Goal: Task Accomplishment & Management: Use online tool/utility

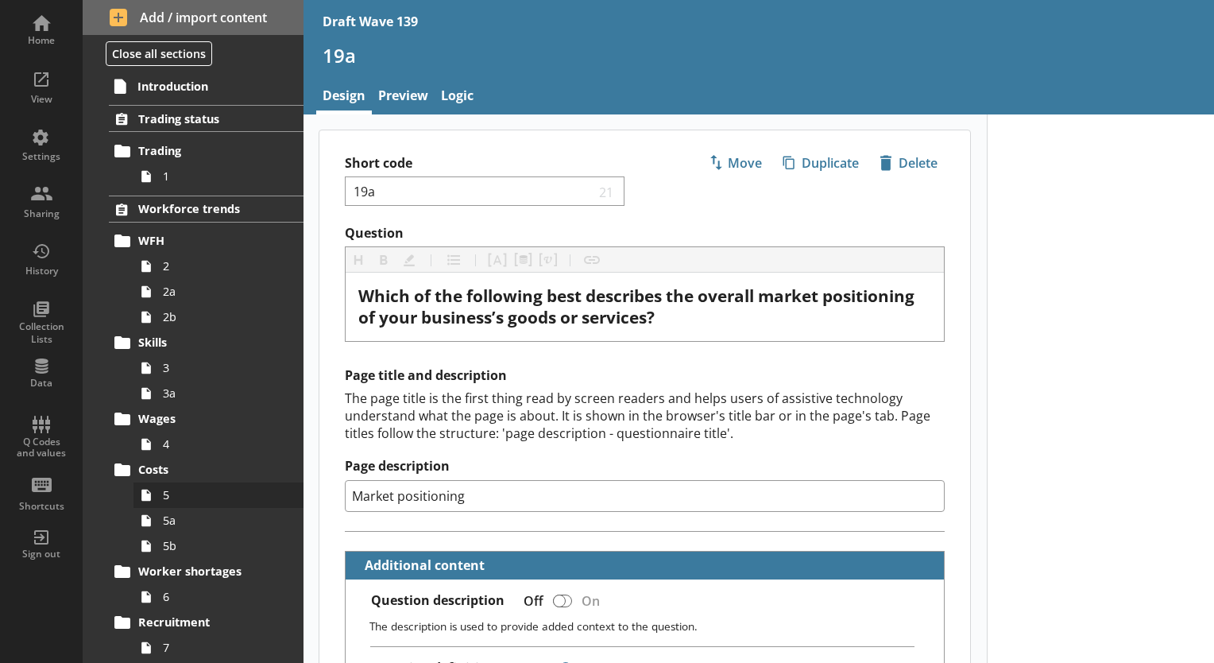
scroll to position [238, 0]
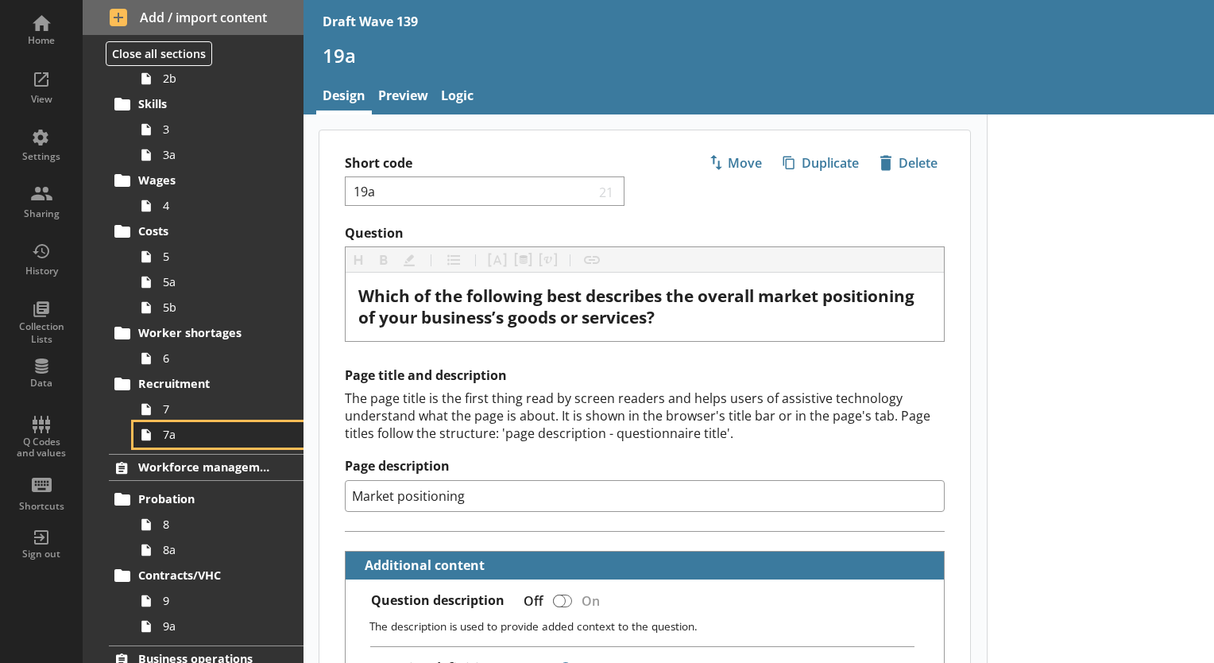
click at [180, 440] on span "7a" at bounding box center [222, 434] width 119 height 15
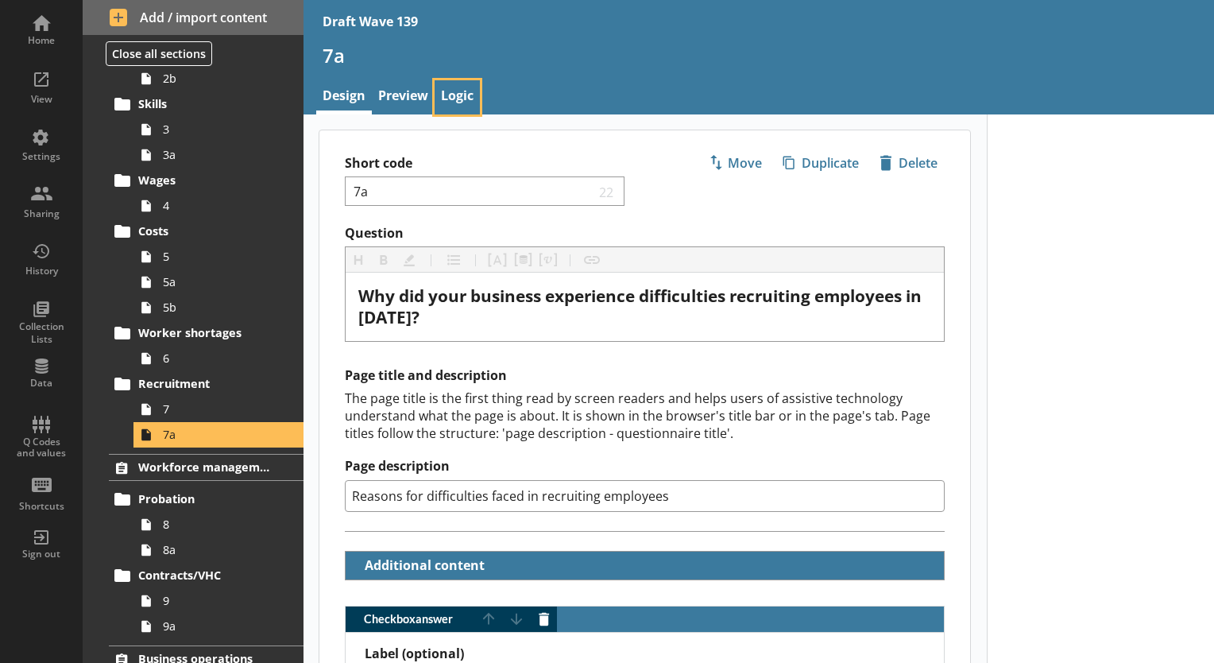
click at [461, 88] on link "Logic" at bounding box center [457, 97] width 45 height 34
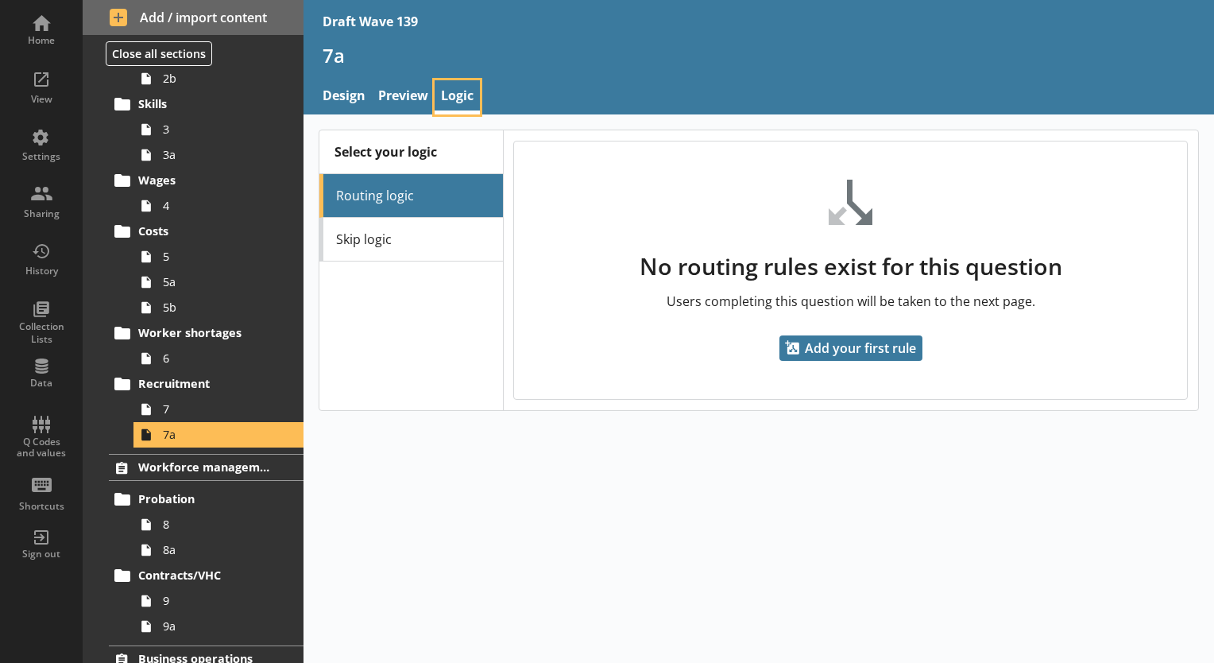
click at [461, 88] on link "Logic" at bounding box center [457, 97] width 45 height 34
click at [181, 408] on span "7" at bounding box center [222, 408] width 119 height 15
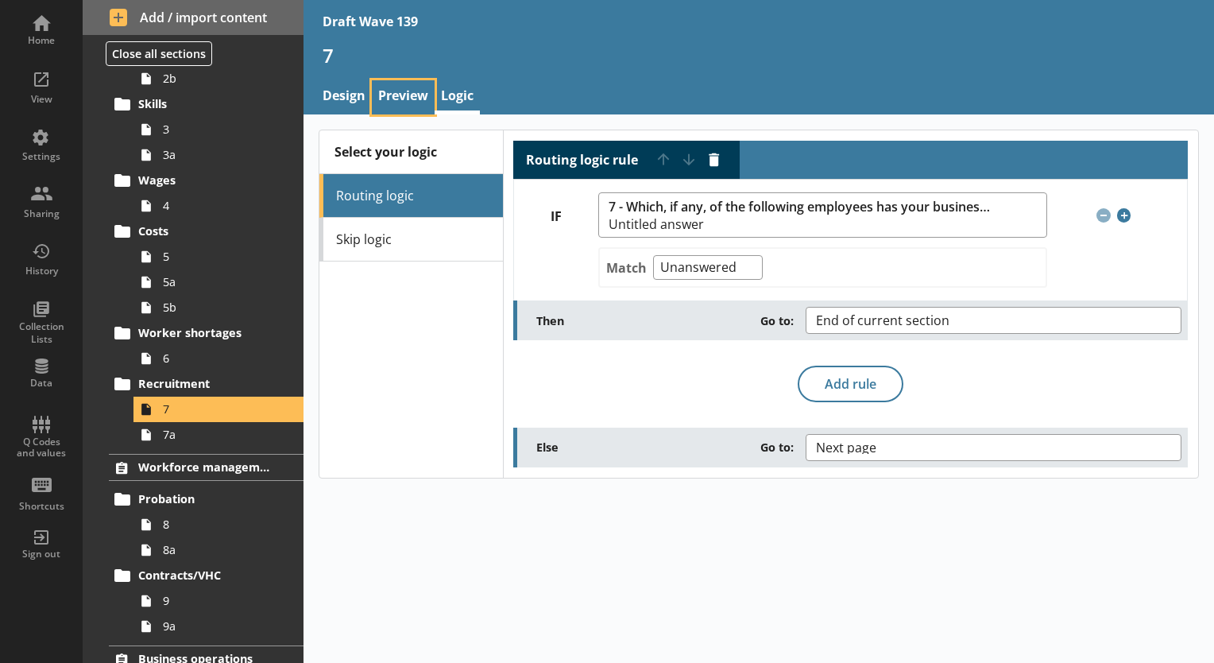
click at [408, 96] on link "Preview" at bounding box center [403, 97] width 63 height 34
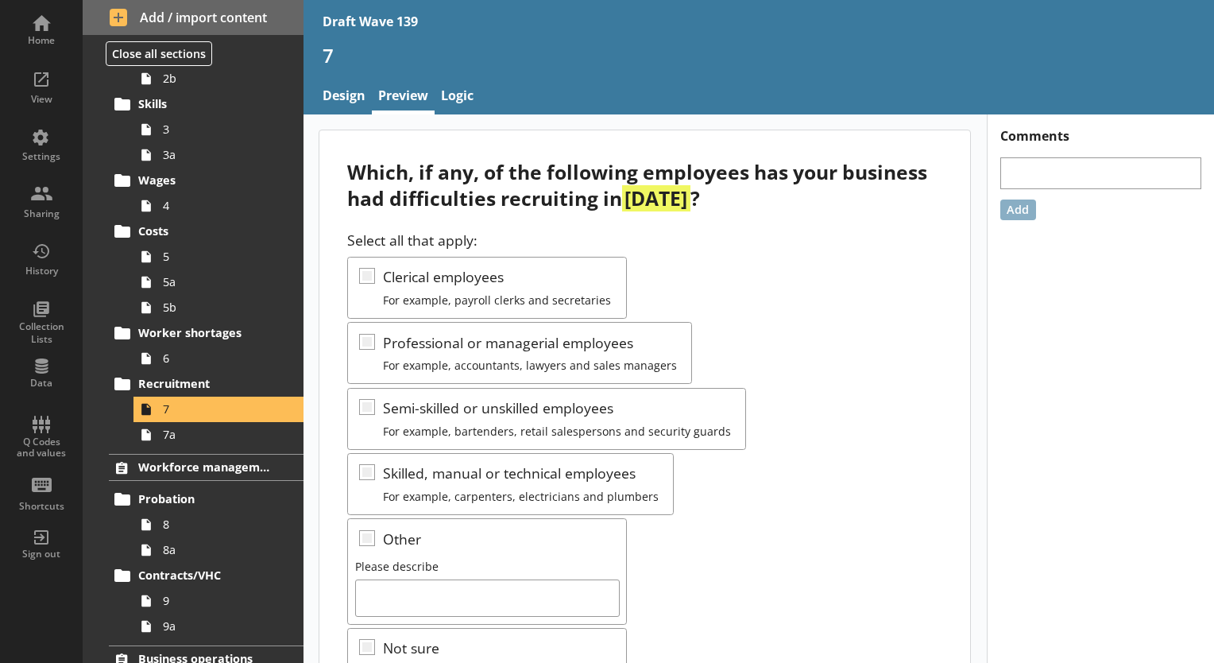
scroll to position [139, 0]
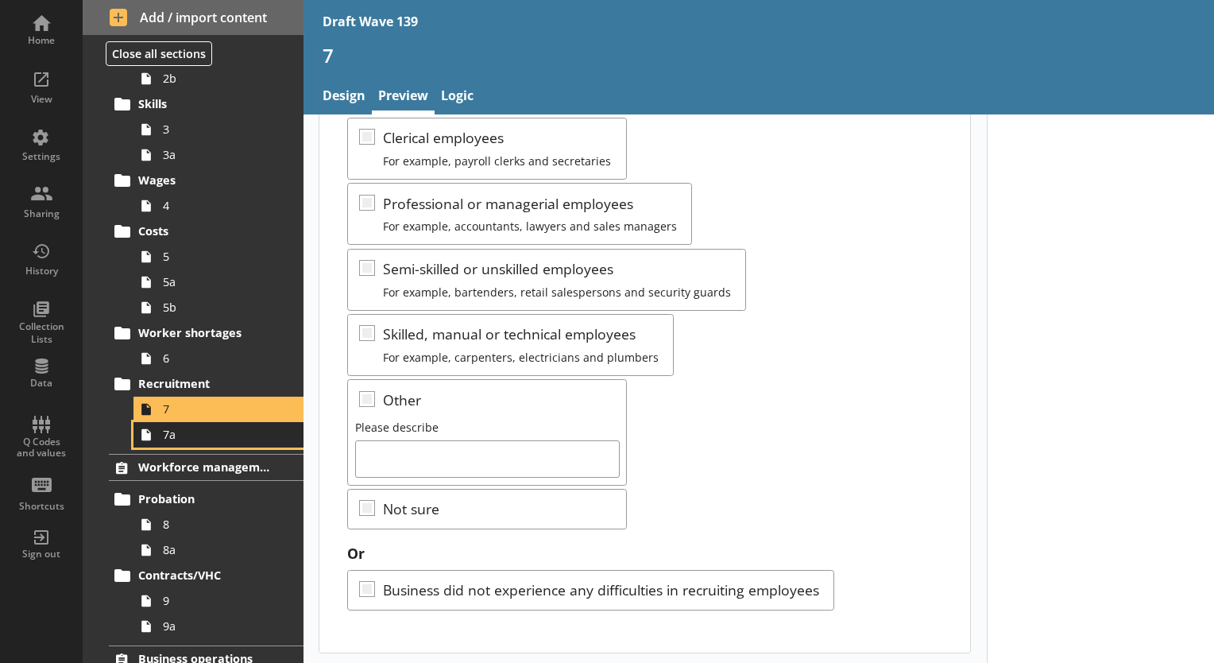
click at [177, 437] on span "7a" at bounding box center [222, 434] width 119 height 15
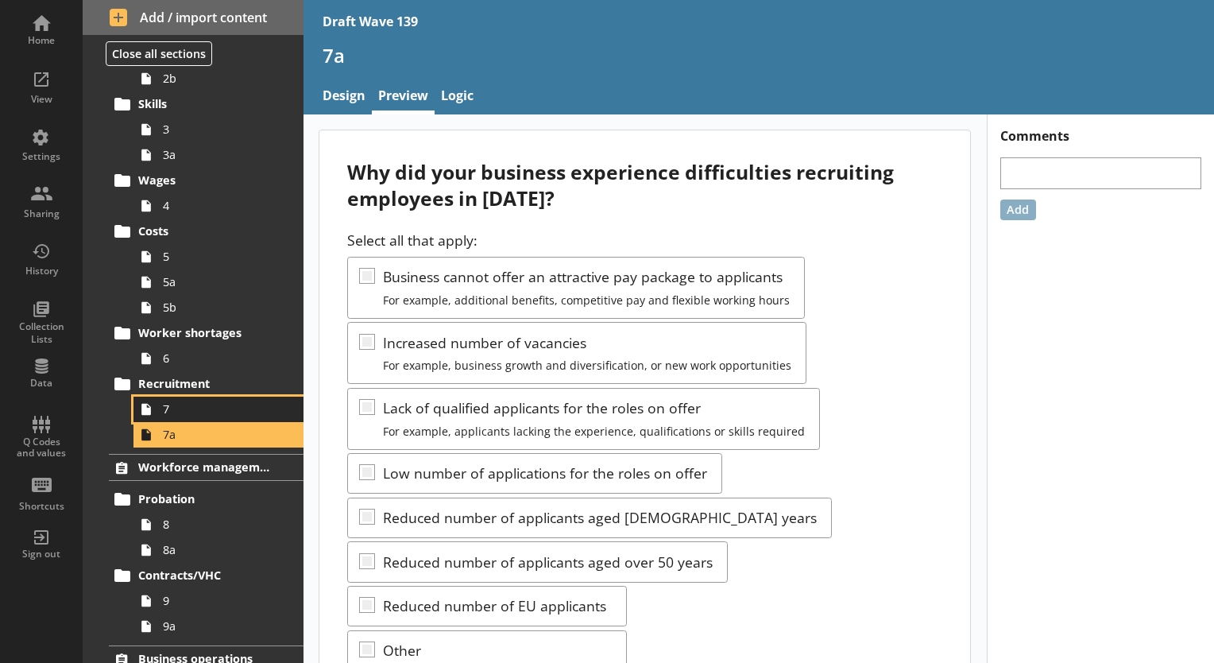
click at [178, 414] on span "7" at bounding box center [222, 408] width 119 height 15
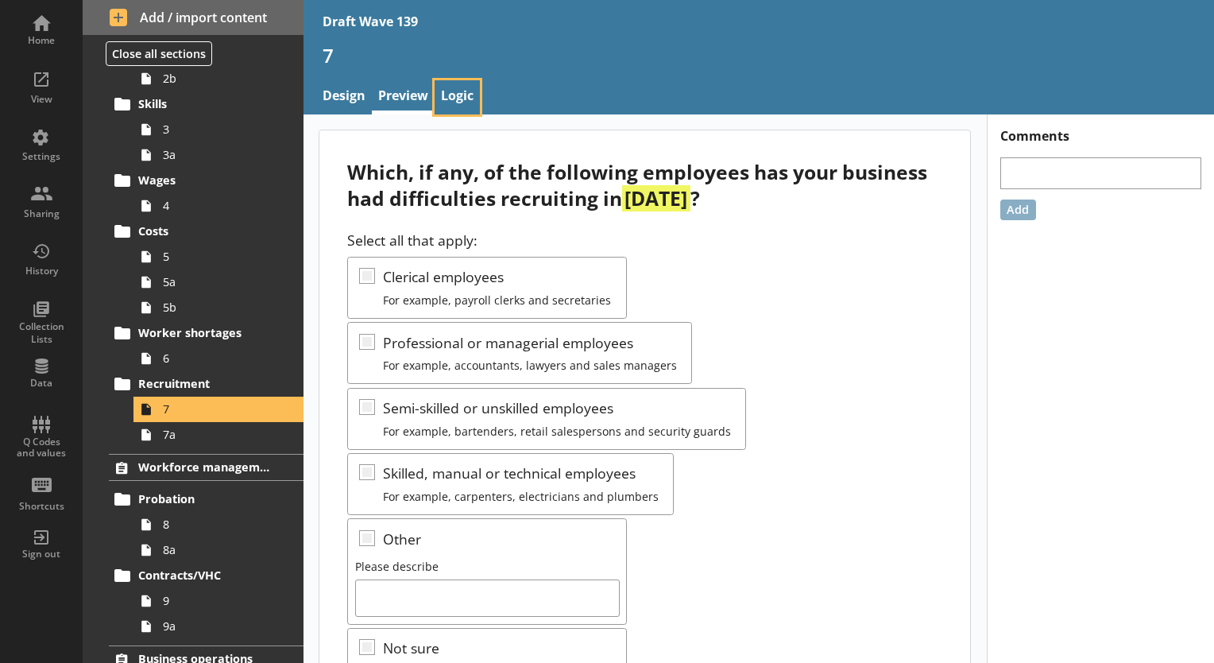
click at [455, 103] on link "Logic" at bounding box center [457, 97] width 45 height 34
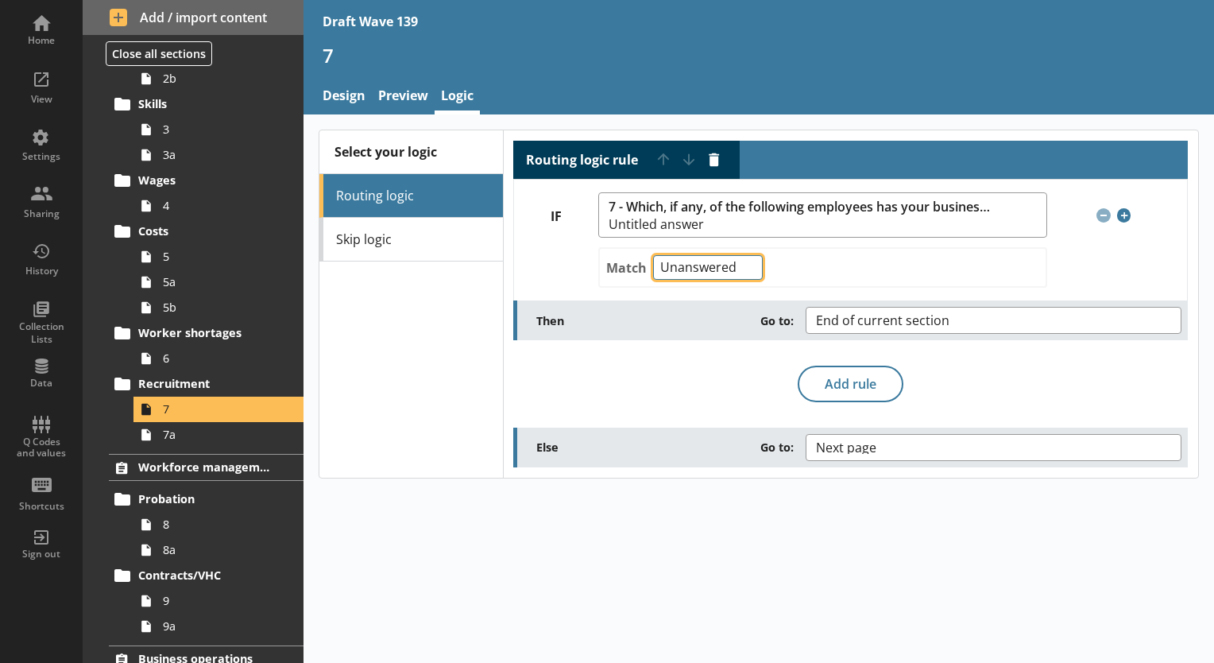
click at [752, 264] on select "Any of Not any of All of Count of Unanswered" at bounding box center [708, 267] width 110 height 25
click at [865, 261] on div "Match Any of Not any of All of Count of Unanswered" at bounding box center [822, 267] width 448 height 41
click at [747, 269] on select "Any of Not any of All of Count of Unanswered" at bounding box center [708, 267] width 110 height 25
click at [837, 268] on div "Match Any of Not any of All of Count of Unanswered" at bounding box center [822, 267] width 448 height 41
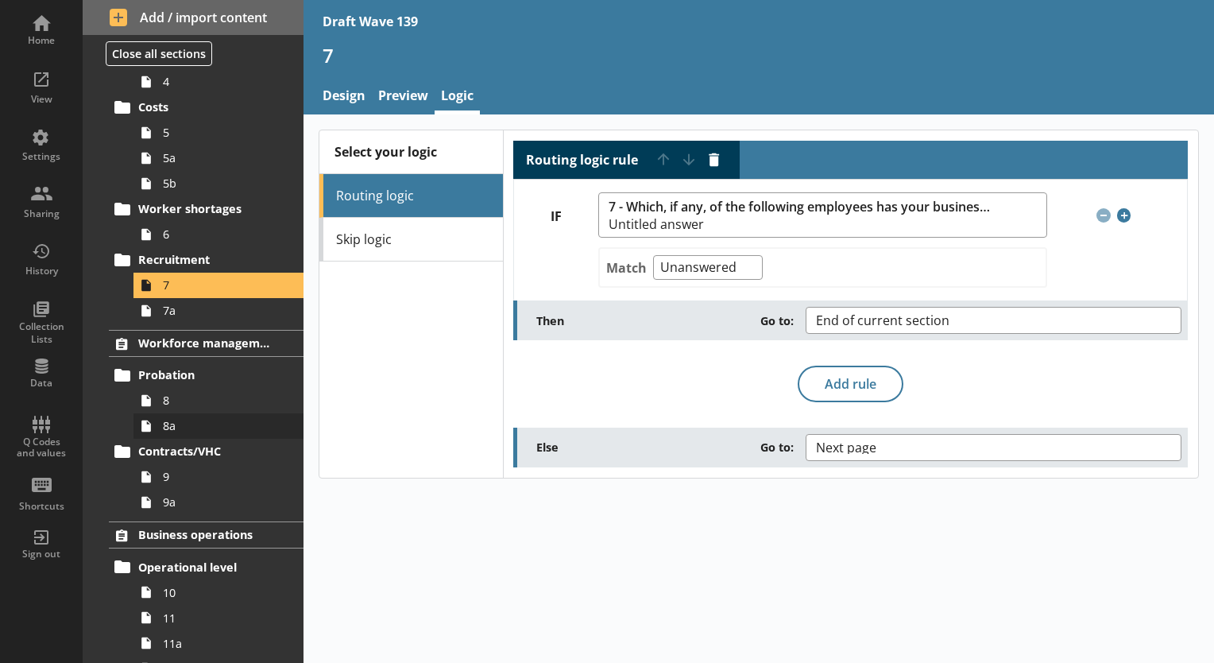
scroll to position [477, 0]
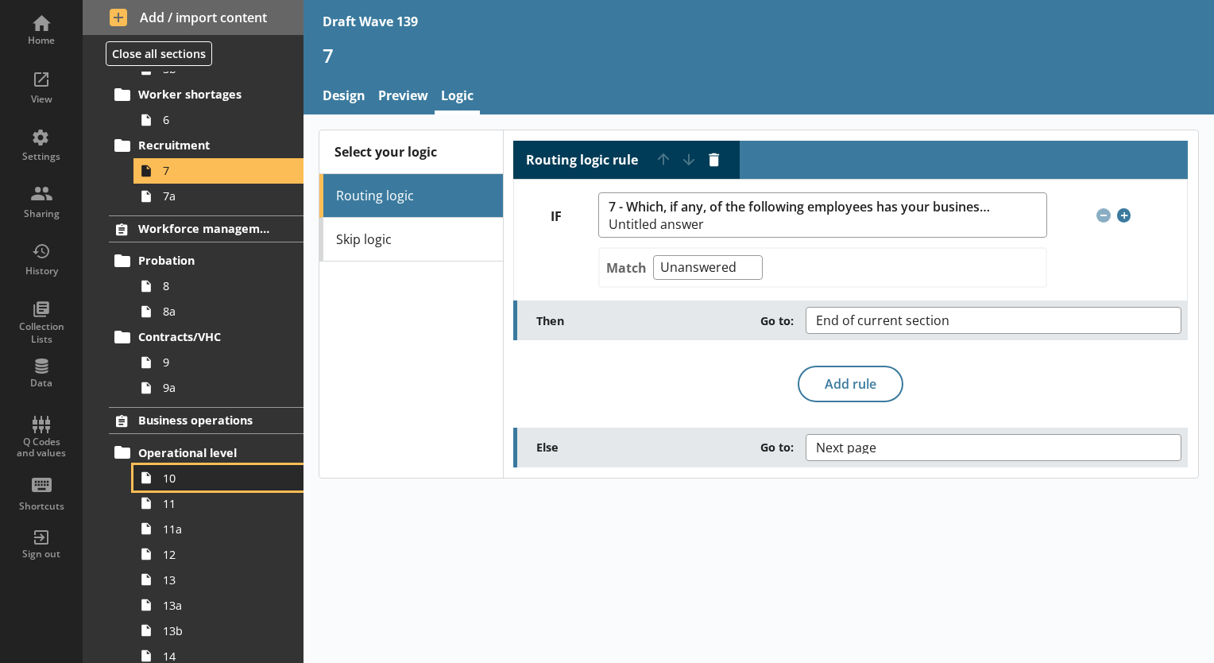
click at [184, 478] on span "10" at bounding box center [222, 477] width 119 height 15
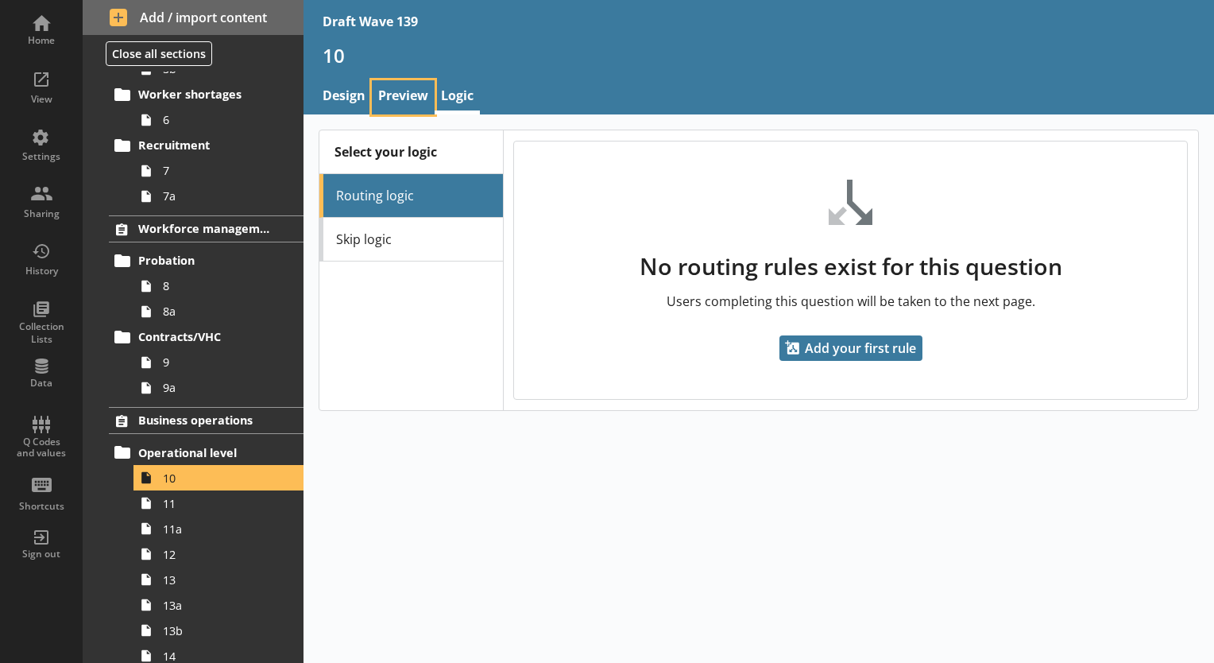
click at [395, 97] on link "Preview" at bounding box center [403, 97] width 63 height 34
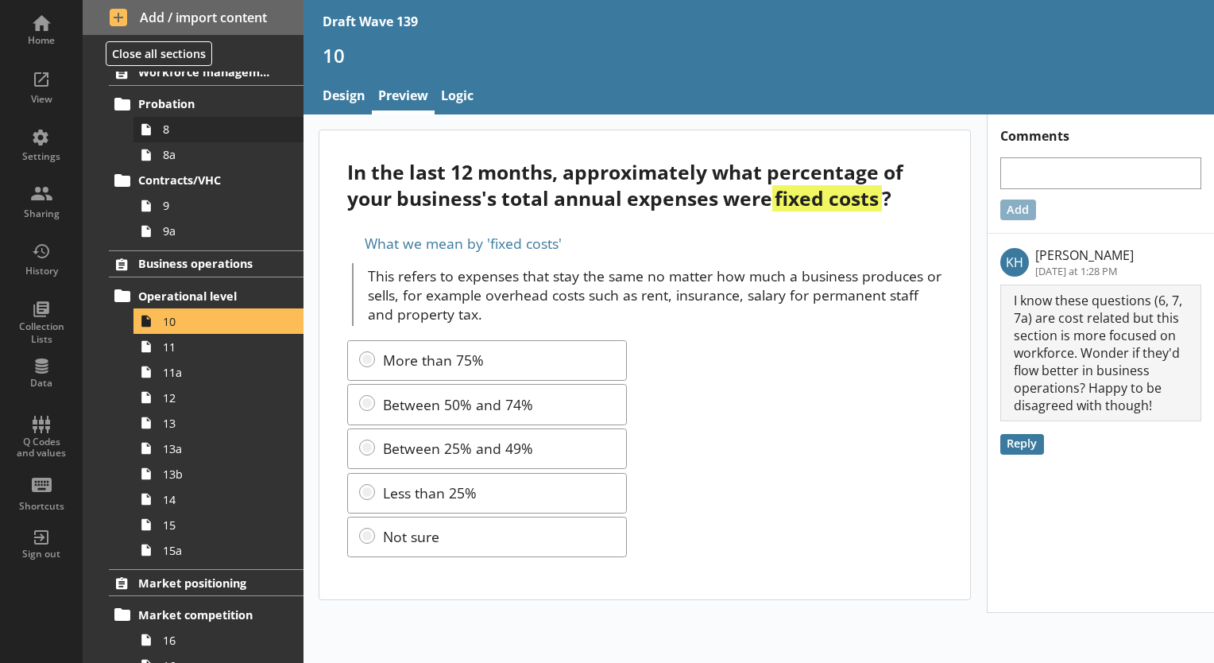
scroll to position [715, 0]
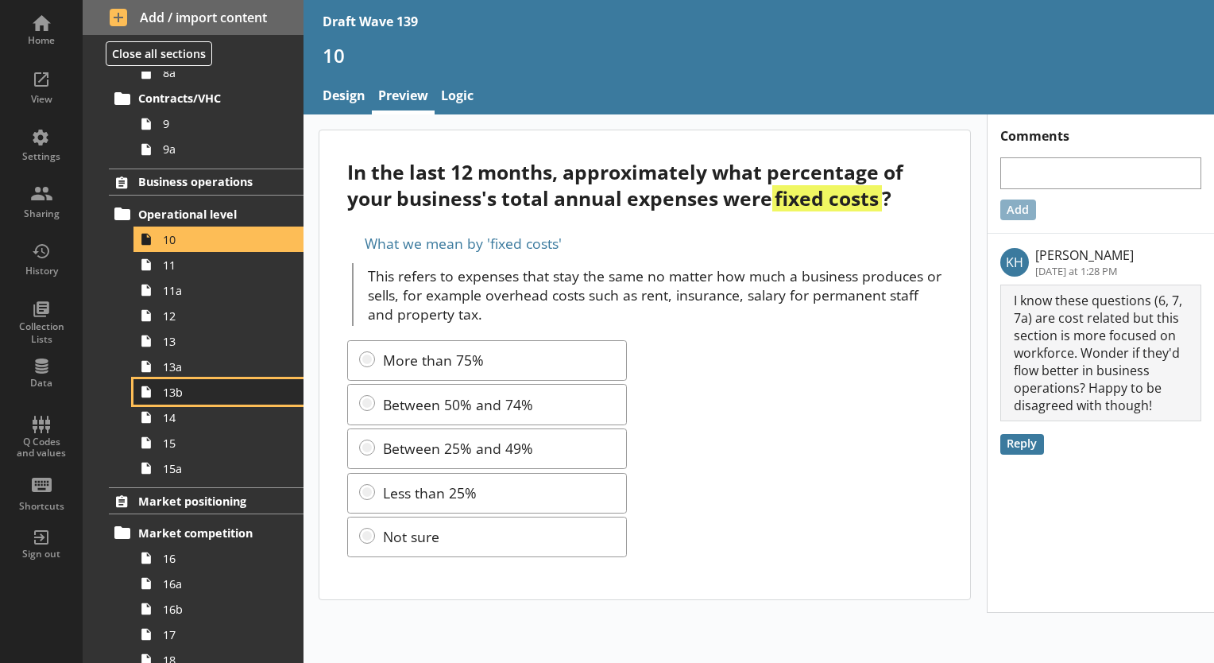
click at [188, 401] on link "13b" at bounding box center [219, 391] width 170 height 25
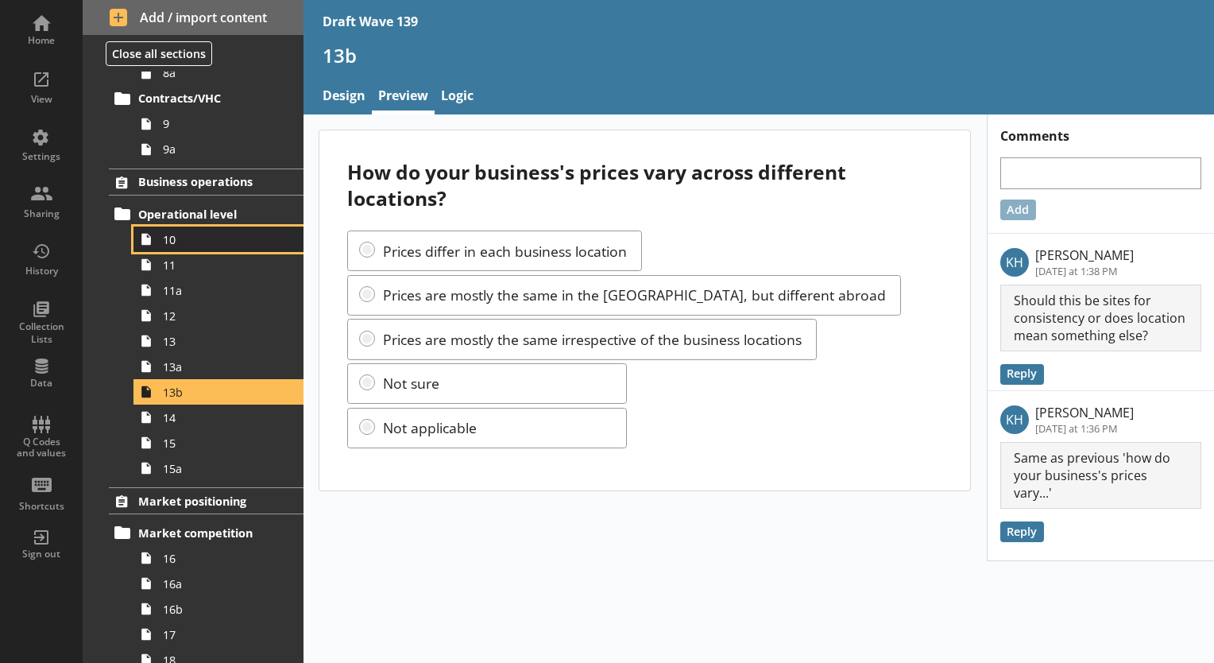
click at [153, 243] on icon at bounding box center [146, 238] width 25 height 25
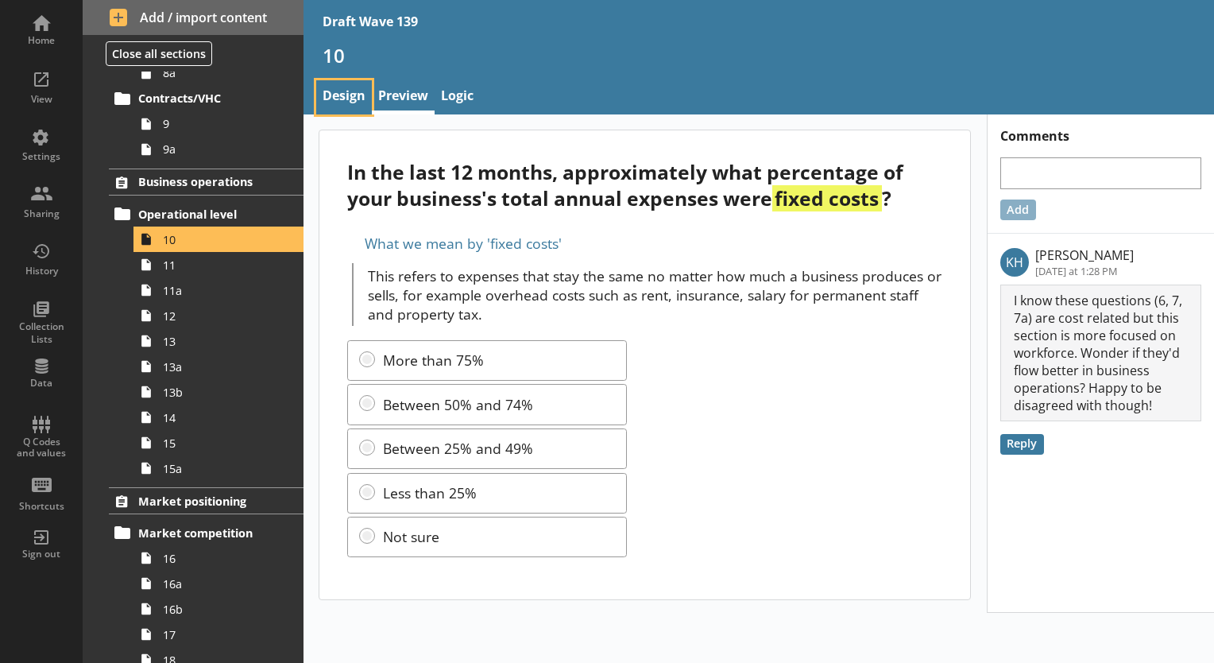
click at [330, 94] on link "Design" at bounding box center [344, 97] width 56 height 34
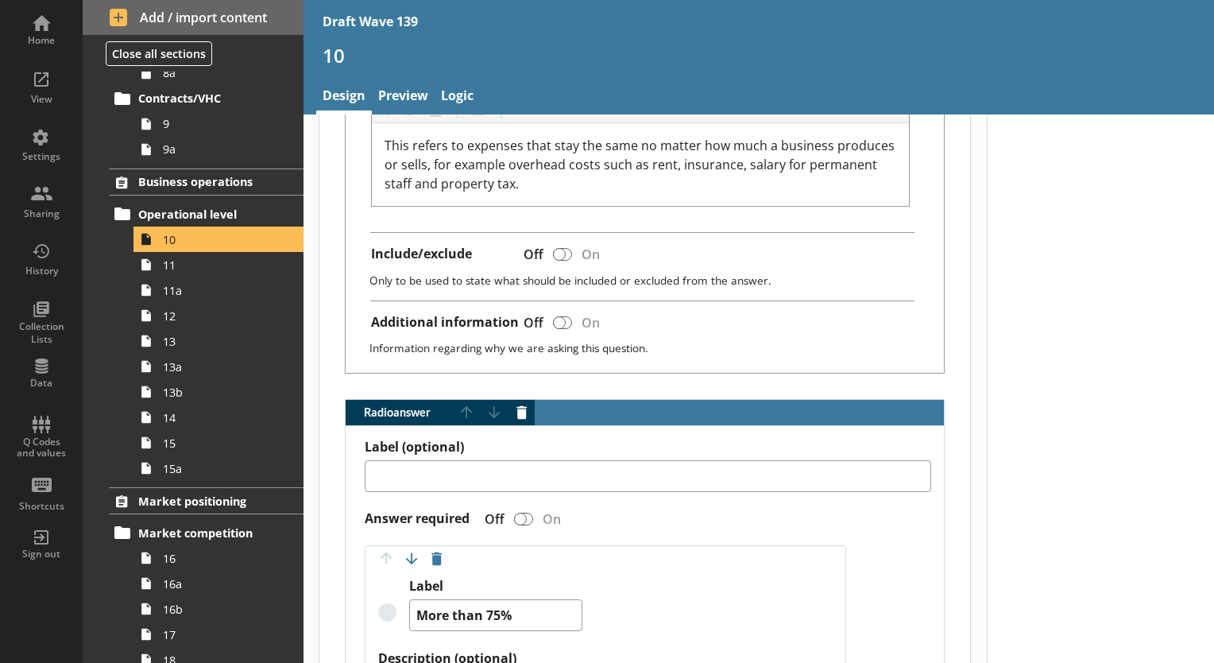
scroll to position [783, 0]
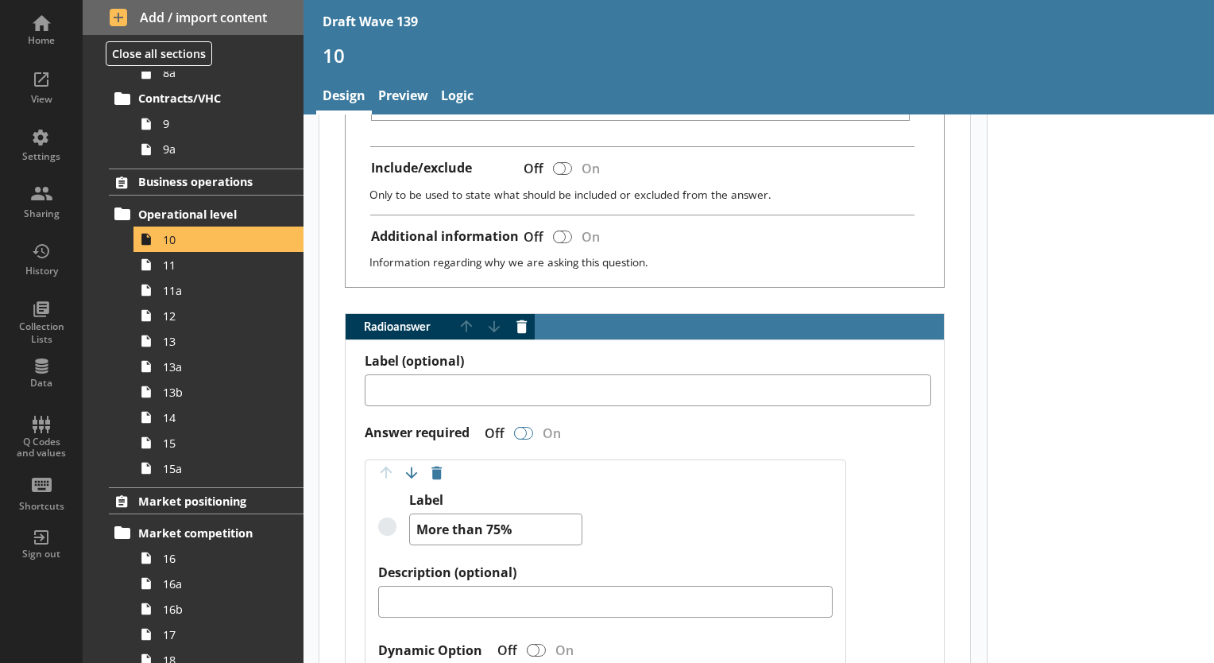
click at [522, 428] on div "Radio answer" at bounding box center [520, 433] width 13 height 13
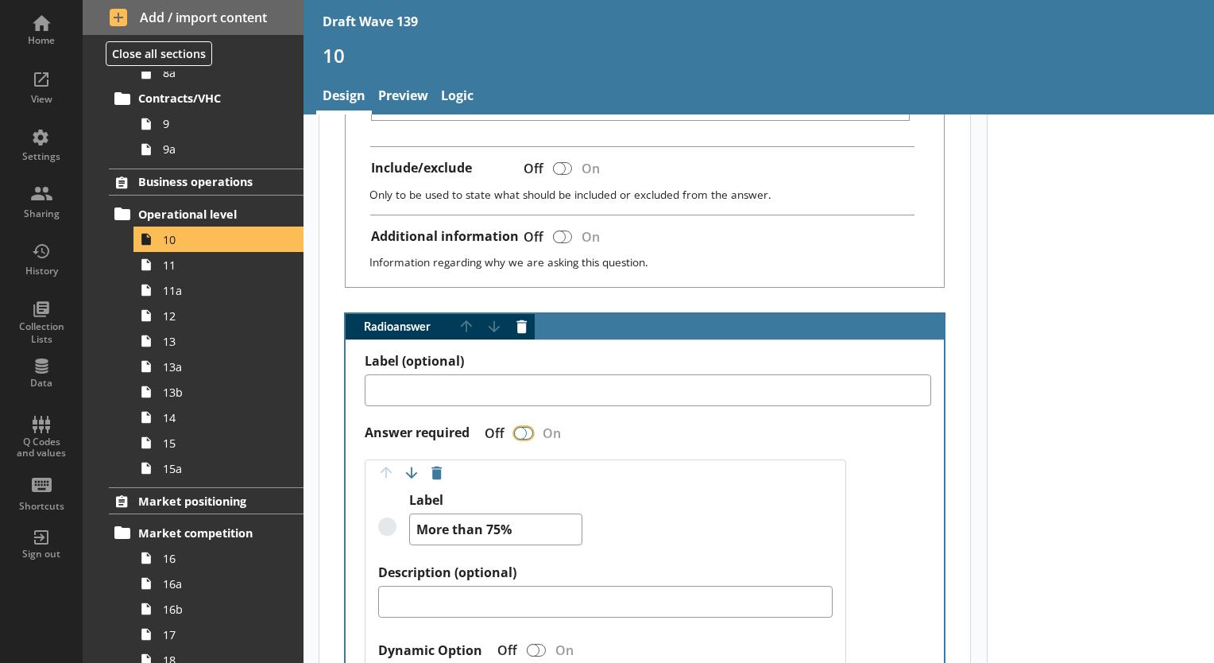
type textarea "x"
checkbox input "true"
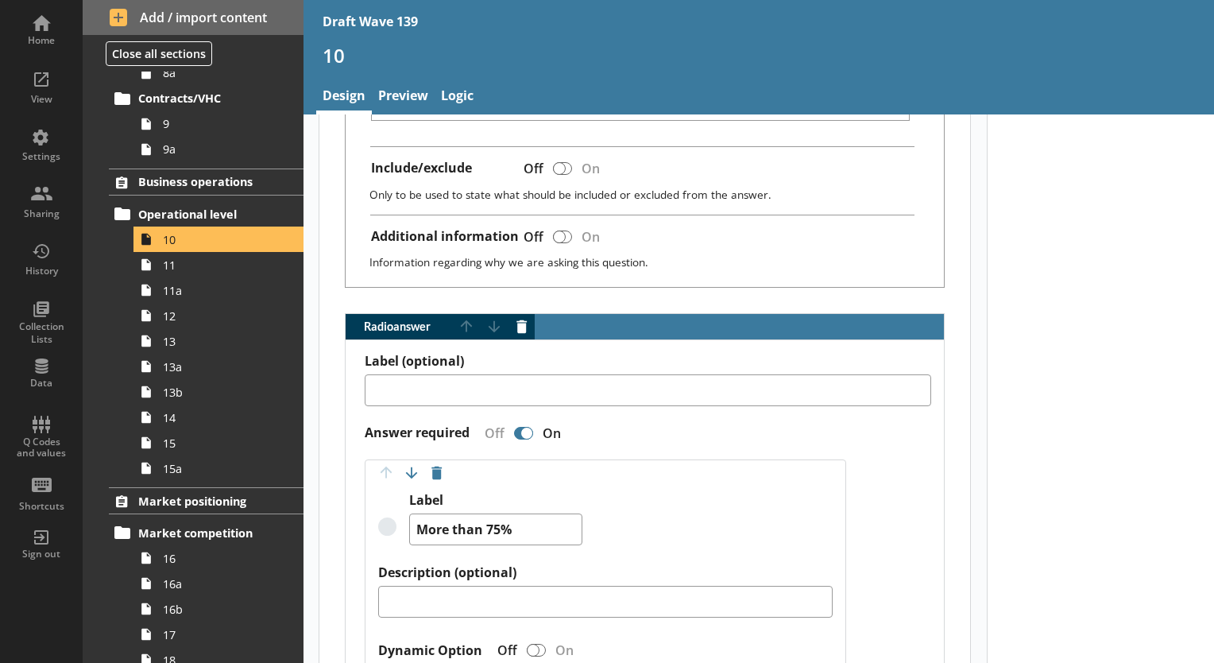
click at [525, 428] on div "Radio answer" at bounding box center [527, 433] width 13 height 13
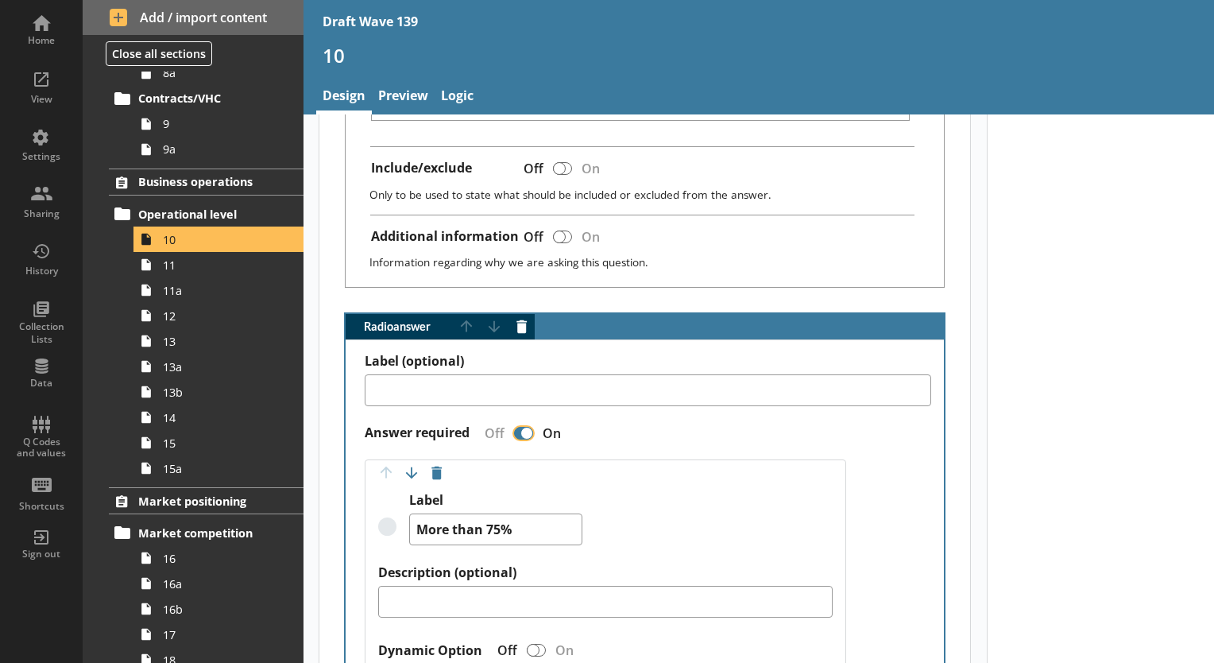
type textarea "x"
checkbox input "false"
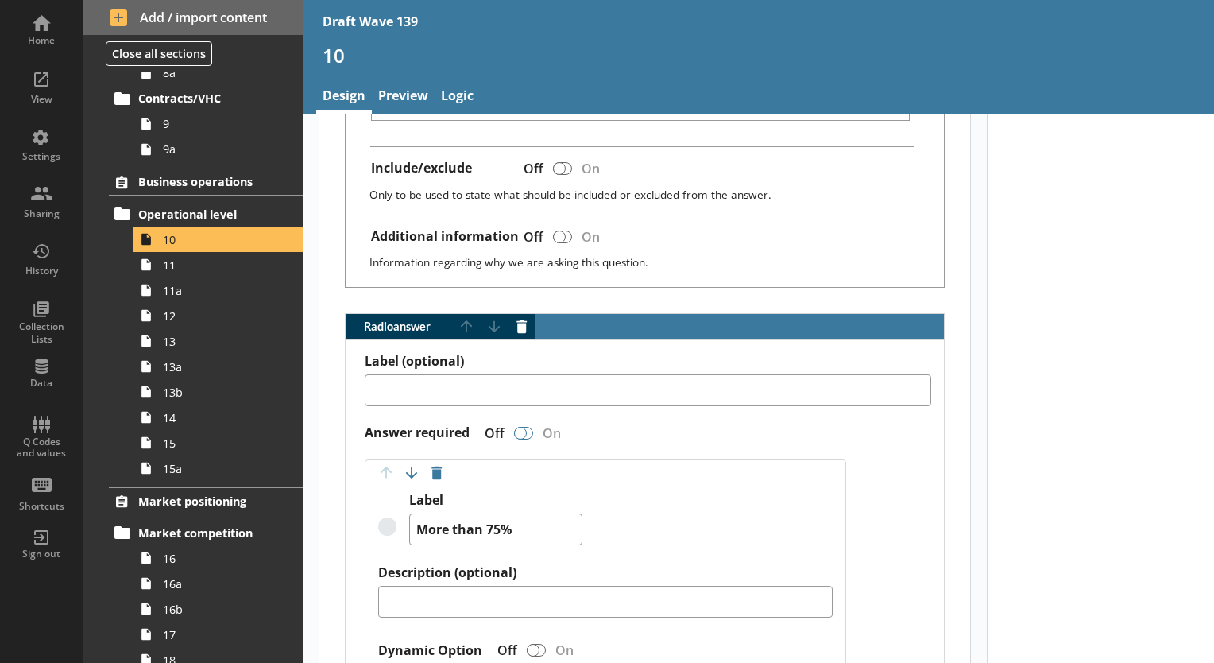
click at [527, 431] on div "Radio answer" at bounding box center [523, 433] width 19 height 13
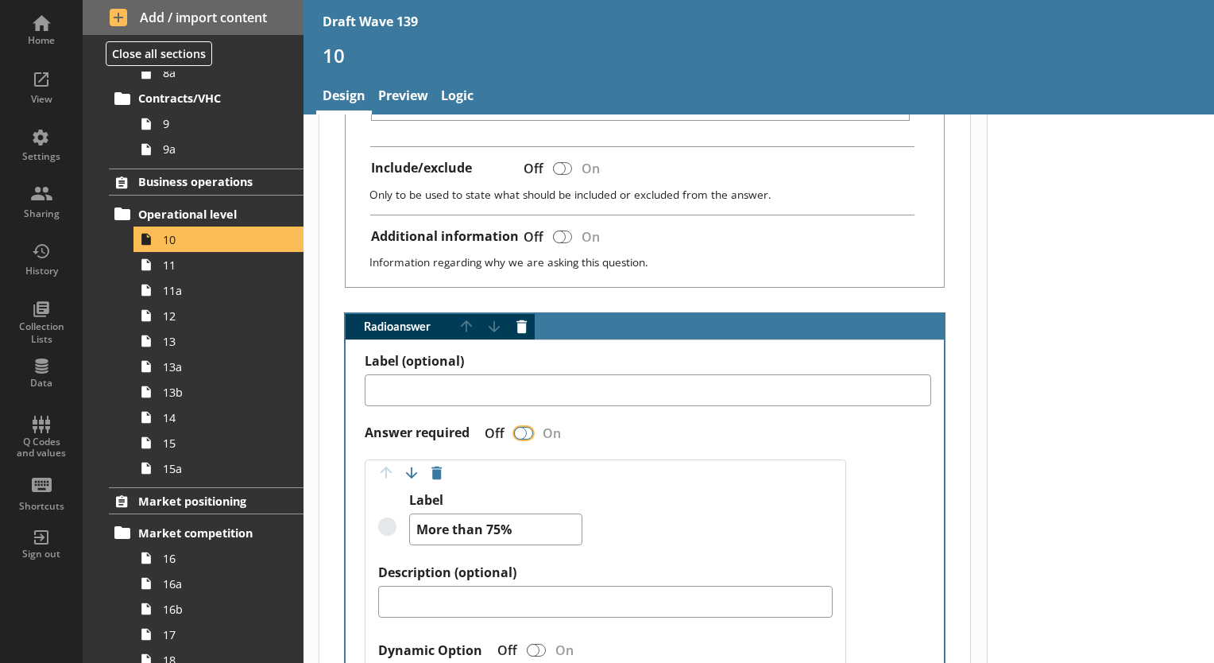
type textarea "x"
checkbox input "true"
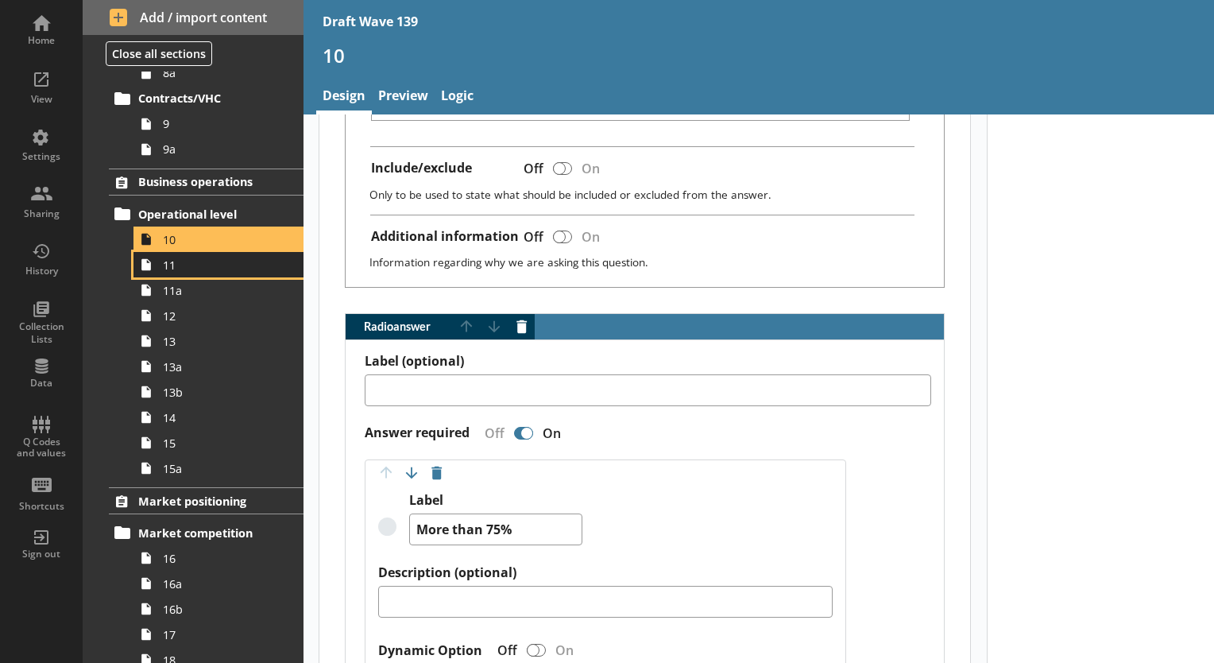
click at [171, 267] on span "11" at bounding box center [222, 264] width 119 height 15
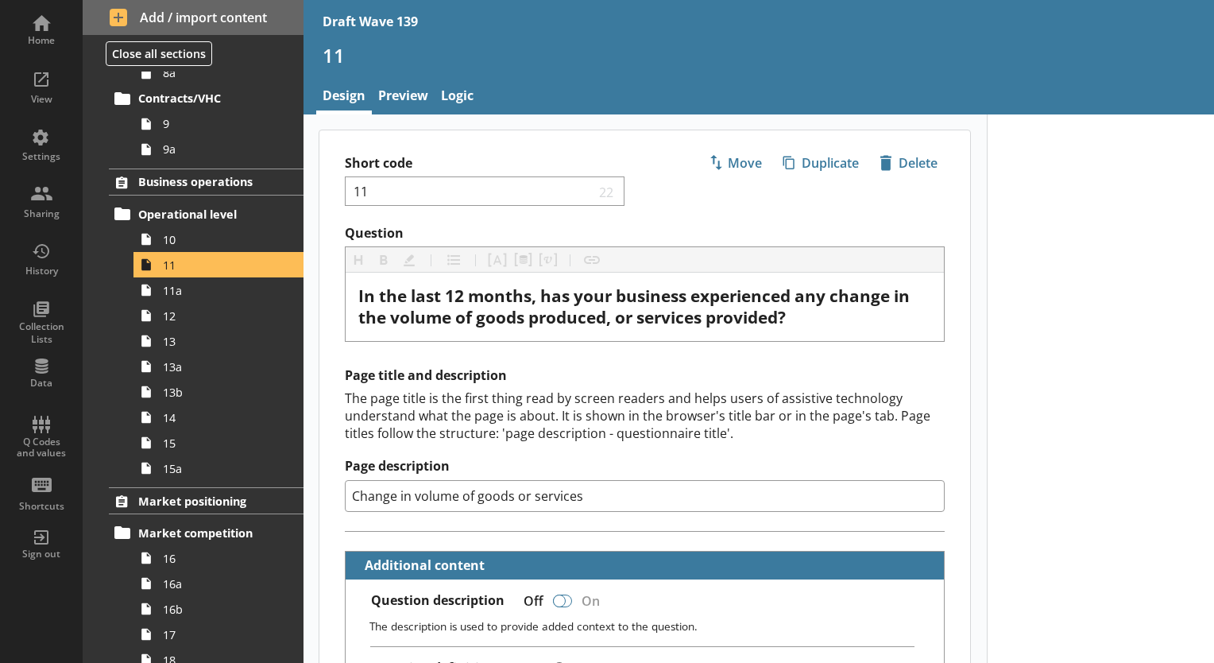
click at [560, 598] on div at bounding box center [559, 600] width 13 height 13
type textarea "x"
checkbox input "true"
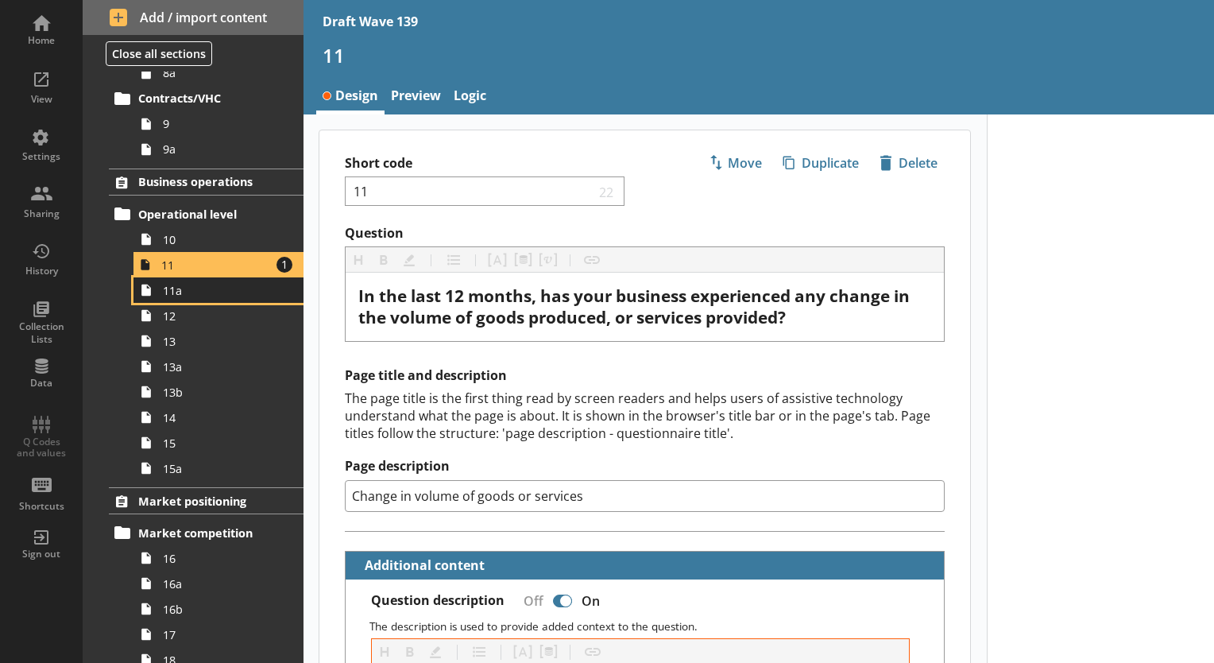
click at [187, 292] on span "11a" at bounding box center [222, 290] width 119 height 15
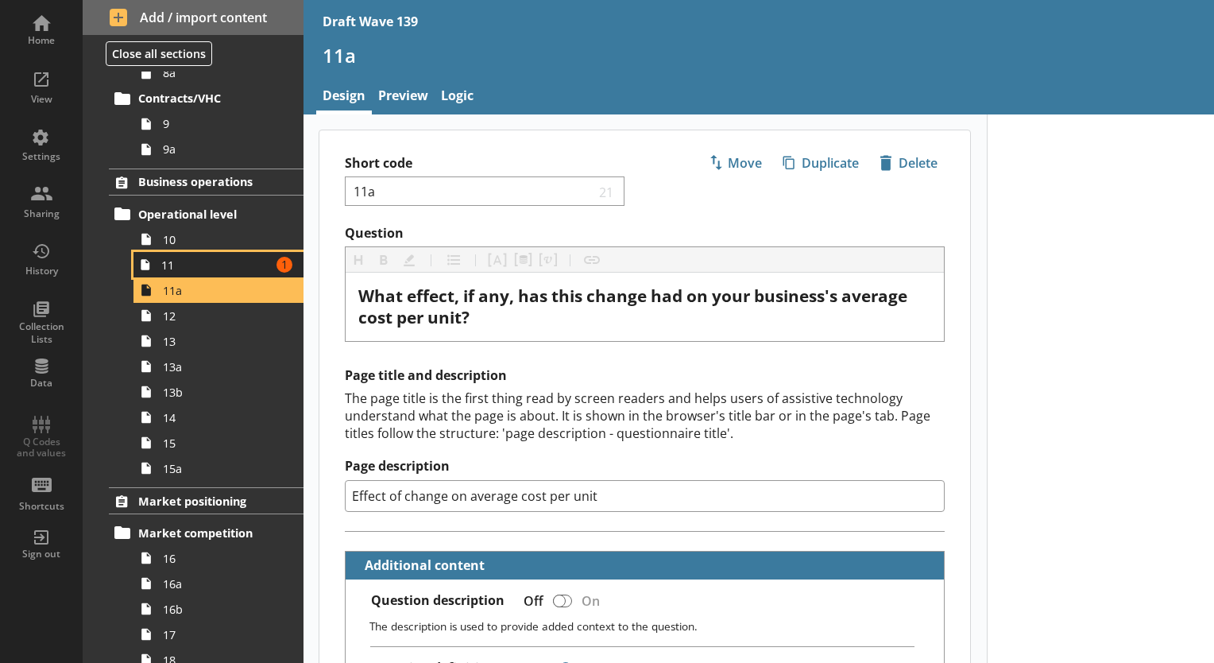
click at [204, 261] on span "11" at bounding box center [216, 264] width 110 height 15
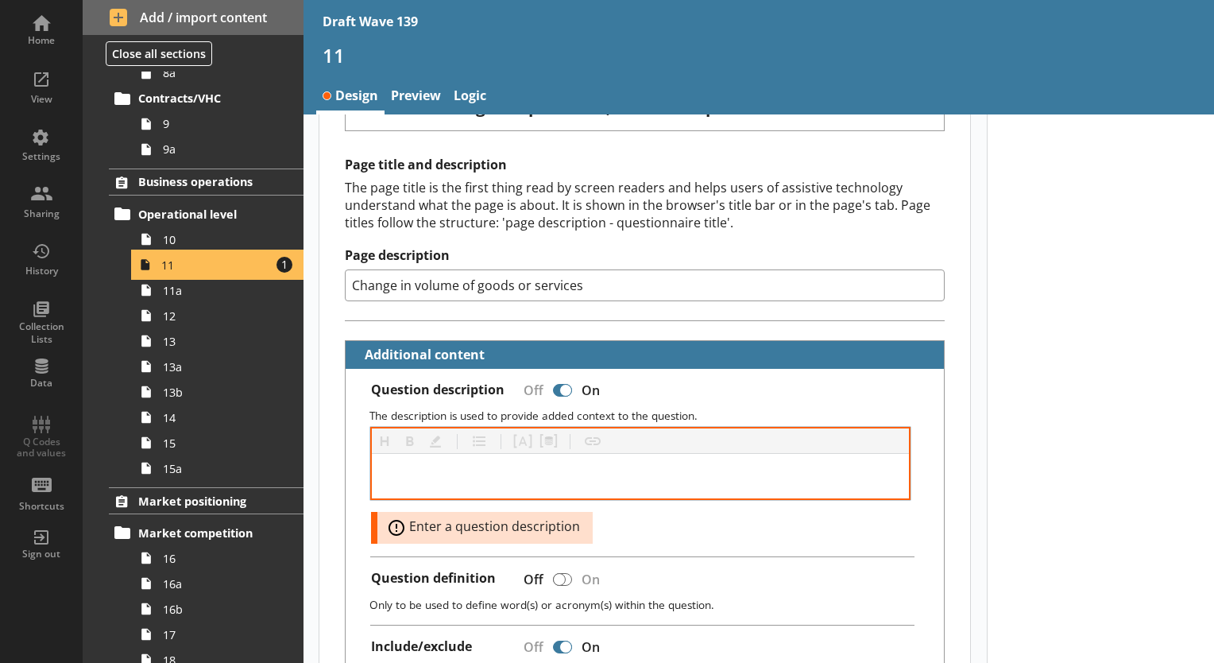
scroll to position [238, 0]
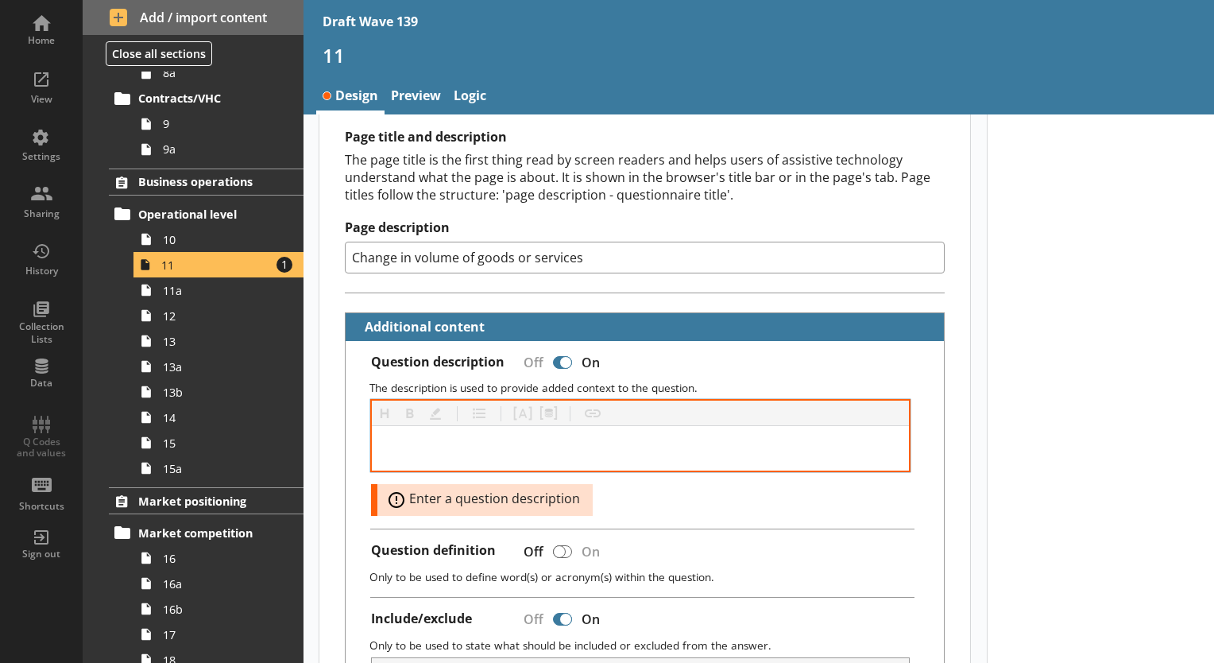
click at [509, 433] on div at bounding box center [641, 448] width 538 height 45
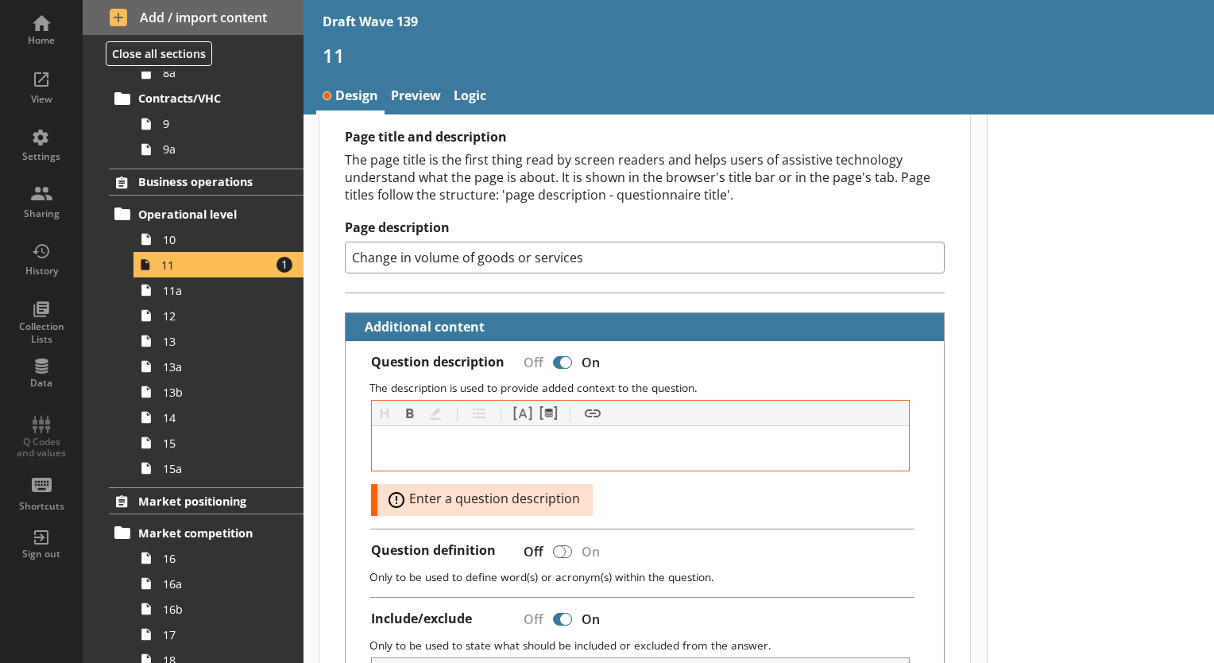
click at [562, 356] on div at bounding box center [562, 362] width 19 height 13
type textarea "x"
checkbox input "false"
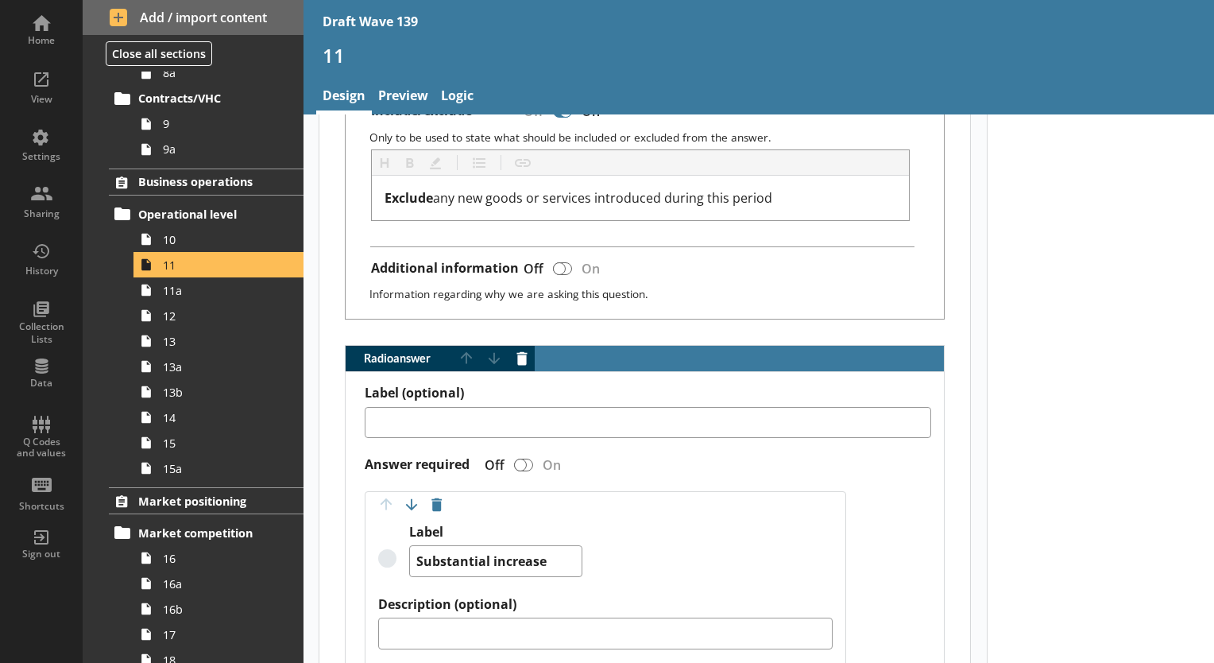
scroll to position [636, 0]
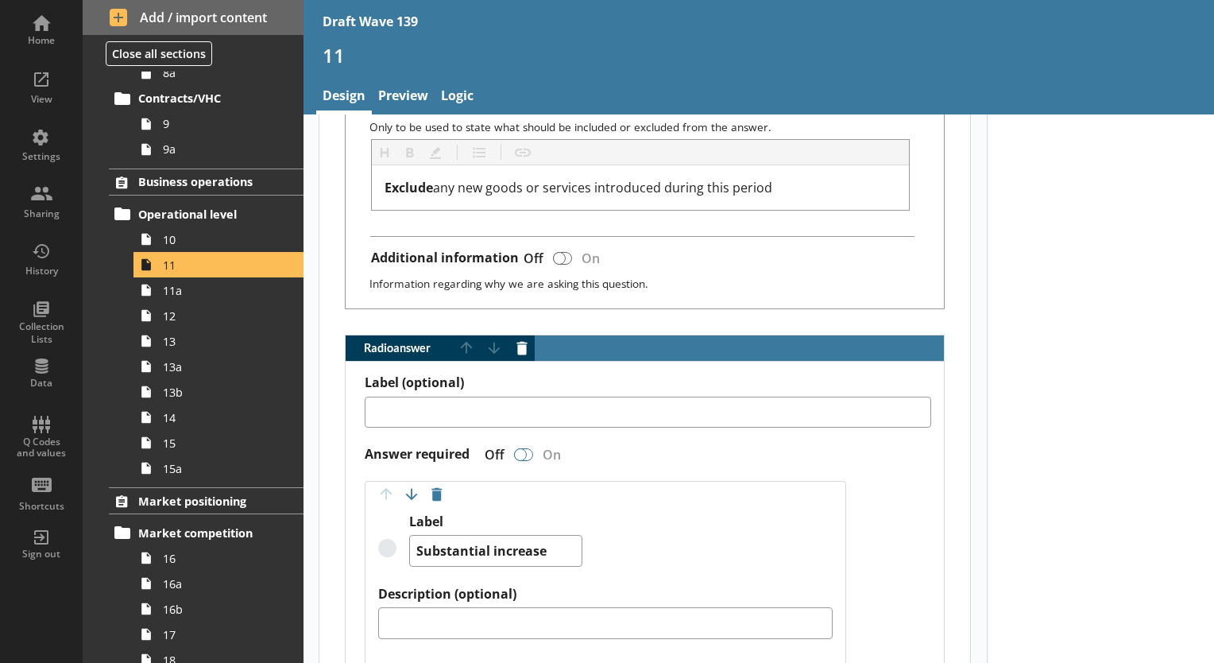
click at [521, 449] on div "Radio answer" at bounding box center [520, 454] width 13 height 13
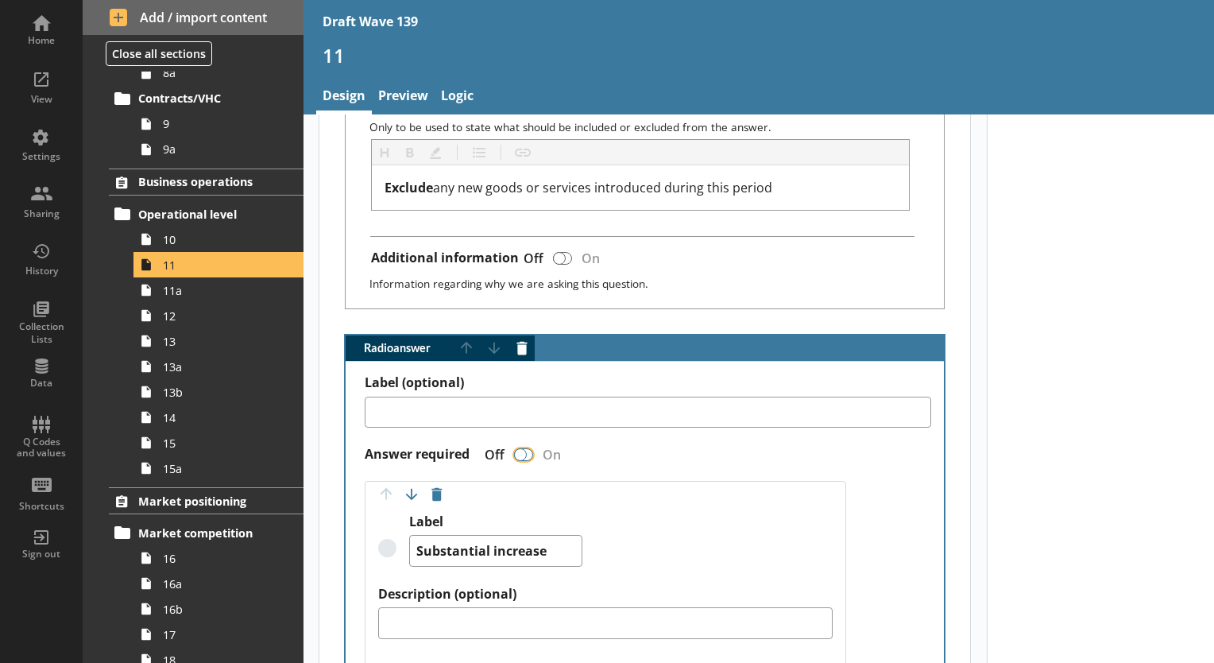
type textarea "x"
checkbox input "true"
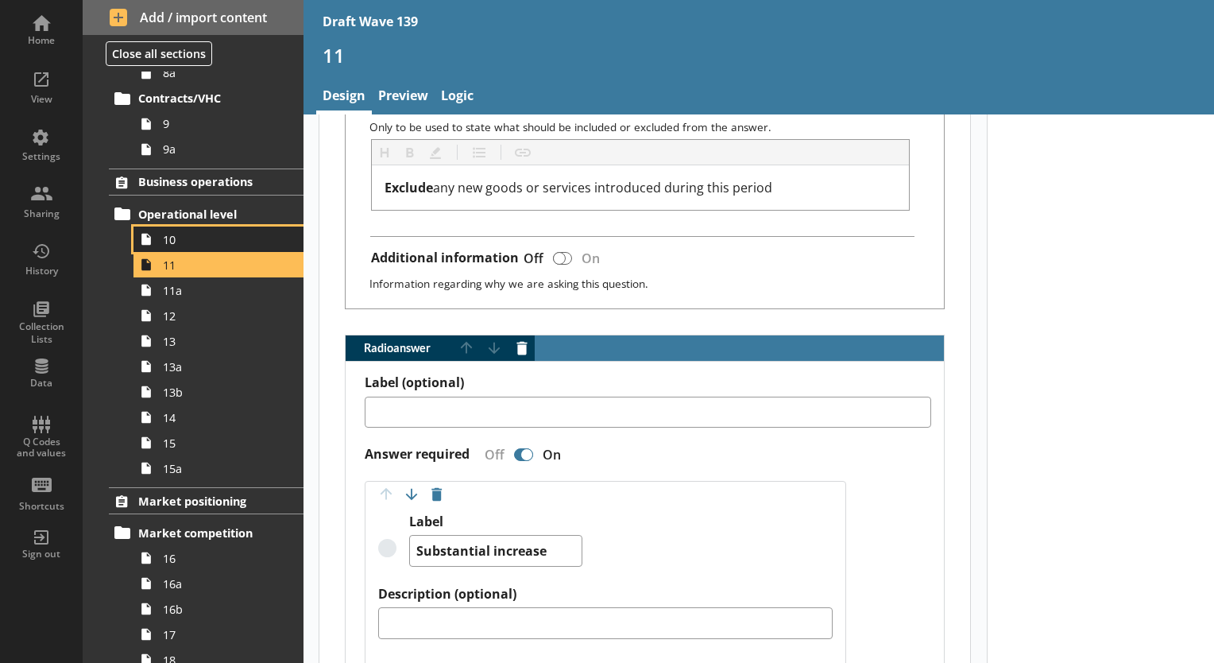
click at [176, 243] on span "10" at bounding box center [222, 239] width 119 height 15
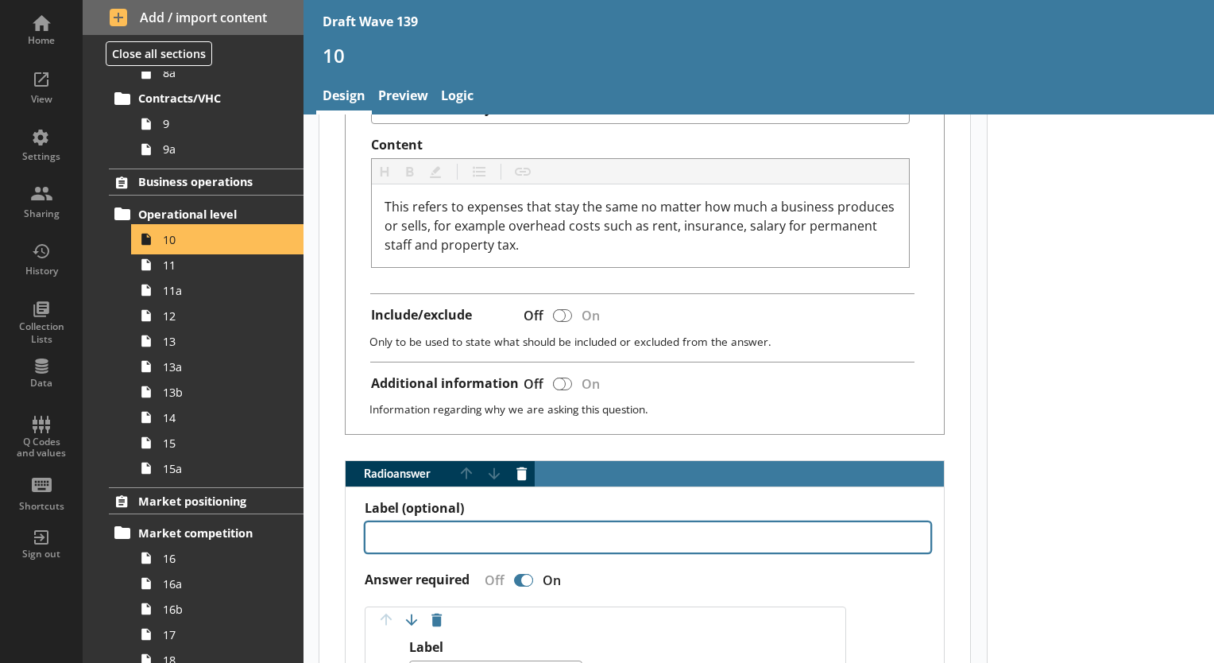
scroll to position [795, 0]
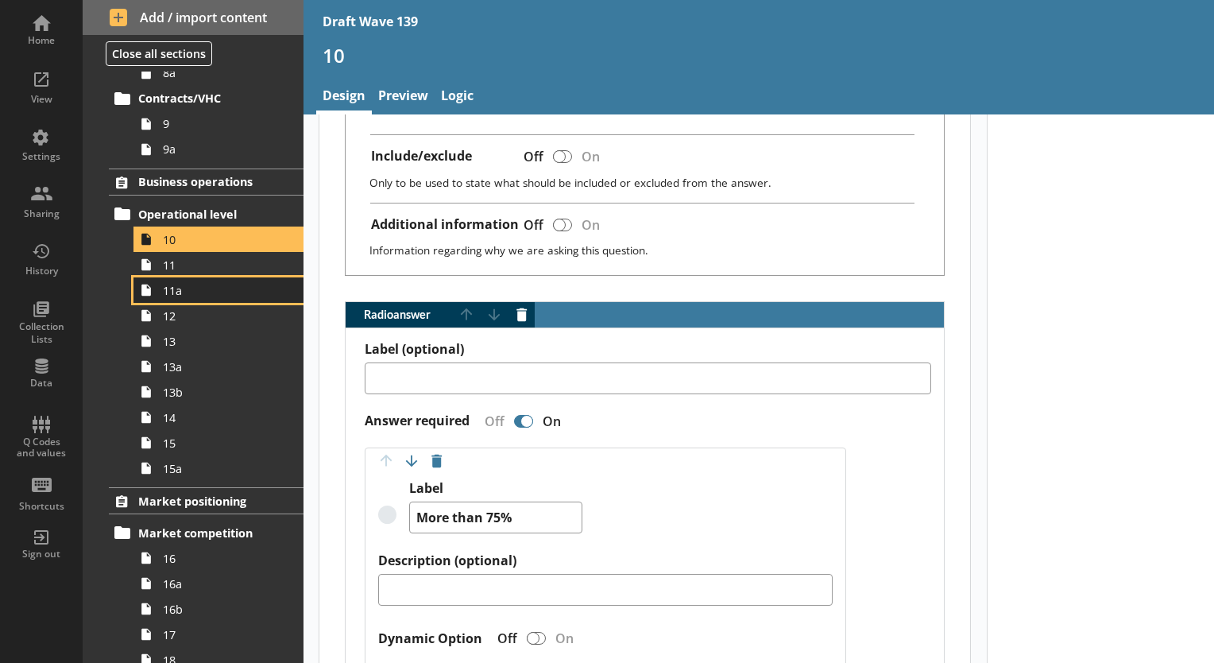
click at [177, 294] on span "11a" at bounding box center [222, 290] width 119 height 15
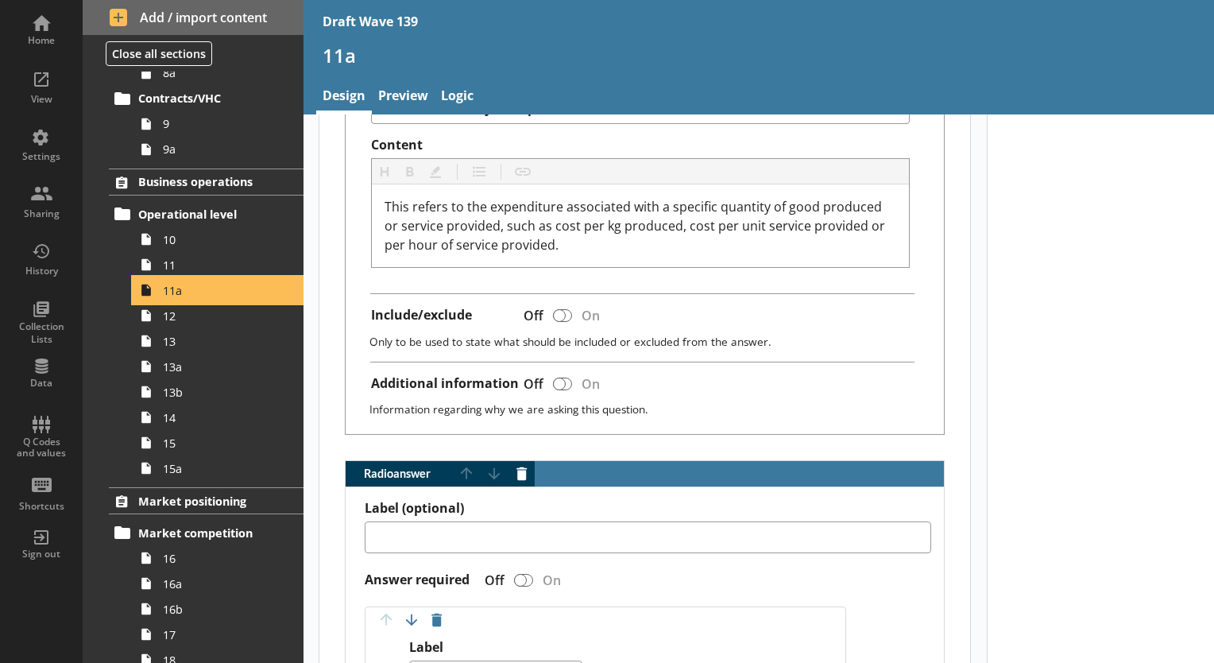
scroll to position [715, 0]
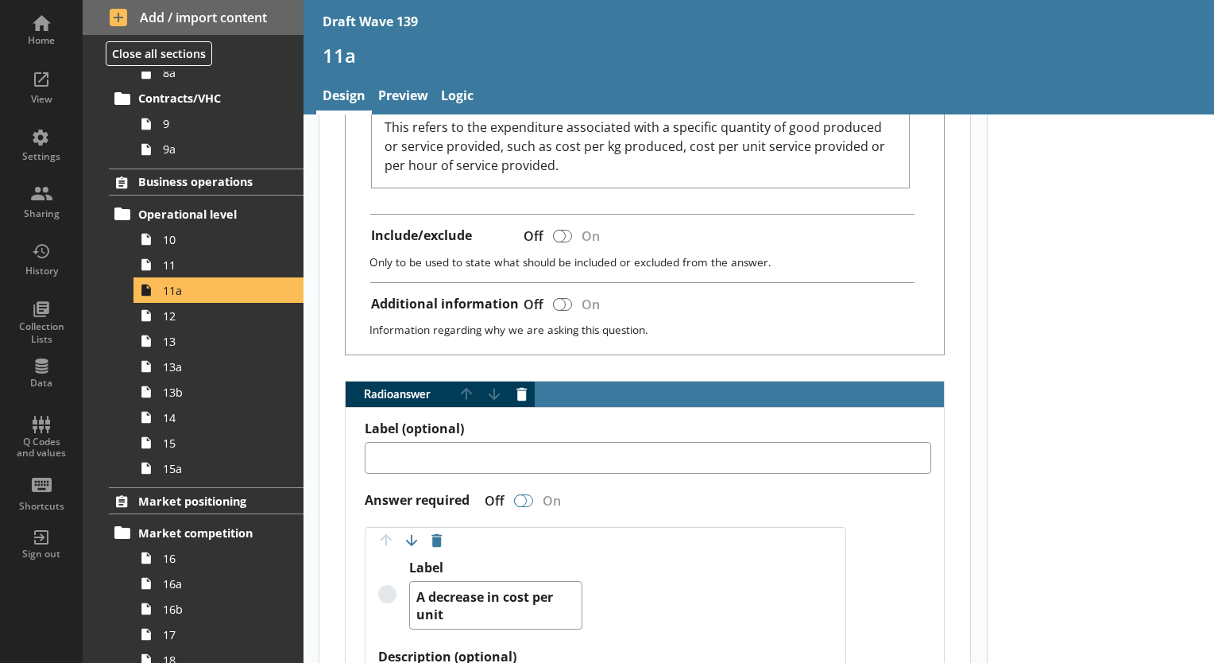
click at [517, 494] on div "Radio answer" at bounding box center [520, 500] width 13 height 13
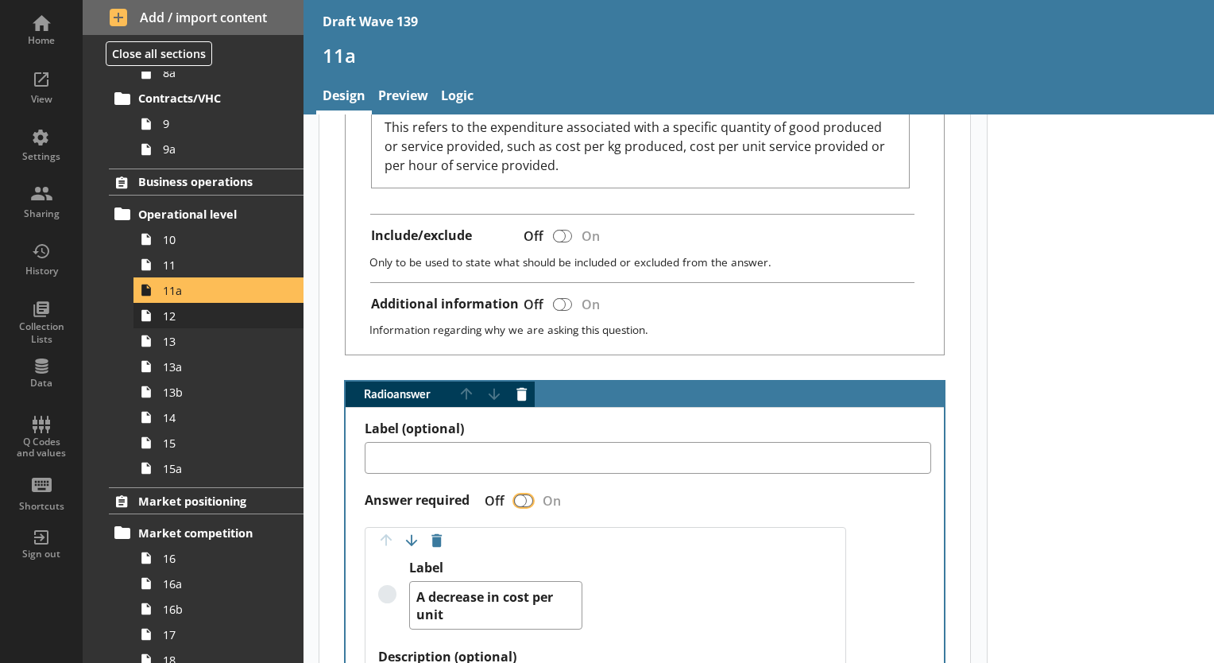
type textarea "x"
checkbox input "true"
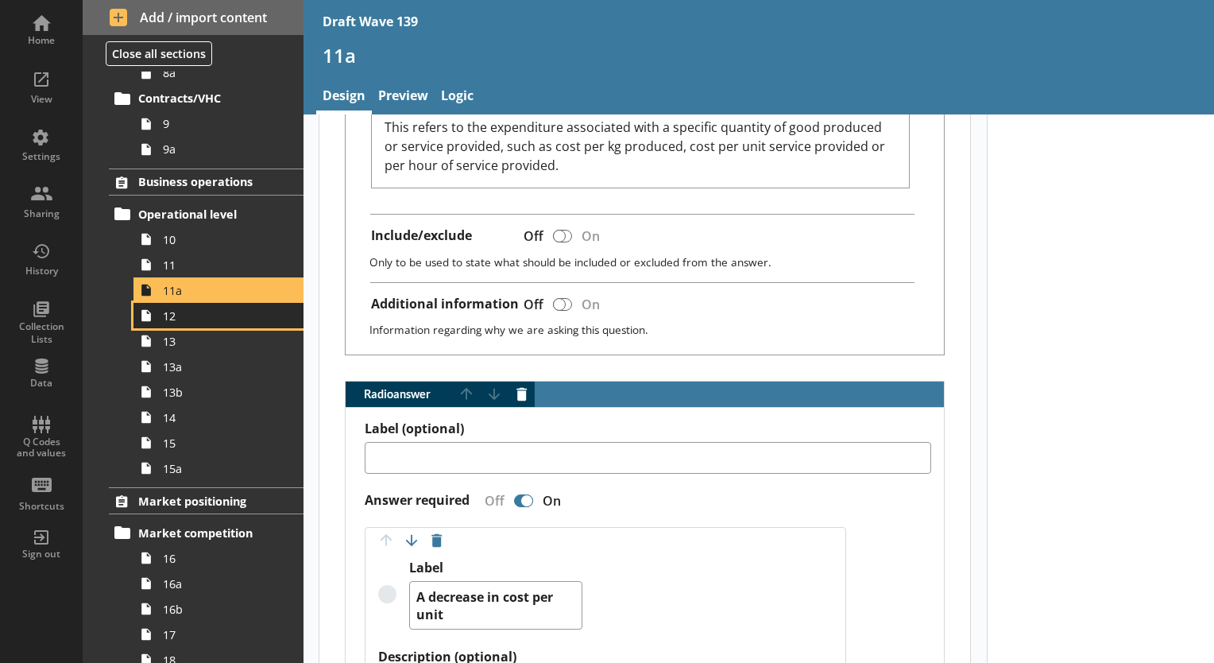
click at [168, 323] on link "12" at bounding box center [219, 315] width 170 height 25
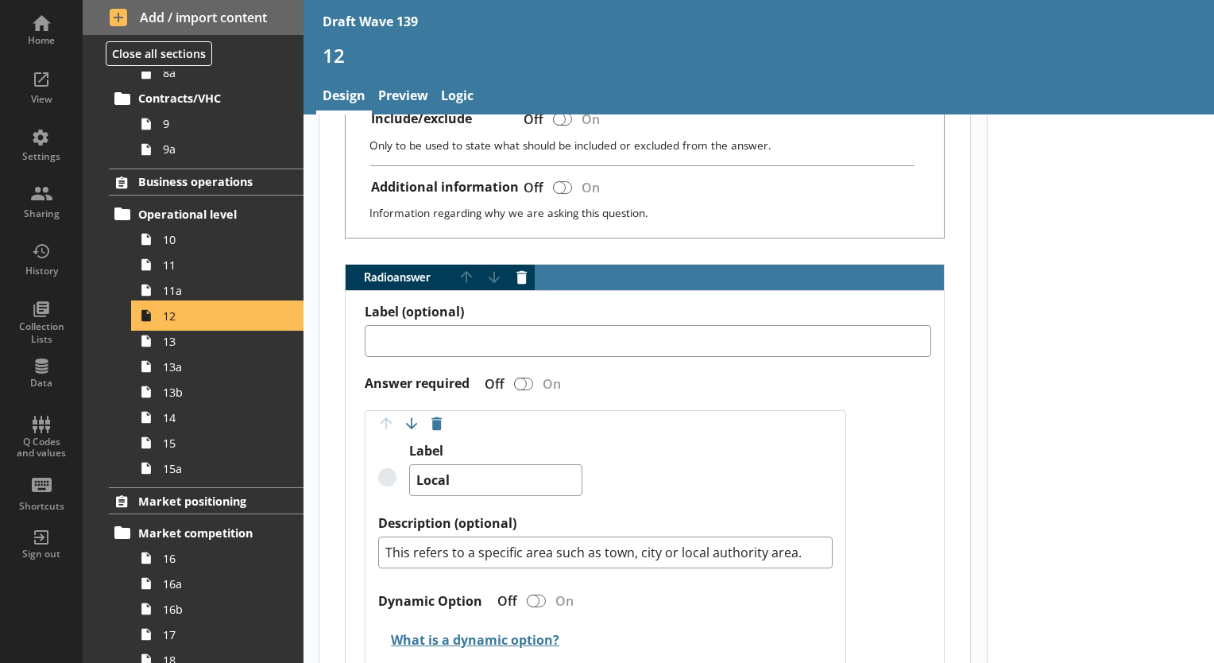
scroll to position [795, 0]
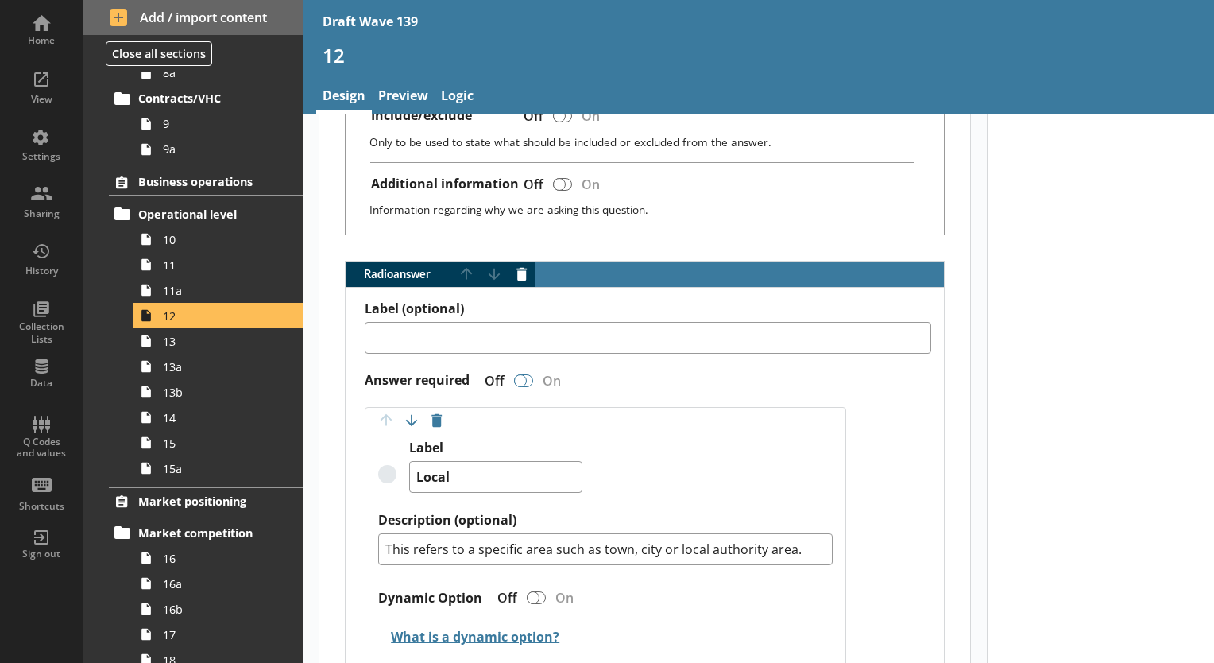
click at [523, 374] on div "Radio answer" at bounding box center [520, 380] width 13 height 13
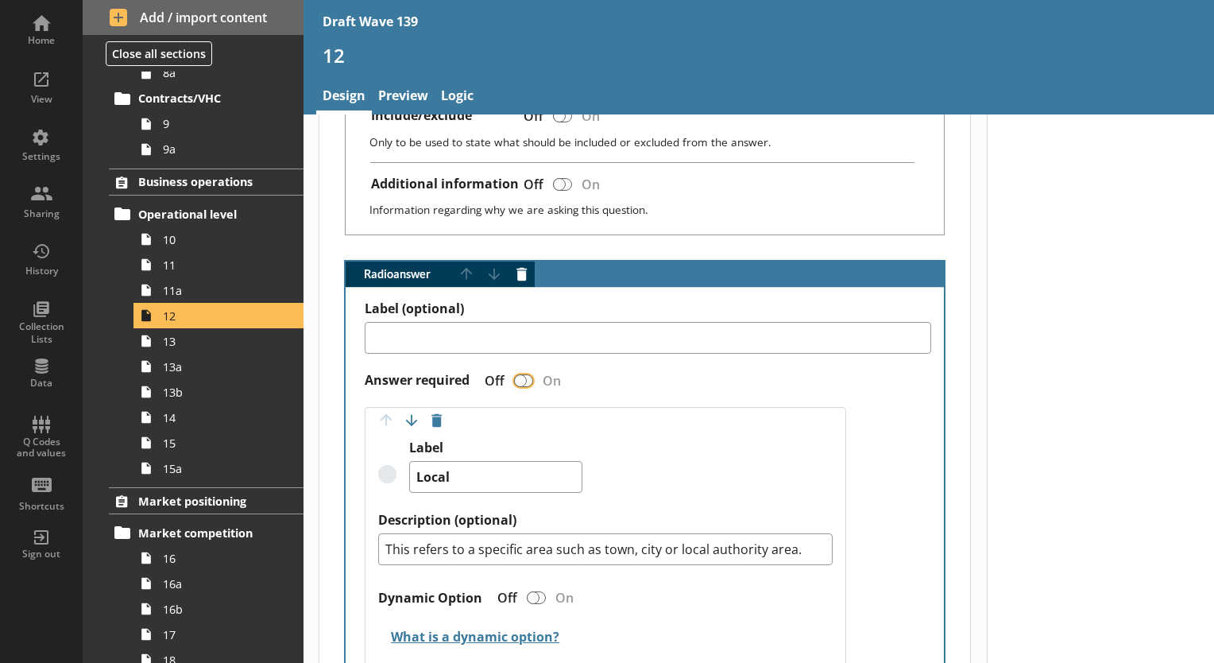
type textarea "x"
checkbox input "true"
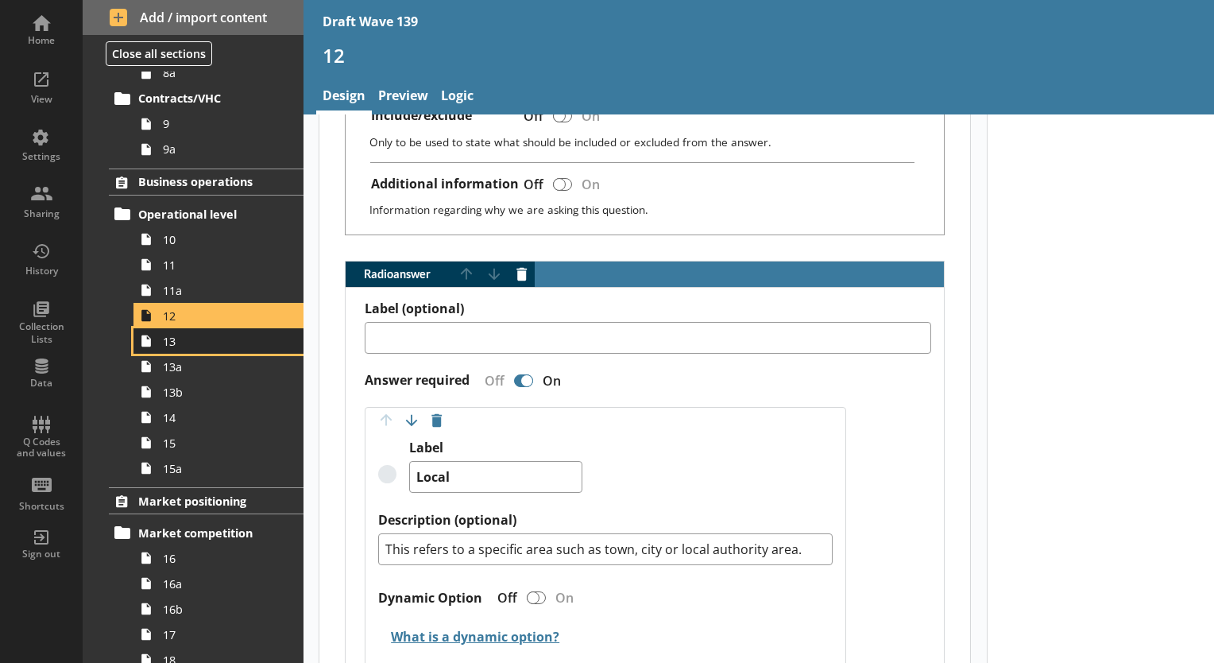
click at [191, 346] on span "13" at bounding box center [222, 341] width 119 height 15
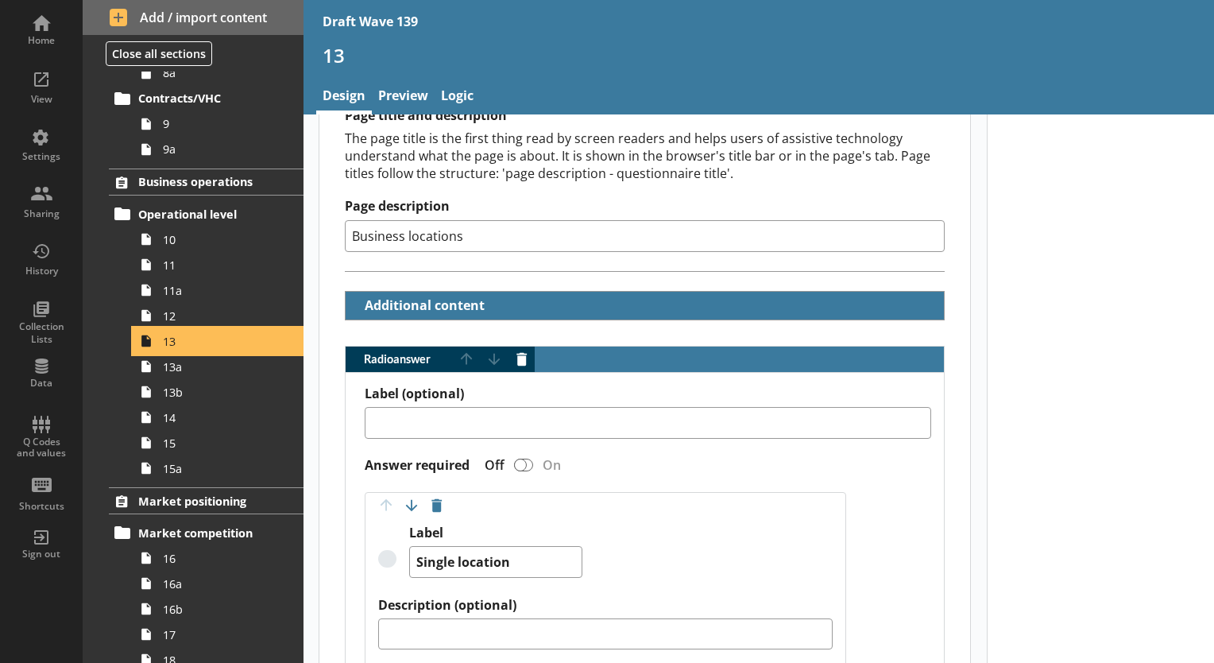
scroll to position [397, 0]
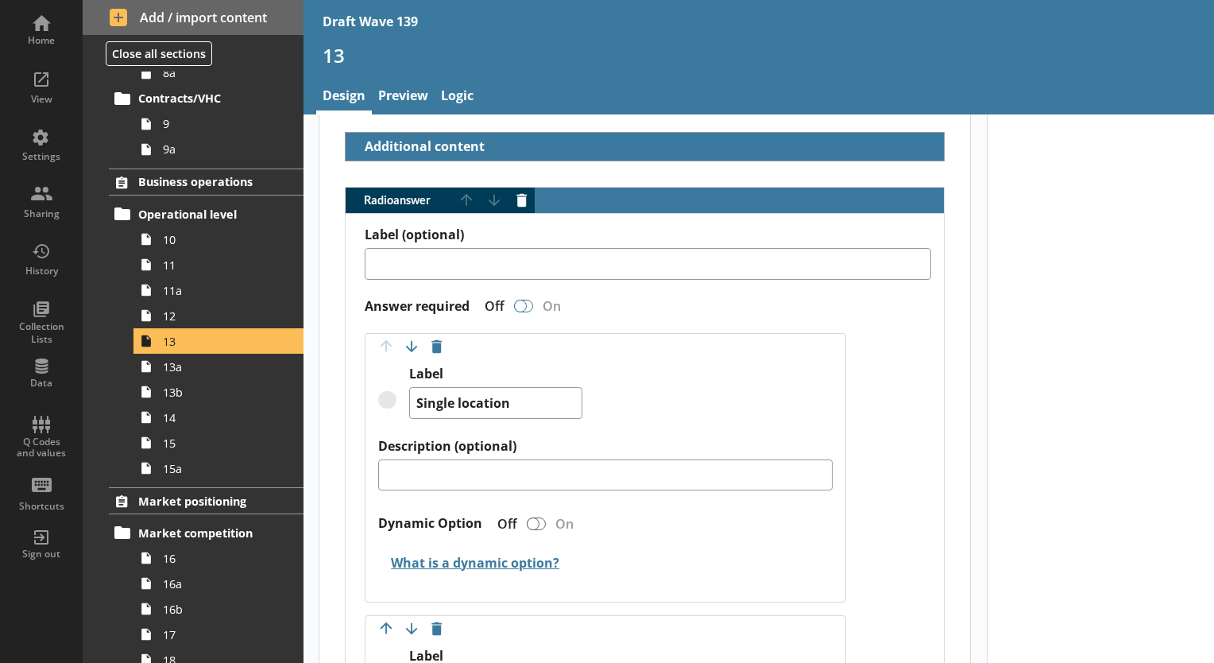
click at [516, 305] on div "Radio answer" at bounding box center [520, 306] width 13 height 13
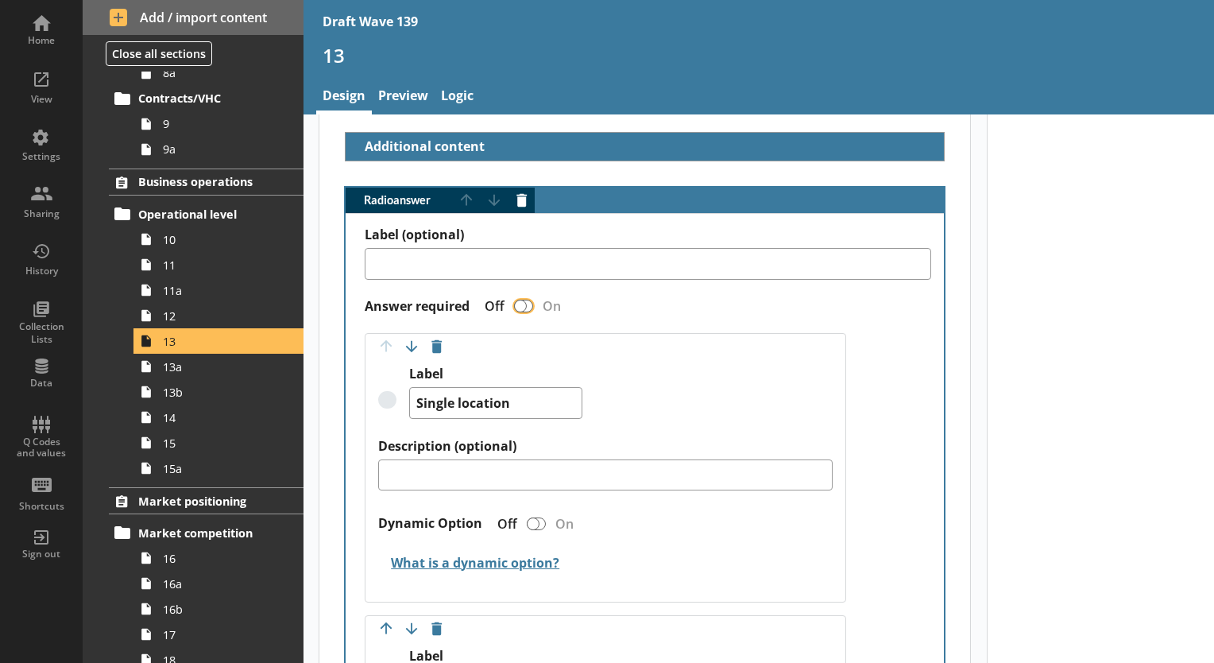
type textarea "x"
checkbox input "true"
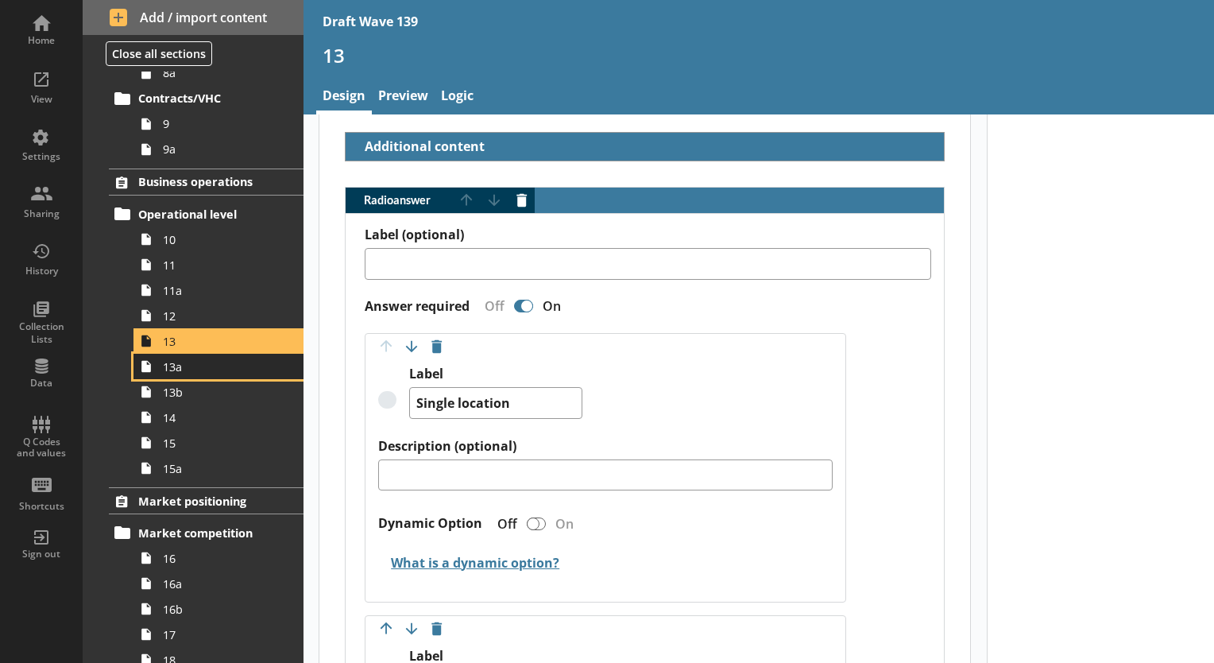
click at [169, 374] on link "13a" at bounding box center [219, 366] width 170 height 25
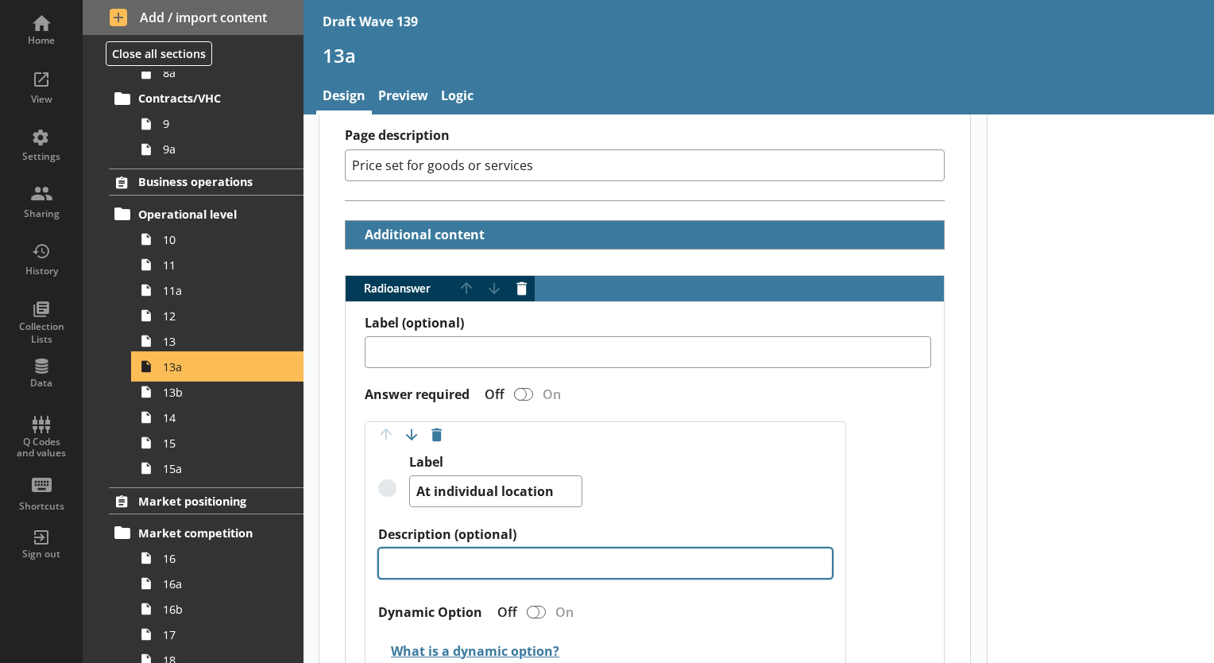
scroll to position [397, 0]
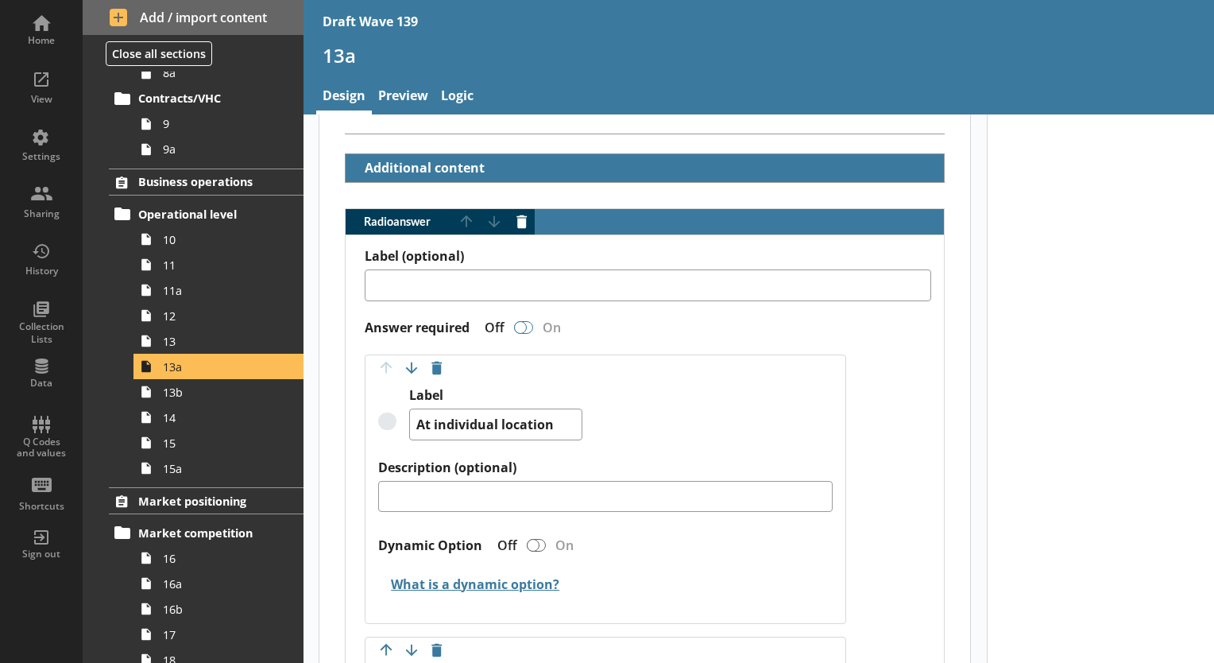
click at [518, 324] on div "Radio answer" at bounding box center [520, 327] width 13 height 13
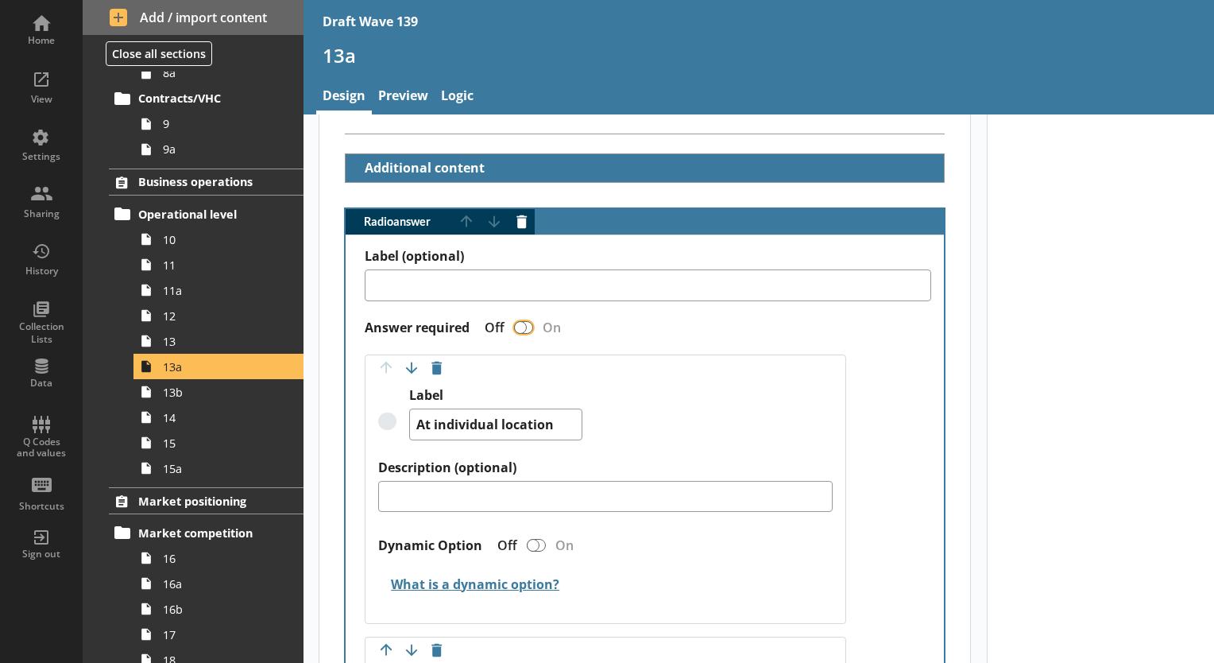
type textarea "x"
checkbox input "true"
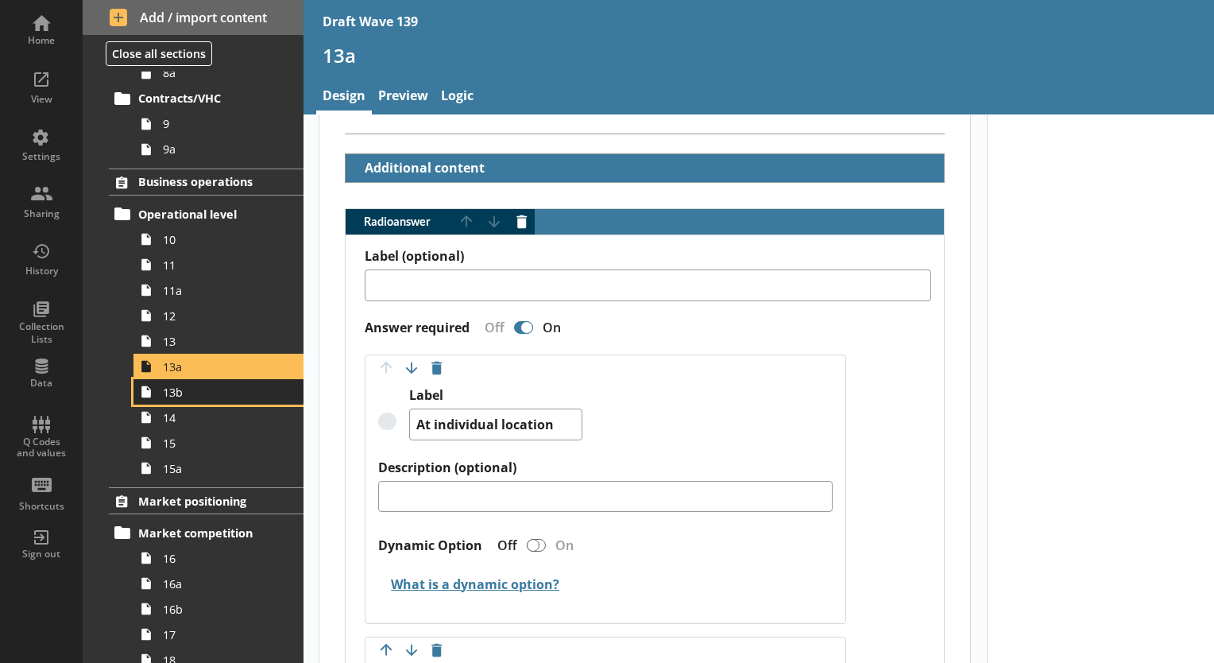
click at [172, 398] on link "13b" at bounding box center [219, 391] width 170 height 25
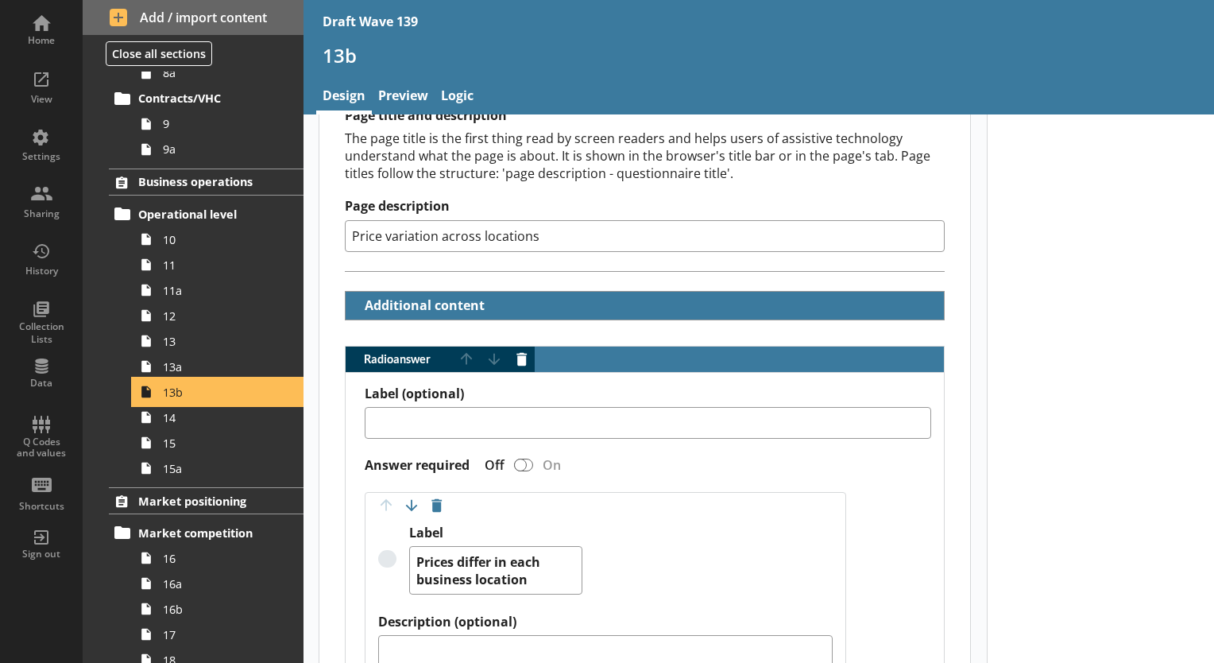
scroll to position [397, 0]
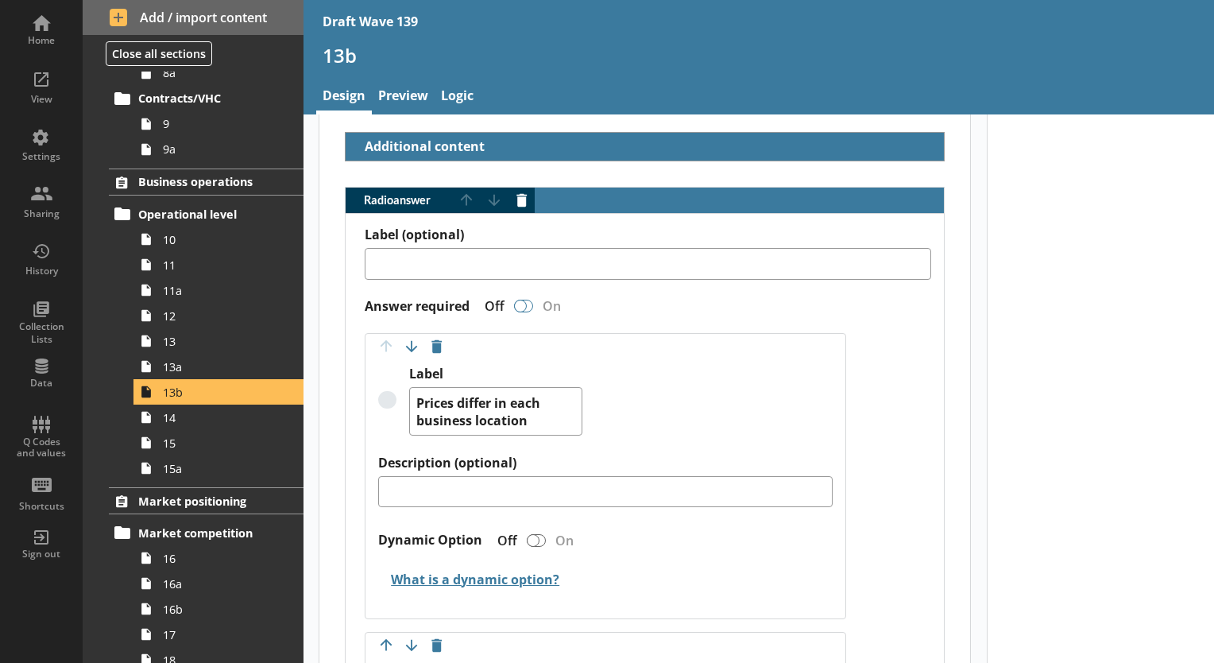
click at [523, 304] on div "Radio answer" at bounding box center [520, 306] width 13 height 13
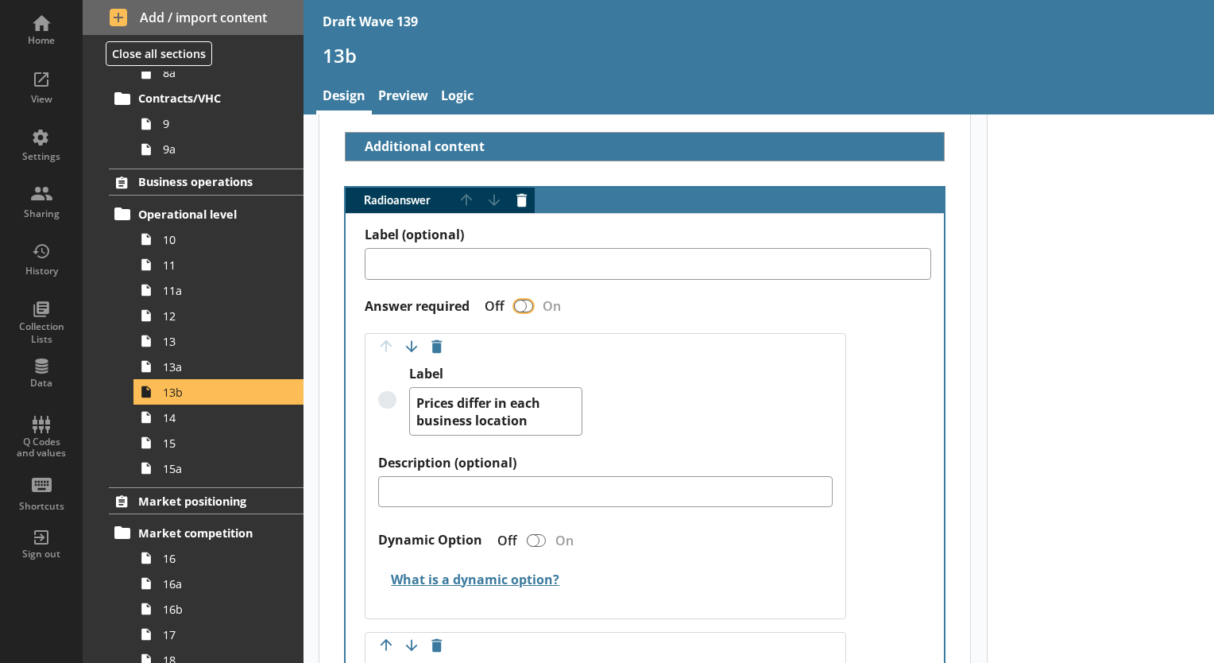
type textarea "x"
checkbox input "true"
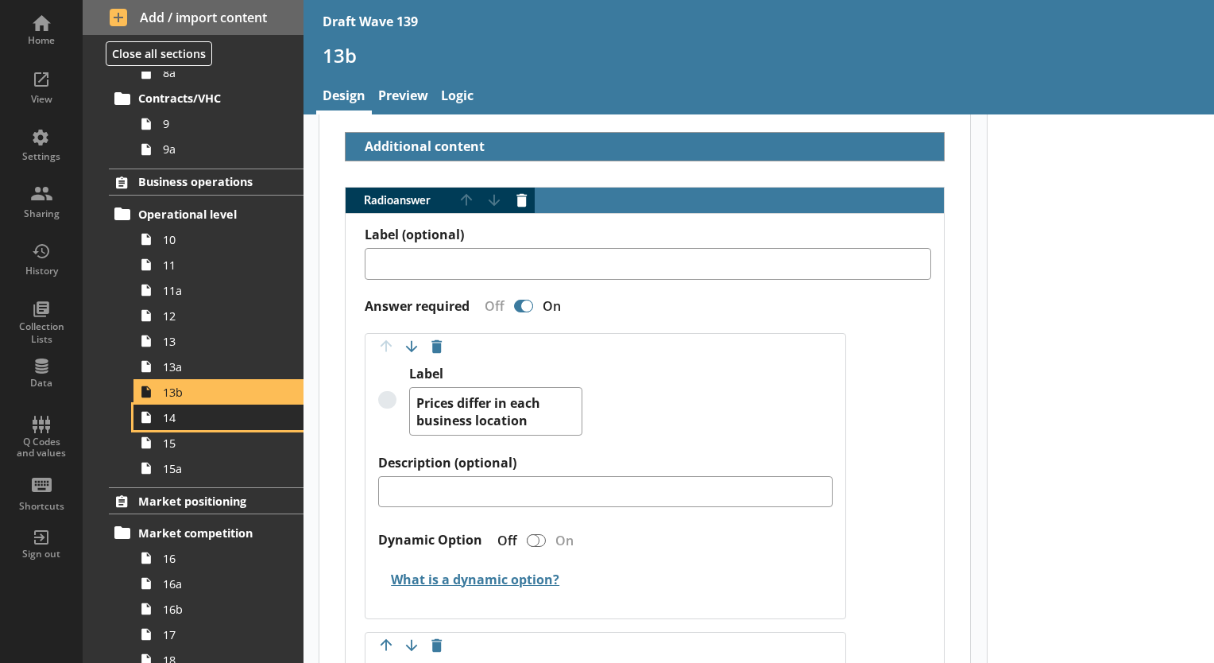
click at [181, 425] on link "14" at bounding box center [219, 416] width 170 height 25
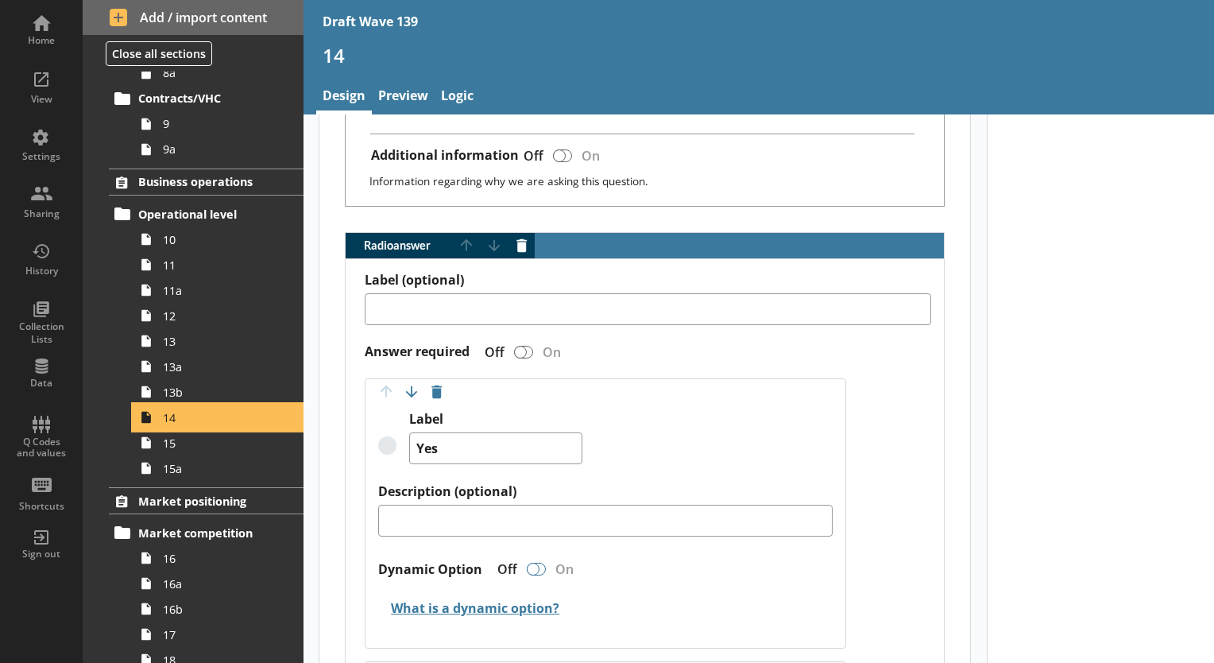
scroll to position [636, 0]
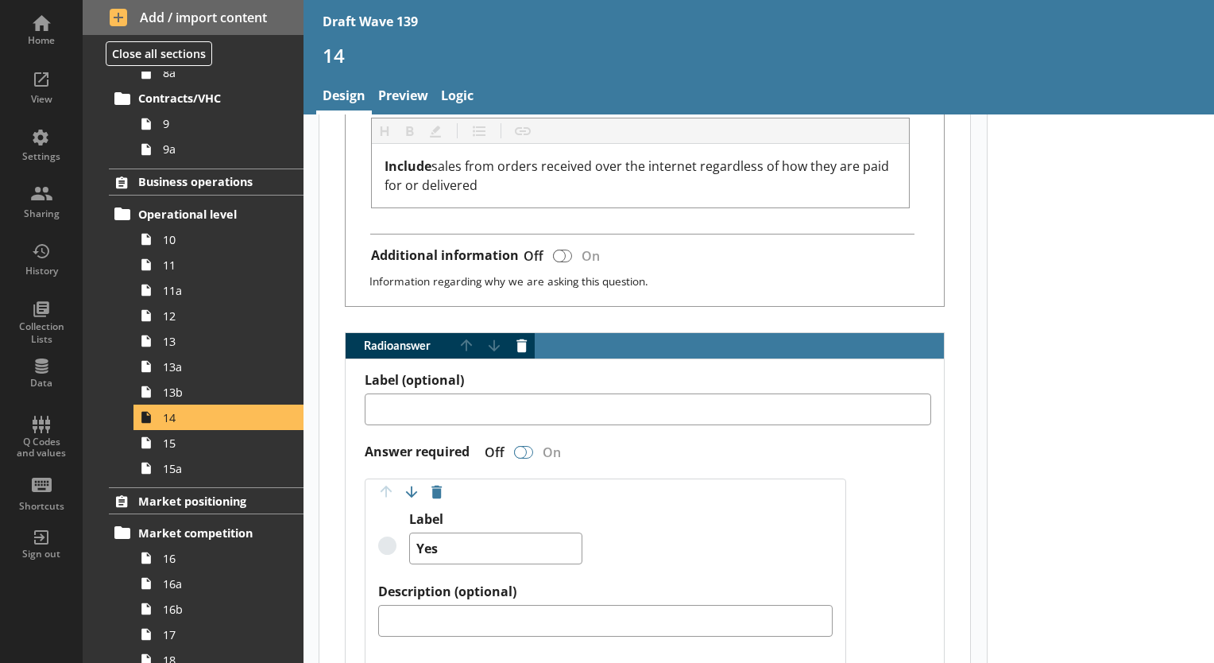
click at [524, 447] on div "Radio answer" at bounding box center [520, 452] width 13 height 13
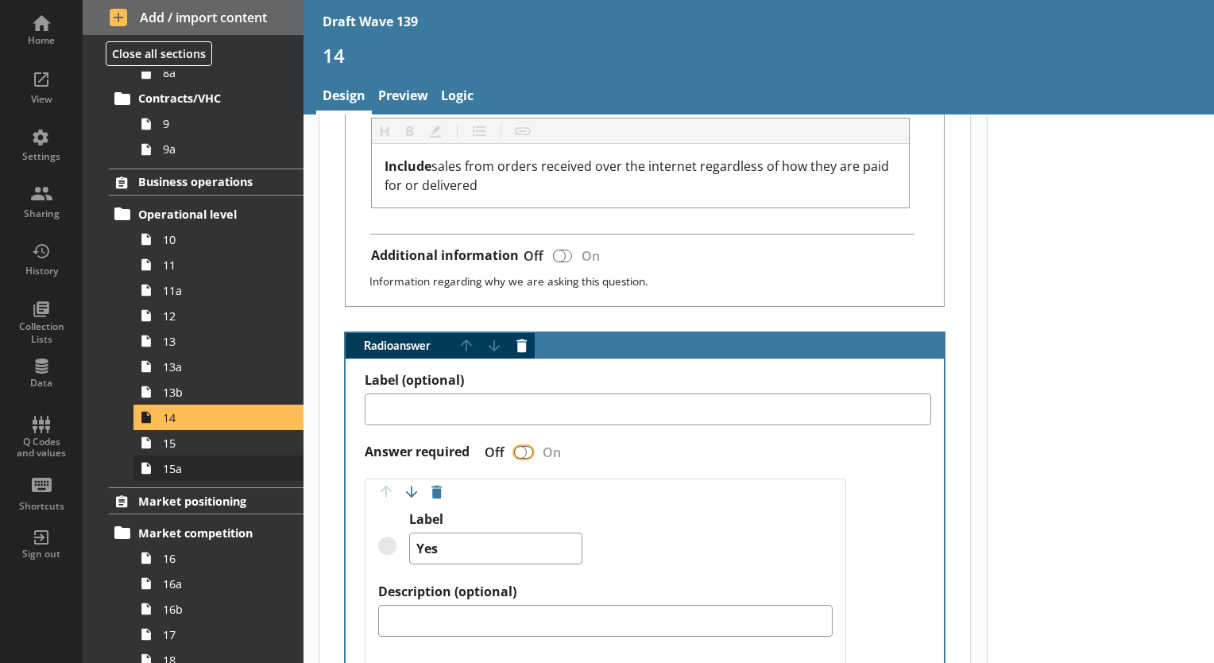
type textarea "x"
checkbox input "true"
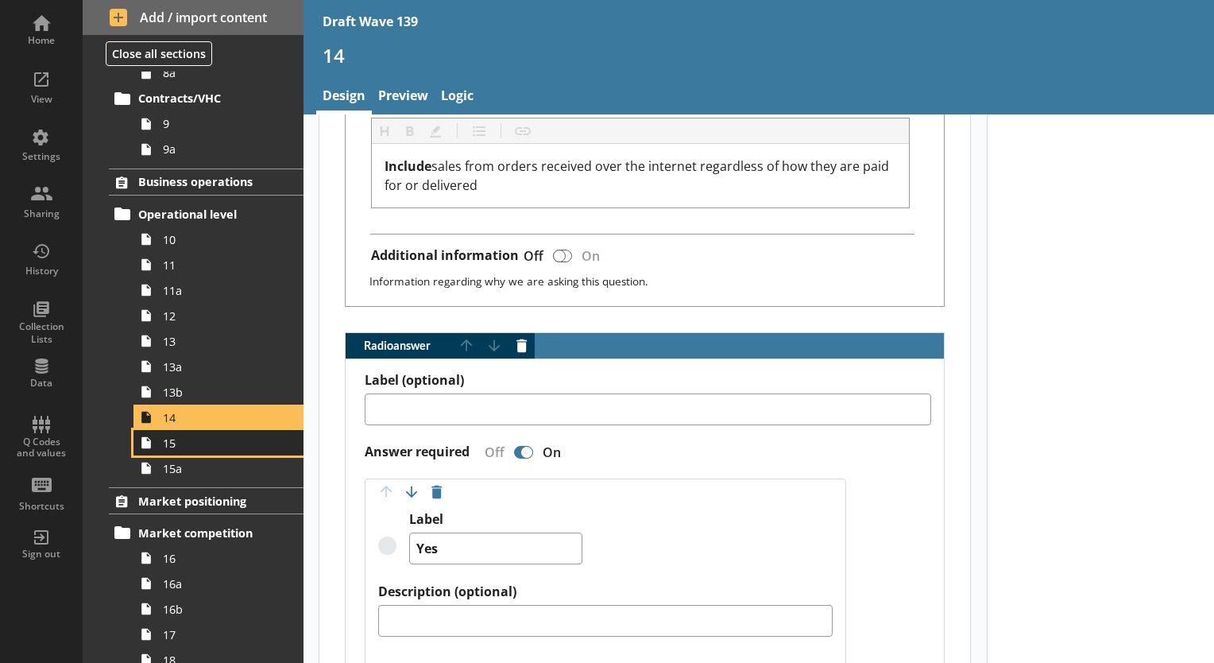
click at [184, 451] on link "15" at bounding box center [219, 442] width 170 height 25
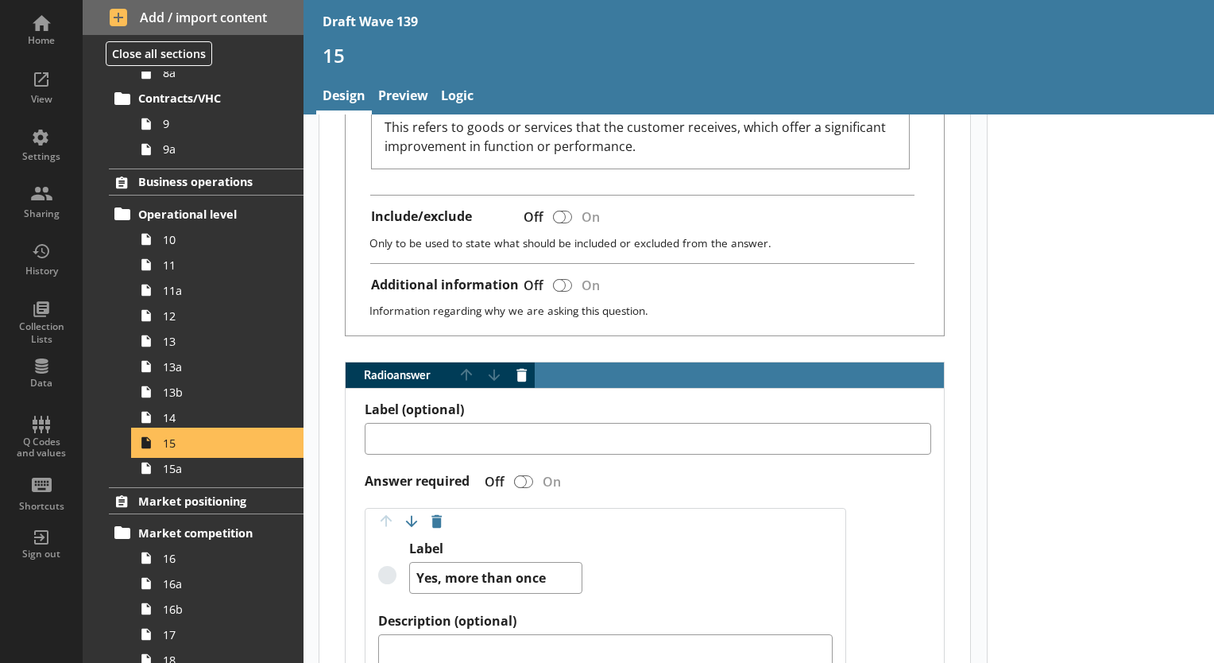
scroll to position [795, 0]
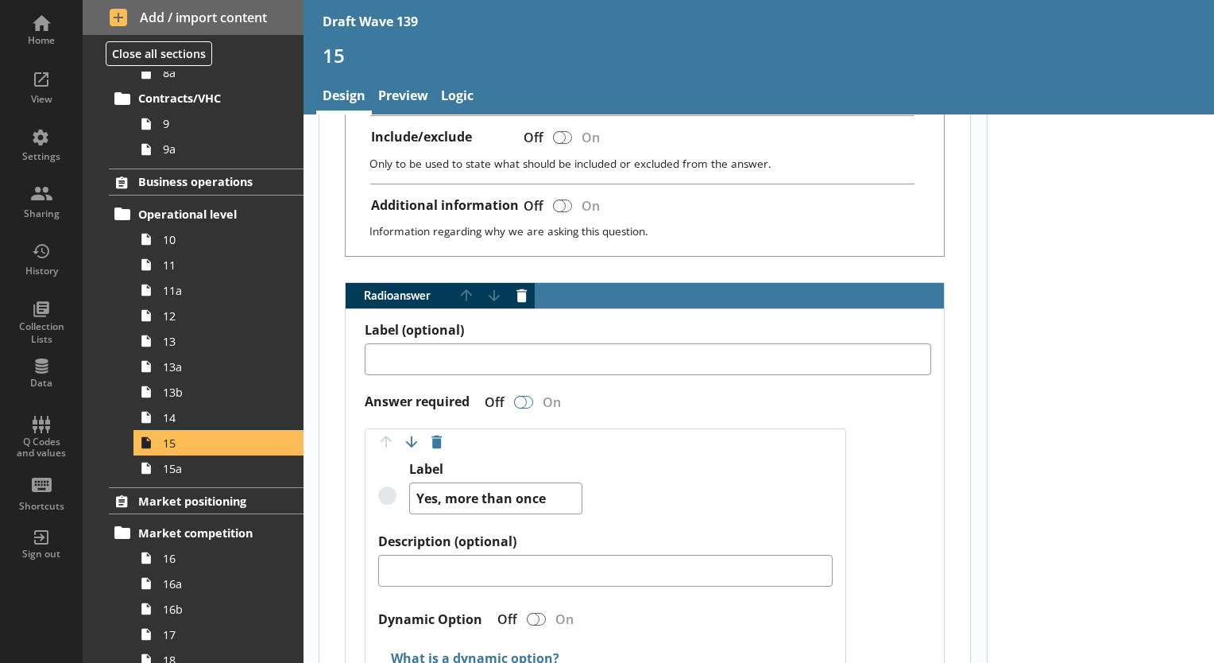
click at [520, 399] on div "Radio answer" at bounding box center [520, 402] width 13 height 13
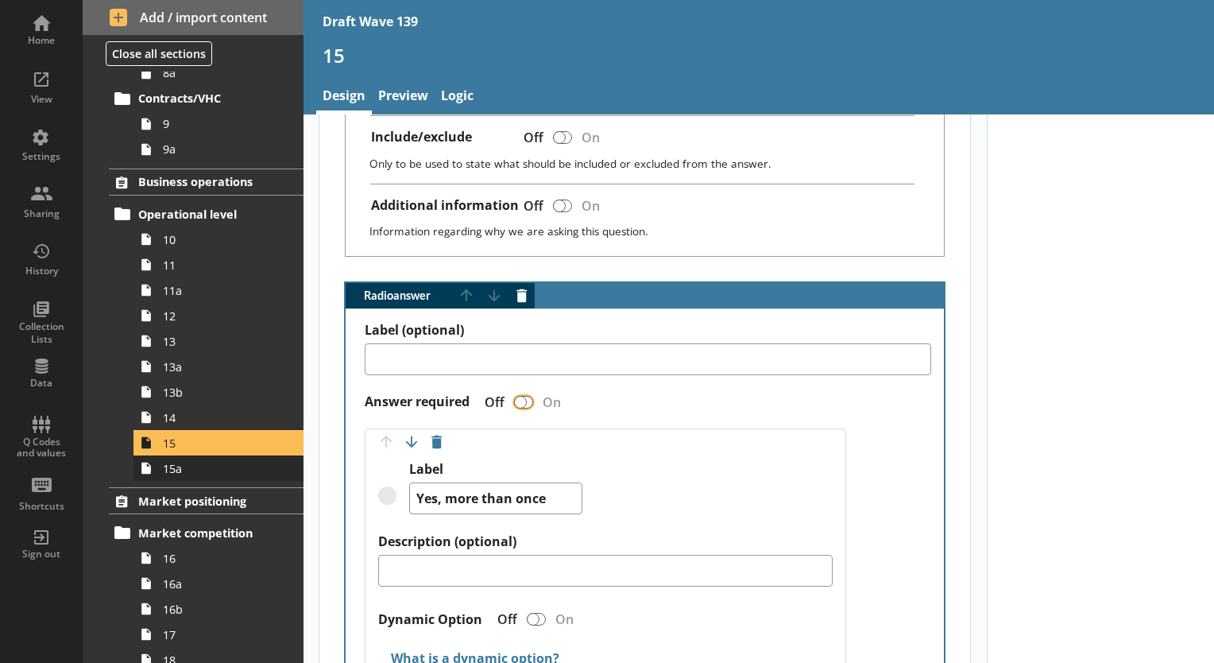
type textarea "x"
checkbox input "true"
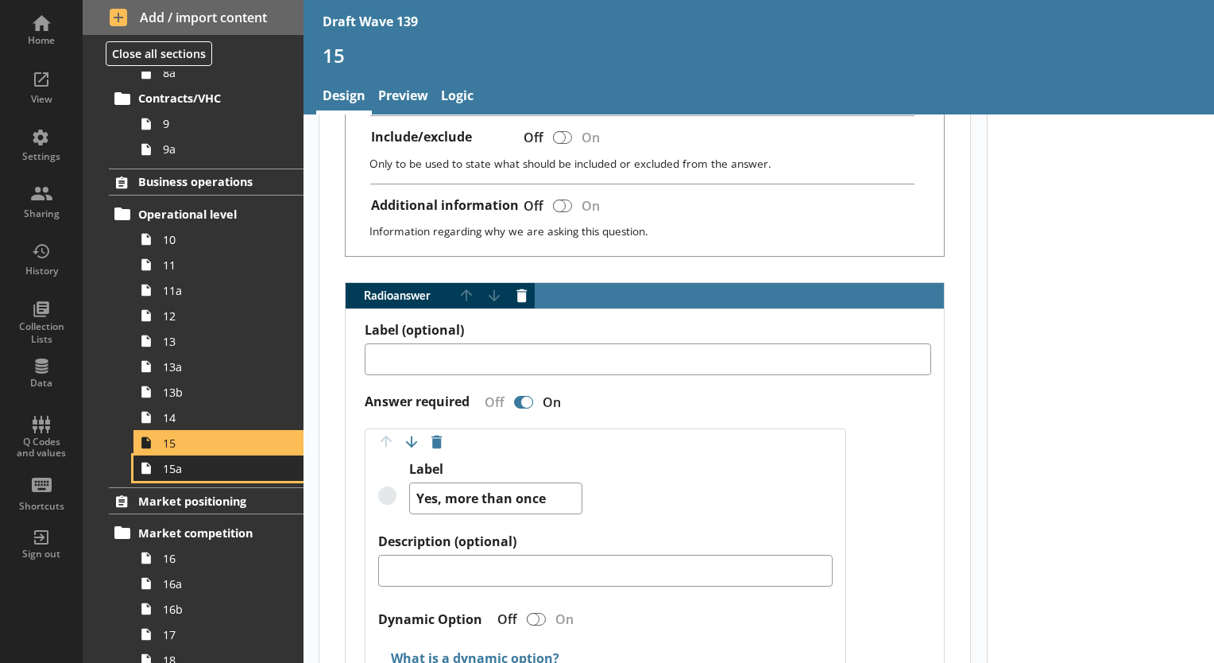
click at [182, 474] on span "15a" at bounding box center [222, 468] width 119 height 15
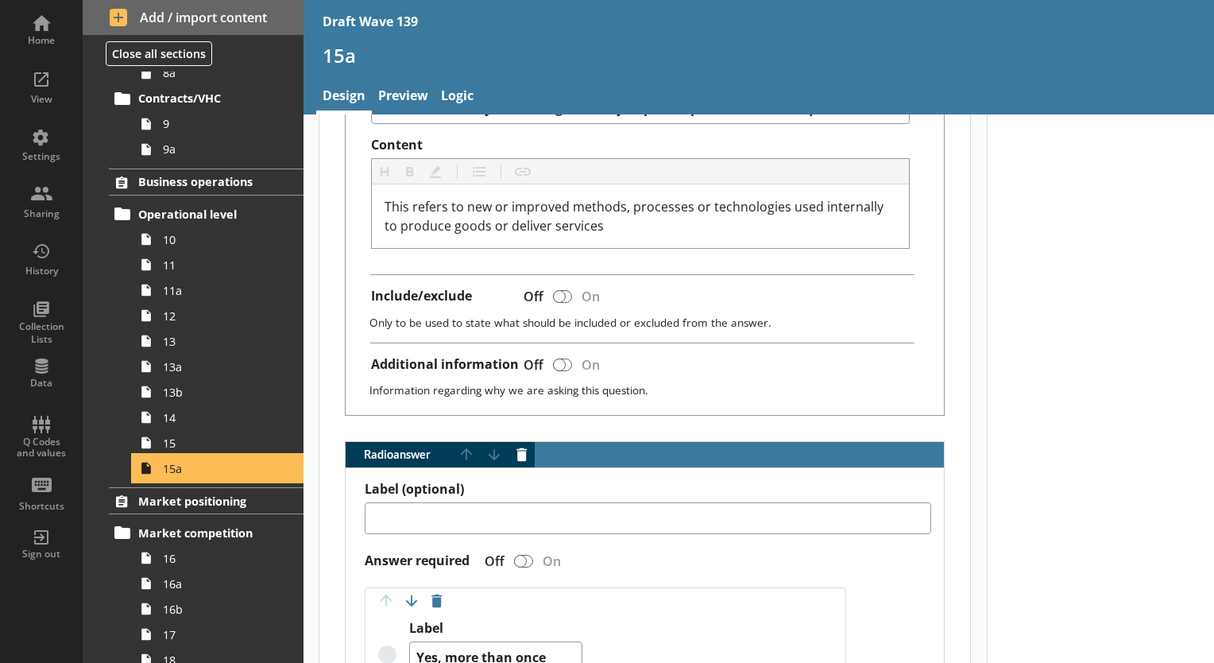
scroll to position [795, 0]
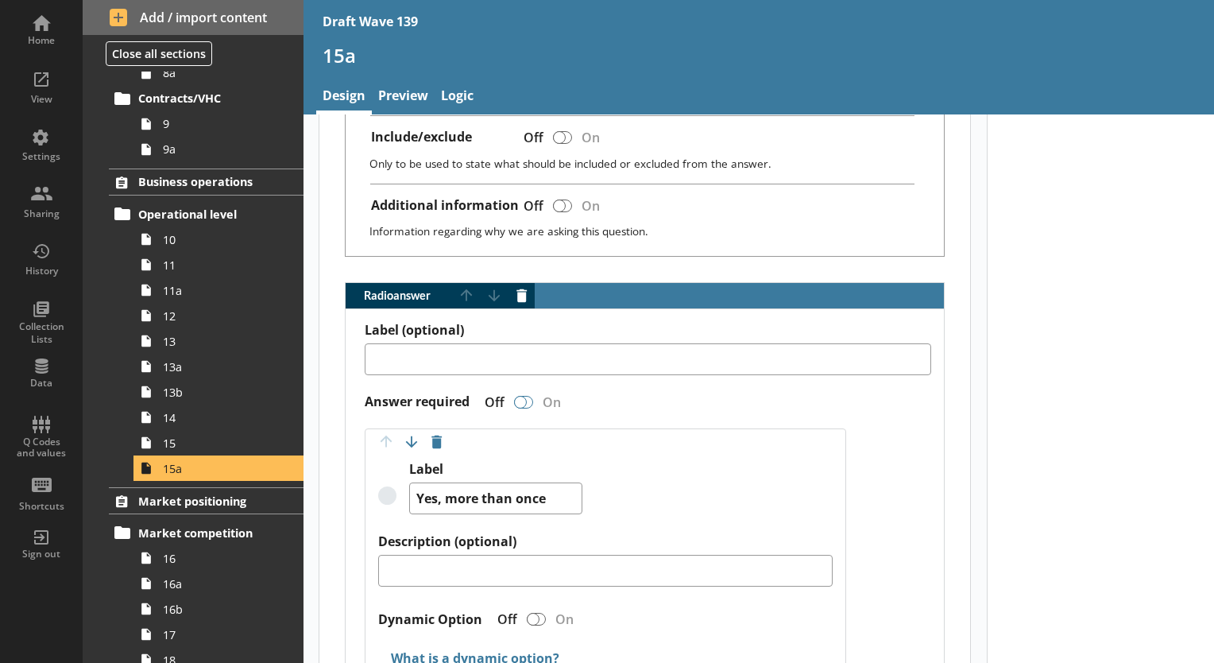
click at [525, 399] on div "Radio answer" at bounding box center [520, 402] width 13 height 13
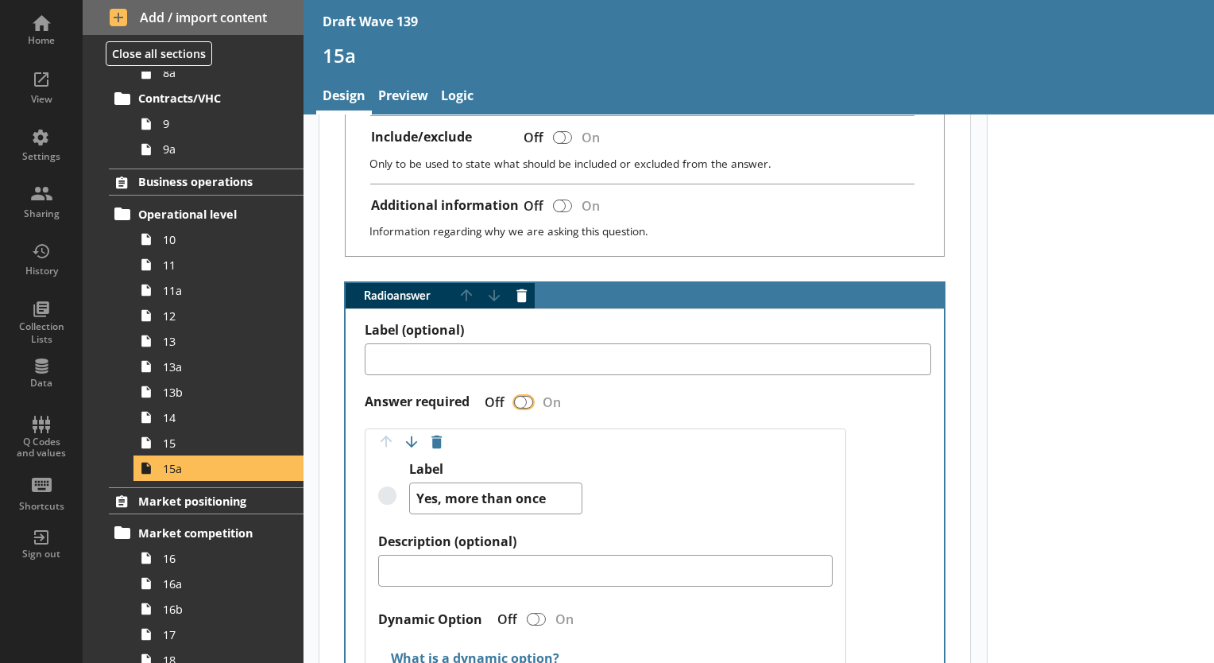
type textarea "x"
checkbox input "true"
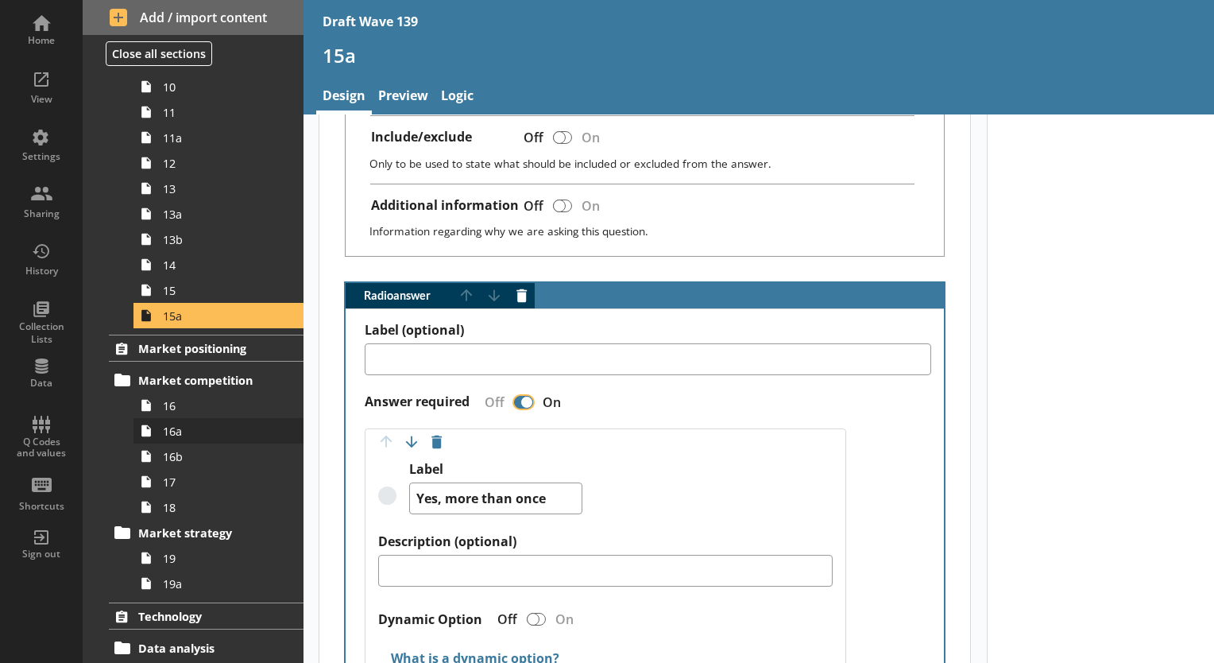
scroll to position [874, 0]
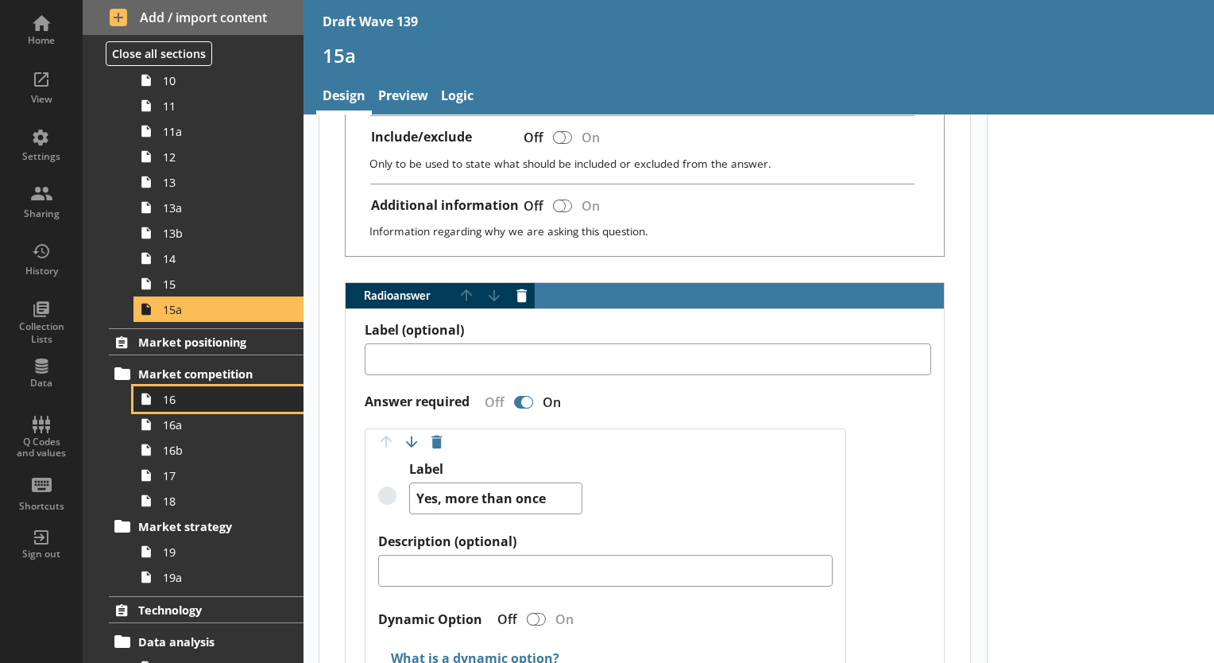
click at [184, 402] on span "16" at bounding box center [222, 399] width 119 height 15
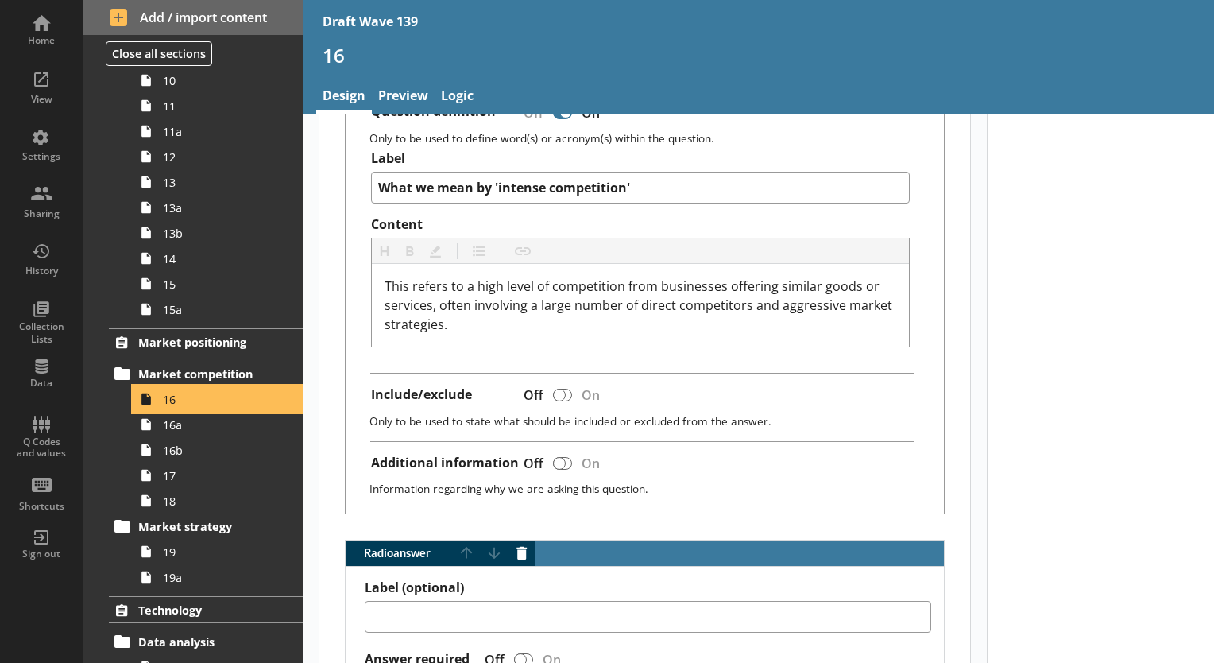
scroll to position [795, 0]
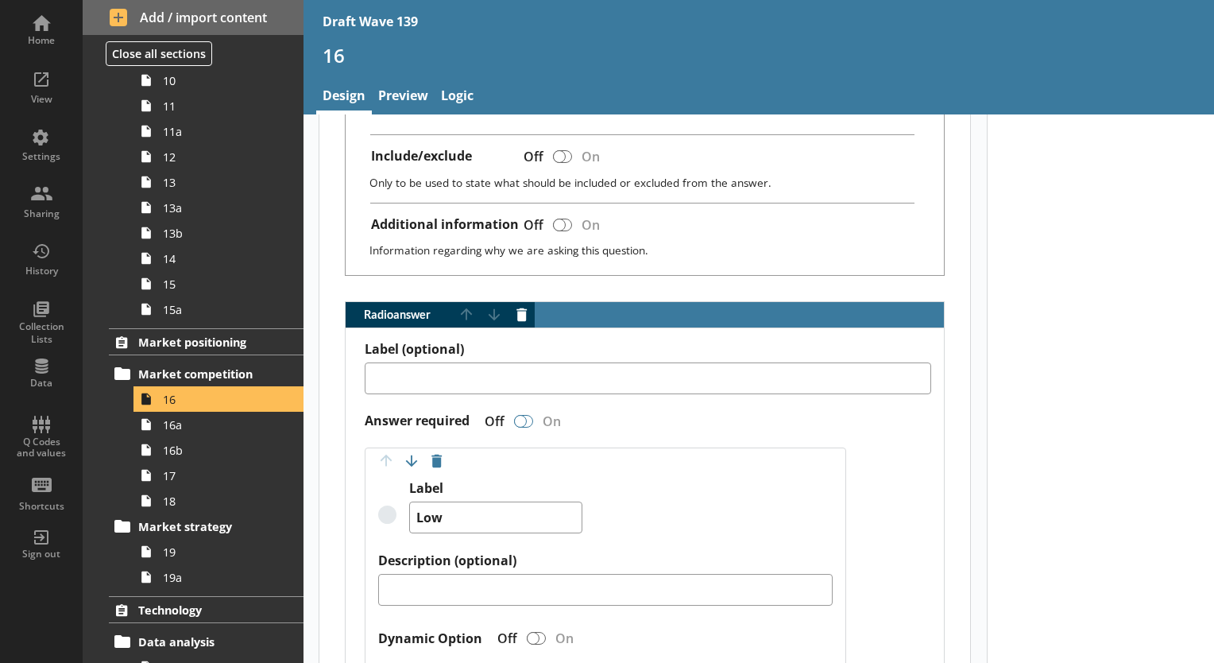
click at [520, 415] on div "Radio answer" at bounding box center [520, 421] width 13 height 13
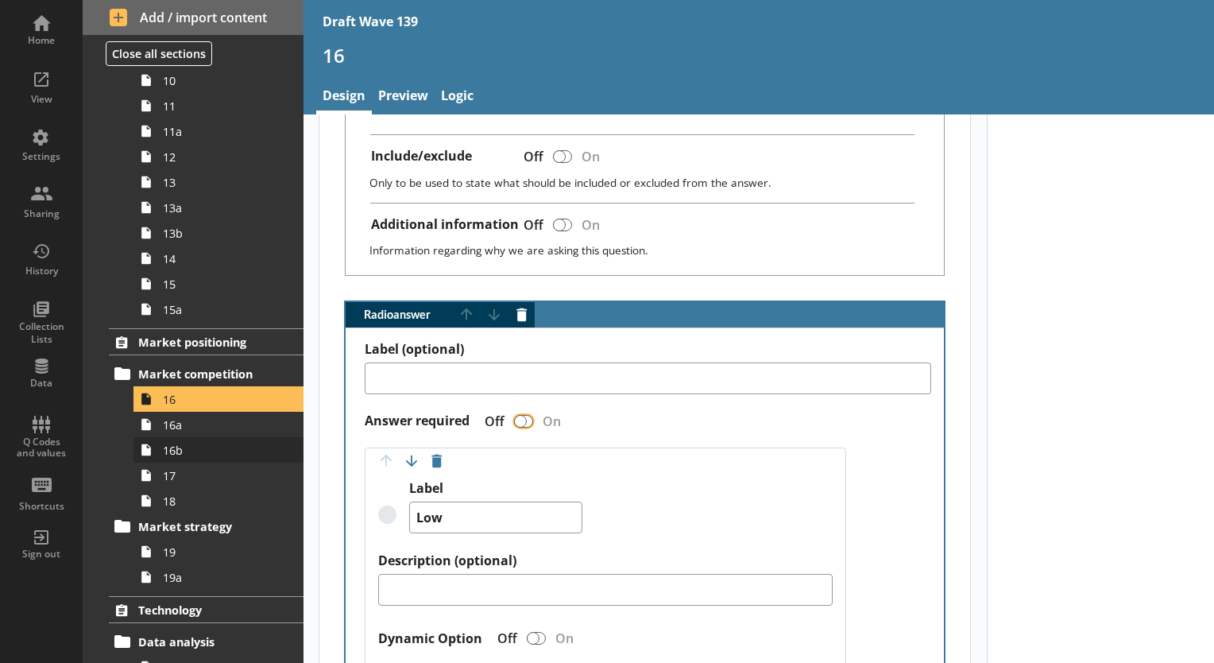
type textarea "x"
checkbox input "true"
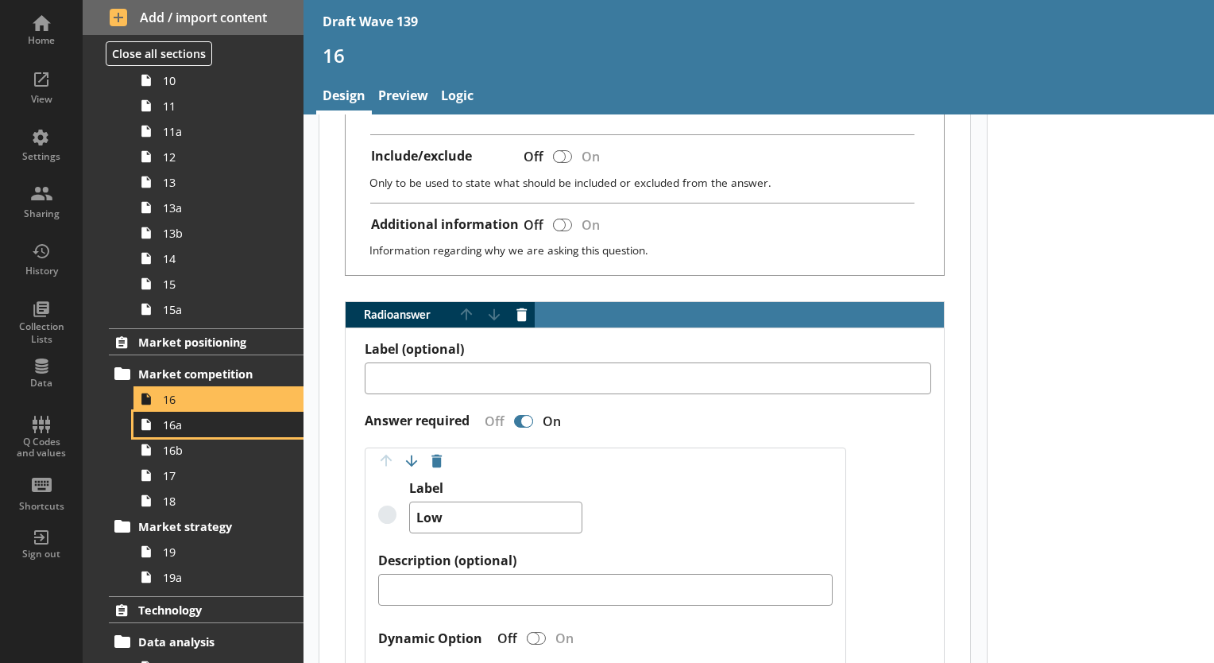
click at [202, 432] on link "16a" at bounding box center [219, 424] width 170 height 25
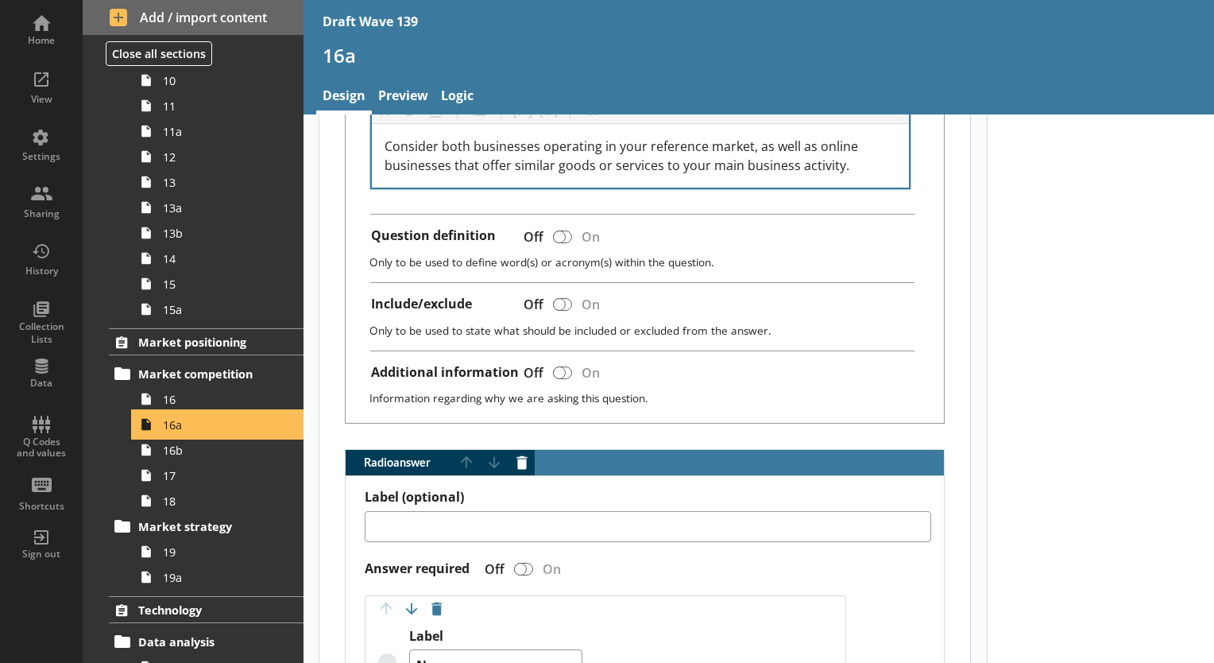
scroll to position [715, 0]
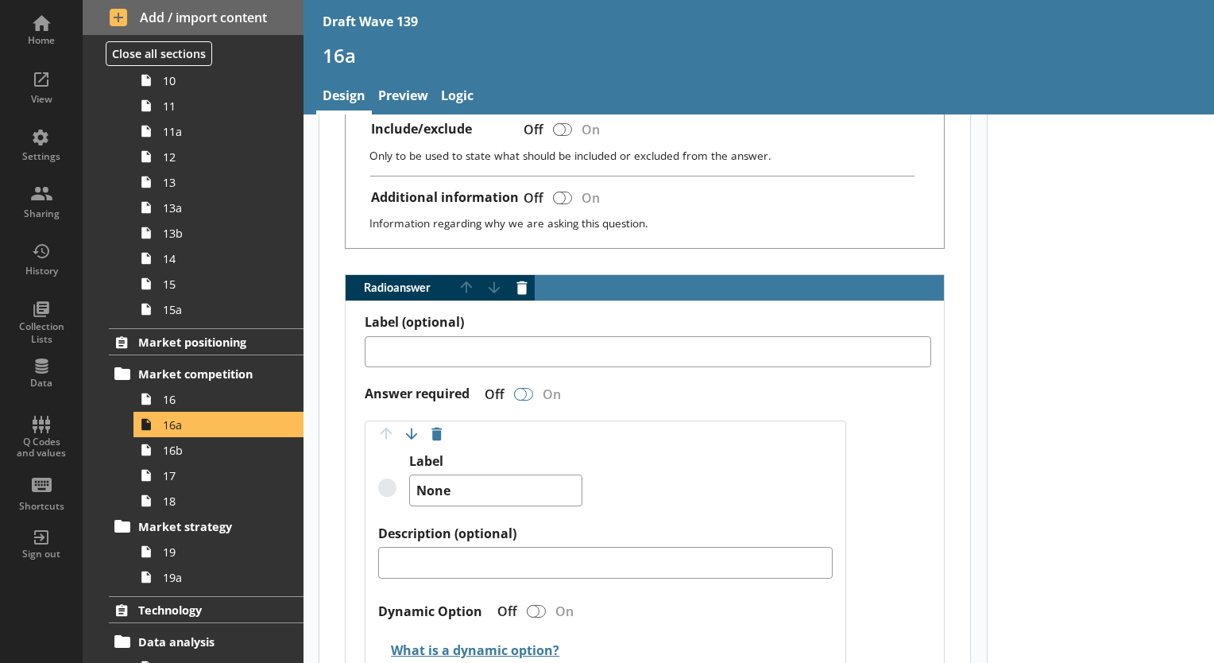
click at [521, 389] on div "Radio answer" at bounding box center [520, 394] width 13 height 13
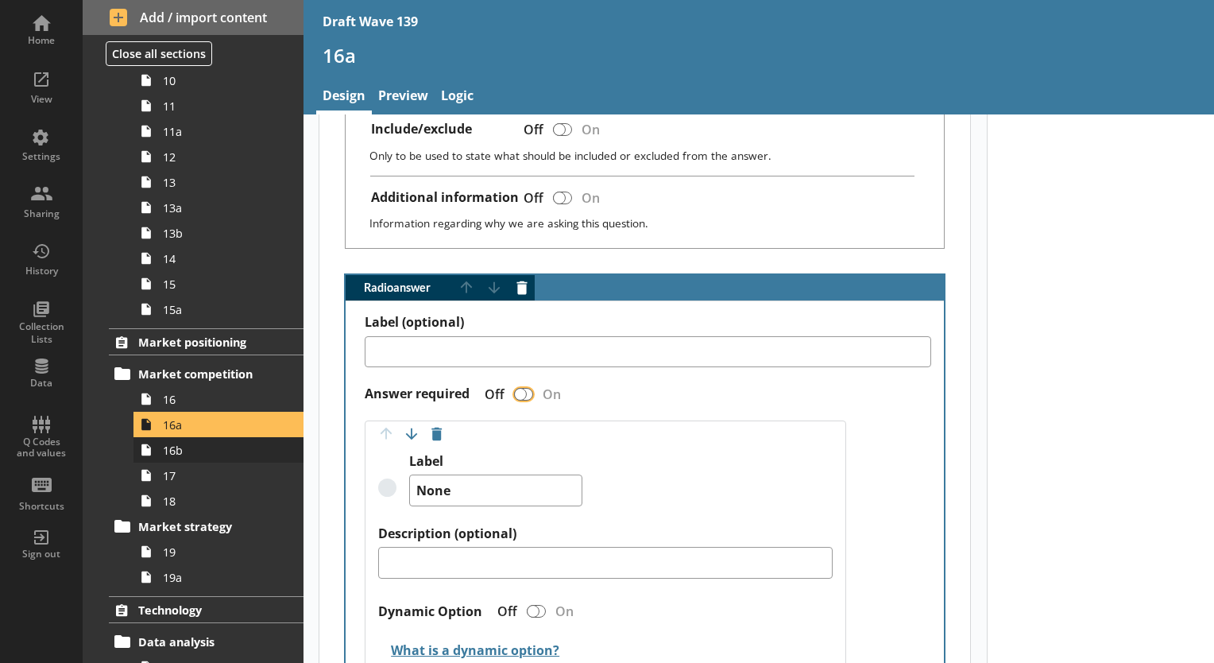
type textarea "x"
checkbox input "true"
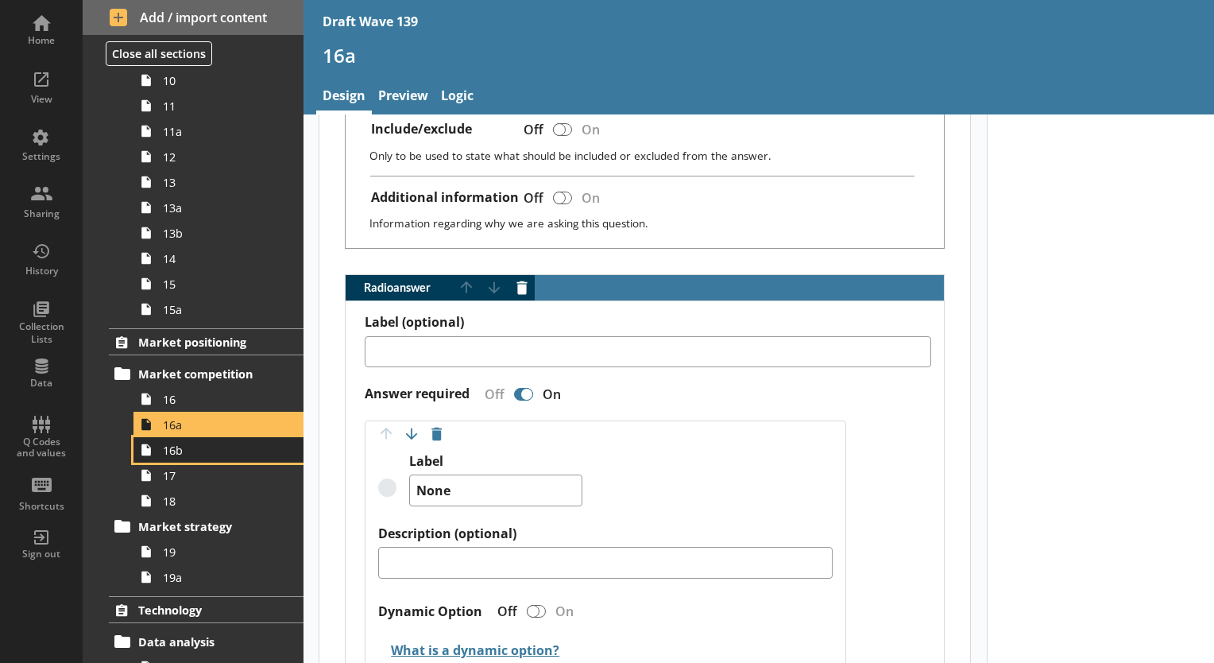
click at [199, 455] on span "16b" at bounding box center [222, 450] width 119 height 15
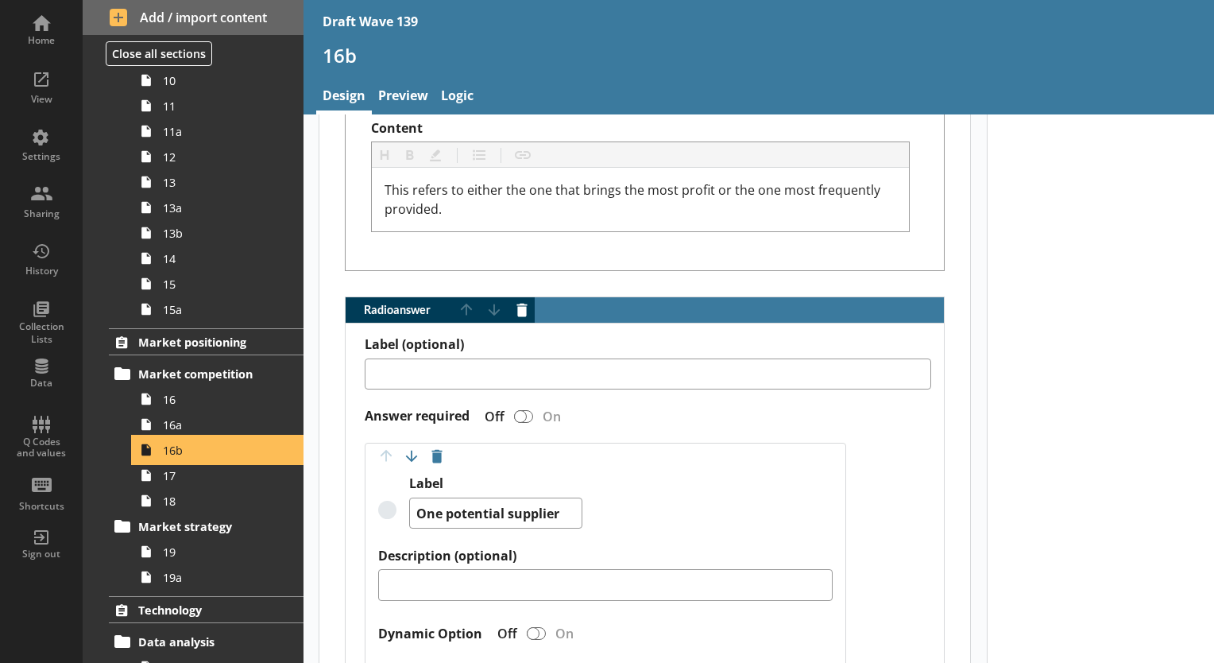
scroll to position [1271, 0]
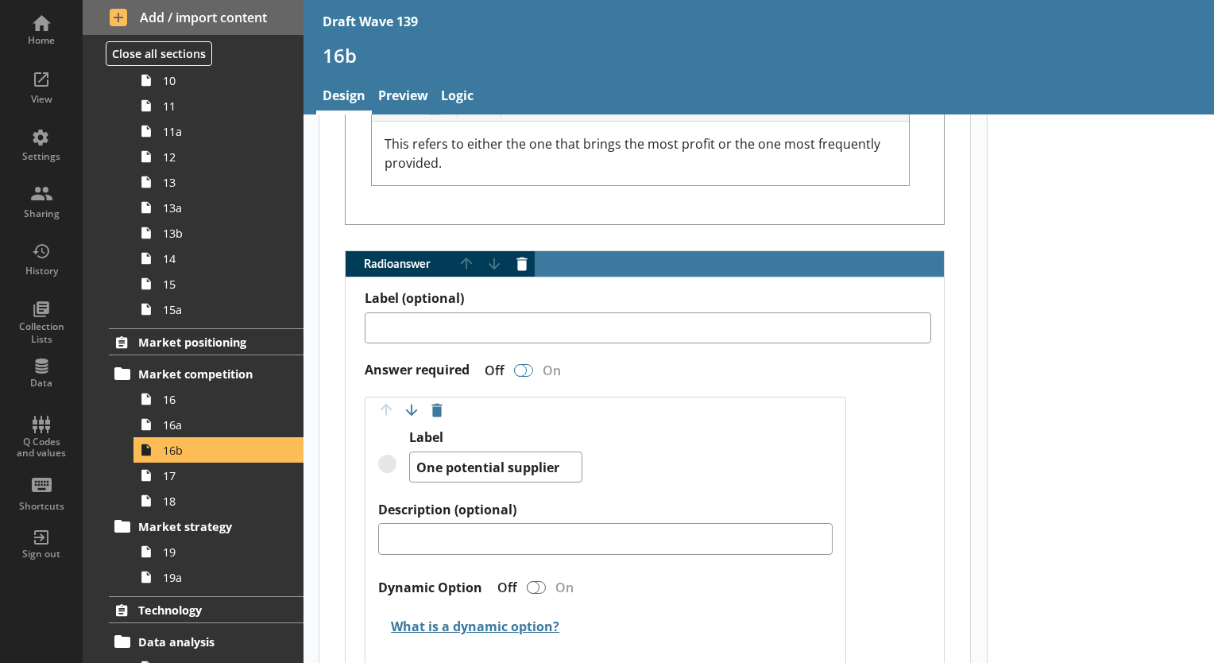
click at [518, 366] on div "Radio answer" at bounding box center [520, 370] width 13 height 13
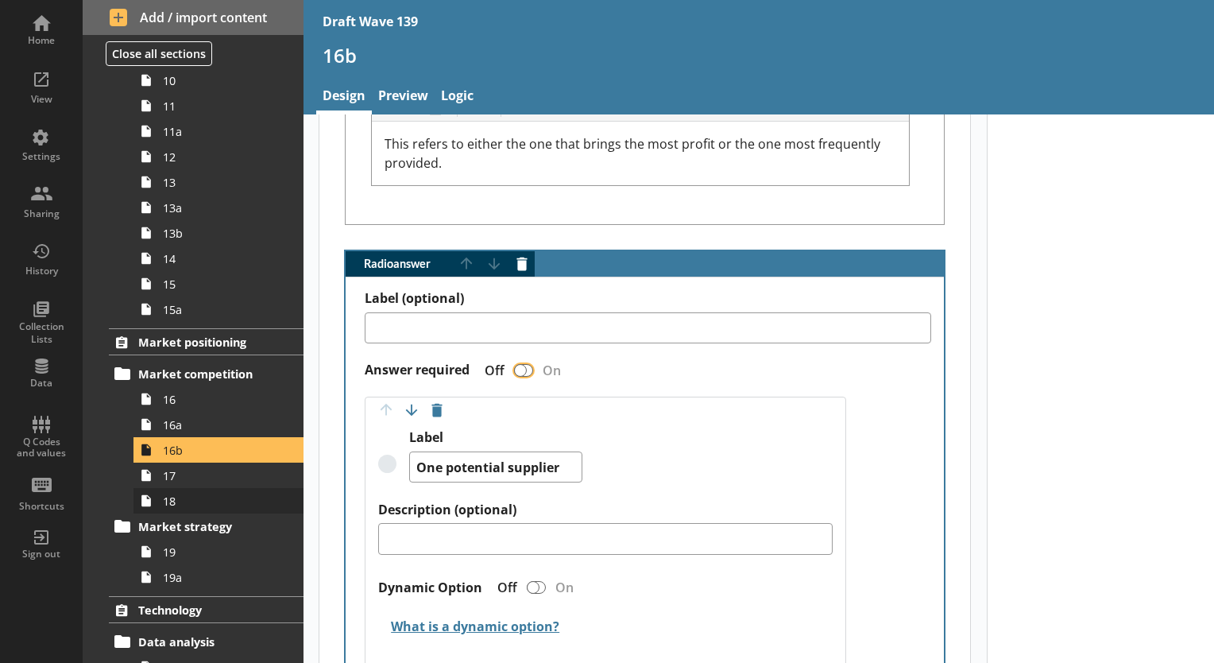
type textarea "x"
checkbox input "true"
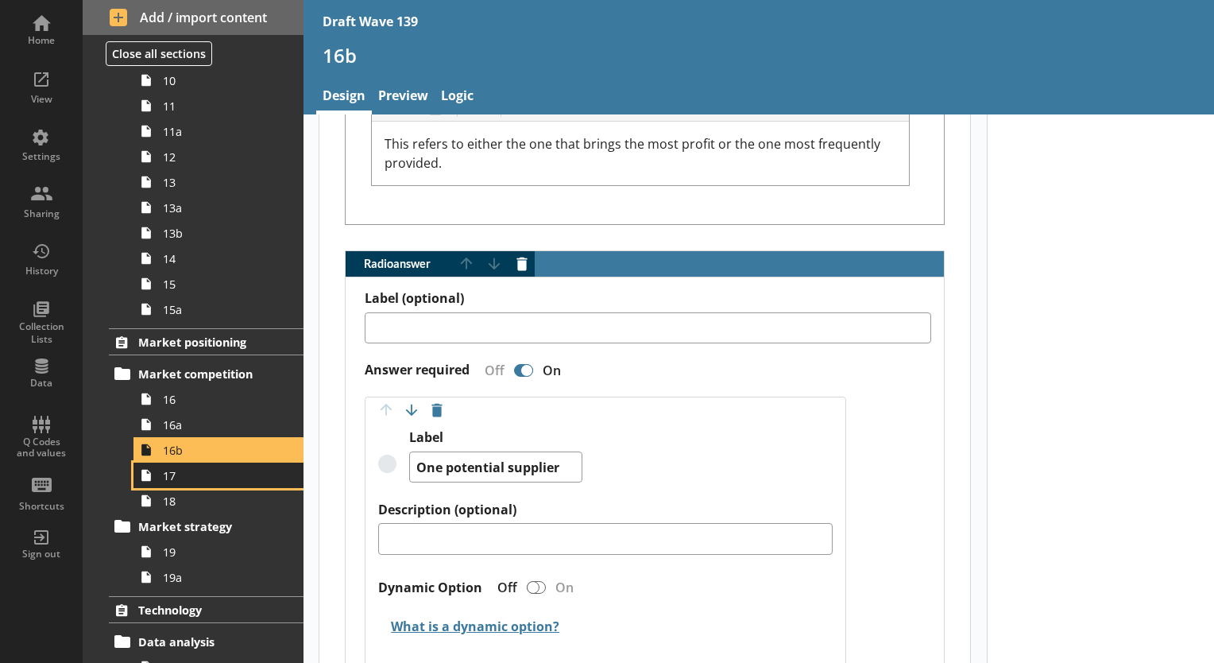
click at [188, 478] on span "17" at bounding box center [222, 475] width 119 height 15
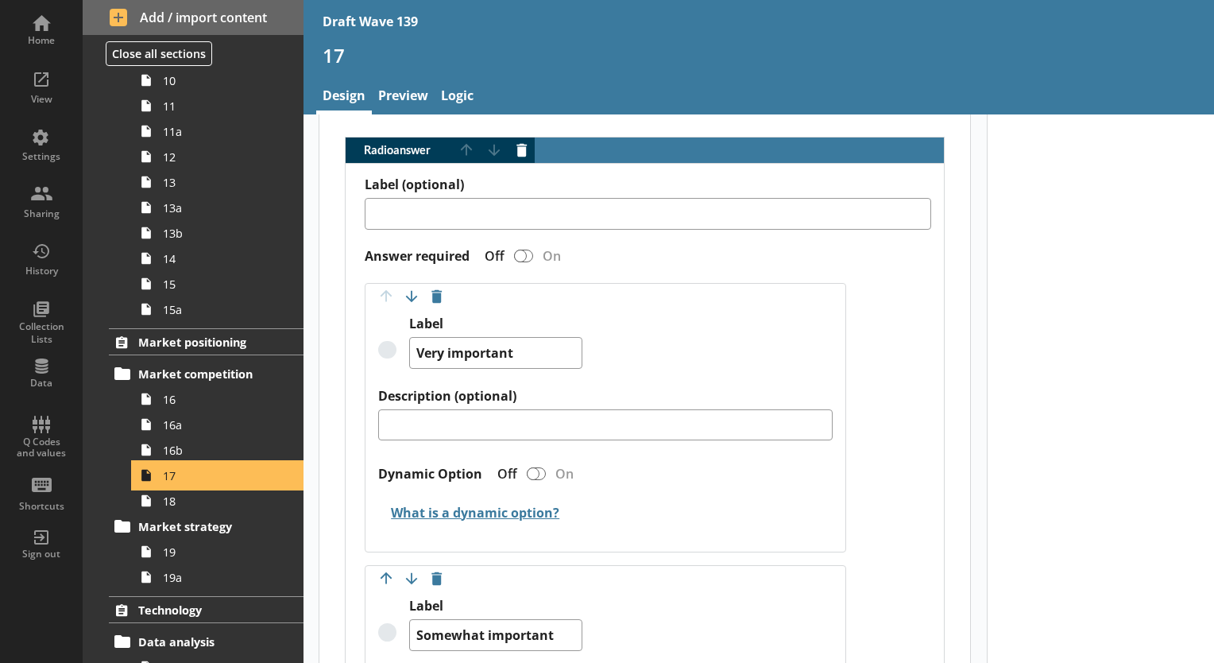
scroll to position [318, 0]
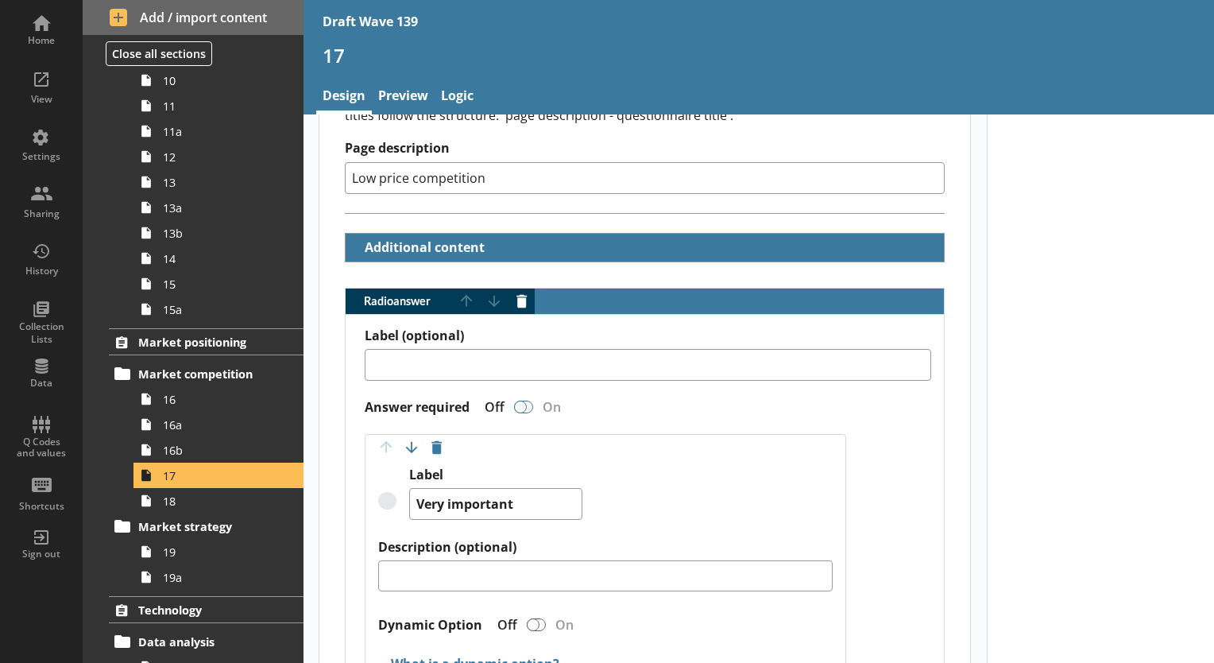
click at [527, 405] on div "Radio answer" at bounding box center [523, 407] width 19 height 13
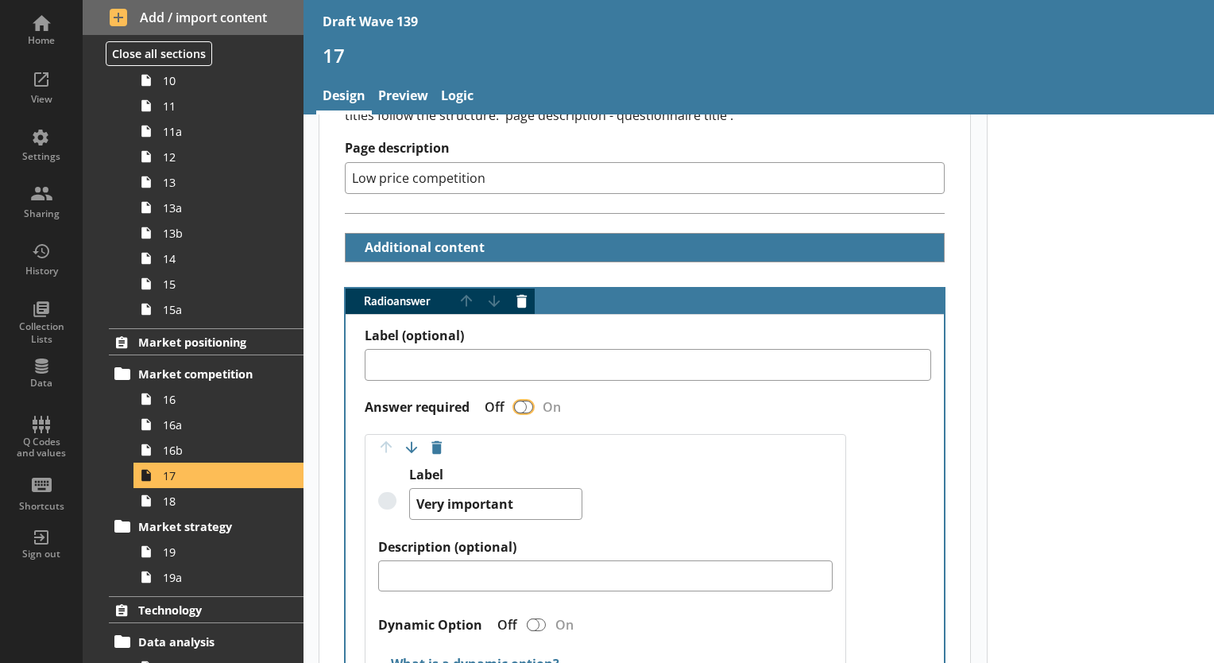
type textarea "x"
checkbox input "true"
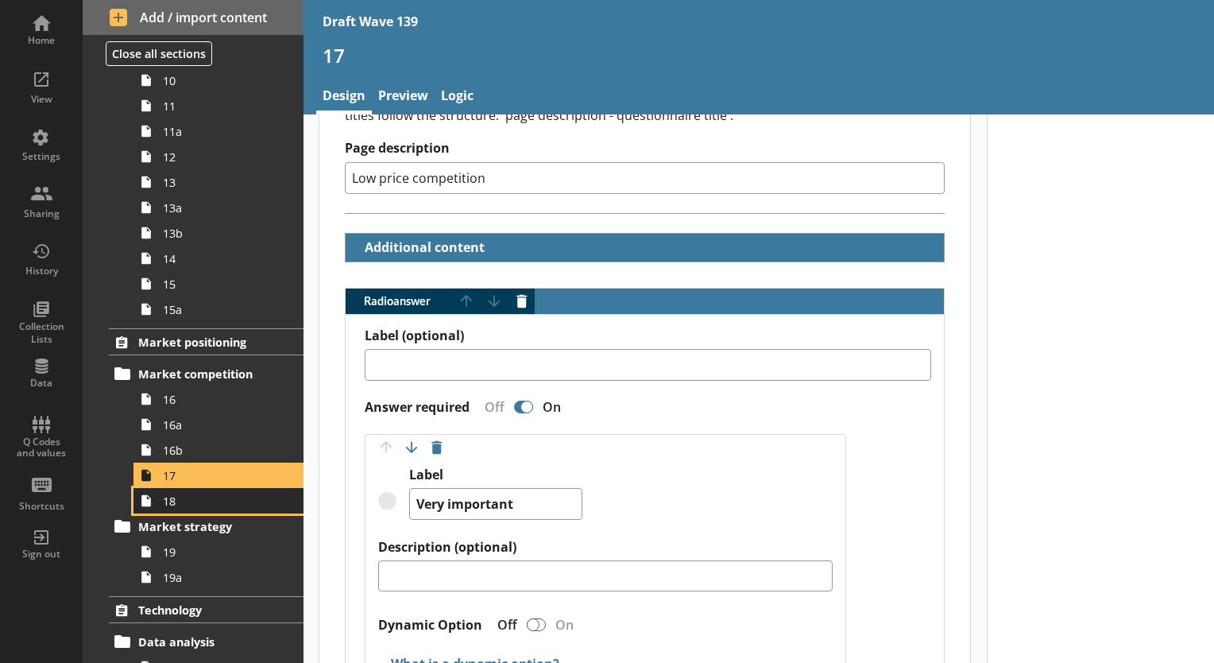
click at [199, 501] on span "18" at bounding box center [222, 500] width 119 height 15
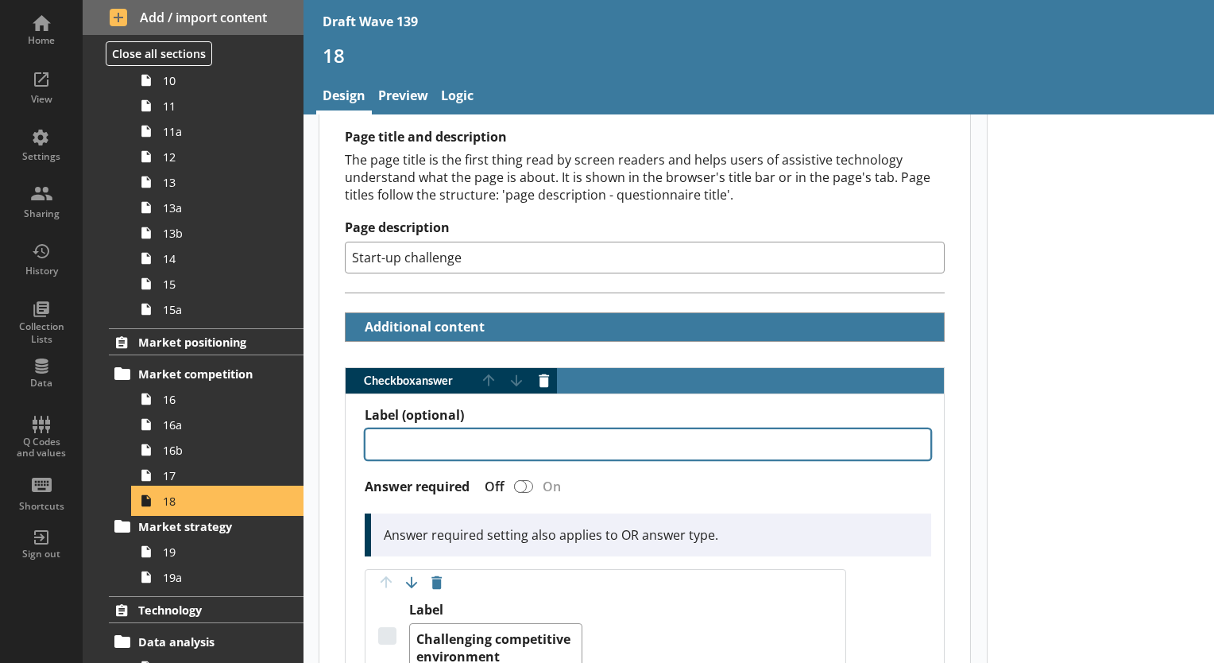
scroll to position [318, 0]
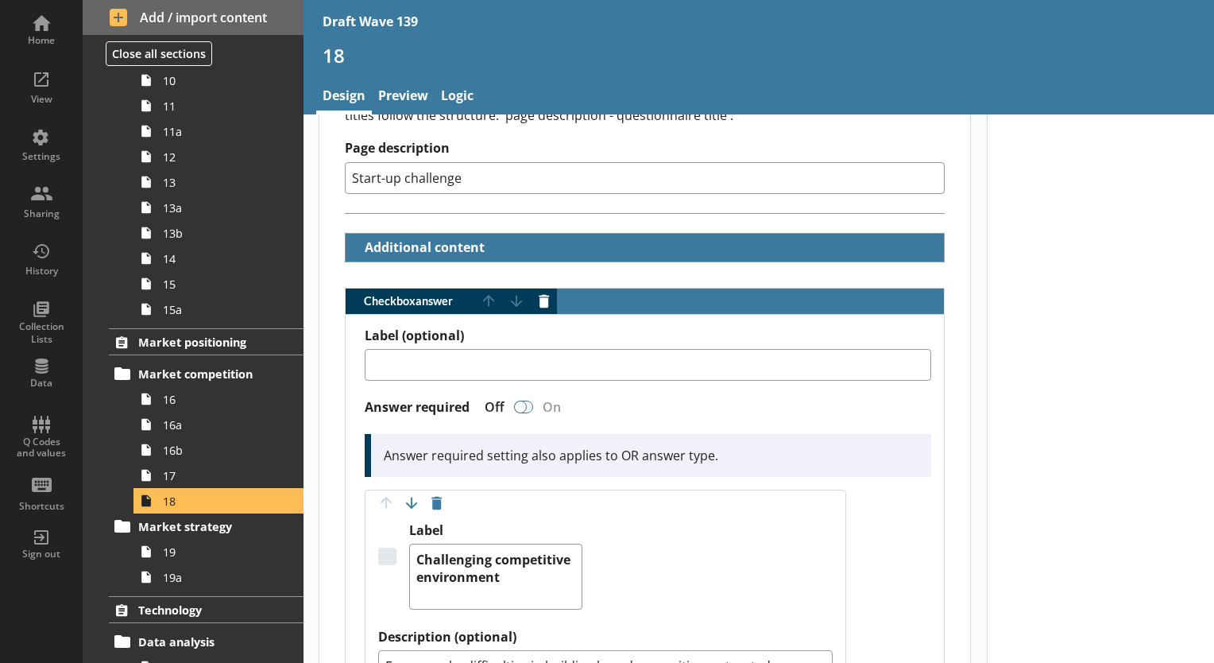
click at [524, 404] on div "Checkbox answer" at bounding box center [520, 407] width 13 height 13
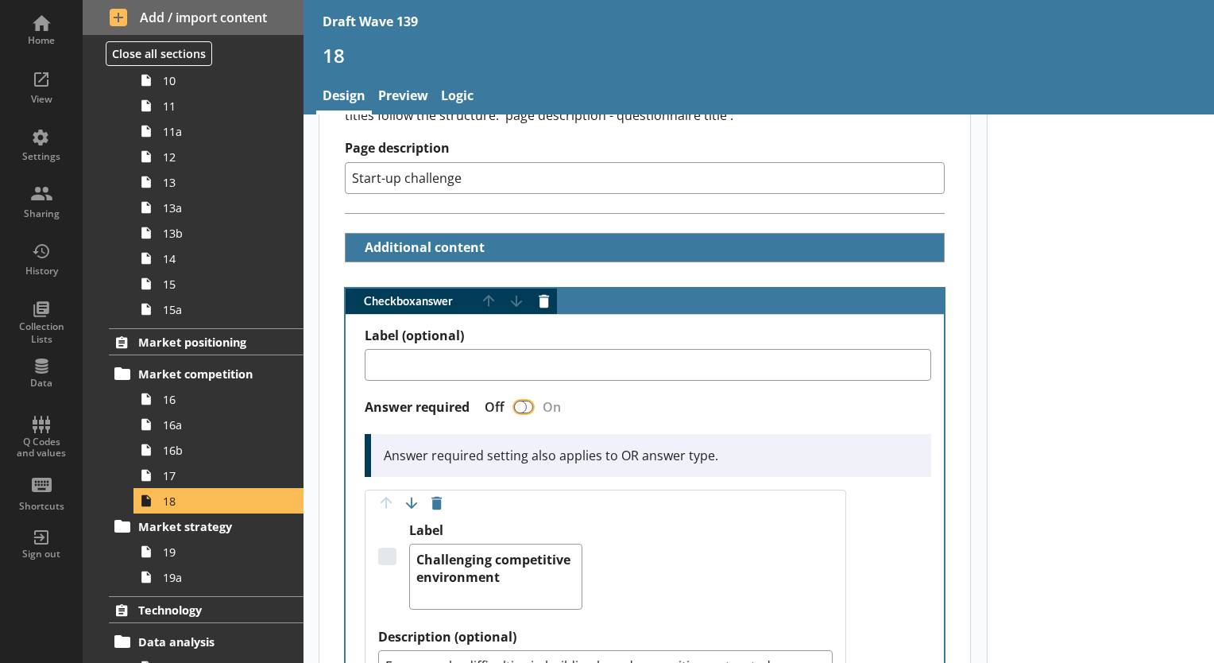
type textarea "x"
checkbox input "true"
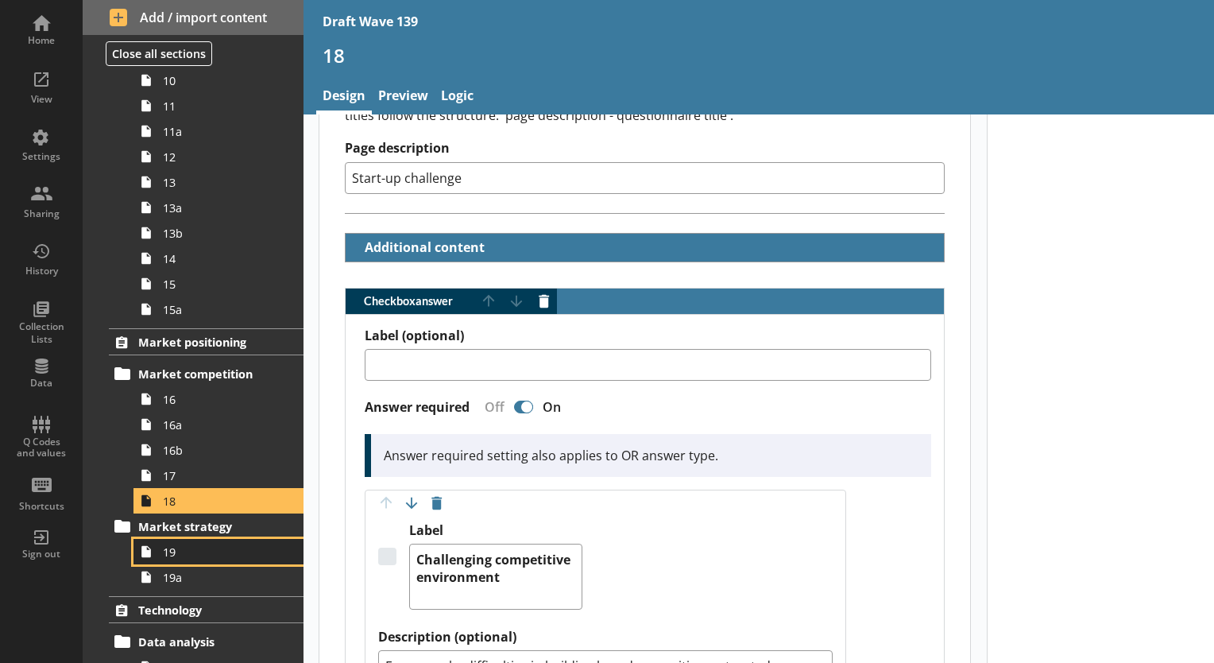
click at [185, 548] on span "19" at bounding box center [222, 551] width 119 height 15
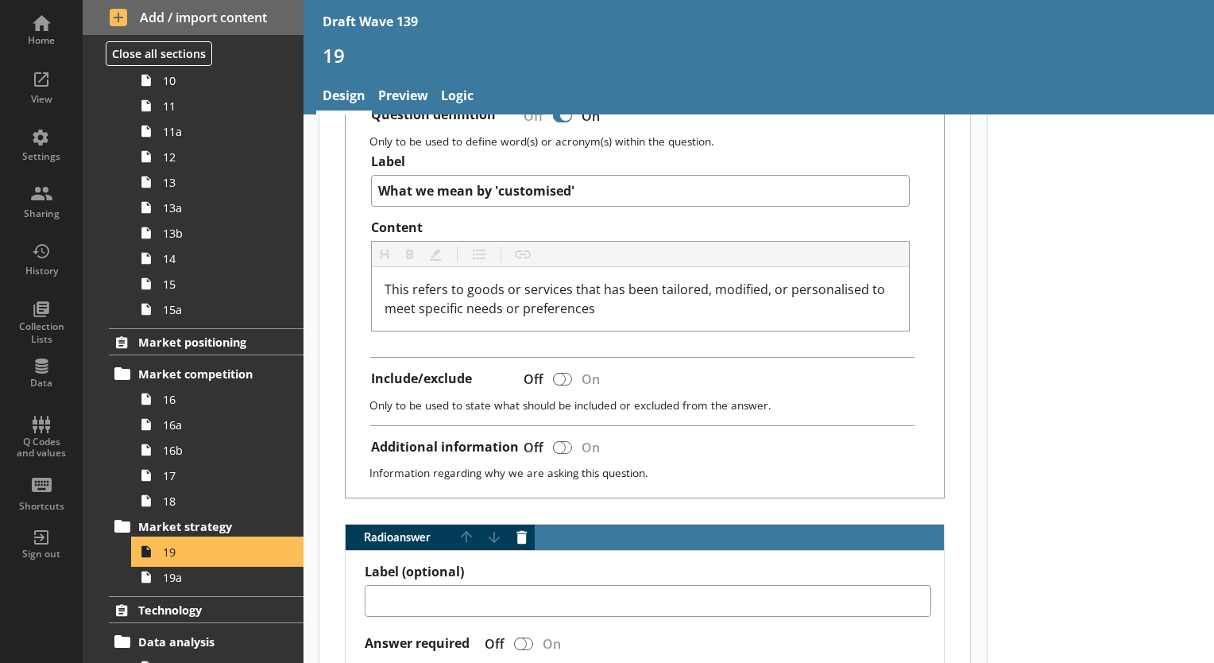
scroll to position [636, 0]
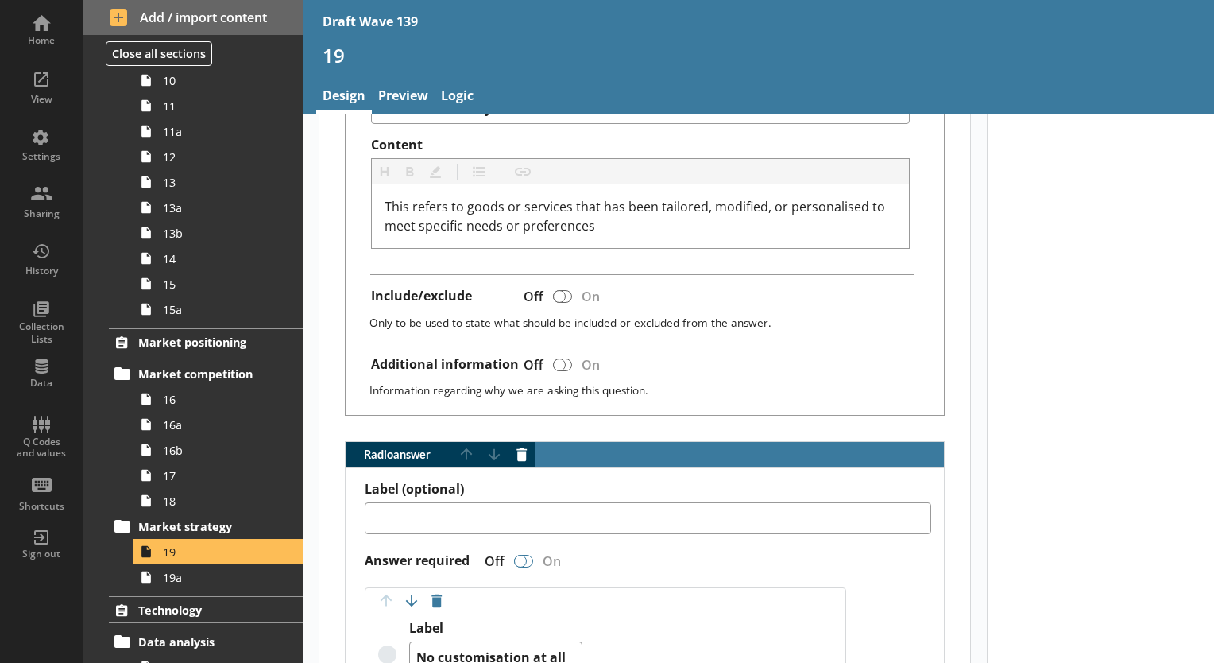
click at [521, 555] on div "Radio answer" at bounding box center [520, 561] width 13 height 13
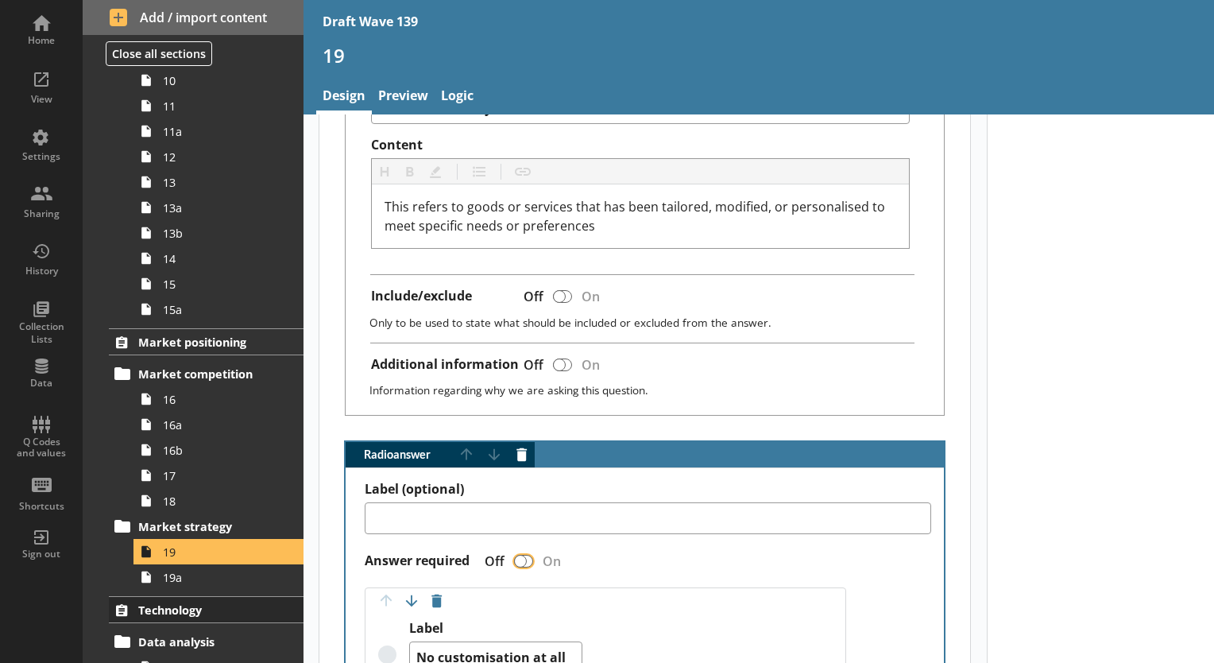
type textarea "x"
checkbox input "true"
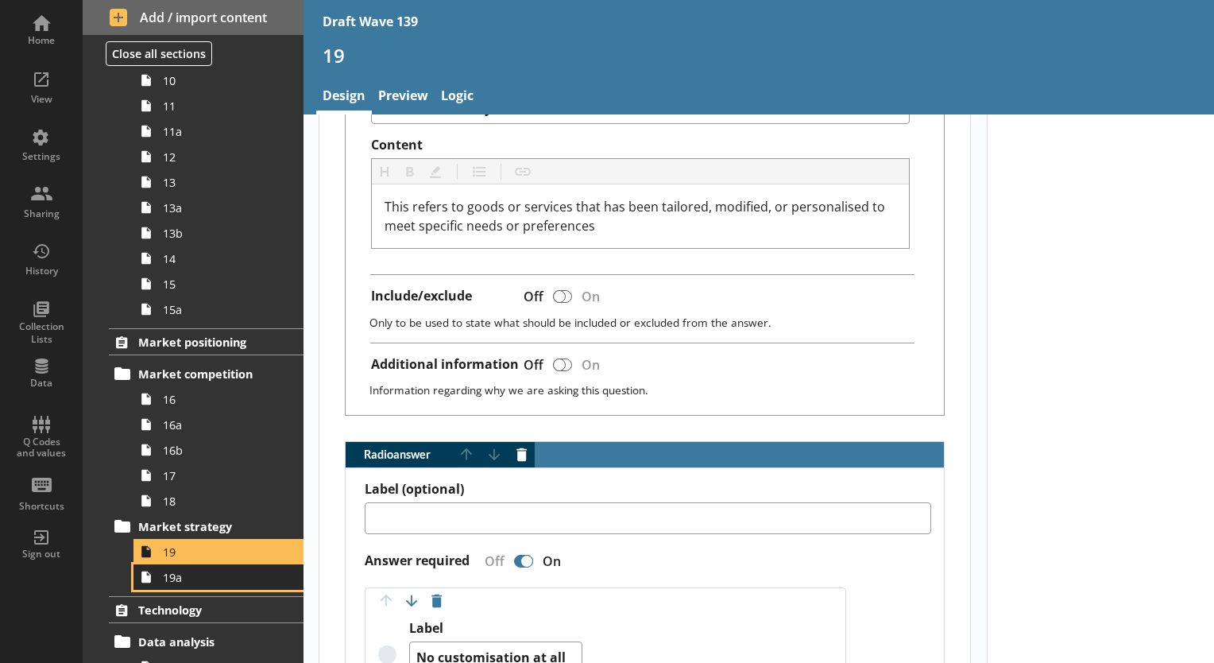
click at [198, 580] on span "19a" at bounding box center [222, 577] width 119 height 15
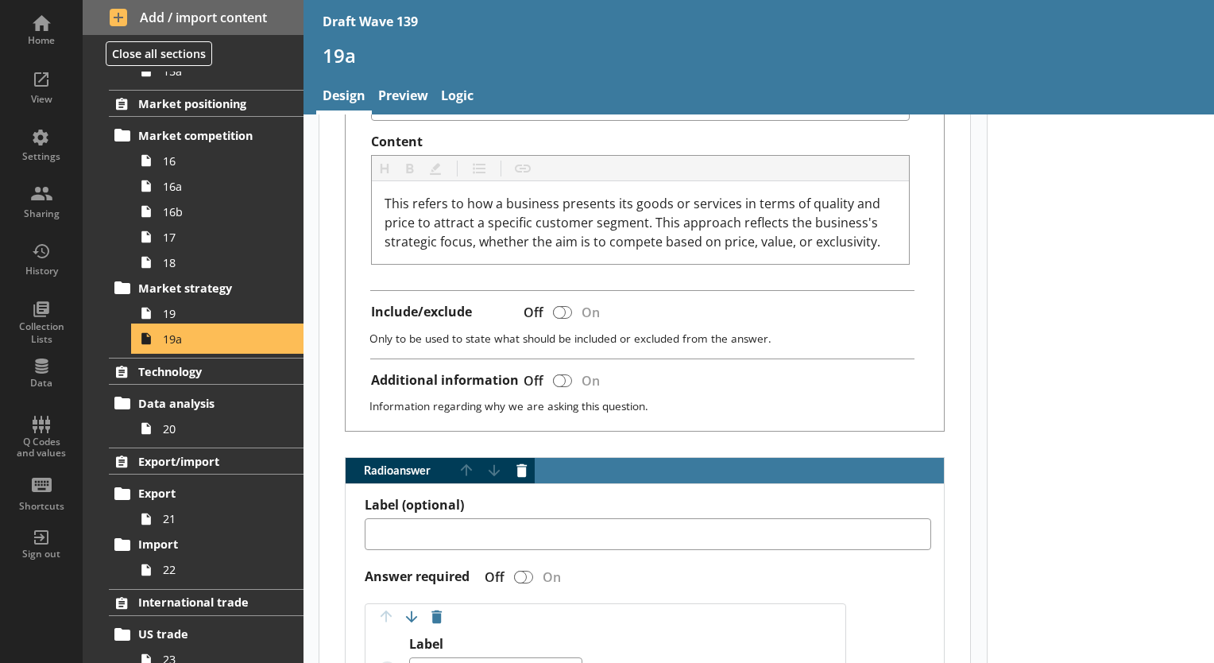
scroll to position [795, 0]
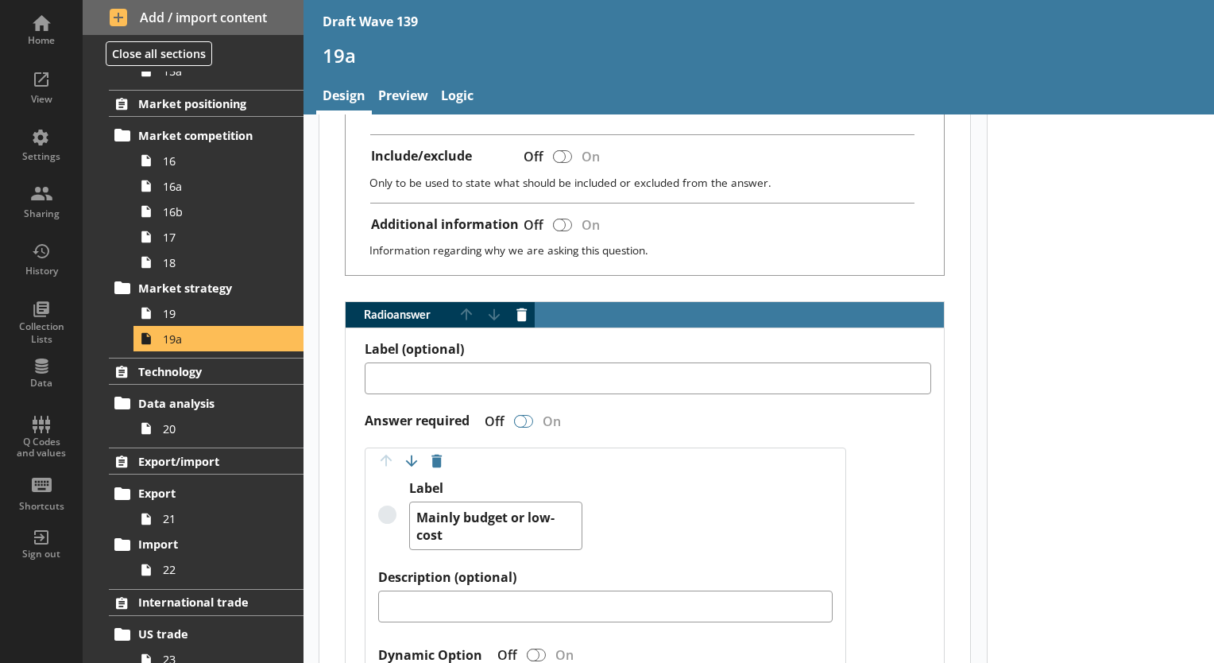
click at [521, 415] on div "Radio answer" at bounding box center [520, 421] width 13 height 13
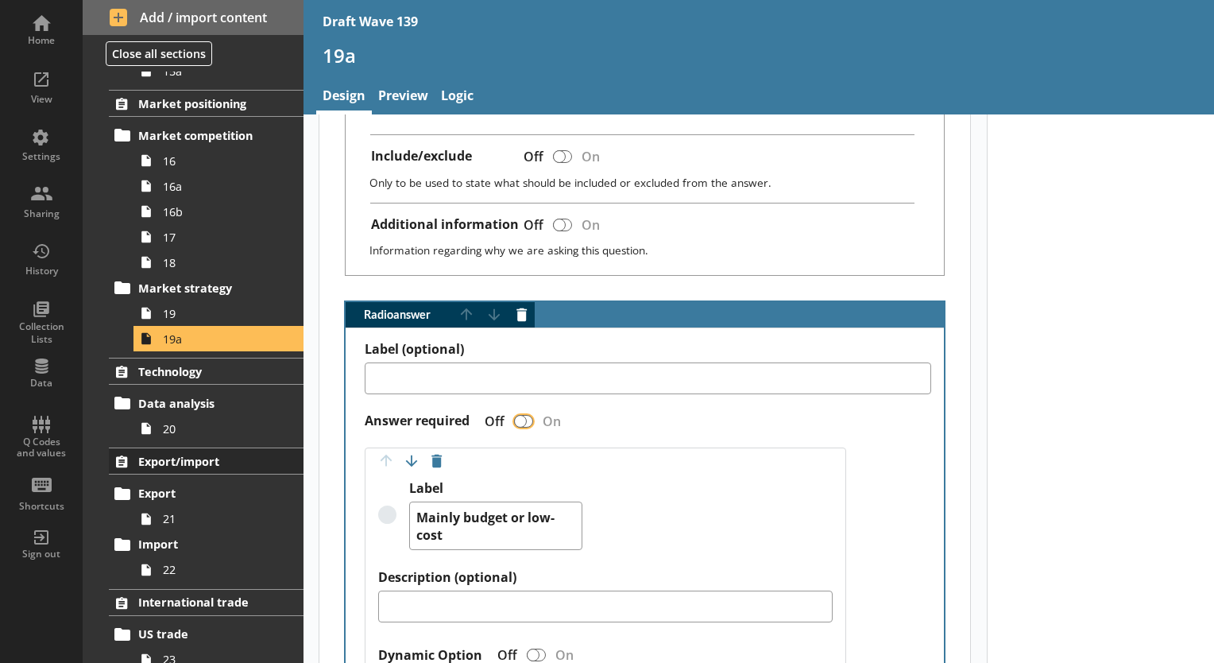
type textarea "x"
checkbox input "true"
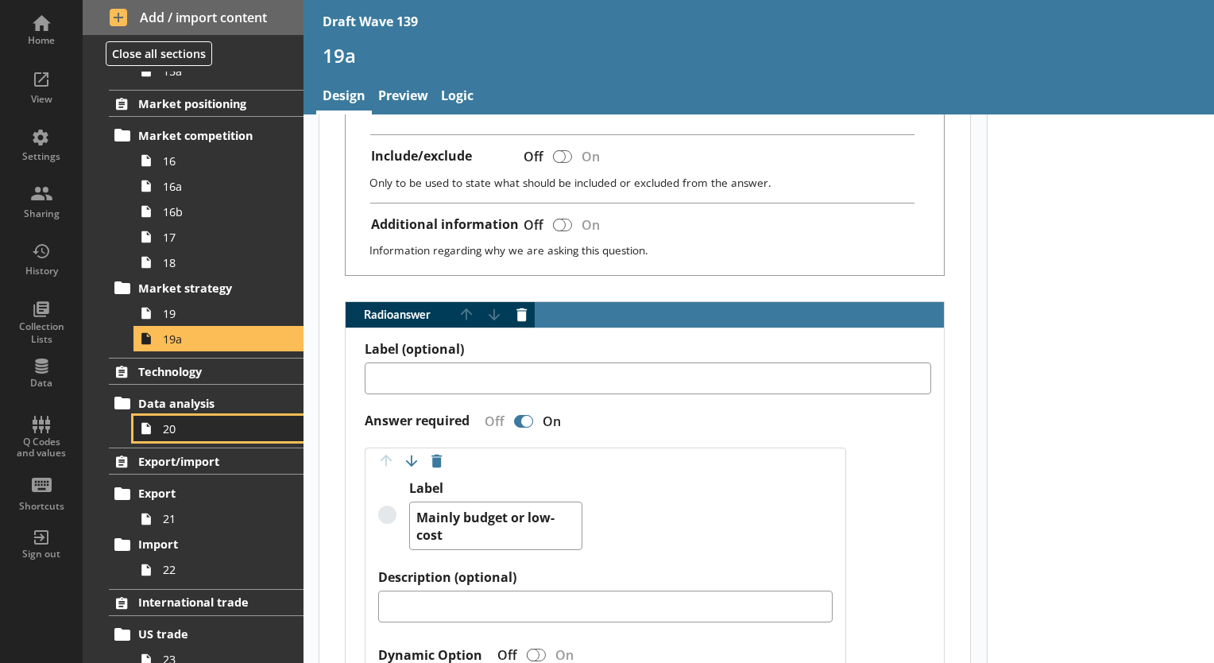
click at [167, 426] on span "20" at bounding box center [222, 428] width 119 height 15
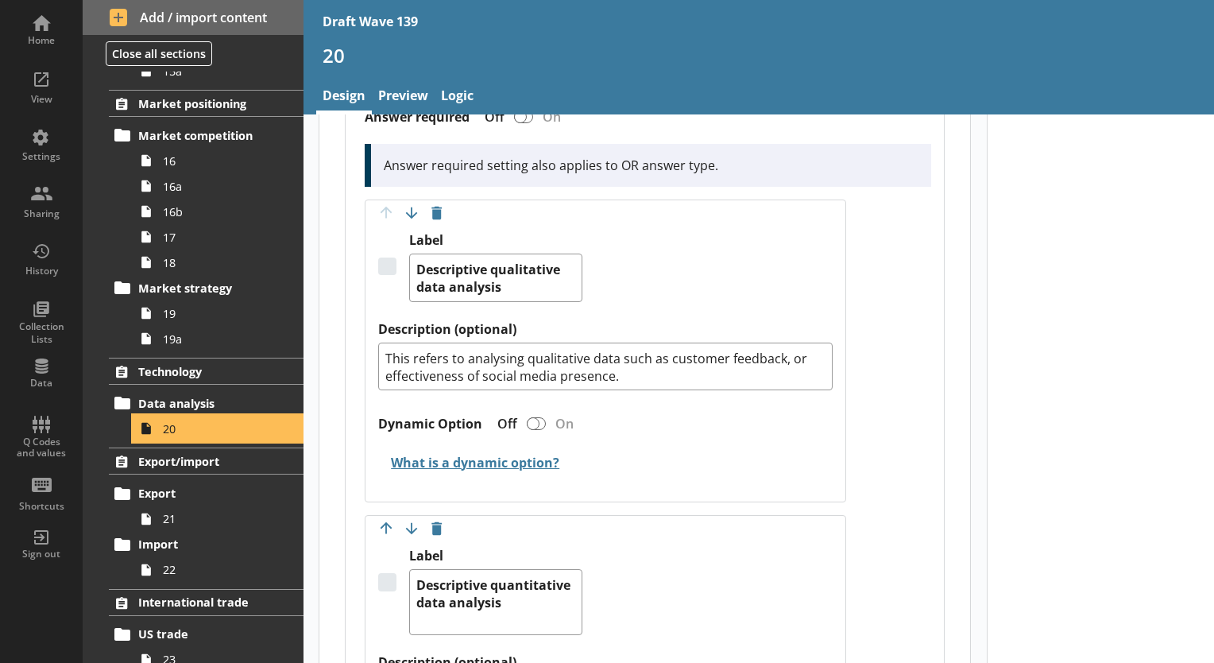
scroll to position [477, 0]
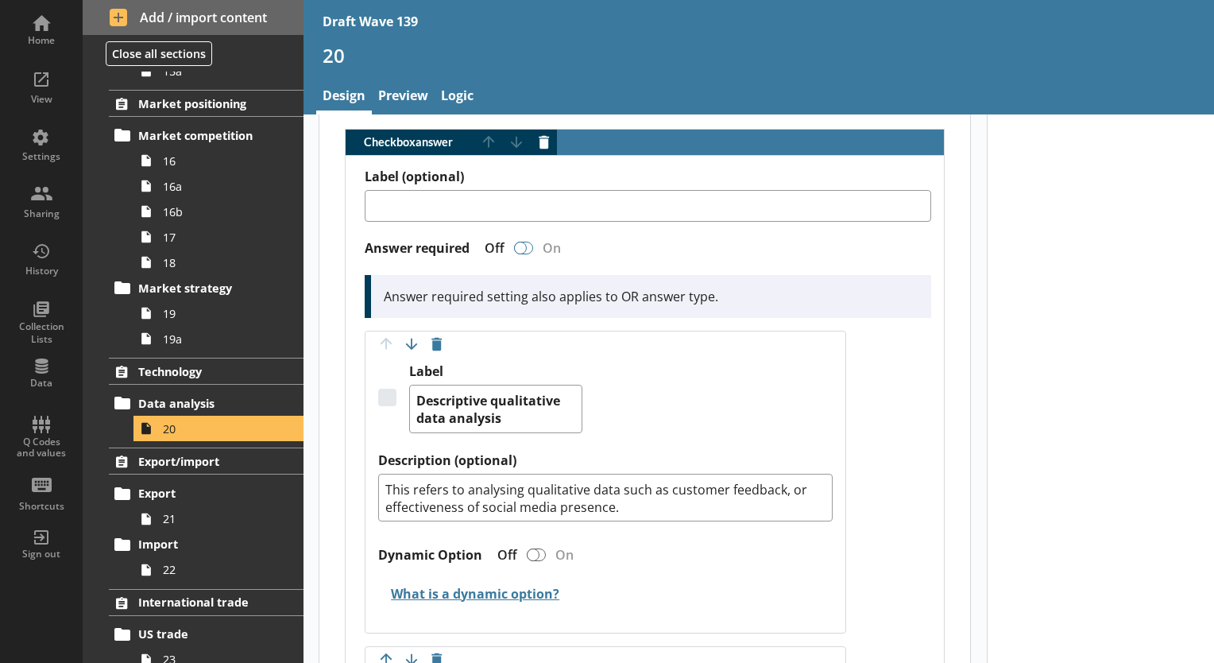
click at [521, 242] on div "Checkbox answer" at bounding box center [520, 248] width 13 height 13
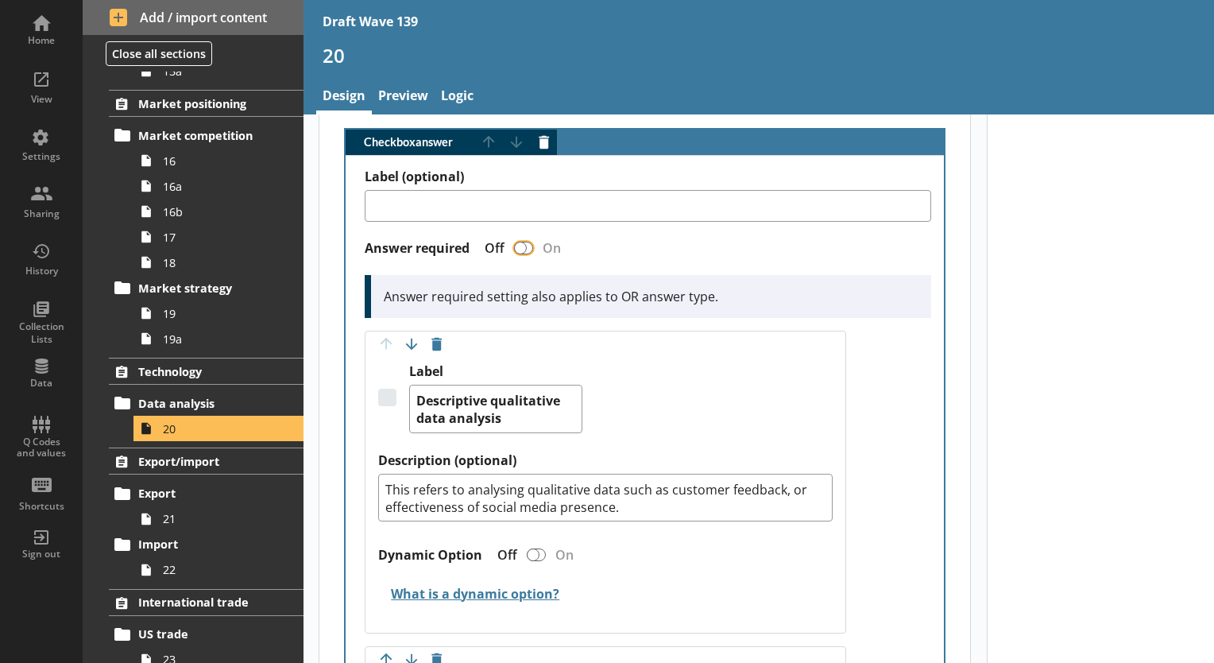
type textarea "x"
checkbox input "true"
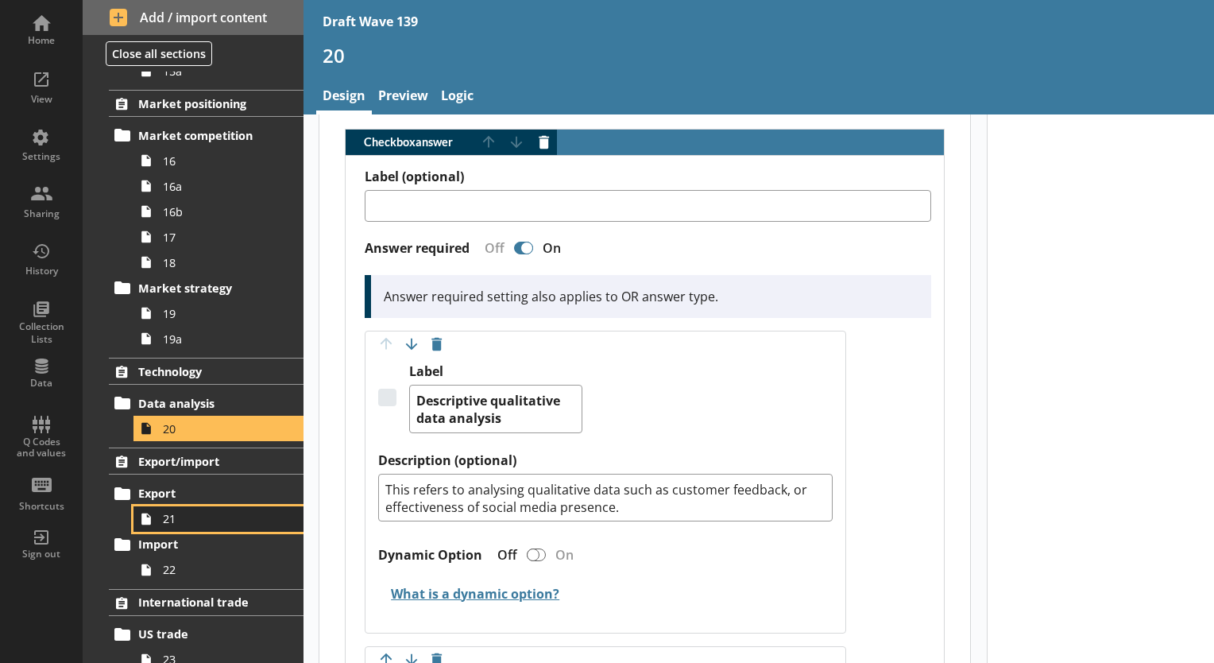
click at [177, 524] on link "21" at bounding box center [219, 518] width 170 height 25
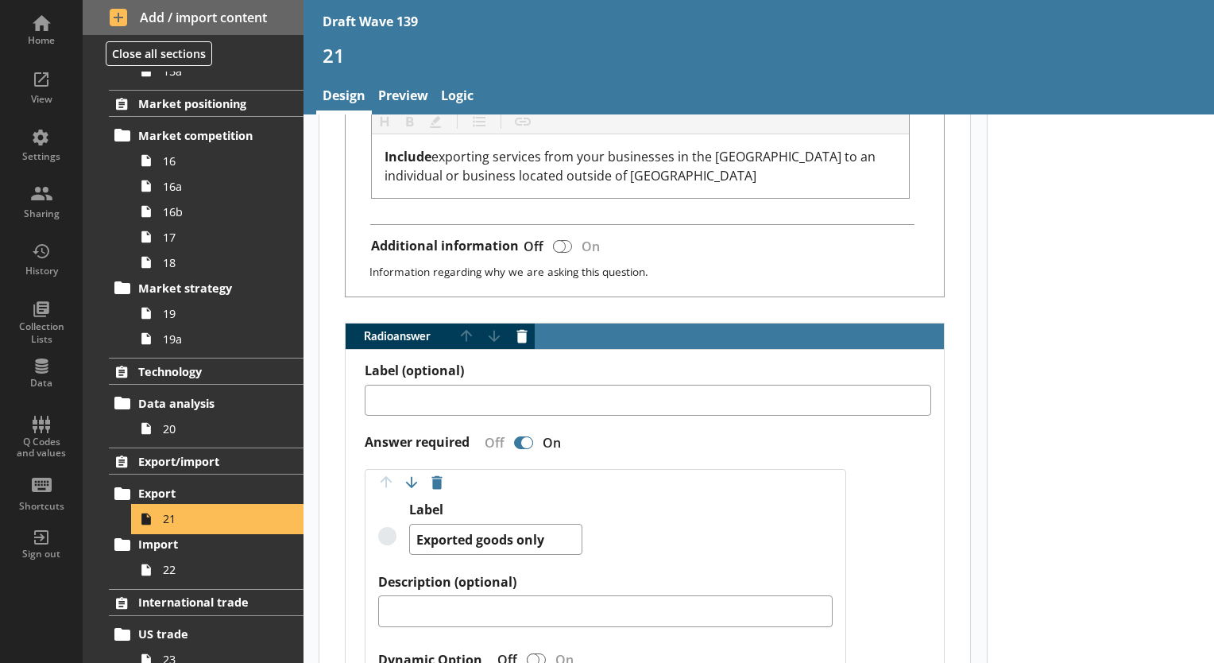
scroll to position [874, 0]
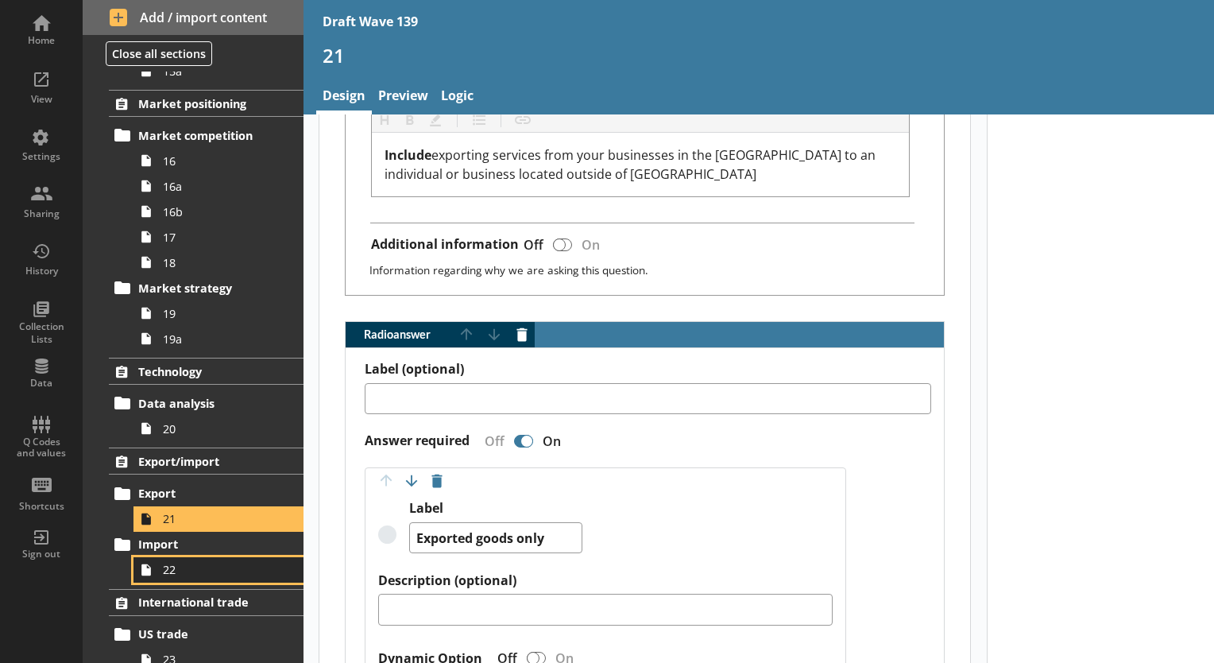
click at [200, 558] on link "22" at bounding box center [219, 569] width 170 height 25
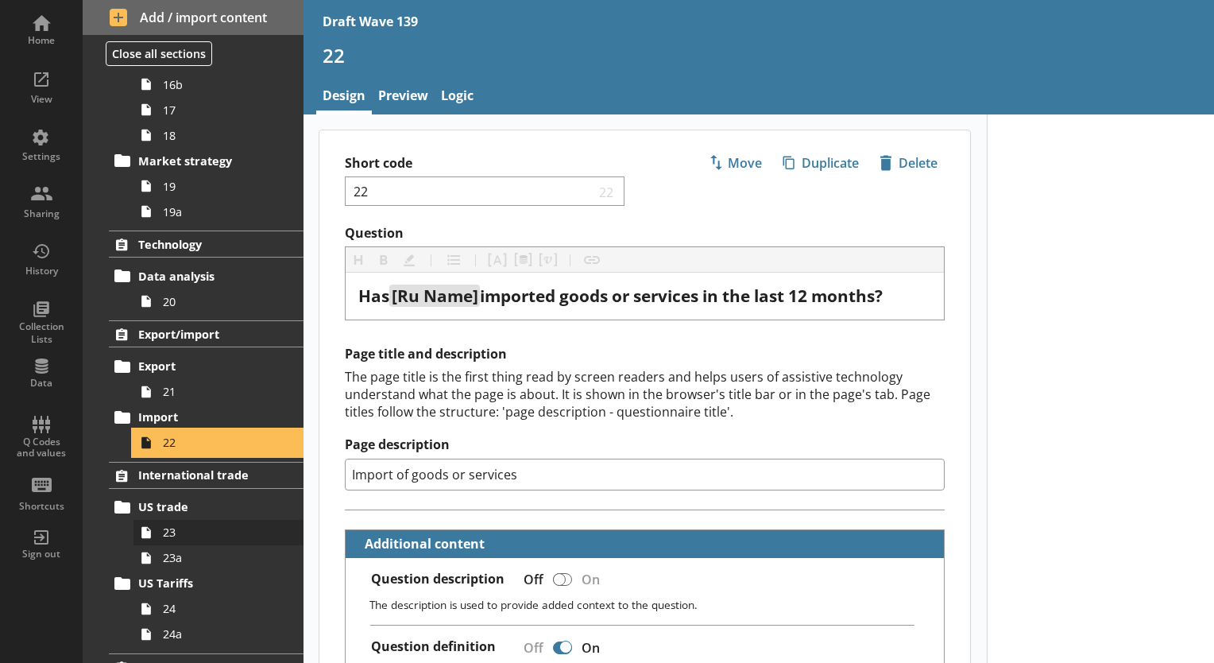
scroll to position [1349, 0]
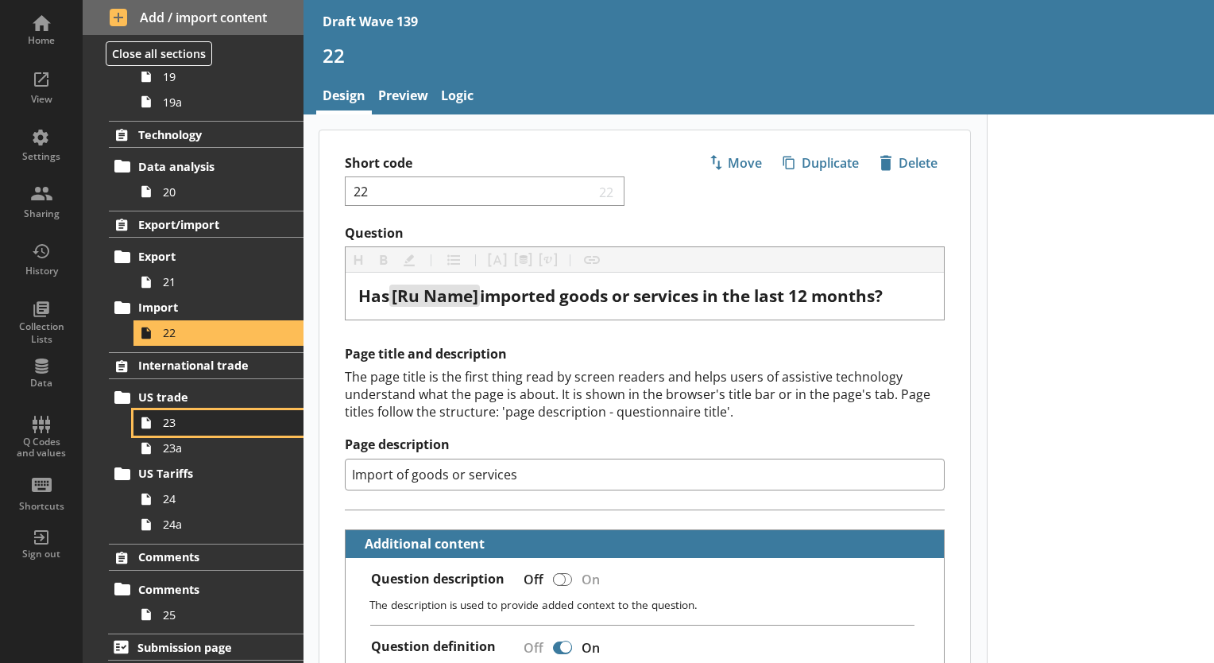
click at [195, 420] on span "23" at bounding box center [222, 422] width 119 height 15
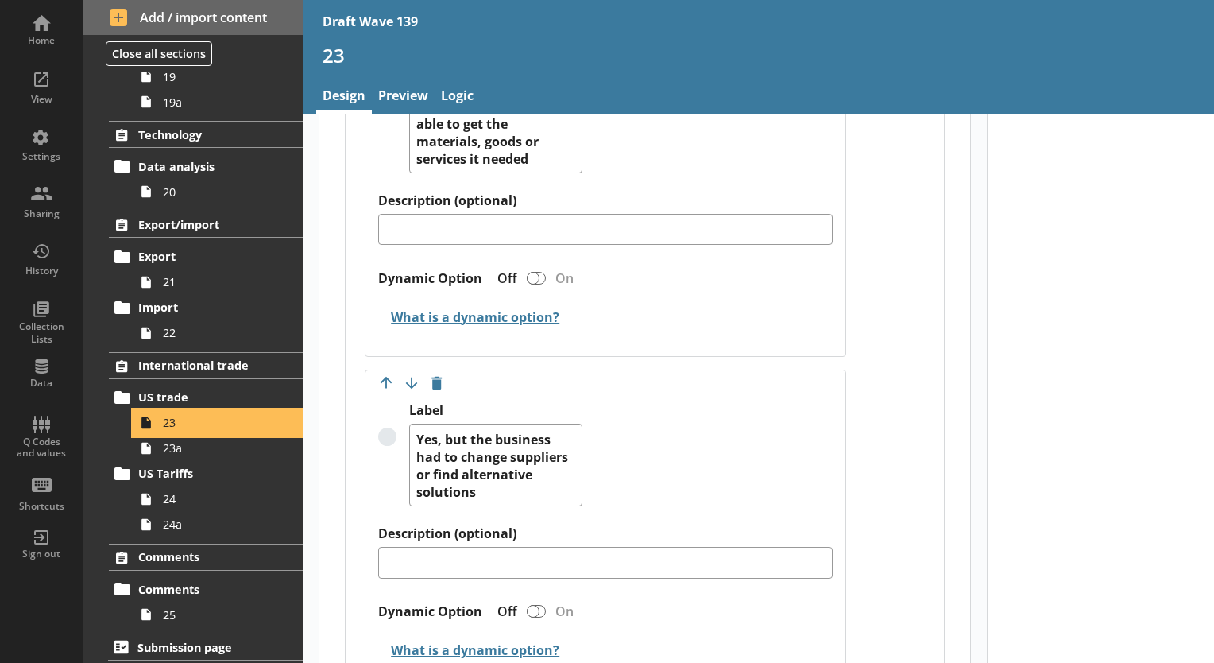
scroll to position [477, 0]
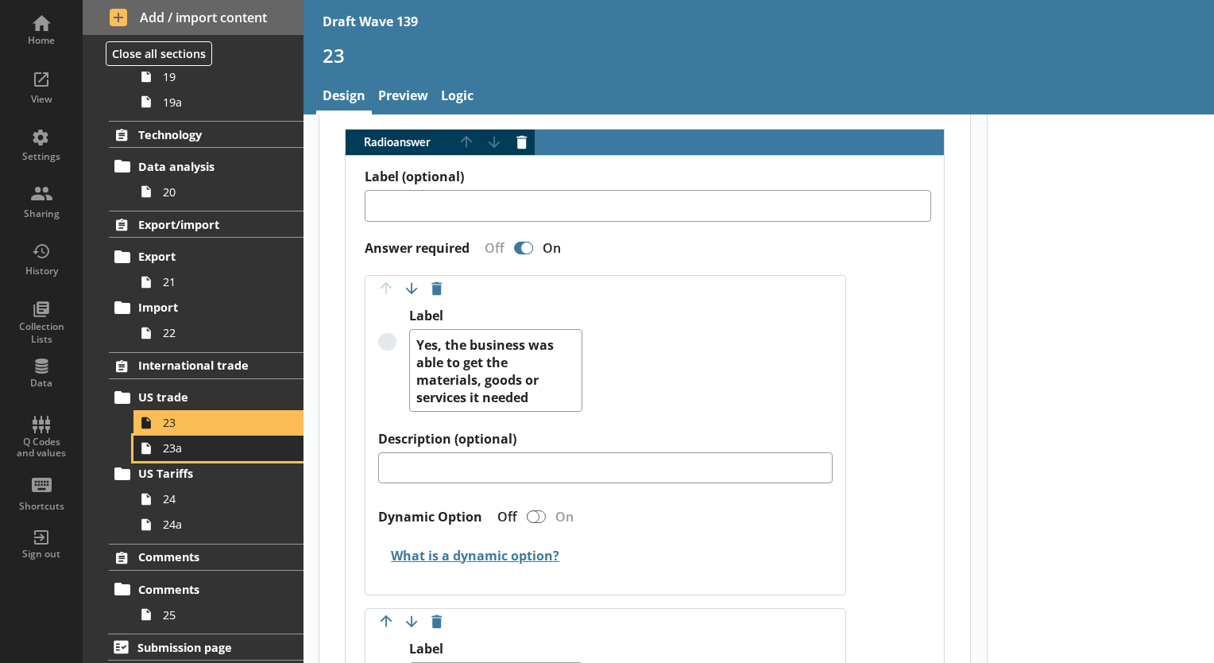
click at [176, 443] on span "23a" at bounding box center [222, 447] width 119 height 15
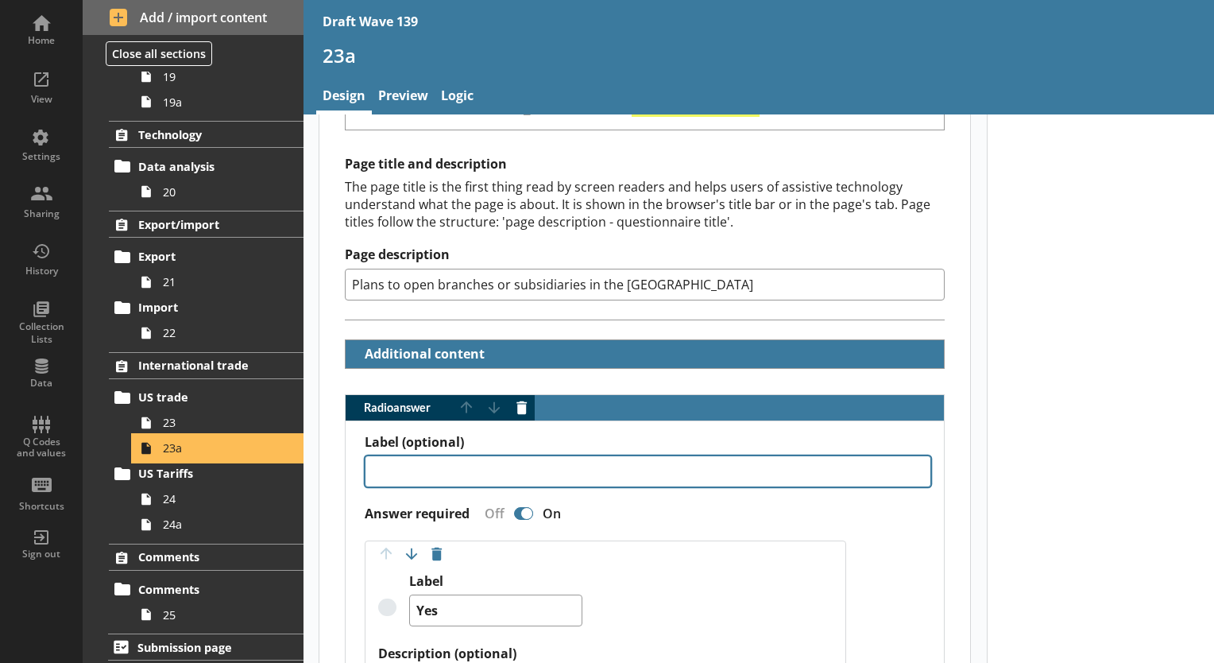
scroll to position [238, 0]
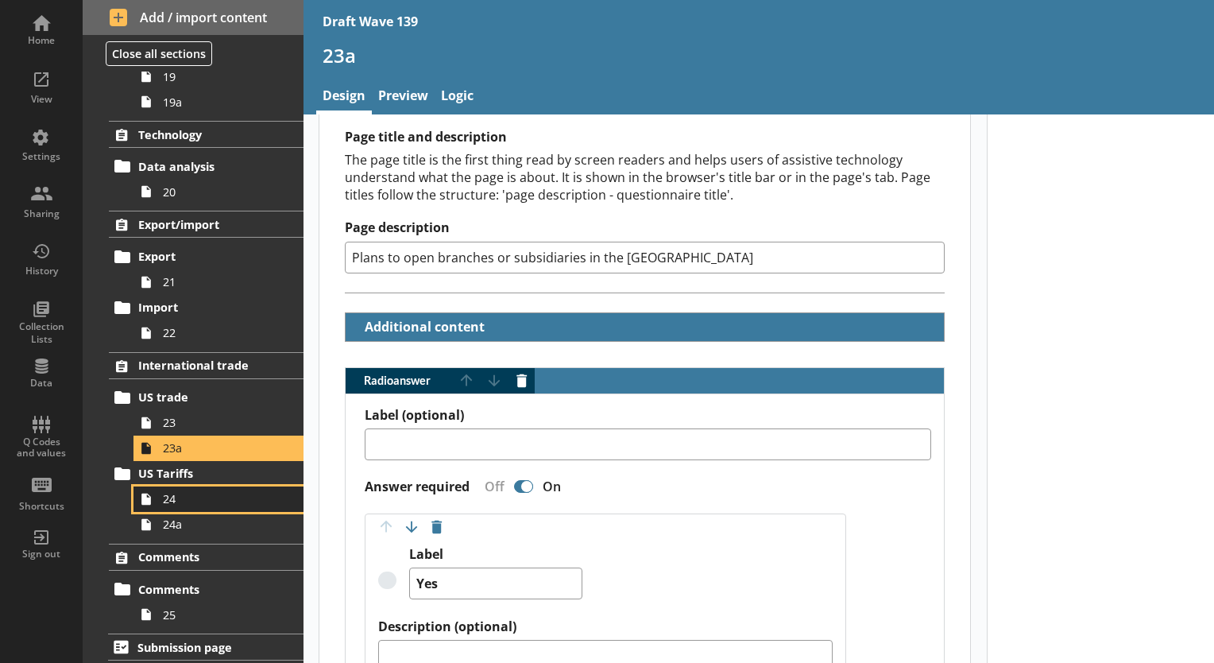
click at [202, 497] on span "24" at bounding box center [222, 498] width 119 height 15
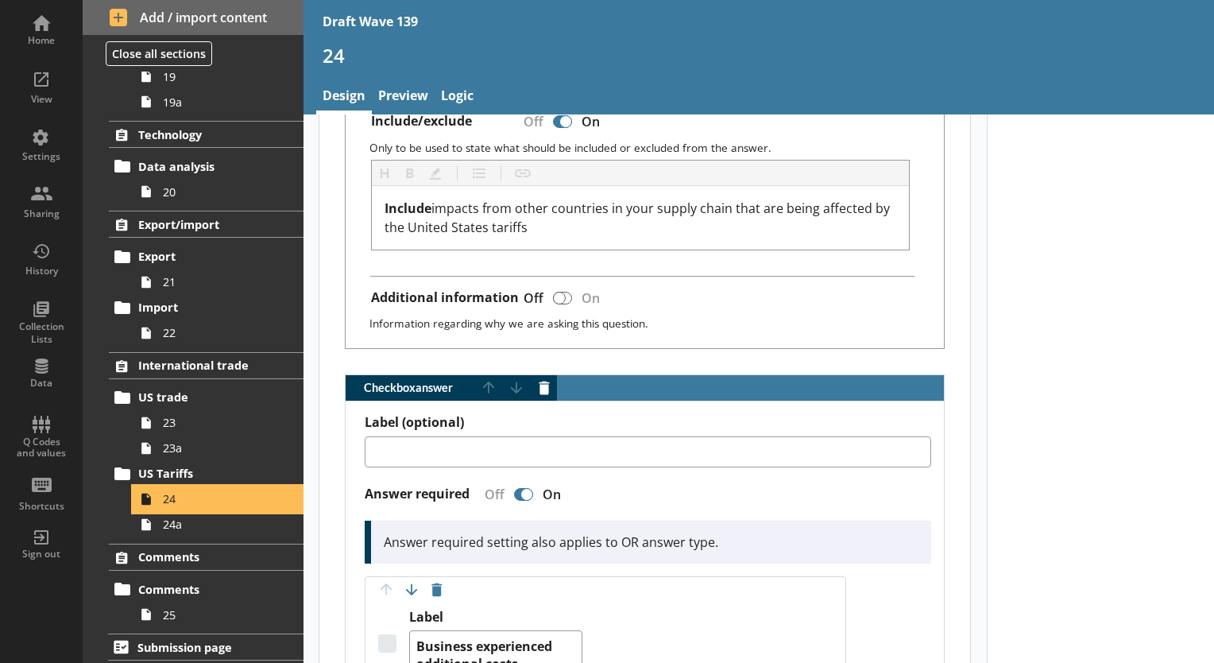
scroll to position [636, 0]
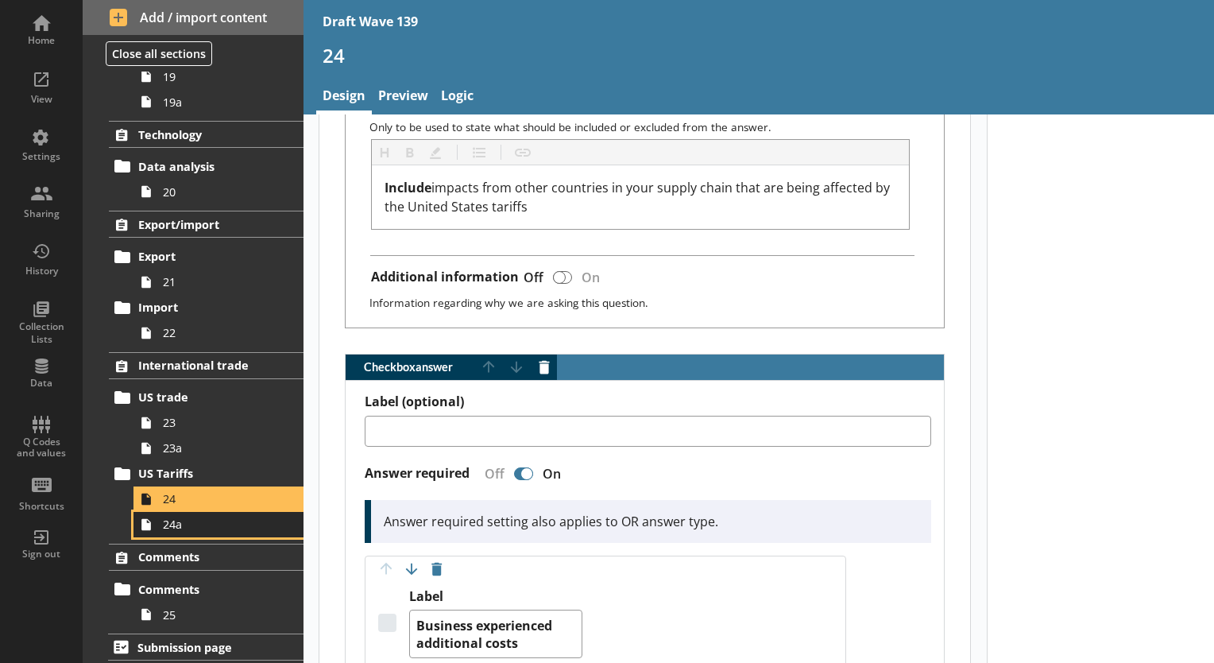
click at [166, 527] on span "24a" at bounding box center [222, 524] width 119 height 15
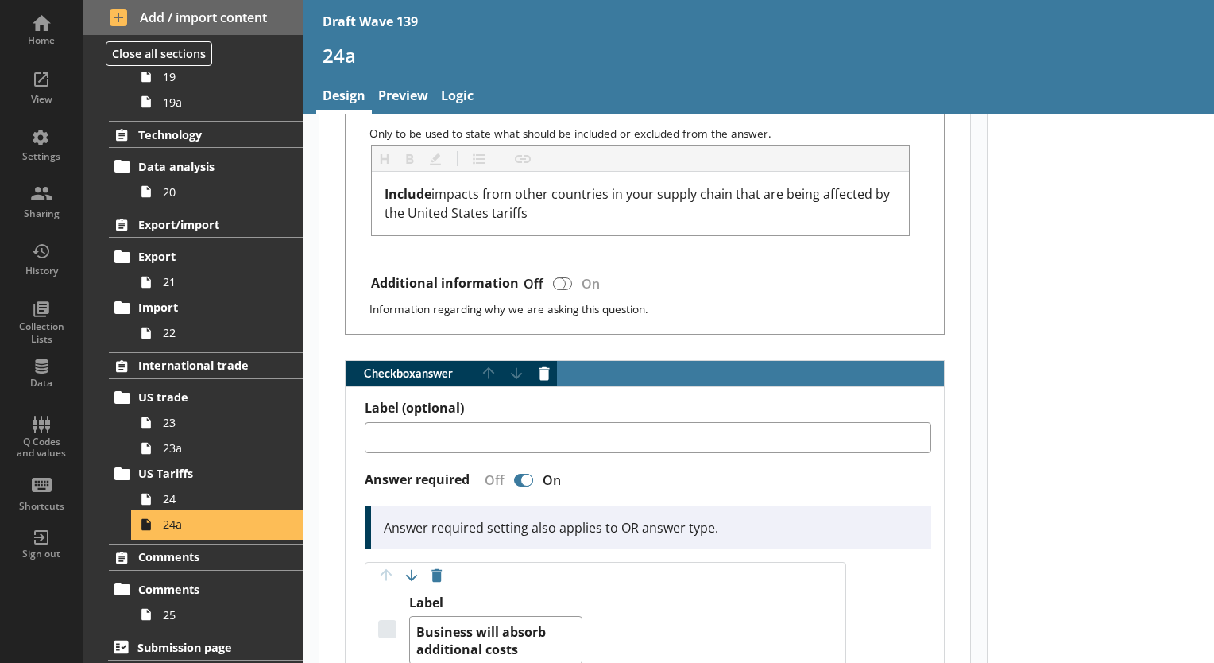
scroll to position [636, 0]
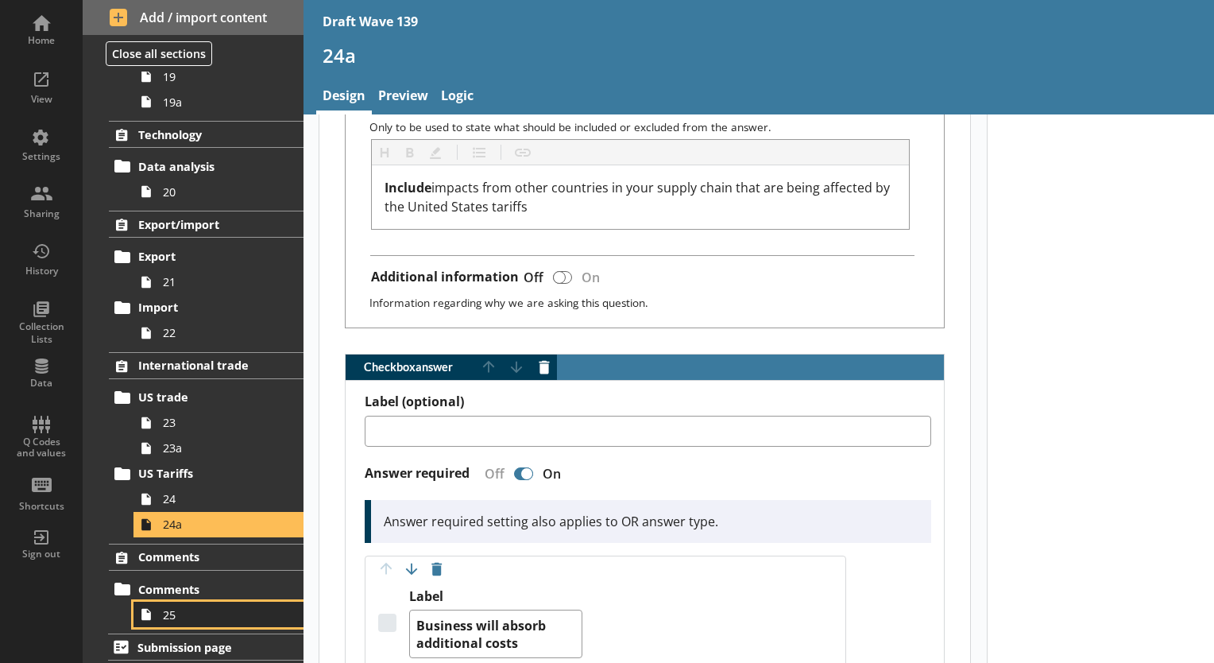
click at [177, 613] on span "25" at bounding box center [222, 614] width 119 height 15
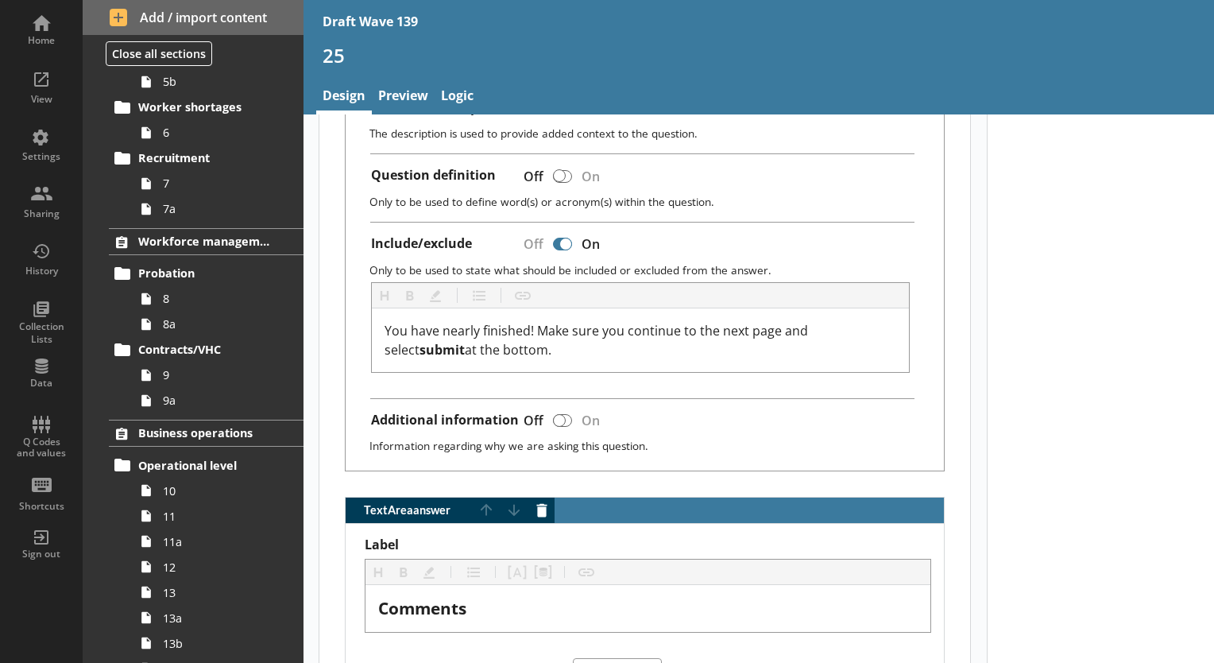
scroll to position [396, 0]
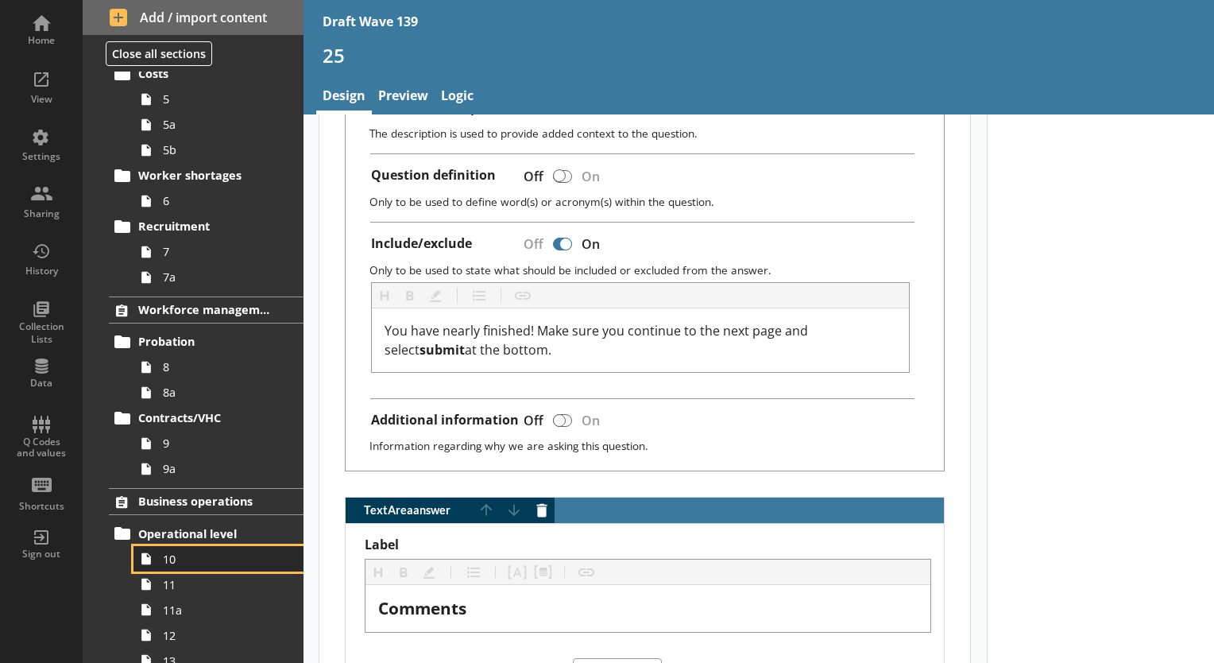
click at [194, 552] on span "10" at bounding box center [222, 559] width 119 height 15
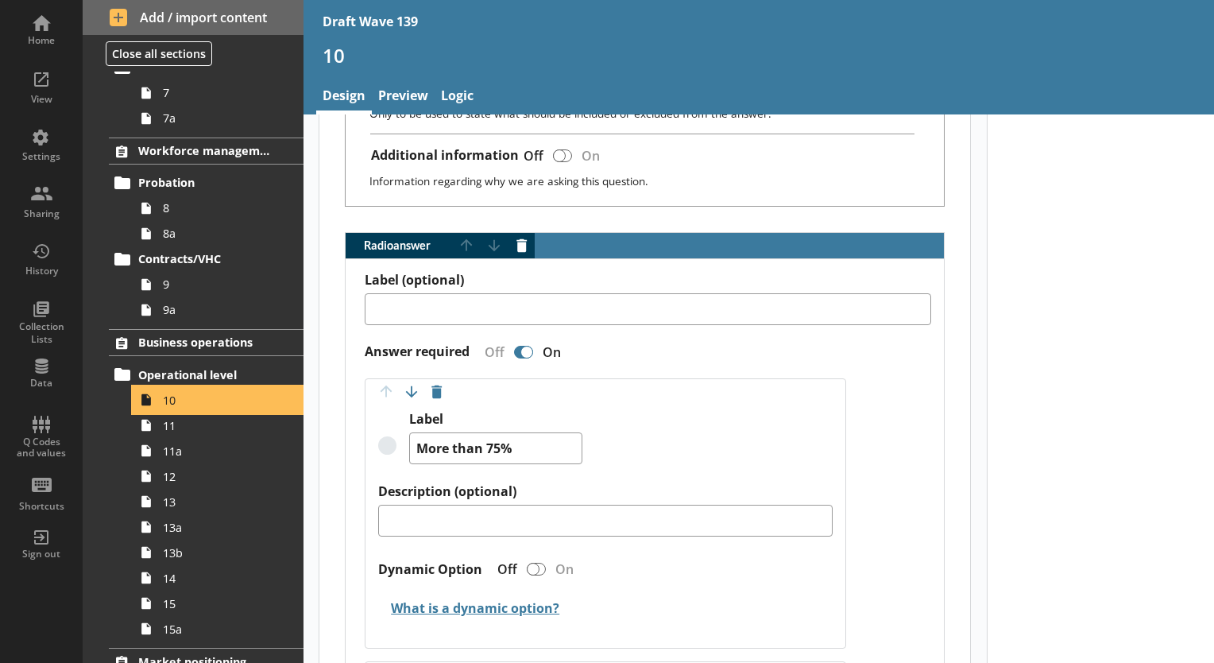
scroll to position [874, 0]
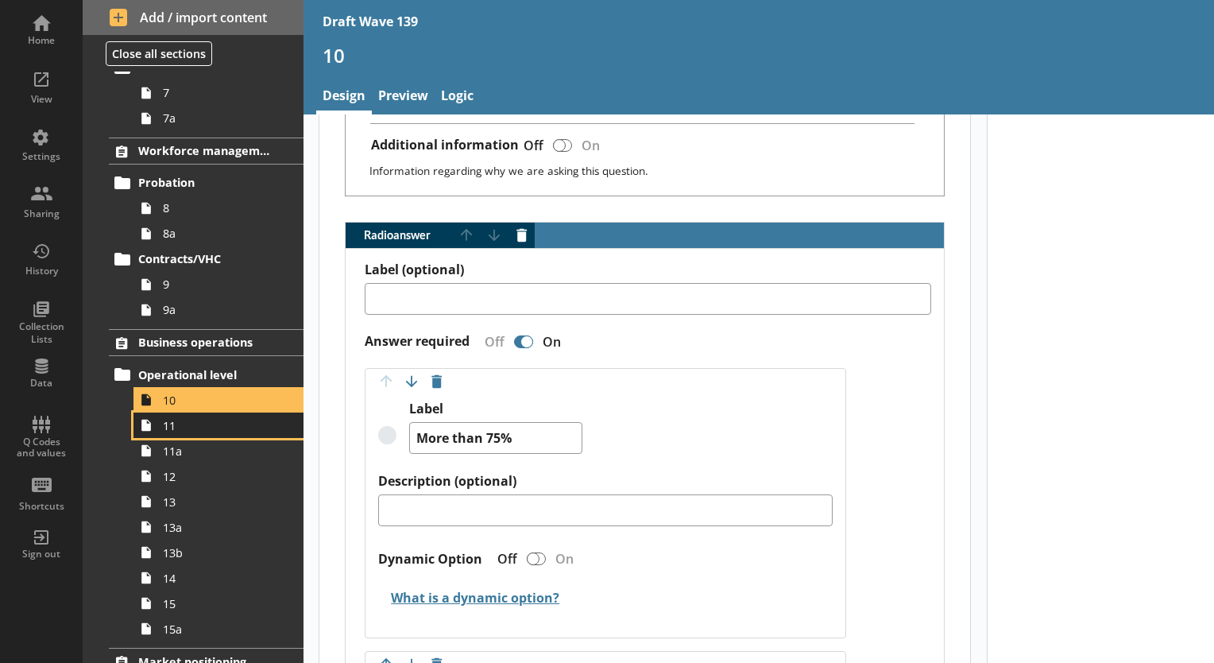
click at [168, 428] on span "11" at bounding box center [222, 425] width 119 height 15
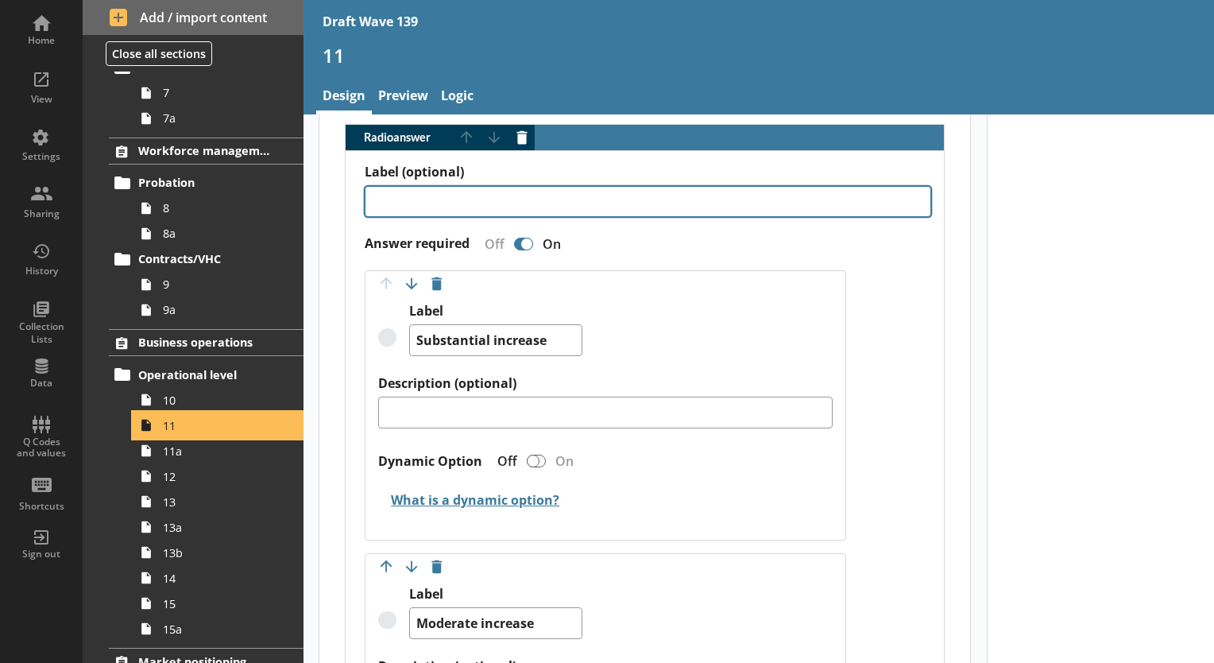
scroll to position [874, 0]
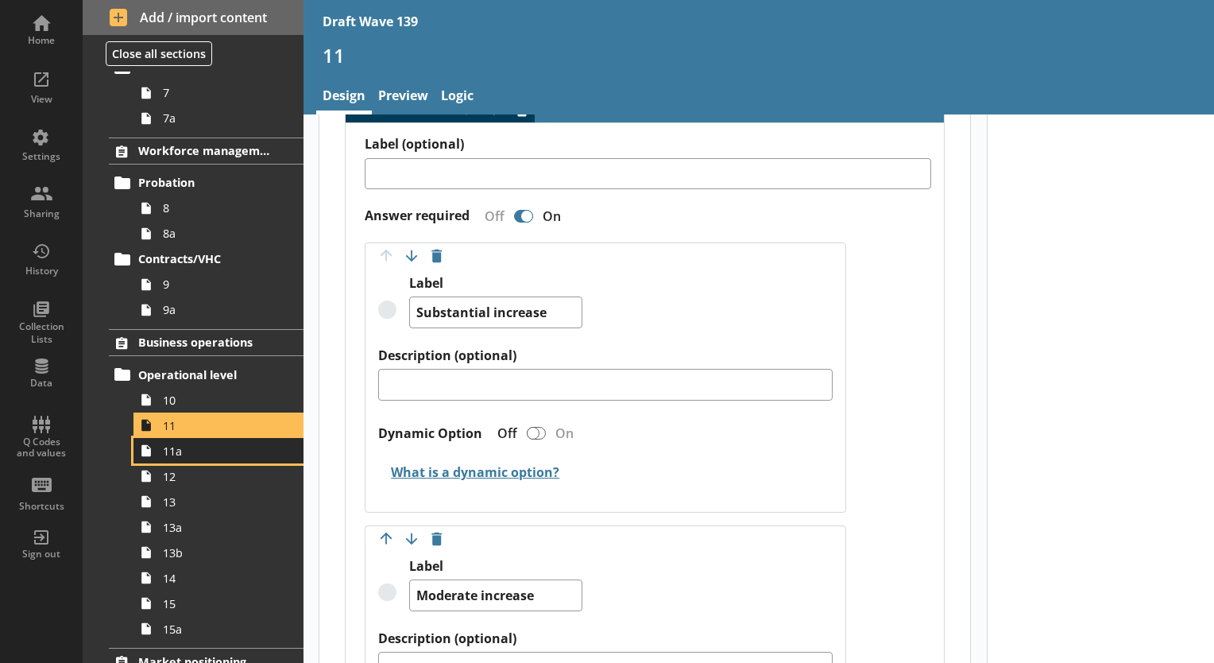
click at [188, 453] on span "11a" at bounding box center [222, 450] width 119 height 15
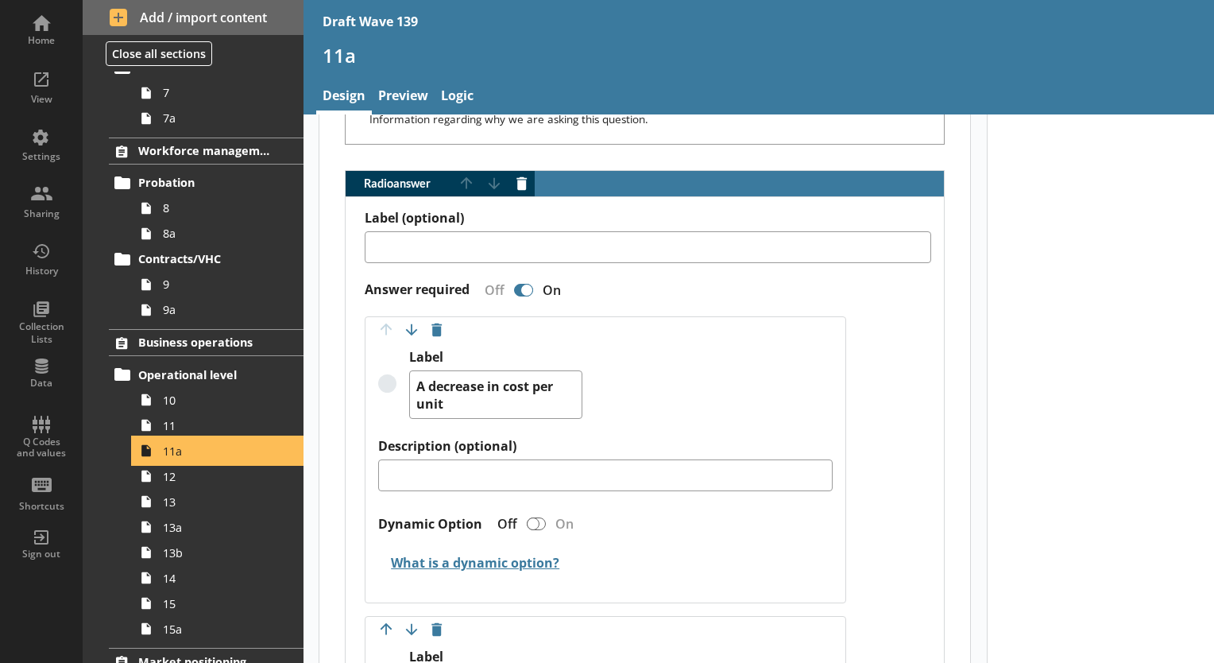
scroll to position [954, 0]
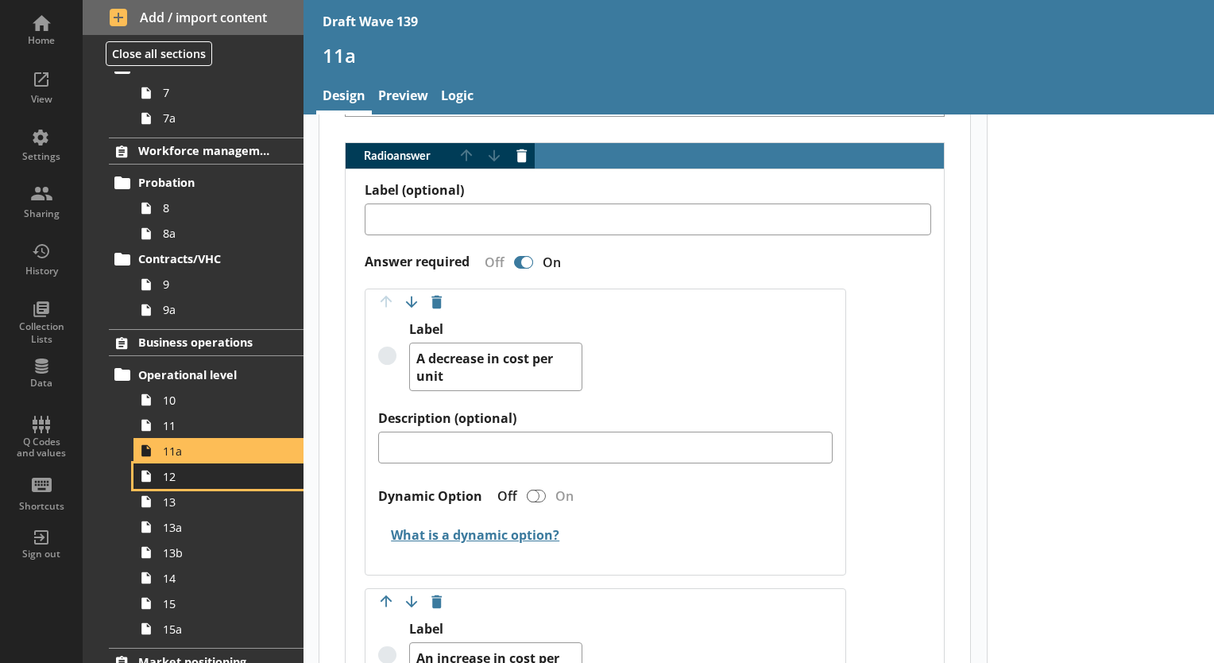
click at [166, 484] on link "12" at bounding box center [219, 475] width 170 height 25
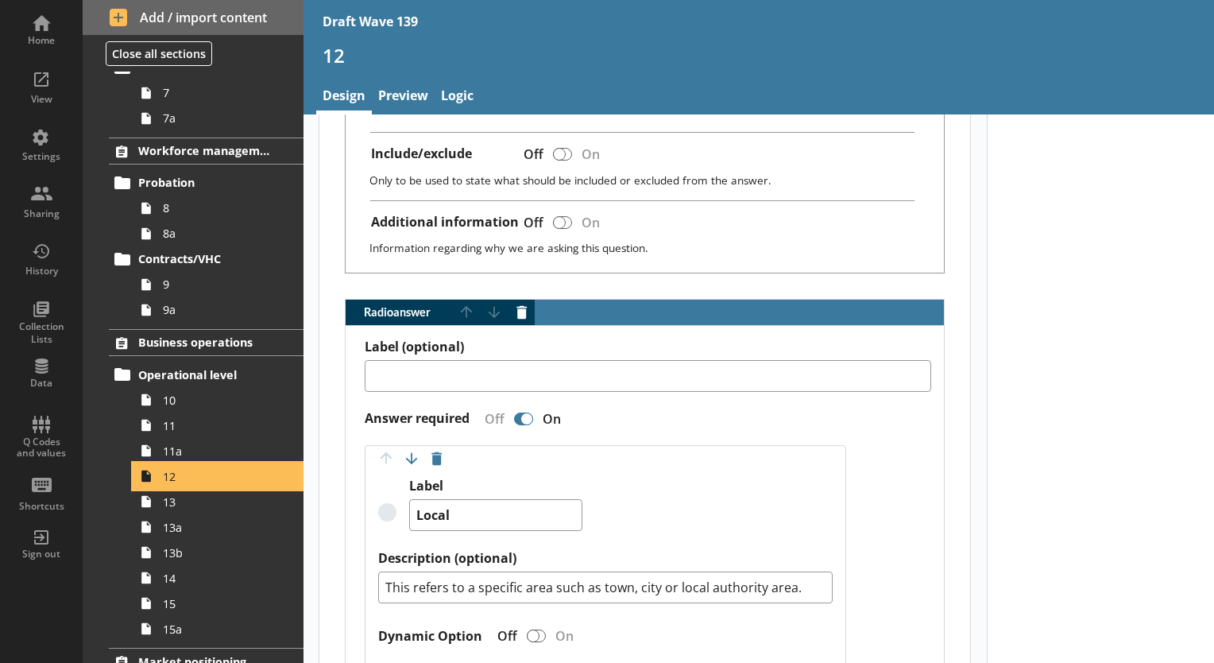
scroll to position [795, 0]
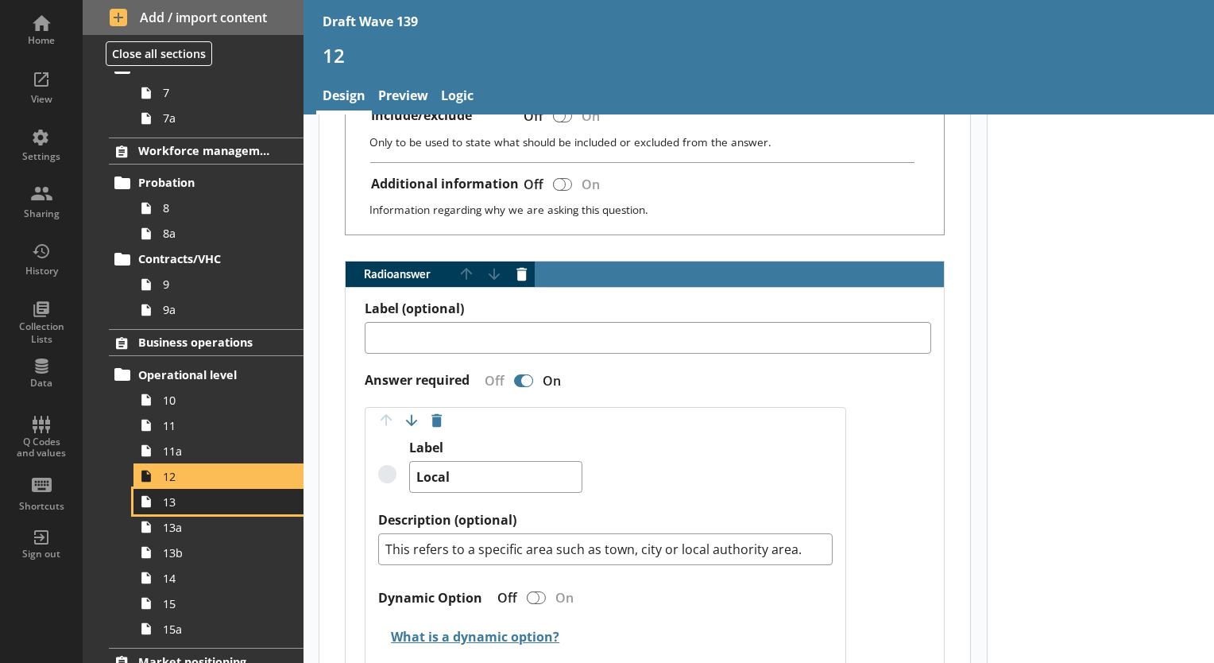
click at [168, 507] on span "13" at bounding box center [222, 501] width 119 height 15
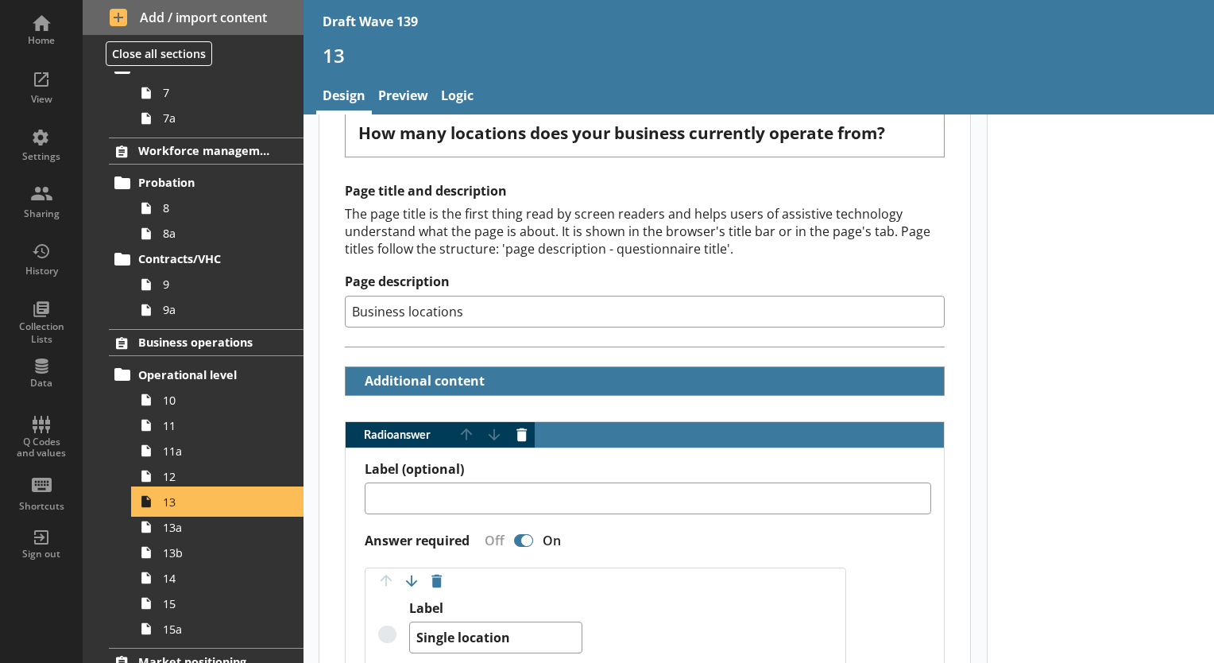
scroll to position [318, 0]
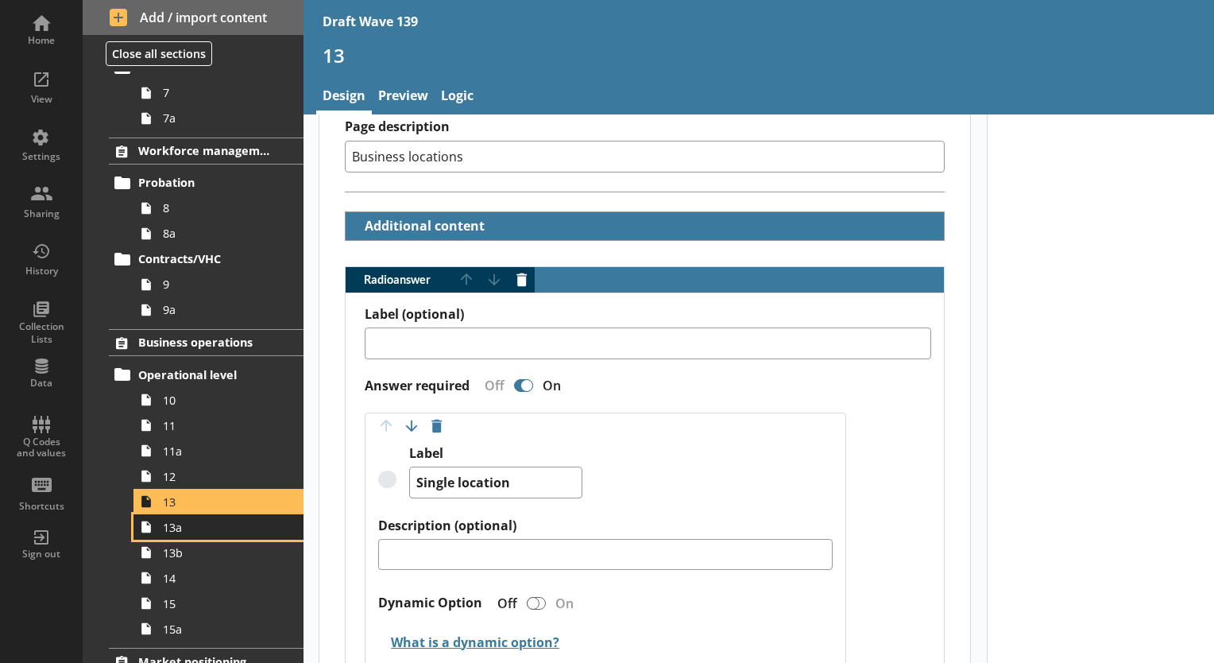
click at [186, 533] on link "13a" at bounding box center [219, 526] width 170 height 25
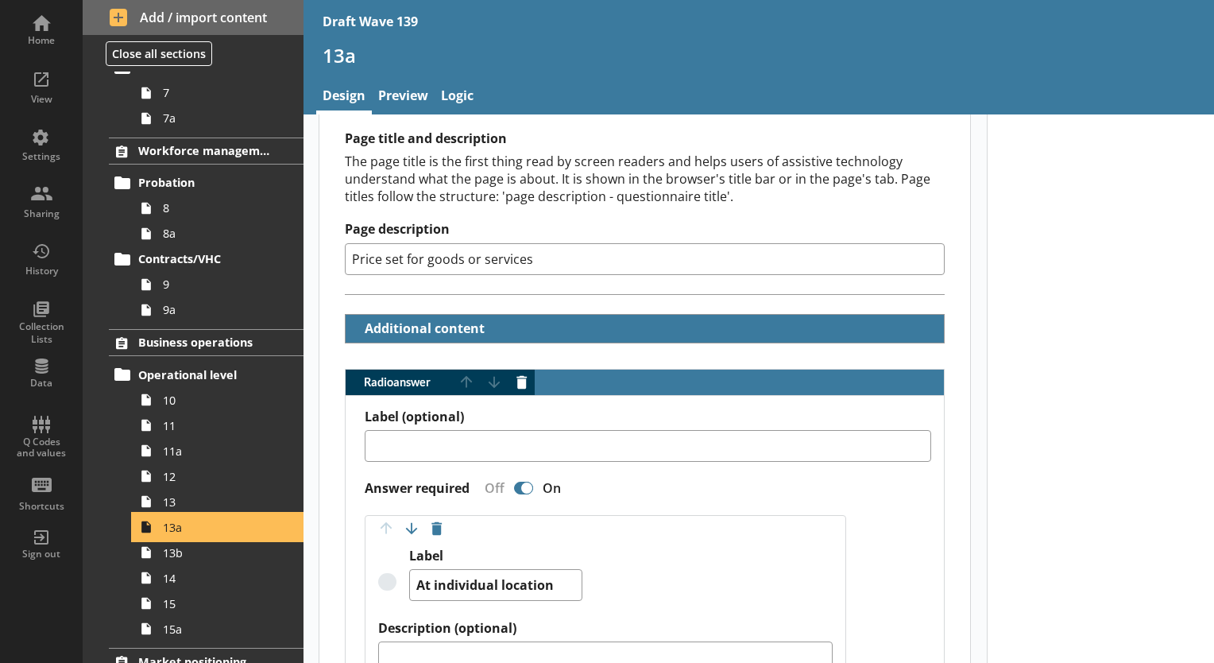
scroll to position [318, 0]
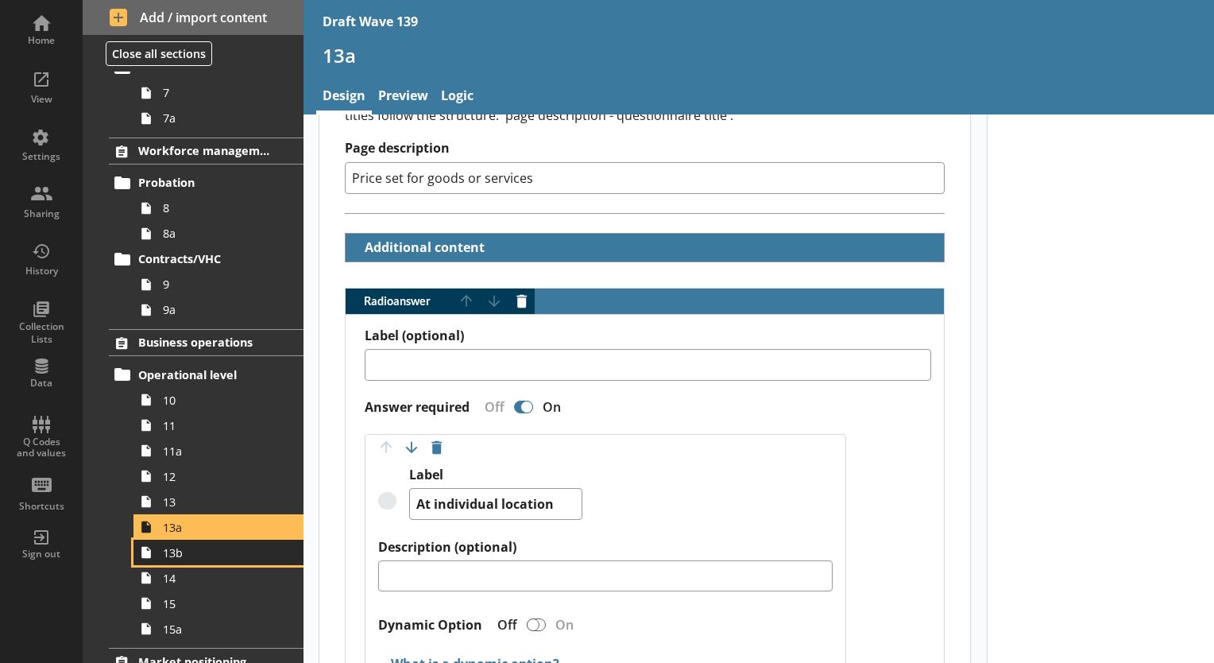
click at [170, 556] on span "13b" at bounding box center [222, 552] width 119 height 15
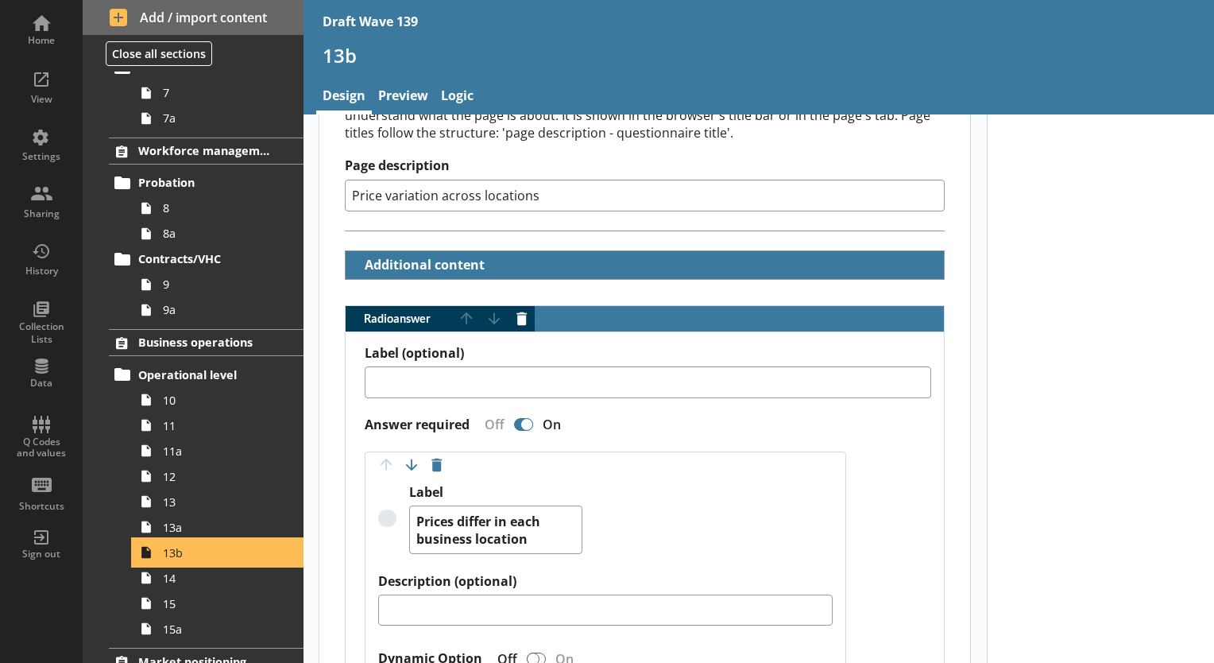
scroll to position [318, 0]
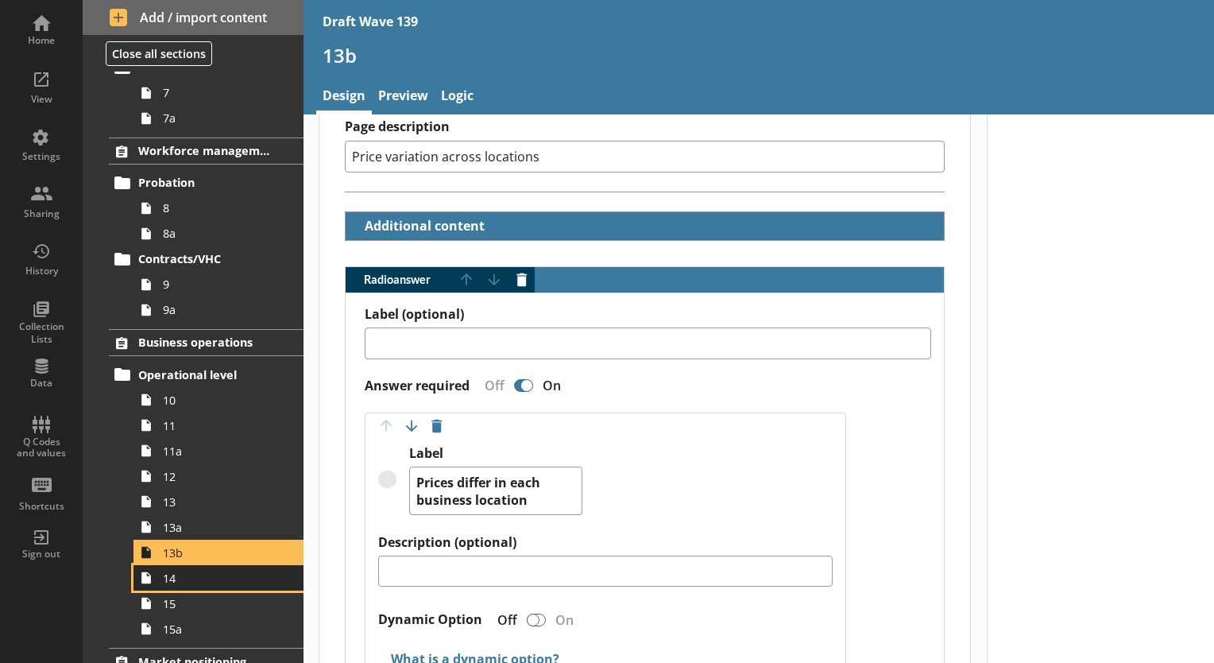
click at [153, 585] on icon at bounding box center [146, 577] width 25 height 25
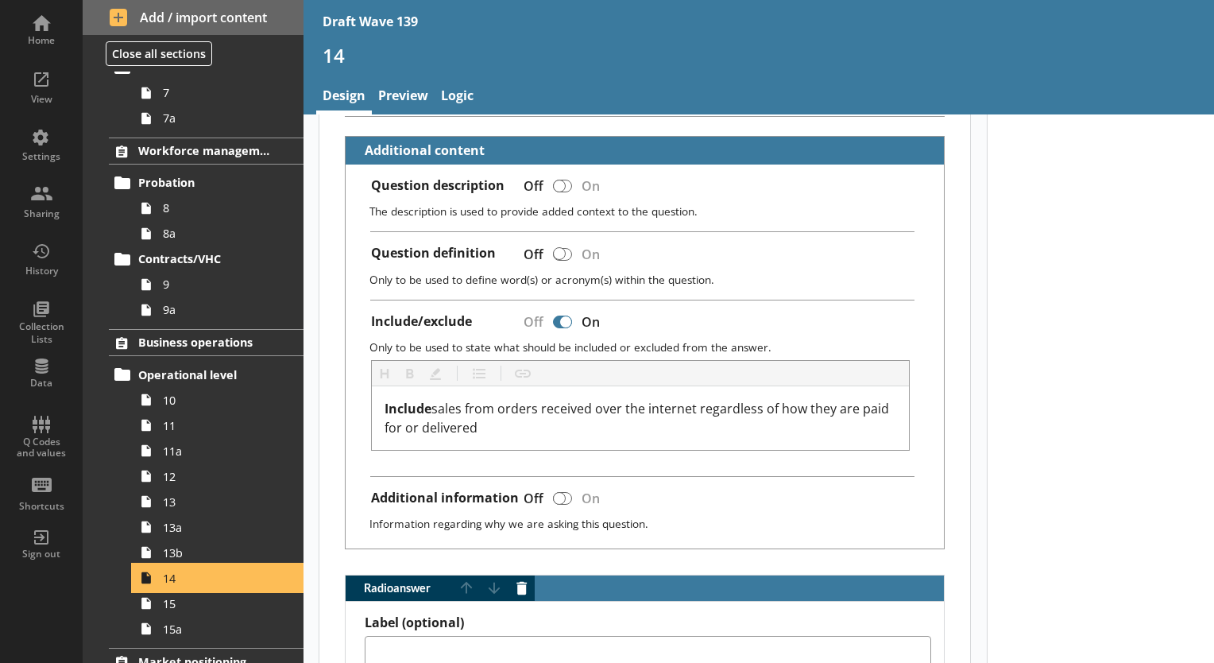
scroll to position [477, 0]
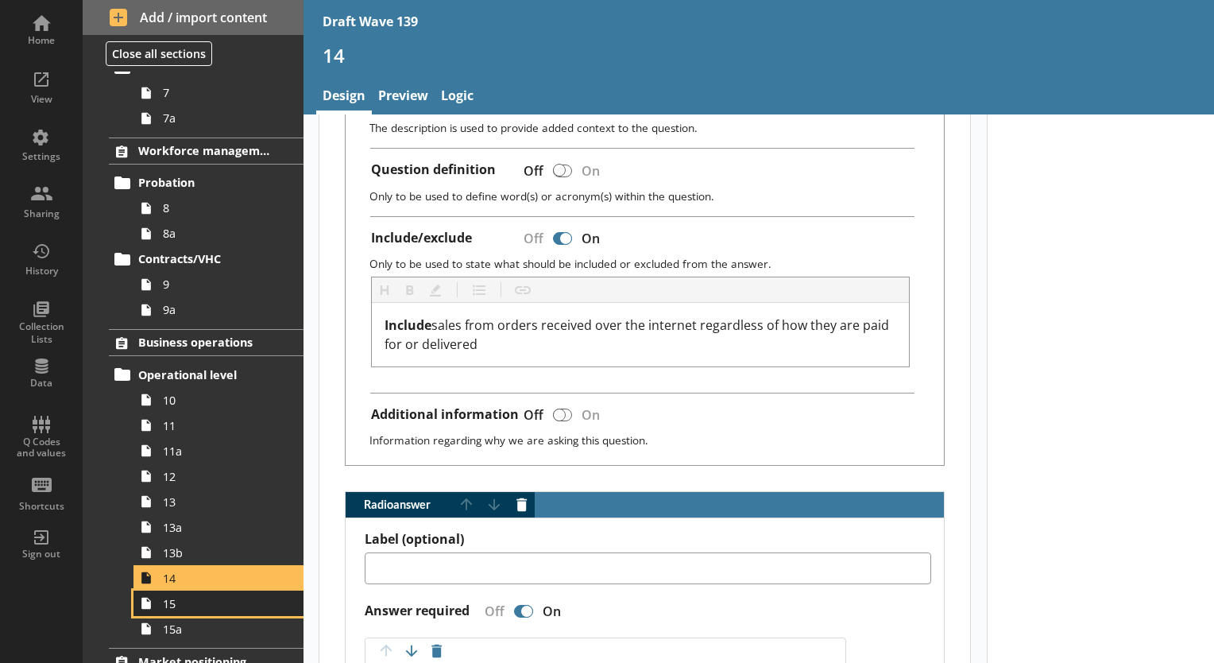
click at [179, 602] on span "15" at bounding box center [222, 603] width 119 height 15
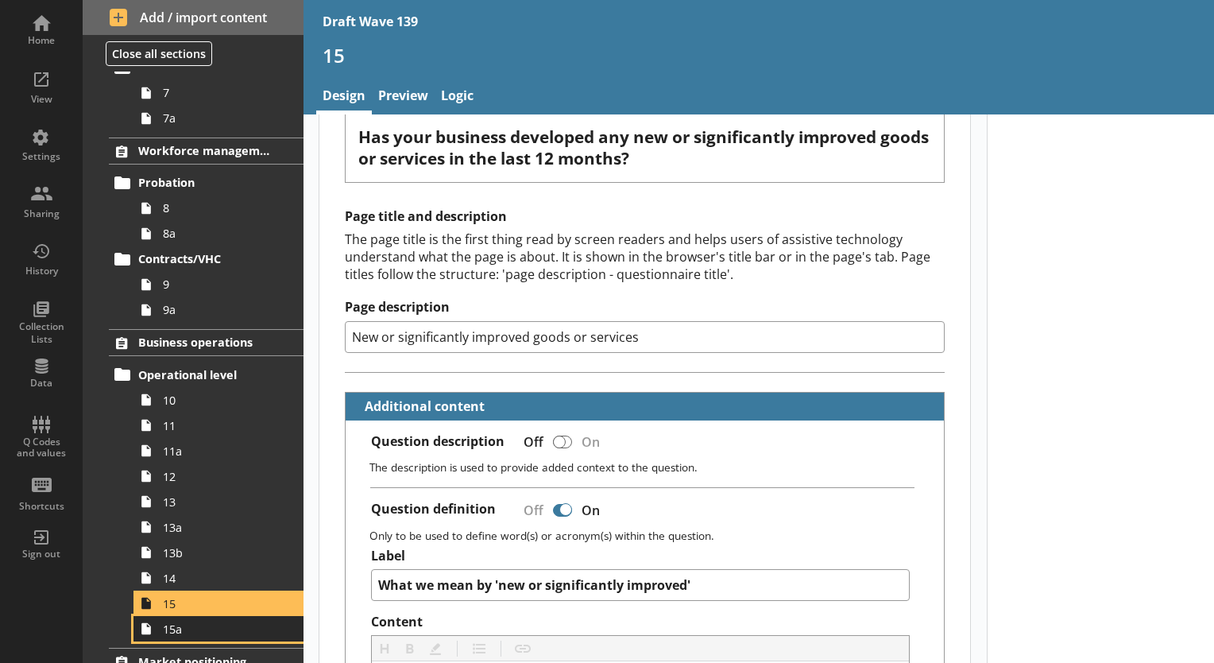
click at [174, 630] on span "15a" at bounding box center [222, 628] width 119 height 15
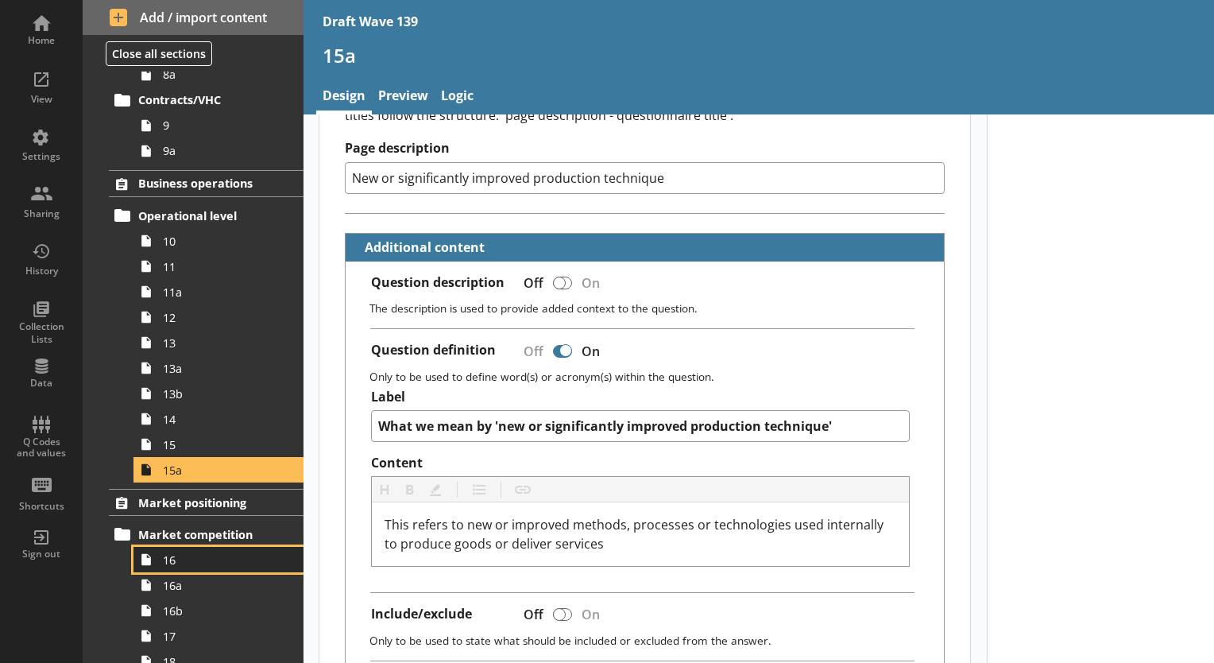
click at [191, 561] on span "16" at bounding box center [222, 559] width 119 height 15
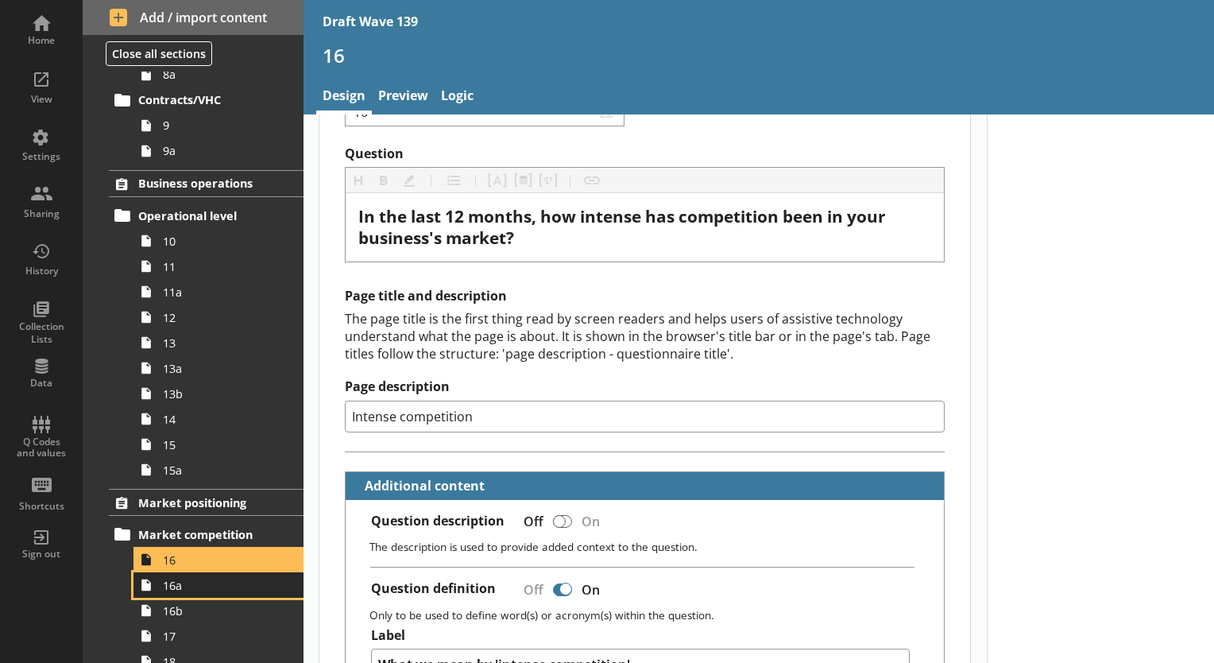
click at [182, 583] on span "16a" at bounding box center [222, 585] width 119 height 15
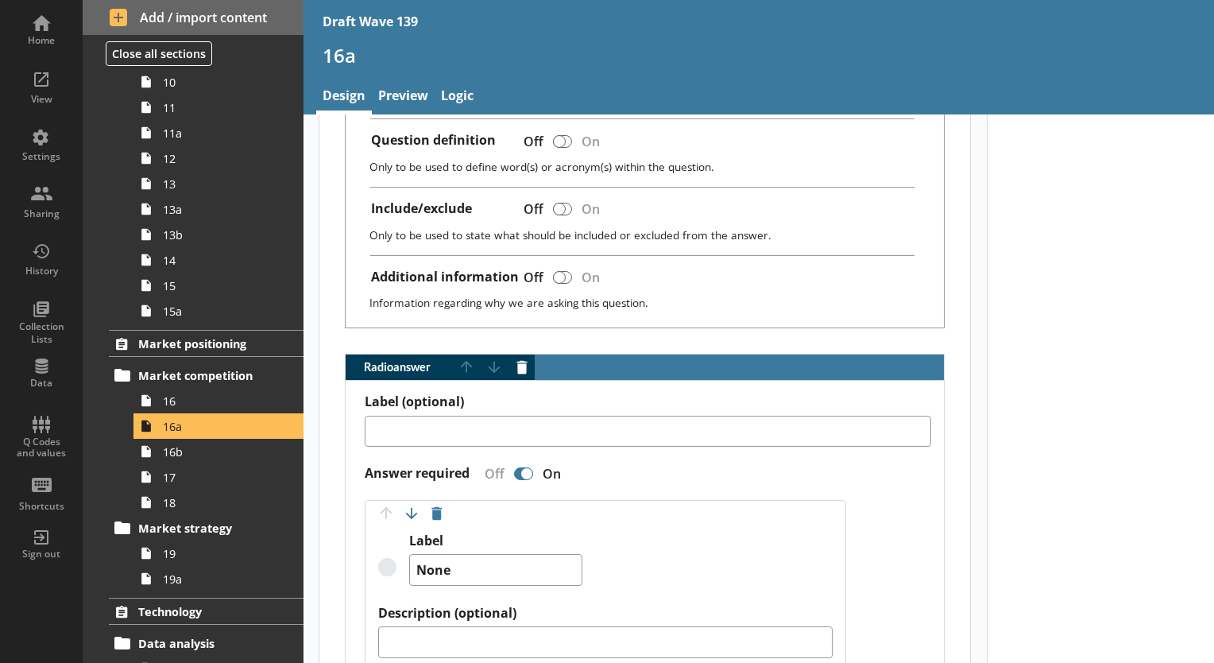
drag, startPoint x: 1065, startPoint y: 358, endPoint x: 973, endPoint y: 368, distance: 92.7
drag, startPoint x: 973, startPoint y: 368, endPoint x: 202, endPoint y: 448, distance: 775.0
click at [202, 448] on span "16b" at bounding box center [222, 451] width 119 height 15
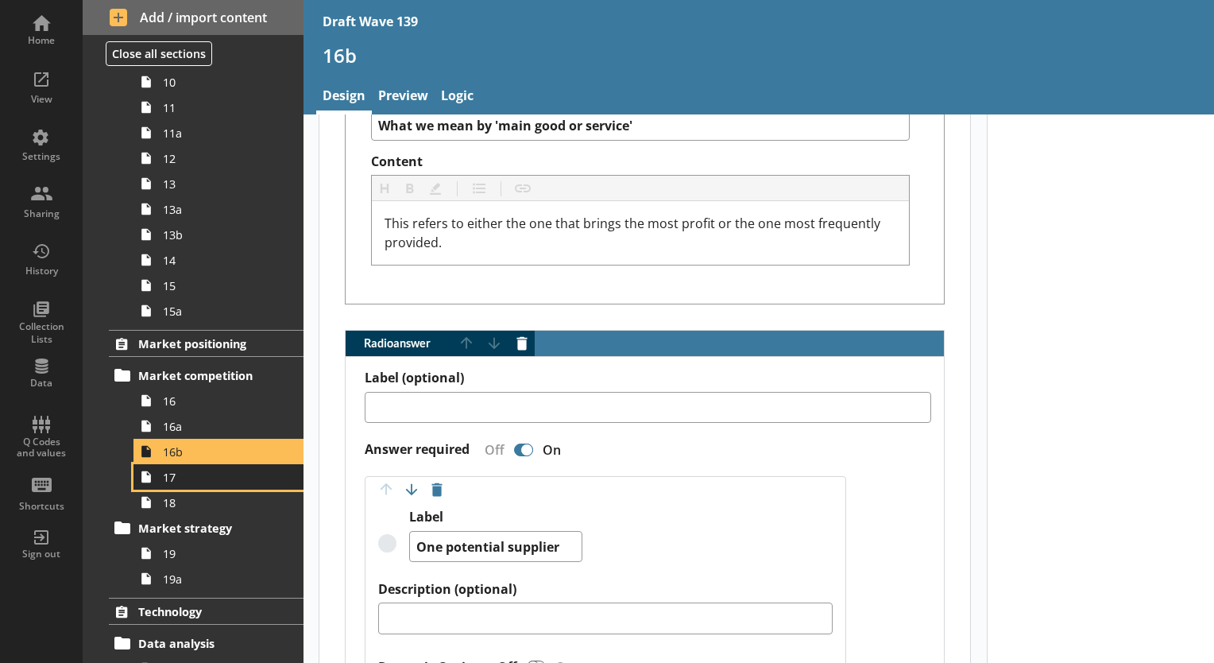
click at [170, 478] on span "17" at bounding box center [222, 477] width 119 height 15
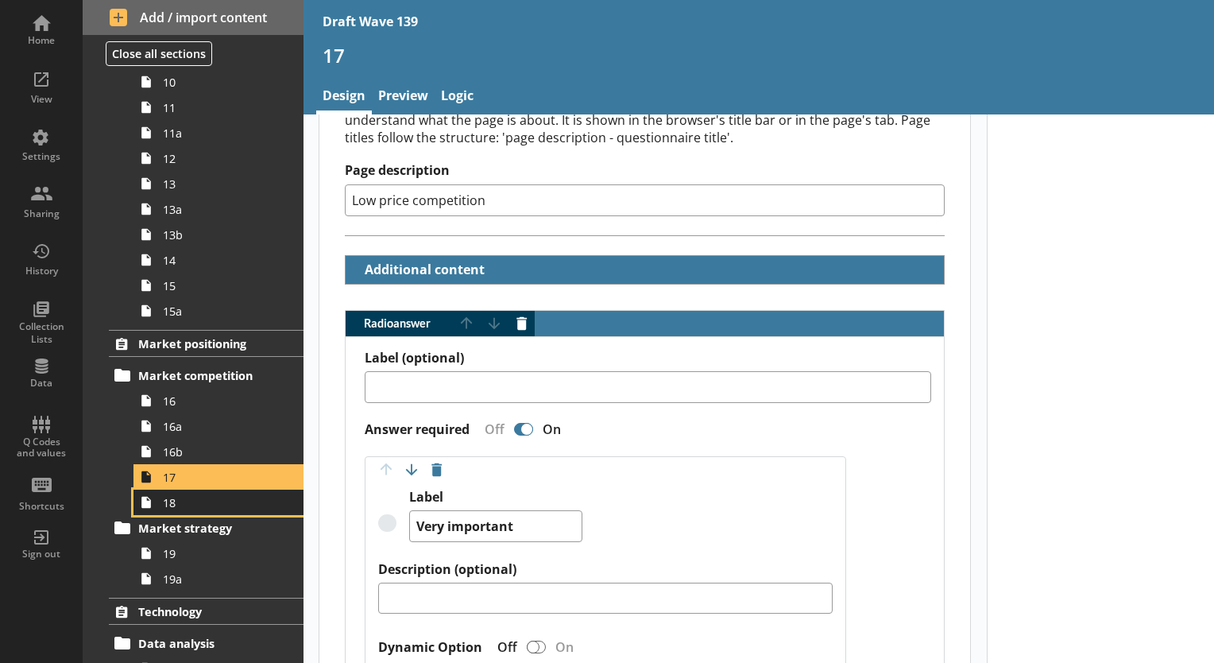
click at [172, 505] on span "18" at bounding box center [222, 502] width 119 height 15
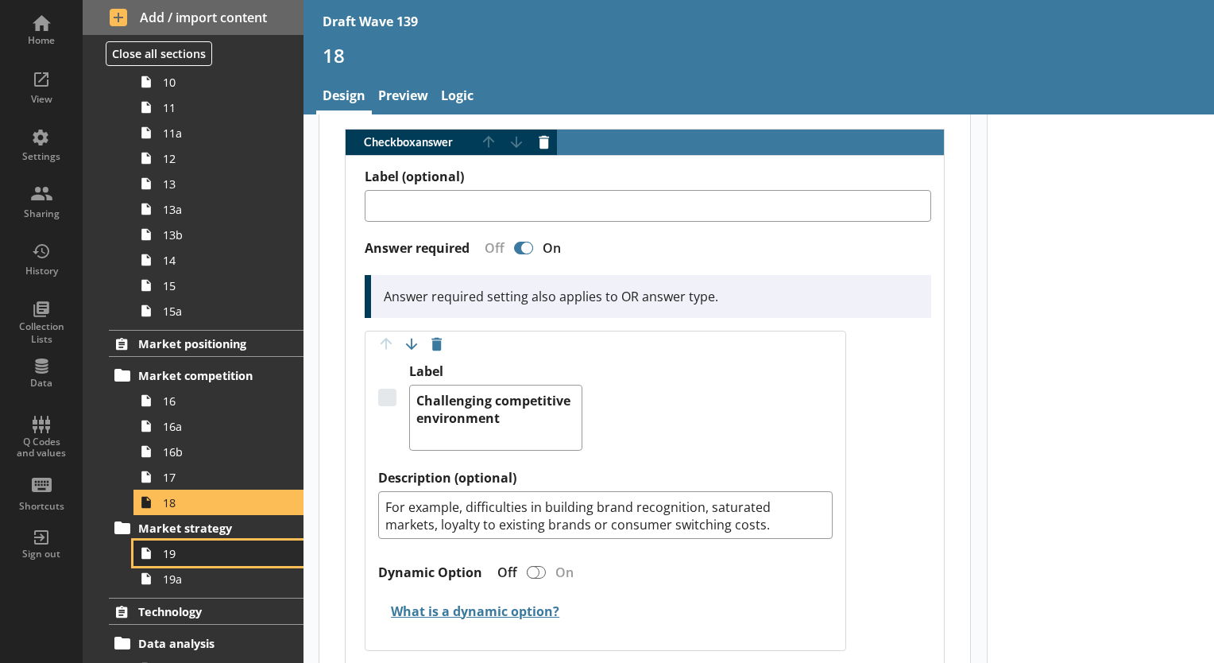
click at [174, 552] on span "19" at bounding box center [222, 553] width 119 height 15
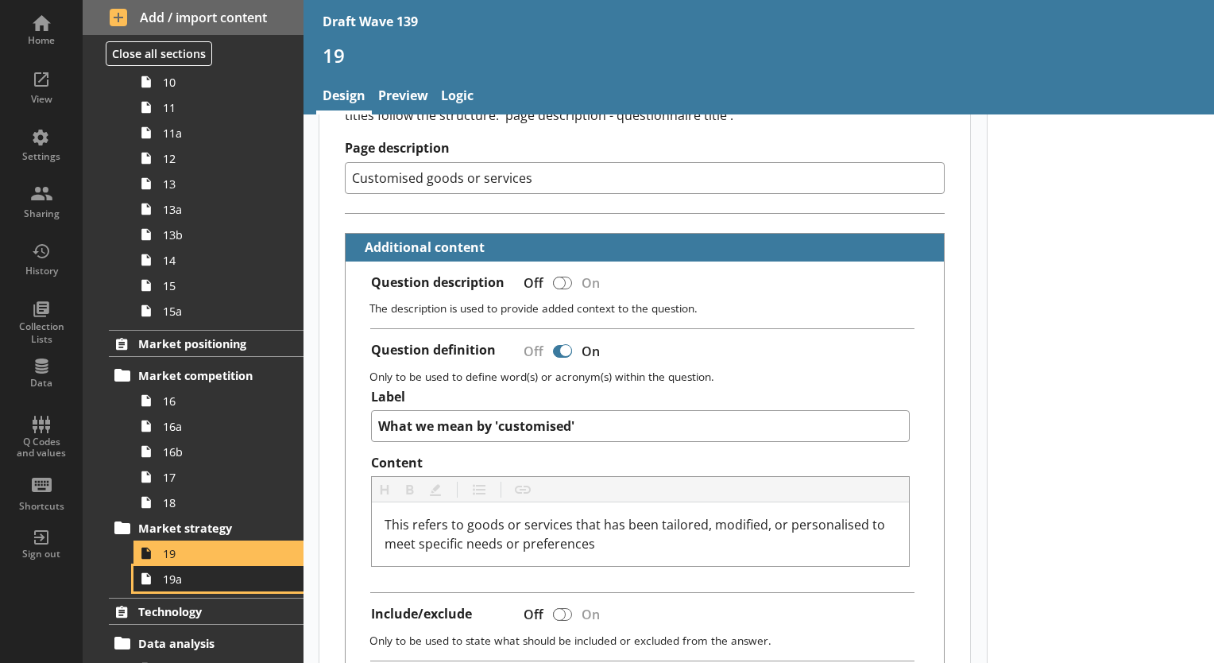
click at [178, 582] on span "19a" at bounding box center [222, 578] width 119 height 15
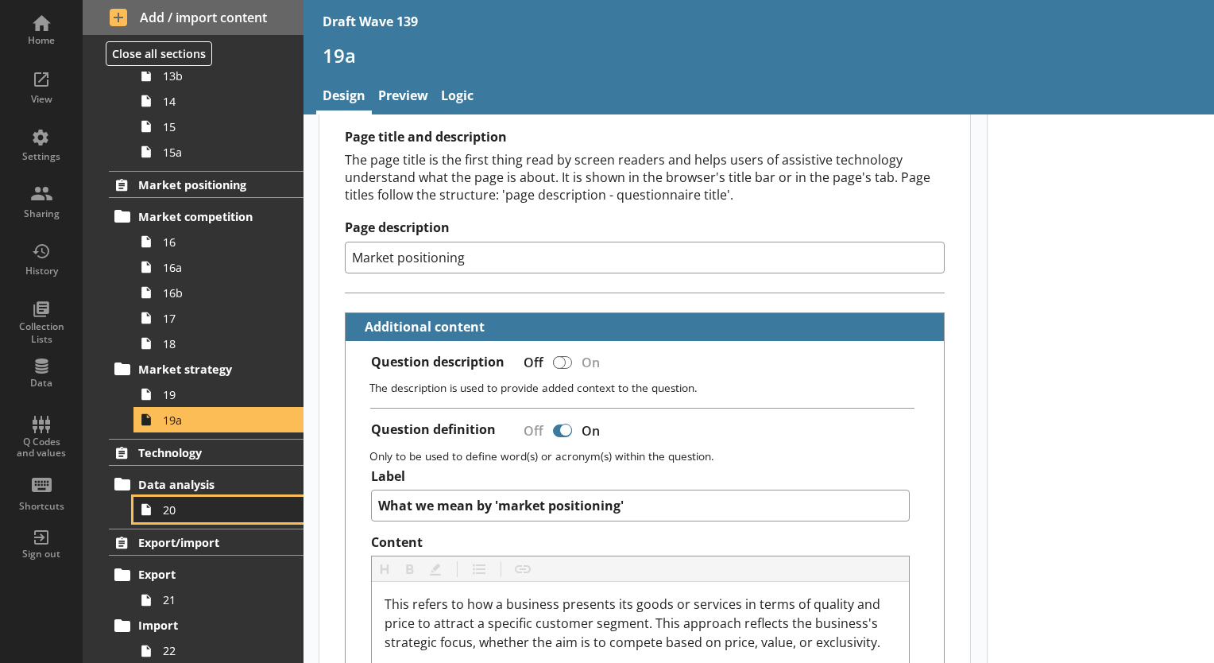
click at [178, 514] on span "20" at bounding box center [222, 509] width 119 height 15
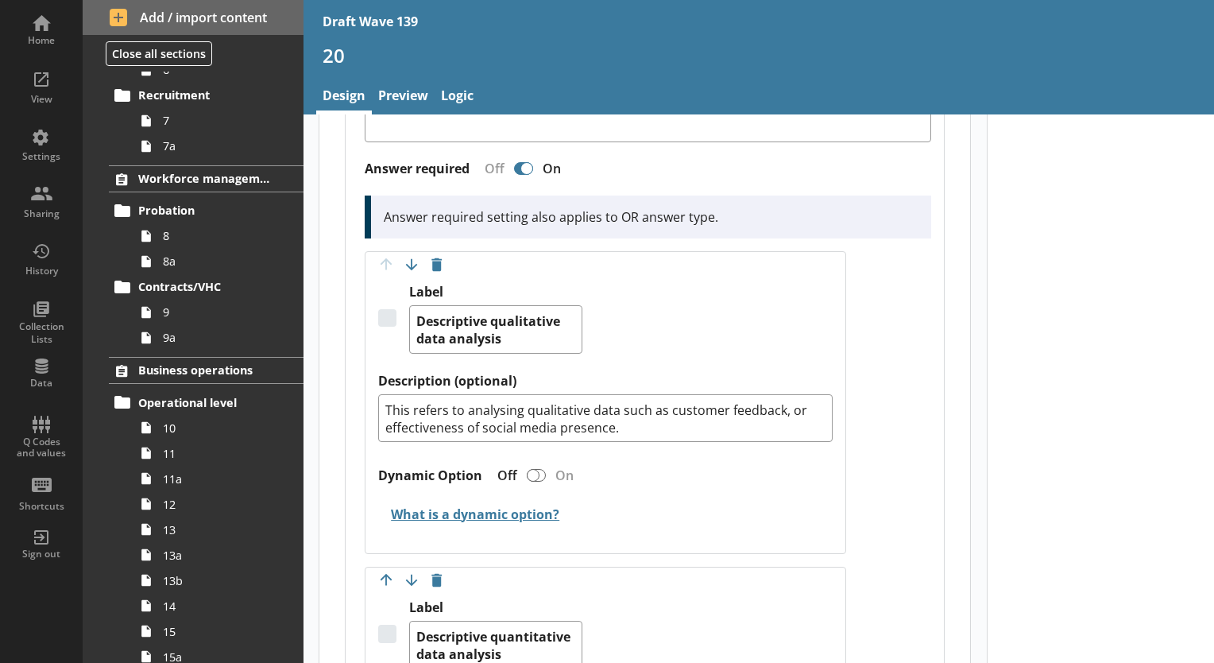
scroll to position [475, 0]
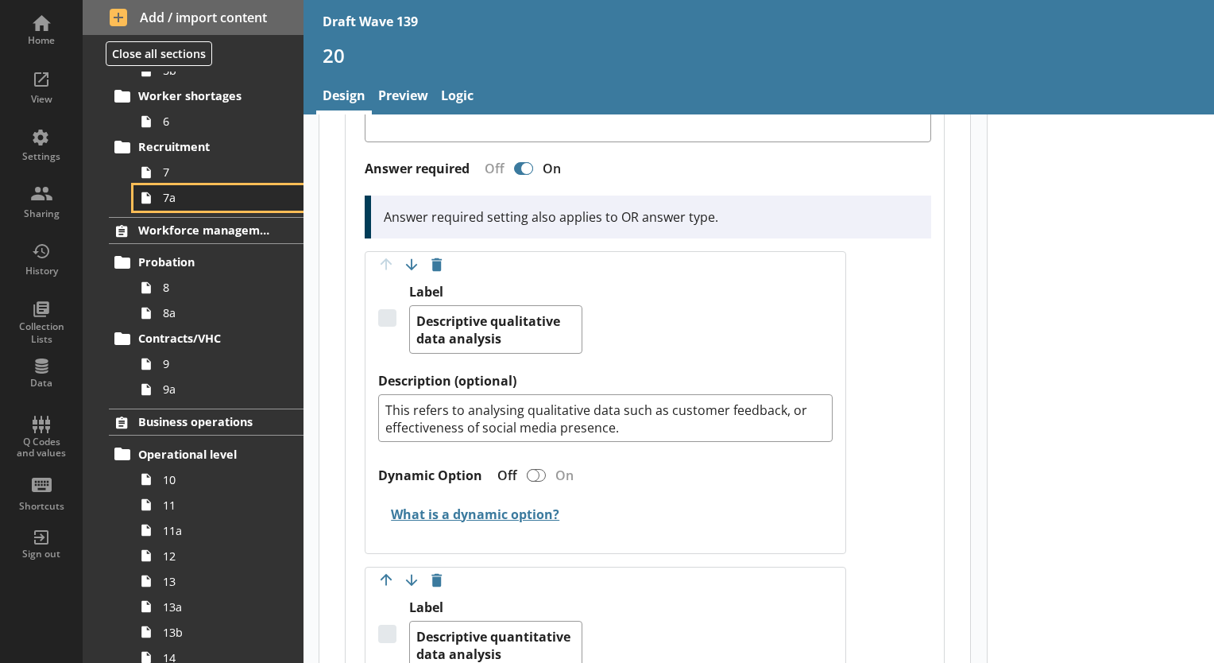
click at [188, 206] on link "7a" at bounding box center [219, 197] width 170 height 25
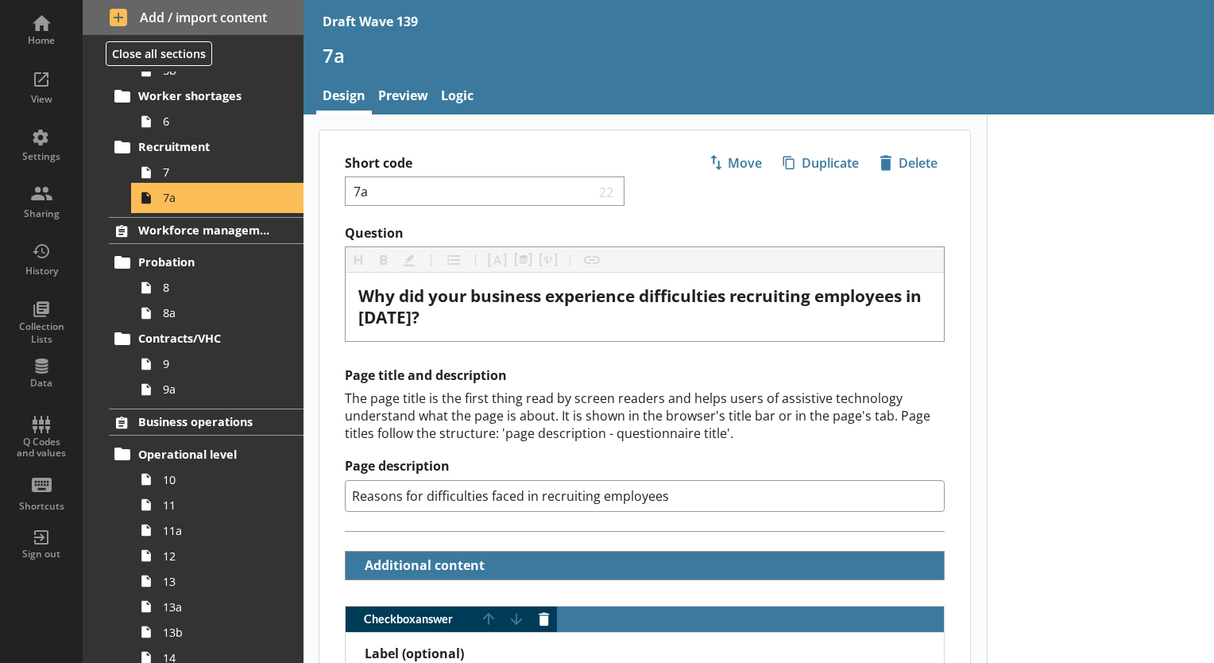
type textarea "x"
click at [460, 94] on link "Logic" at bounding box center [457, 97] width 45 height 34
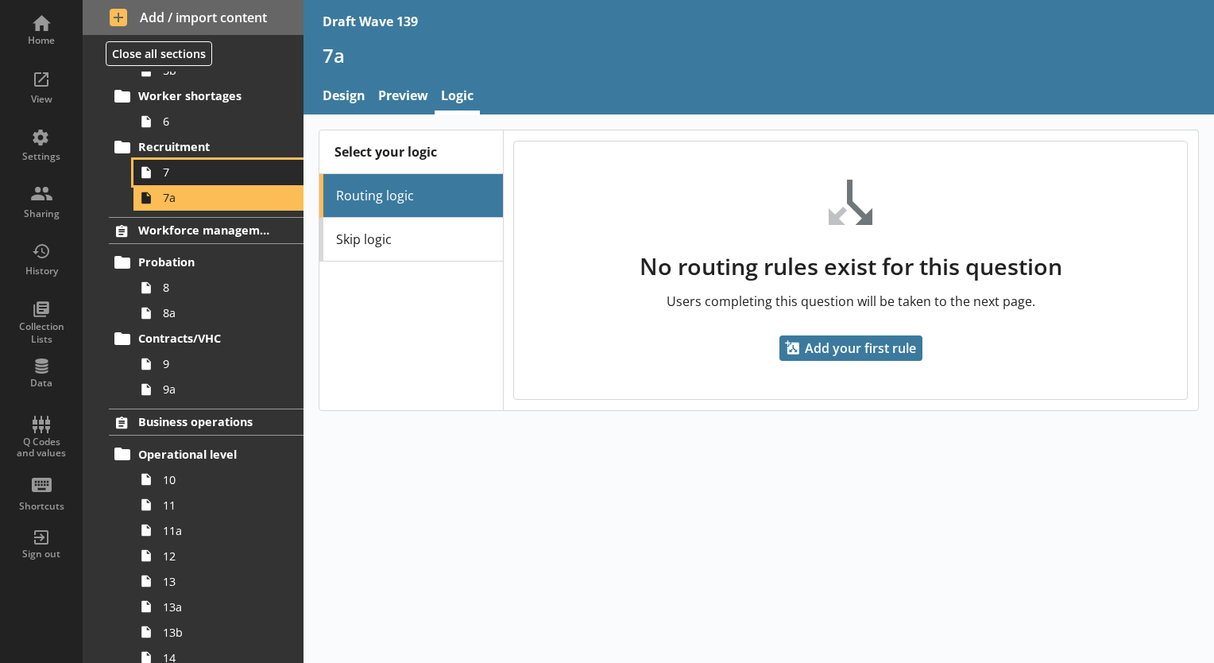
click at [203, 171] on span "7" at bounding box center [222, 171] width 119 height 15
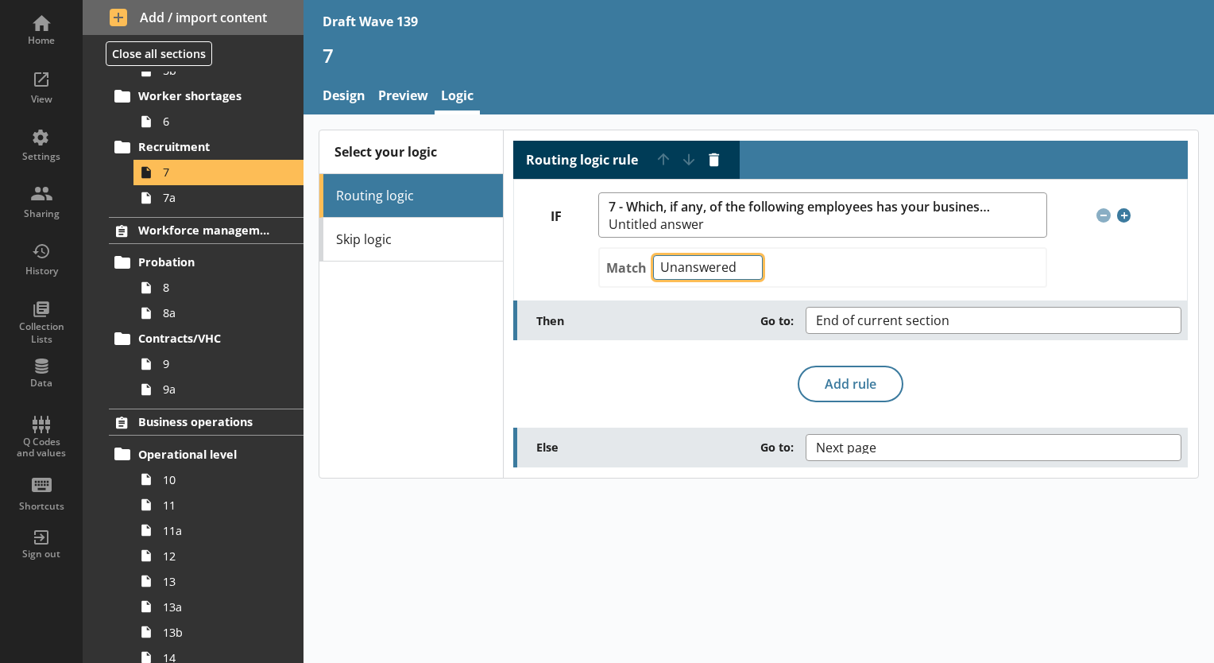
click at [749, 265] on select "Any of Not any of All of Count of Unanswered" at bounding box center [708, 267] width 110 height 25
click at [653, 255] on select "Any of Not any of All of Count of Unanswered" at bounding box center [708, 267] width 110 height 25
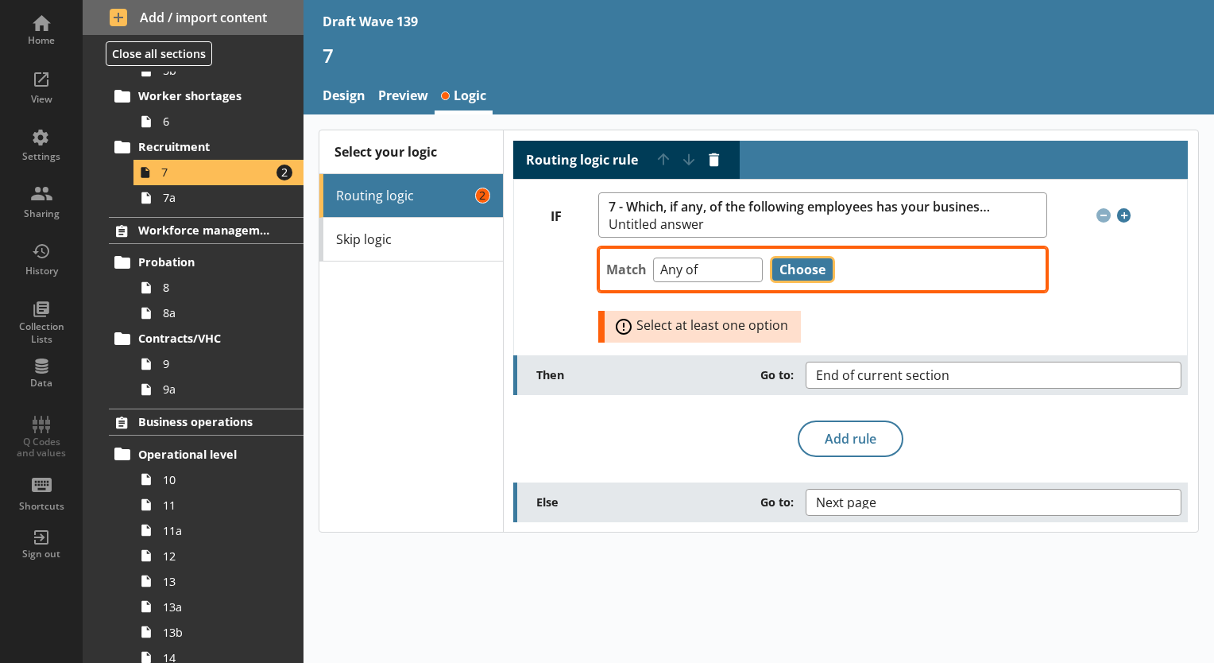
click at [800, 261] on button "Choose" at bounding box center [802, 269] width 60 height 22
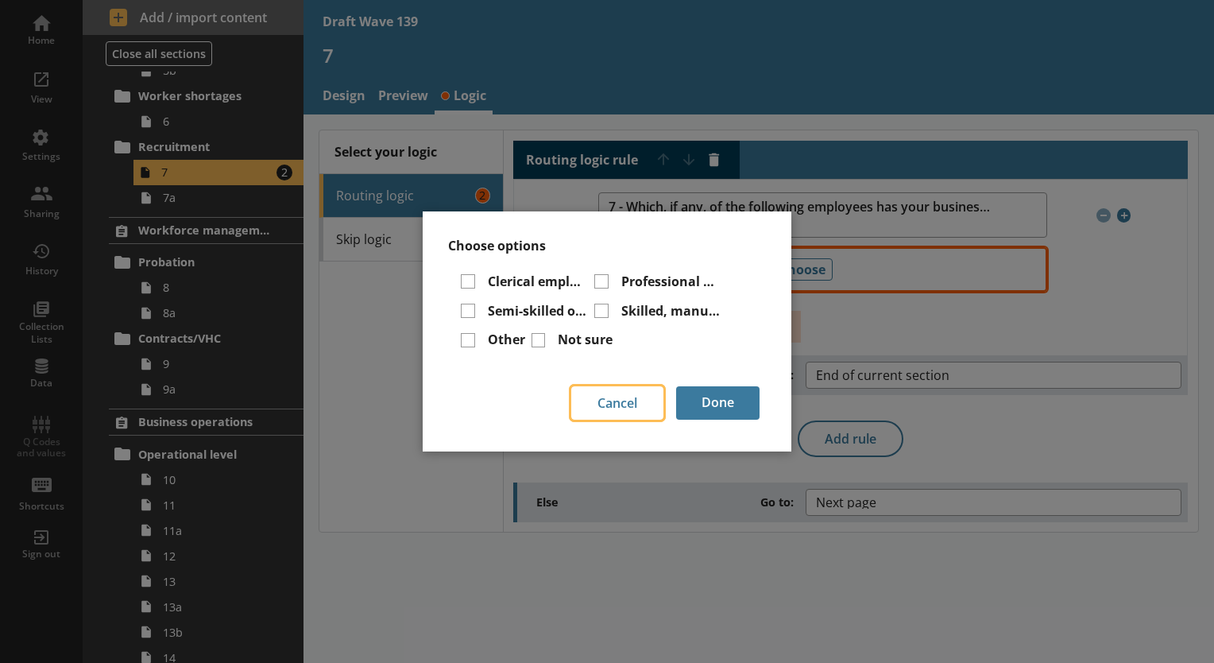
click at [619, 401] on button "Cancel" at bounding box center [617, 402] width 92 height 33
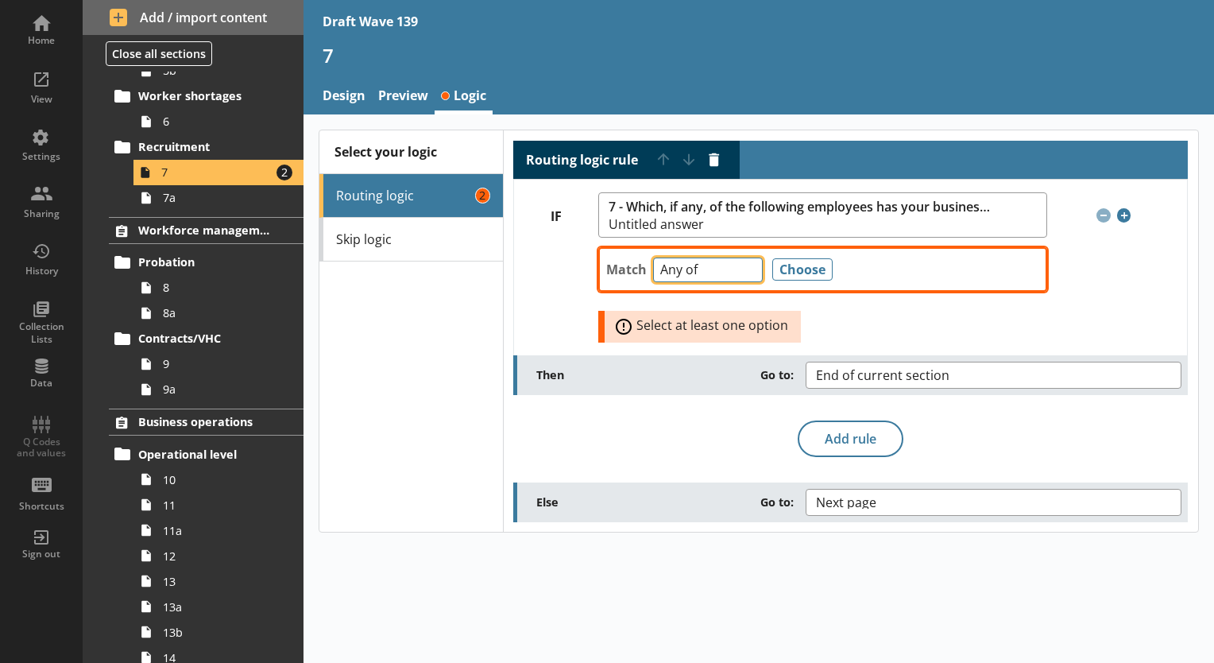
click at [740, 269] on select "Any of Not any of All of Count of Unanswered" at bounding box center [708, 269] width 110 height 25
click at [653, 257] on select "Any of Not any of All of Count of Unanswered" at bounding box center [708, 269] width 110 height 25
click at [798, 269] on button "Choose" at bounding box center [802, 269] width 60 height 22
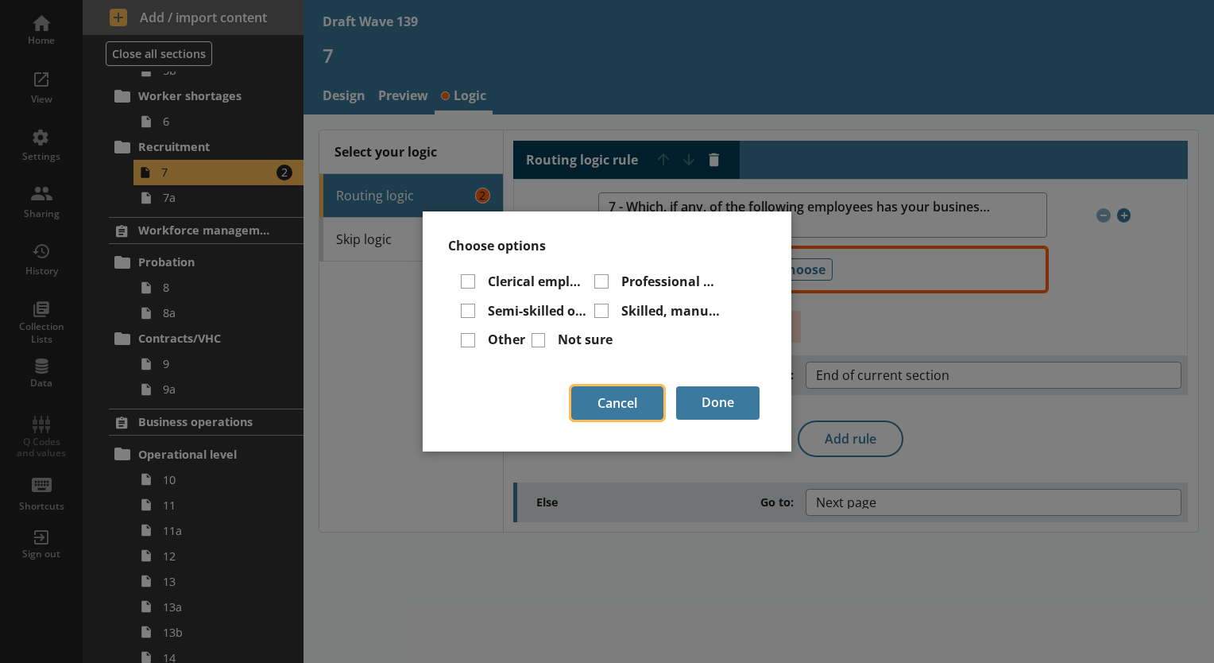
click at [630, 403] on button "Cancel" at bounding box center [617, 402] width 92 height 33
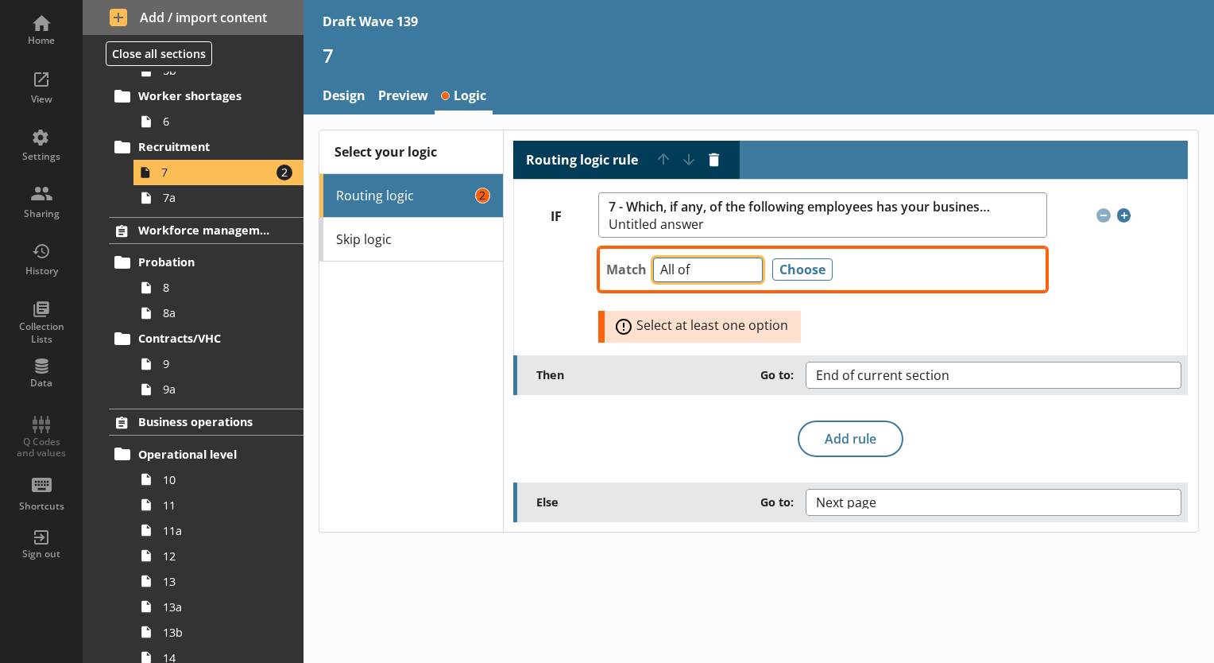
click at [747, 273] on select "Any of Not any of All of Count of Unanswered" at bounding box center [708, 269] width 110 height 25
select select "Unanswered"
click at [653, 257] on select "Any of Not any of All of Count of Unanswered" at bounding box center [708, 269] width 110 height 25
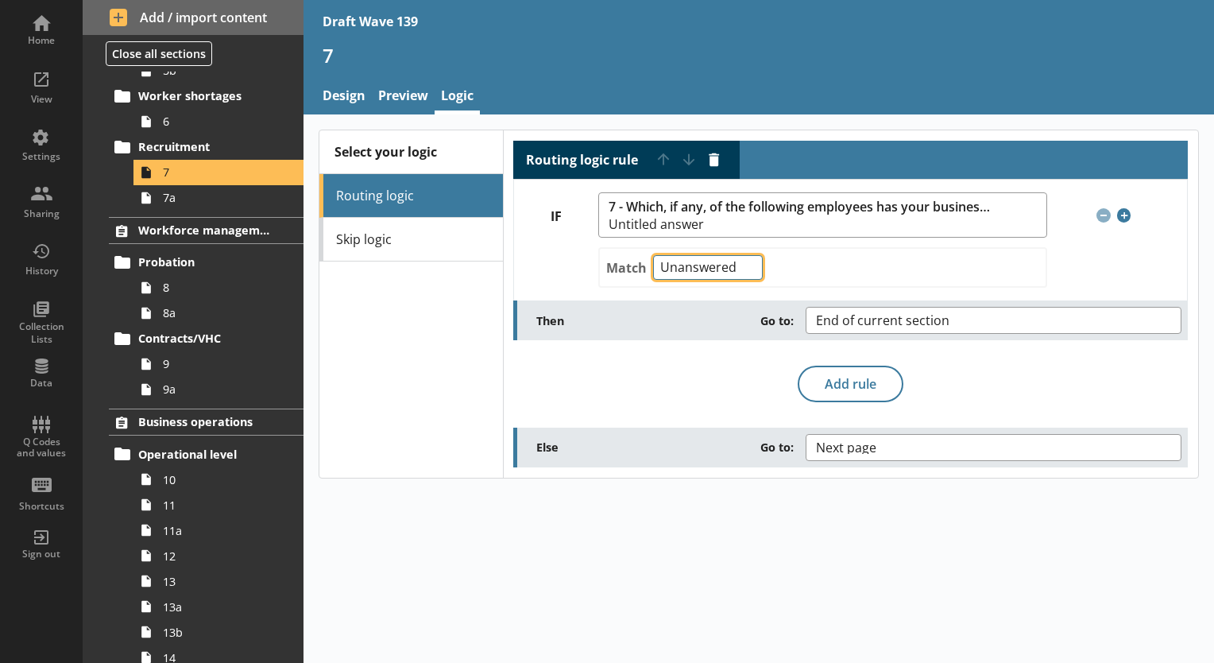
click at [745, 266] on select "Any of Not any of All of Count of Unanswered" at bounding box center [708, 267] width 110 height 25
click at [833, 265] on div "Match Any of Not any of All of Count of Unanswered" at bounding box center [822, 267] width 448 height 41
click at [746, 268] on select "Any of Not any of All of Count of Unanswered" at bounding box center [708, 267] width 110 height 25
click at [402, 100] on link "Preview" at bounding box center [403, 97] width 63 height 34
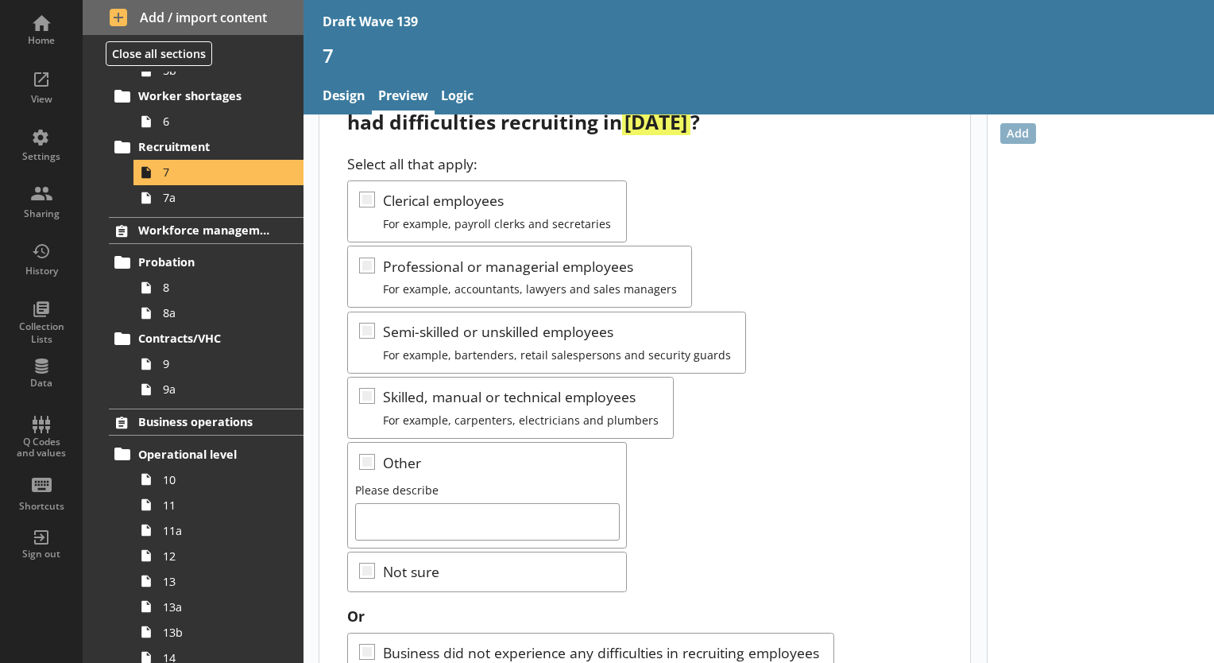
scroll to position [139, 0]
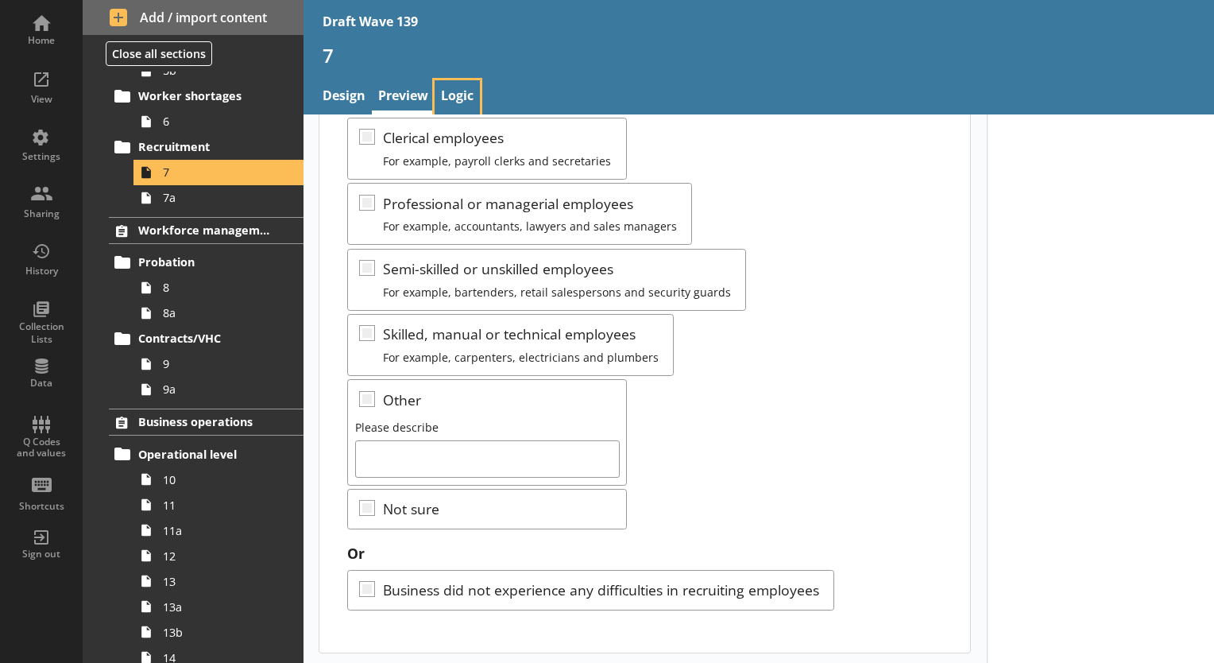
click at [455, 88] on link "Logic" at bounding box center [457, 97] width 45 height 34
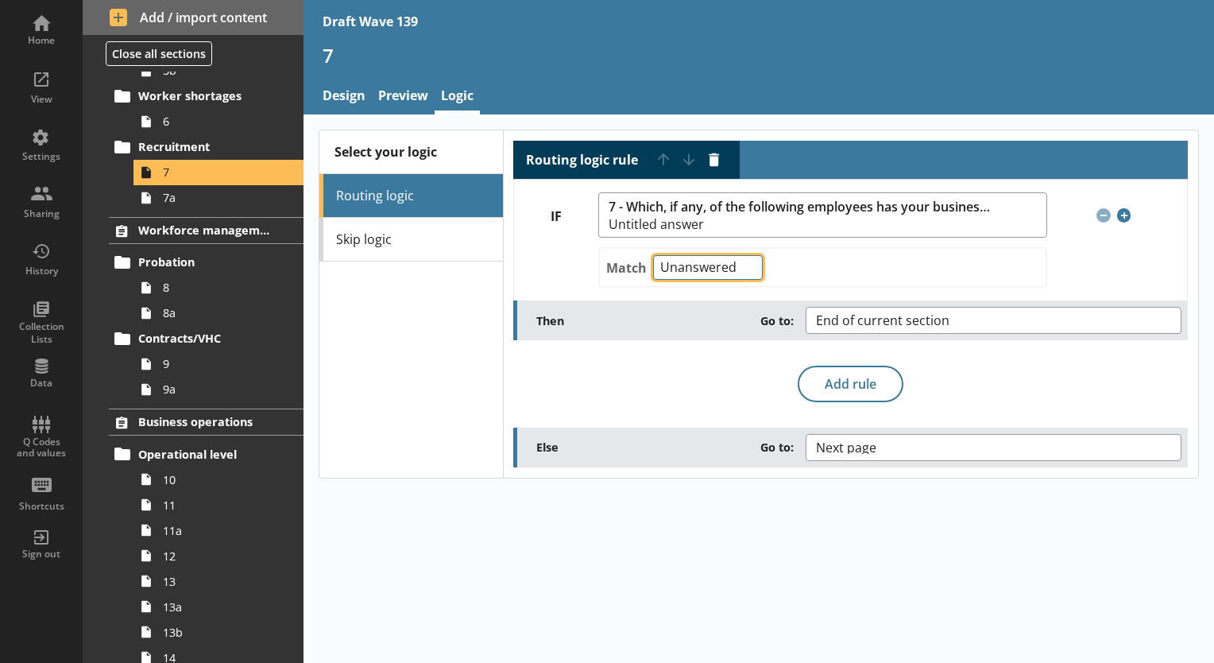
click at [746, 265] on select "Any of Not any of All of Count of Unanswered" at bounding box center [708, 267] width 110 height 25
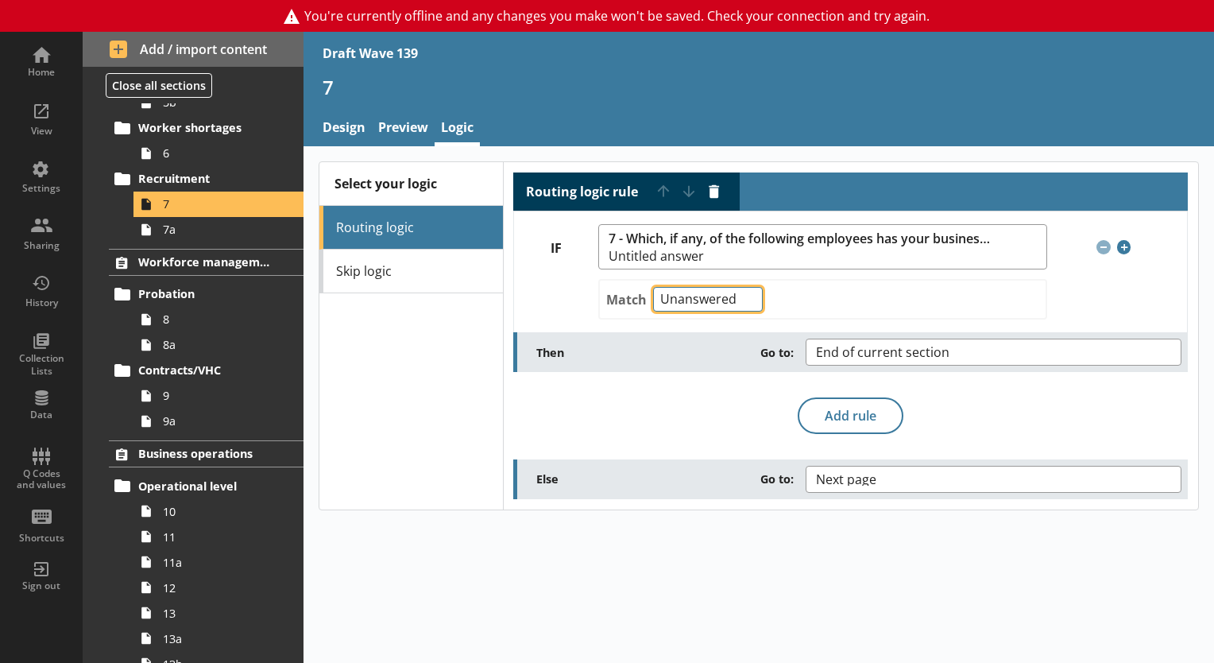
select select "AnyOf"
click at [653, 287] on select "Any of Not any of All of Count of Unanswered" at bounding box center [708, 299] width 110 height 25
click at [749, 300] on select "Any of Not any of All of Count of Unanswered" at bounding box center [708, 299] width 110 height 25
click at [653, 287] on select "Any of Not any of All of Count of Unanswered" at bounding box center [708, 299] width 110 height 25
click at [749, 302] on select "Any of Not any of All of Count of Unanswered" at bounding box center [708, 299] width 110 height 25
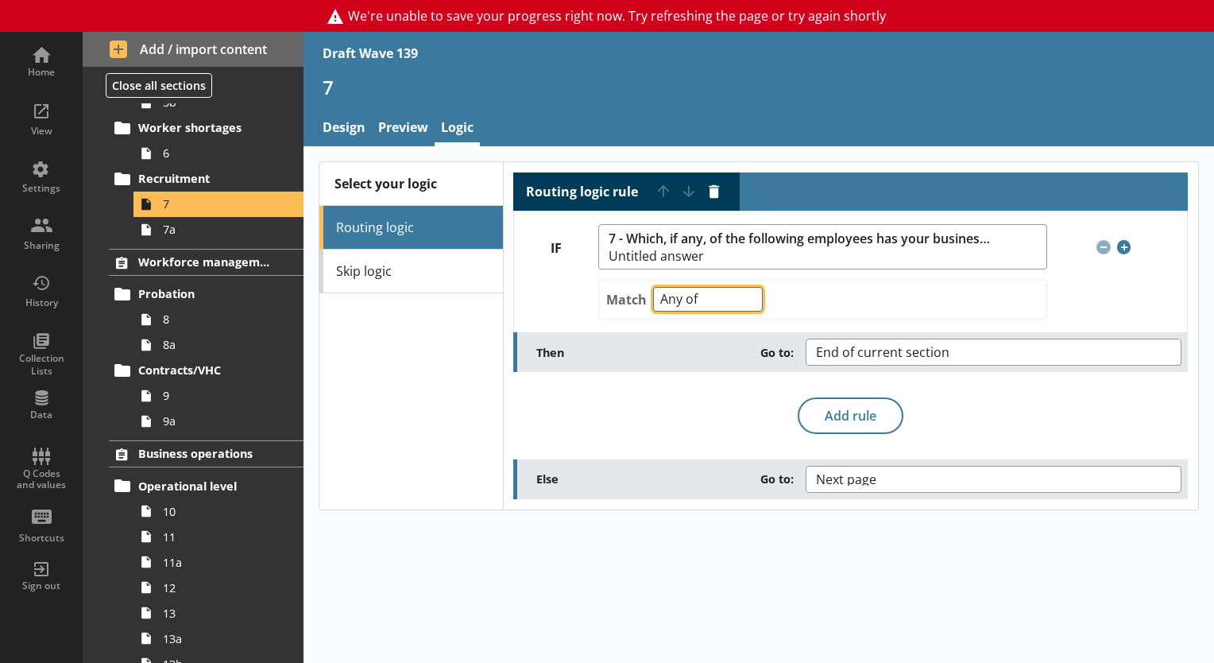
click at [653, 287] on select "Any of Not any of All of Count of Unanswered" at bounding box center [708, 299] width 110 height 25
click at [806, 298] on div "Match Any of Not any of All of Count of Unanswered" at bounding box center [822, 299] width 448 height 41
click at [895, 14] on span "We're unable to save your progress right now. Try refreshing the page or try ag…" at bounding box center [607, 16] width 1214 height 32
click at [752, 292] on select "Any of Not any of All of Count of Unanswered" at bounding box center [708, 299] width 110 height 25
click at [653, 287] on select "Any of Not any of All of Count of Unanswered" at bounding box center [708, 299] width 110 height 25
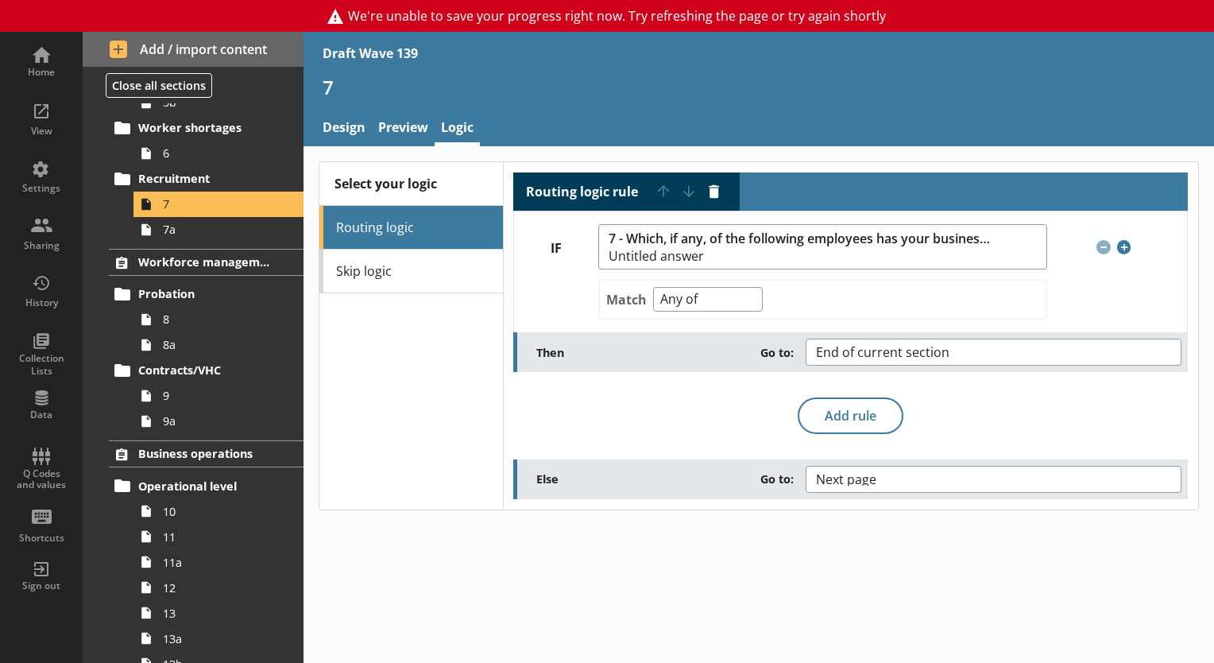
click at [339, 14] on span "We're unable to save your progress right now. Try refreshing the page or try ag…" at bounding box center [607, 16] width 1214 height 32
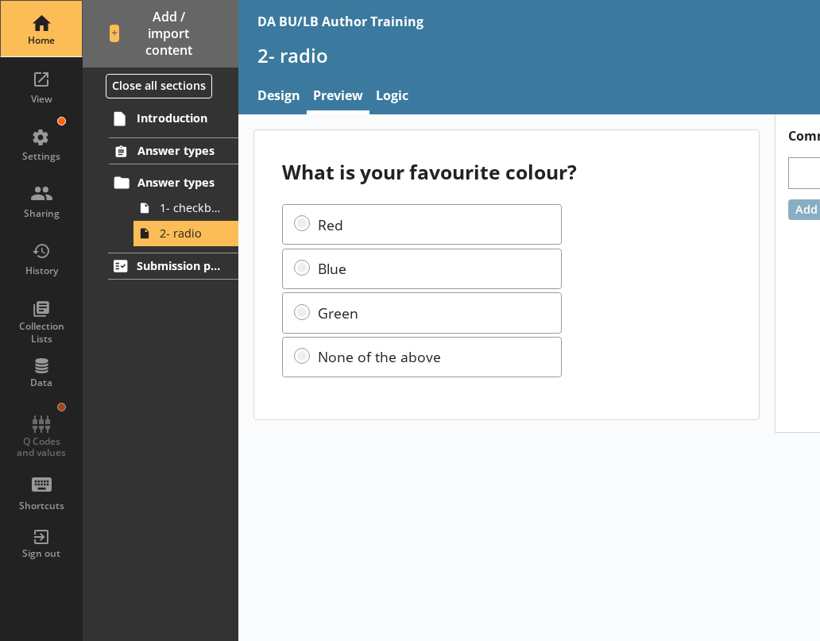
click at [41, 34] on div "Home" at bounding box center [42, 40] width 56 height 13
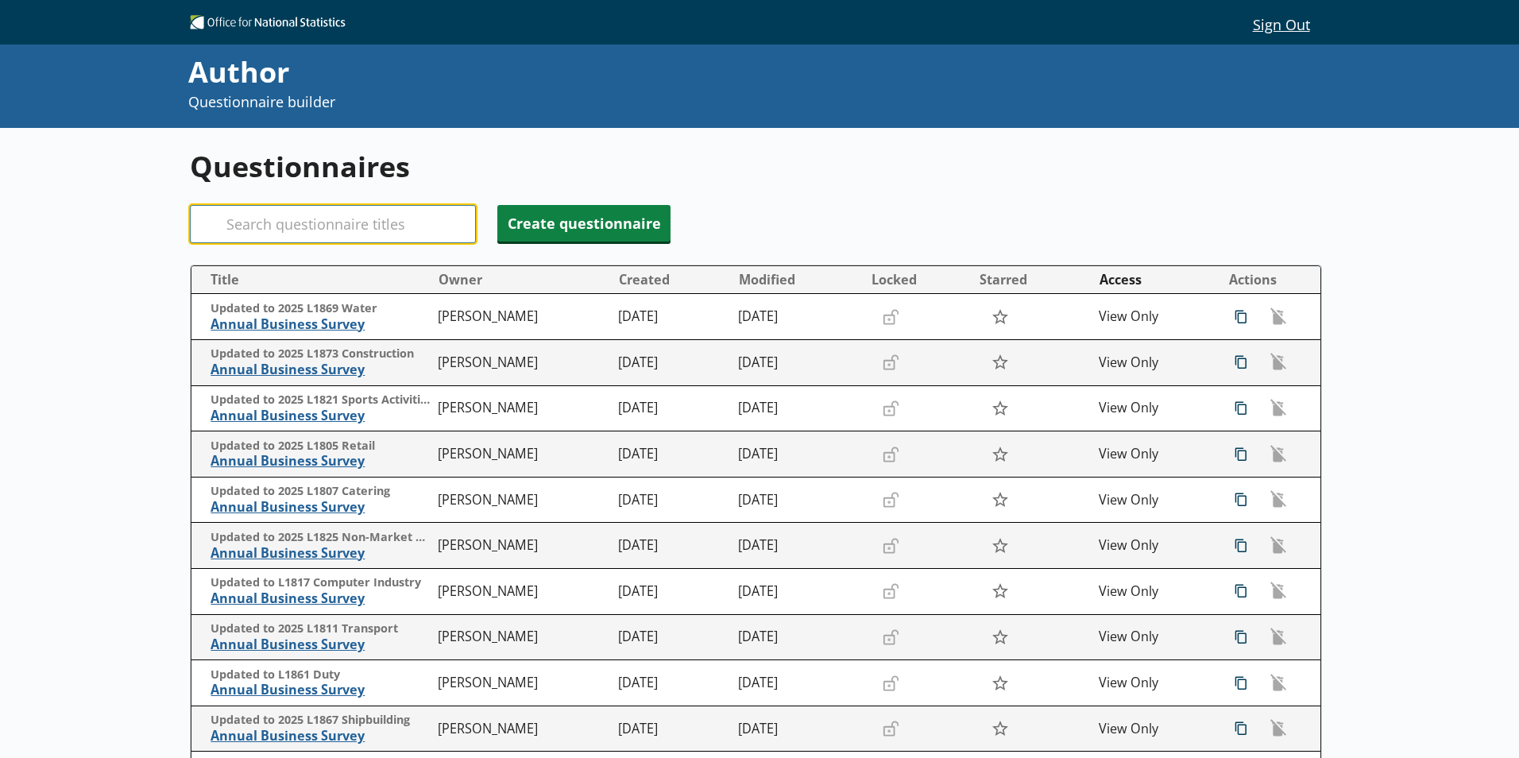
click at [254, 215] on input "Search" at bounding box center [333, 224] width 286 height 38
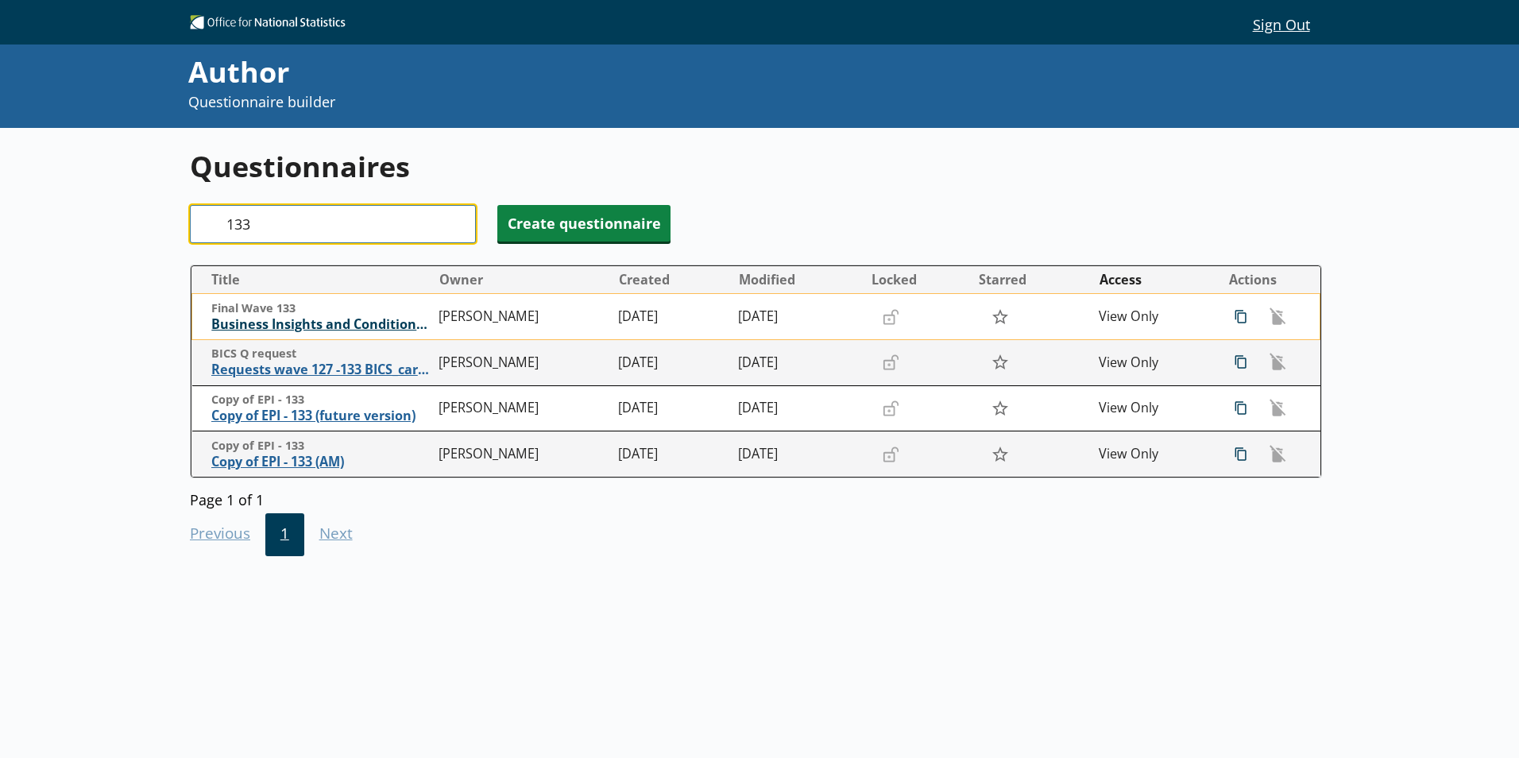
type input "133"
click at [312, 327] on span "Business Insights and Conditions Survey (BICS)" at bounding box center [320, 324] width 219 height 17
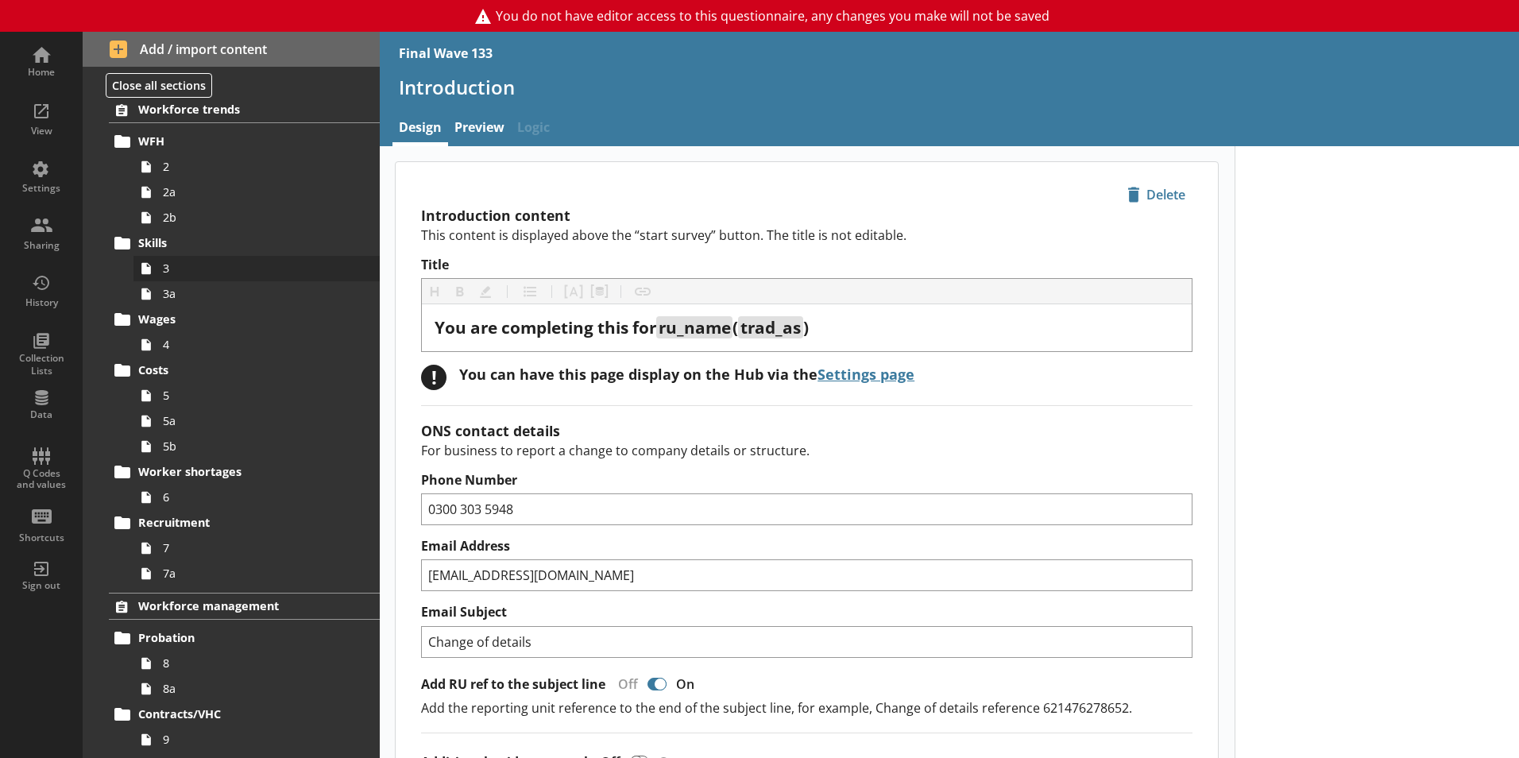
scroll to position [159, 0]
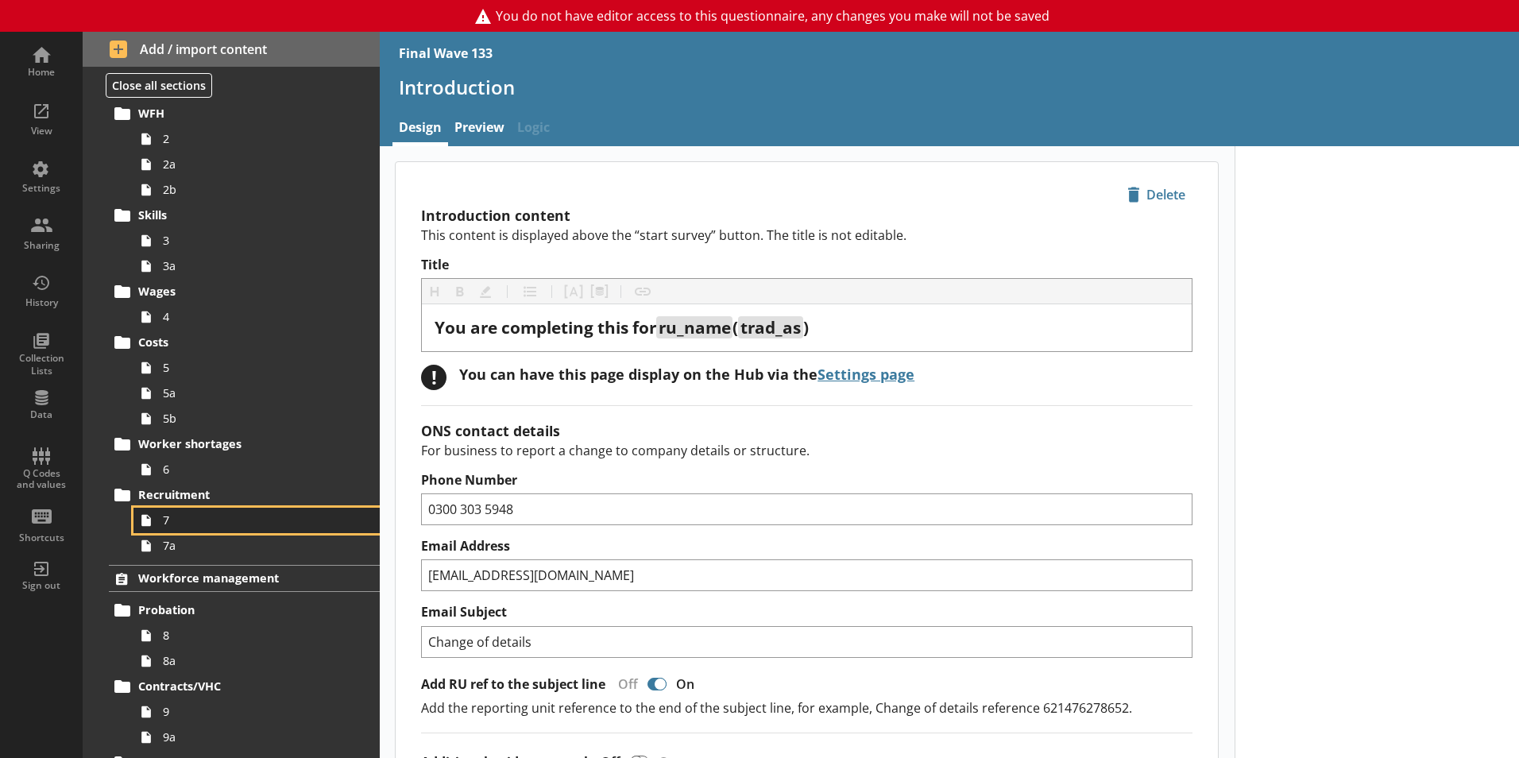
click at [190, 514] on span "7" at bounding box center [251, 520] width 176 height 15
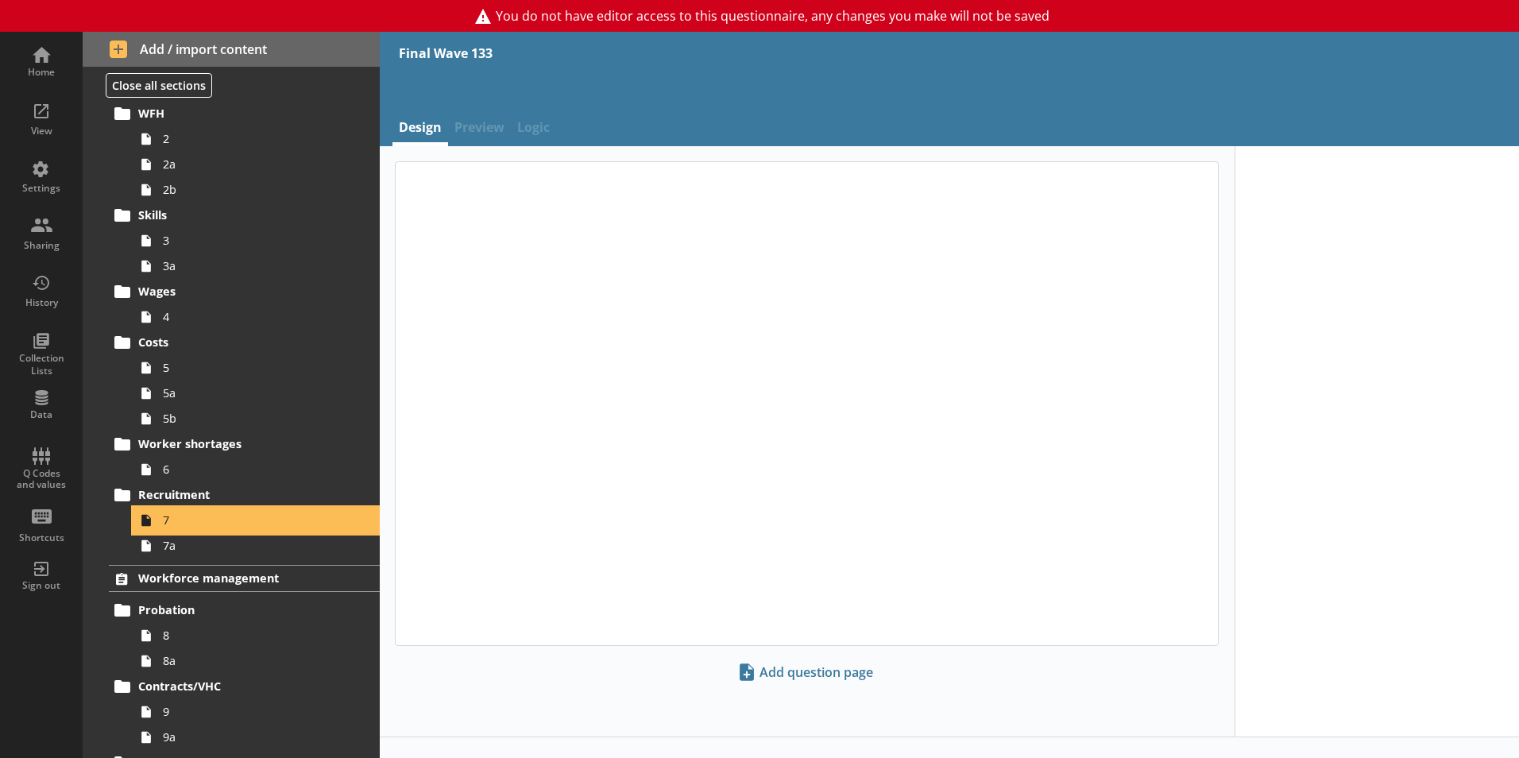
type textarea "x"
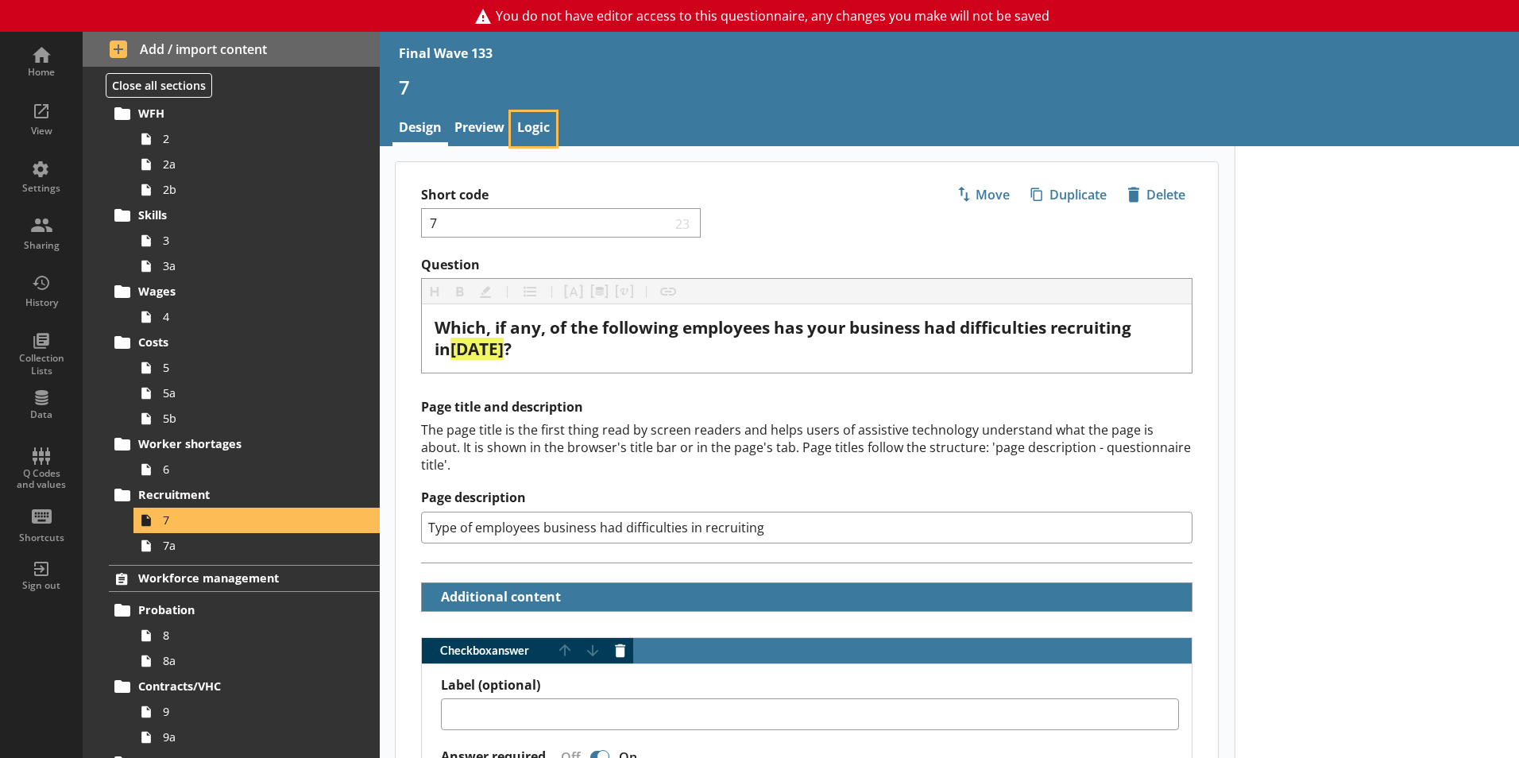
click at [542, 128] on link "Logic" at bounding box center [533, 129] width 45 height 34
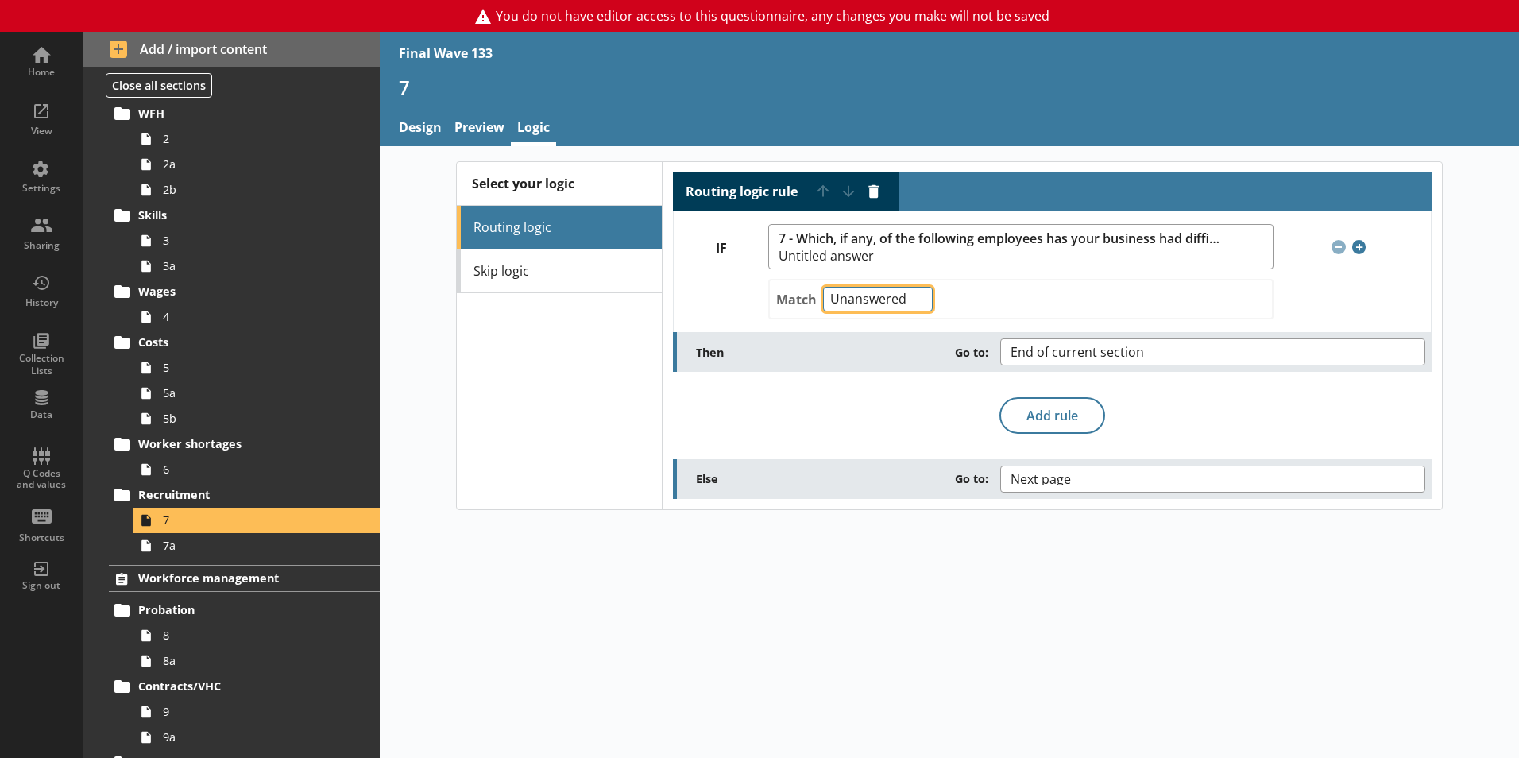
click at [838, 301] on select "Any of Not any of All of Count of Unanswered" at bounding box center [878, 299] width 110 height 25
click at [838, 292] on div "Match Any of Not any of All of Count of Unanswered" at bounding box center [1020, 299] width 505 height 41
click at [176, 548] on span "7a" at bounding box center [251, 545] width 176 height 15
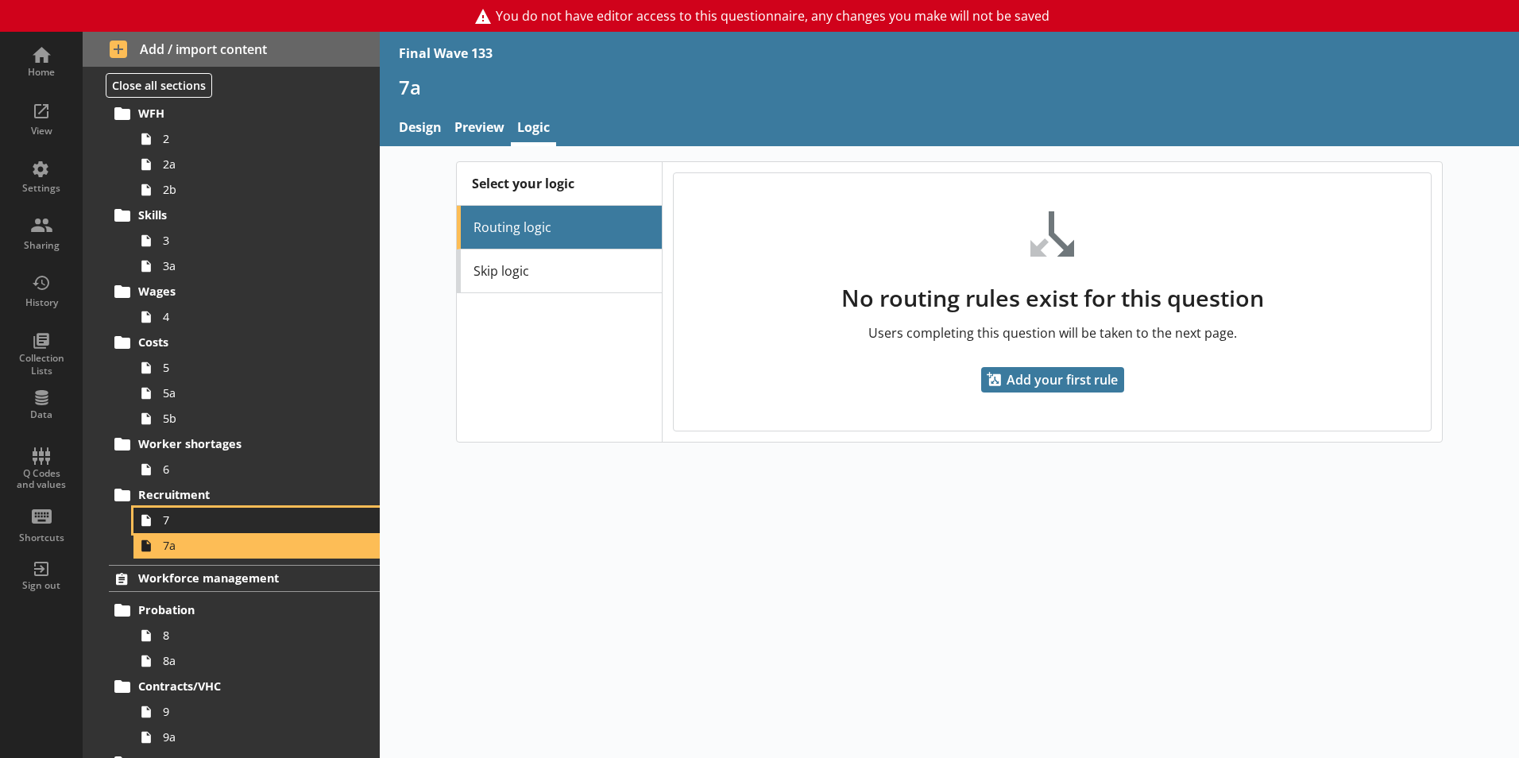
click at [200, 522] on span "7" at bounding box center [251, 520] width 176 height 15
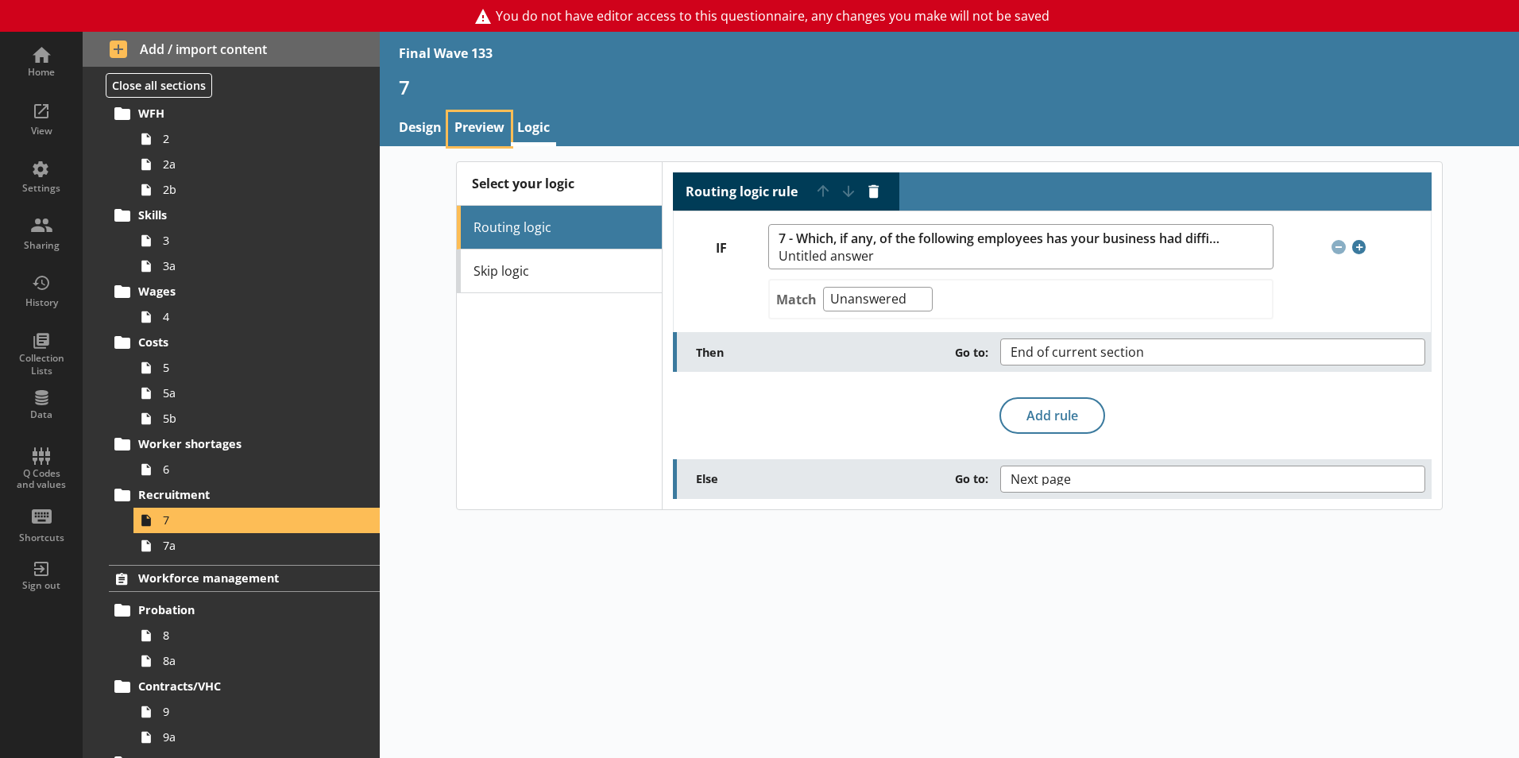
click at [482, 131] on link "Preview" at bounding box center [479, 129] width 63 height 34
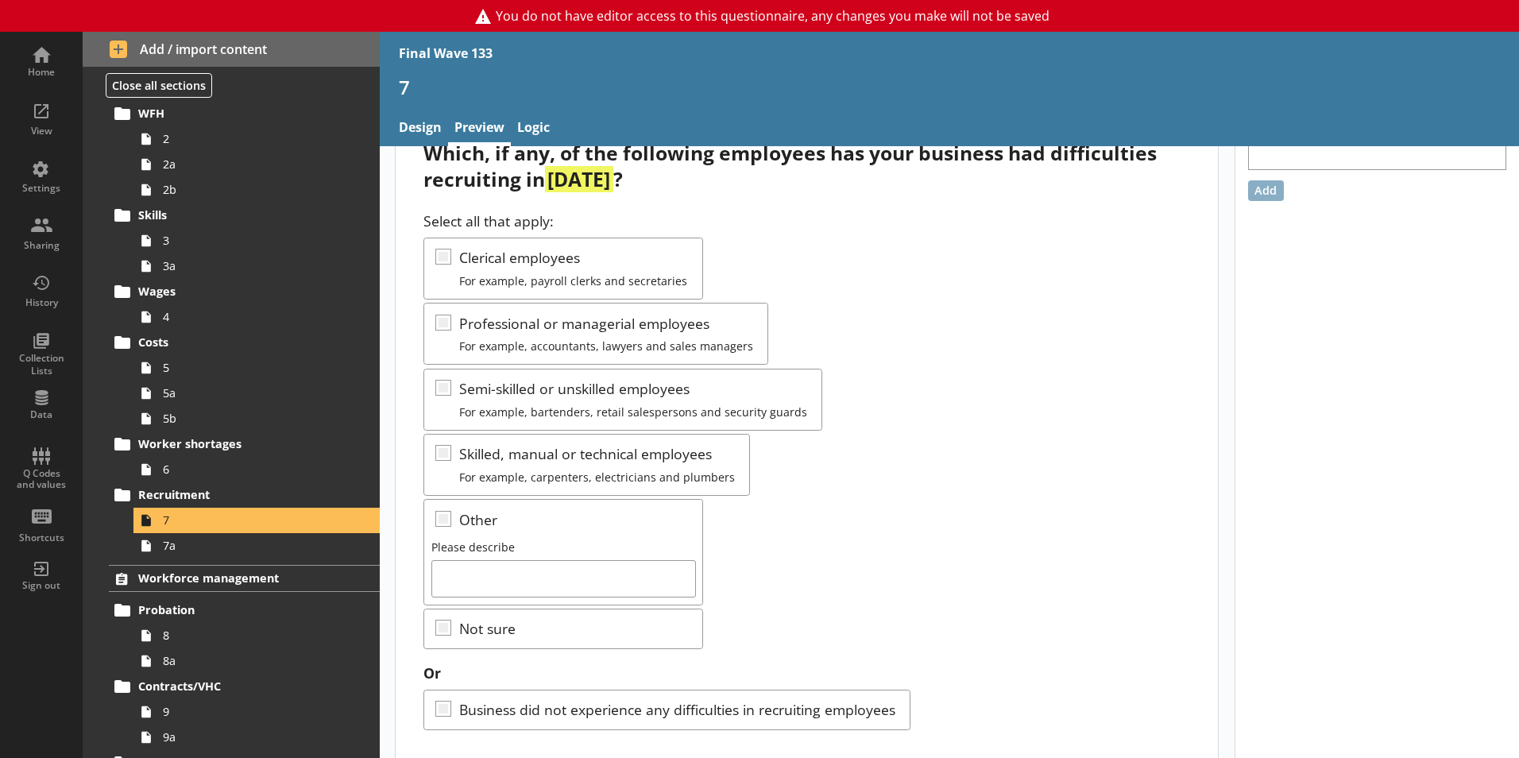
scroll to position [79, 0]
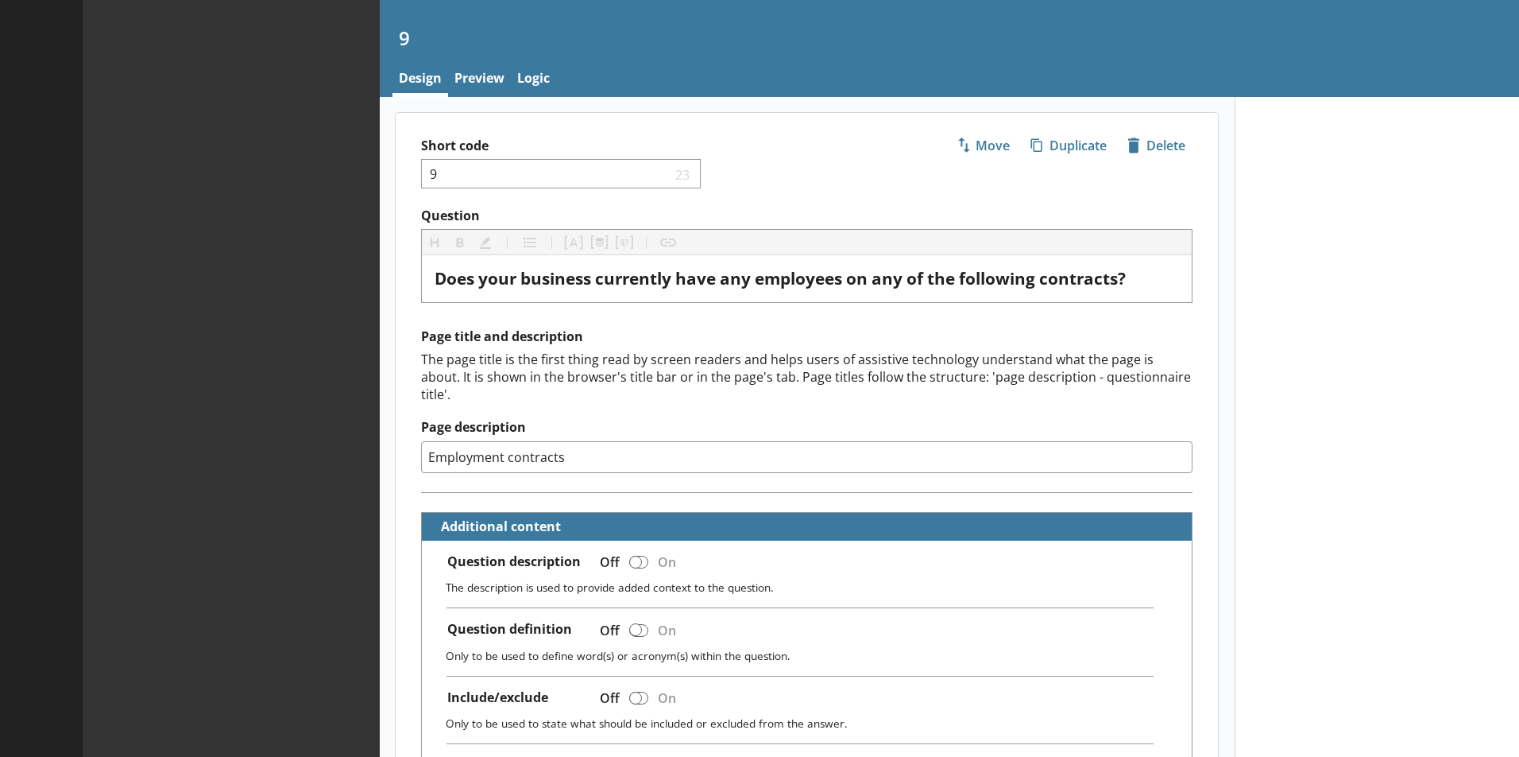
type textarea "x"
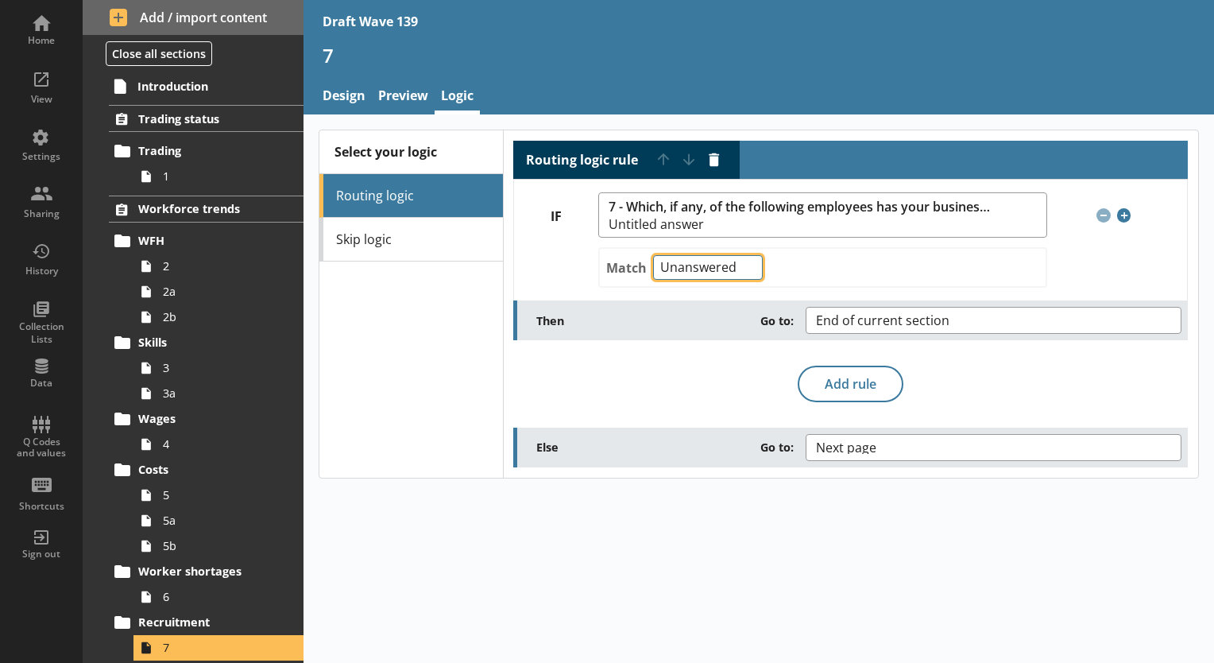
click at [747, 264] on select "Any of Not any of All of Count of Unanswered" at bounding box center [708, 267] width 110 height 25
select select "AnyOf"
click at [653, 255] on select "Any of Not any of All of Count of Unanswered" at bounding box center [708, 267] width 110 height 25
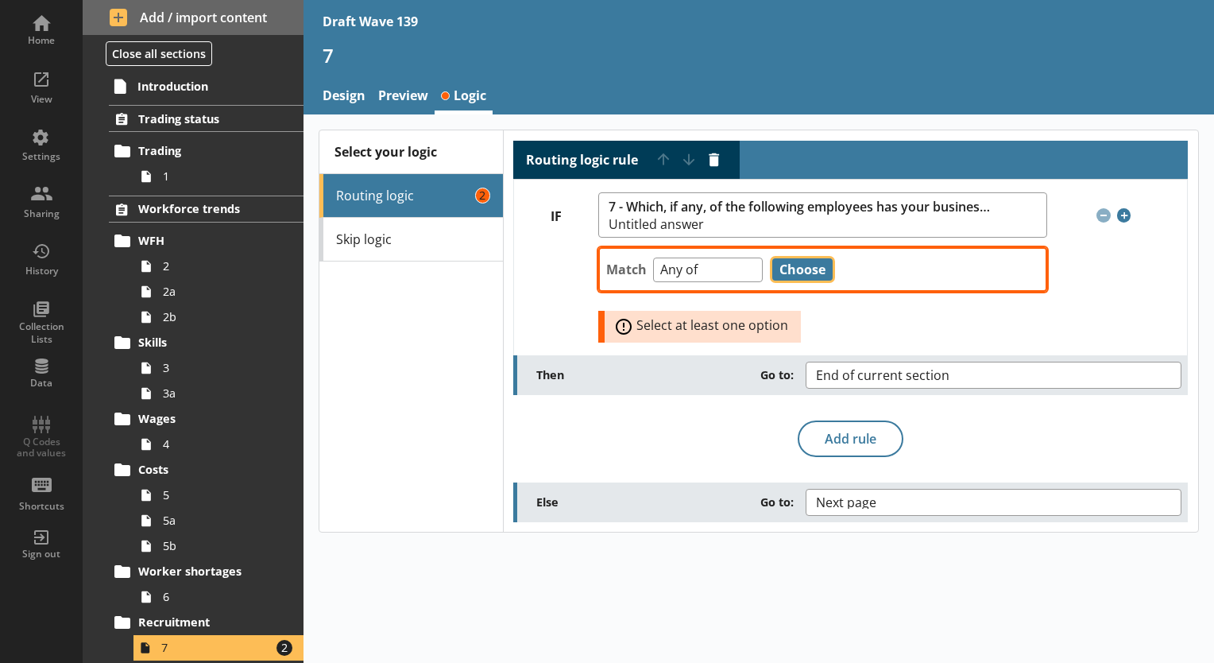
click at [801, 272] on button "Choose" at bounding box center [802, 269] width 60 height 22
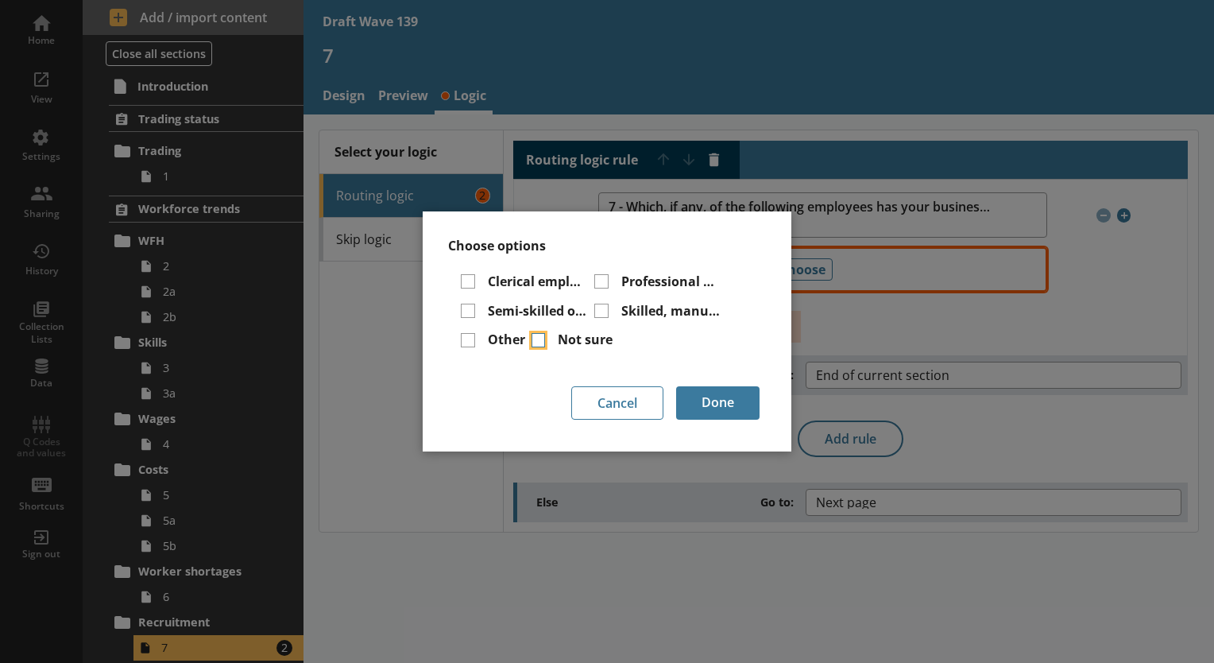
click at [541, 341] on input "Not sure" at bounding box center [539, 340] width 14 height 14
checkbox input "true"
click at [705, 408] on button "Done" at bounding box center [717, 402] width 83 height 33
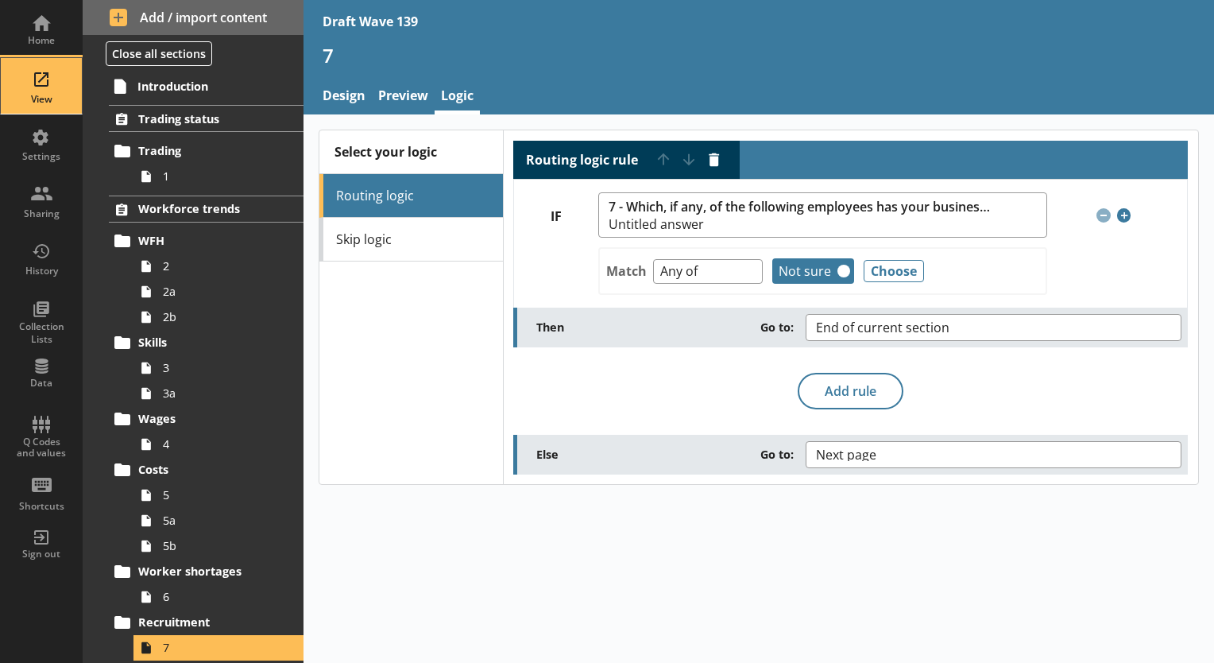
click at [43, 97] on div "View" at bounding box center [42, 99] width 56 height 13
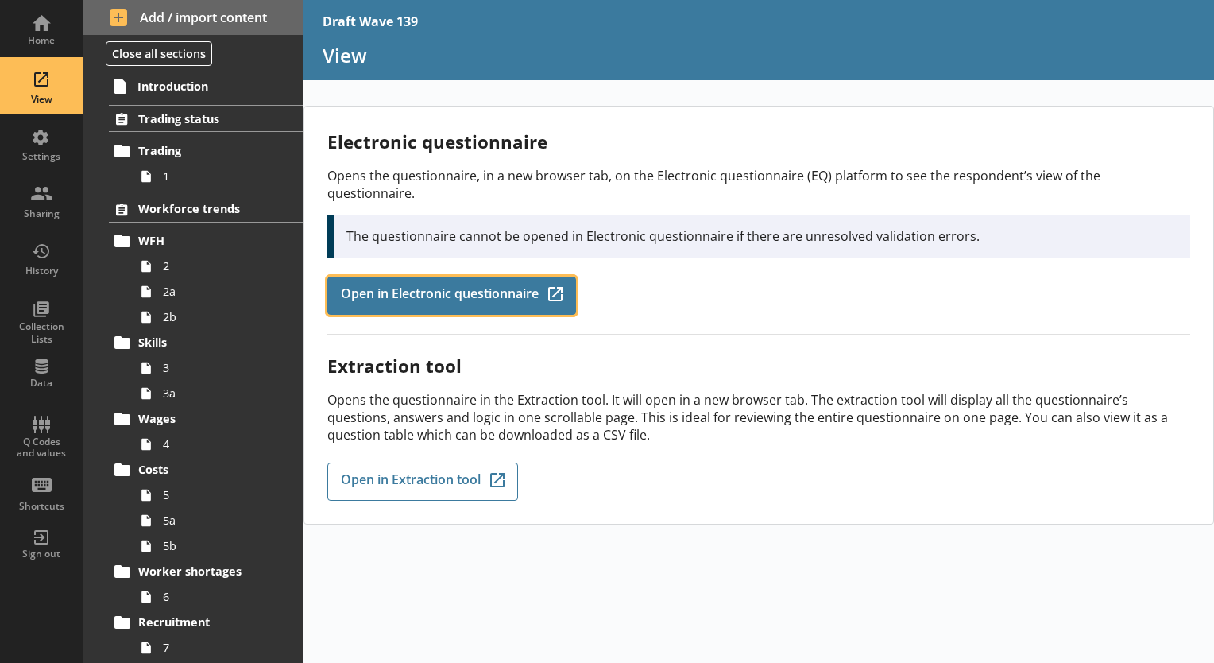
click at [445, 287] on span "Open in Electronic questionnaire" at bounding box center [440, 295] width 198 height 17
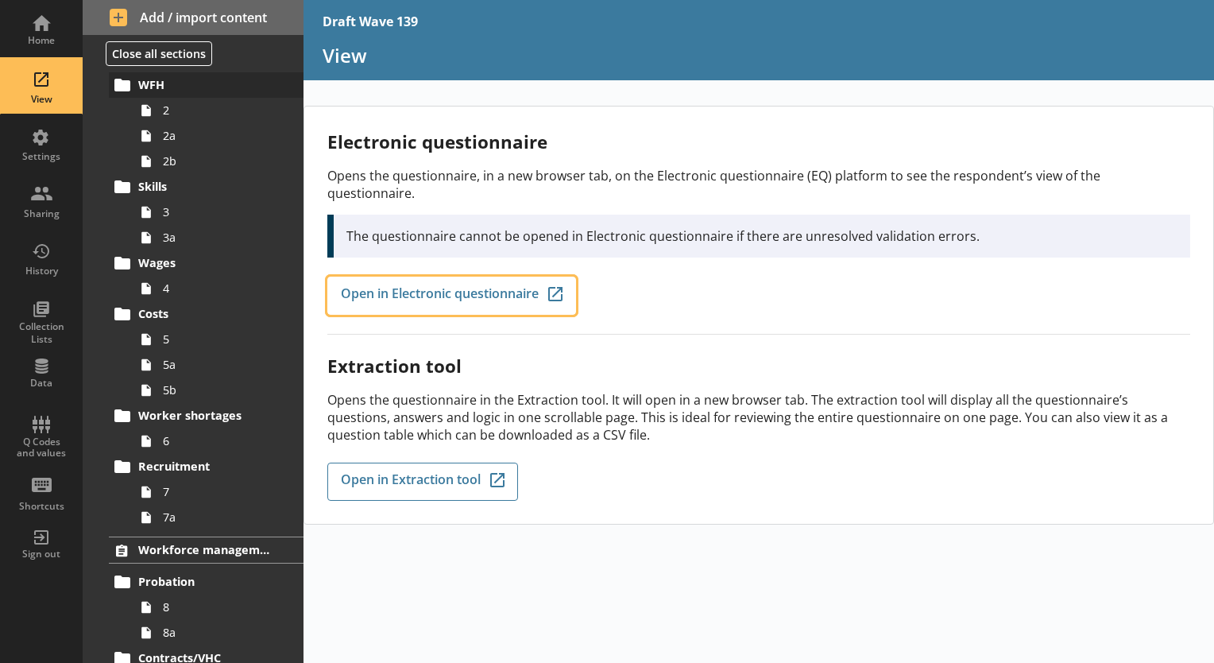
scroll to position [159, 0]
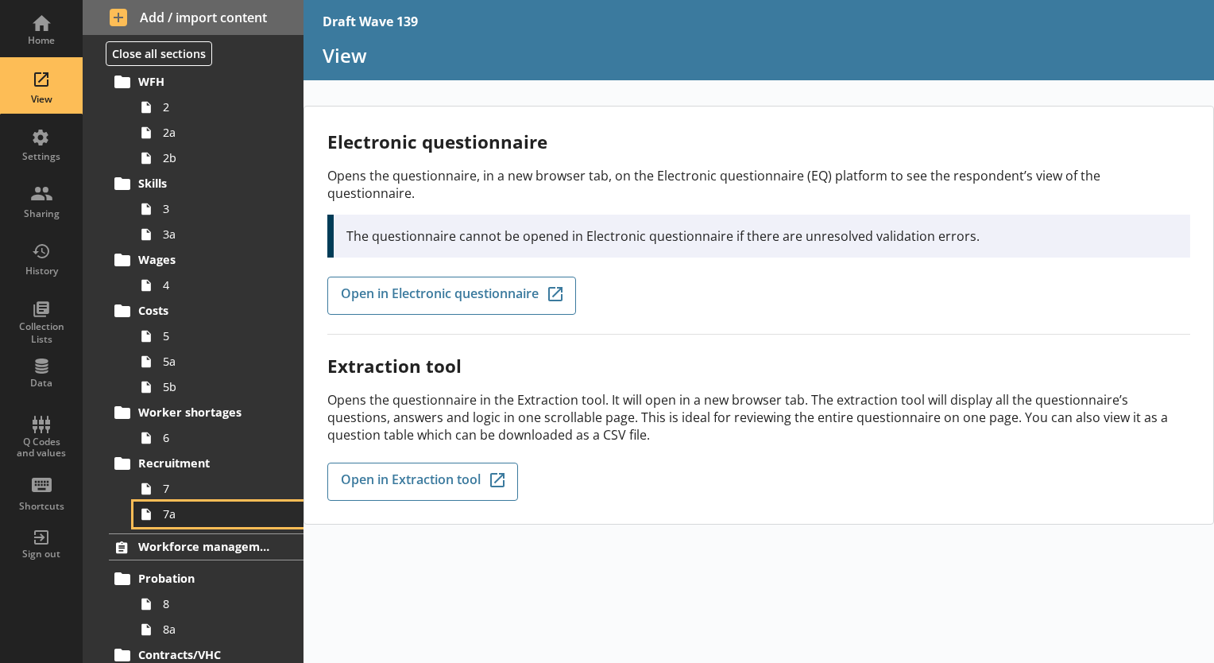
click at [170, 517] on span "7a" at bounding box center [222, 513] width 119 height 15
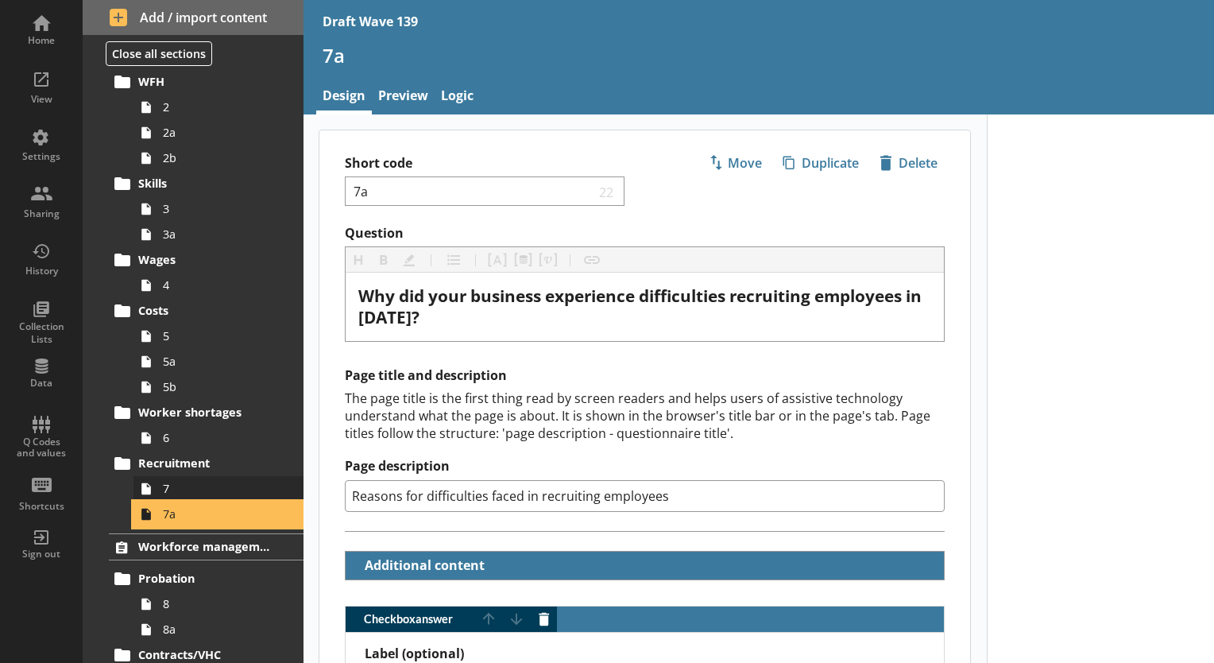
scroll to position [238, 0]
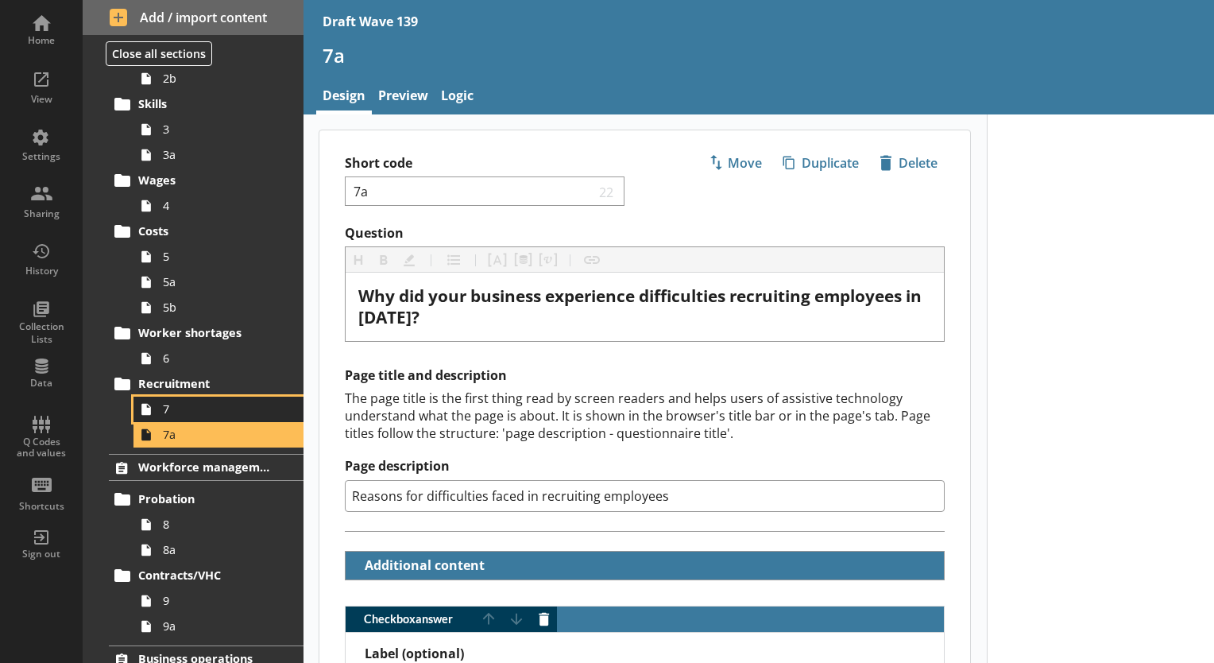
click at [172, 405] on span "7" at bounding box center [222, 408] width 119 height 15
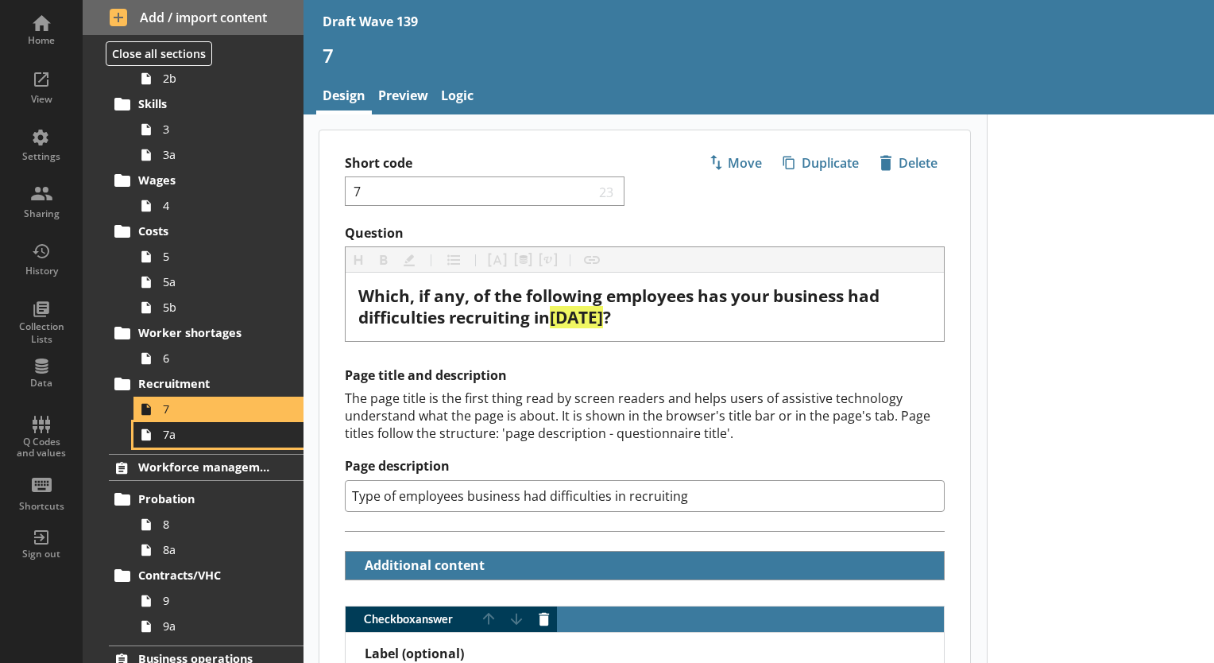
click at [162, 439] on link "7a" at bounding box center [219, 434] width 170 height 25
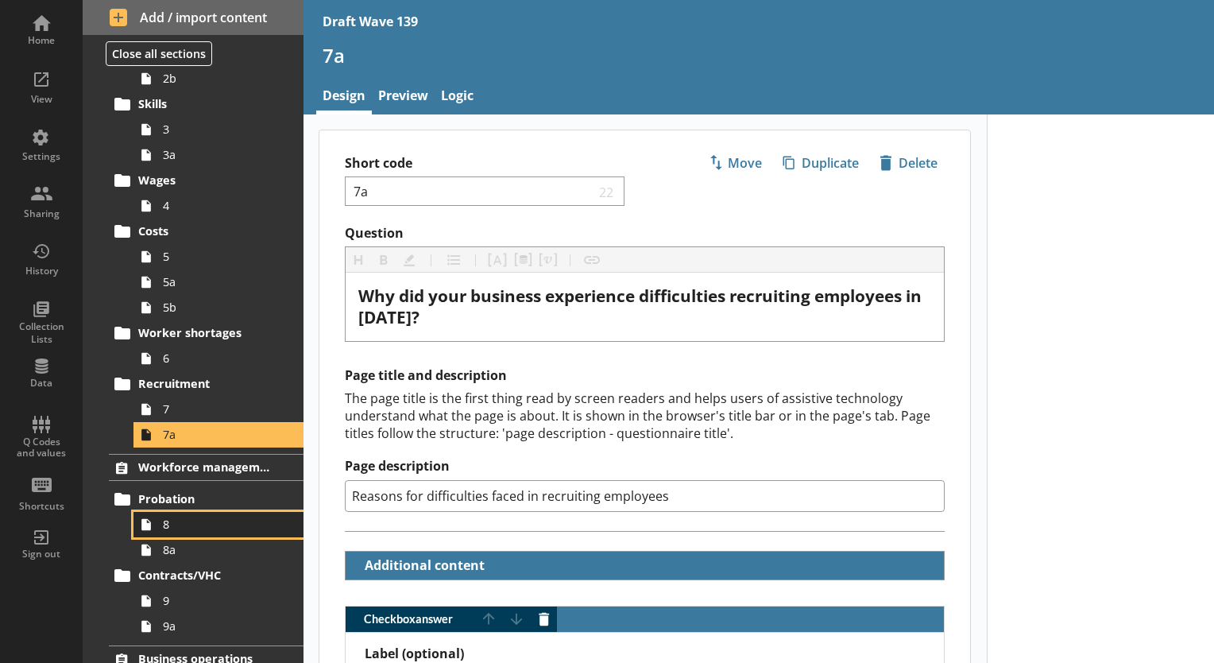
click at [171, 520] on span "8" at bounding box center [222, 524] width 119 height 15
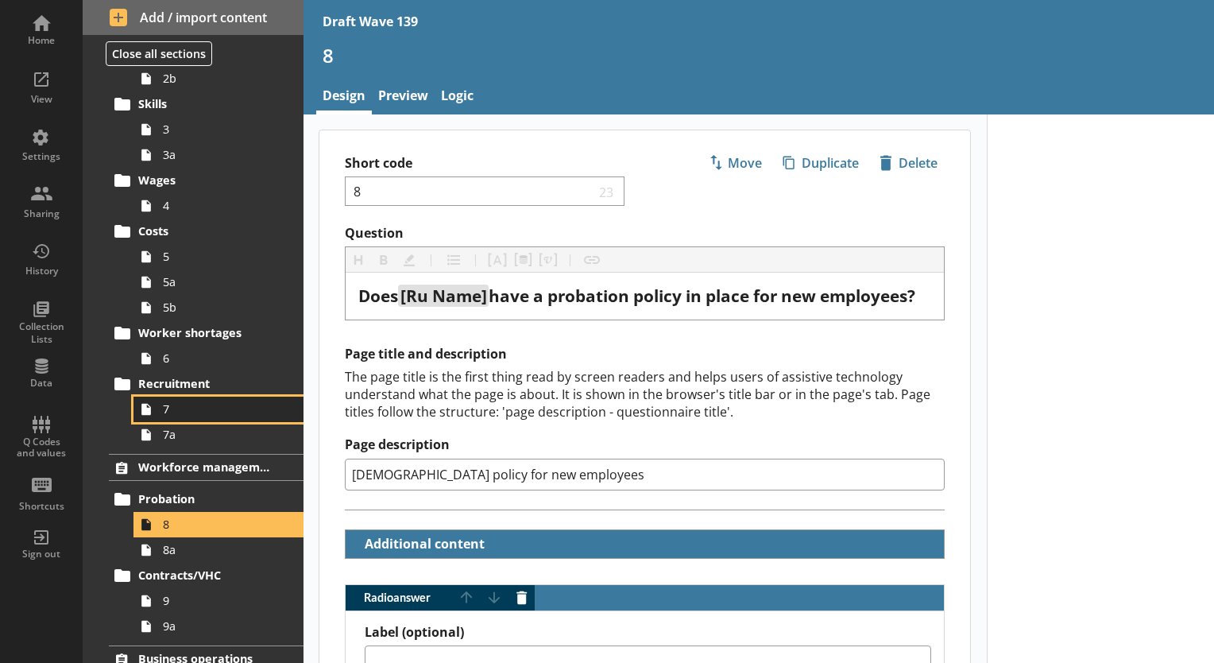
click at [172, 412] on span "7" at bounding box center [222, 408] width 119 height 15
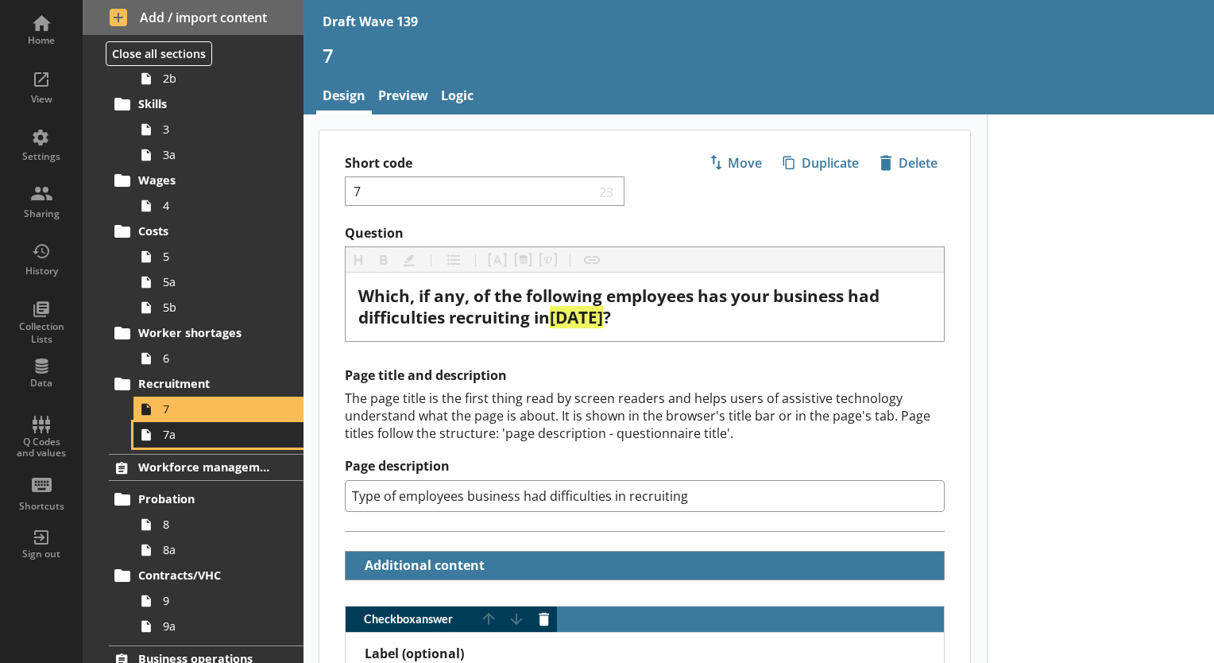
click at [176, 442] on link "7a" at bounding box center [219, 434] width 170 height 25
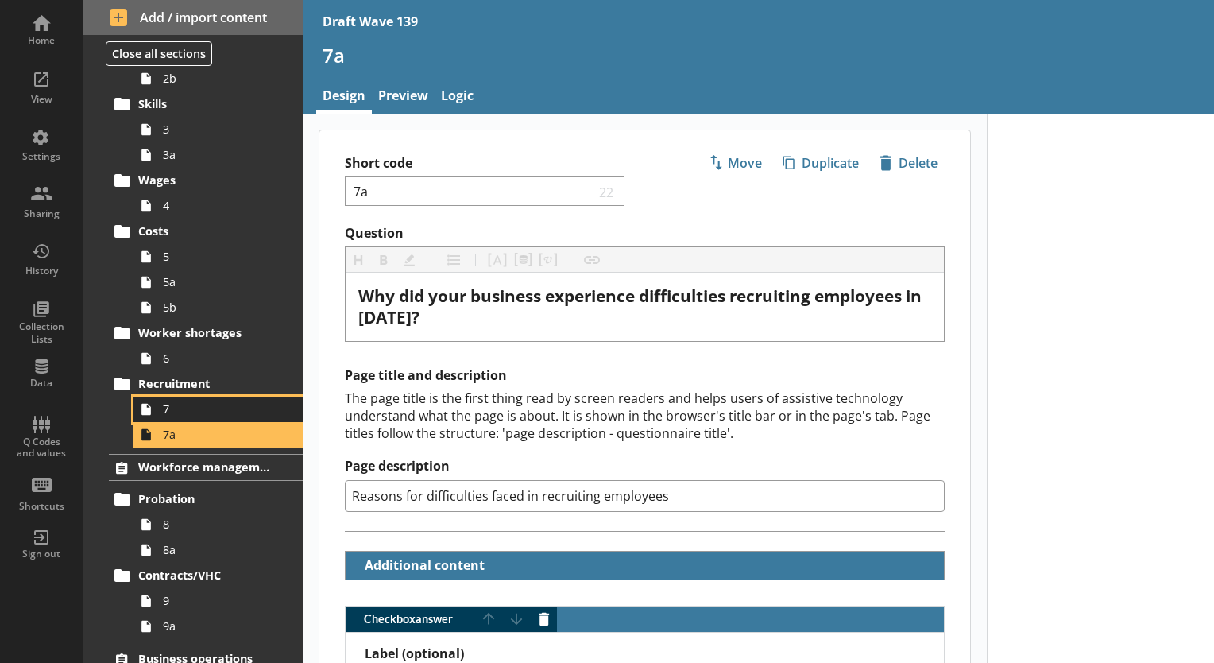
click at [172, 415] on span "7" at bounding box center [222, 408] width 119 height 15
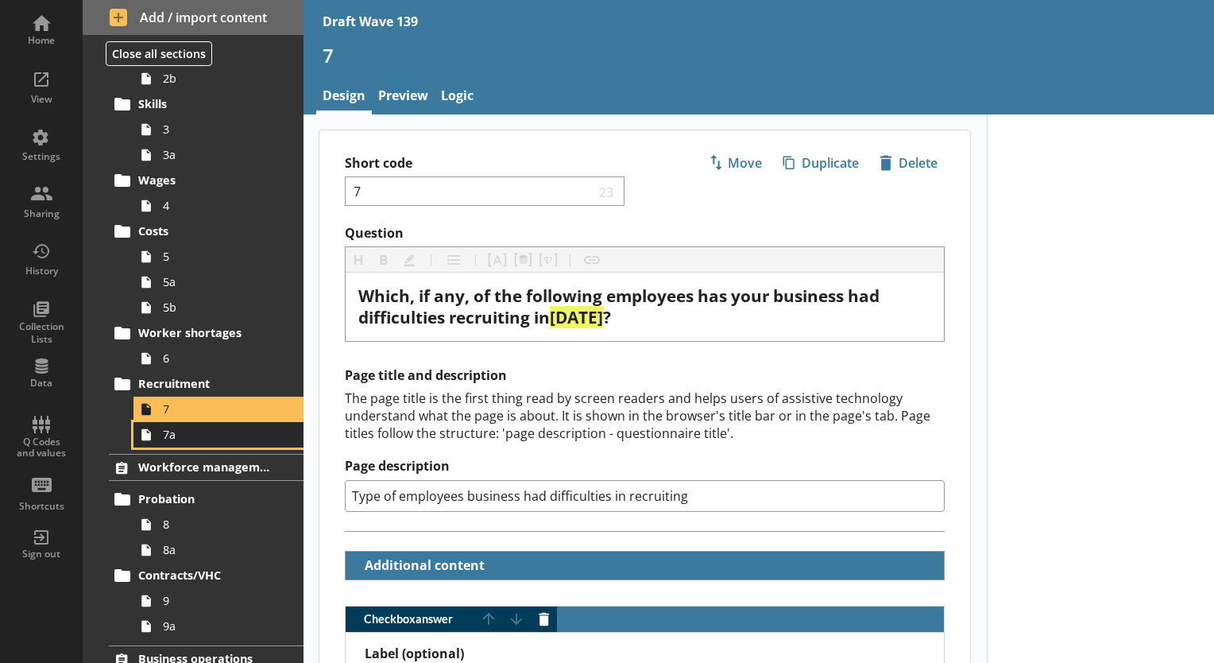
click at [183, 439] on span "7a" at bounding box center [222, 434] width 119 height 15
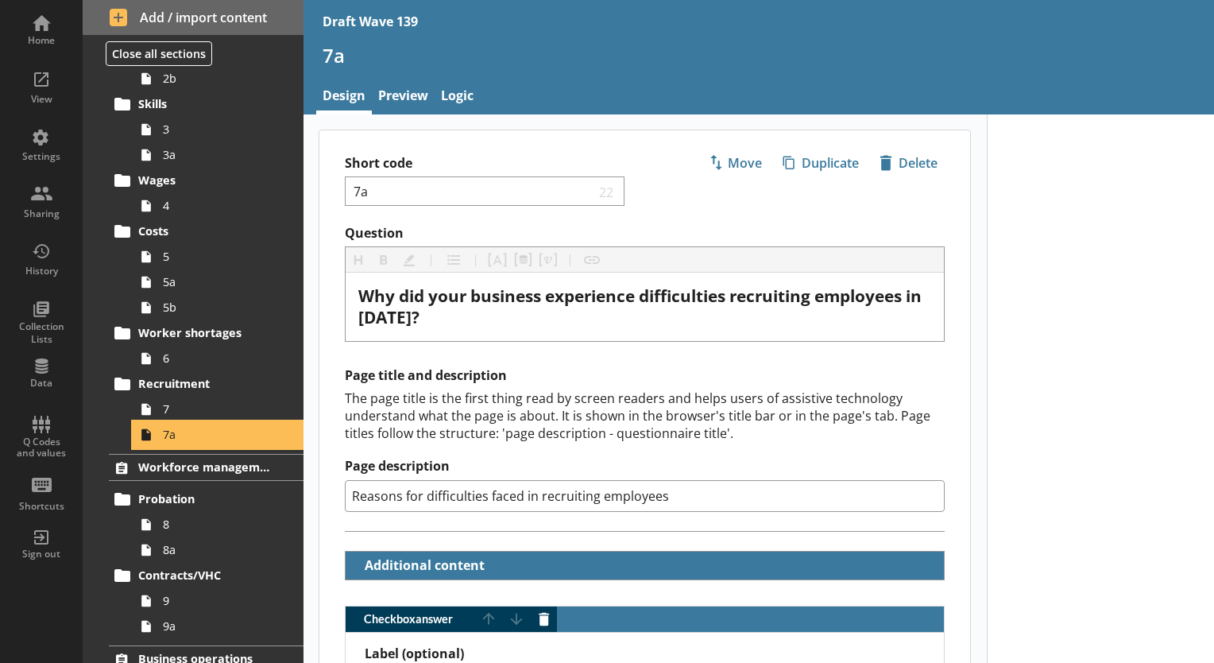
click at [183, 439] on span "7a" at bounding box center [222, 434] width 119 height 15
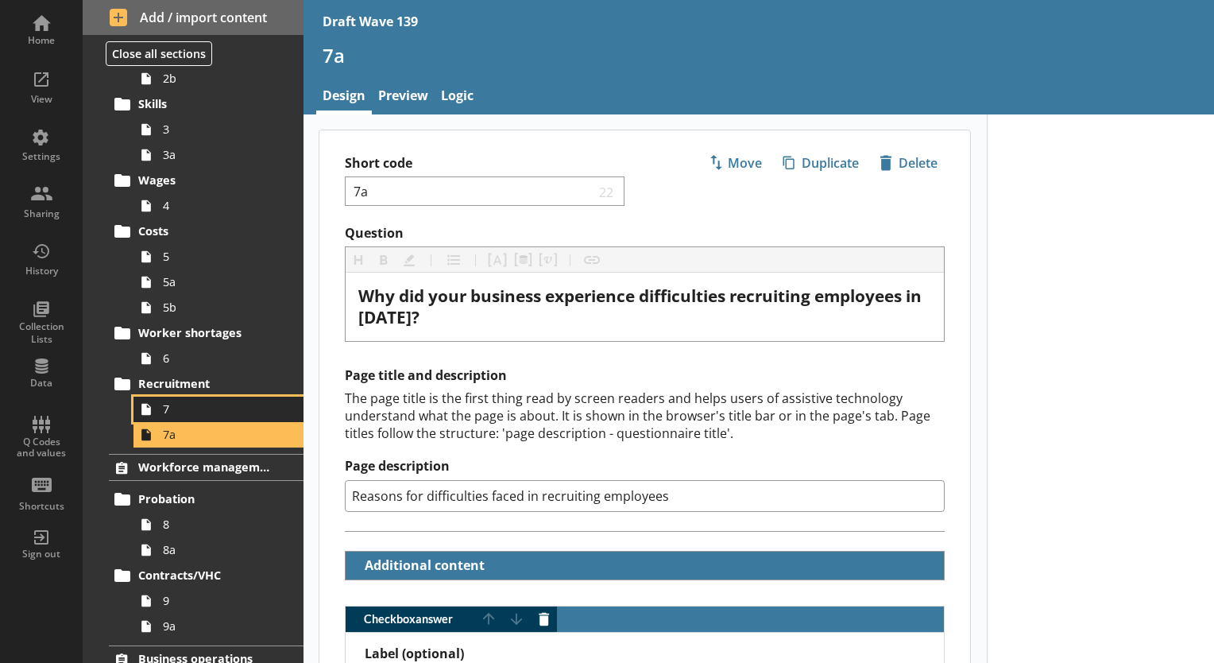
click at [184, 408] on span "7" at bounding box center [222, 408] width 119 height 15
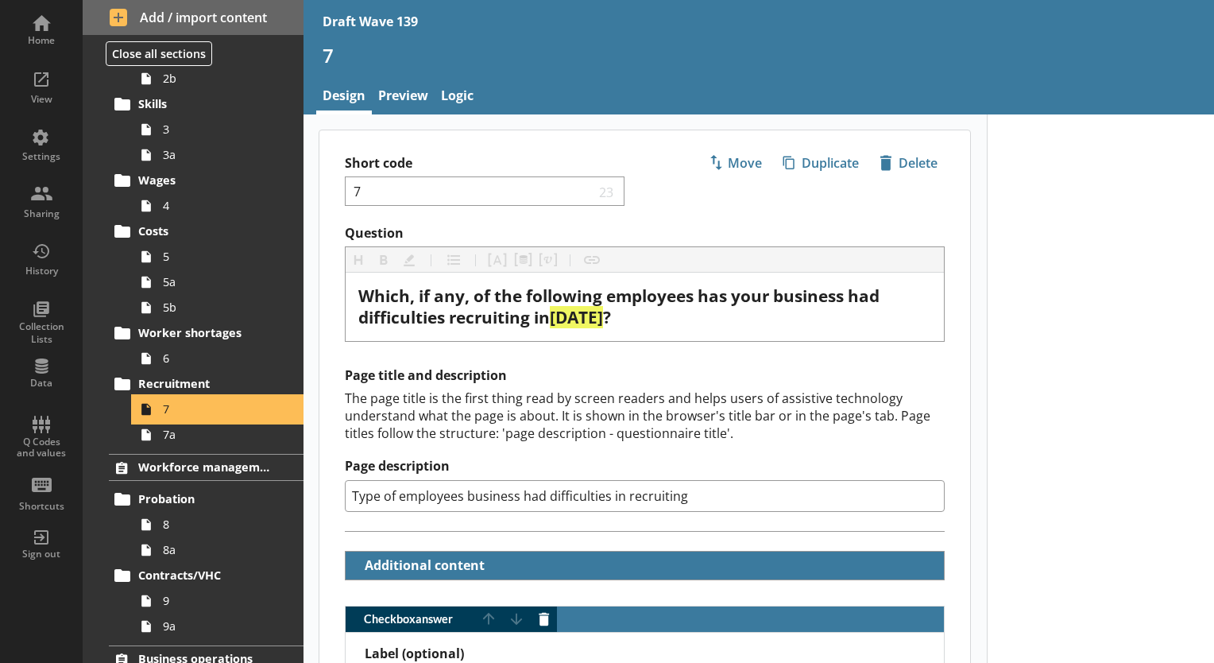
type textarea "x"
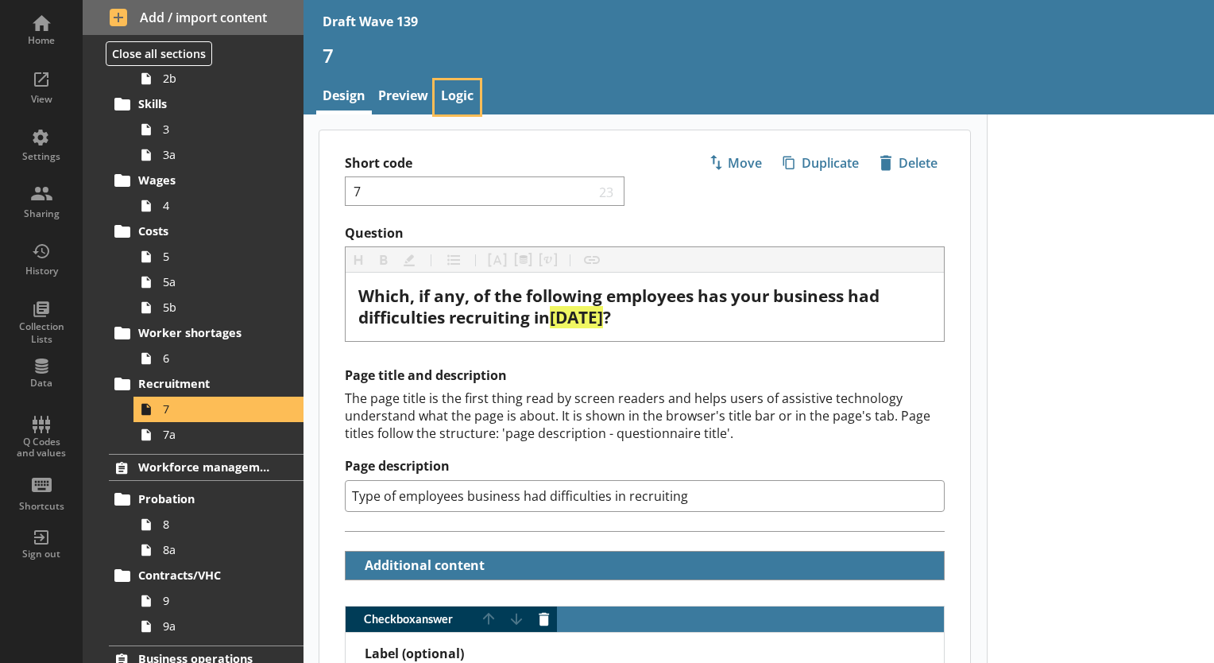
click at [469, 94] on link "Logic" at bounding box center [457, 97] width 45 height 34
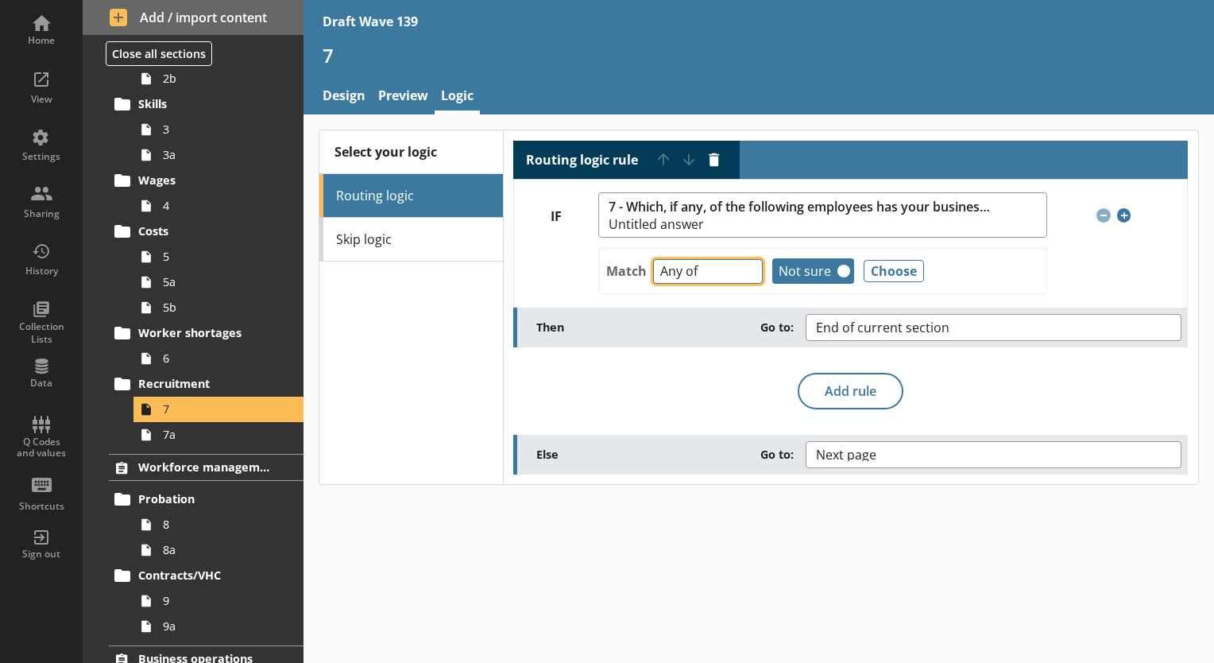
click at [746, 276] on select "Any of Not any of All of Count of Unanswered" at bounding box center [708, 271] width 110 height 25
select select "AllOf"
click at [653, 259] on select "Any of Not any of All of Count of Unanswered" at bounding box center [708, 271] width 110 height 25
click at [842, 268] on button "Remove" at bounding box center [844, 271] width 13 height 13
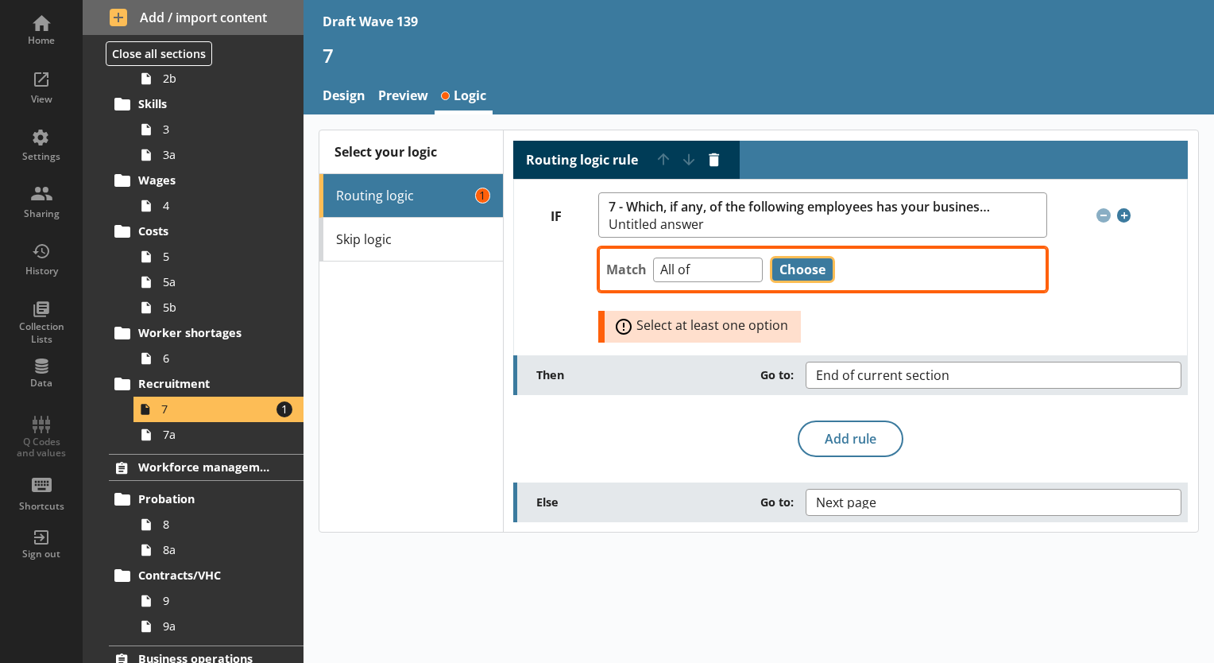
click at [803, 274] on button "Choose" at bounding box center [802, 269] width 60 height 22
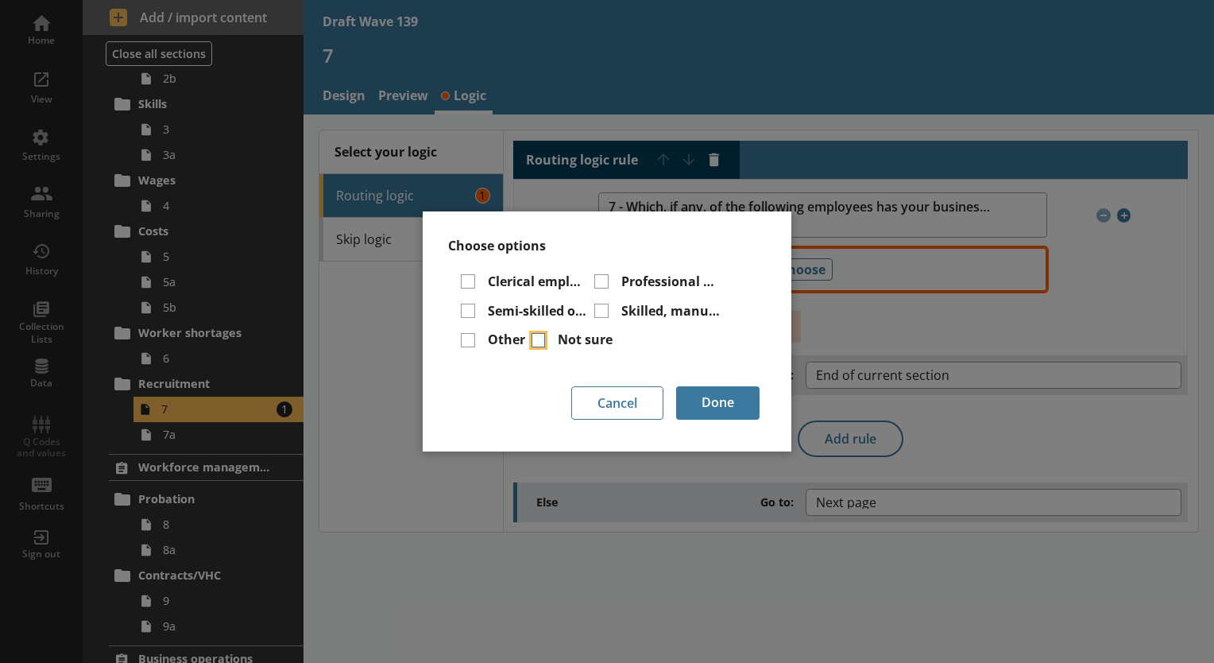
click at [542, 342] on input "Not sure" at bounding box center [539, 340] width 14 height 14
checkbox input "true"
click at [714, 404] on button "Done" at bounding box center [717, 402] width 83 height 33
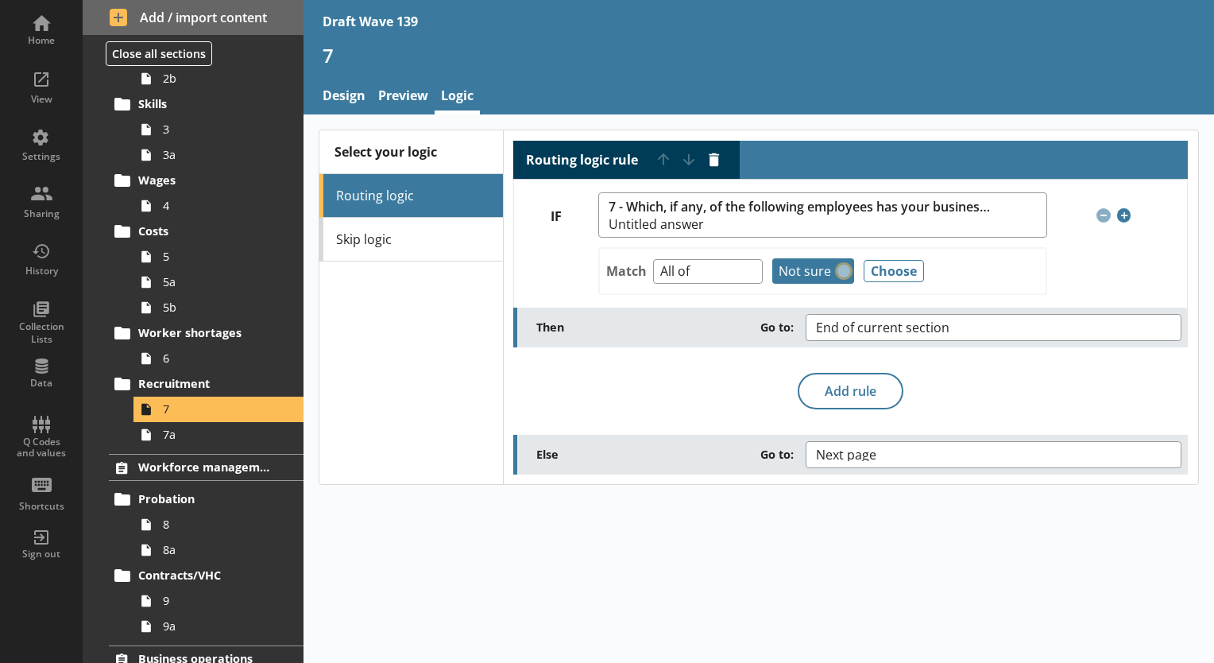
click at [840, 269] on button "Remove" at bounding box center [844, 271] width 13 height 13
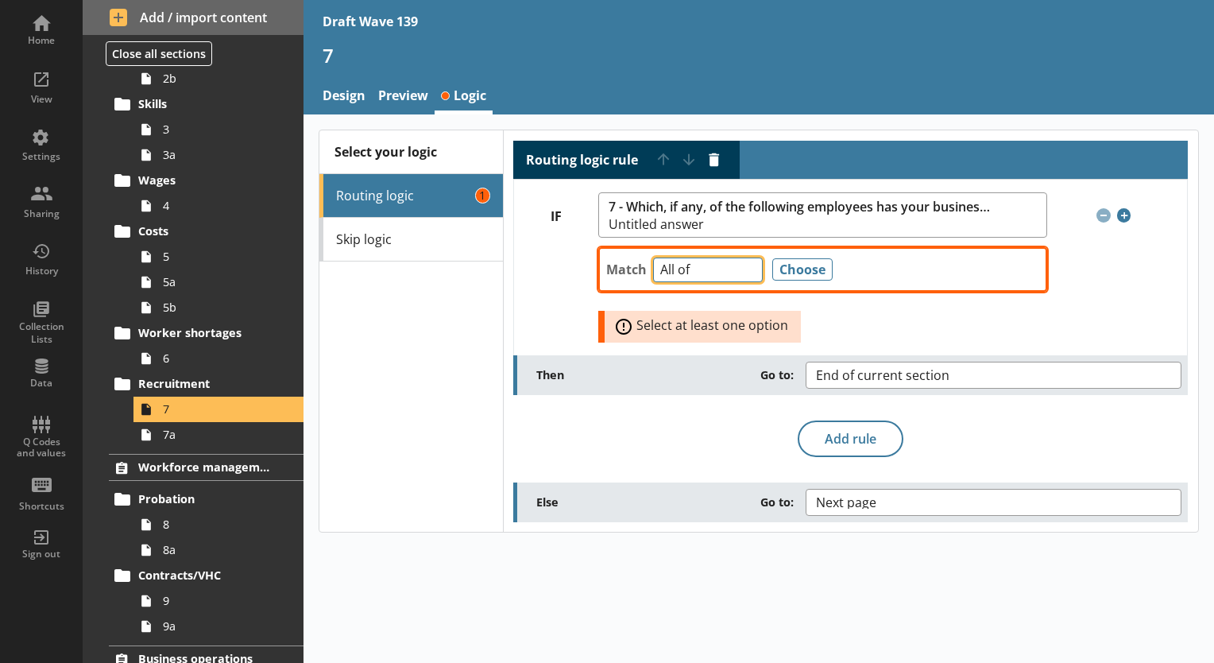
click at [748, 269] on select "Any of Not any of All of Count of Unanswered" at bounding box center [708, 269] width 110 height 25
select select "Unanswered"
click at [653, 257] on select "Any of Not any of All of Count of Unanswered" at bounding box center [708, 269] width 110 height 25
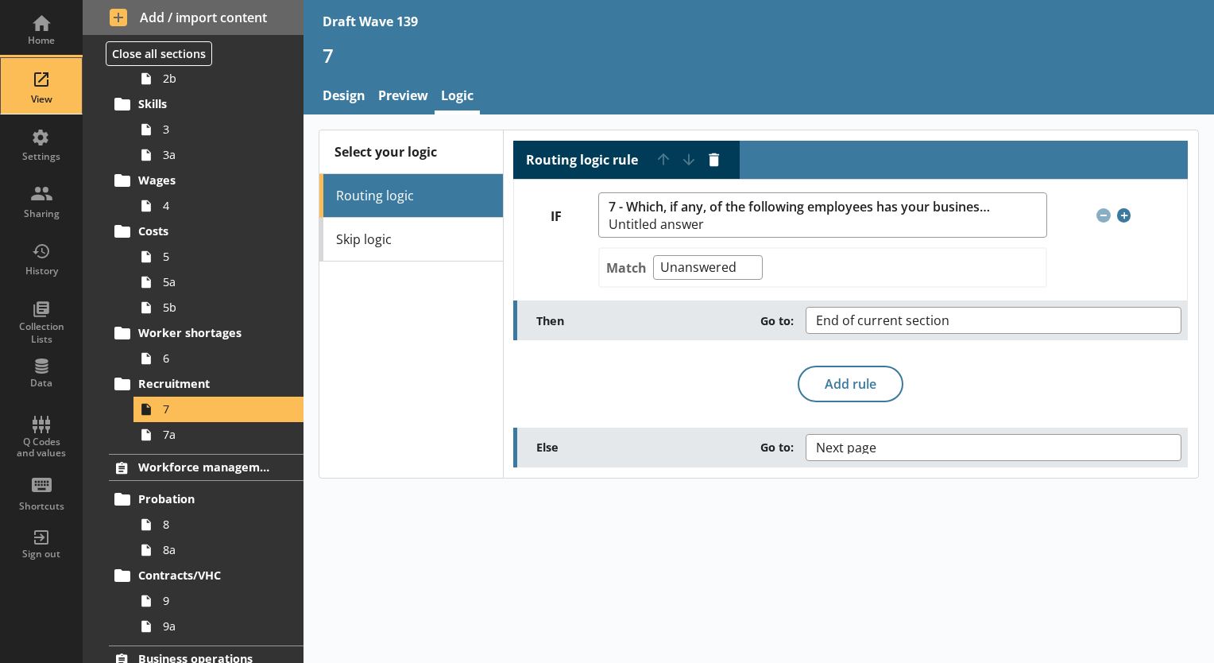
click at [37, 94] on div "View" at bounding box center [42, 99] width 56 height 13
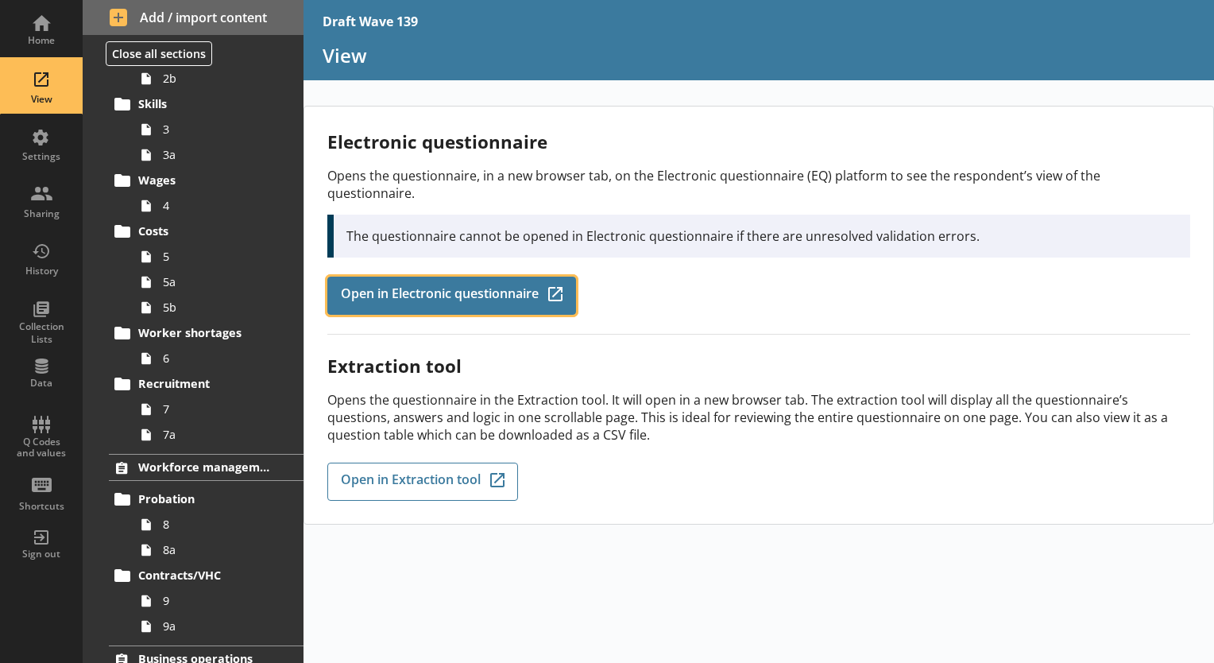
click at [412, 287] on span "Open in Electronic questionnaire" at bounding box center [440, 295] width 198 height 17
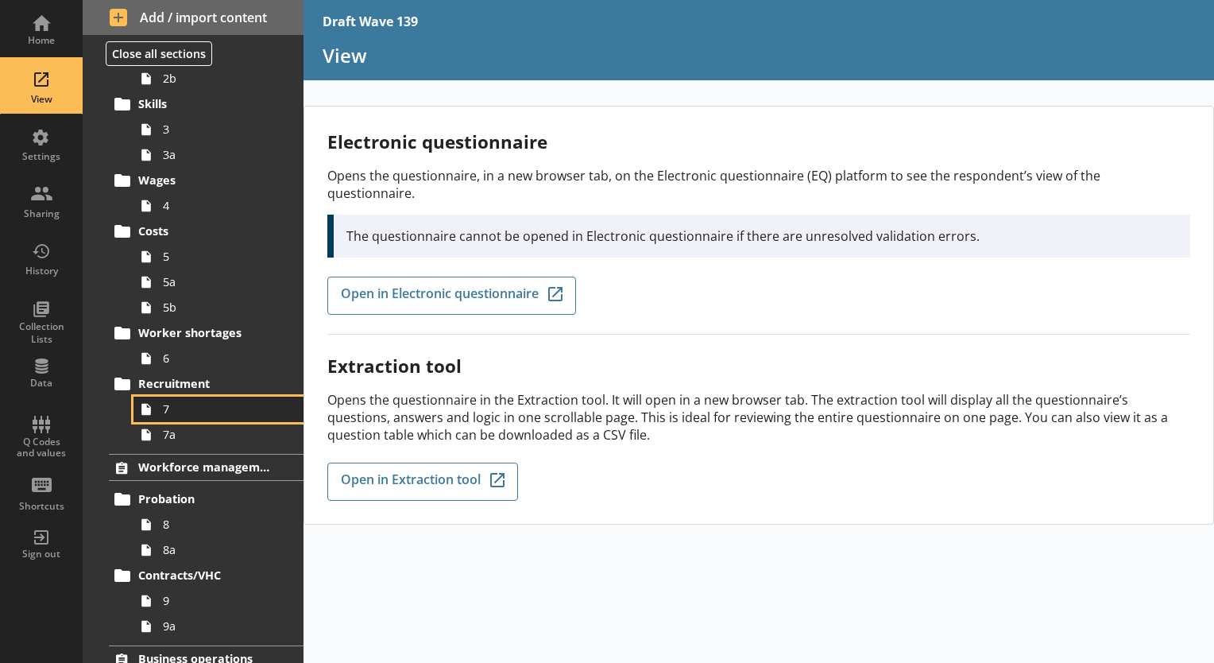
click at [185, 408] on span "7" at bounding box center [222, 408] width 119 height 15
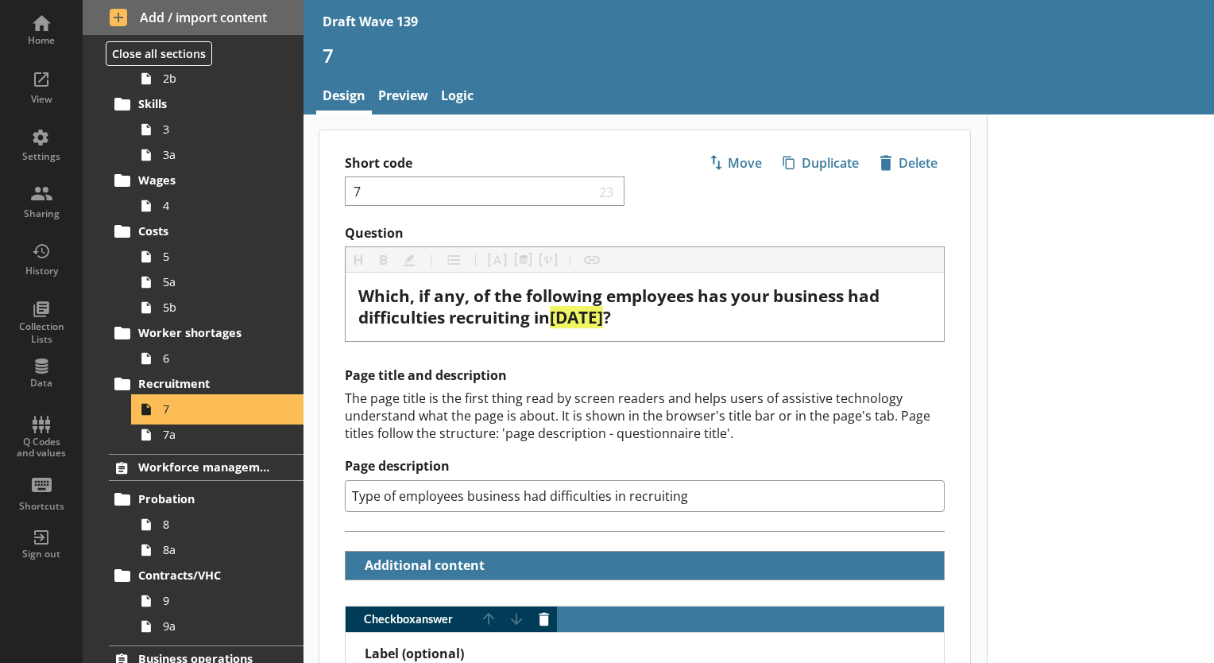
type textarea "x"
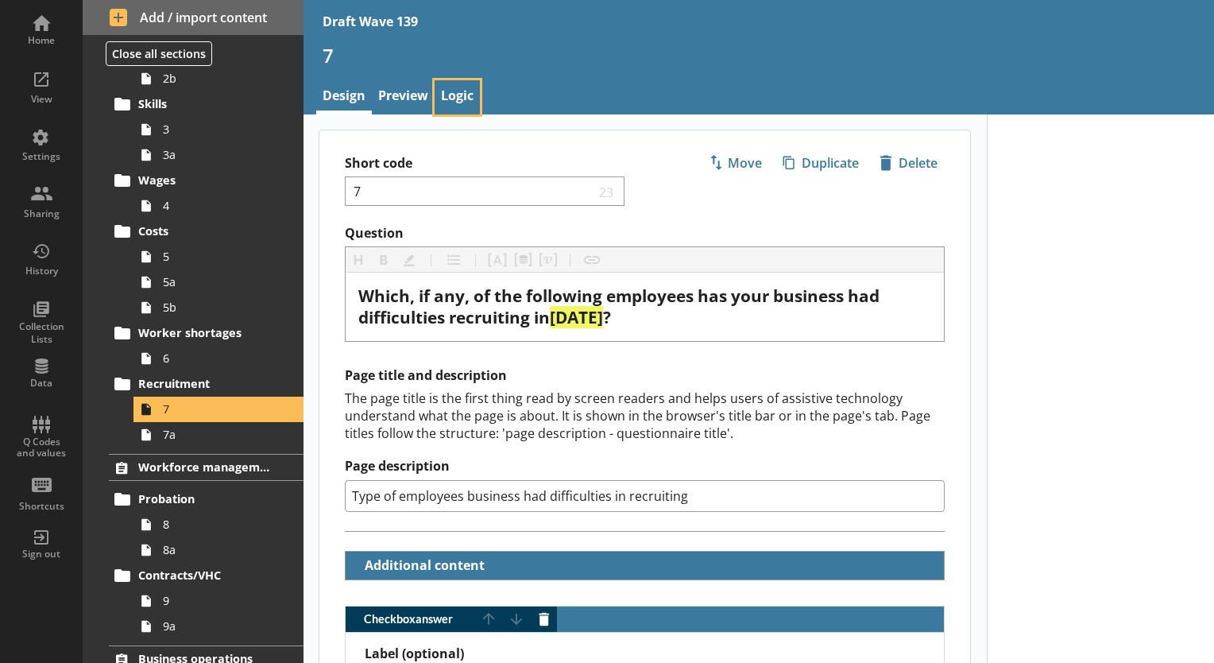
click at [464, 99] on link "Logic" at bounding box center [457, 97] width 45 height 34
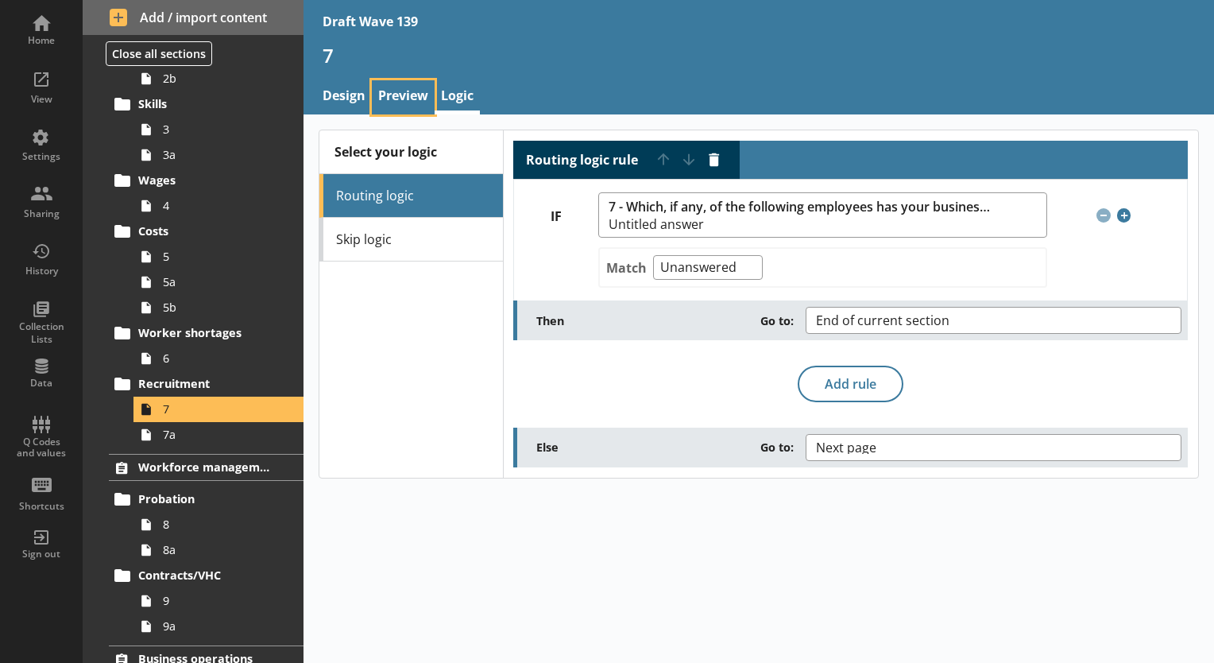
click at [408, 91] on link "Preview" at bounding box center [403, 97] width 63 height 34
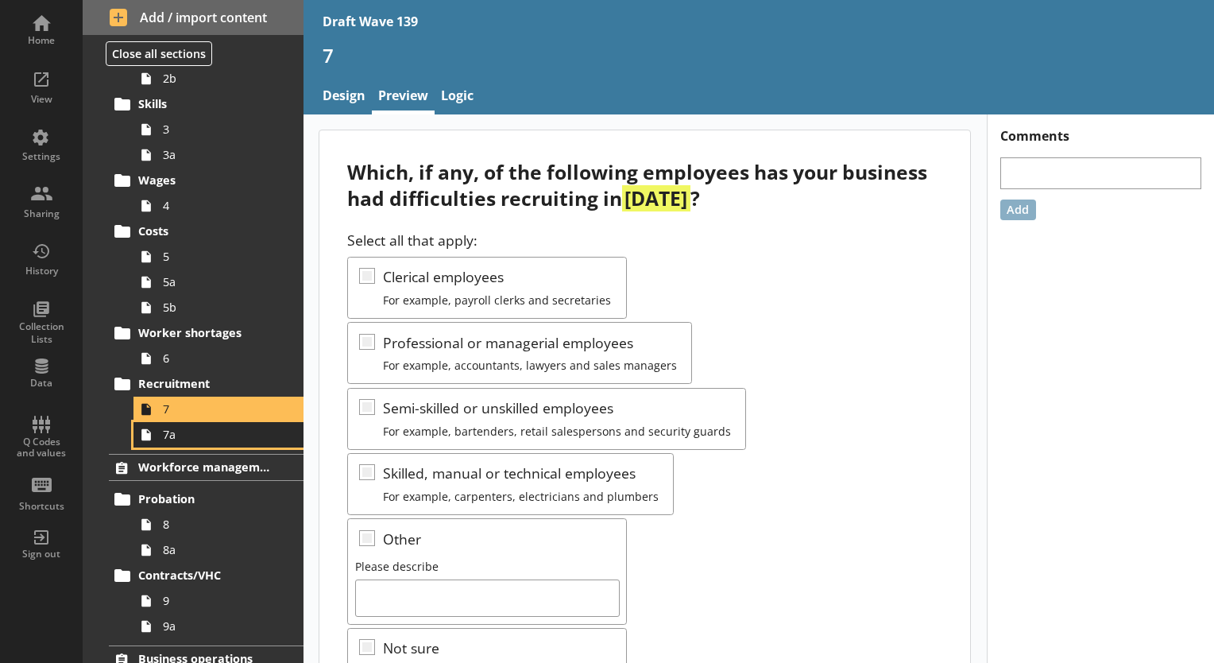
click at [180, 434] on span "7a" at bounding box center [222, 434] width 119 height 15
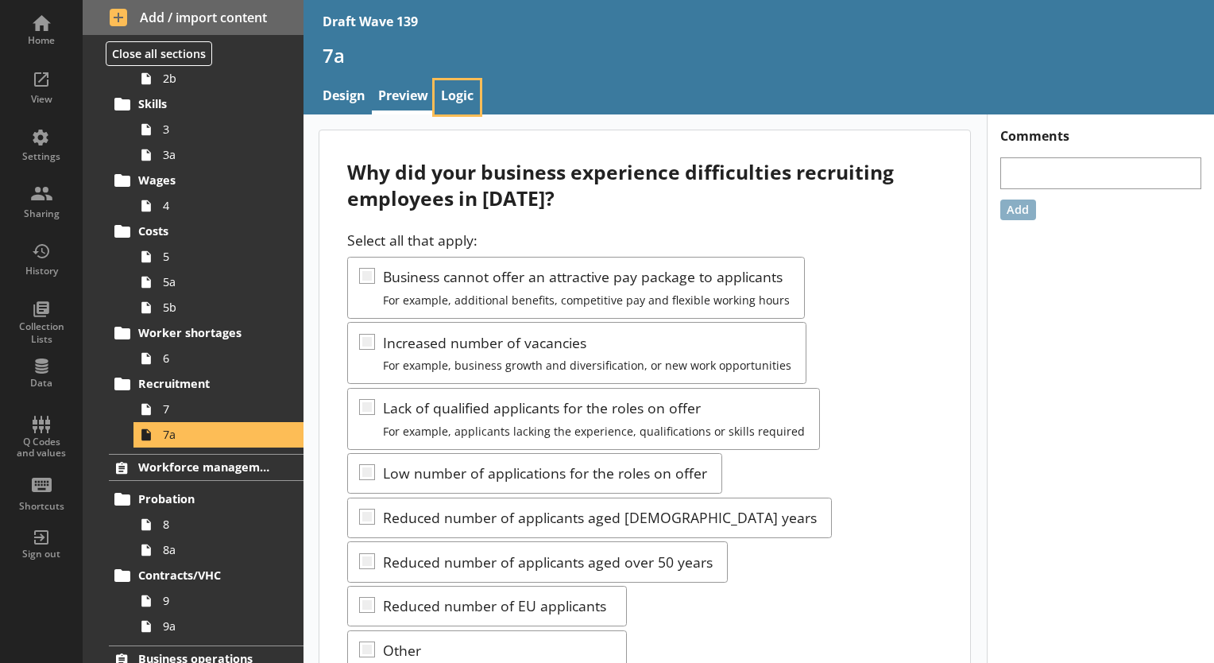
click at [459, 95] on link "Logic" at bounding box center [457, 97] width 45 height 34
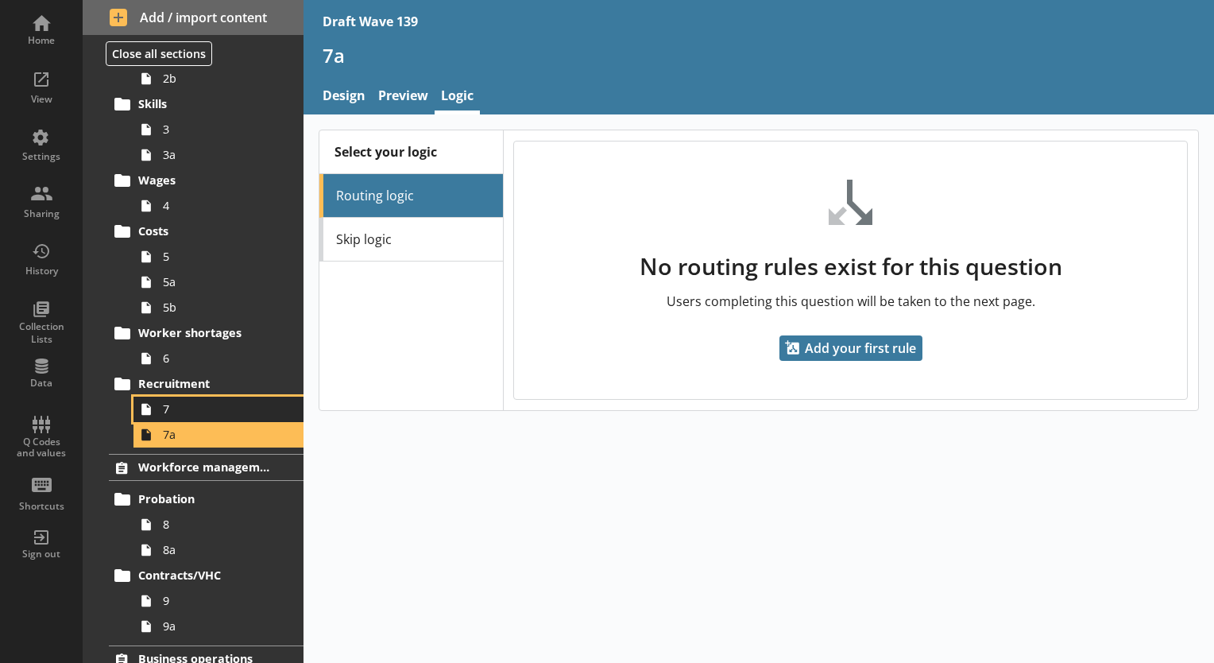
click at [172, 411] on span "7" at bounding box center [222, 408] width 119 height 15
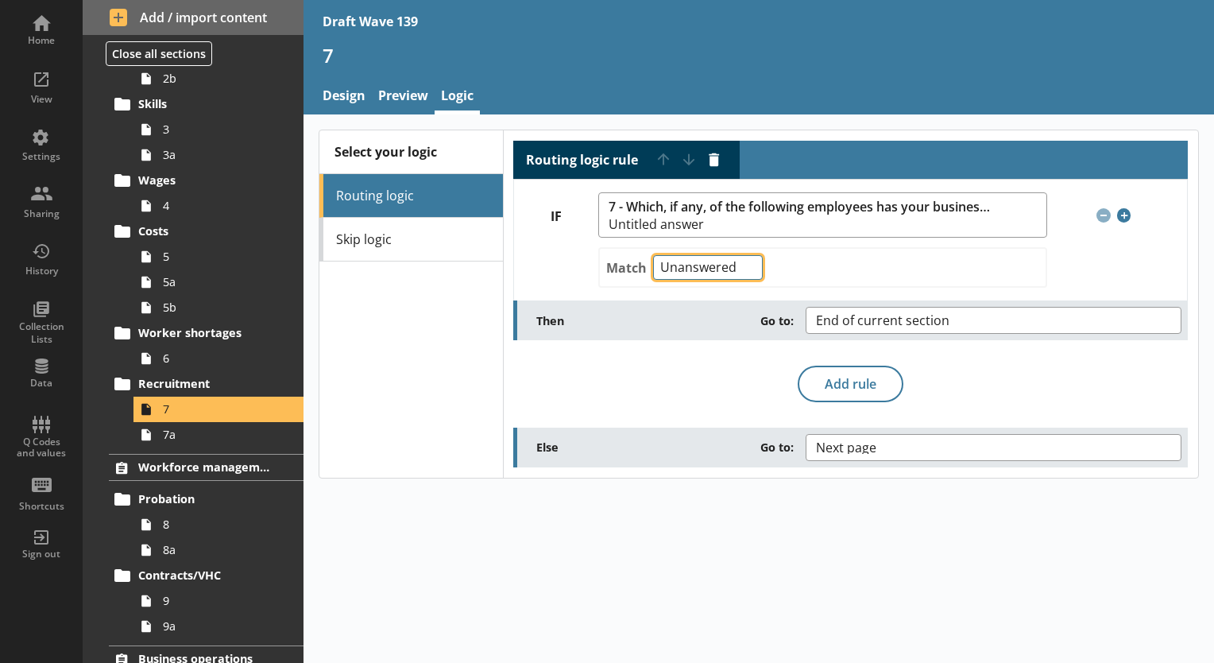
click at [746, 268] on select "Any of Not any of All of Count of Unanswered" at bounding box center [708, 267] width 110 height 25
select select "NotAnyOf"
click at [653, 255] on select "Any of Not any of All of Count of Unanswered" at bounding box center [708, 267] width 110 height 25
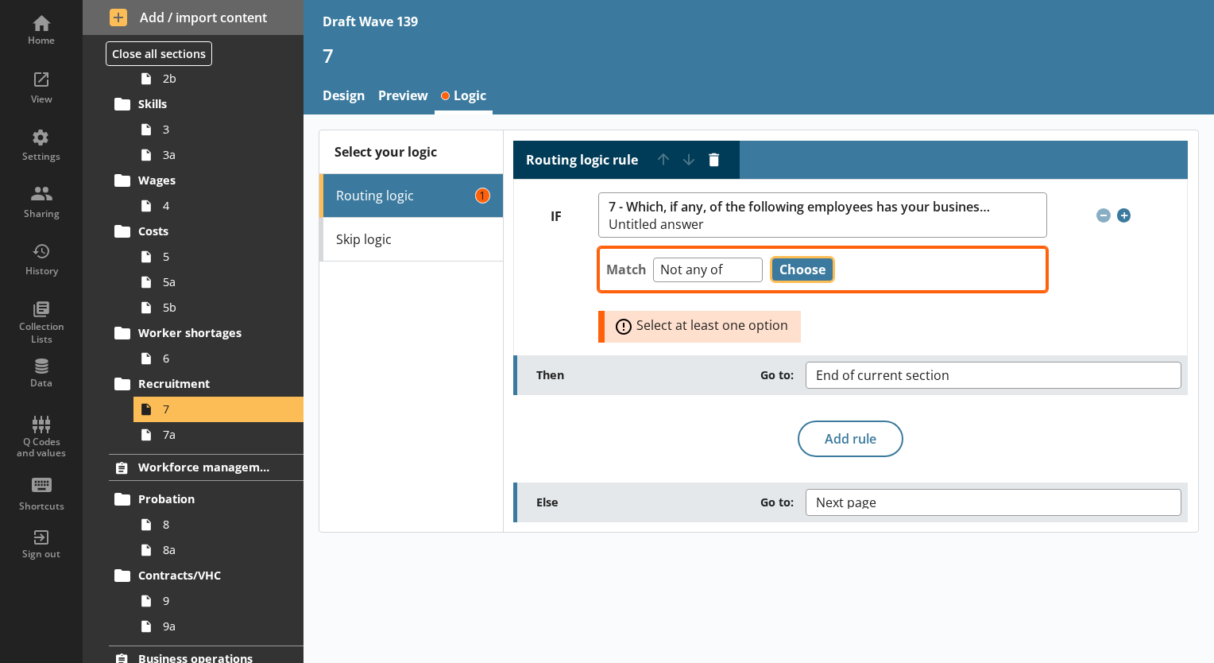
click at [796, 269] on button "Choose" at bounding box center [802, 269] width 60 height 22
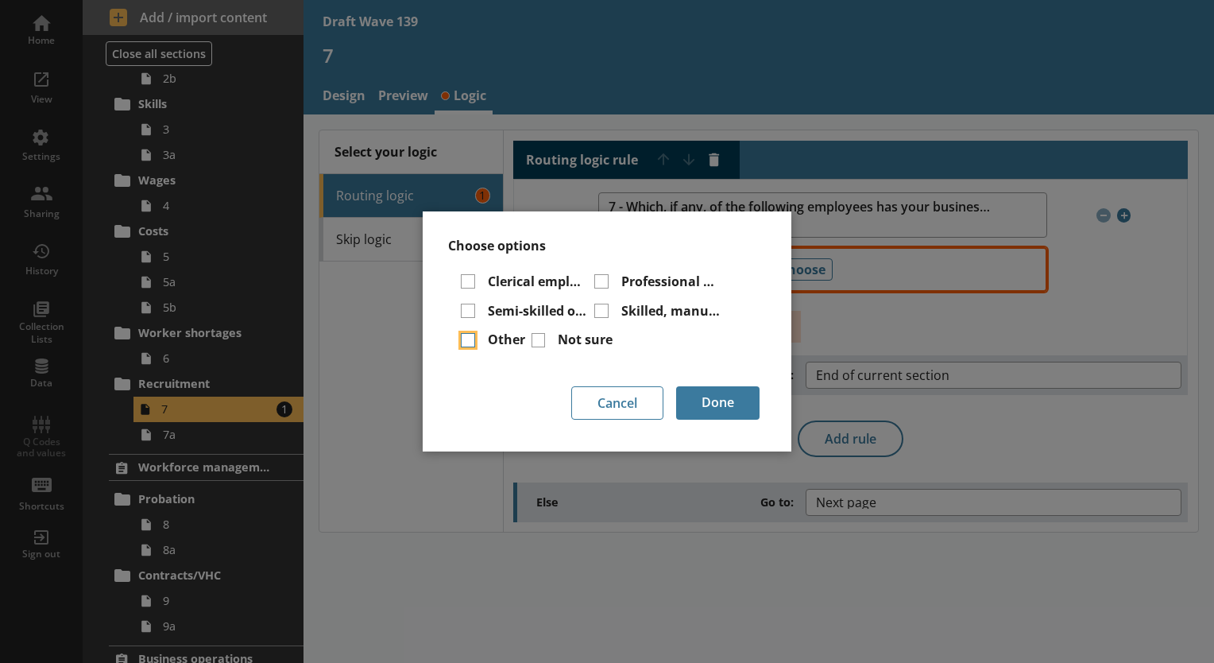
click at [470, 340] on input "Other" at bounding box center [468, 340] width 14 height 14
checkbox input "true"
click at [470, 313] on input "Semi-skilled or unskilled employees" at bounding box center [468, 311] width 14 height 14
checkbox input "true"
click at [470, 280] on input "Clerical employees" at bounding box center [468, 281] width 14 height 14
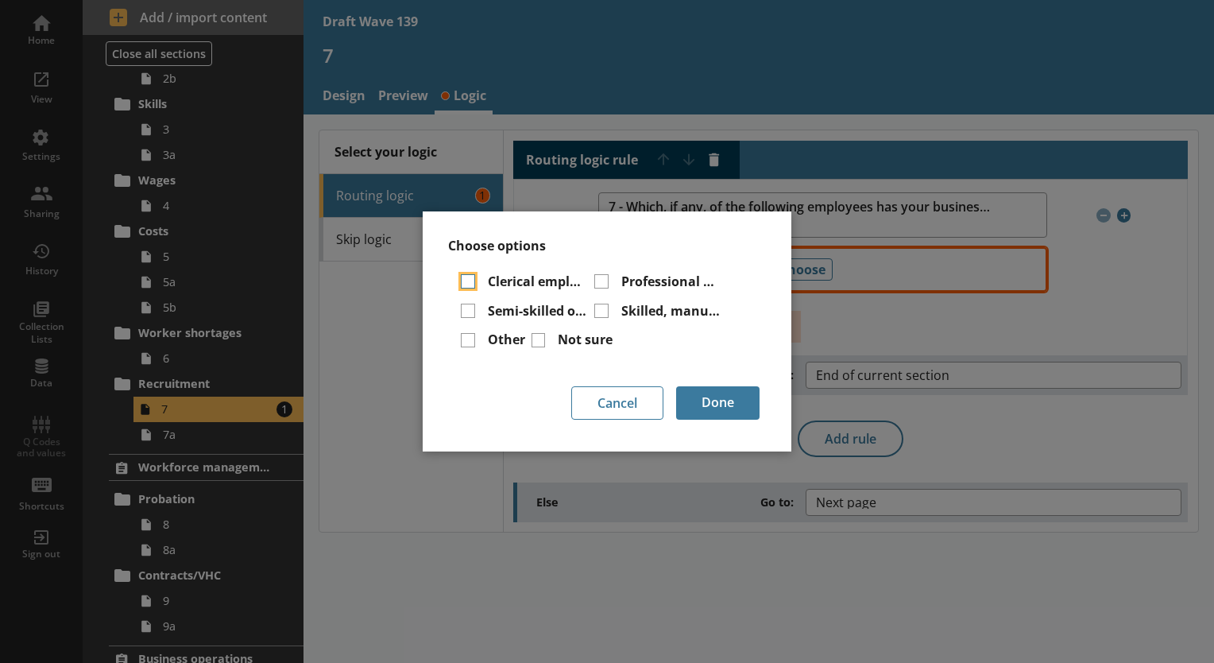
checkbox input "true"
click at [601, 281] on input "Professional or managerial employees" at bounding box center [601, 281] width 14 height 14
checkbox input "true"
click at [600, 312] on input "Skilled, manual or technical employees" at bounding box center [601, 311] width 14 height 14
checkbox input "true"
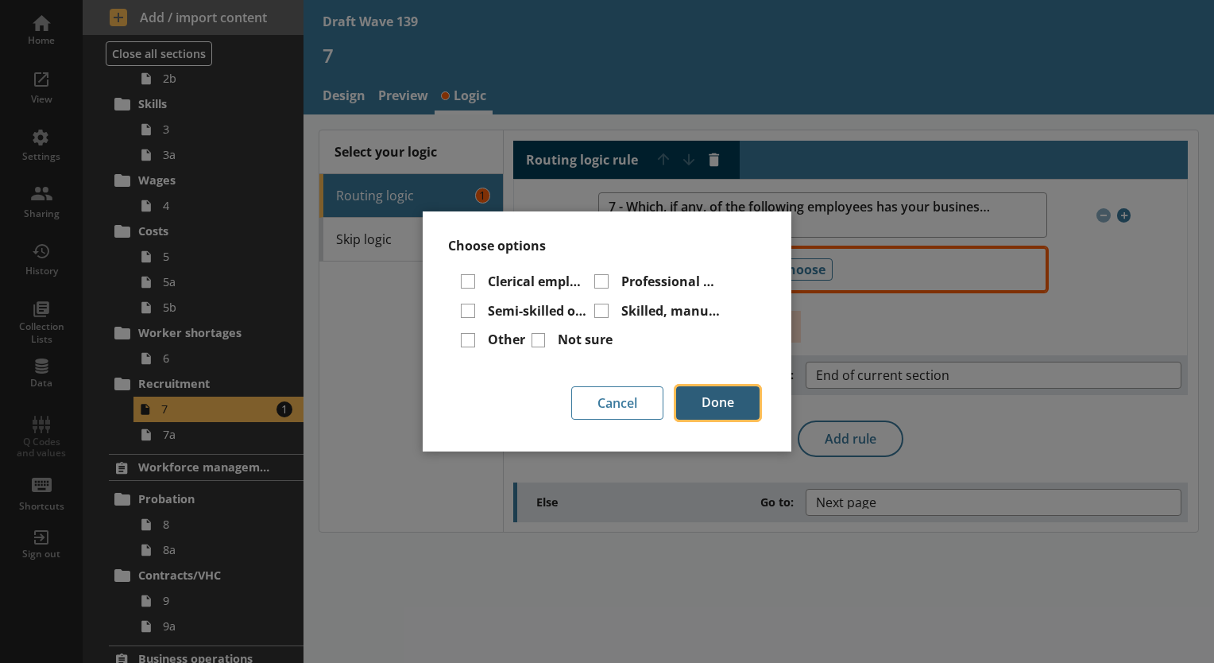
click at [722, 405] on button "Done" at bounding box center [717, 402] width 83 height 33
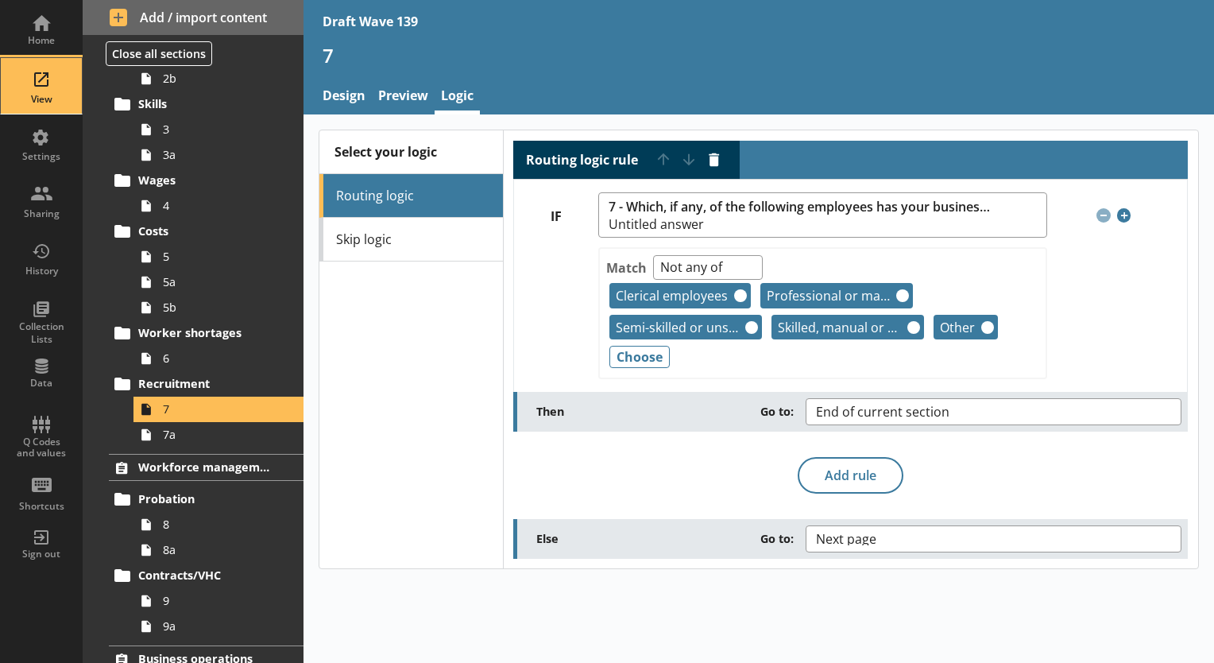
click at [43, 93] on div "View" at bounding box center [42, 99] width 56 height 13
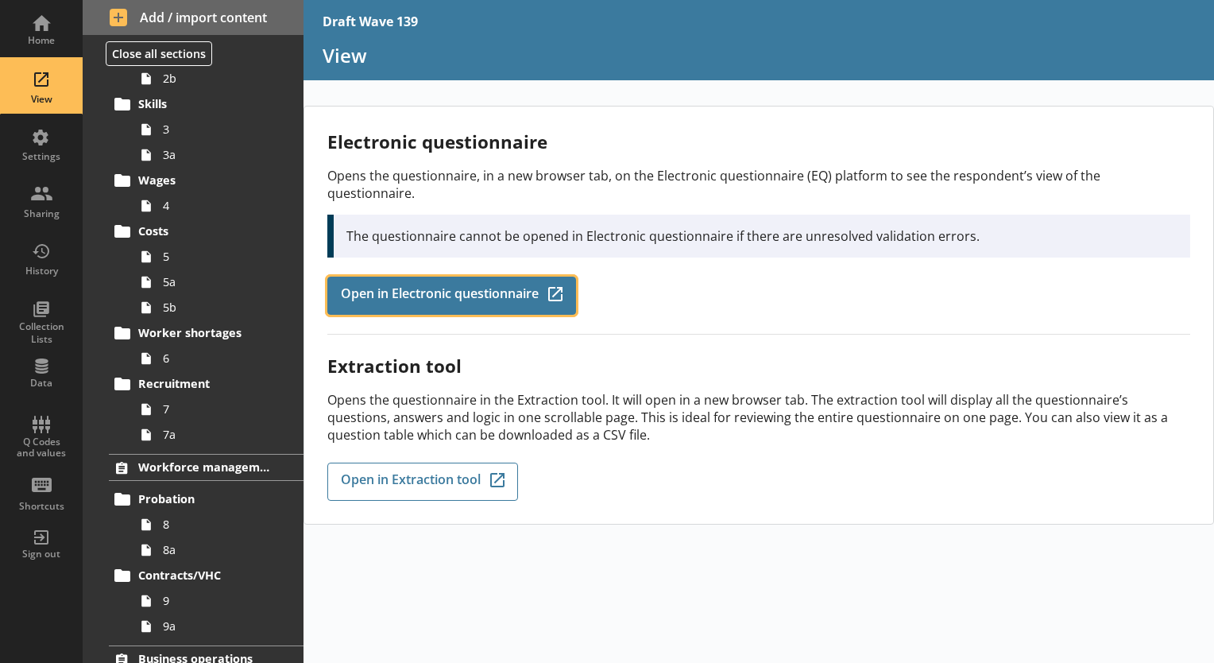
click at [501, 287] on span "Open in Electronic questionnaire" at bounding box center [440, 295] width 198 height 17
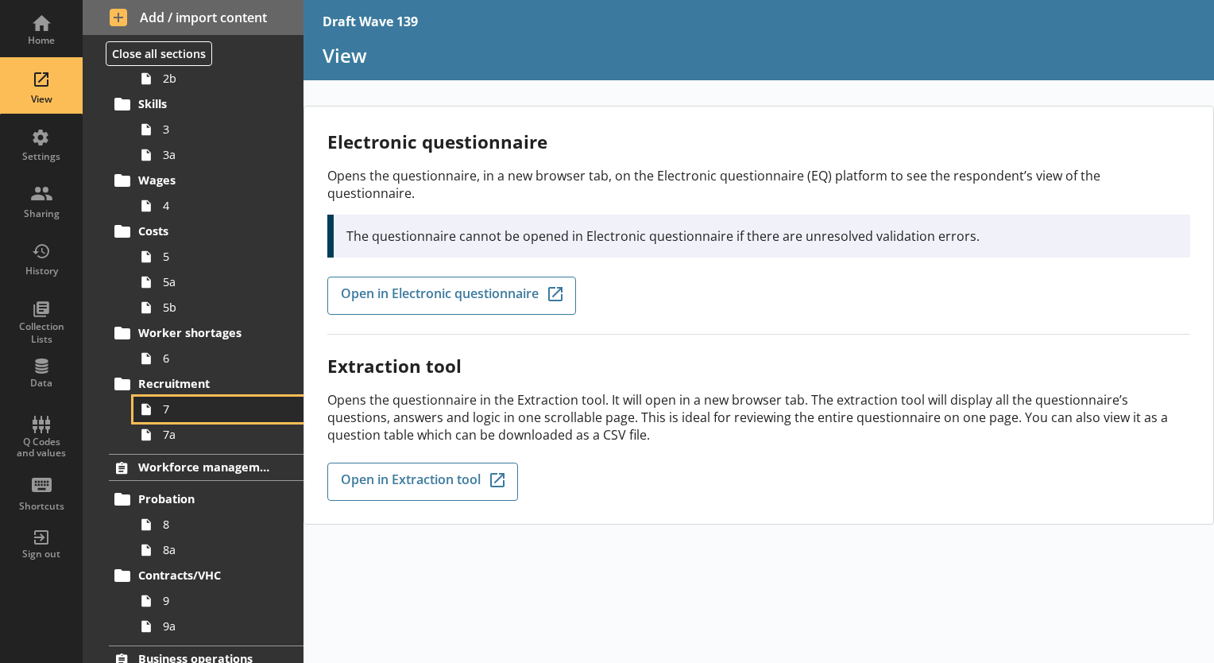
click at [188, 408] on span "7" at bounding box center [222, 408] width 119 height 15
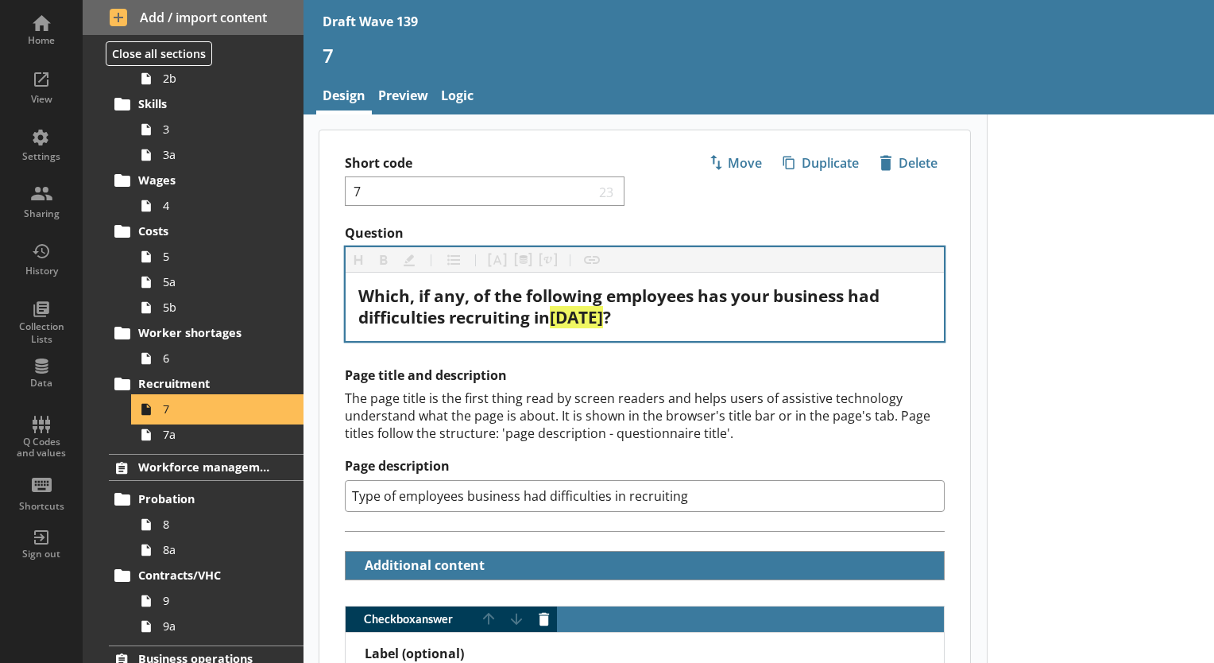
type textarea "x"
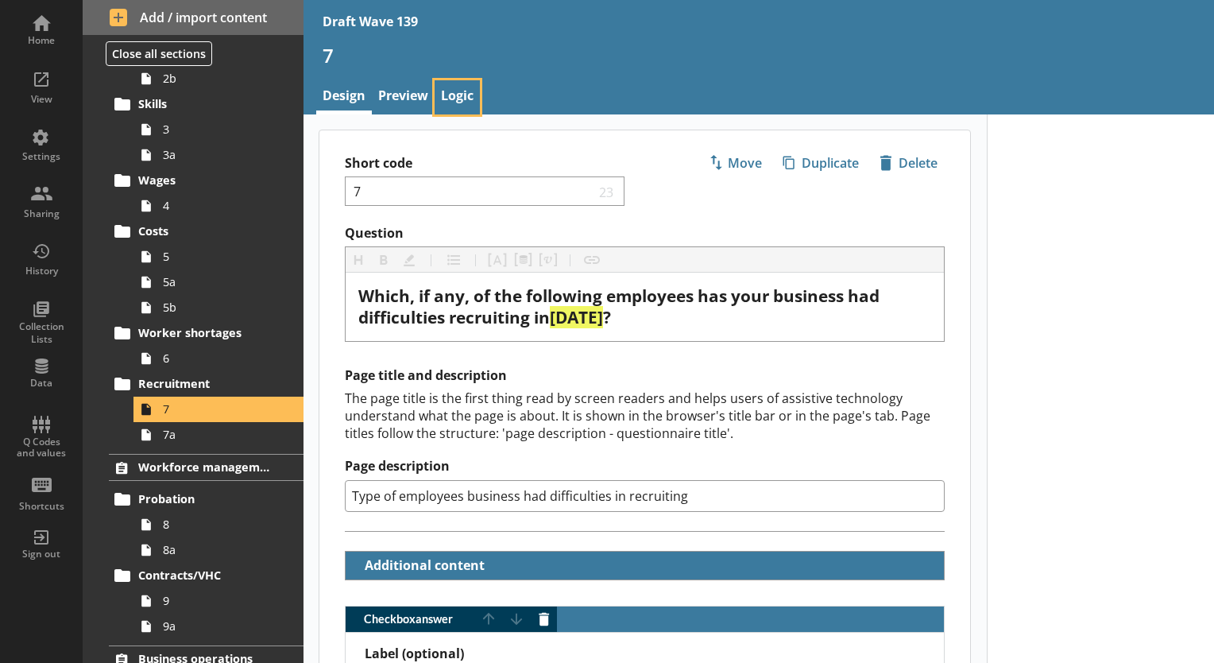
click at [455, 99] on link "Logic" at bounding box center [457, 97] width 45 height 34
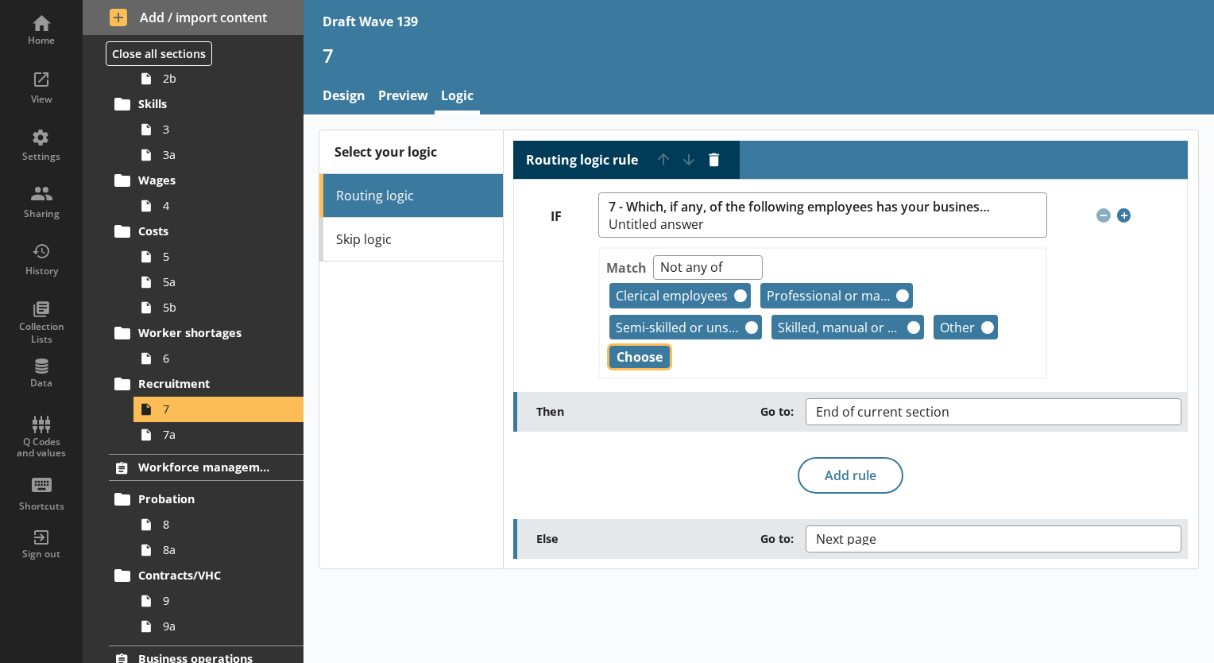
click at [644, 361] on button "Choose" at bounding box center [640, 357] width 60 height 22
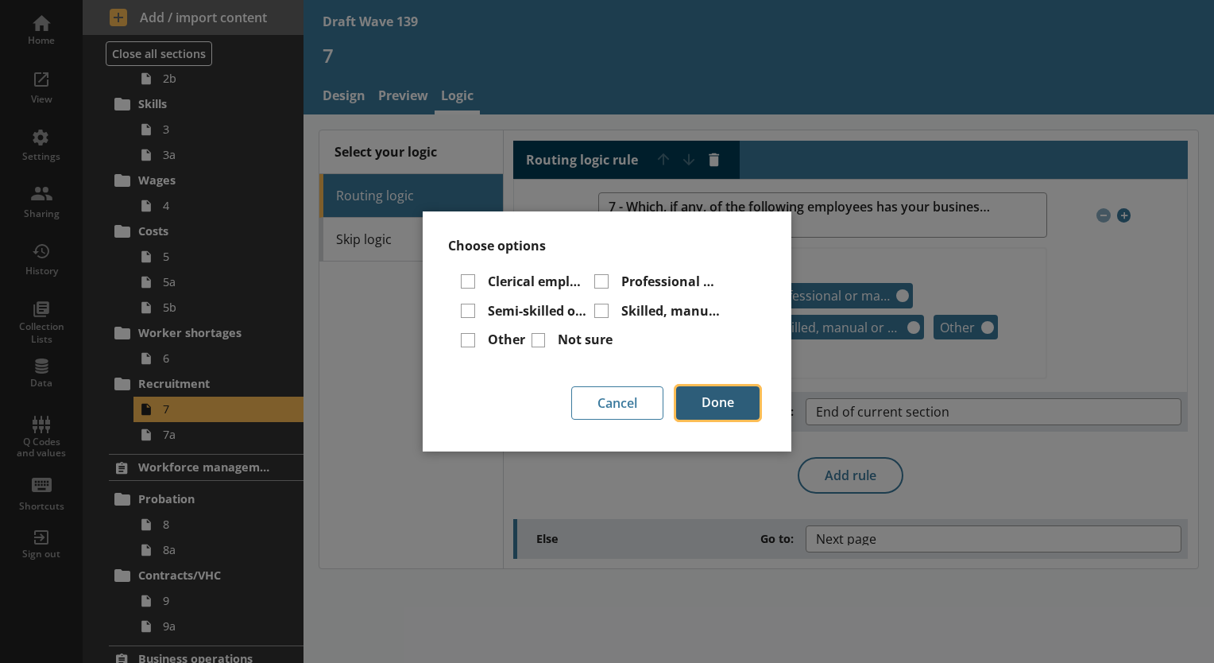
click at [720, 402] on button "Done" at bounding box center [717, 402] width 83 height 33
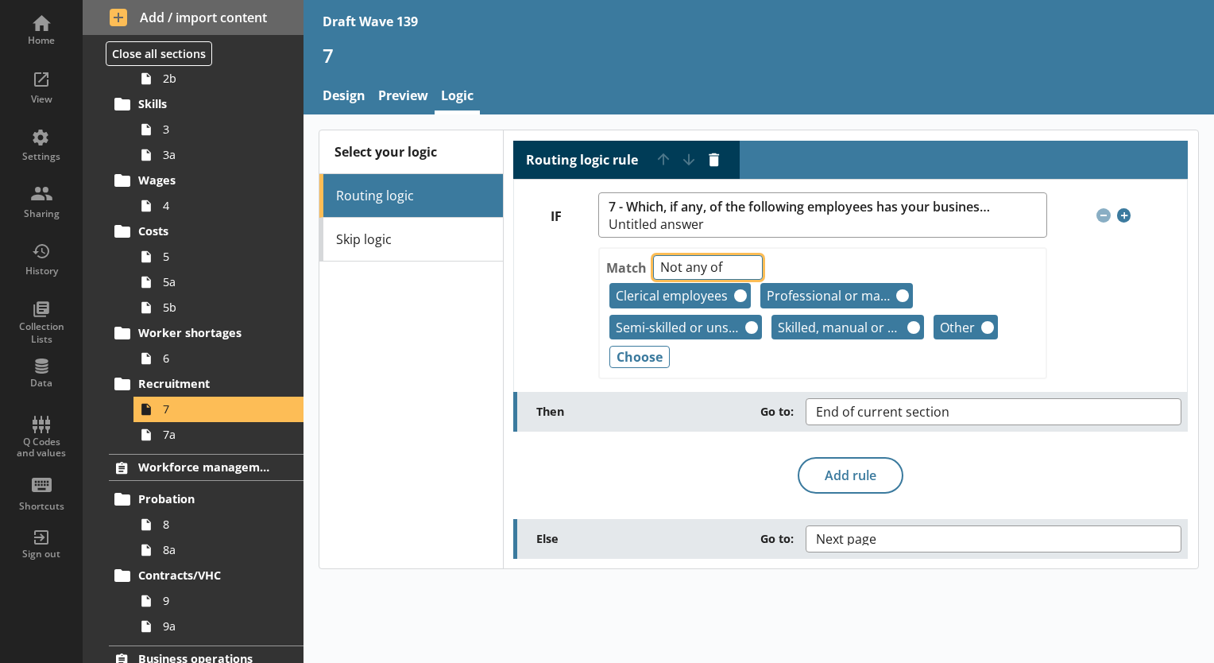
click at [745, 270] on select "Any of Not any of All of Count of Unanswered" at bounding box center [708, 267] width 110 height 25
click at [428, 323] on div "Select your logic Routing logic Skip logic" at bounding box center [410, 349] width 183 height 438
click at [735, 295] on button "Remove" at bounding box center [740, 295] width 13 height 13
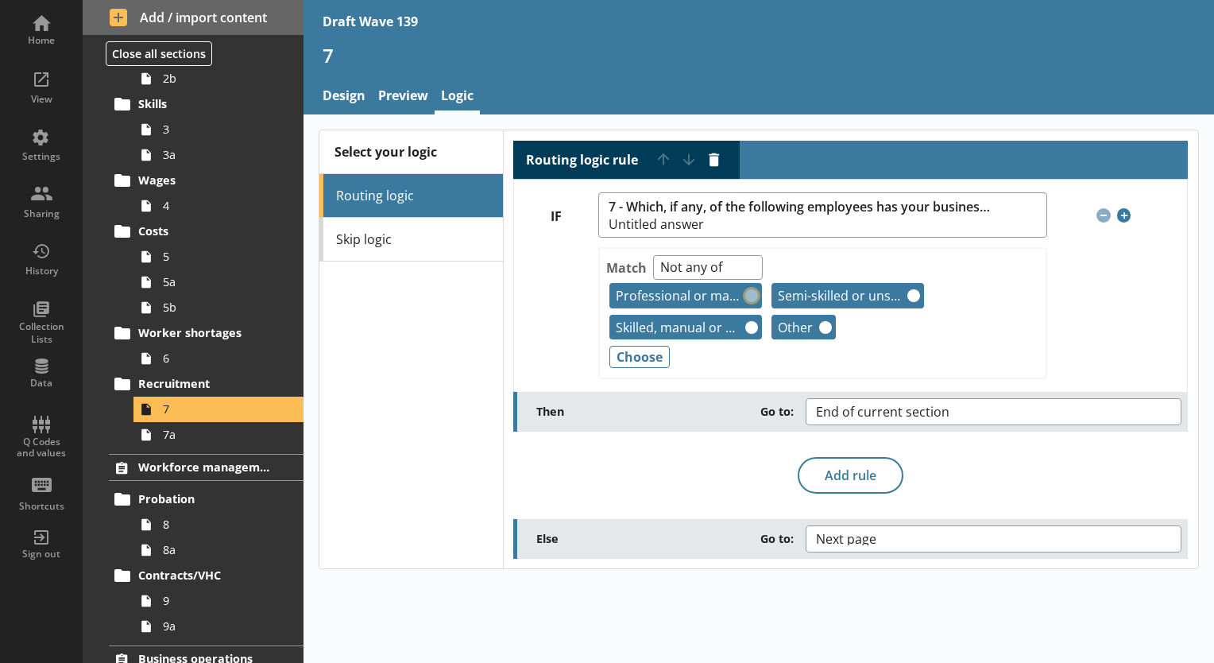
click at [751, 291] on button "Remove" at bounding box center [751, 295] width 13 height 13
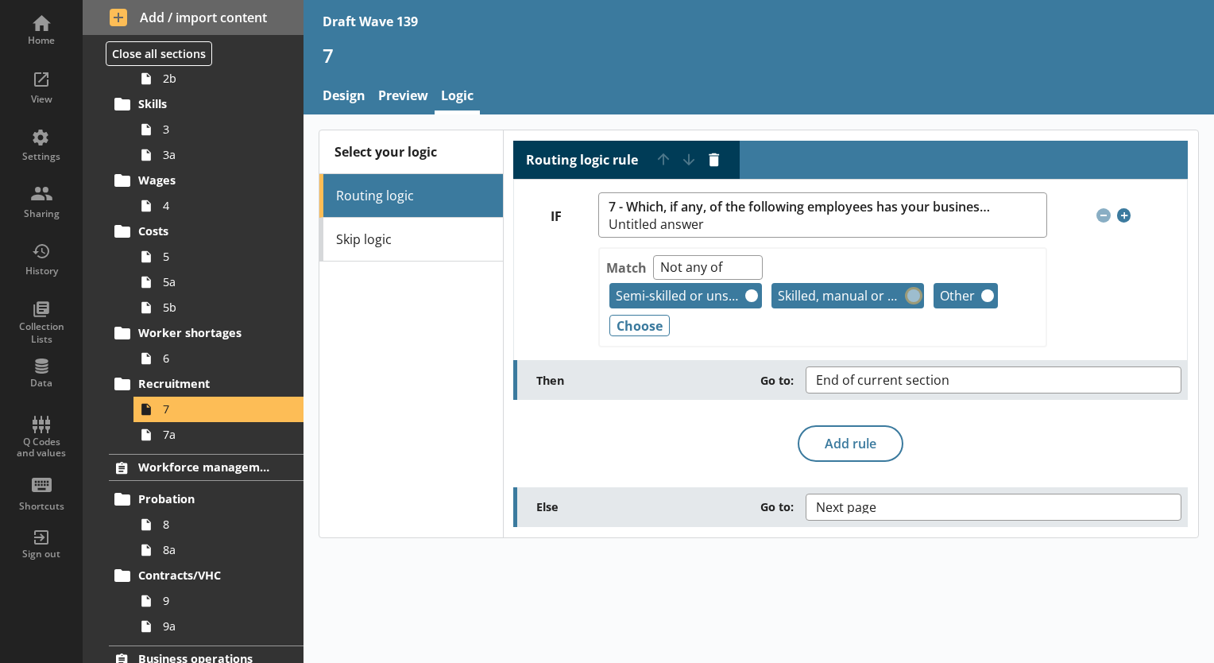
click at [912, 296] on button "Remove" at bounding box center [914, 295] width 13 height 13
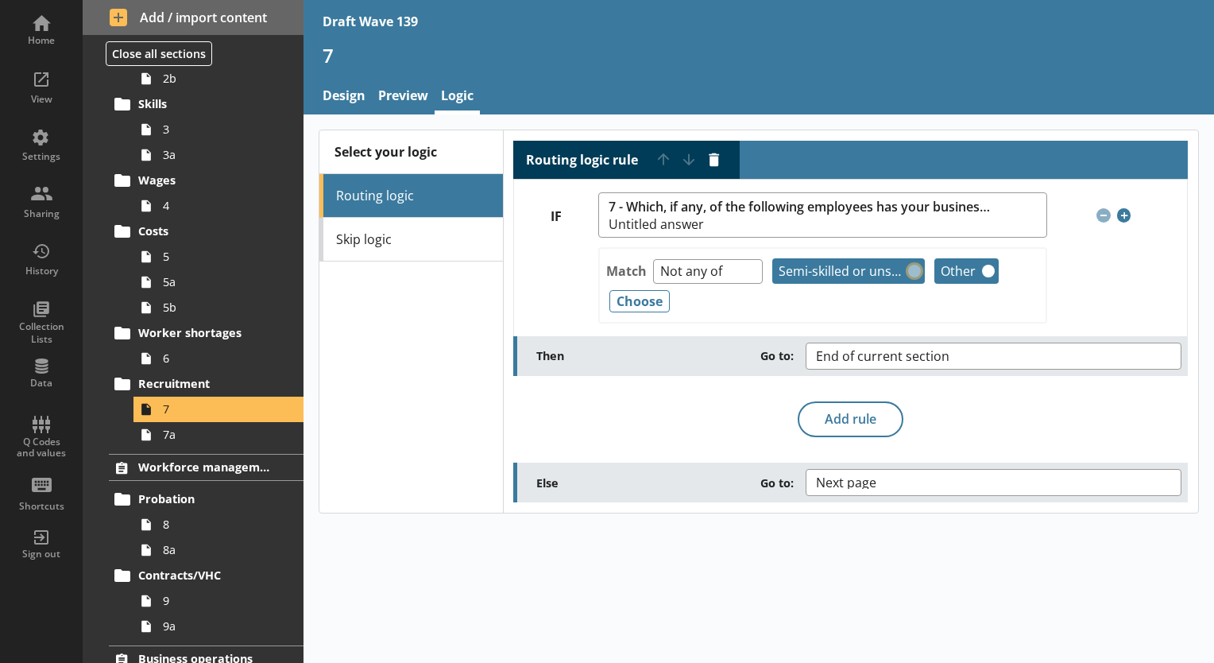
click at [908, 269] on button "Remove" at bounding box center [914, 271] width 13 height 13
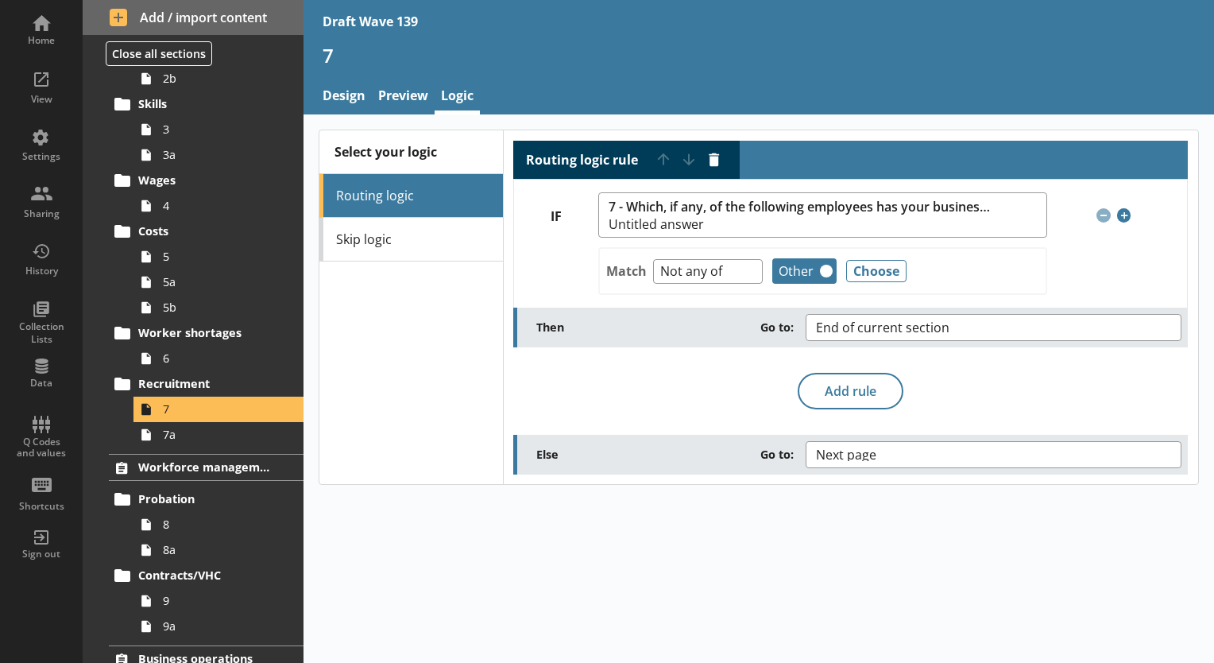
click at [816, 268] on div "Other Remove" at bounding box center [804, 270] width 64 height 25
click at [823, 272] on button "Remove" at bounding box center [826, 271] width 13 height 13
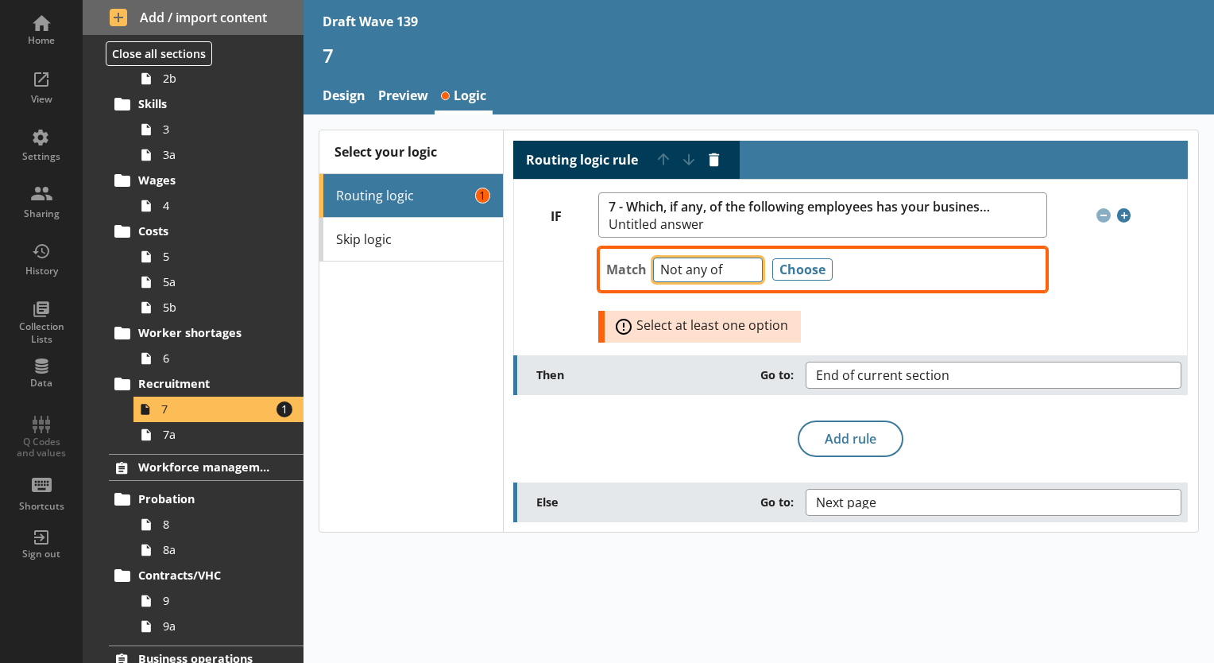
click at [747, 270] on select "Any of Not any of All of Count of Unanswered" at bounding box center [708, 269] width 110 height 25
click at [653, 257] on select "Any of Not any of All of Count of Unanswered" at bounding box center [708, 269] width 110 height 25
click at [749, 273] on select "Any of Not any of All of Count of Unanswered" at bounding box center [708, 269] width 110 height 25
click at [653, 257] on select "Any of Not any of All of Count of Unanswered" at bounding box center [708, 269] width 110 height 25
click at [749, 265] on select "Any of Not any of All of Count of Unanswered" at bounding box center [708, 269] width 110 height 25
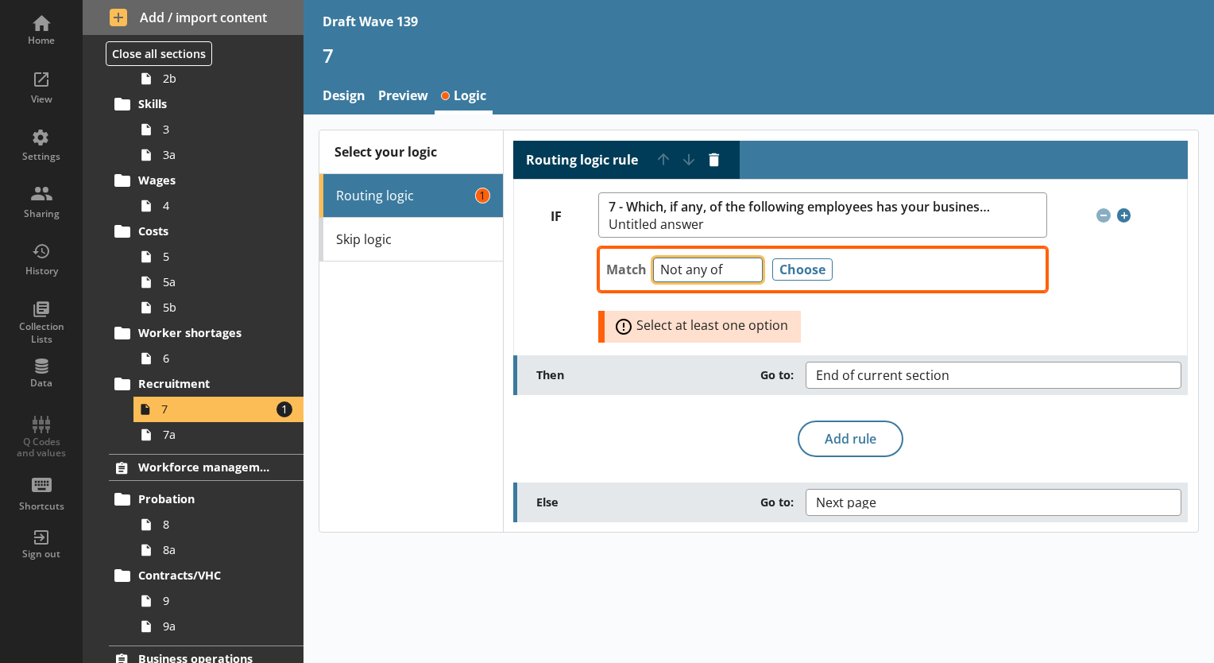
select select "AllOf"
click at [653, 257] on select "Any of Not any of All of Count of Unanswered" at bounding box center [708, 269] width 110 height 25
click at [788, 269] on button "Choose" at bounding box center [802, 269] width 60 height 22
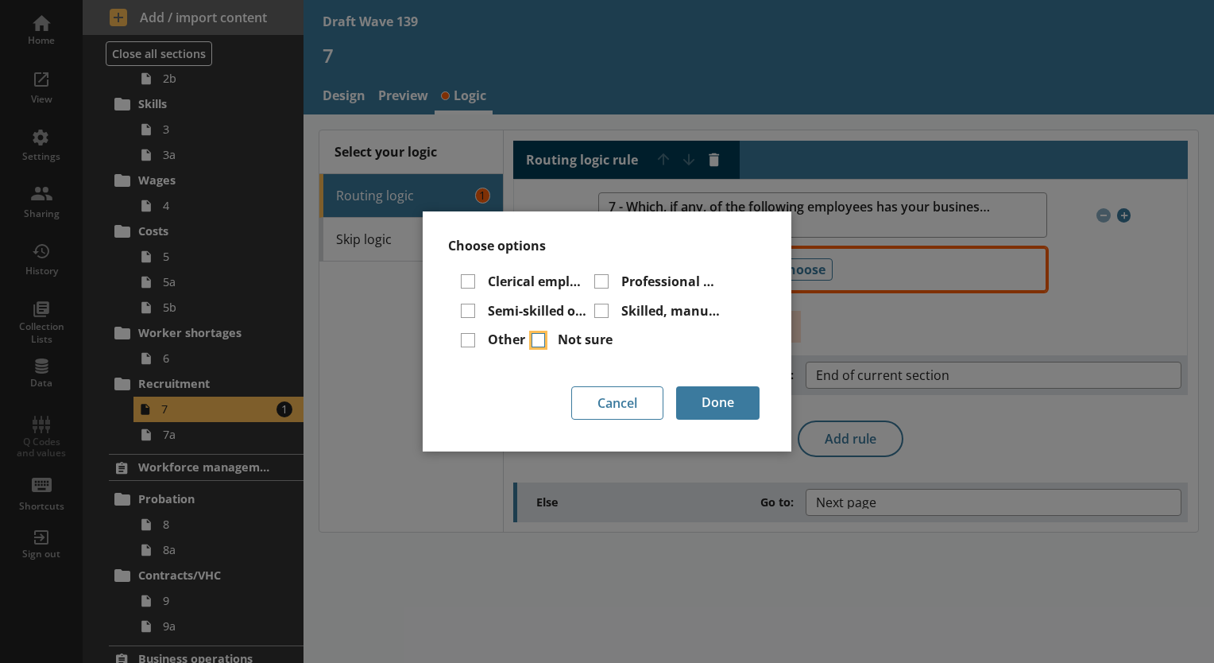
click at [543, 343] on input "Not sure" at bounding box center [539, 340] width 14 height 14
checkbox input "true"
click at [709, 408] on button "Done" at bounding box center [717, 402] width 83 height 33
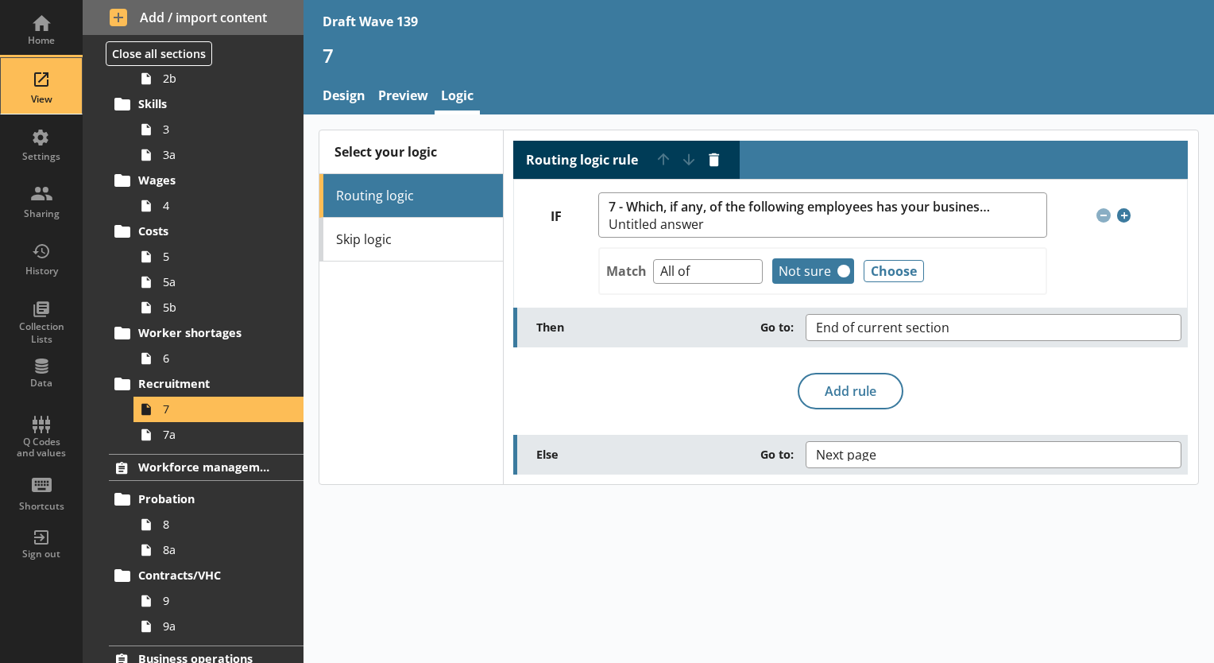
click at [38, 85] on div "View" at bounding box center [42, 86] width 56 height 56
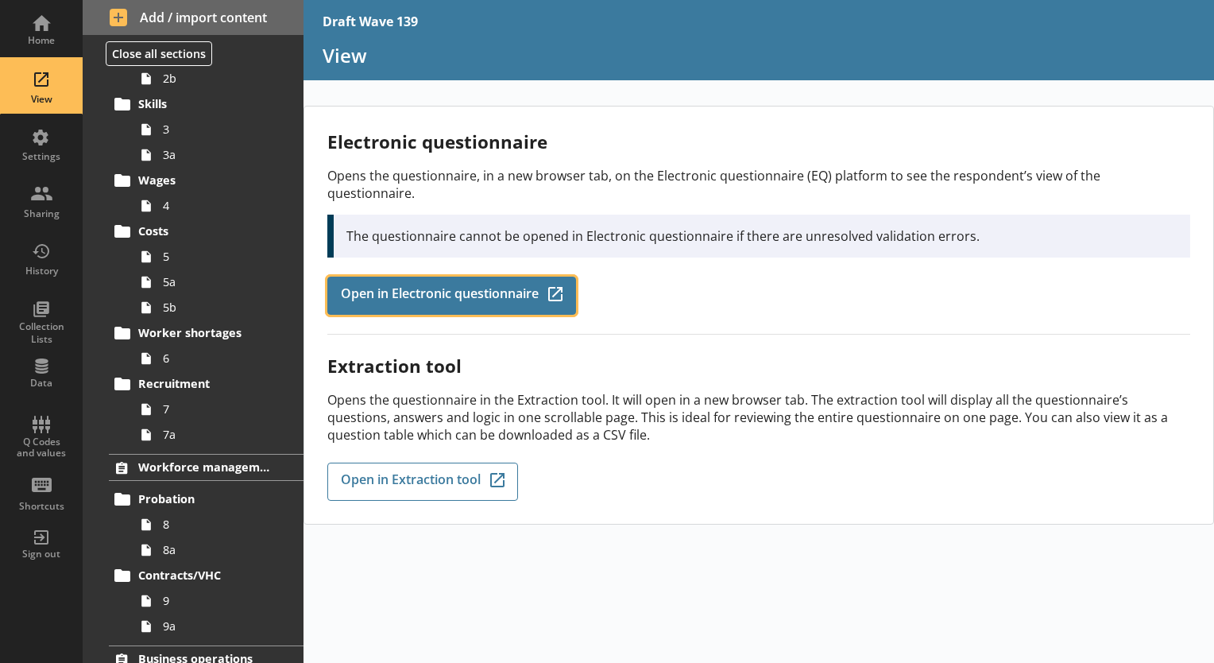
click at [372, 287] on span "Open in Electronic questionnaire" at bounding box center [440, 295] width 198 height 17
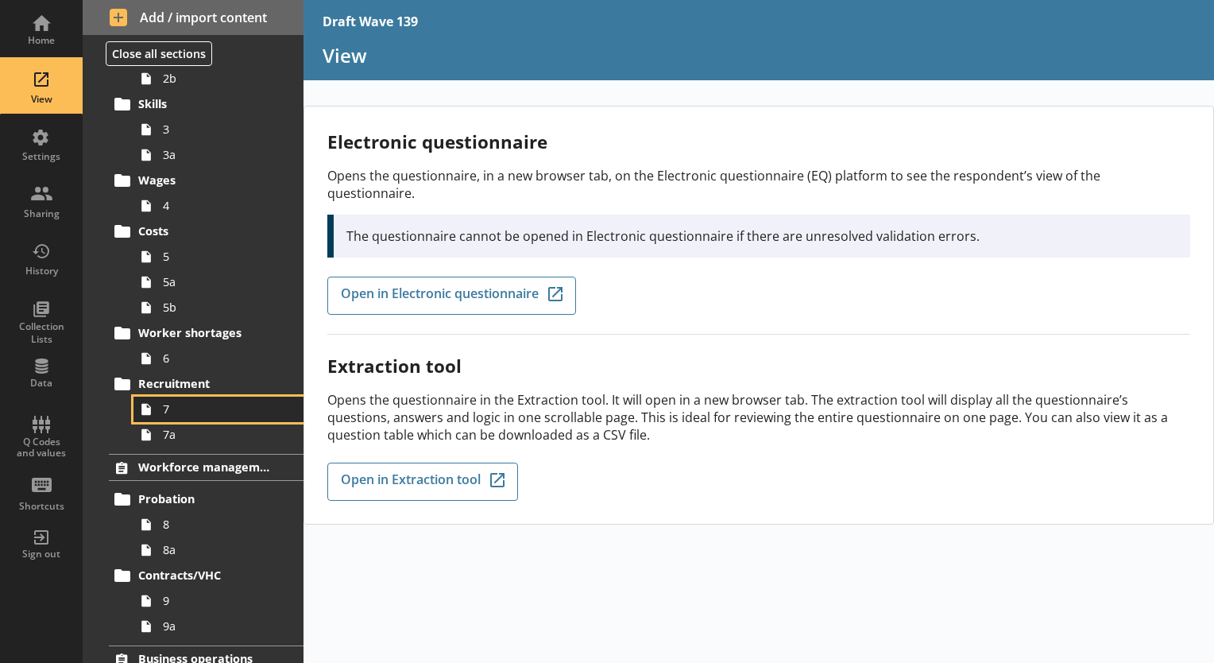
click at [163, 407] on span "7" at bounding box center [222, 408] width 119 height 15
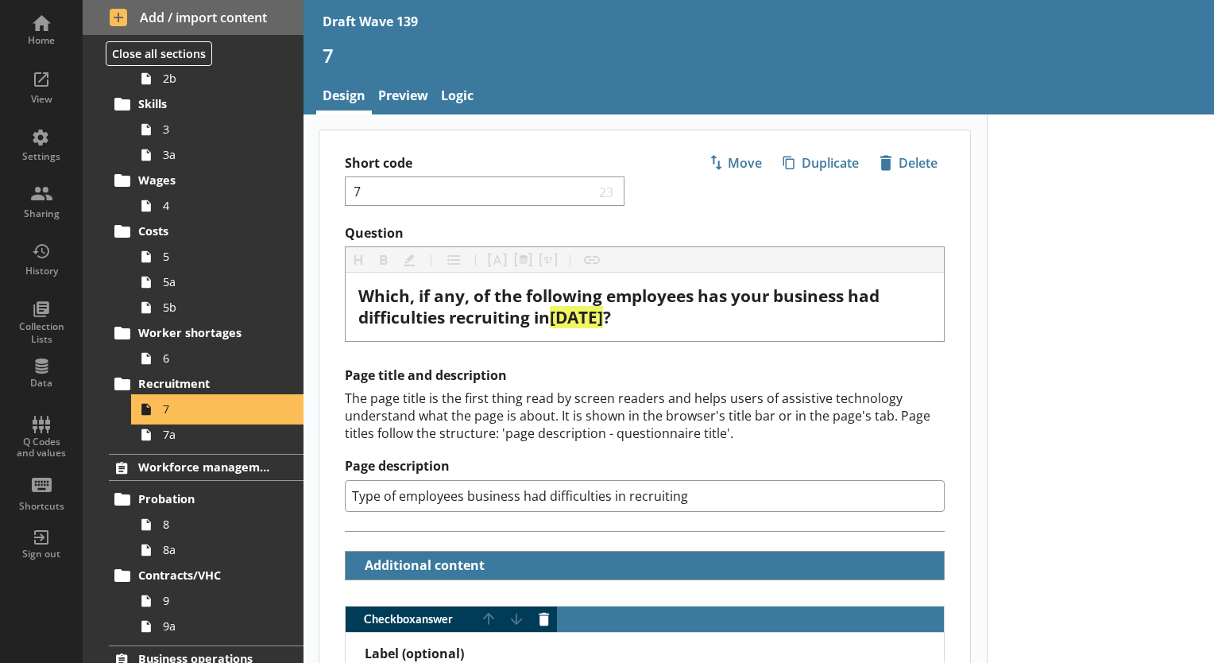
type textarea "x"
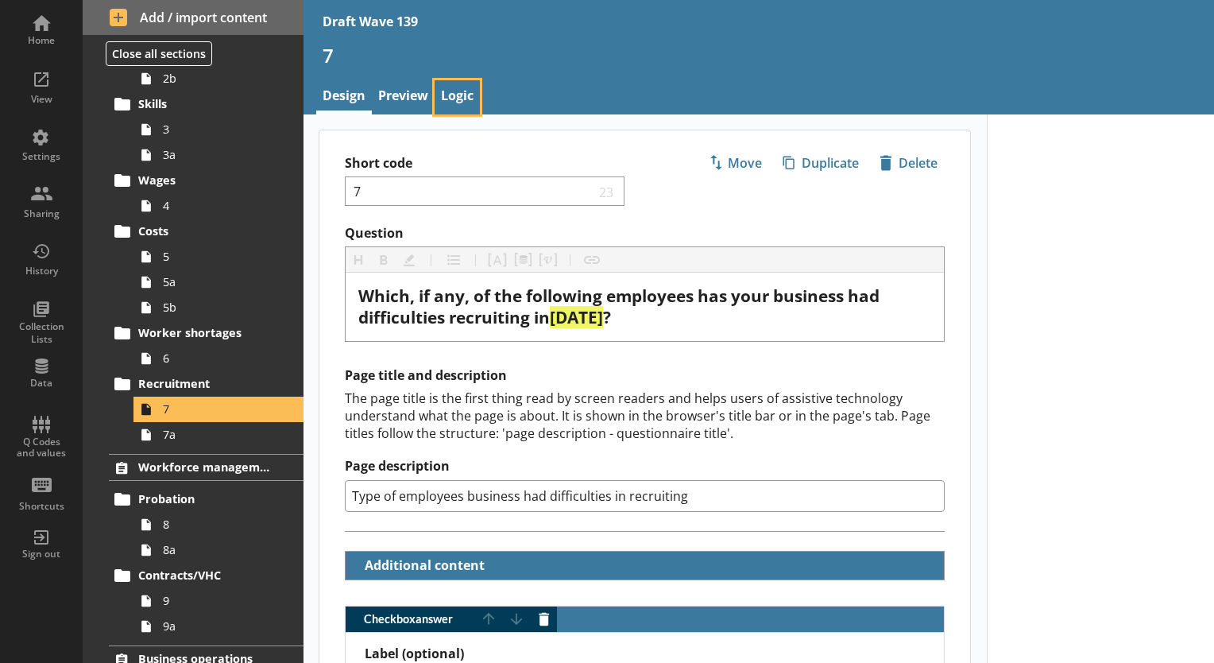
click at [453, 103] on link "Logic" at bounding box center [457, 97] width 45 height 34
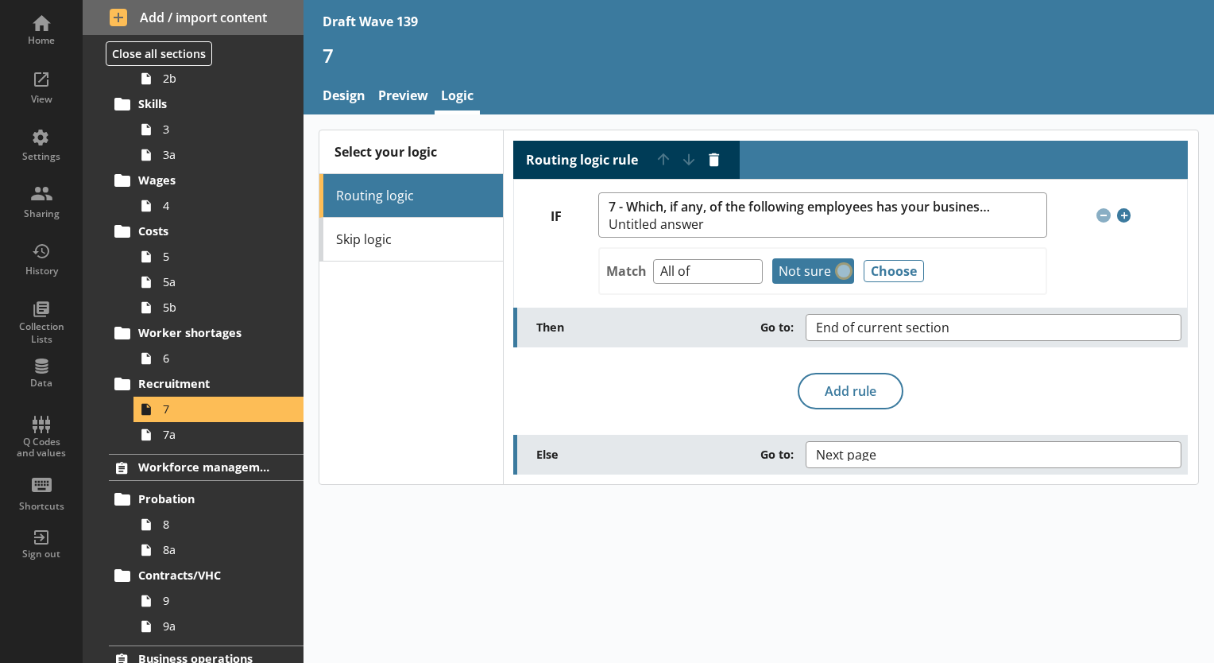
click at [842, 265] on button "Remove" at bounding box center [844, 271] width 13 height 13
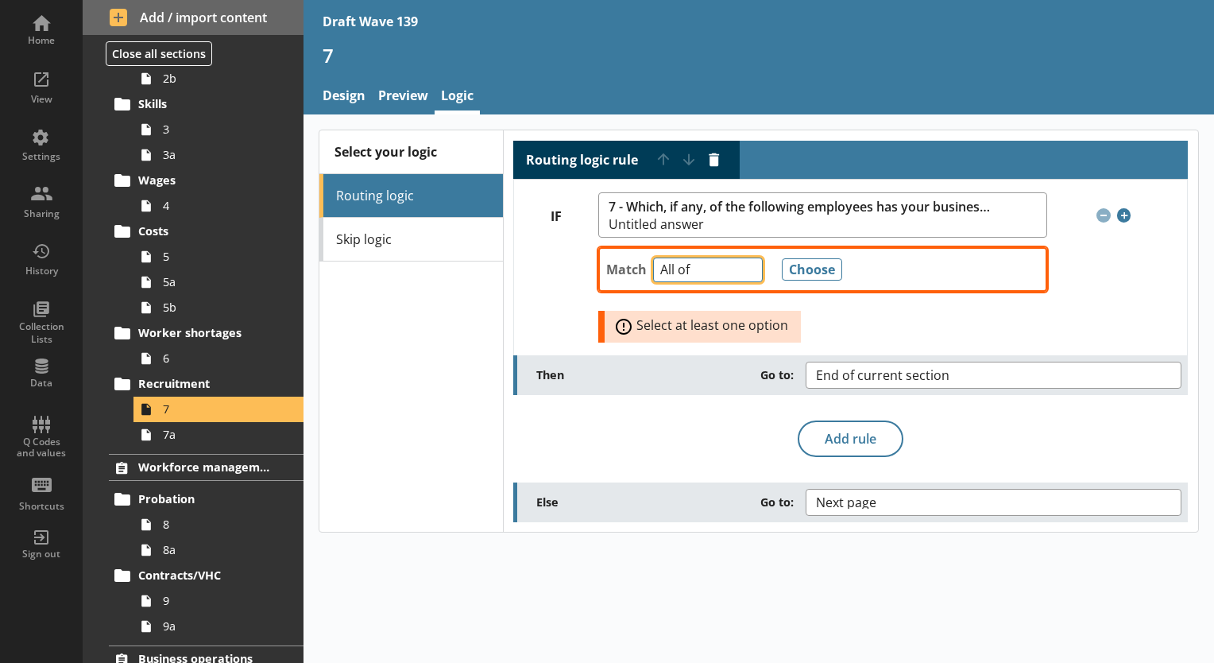
click at [745, 272] on select "Any of Not any of All of Count of Unanswered" at bounding box center [708, 269] width 110 height 25
click at [653, 257] on select "Any of Not any of All of Count of Unanswered" at bounding box center [708, 269] width 110 height 25
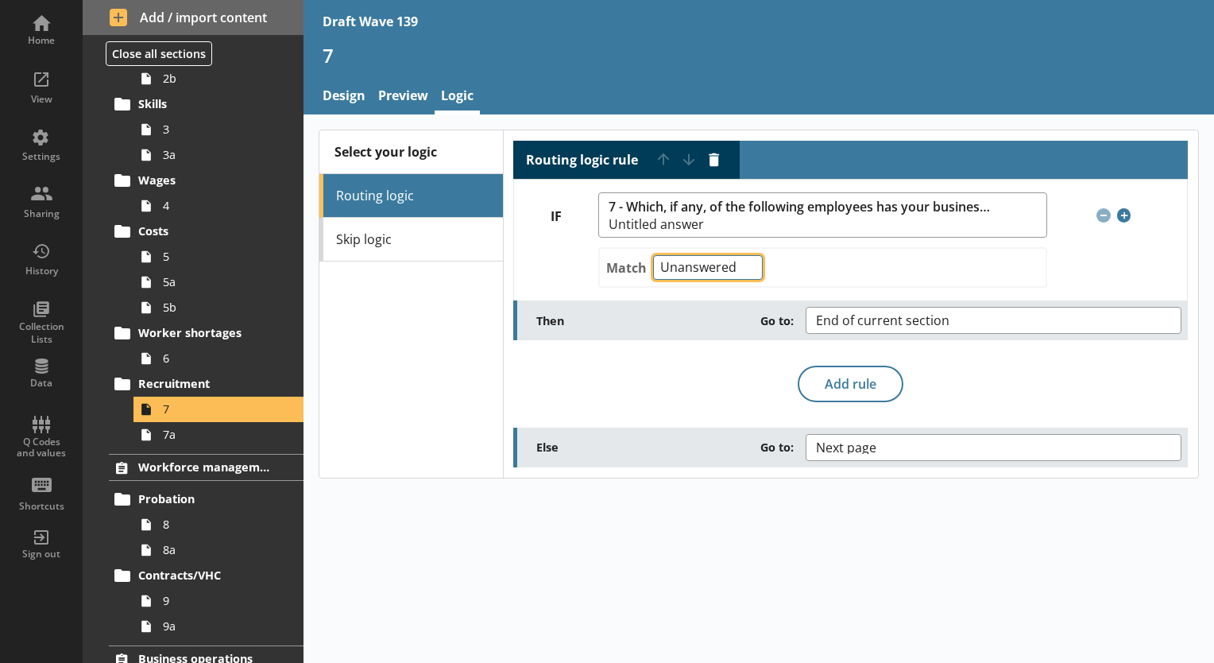
click at [749, 267] on select "Any of Not any of All of Count of Unanswered" at bounding box center [708, 267] width 110 height 25
select select "NotAnyOf"
click at [653, 255] on select "Any of Not any of All of Count of Unanswered" at bounding box center [708, 267] width 110 height 25
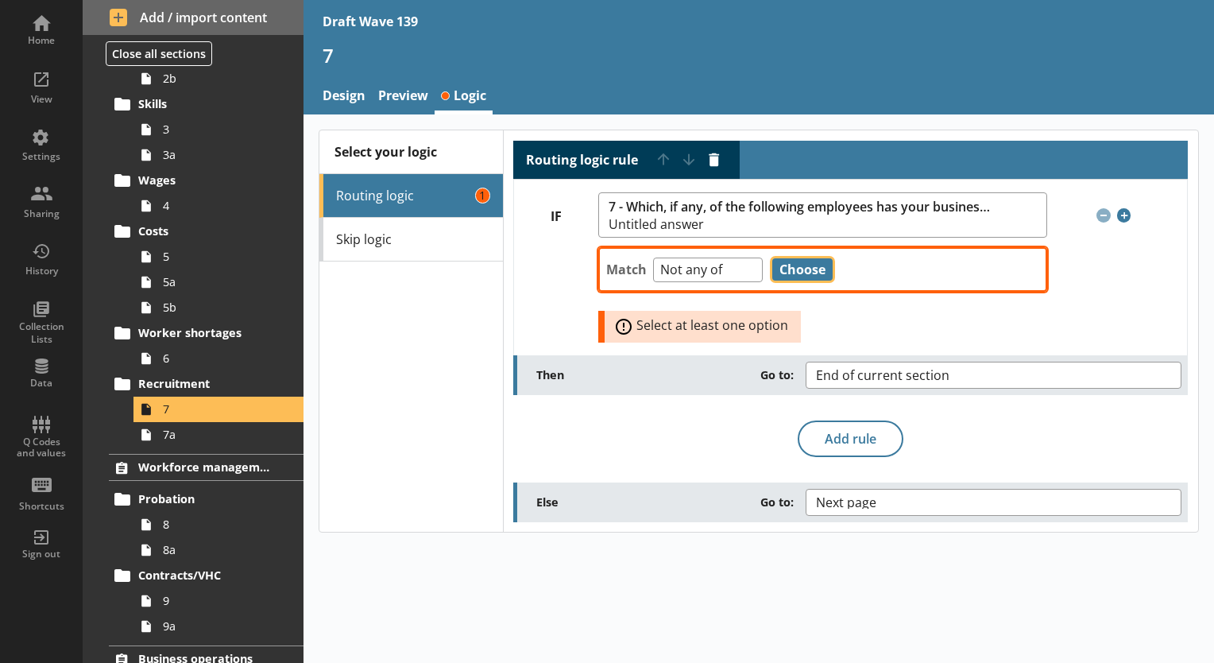
click at [794, 259] on button "Choose" at bounding box center [802, 269] width 60 height 22
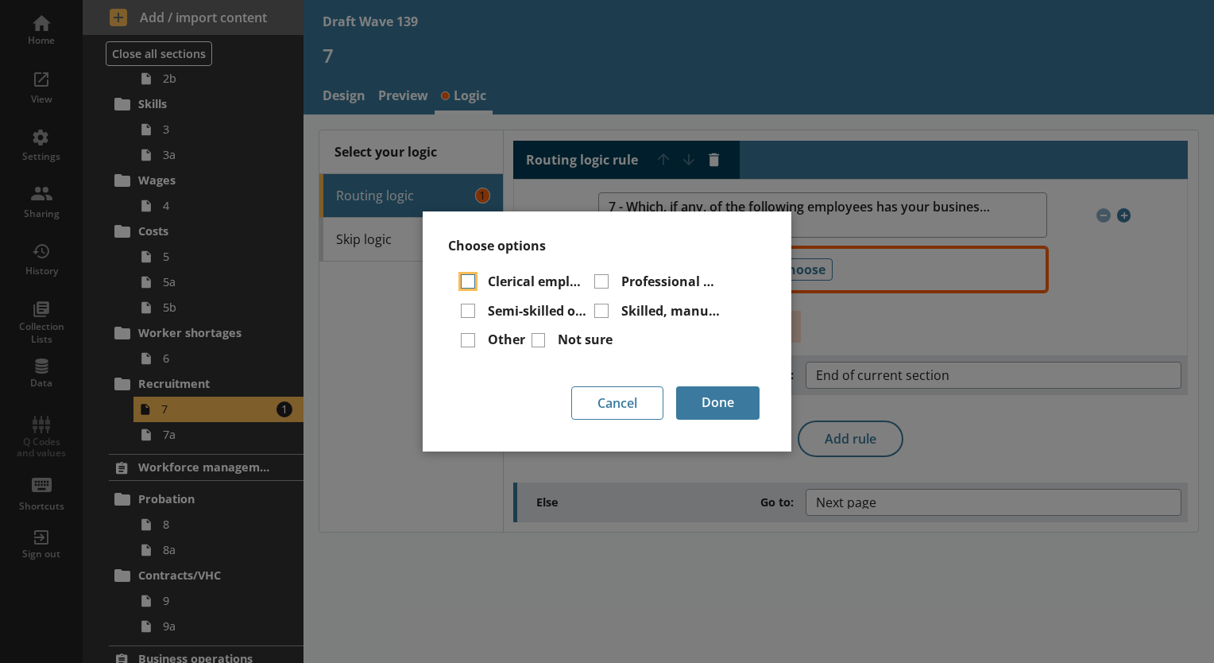
click at [467, 277] on input "Clerical employees" at bounding box center [468, 281] width 14 height 14
checkbox input "true"
click at [463, 312] on input "Semi-skilled or unskilled employees" at bounding box center [468, 311] width 14 height 14
checkbox input "true"
click at [464, 341] on input "Other" at bounding box center [468, 340] width 14 height 14
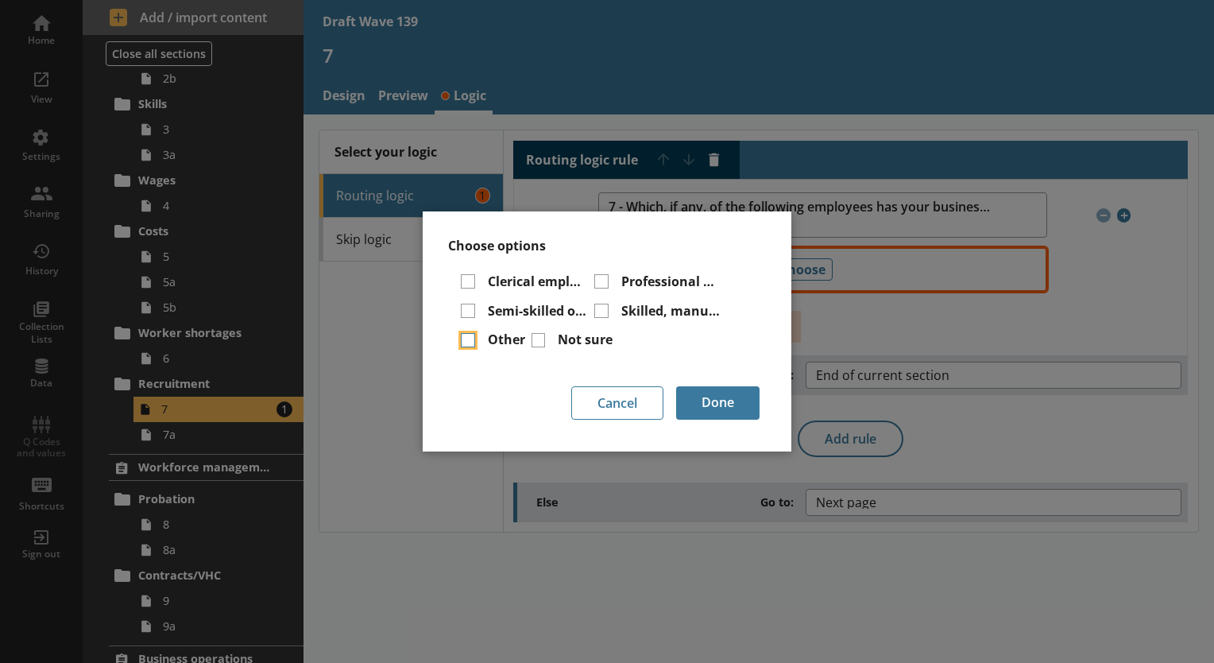
checkbox input "true"
click at [617, 399] on button "Cancel" at bounding box center [617, 402] width 92 height 33
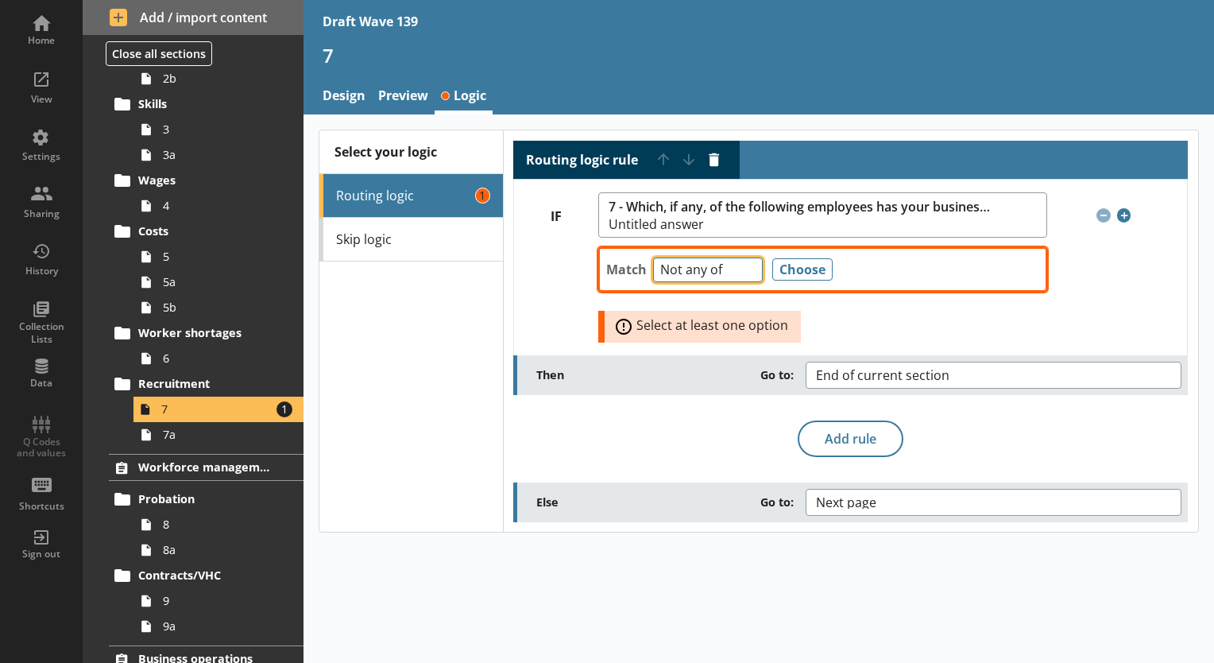
click at [749, 263] on select "Any of Not any of All of Count of Unanswered" at bounding box center [708, 269] width 110 height 25
click at [653, 257] on select "Any of Not any of All of Count of Unanswered" at bounding box center [708, 269] width 110 height 25
click at [804, 266] on button "Choose" at bounding box center [802, 269] width 60 height 22
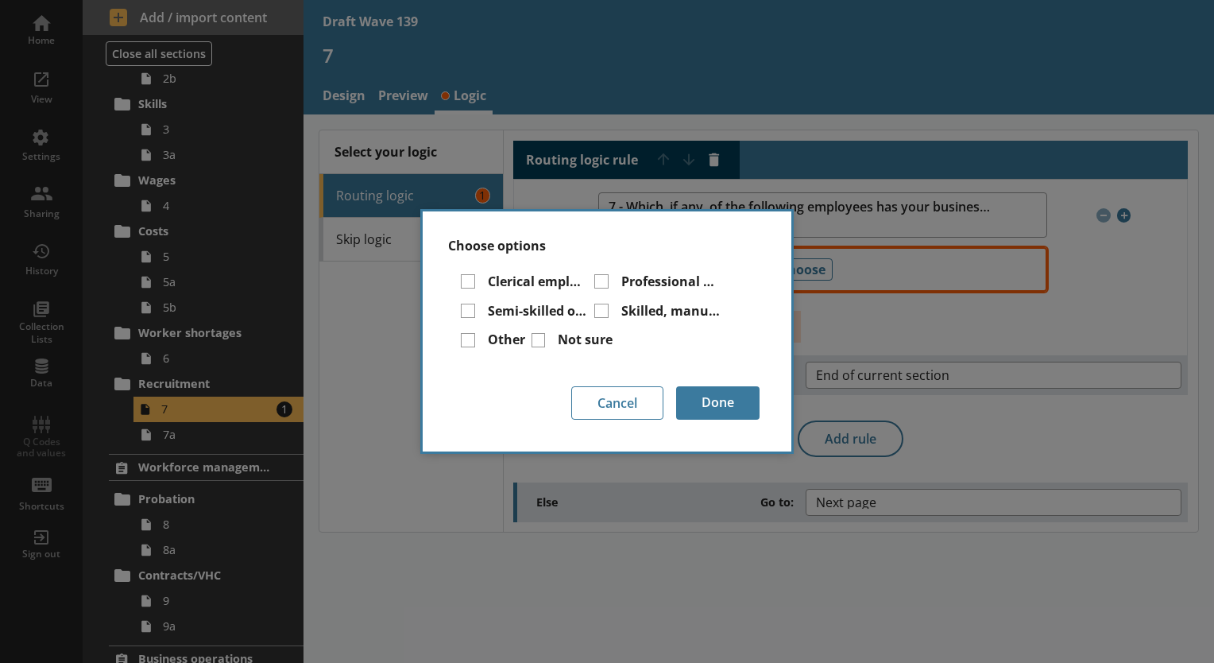
click at [608, 308] on div "Skilled, manual or technical employees" at bounding box center [657, 314] width 127 height 23
click at [603, 283] on input "Professional or managerial employees" at bounding box center [601, 281] width 14 height 14
checkbox input "true"
drag, startPoint x: 604, startPoint y: 321, endPoint x: 604, endPoint y: 311, distance: 10.3
click at [604, 316] on div "Skilled, manual or technical employees" at bounding box center [657, 314] width 127 height 23
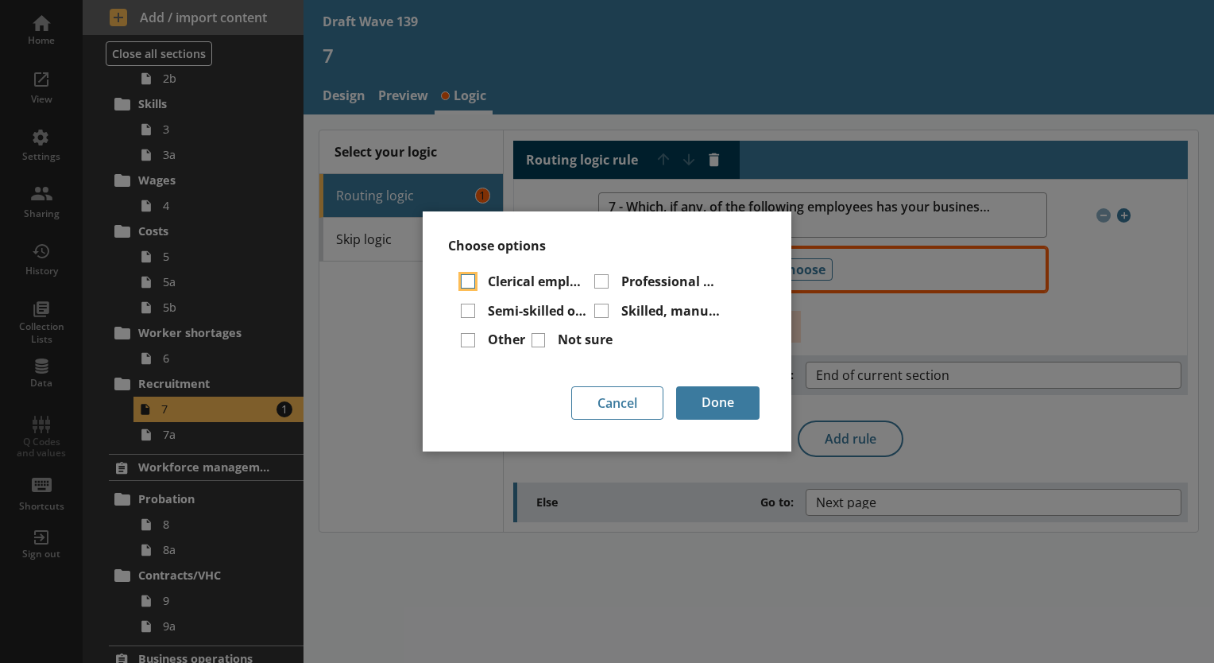
click at [463, 281] on input "Clerical employees" at bounding box center [468, 281] width 14 height 14
checkbox input "true"
click at [470, 313] on input "Semi-skilled or unskilled employees" at bounding box center [468, 311] width 14 height 14
checkbox input "true"
click at [464, 342] on input "Other" at bounding box center [468, 340] width 14 height 14
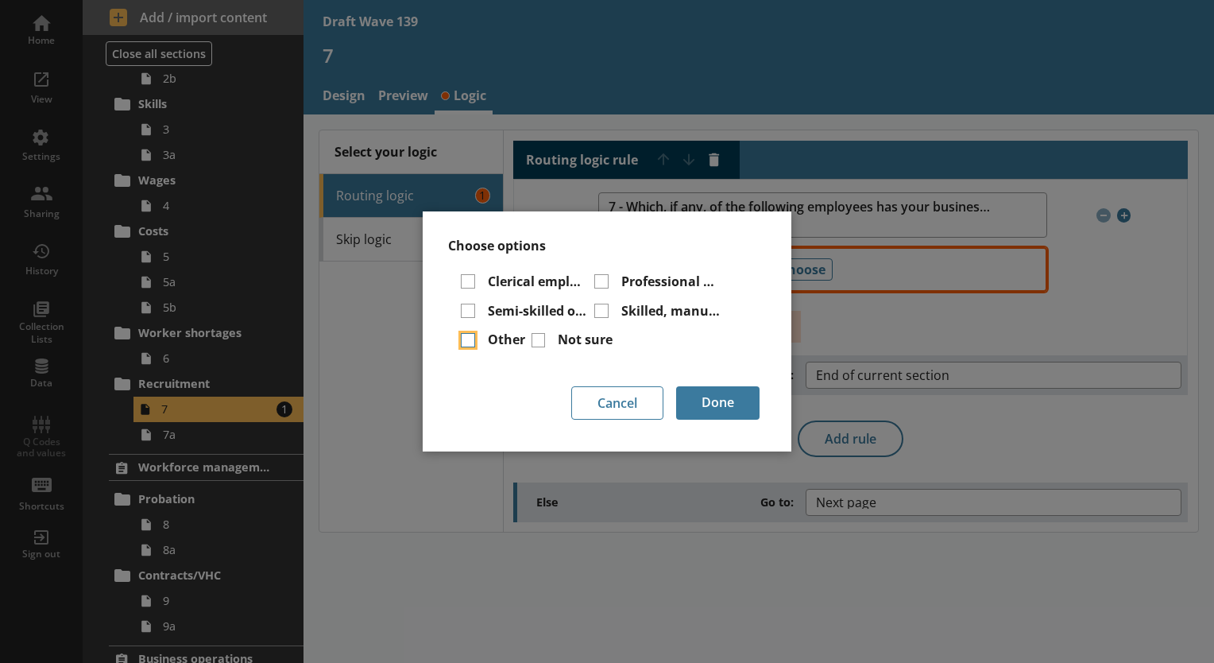
checkbox input "true"
click at [733, 405] on button "Done" at bounding box center [717, 402] width 83 height 33
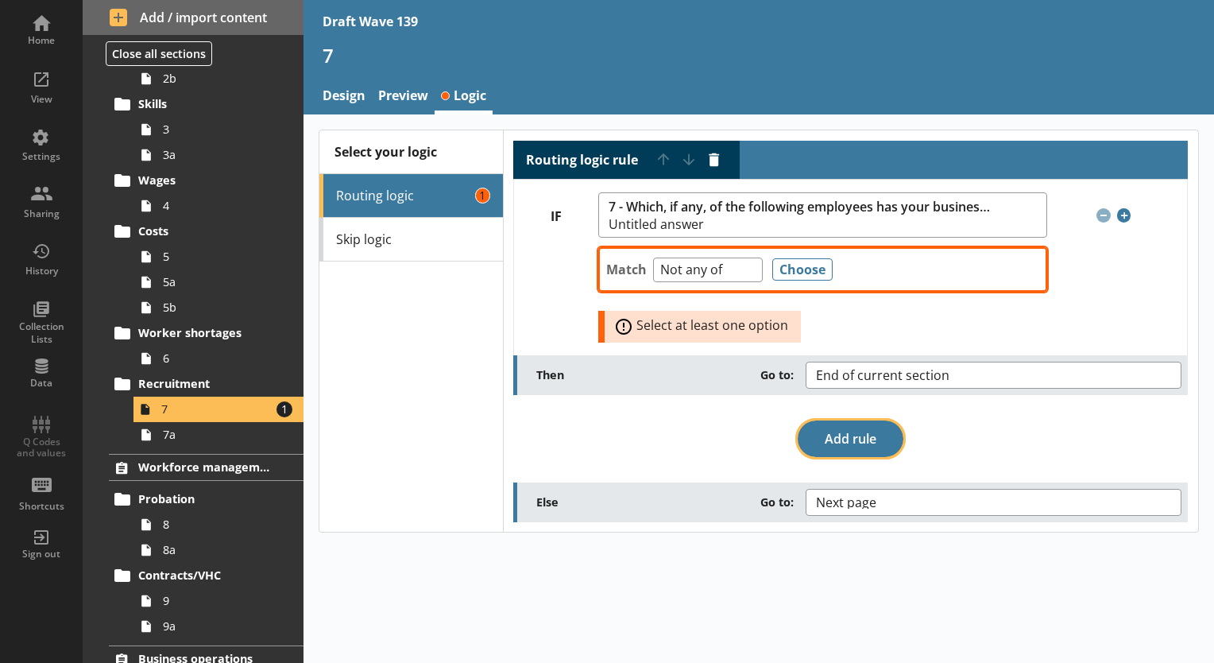
click at [880, 430] on button "Add rule" at bounding box center [851, 438] width 106 height 37
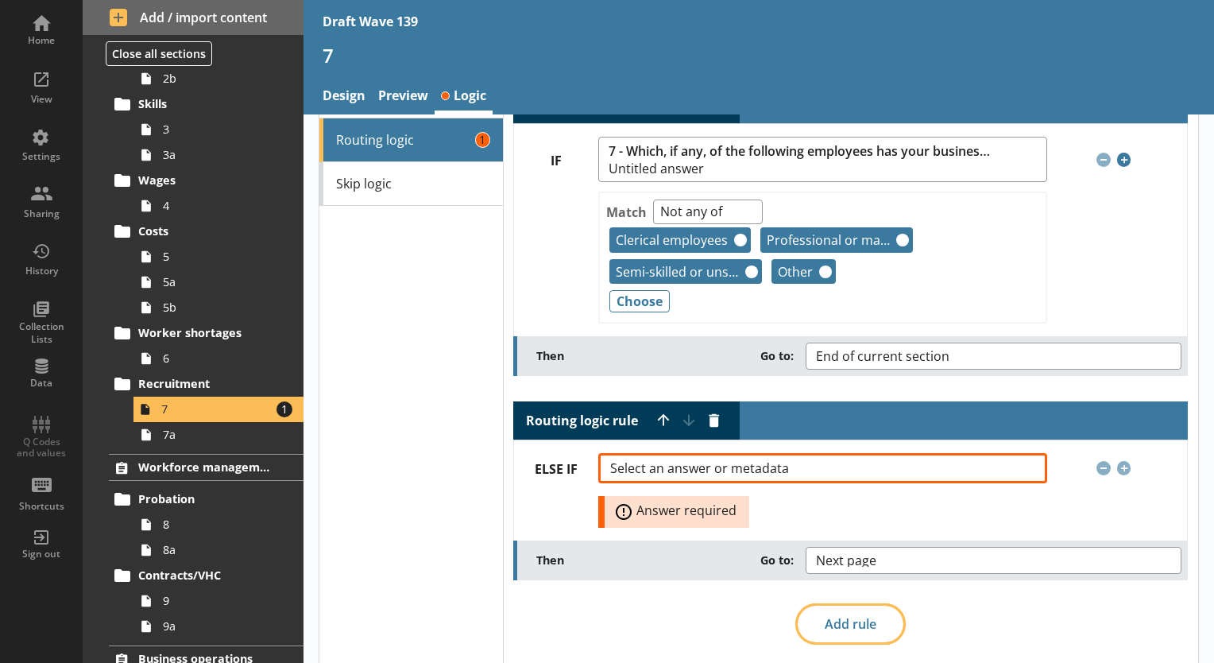
scroll to position [117, 0]
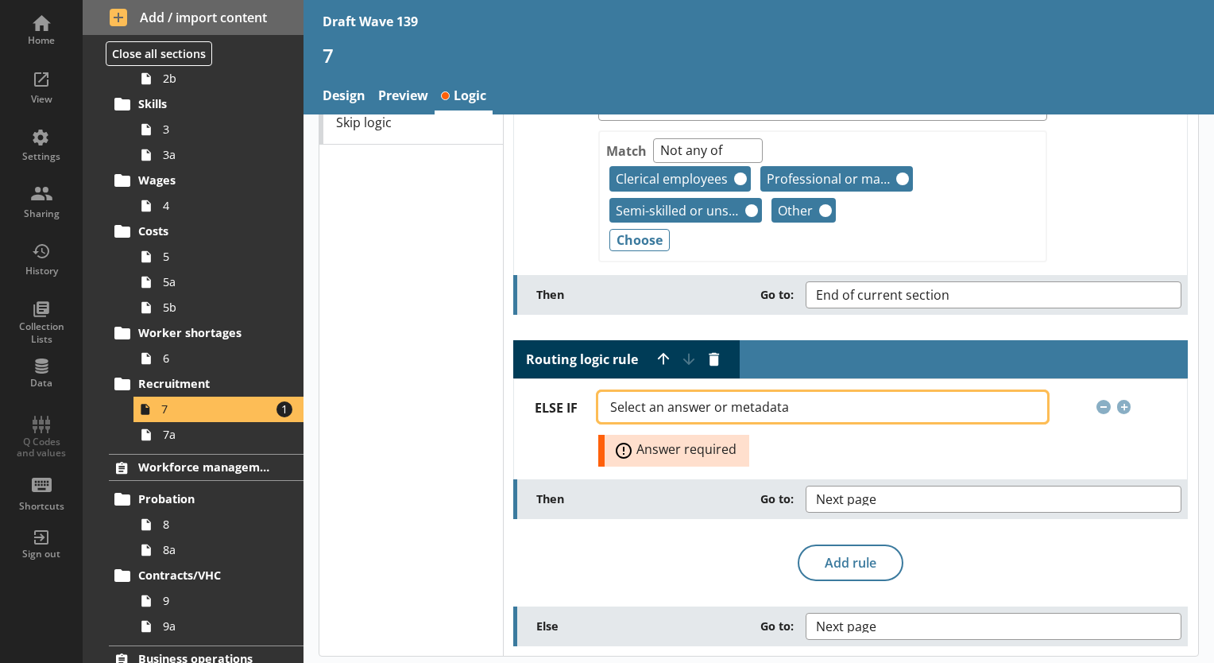
click at [1012, 407] on button "Select an answer or metadata" at bounding box center [822, 407] width 448 height 30
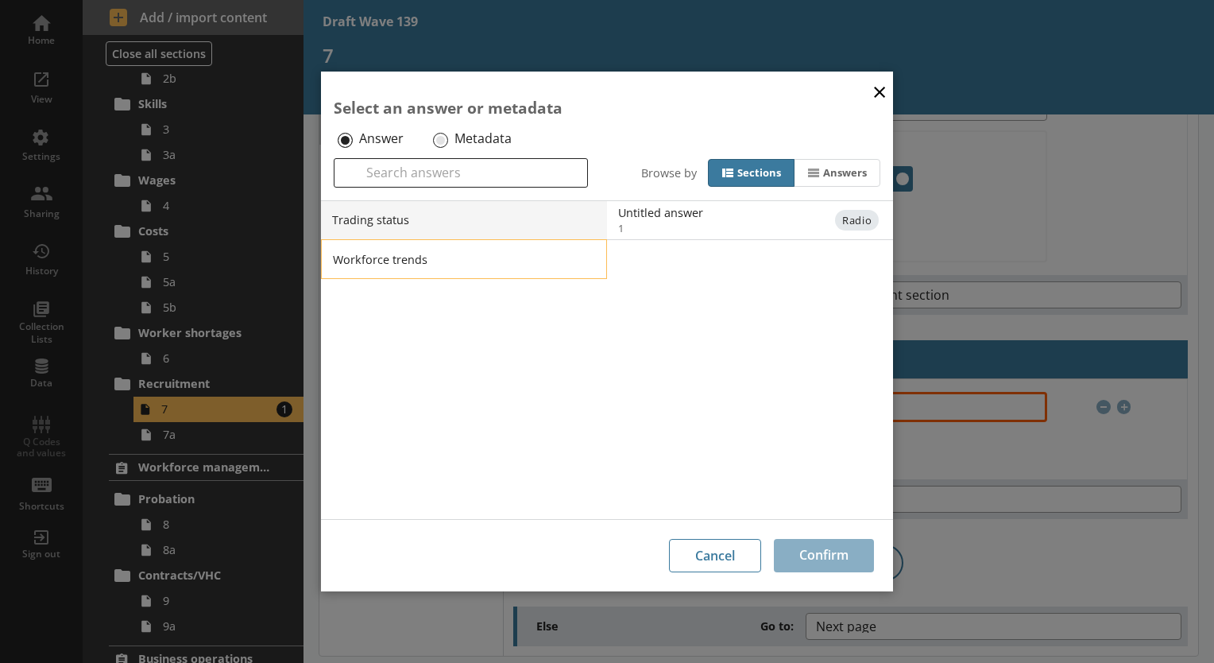
click at [547, 265] on li "Workforce trends" at bounding box center [464, 259] width 286 height 40
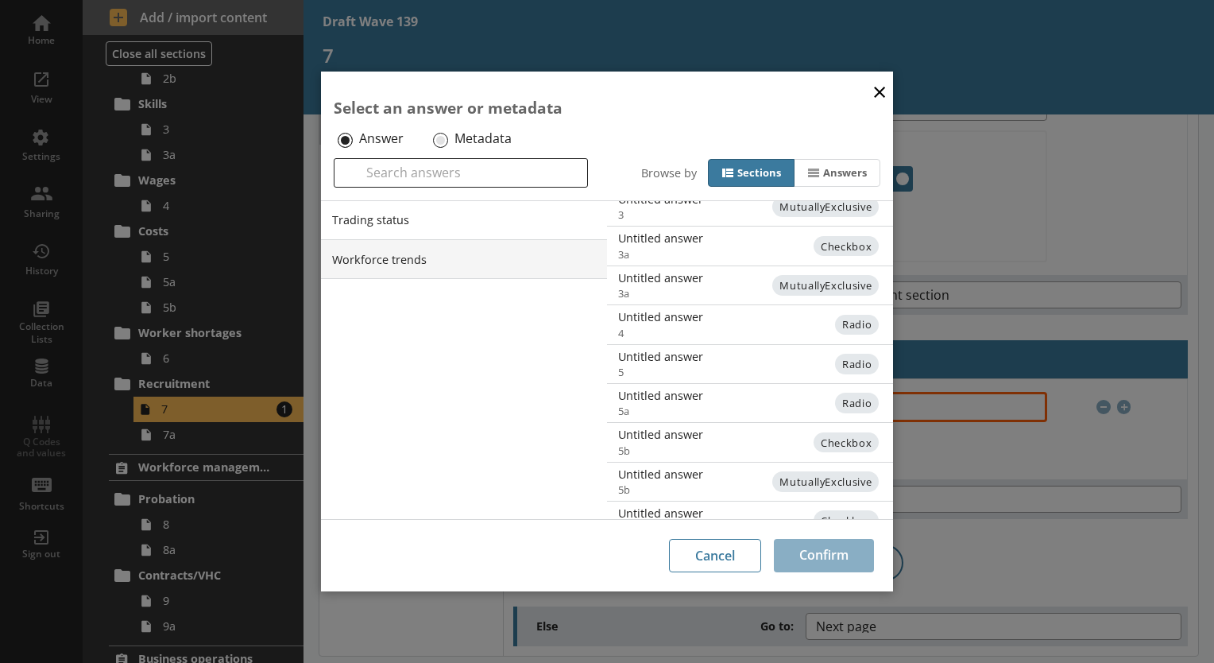
scroll to position [388, 0]
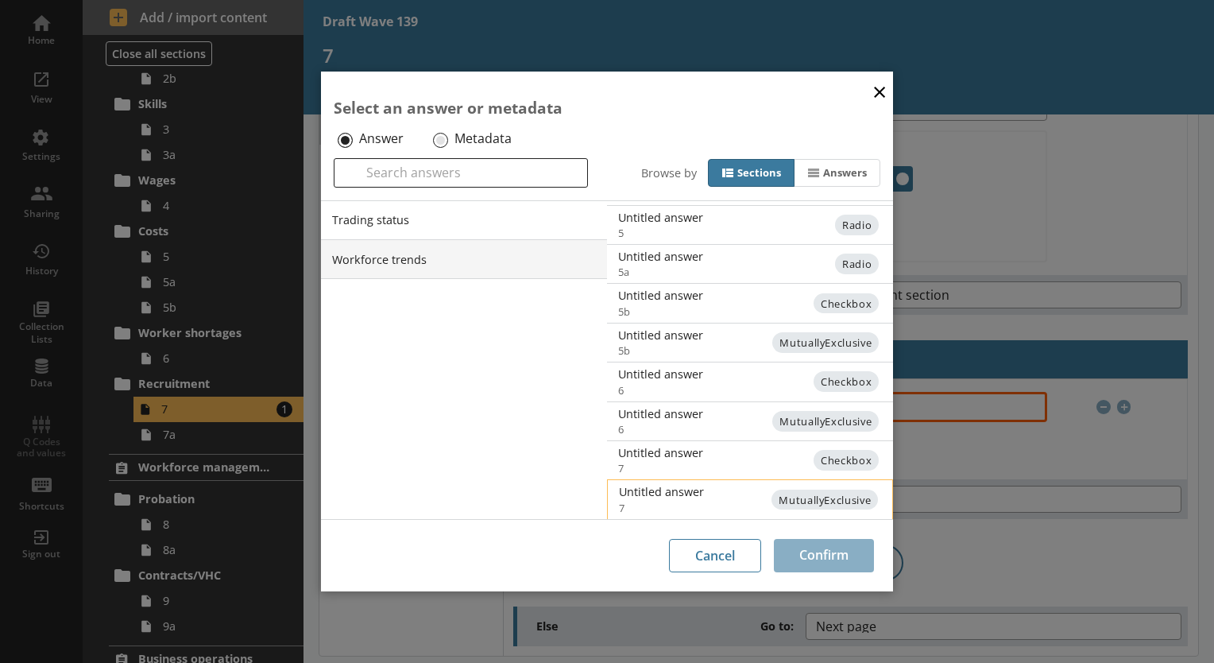
click at [693, 491] on div "Untitled answer" at bounding box center [779, 491] width 320 height 15
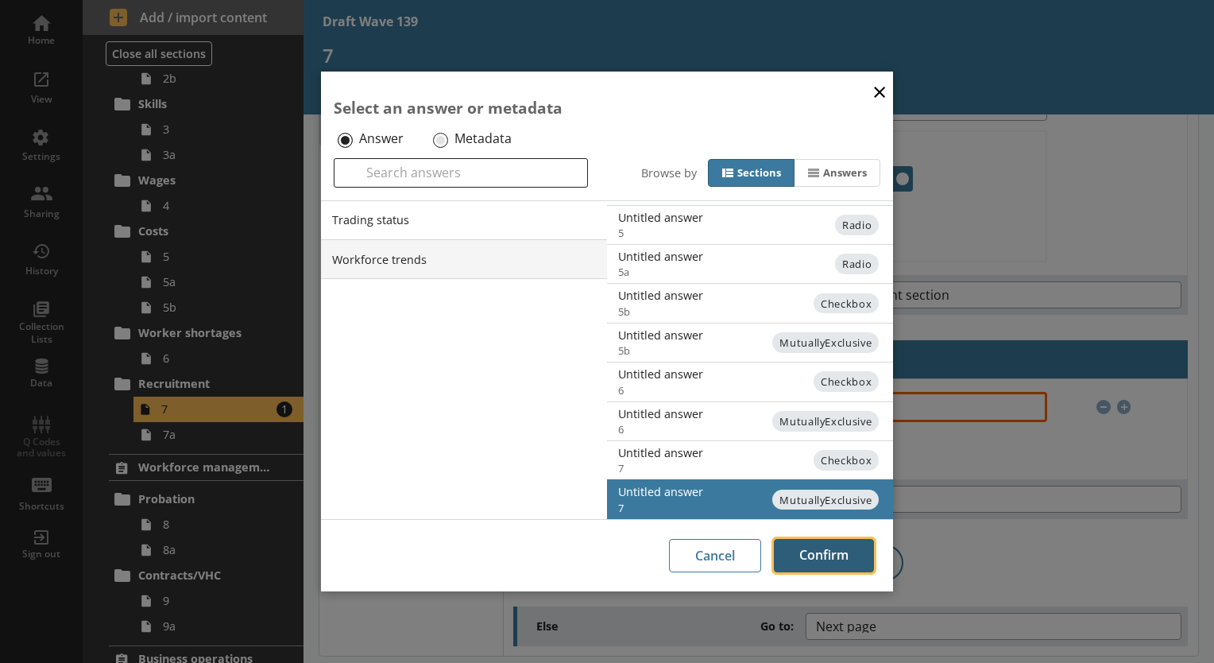
click at [812, 555] on button "Confirm" at bounding box center [824, 555] width 100 height 33
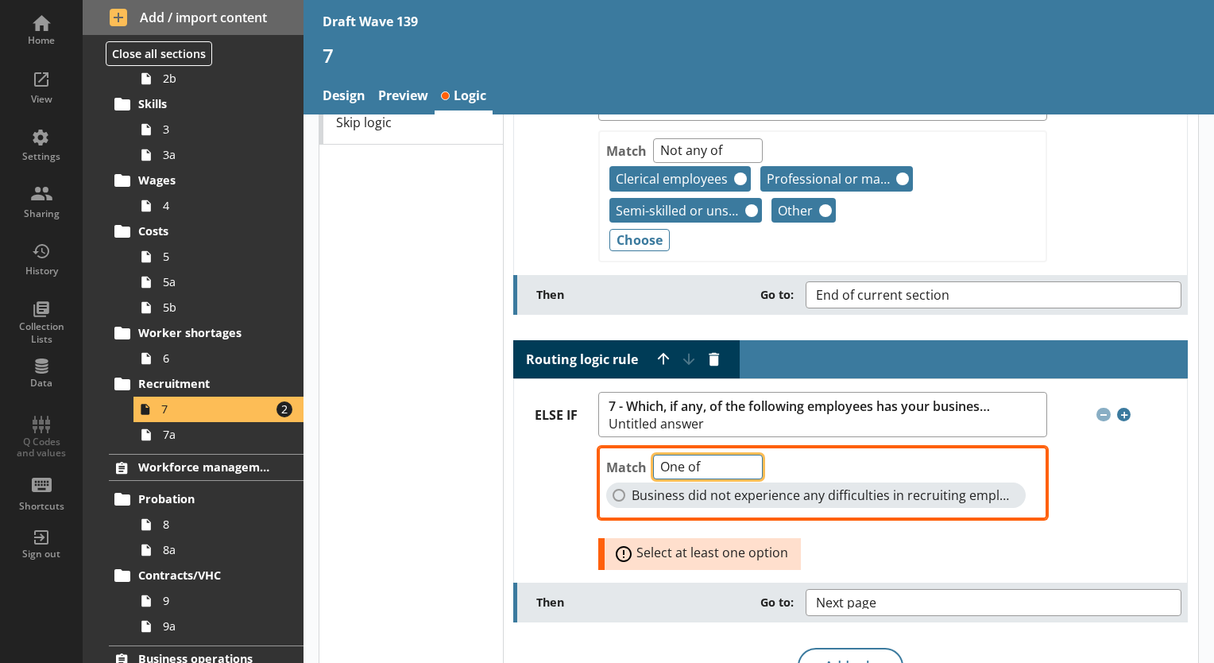
click at [741, 466] on select "One of Unanswered" at bounding box center [708, 467] width 110 height 25
click at [744, 455] on select "One of Unanswered" at bounding box center [708, 467] width 110 height 25
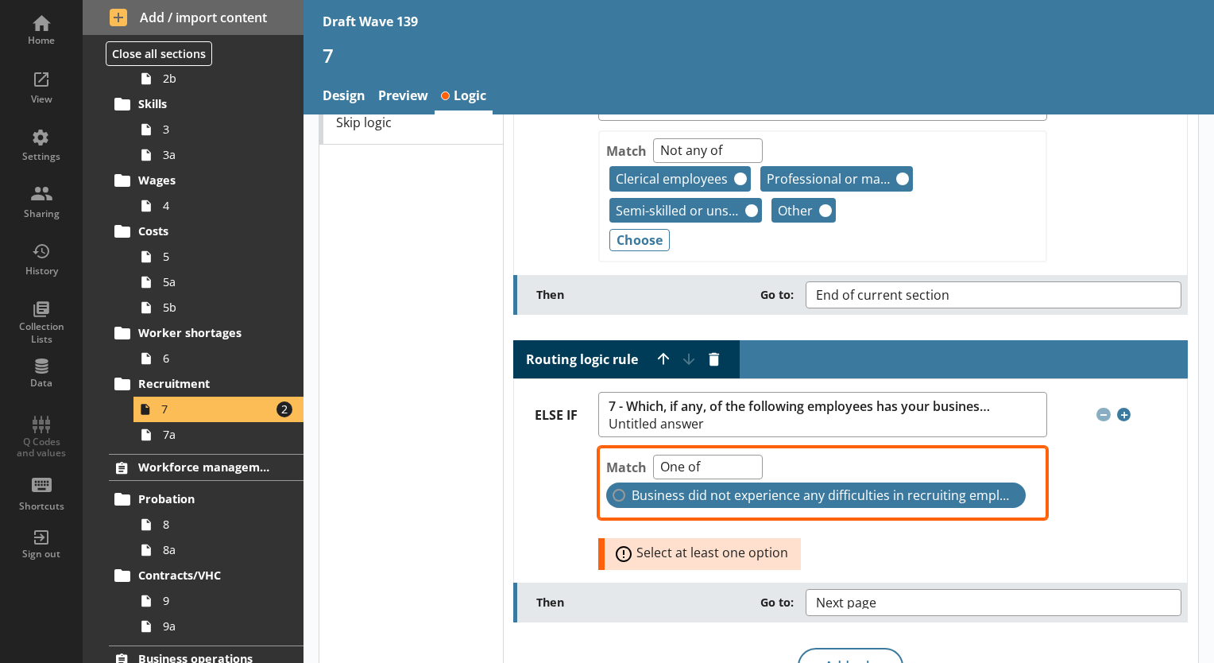
click at [614, 490] on label "Business did not experience any difficulties in recruiting employees" at bounding box center [816, 494] width 420 height 25
click at [614, 490] on input "Business did not experience any difficulties in recruiting employees" at bounding box center [619, 495] width 13 height 13
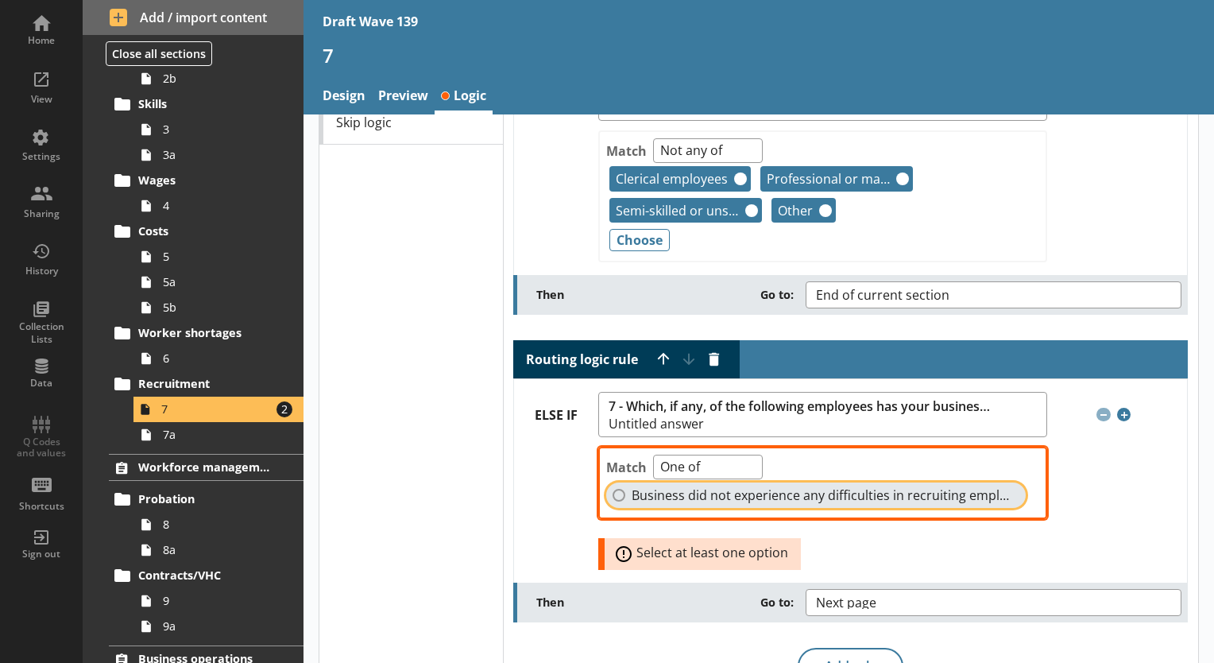
checkbox input "true"
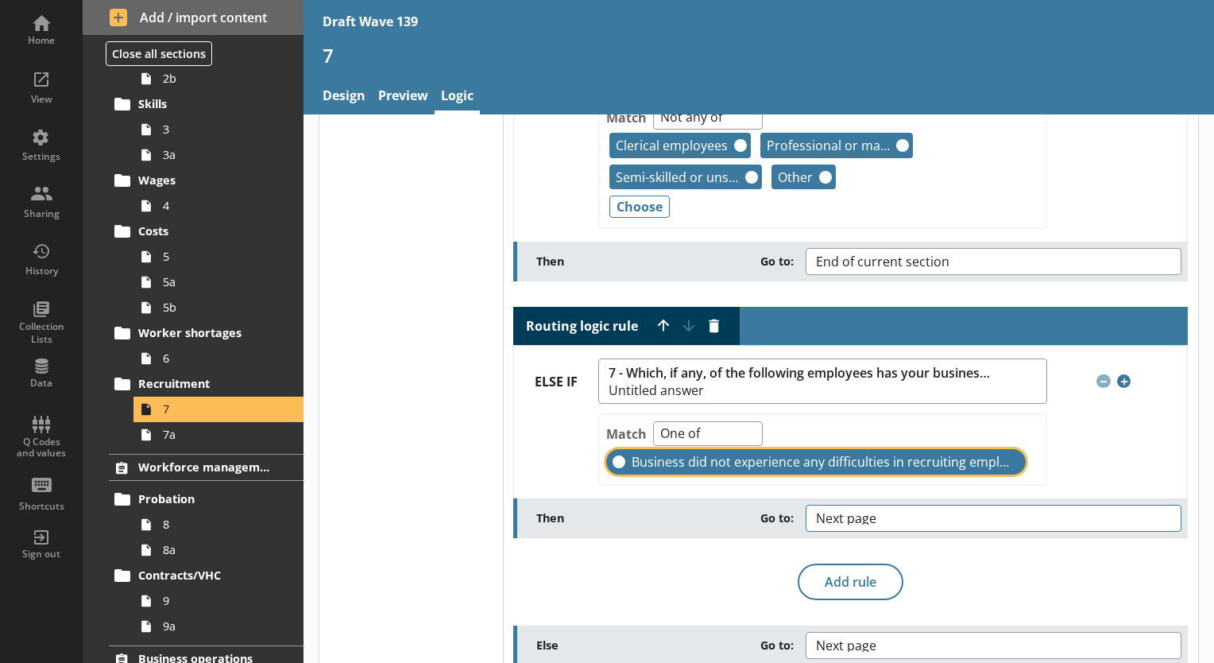
scroll to position [168, 0]
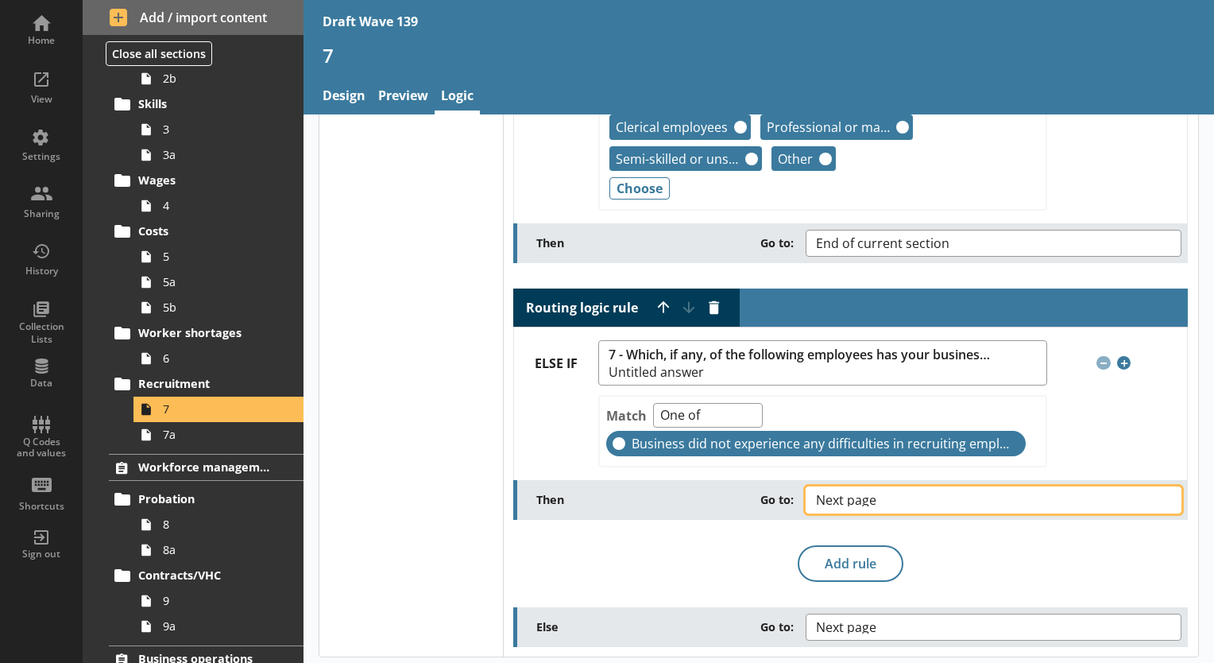
click at [1154, 494] on button "Next page" at bounding box center [994, 499] width 376 height 27
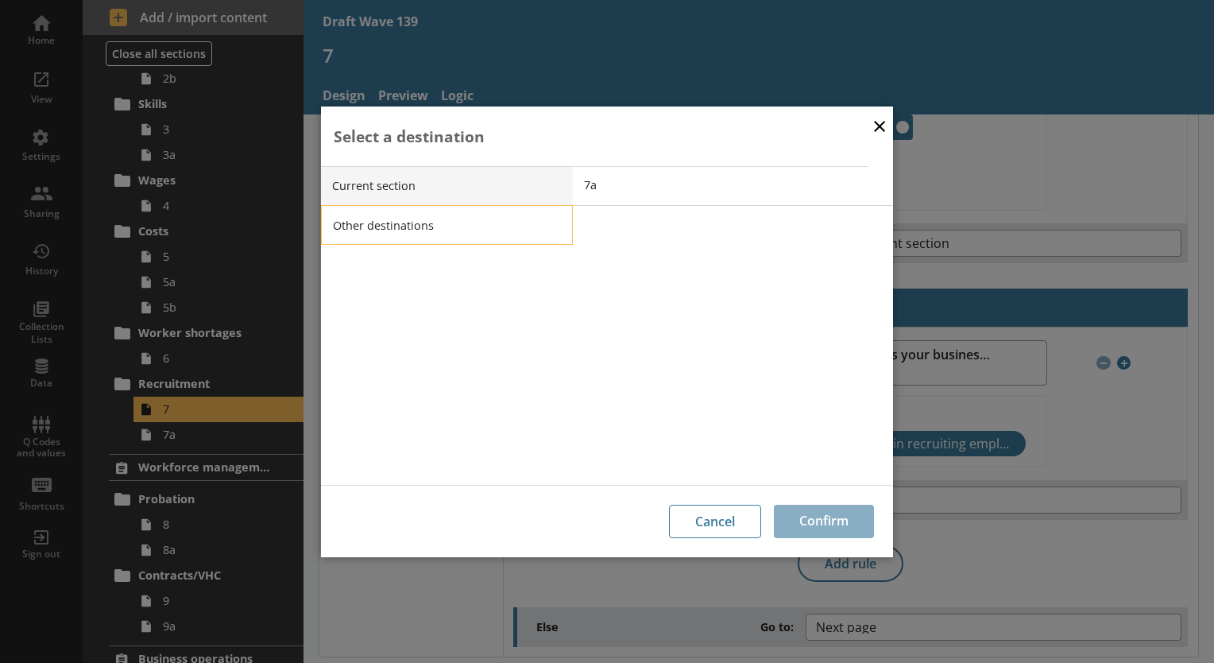
click at [373, 232] on li "Other destinations" at bounding box center [447, 225] width 252 height 40
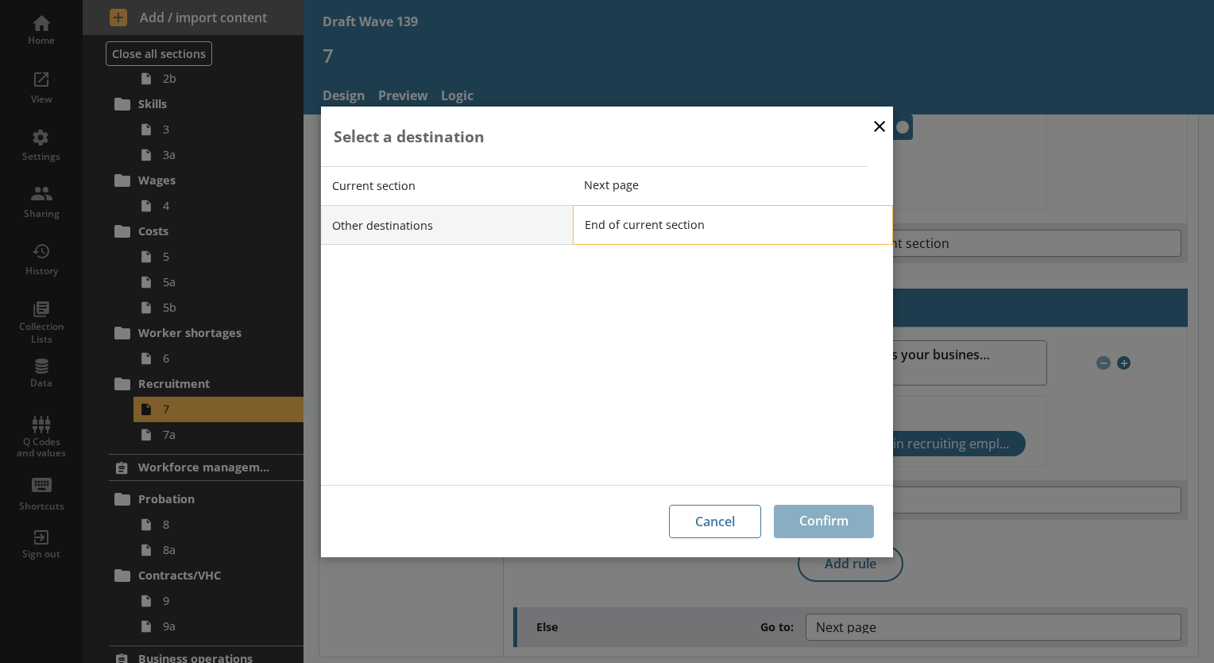
click at [668, 228] on span "End of current section" at bounding box center [745, 224] width 320 height 15
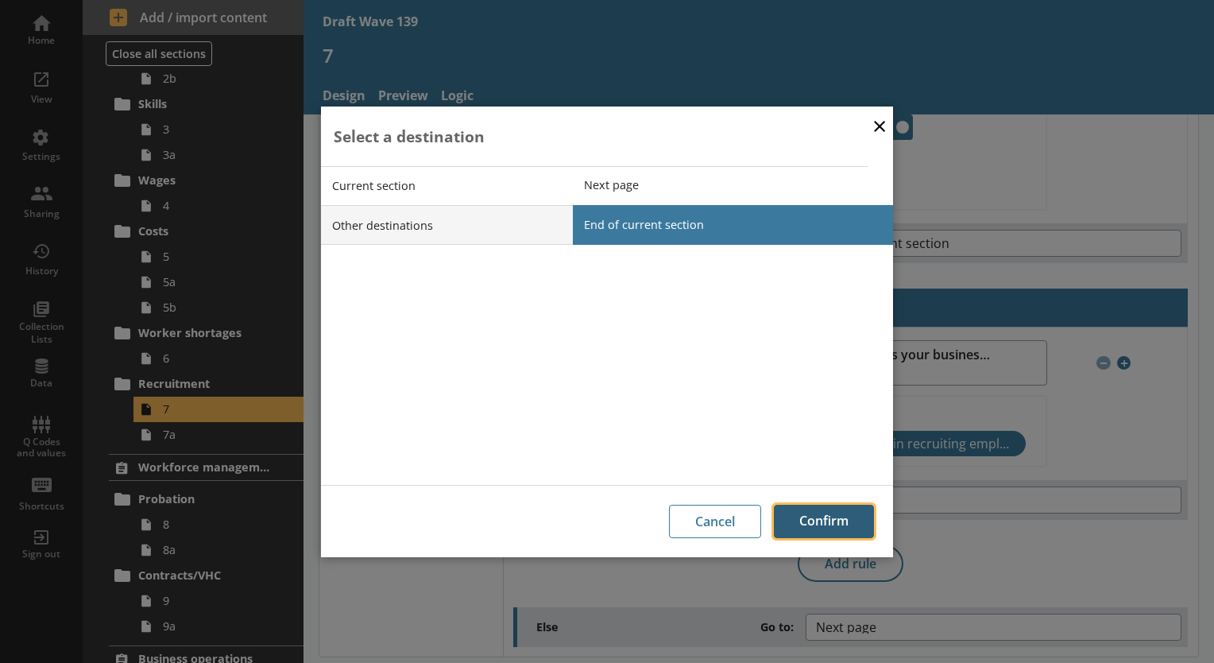
click at [819, 519] on button "Confirm" at bounding box center [824, 521] width 100 height 33
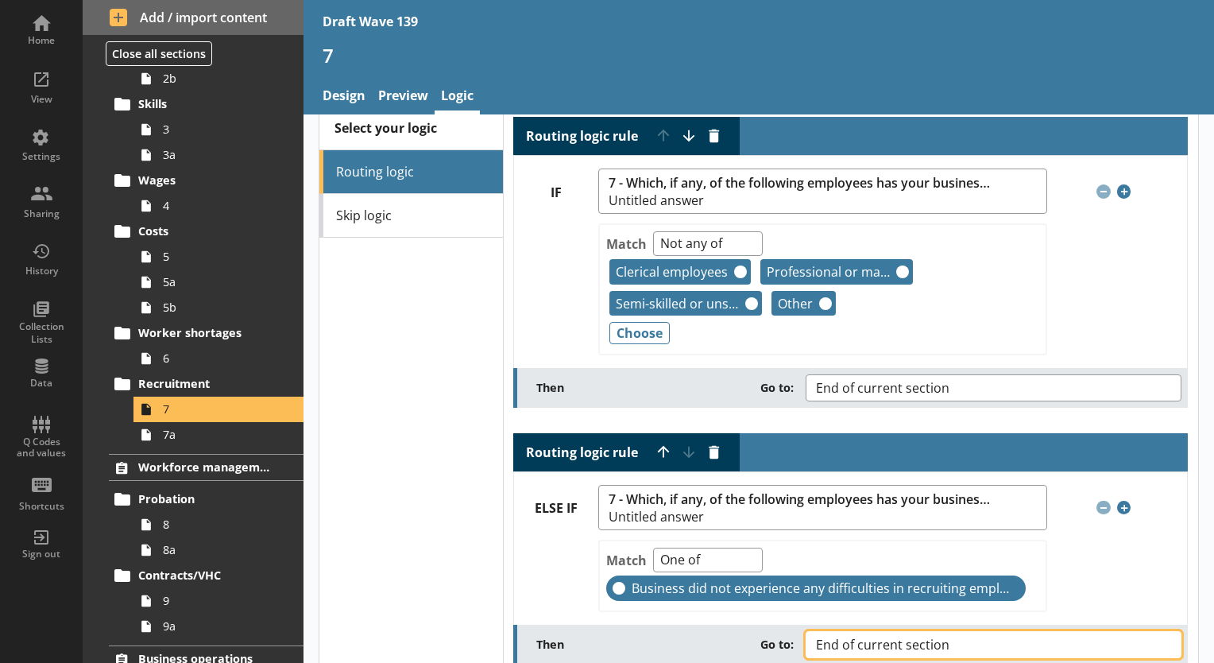
scroll to position [0, 0]
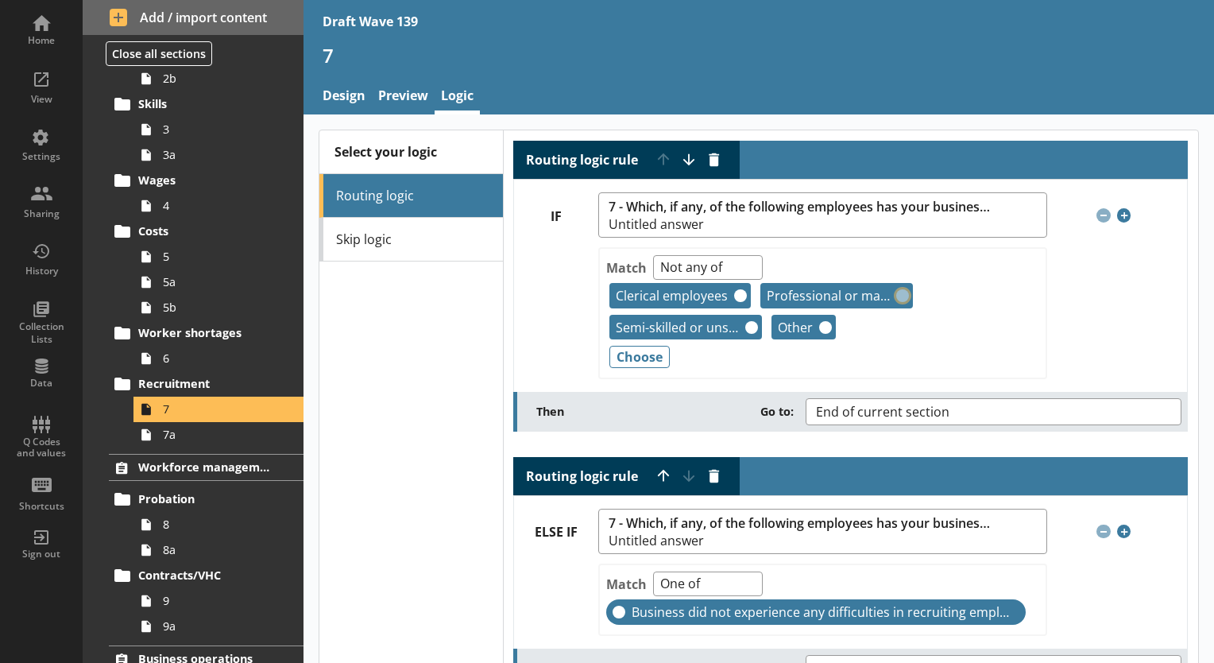
click at [897, 297] on button "Remove" at bounding box center [902, 295] width 13 height 13
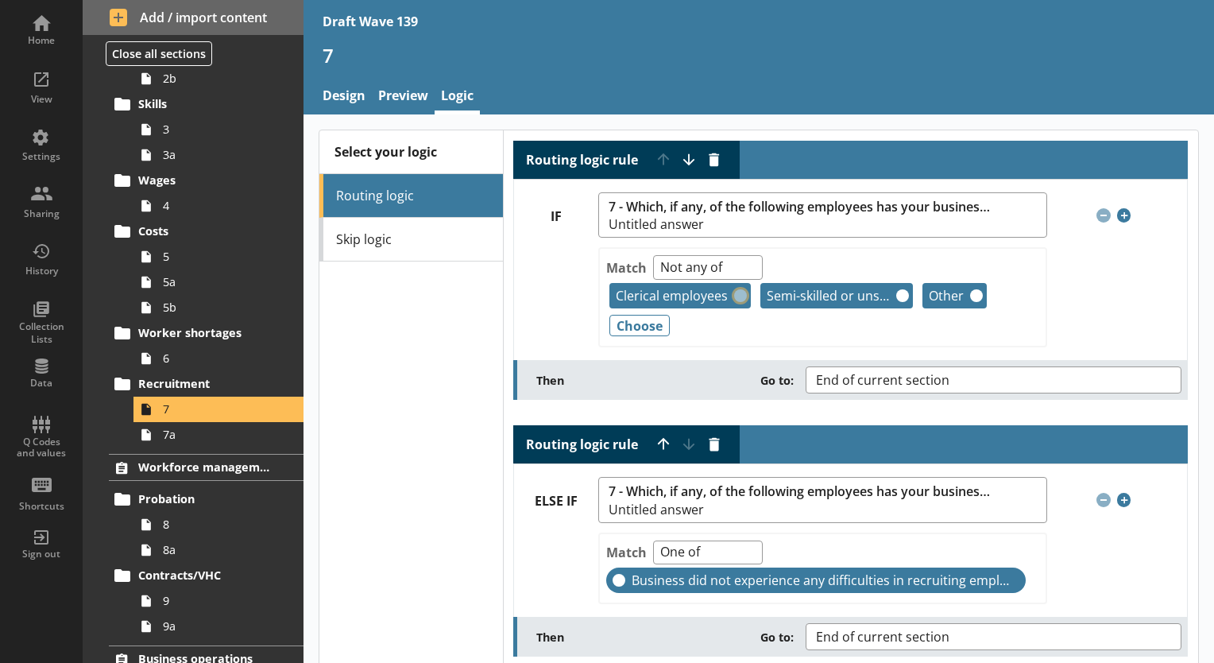
click at [734, 297] on button "Remove" at bounding box center [740, 295] width 13 height 13
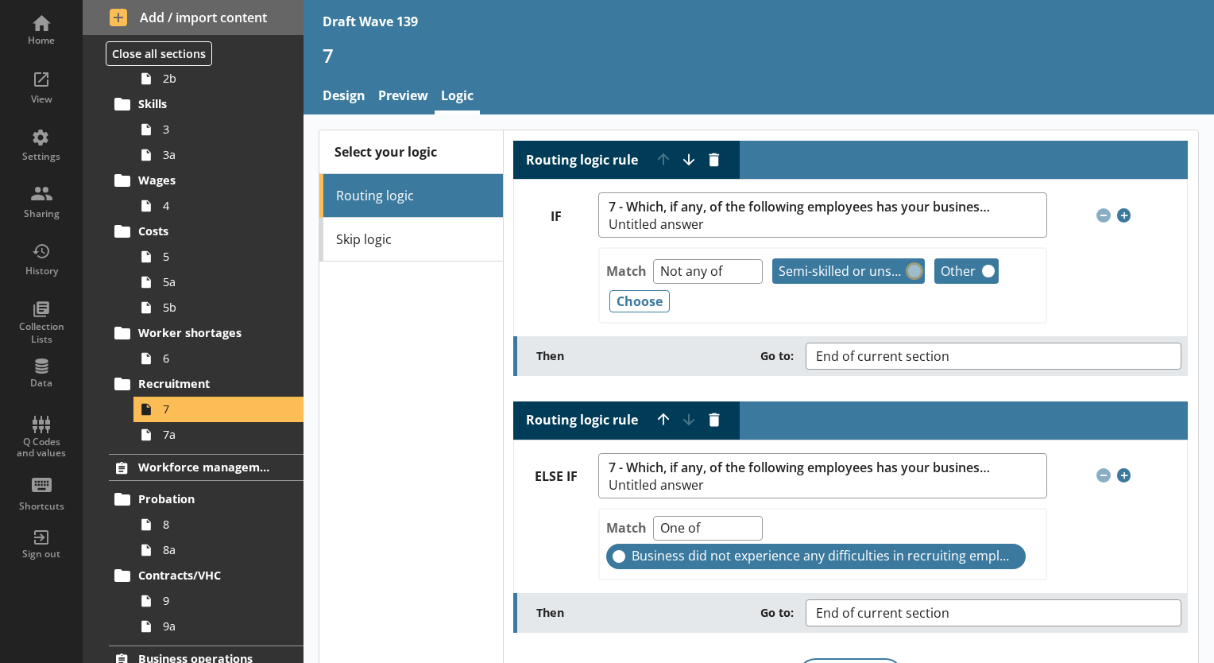
click at [908, 266] on button "Remove" at bounding box center [914, 271] width 13 height 13
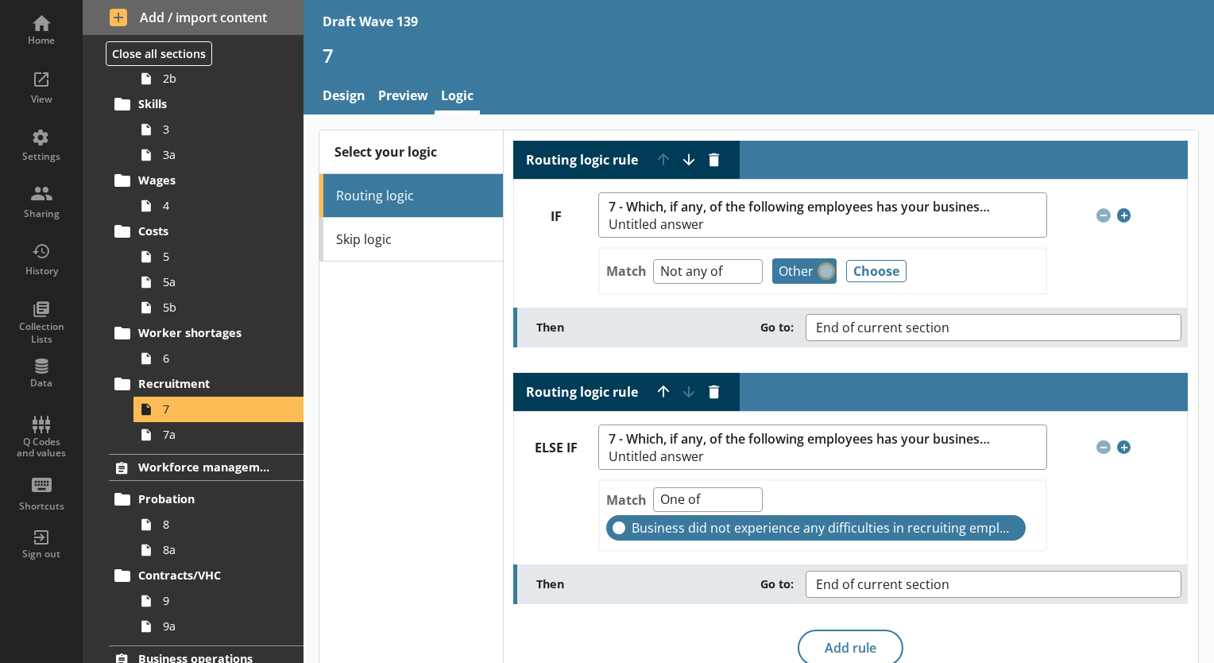
click at [820, 272] on button "Remove" at bounding box center [826, 271] width 13 height 13
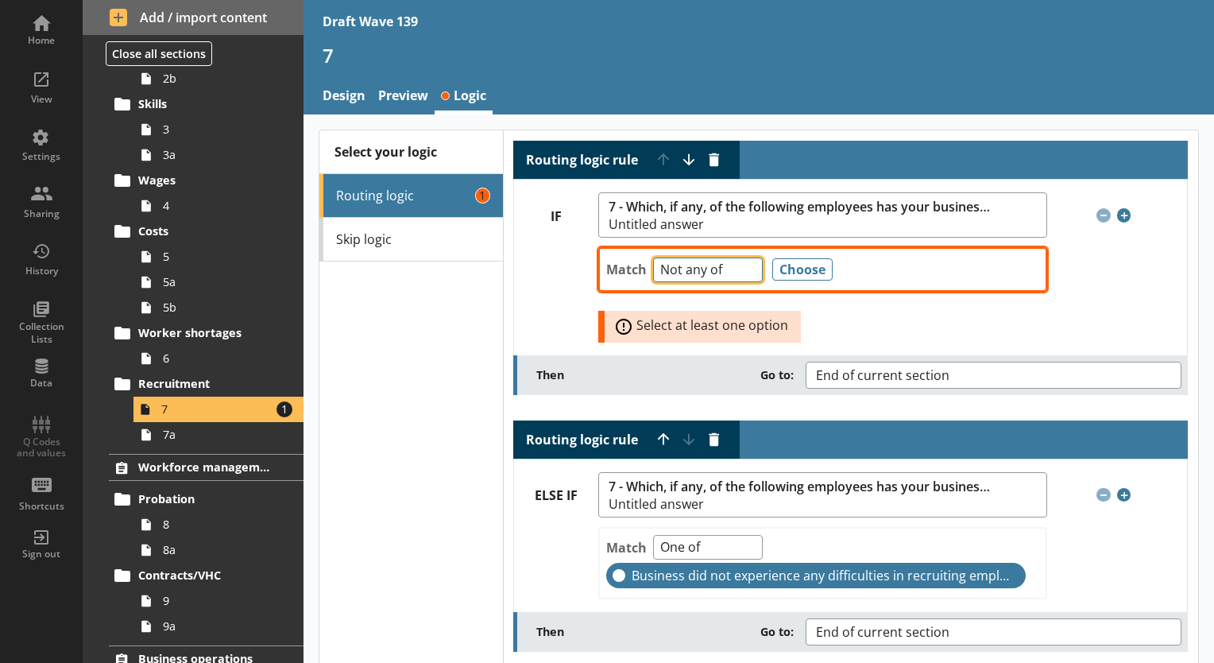
click at [738, 268] on select "Any of Not any of All of Count of Unanswered" at bounding box center [708, 269] width 110 height 25
select select "Unanswered"
click at [653, 257] on select "Any of Not any of All of Count of Unanswered" at bounding box center [708, 269] width 110 height 25
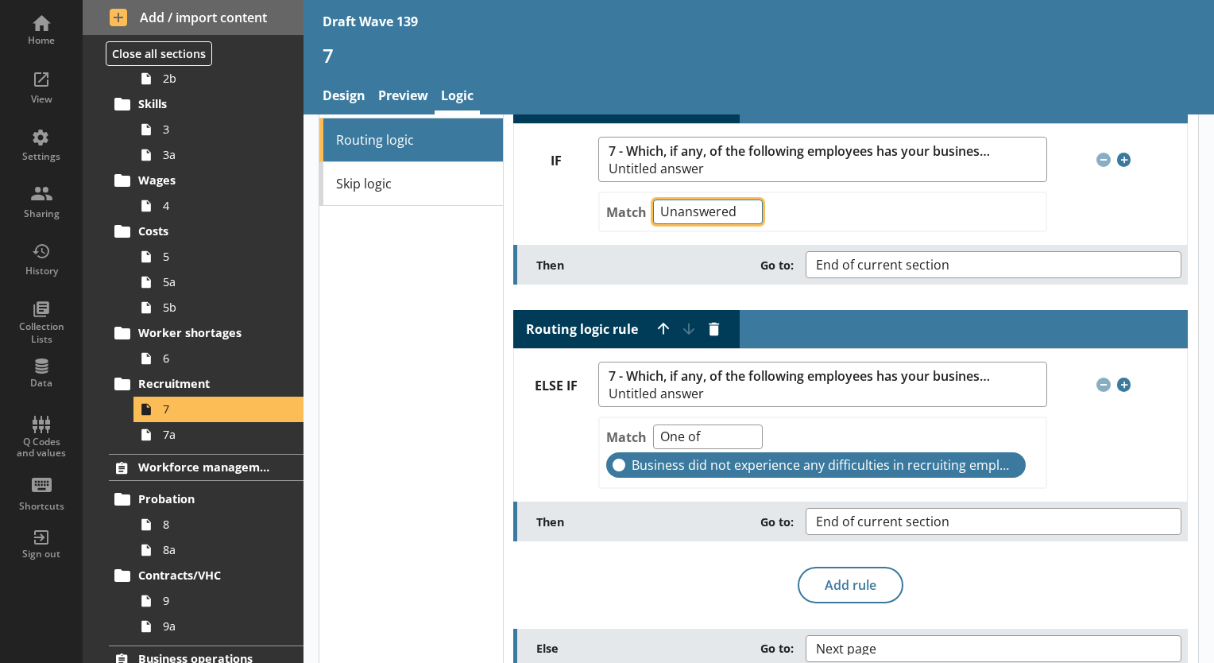
scroll to position [79, 0]
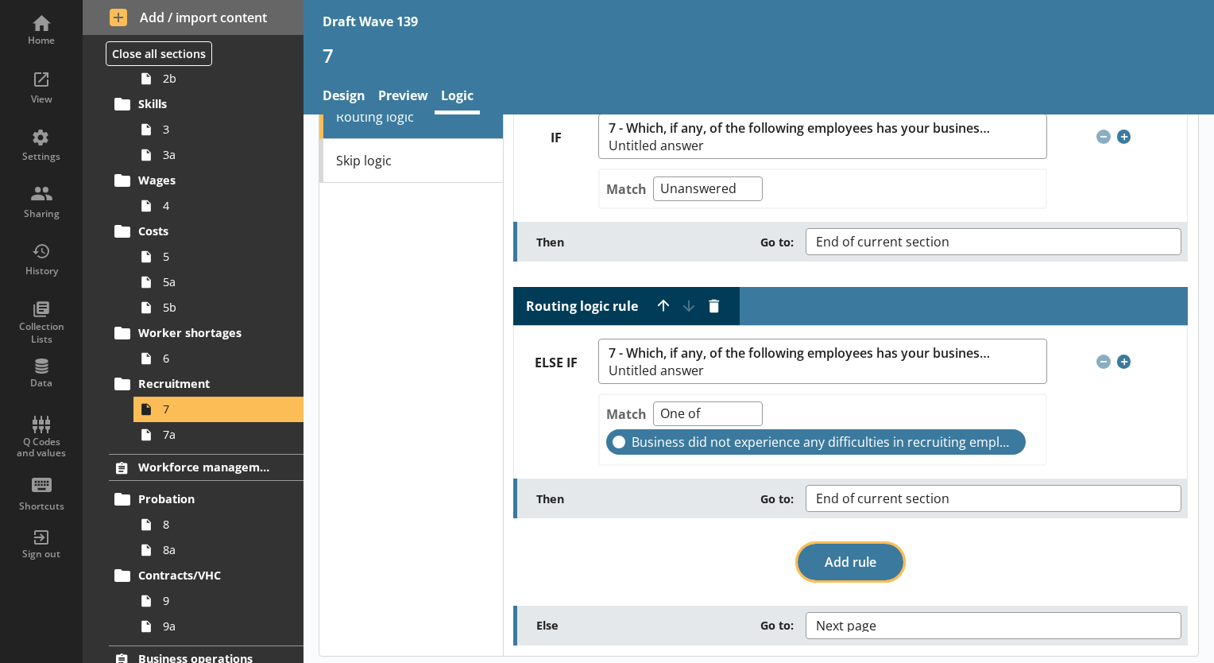
click at [862, 554] on button "Add rule" at bounding box center [851, 562] width 106 height 37
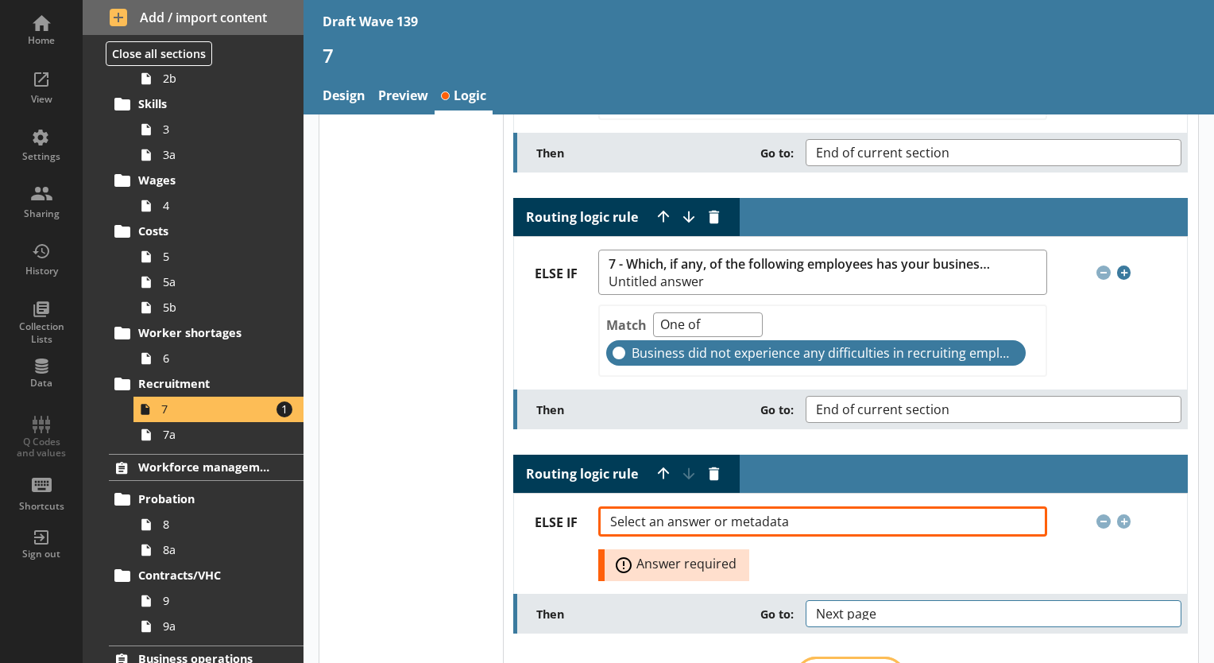
scroll to position [238, 0]
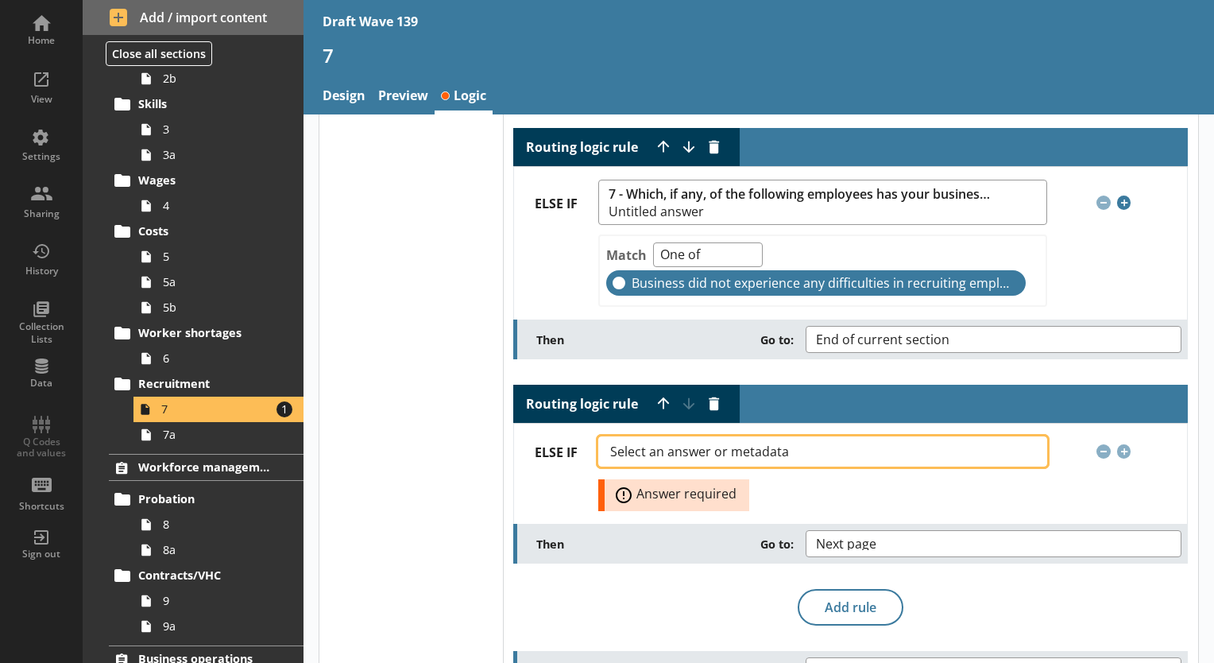
click at [1021, 447] on button "Select an answer or metadata" at bounding box center [822, 451] width 448 height 30
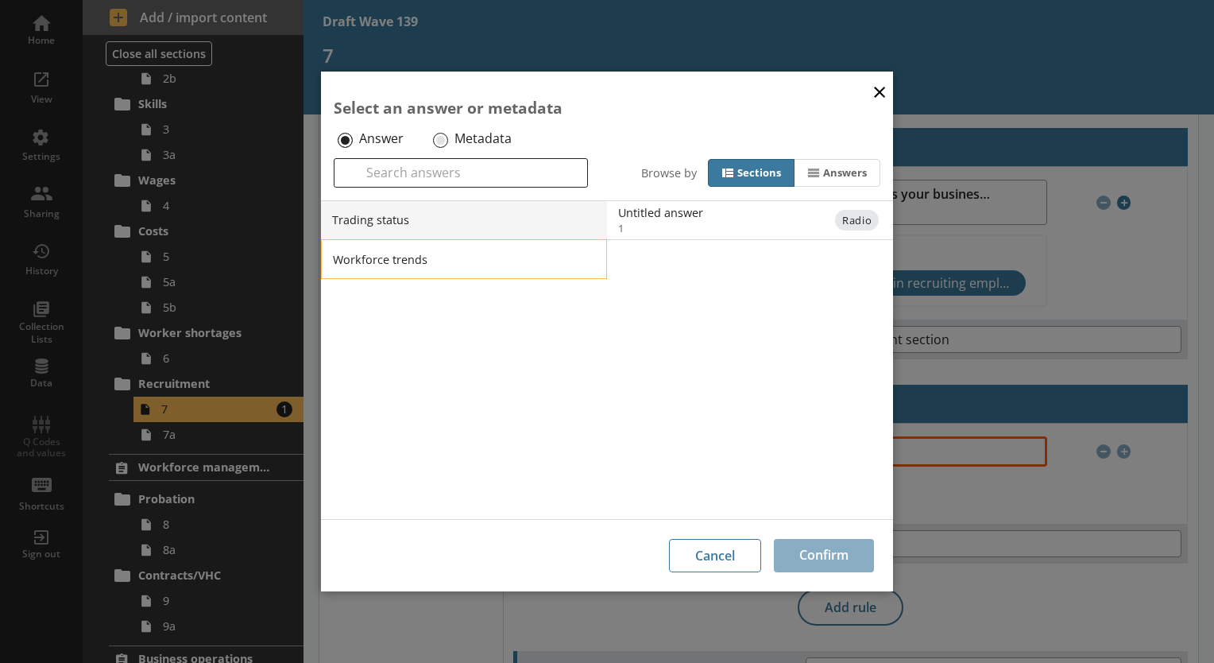
click at [423, 256] on li "Workforce trends" at bounding box center [464, 259] width 286 height 40
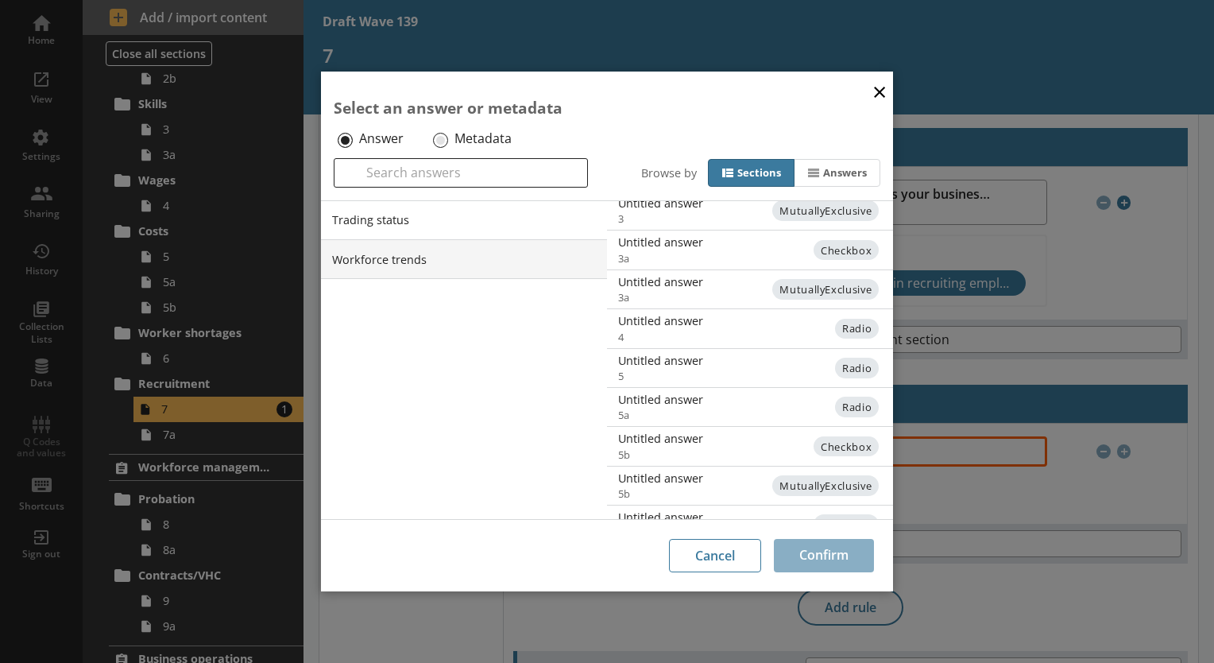
scroll to position [388, 0]
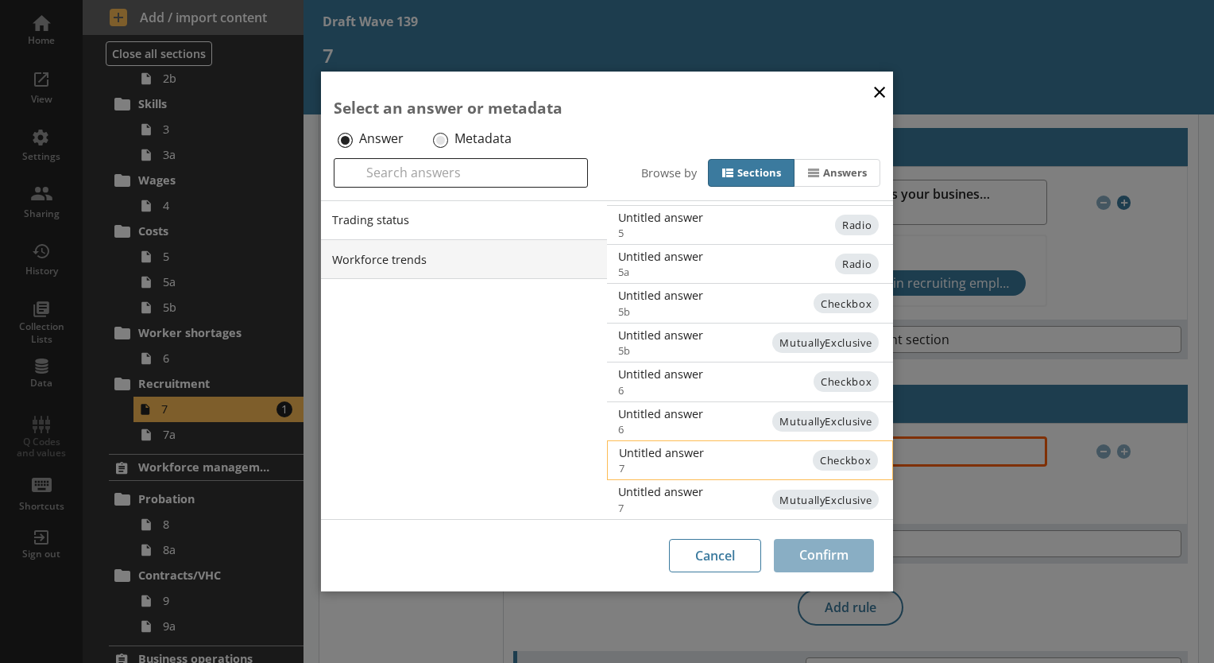
click at [726, 459] on div "Untitled answer" at bounding box center [779, 452] width 320 height 15
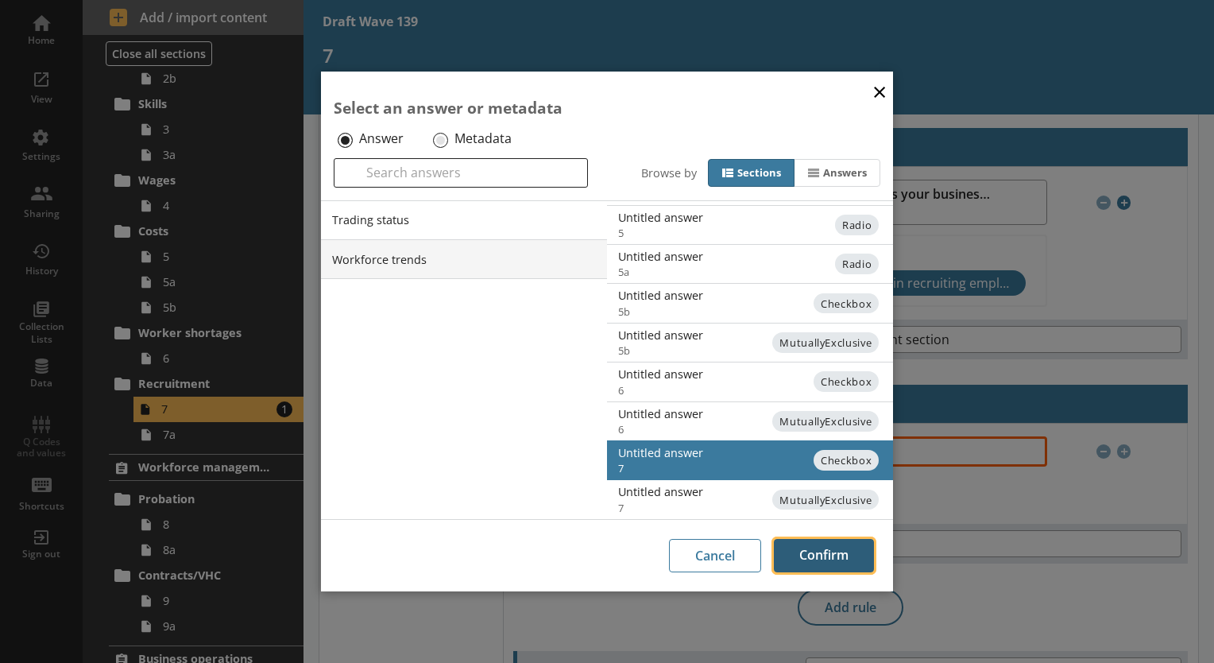
click at [820, 552] on button "Confirm" at bounding box center [824, 555] width 100 height 33
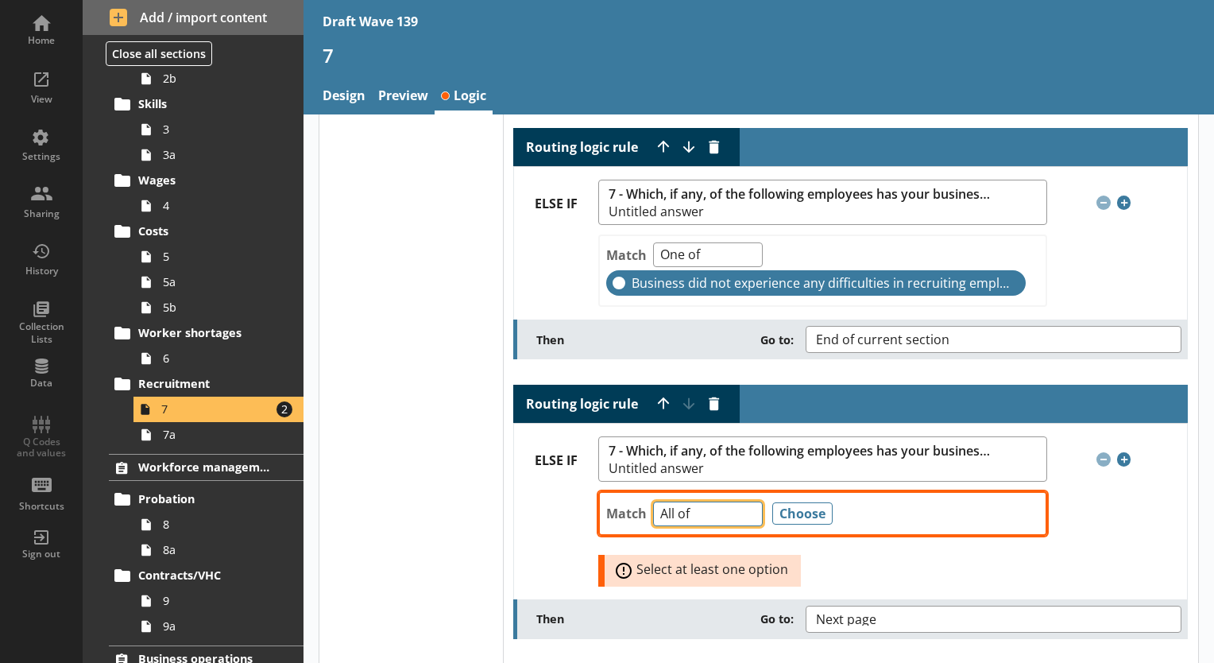
click at [744, 514] on select "Any of Not any of All of Count of Unanswered" at bounding box center [708, 513] width 110 height 25
select select "AnyOf"
click at [653, 501] on select "Any of Not any of All of Count of Unanswered" at bounding box center [708, 513] width 110 height 25
click at [775, 507] on button "Choose" at bounding box center [802, 513] width 60 height 22
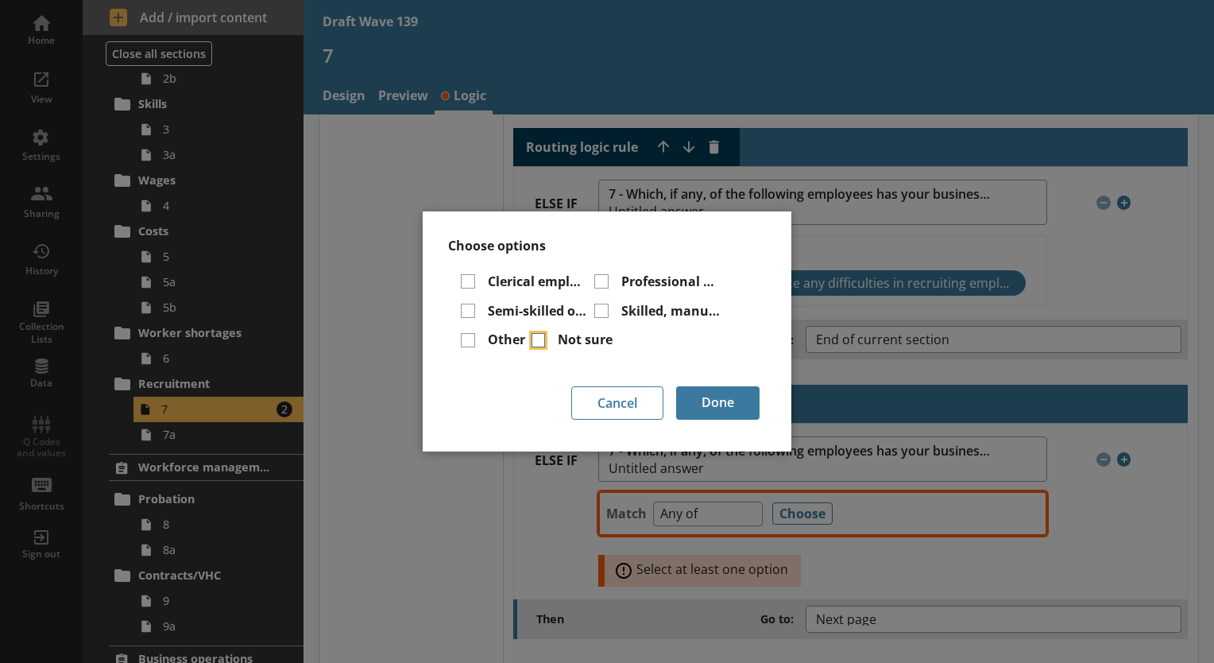
click at [539, 339] on input "Not sure" at bounding box center [539, 340] width 14 height 14
checkbox input "true"
click at [730, 400] on button "Done" at bounding box center [717, 402] width 83 height 33
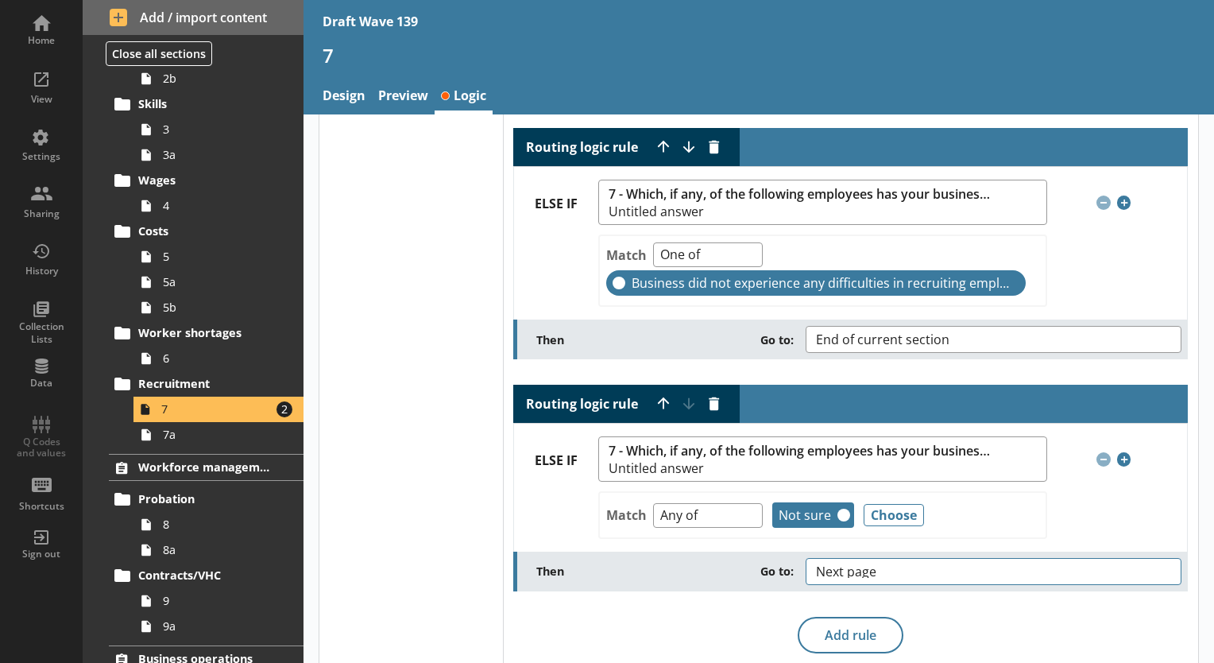
scroll to position [308, 0]
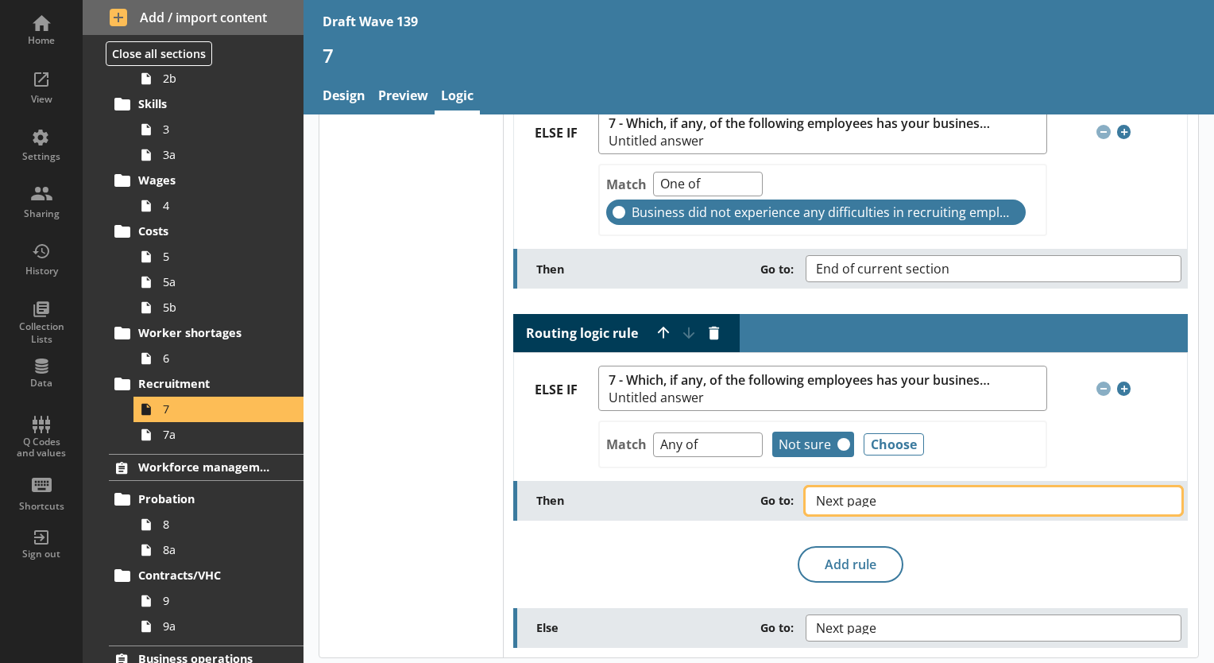
click at [1156, 497] on button "Next page" at bounding box center [994, 500] width 376 height 27
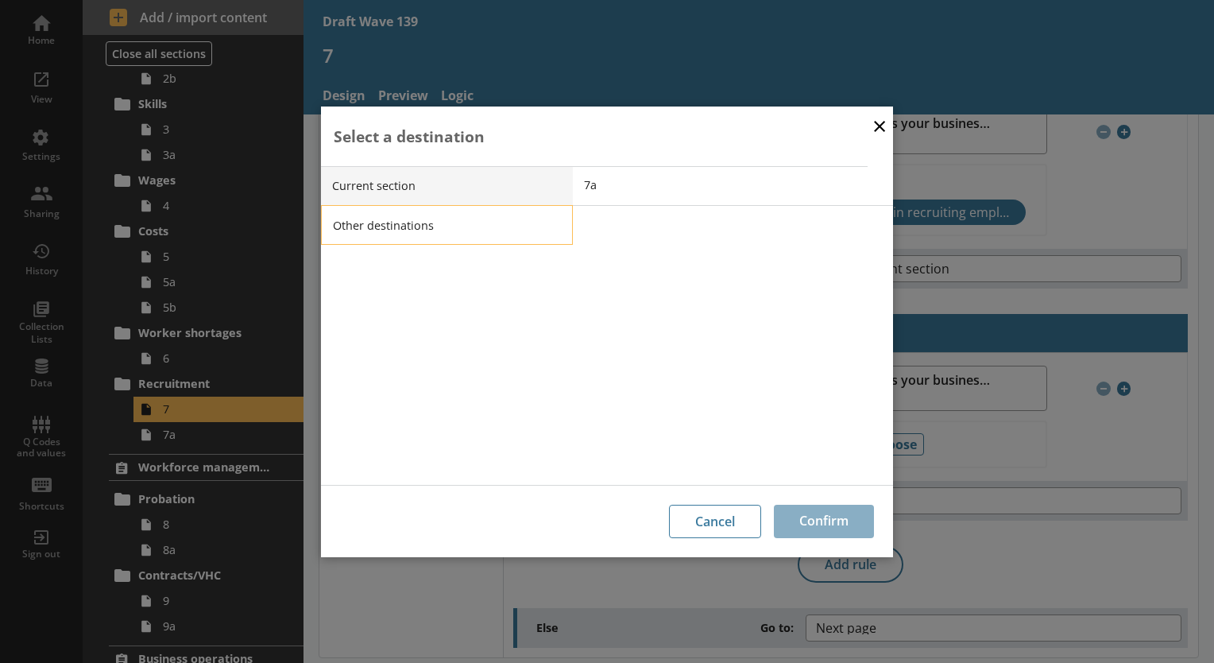
click at [461, 224] on li "Other destinations" at bounding box center [447, 225] width 252 height 40
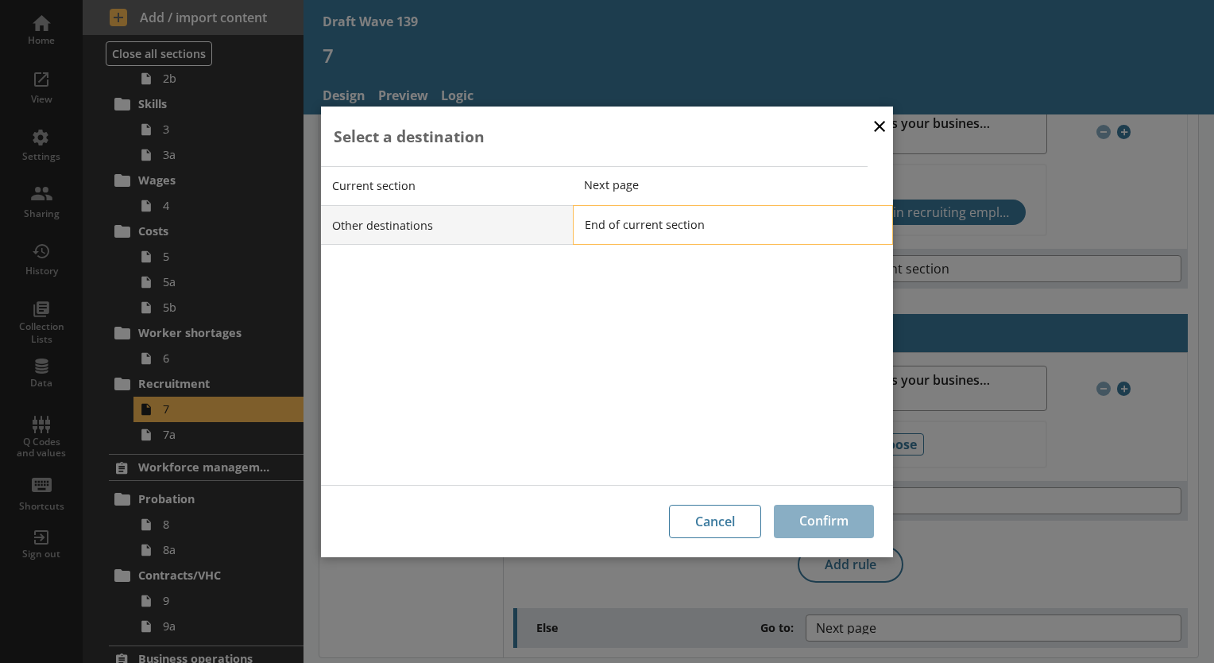
click at [629, 226] on span "End of current section" at bounding box center [745, 224] width 320 height 15
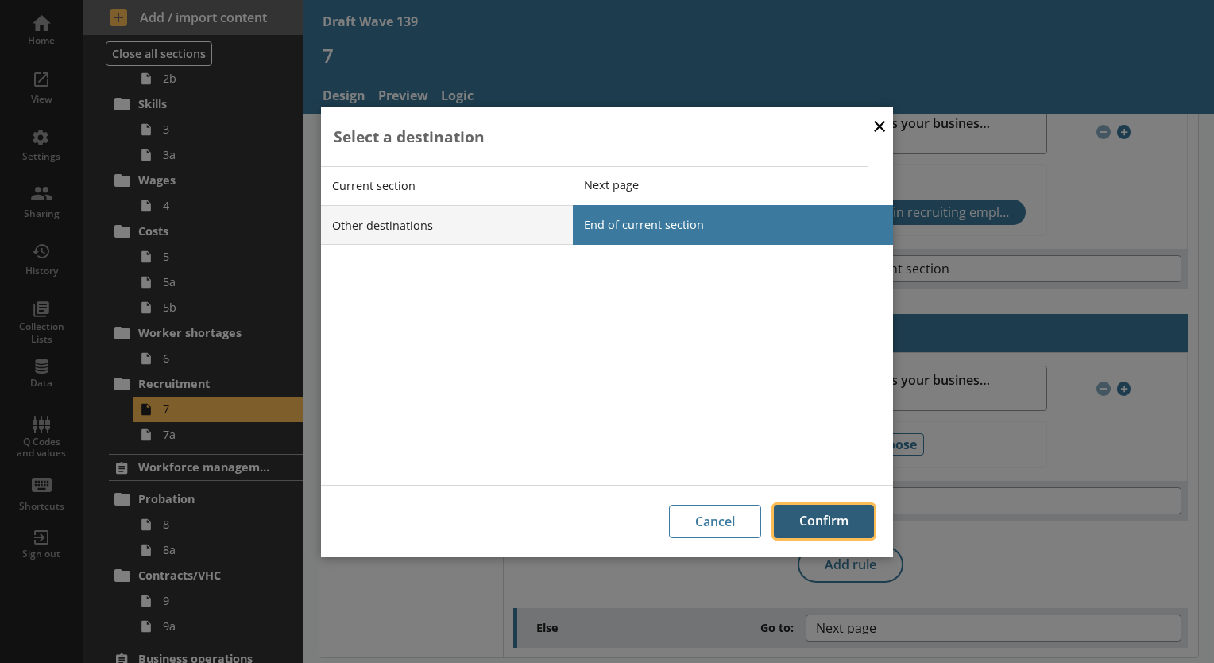
click at [820, 531] on button "Confirm" at bounding box center [824, 521] width 100 height 33
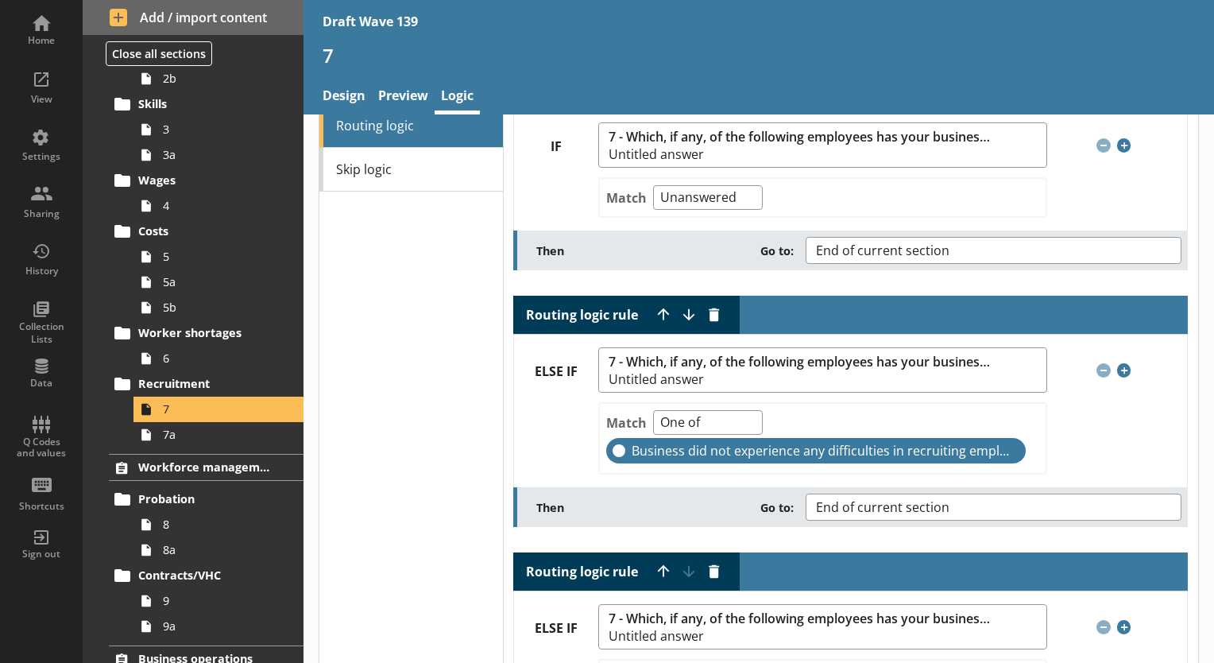
scroll to position [0, 0]
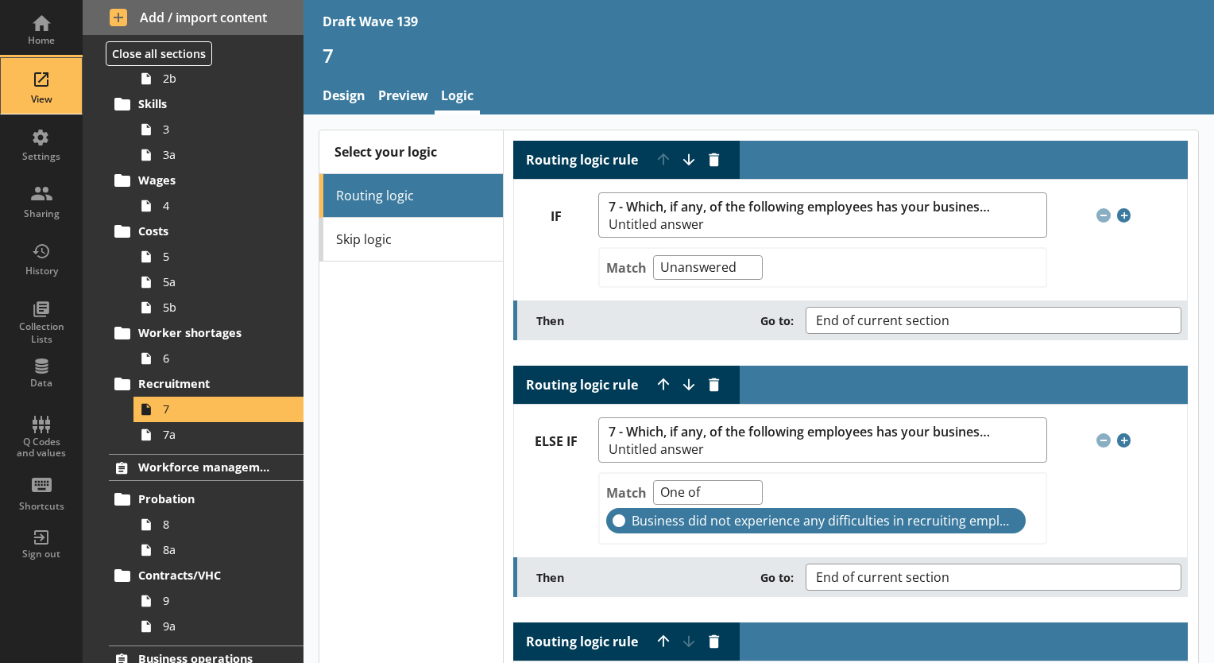
click at [40, 99] on div "View" at bounding box center [42, 99] width 56 height 13
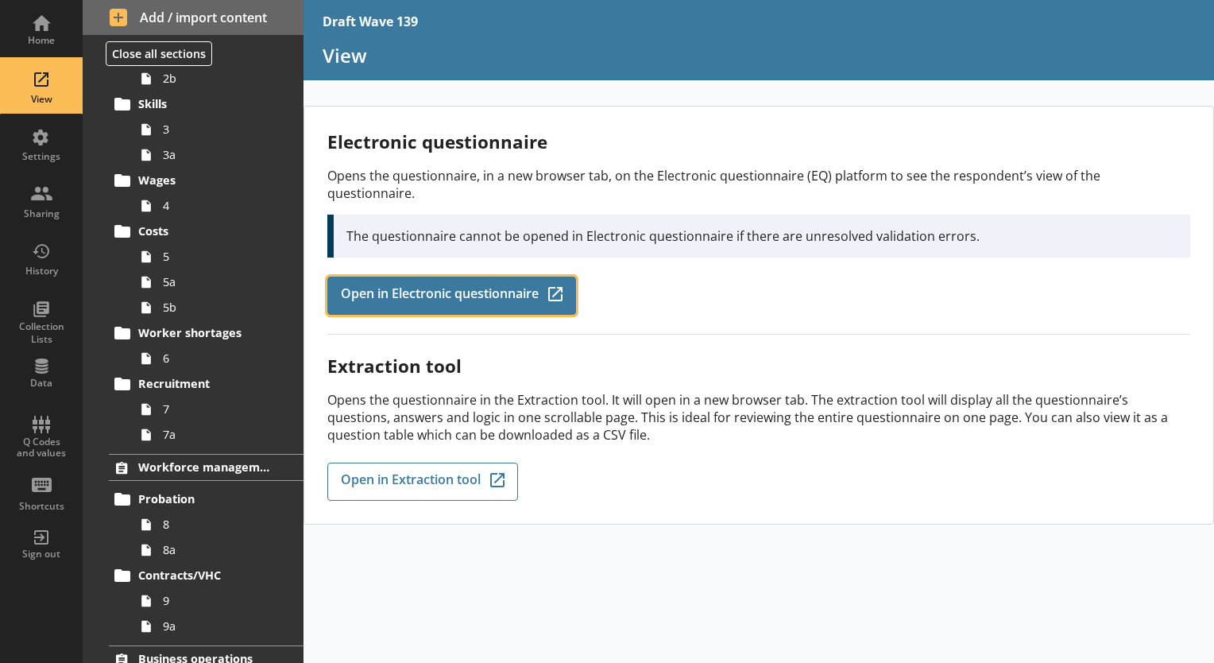
click at [401, 287] on span "Open in Electronic questionnaire" at bounding box center [440, 295] width 198 height 17
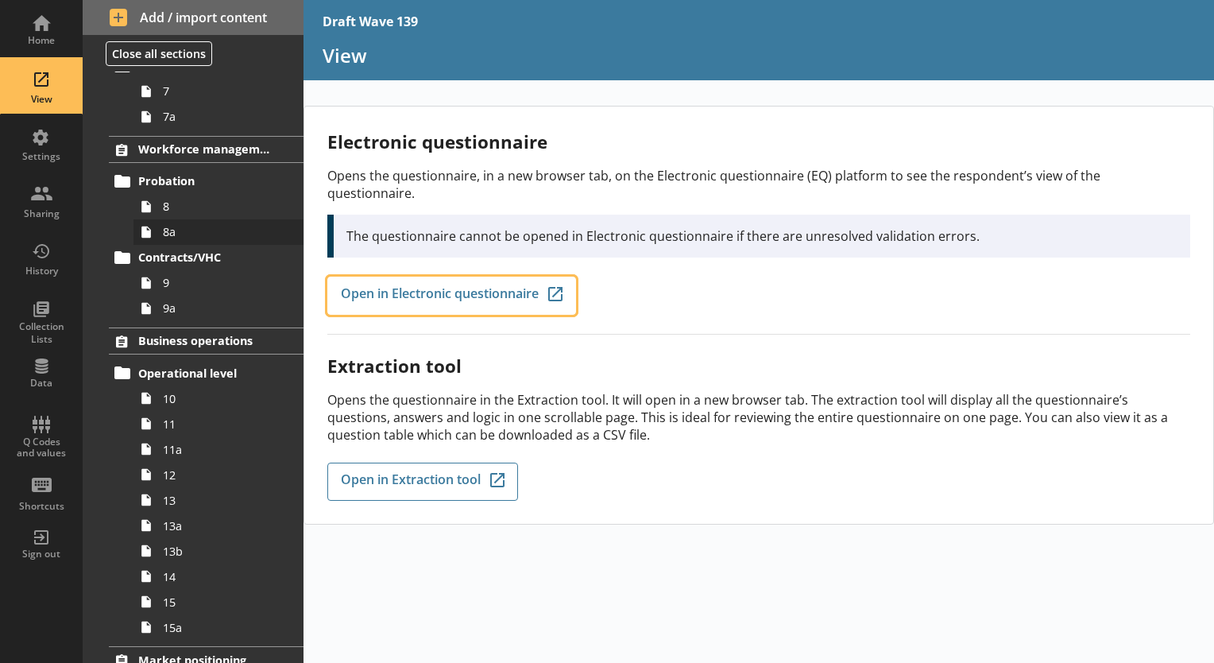
scroll to position [318, 0]
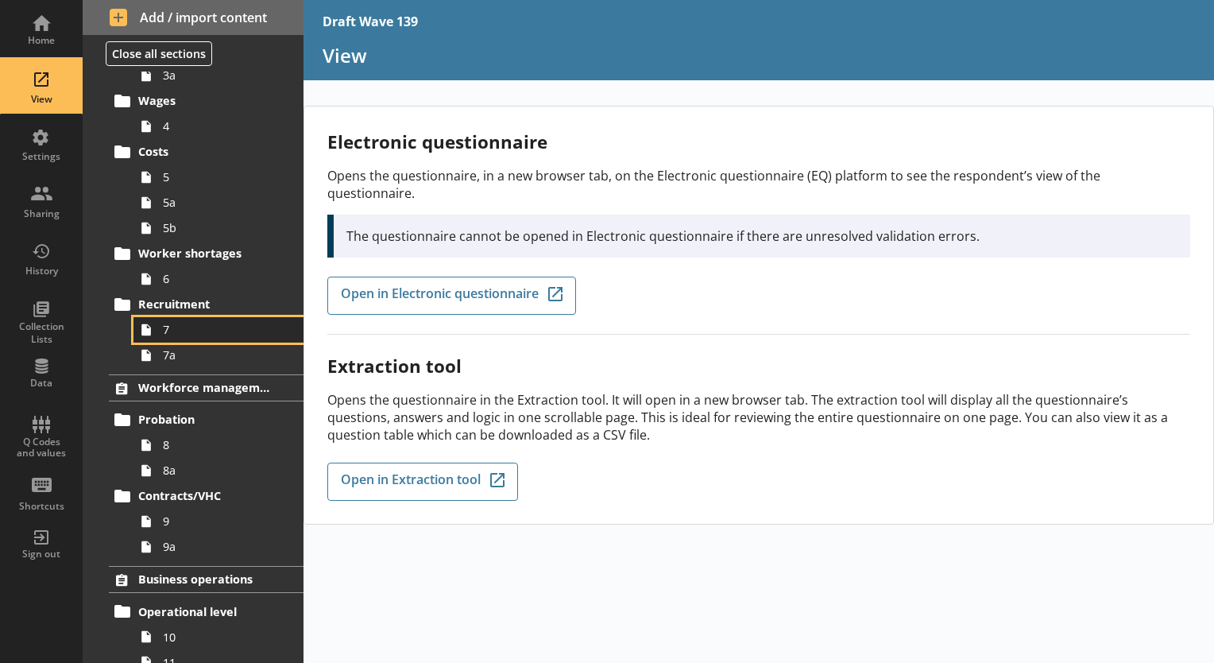
click at [152, 335] on icon at bounding box center [146, 329] width 25 height 25
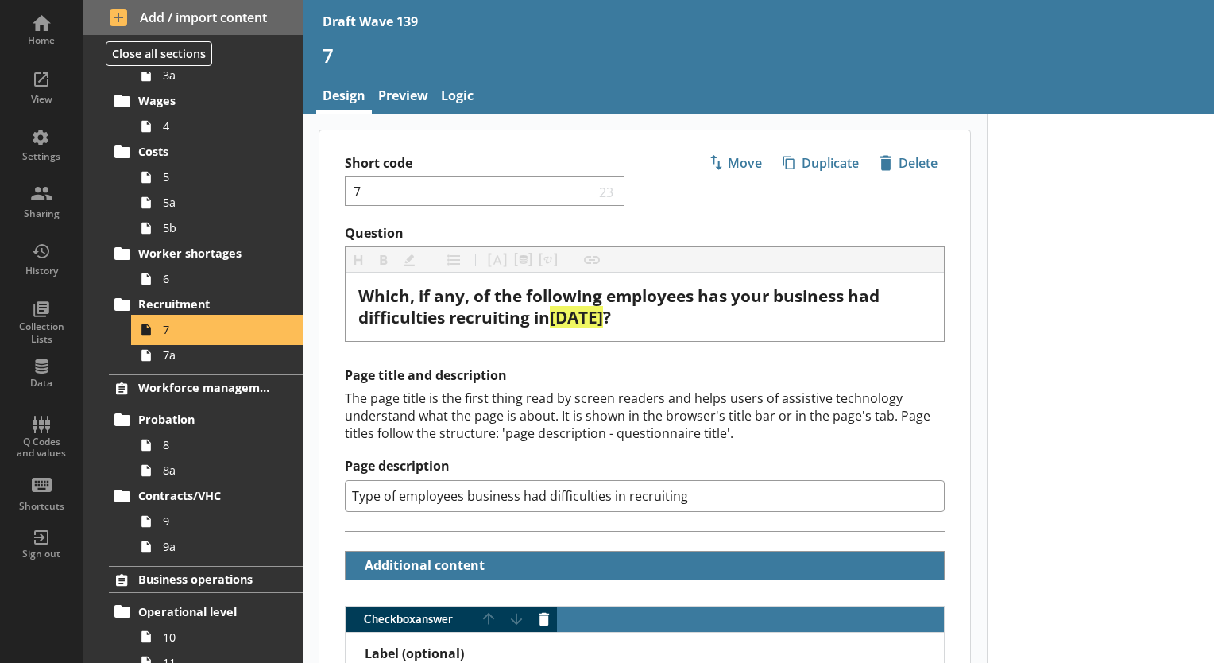
type textarea "x"
click at [450, 101] on link "Logic" at bounding box center [457, 97] width 45 height 34
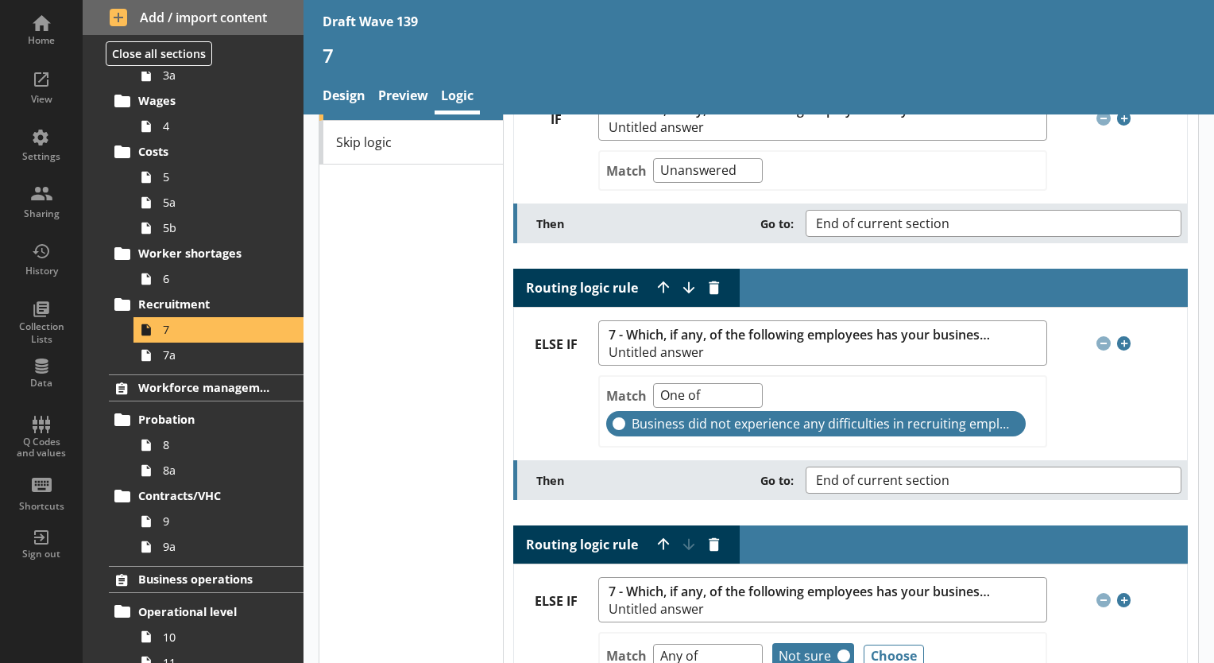
scroll to position [238, 0]
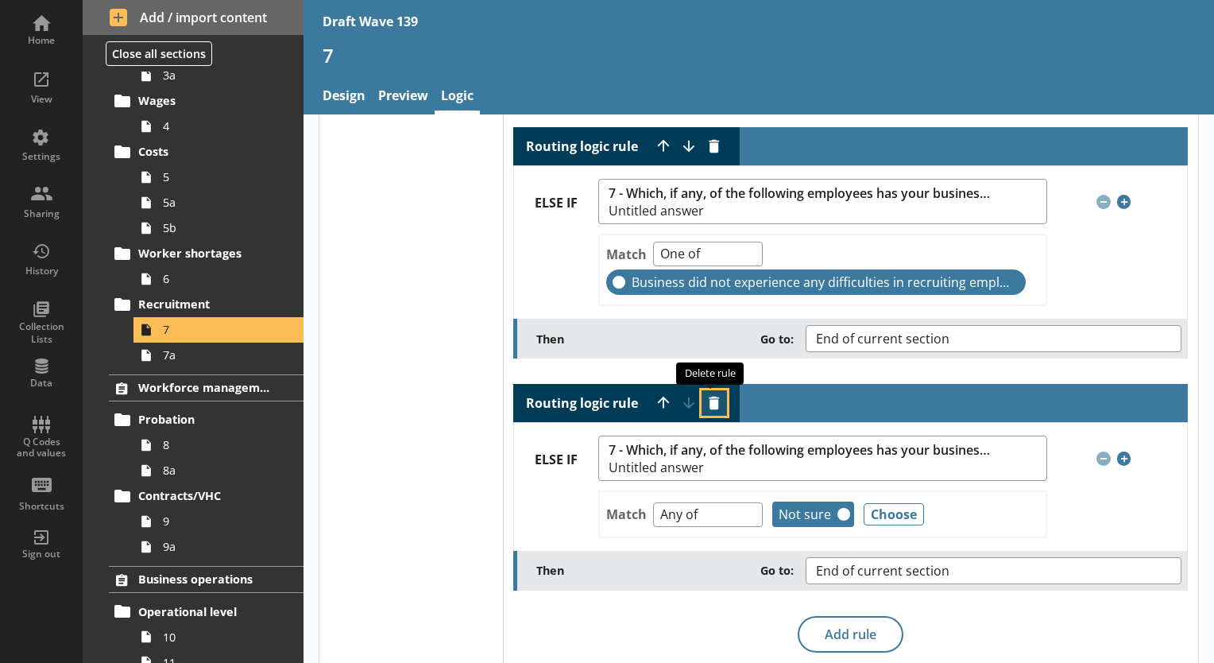
click at [707, 399] on button "Delete routing rule" at bounding box center [714, 402] width 25 height 25
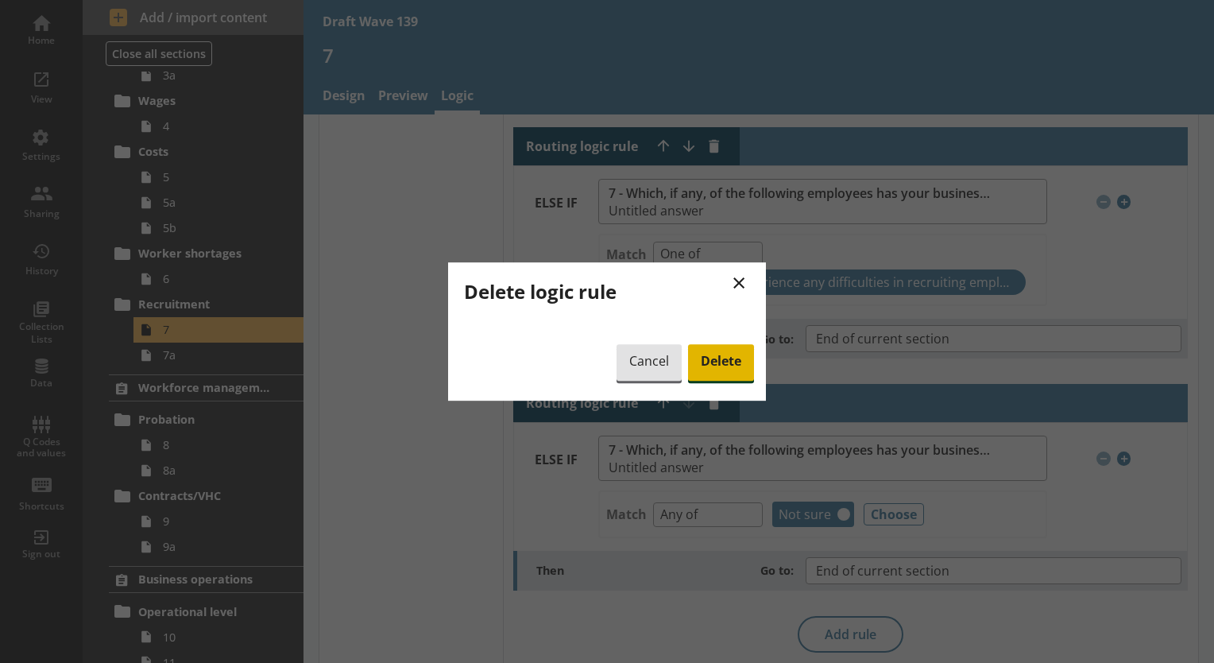
click at [713, 369] on span "Delete" at bounding box center [721, 362] width 66 height 37
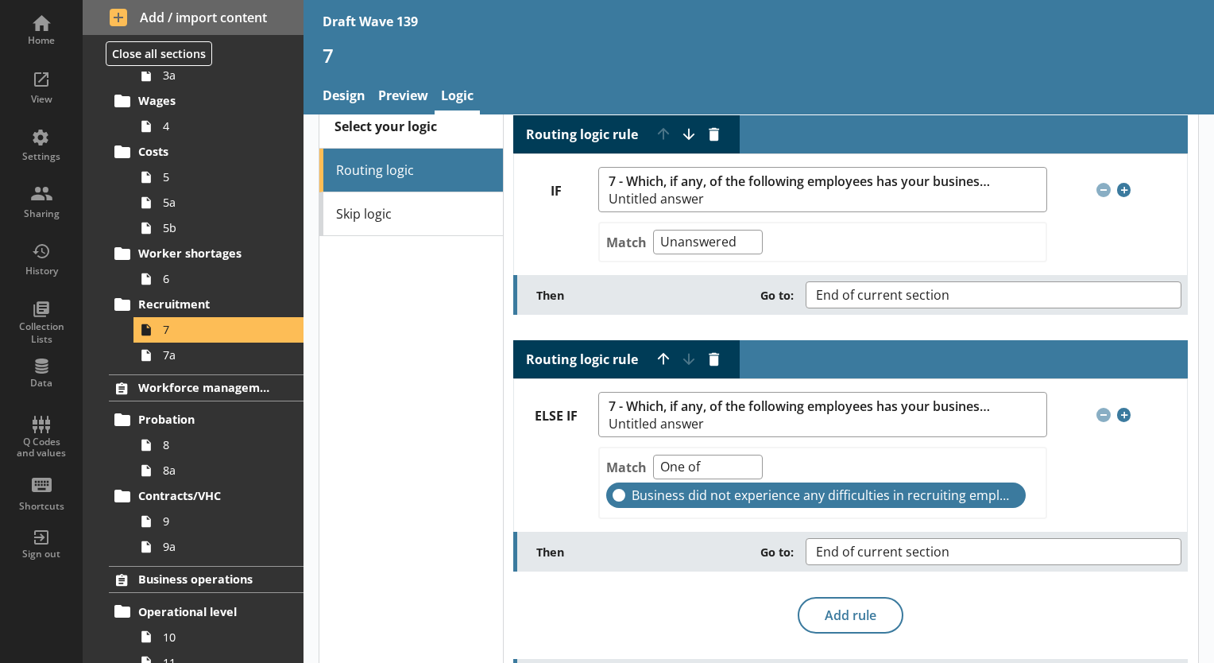
scroll to position [0, 0]
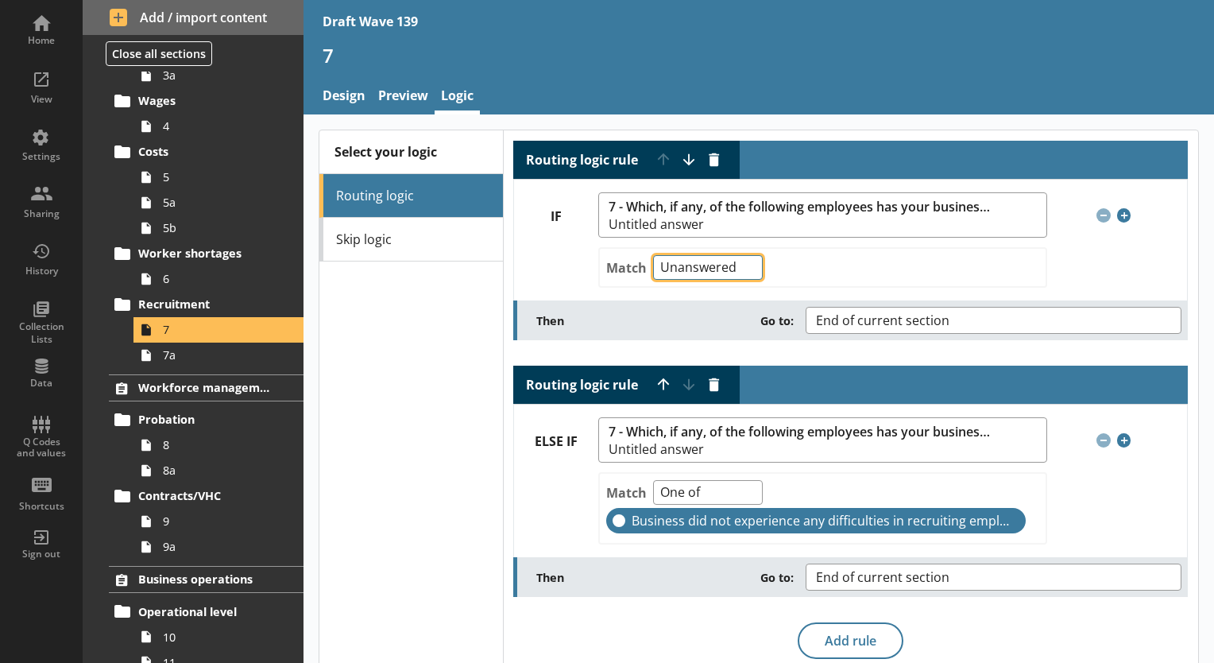
click at [743, 269] on select "Any of Not any of All of Count of Unanswered" at bounding box center [708, 267] width 110 height 25
select select "AnyOf"
click at [653, 255] on select "Any of Not any of All of Count of Unanswered" at bounding box center [708, 267] width 110 height 25
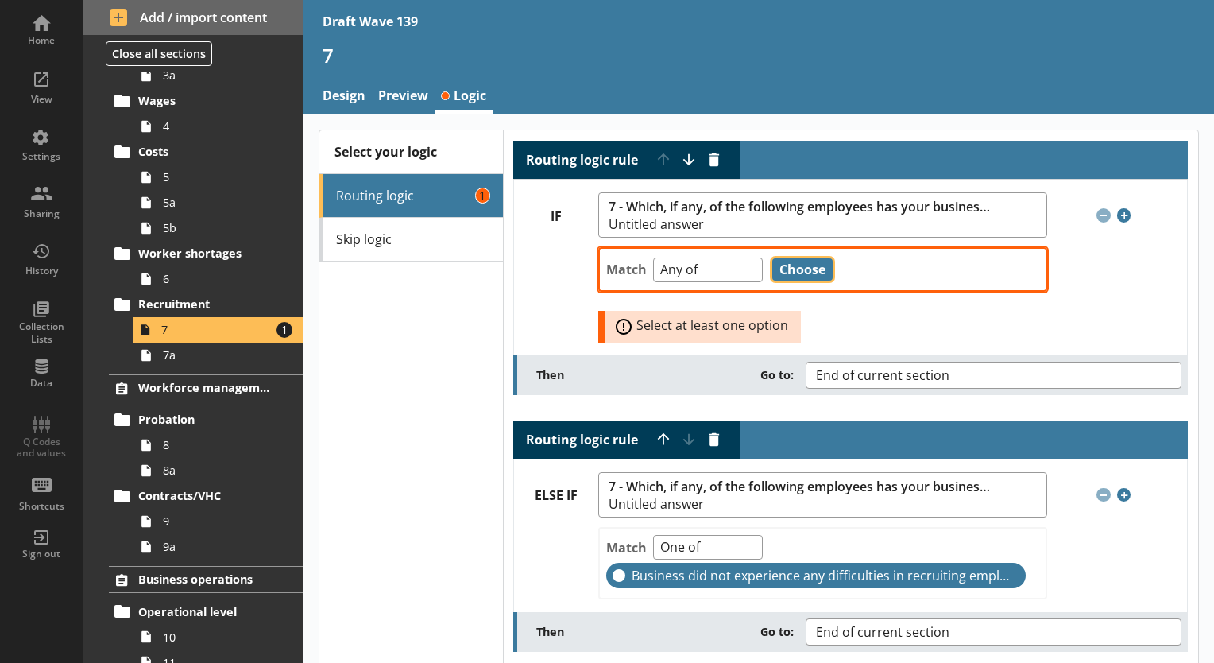
click at [803, 267] on button "Choose" at bounding box center [802, 269] width 60 height 22
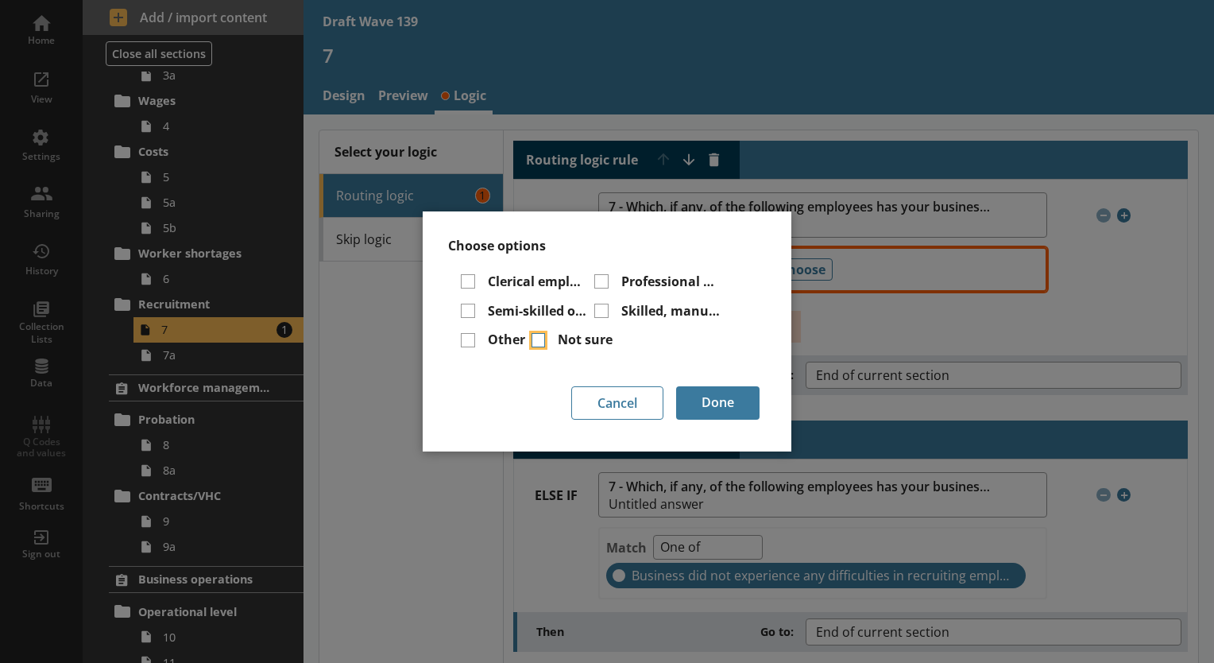
click at [532, 341] on input "Not sure" at bounding box center [539, 340] width 14 height 14
checkbox input "true"
click at [735, 404] on button "Done" at bounding box center [717, 402] width 83 height 33
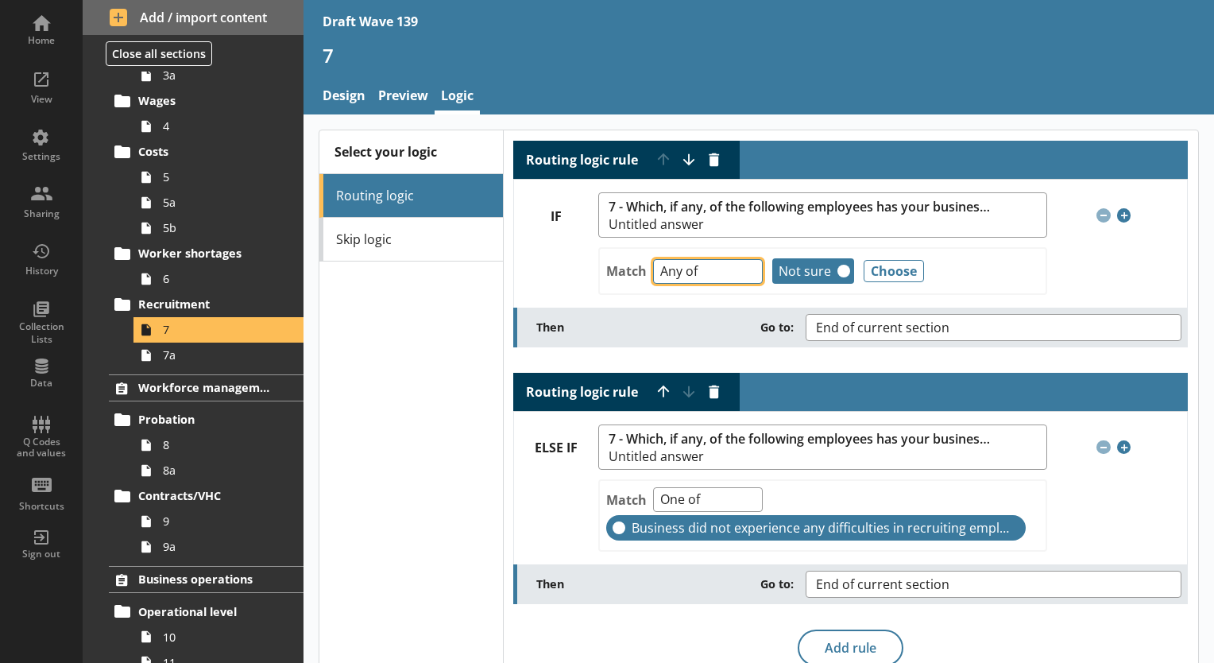
click at [741, 272] on select "Any of Not any of All of Count of Unanswered" at bounding box center [708, 271] width 110 height 25
click at [887, 271] on button "Choose" at bounding box center [894, 271] width 60 height 22
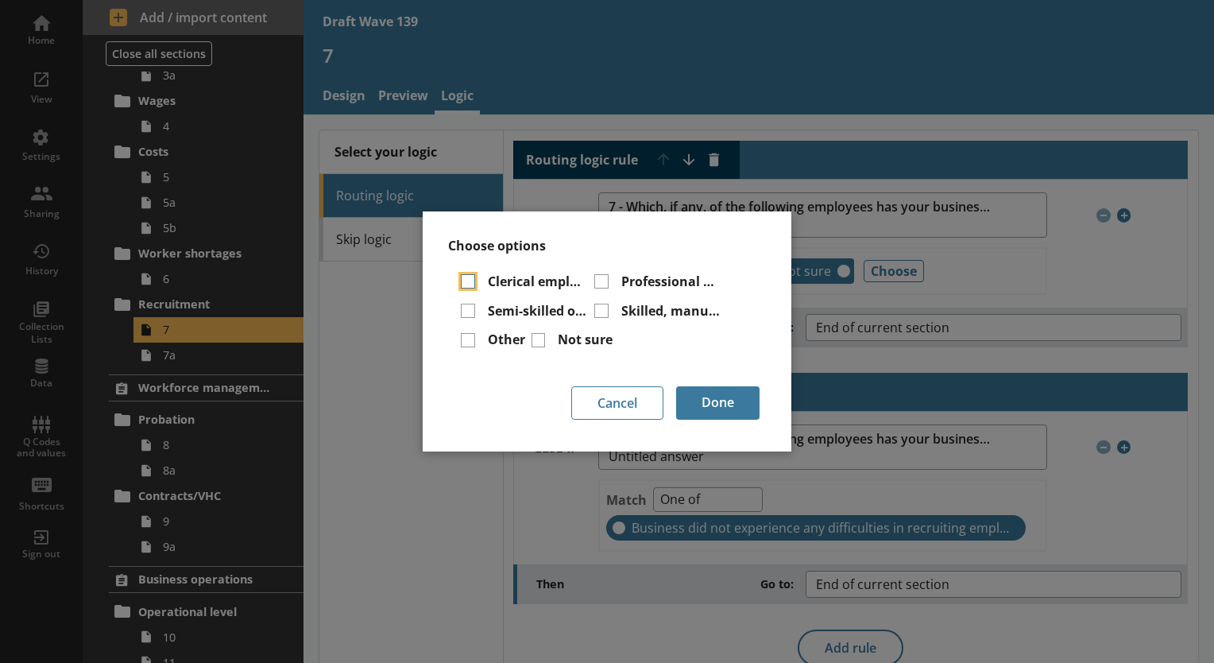
click at [470, 284] on input "Clerical employees" at bounding box center [468, 281] width 14 height 14
checkbox input "true"
click at [464, 307] on input "Semi-skilled or unskilled employees" at bounding box center [468, 311] width 14 height 14
checkbox input "true"
click at [601, 287] on input "Professional or managerial employees" at bounding box center [601, 281] width 14 height 14
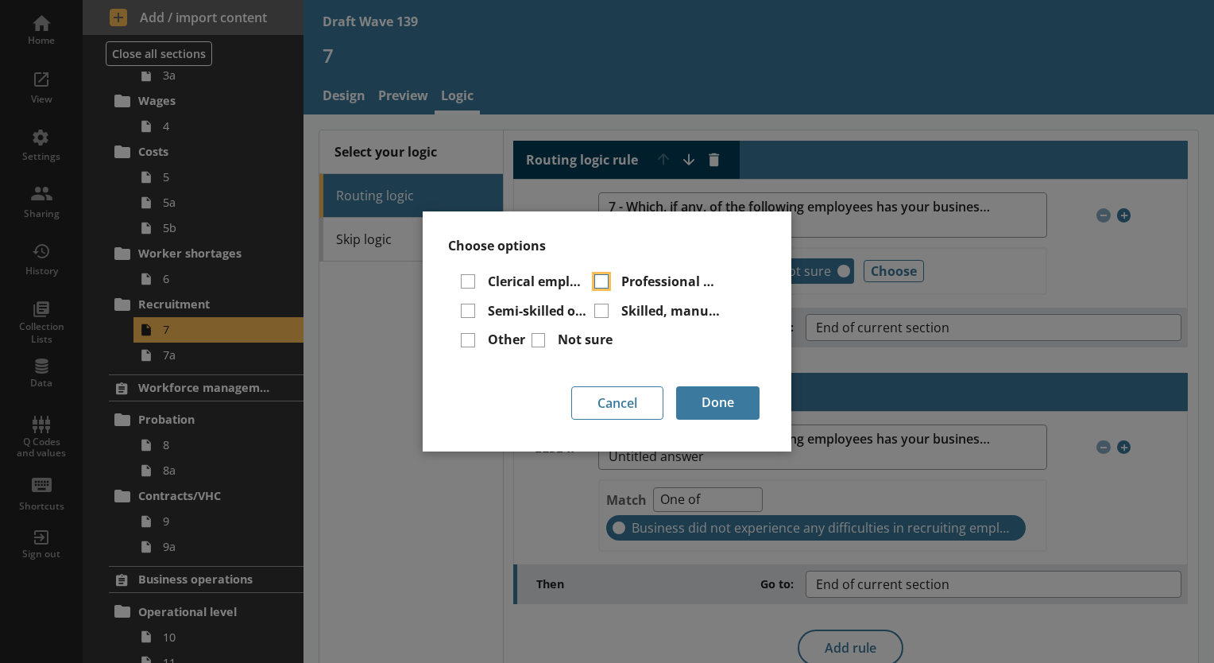
checkbox input "true"
click at [604, 319] on div "Skilled, manual or technical employees" at bounding box center [657, 314] width 127 height 23
click at [467, 342] on input "Other" at bounding box center [468, 340] width 14 height 14
checkbox input "true"
click at [539, 342] on input "Not sure" at bounding box center [539, 340] width 14 height 14
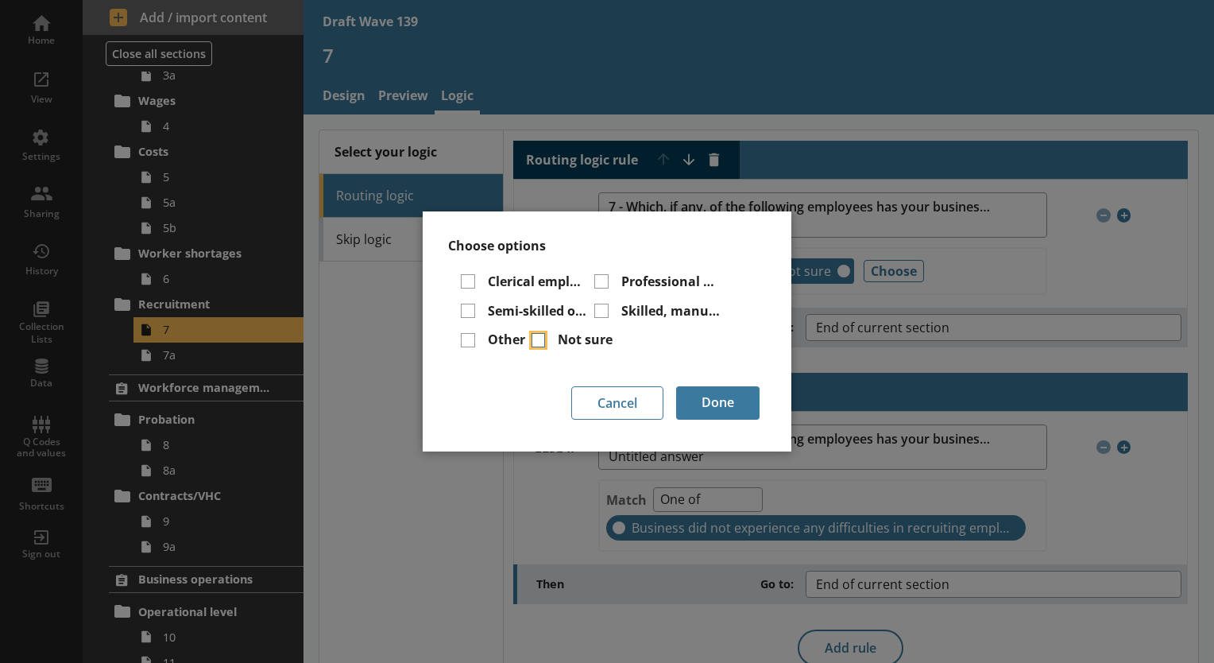
checkbox input "false"
click at [699, 402] on button "Done" at bounding box center [717, 402] width 83 height 33
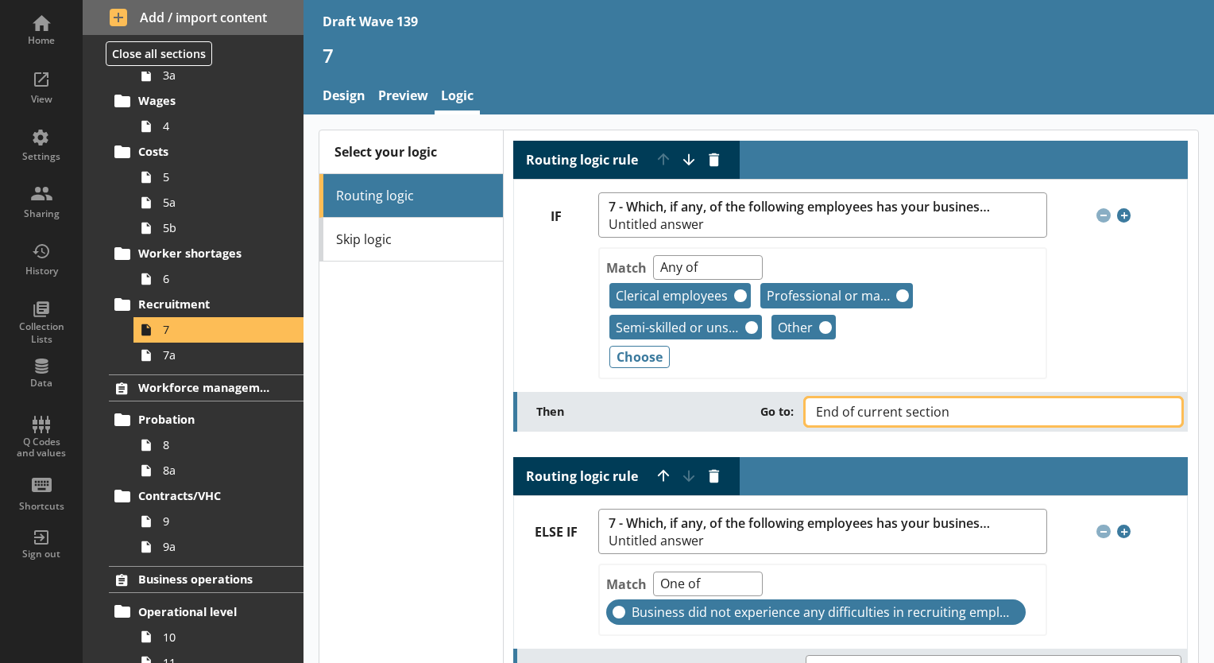
click at [1159, 405] on button "End of current section" at bounding box center [994, 411] width 376 height 27
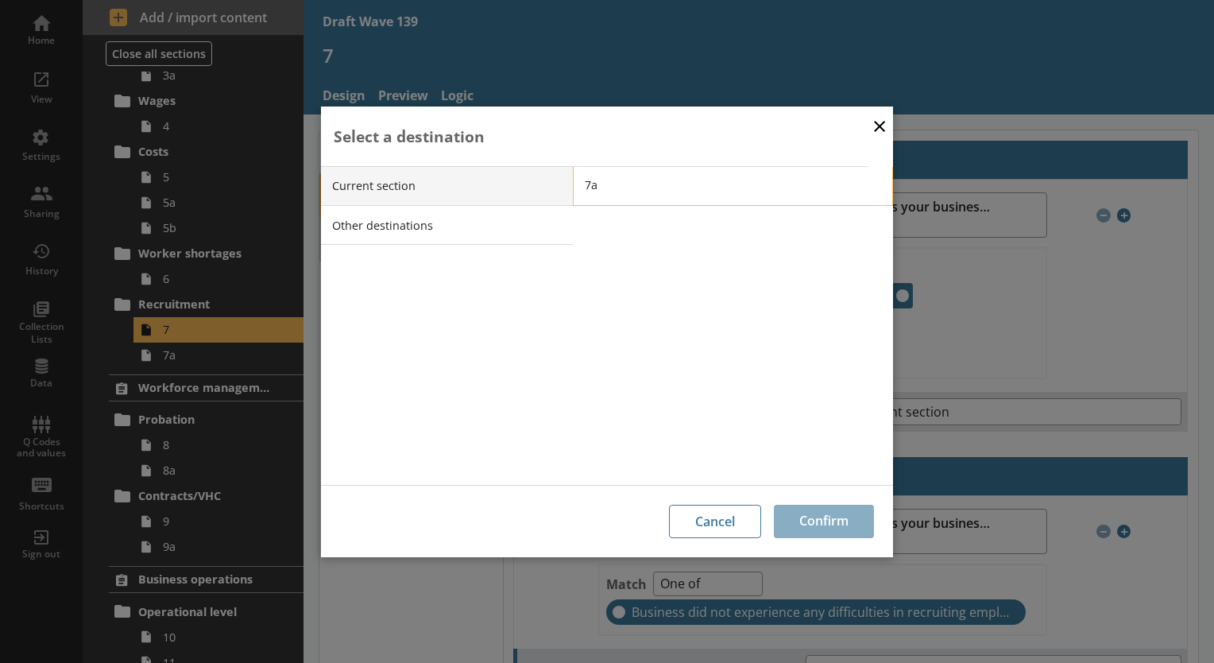
click at [599, 189] on span "7a" at bounding box center [745, 184] width 320 height 15
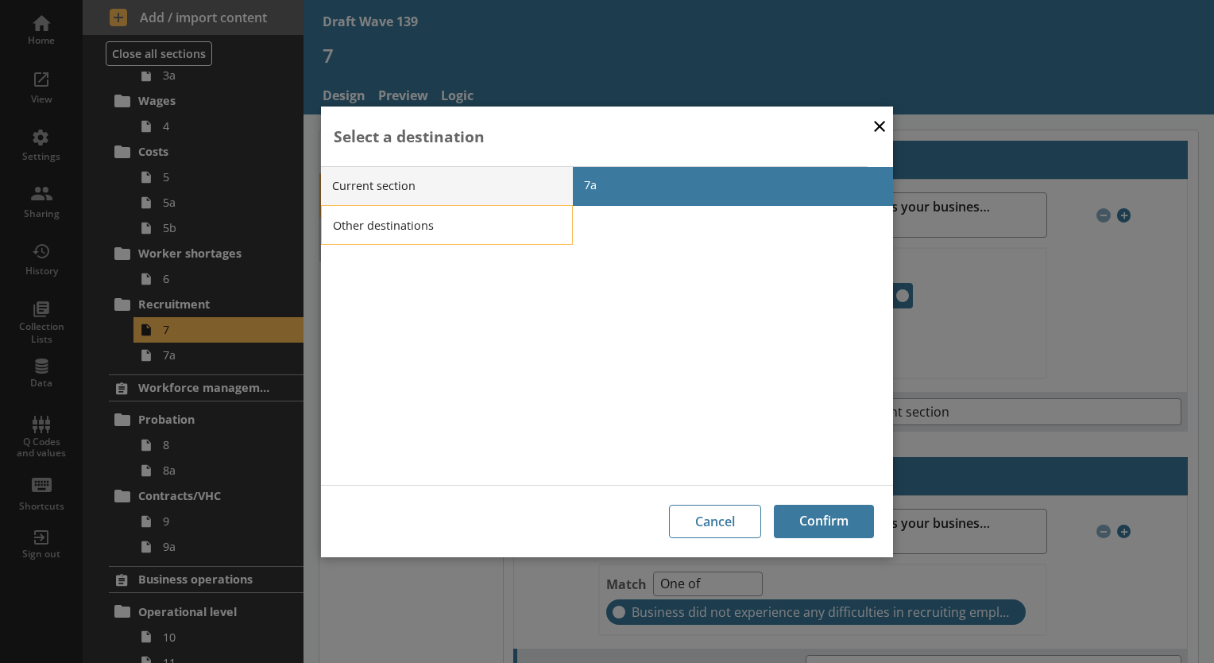
click at [538, 223] on li "Other destinations" at bounding box center [447, 225] width 252 height 40
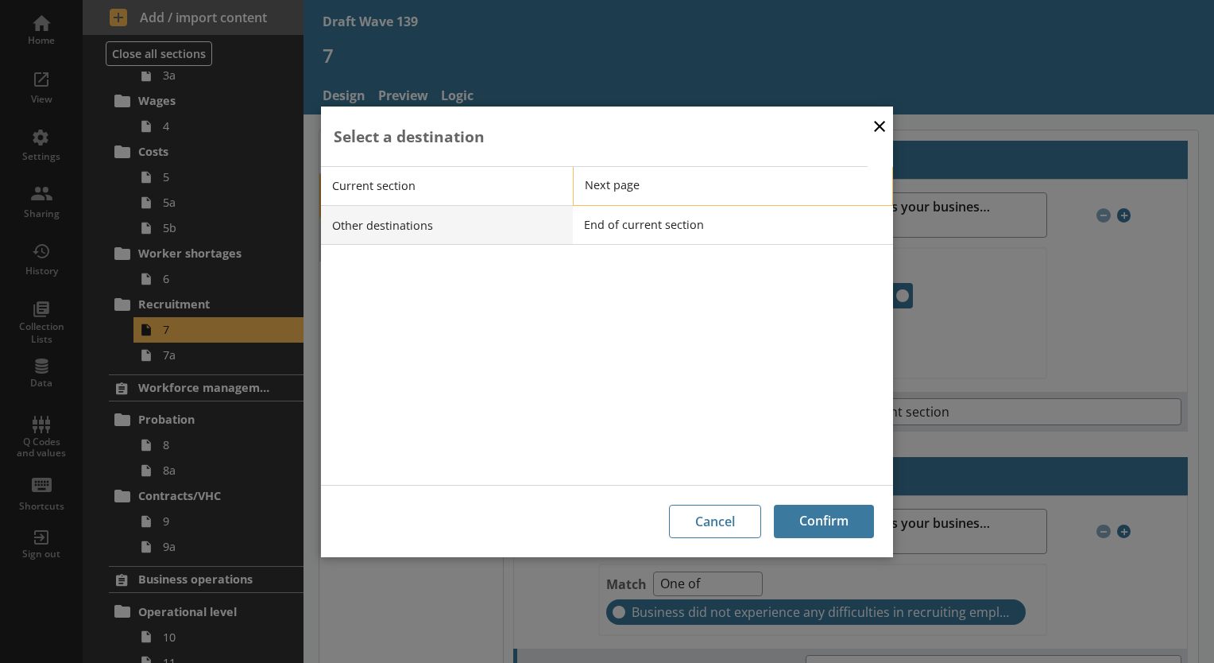
click at [623, 186] on span "Next page" at bounding box center [745, 184] width 320 height 15
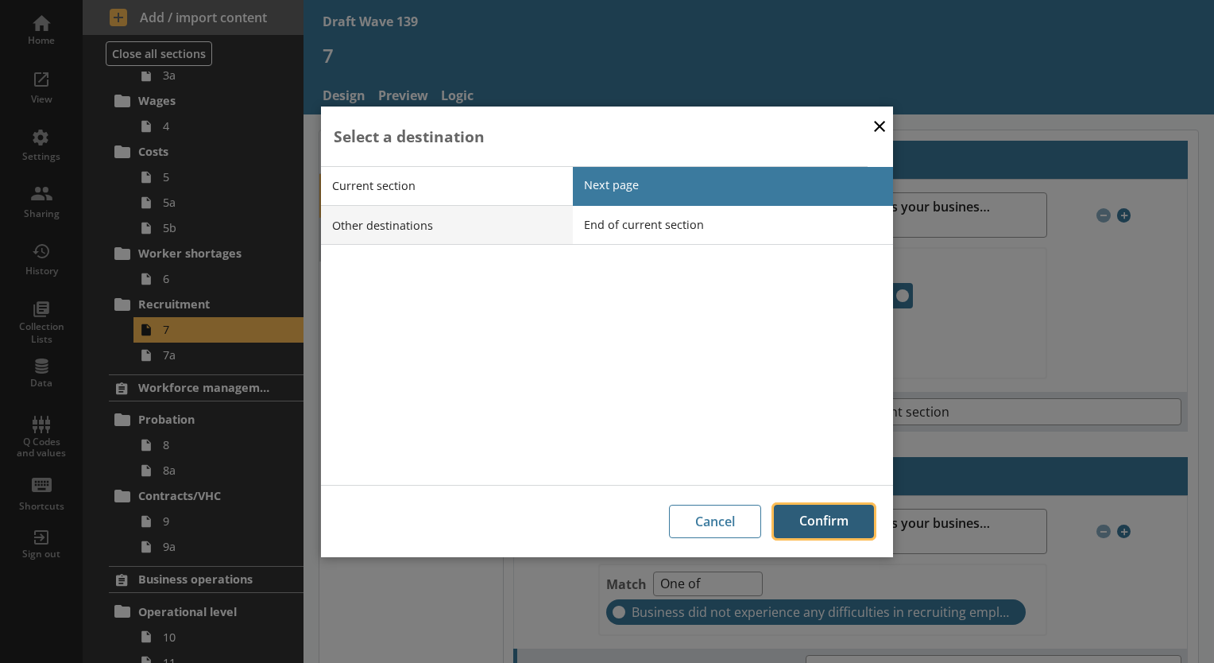
click at [816, 514] on button "Confirm" at bounding box center [824, 521] width 100 height 33
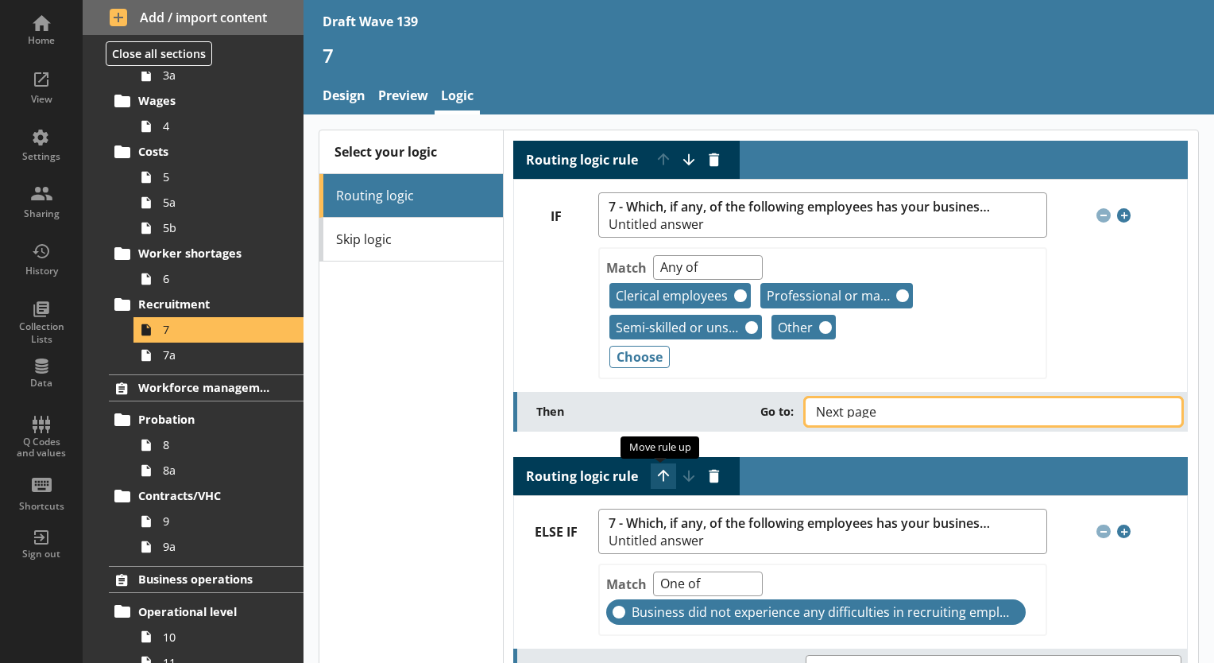
scroll to position [159, 0]
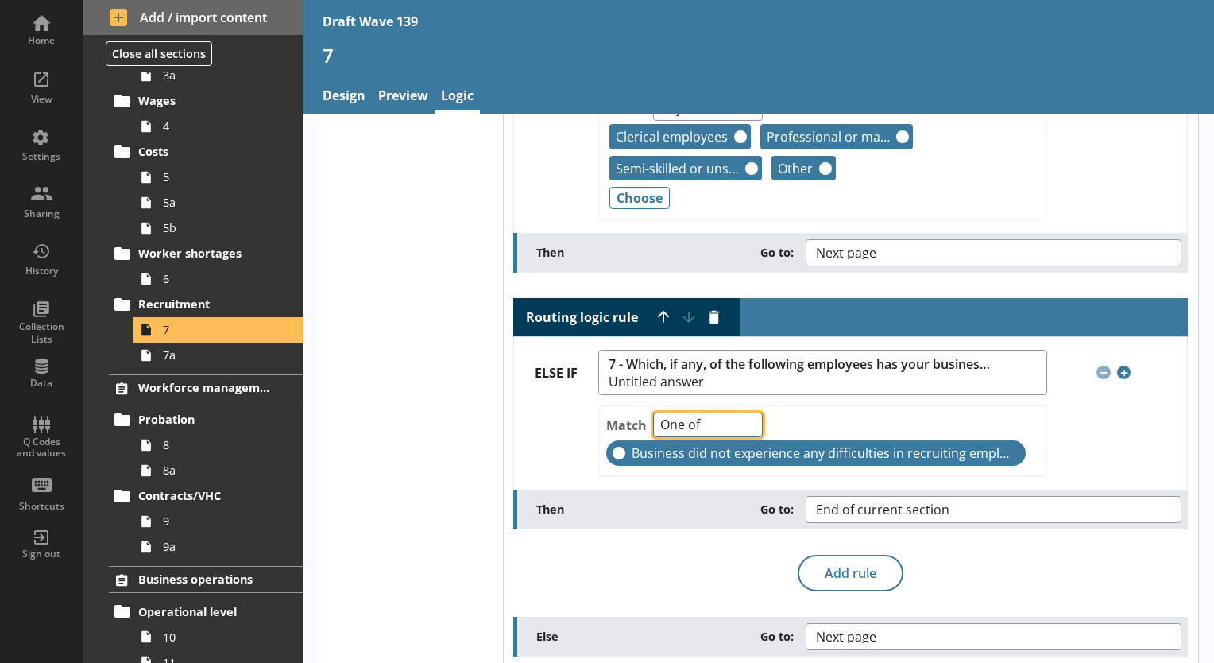
click at [745, 422] on select "One of Unanswered" at bounding box center [708, 424] width 110 height 25
click at [653, 412] on select "One of Unanswered" at bounding box center [708, 424] width 110 height 25
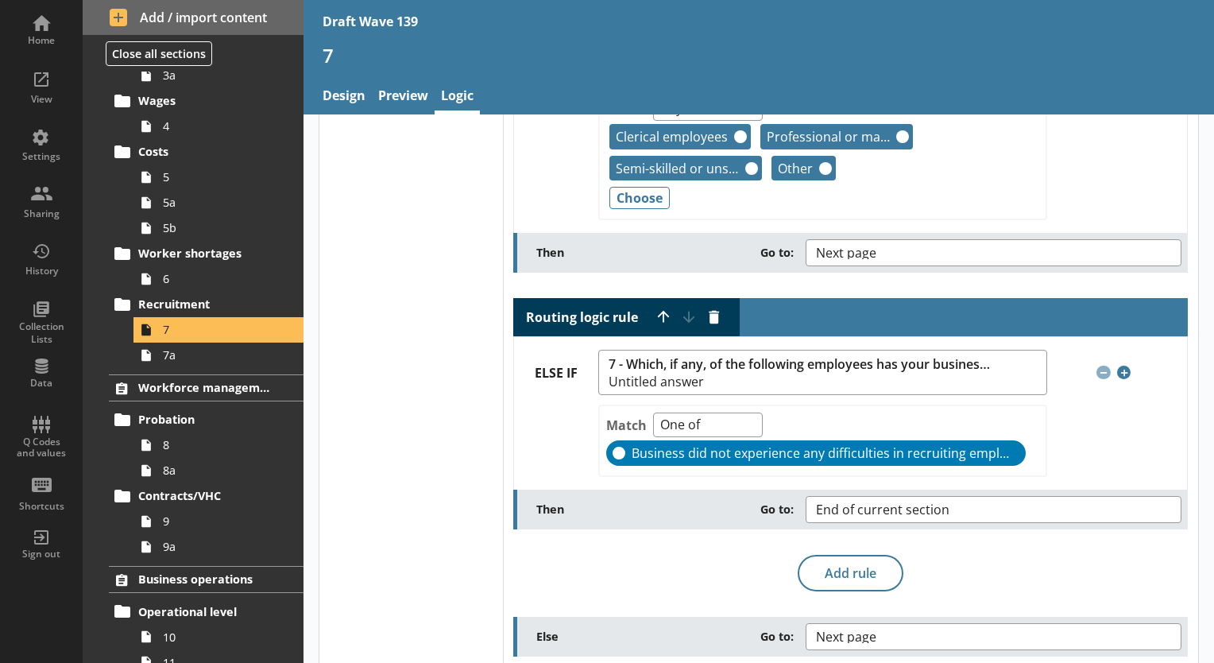
click at [613, 443] on label "Business did not experience any difficulties in recruiting employees" at bounding box center [816, 452] width 420 height 25
click at [613, 447] on input "Business did not experience any difficulties in recruiting employees" at bounding box center [619, 453] width 13 height 13
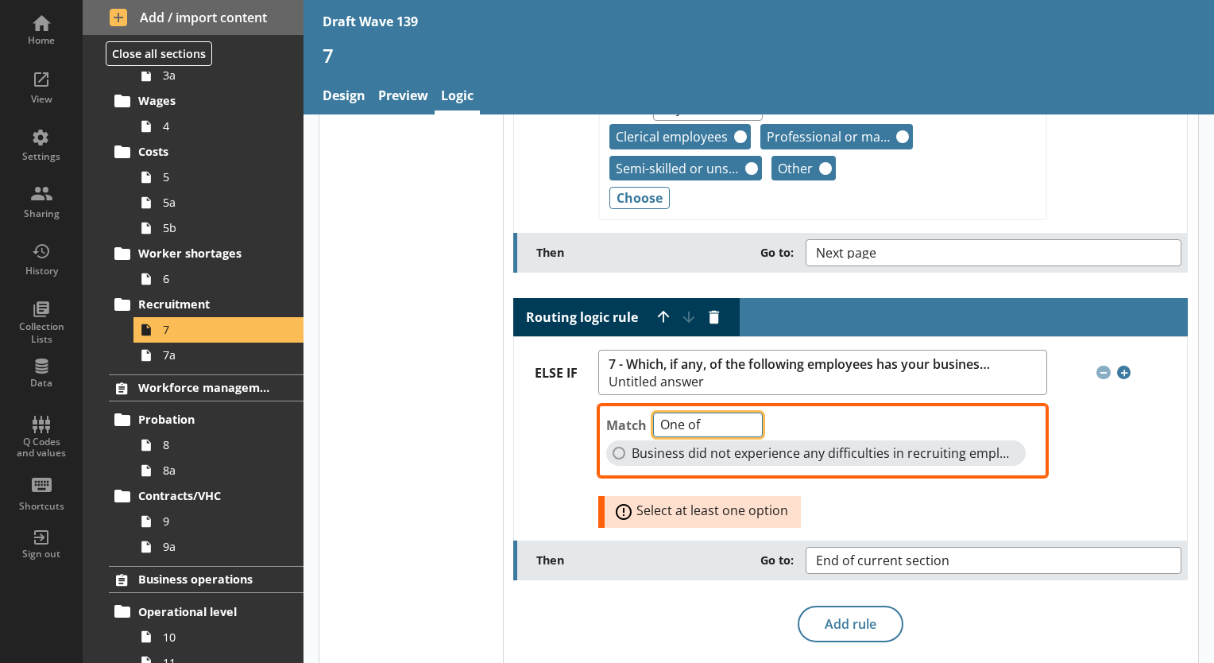
click at [743, 418] on select "One of Unanswered" at bounding box center [708, 424] width 110 height 25
click at [653, 412] on select "One of Unanswered" at bounding box center [708, 424] width 110 height 25
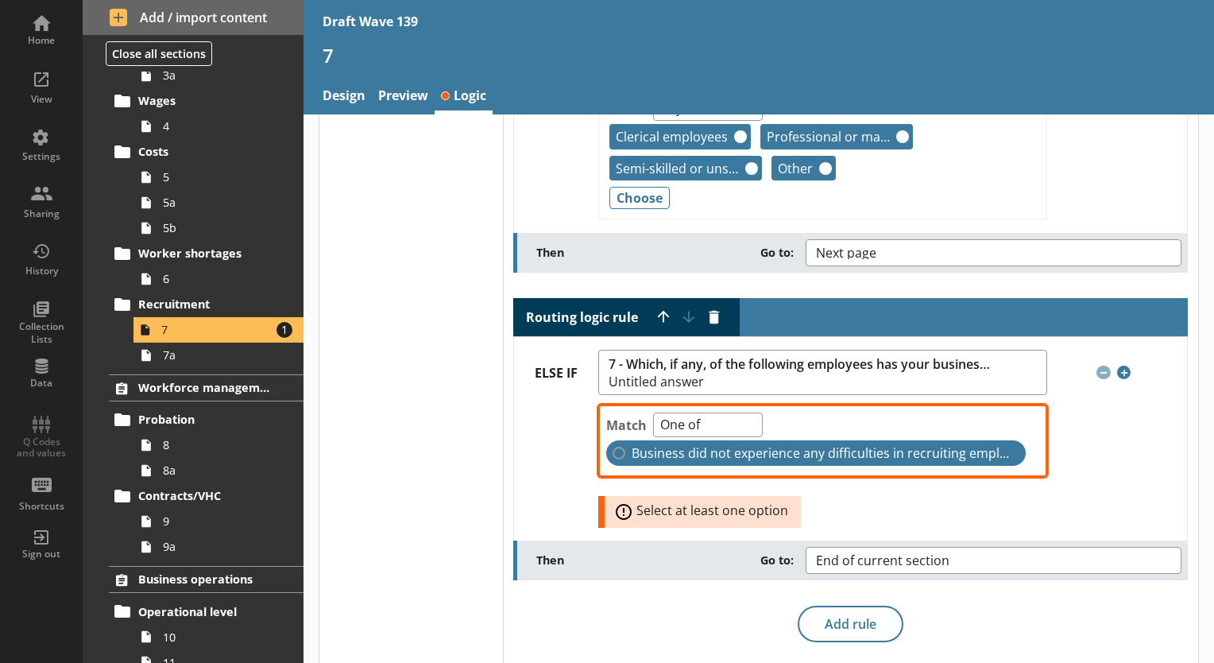
click at [615, 451] on label "Business did not experience any difficulties in recruiting employees" at bounding box center [816, 452] width 420 height 25
click at [615, 451] on input "Business did not experience any difficulties in recruiting employees" at bounding box center [619, 453] width 13 height 13
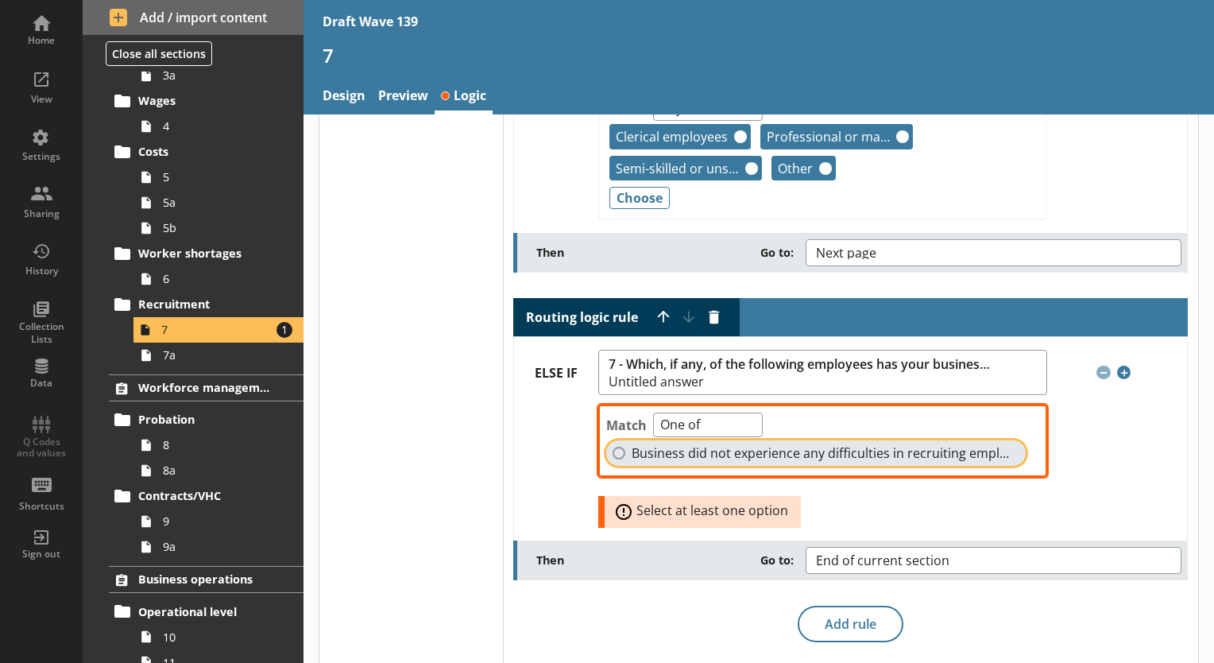
checkbox input "true"
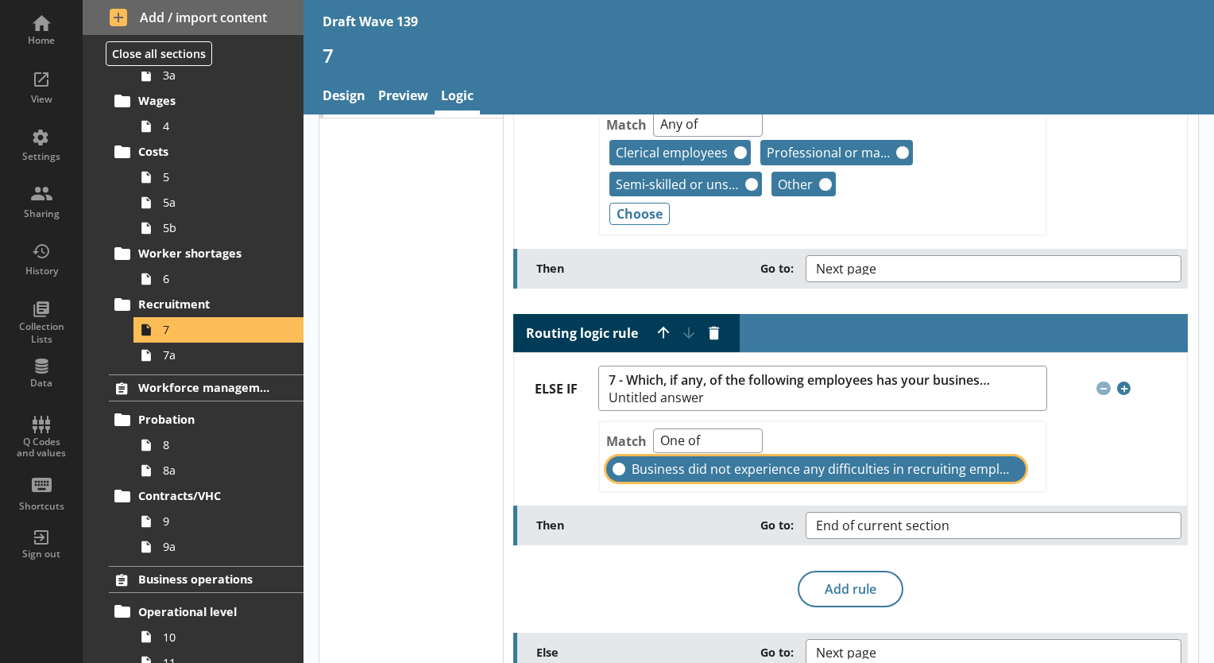
scroll to position [168, 0]
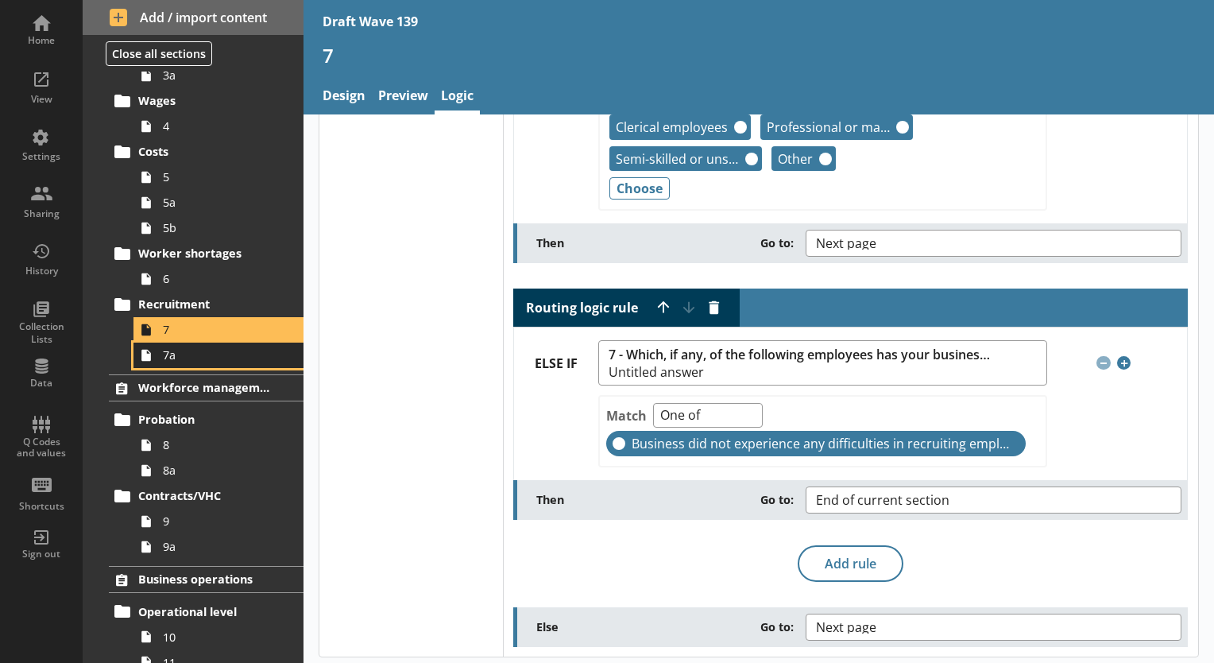
click at [171, 361] on span "7a" at bounding box center [222, 354] width 119 height 15
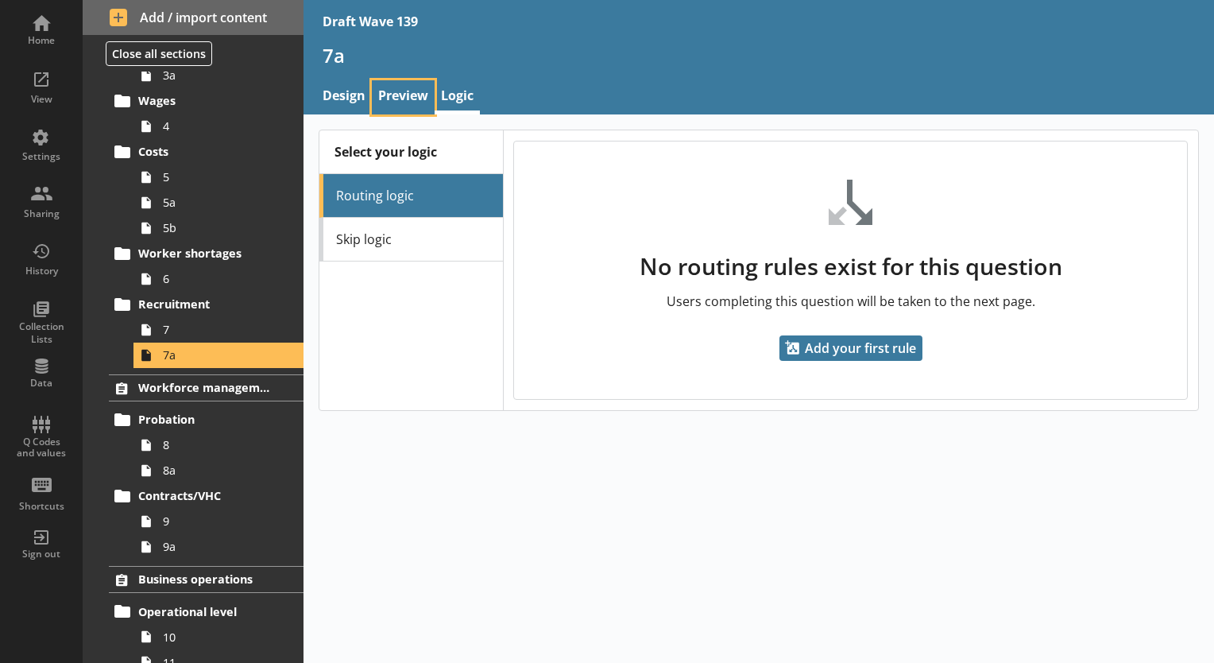
click at [401, 106] on link "Preview" at bounding box center [403, 97] width 63 height 34
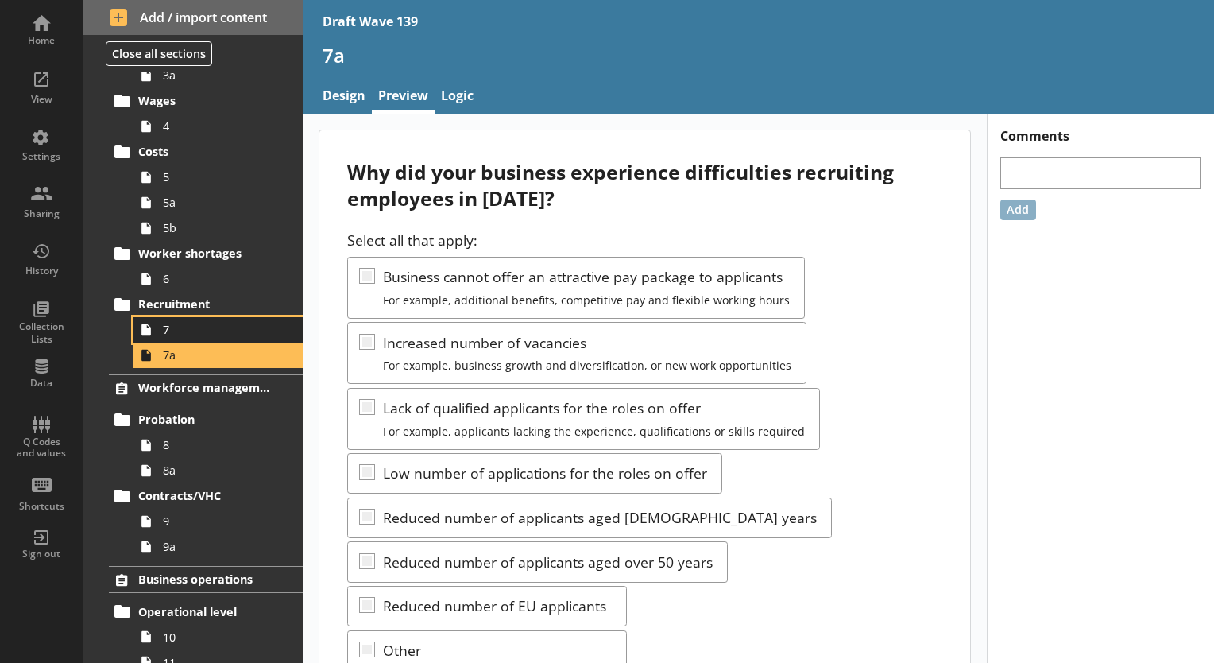
click at [188, 328] on span "7" at bounding box center [222, 329] width 119 height 15
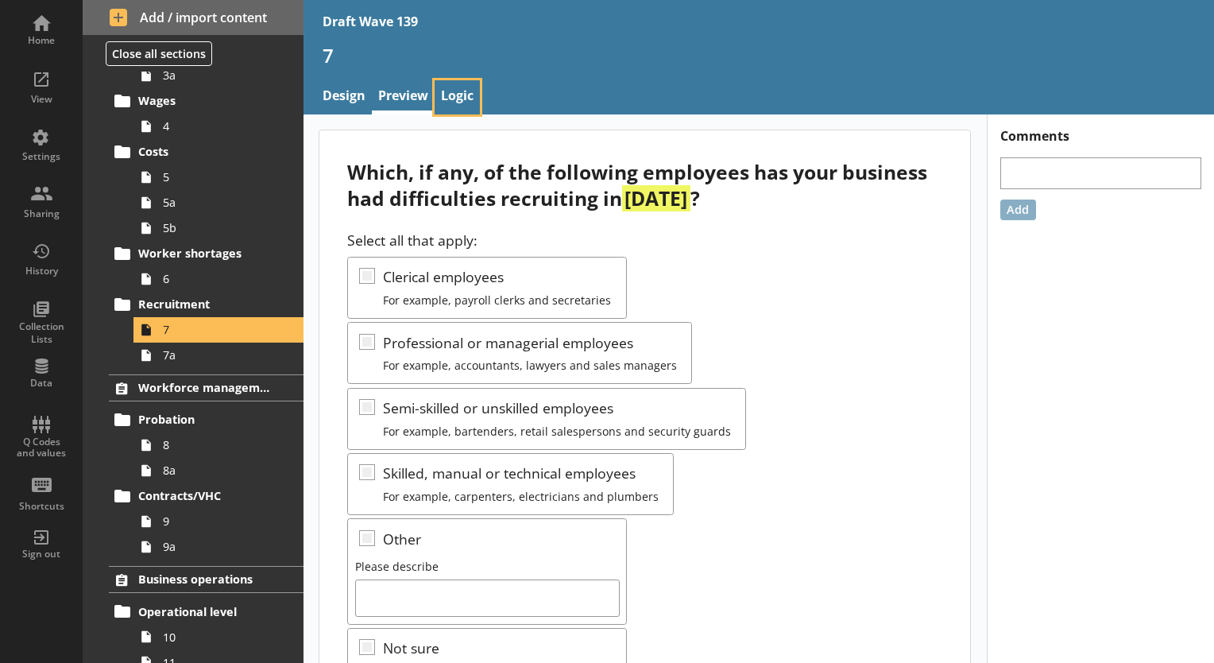
click at [474, 91] on link "Logic" at bounding box center [457, 97] width 45 height 34
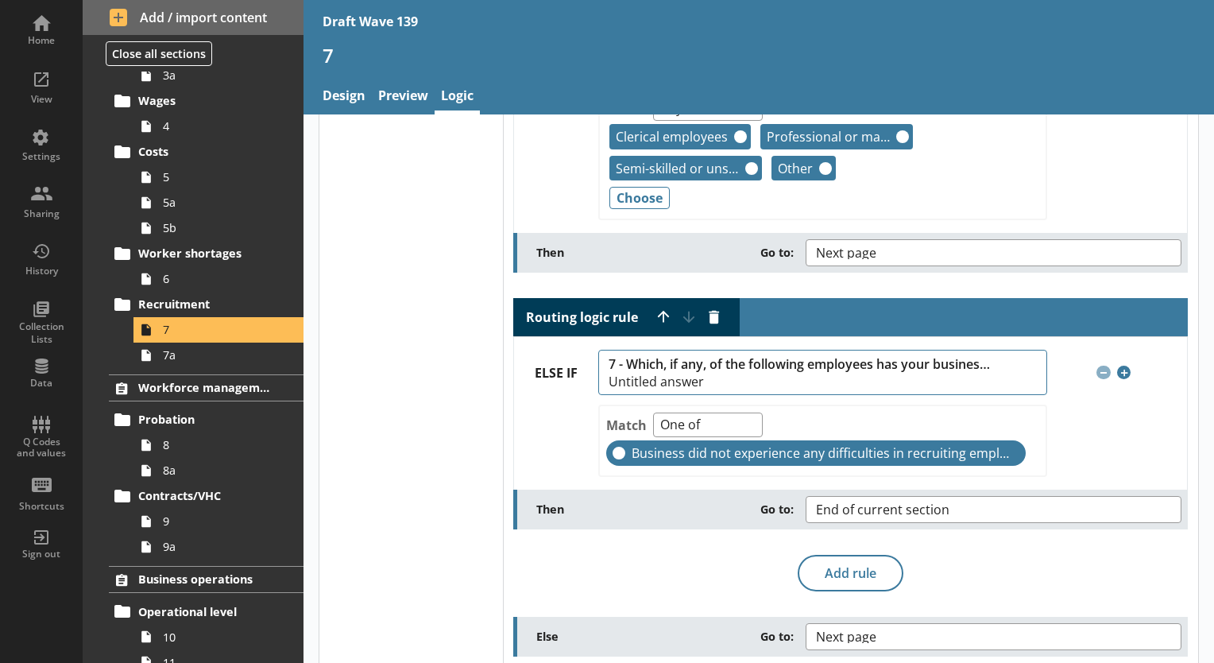
scroll to position [168, 0]
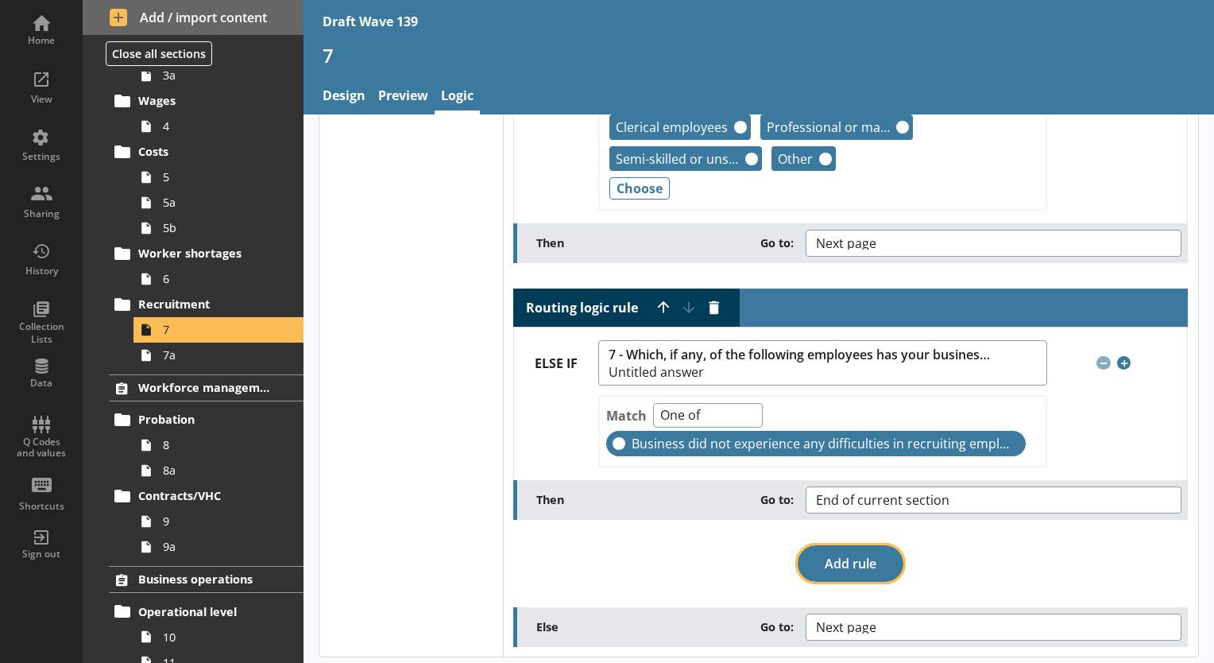
click at [834, 561] on button "Add rule" at bounding box center [851, 563] width 106 height 37
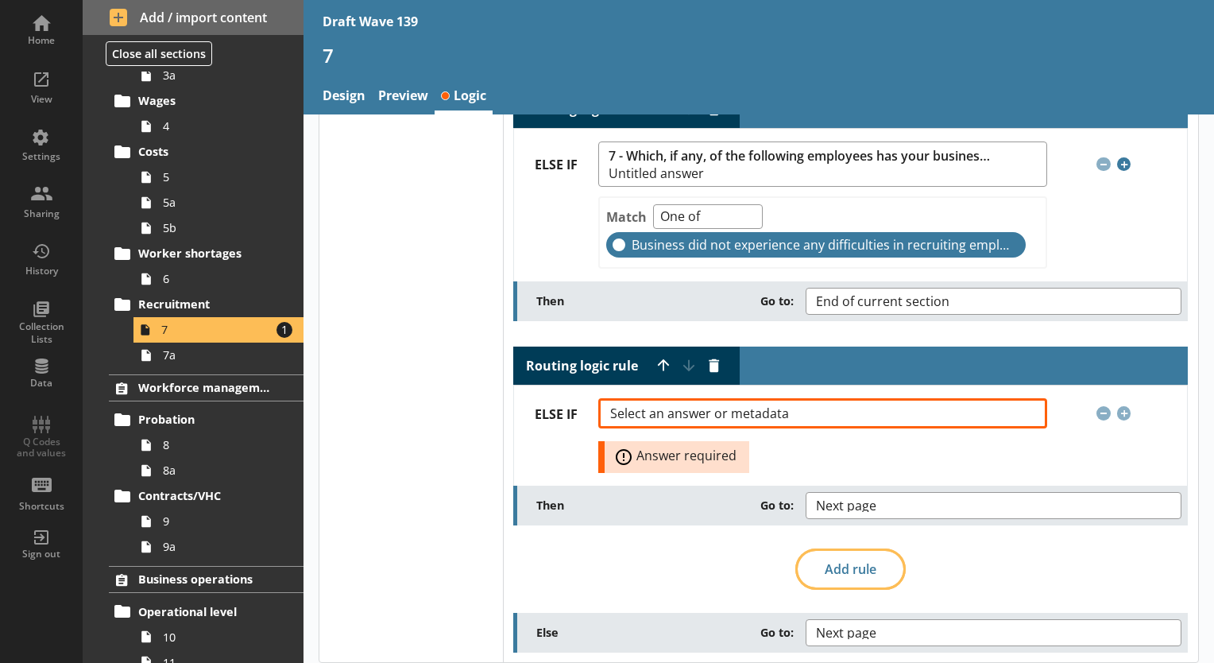
scroll to position [372, 0]
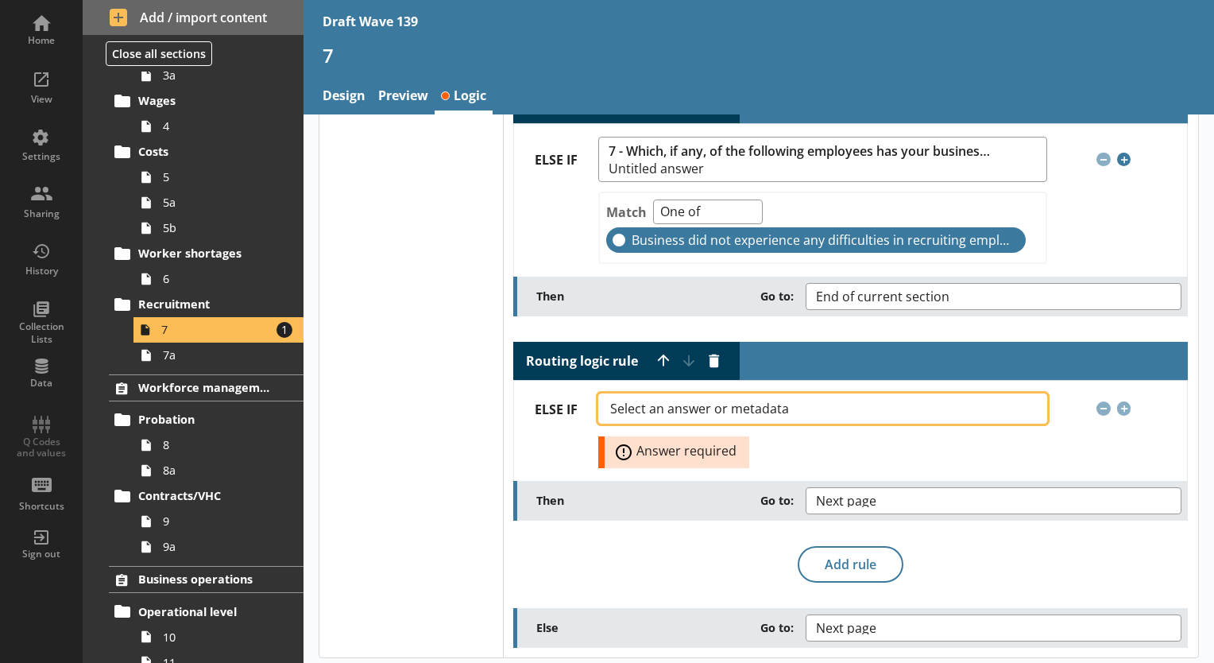
click at [1027, 401] on button "Select an answer or metadata" at bounding box center [822, 408] width 448 height 30
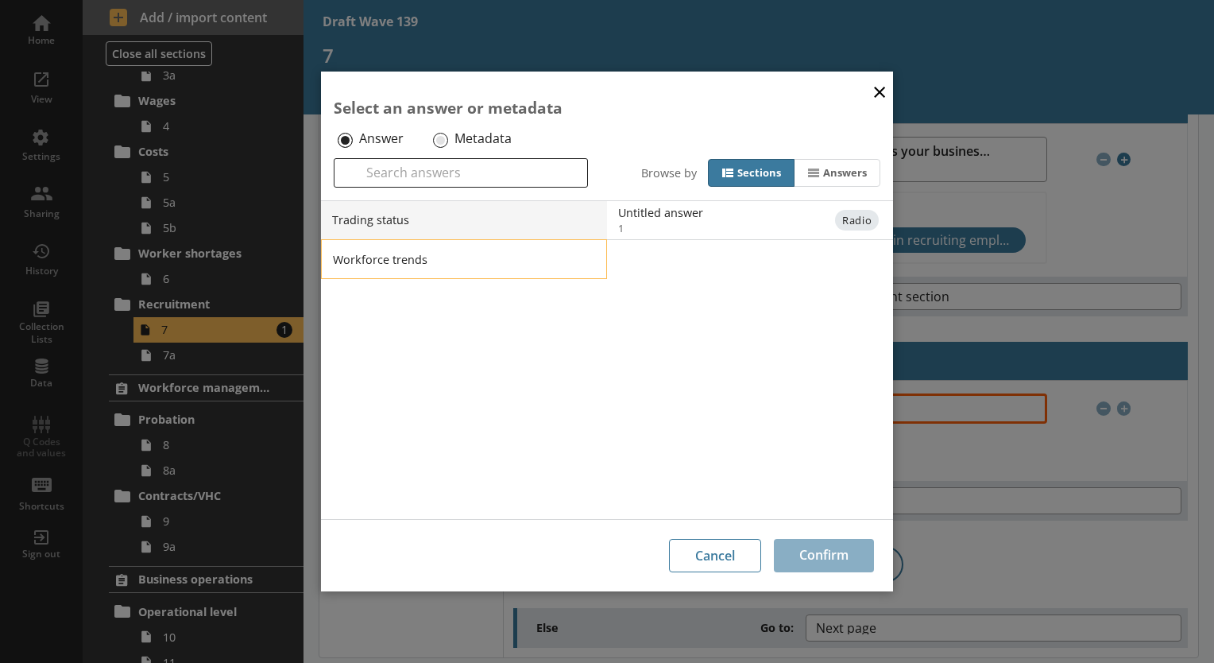
click at [578, 260] on li "Workforce trends" at bounding box center [464, 259] width 286 height 40
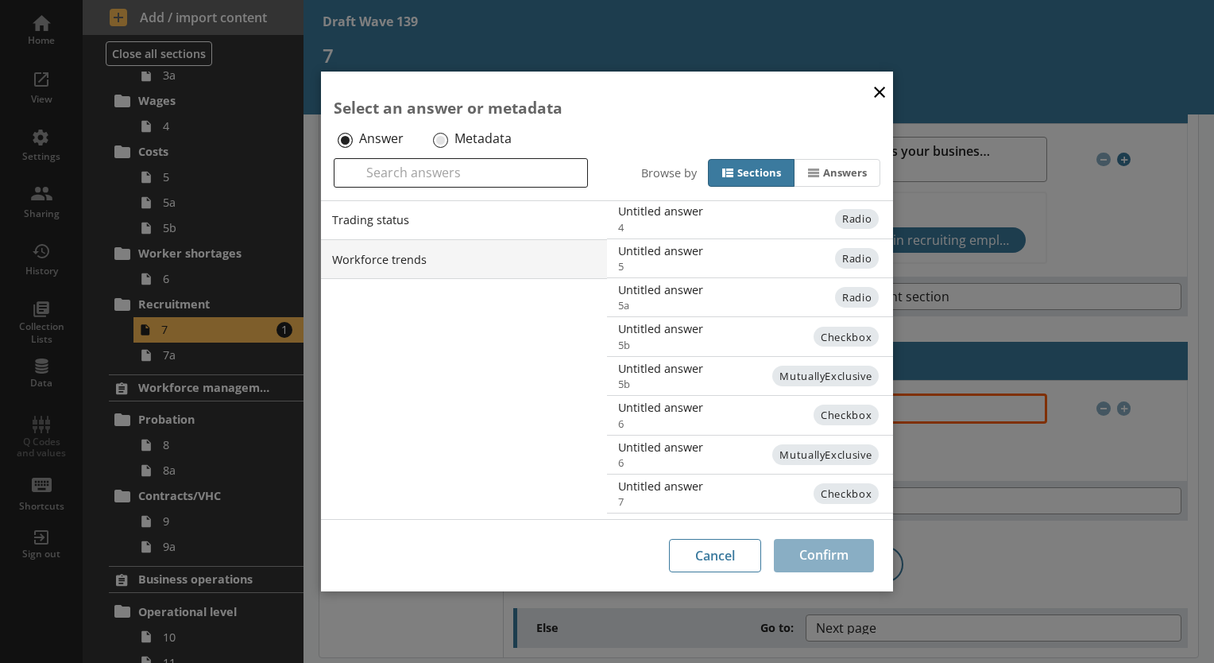
scroll to position [388, 0]
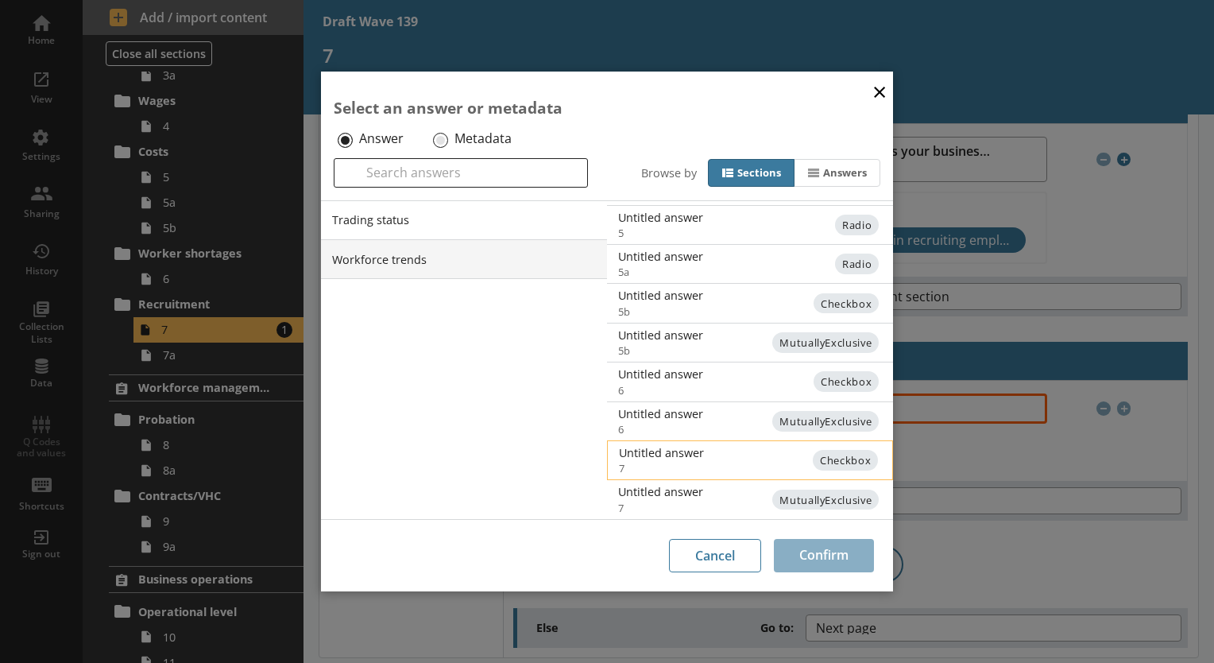
click at [732, 463] on span "7" at bounding box center [763, 468] width 288 height 14
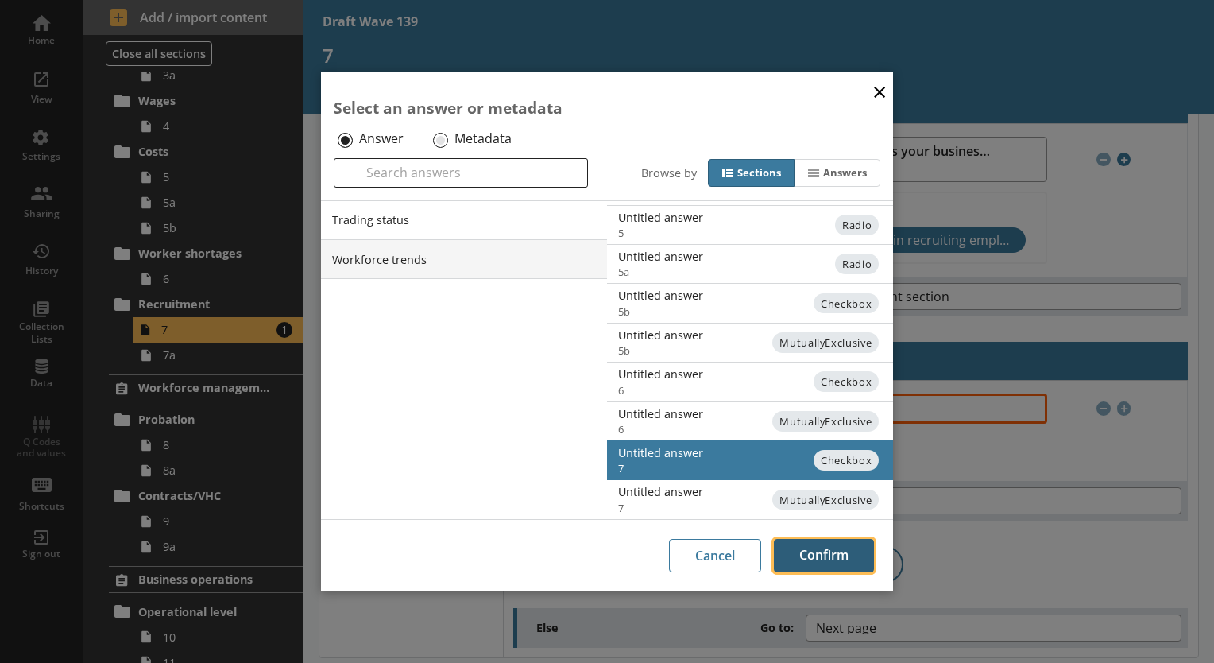
click at [809, 557] on button "Confirm" at bounding box center [824, 555] width 100 height 33
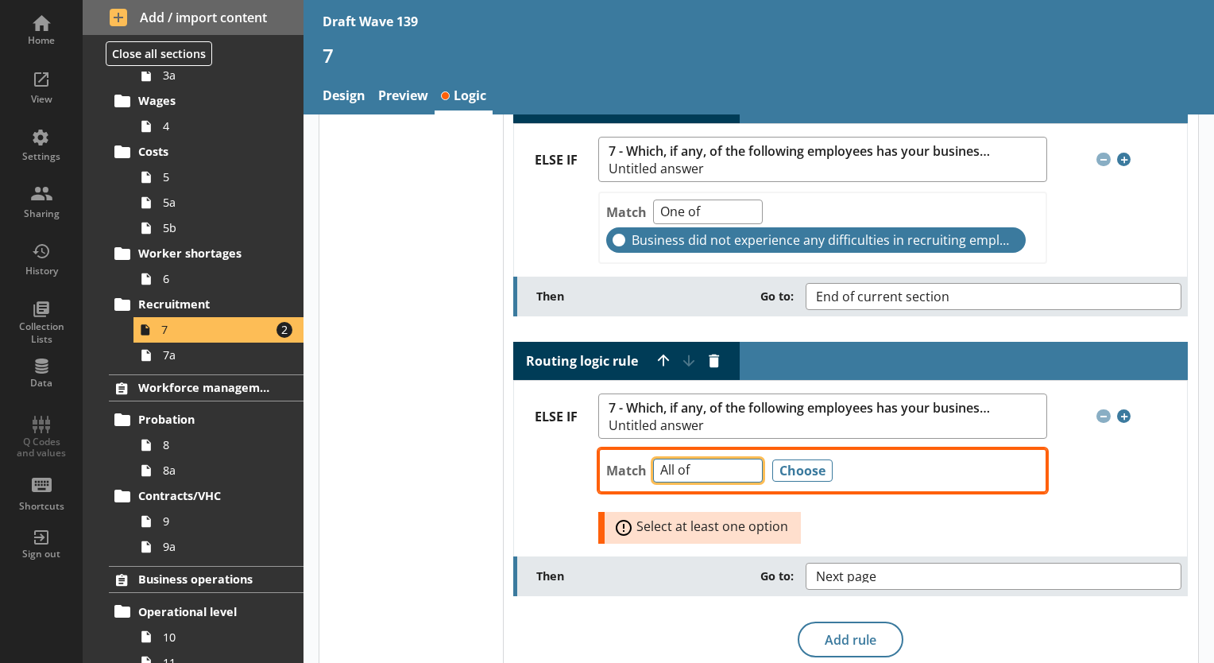
click at [744, 463] on select "Any of Not any of All of Count of Unanswered" at bounding box center [708, 471] width 110 height 25
select select "AnyOf"
click at [653, 459] on select "Any of Not any of All of Count of Unanswered" at bounding box center [708, 471] width 110 height 25
click at [795, 465] on button "Choose" at bounding box center [802, 470] width 60 height 22
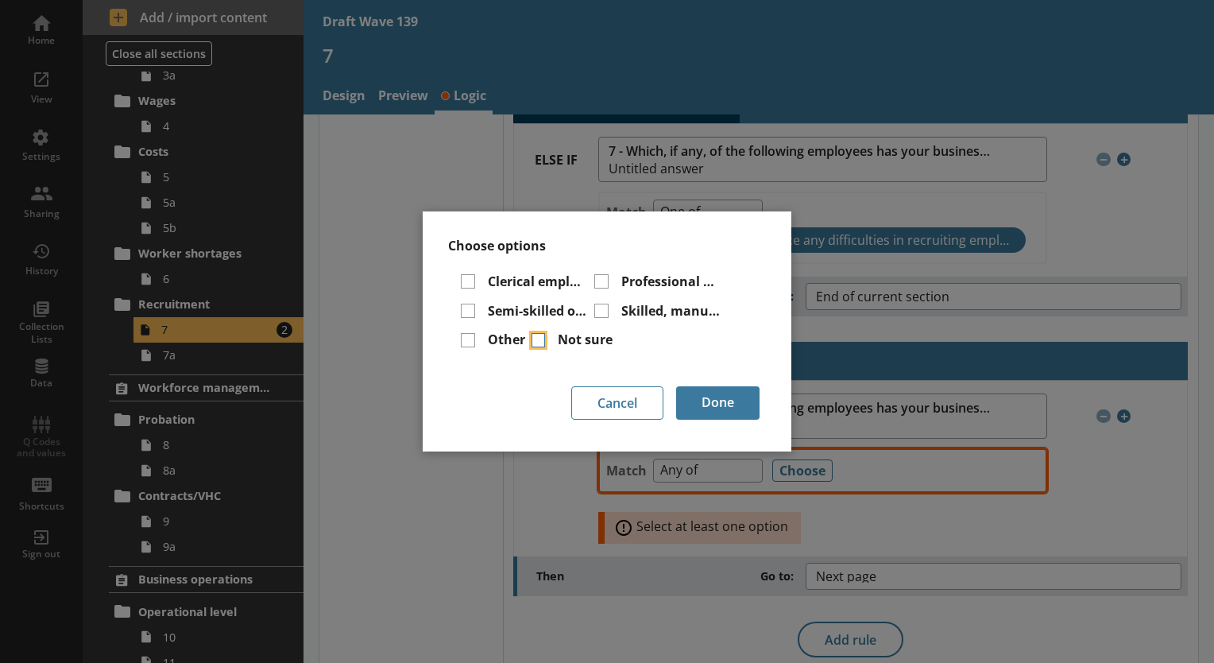
click at [538, 340] on input "Not sure" at bounding box center [539, 340] width 14 height 14
checkbox input "true"
click at [732, 408] on button "Done" at bounding box center [717, 402] width 83 height 33
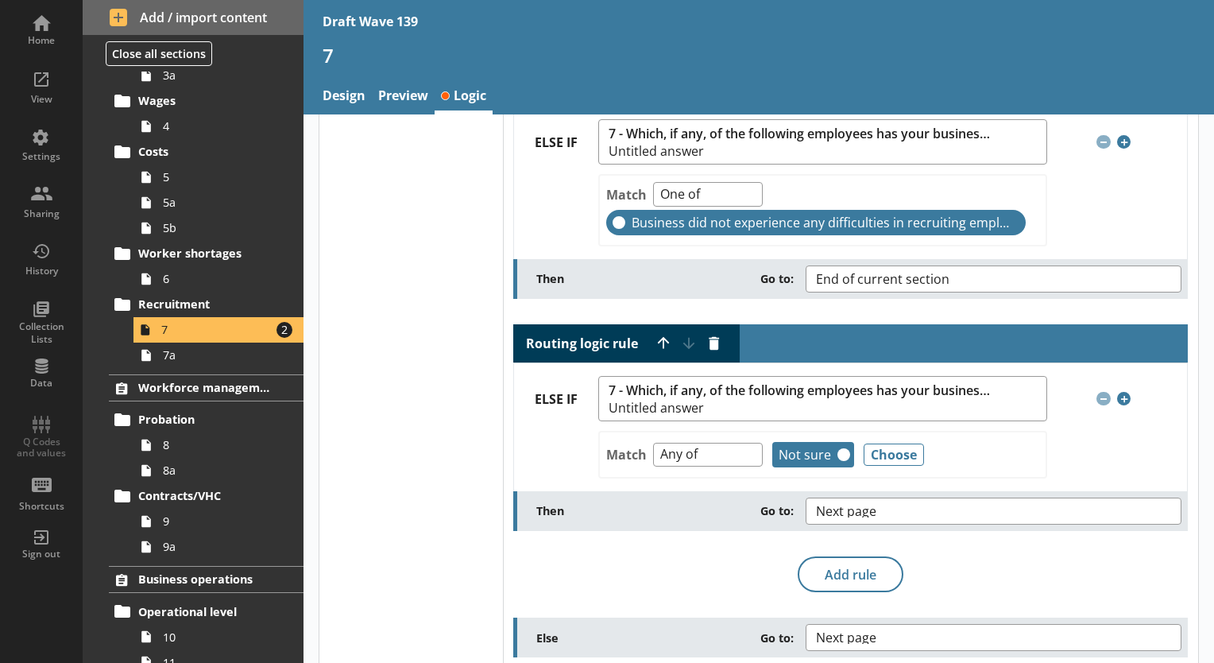
scroll to position [399, 0]
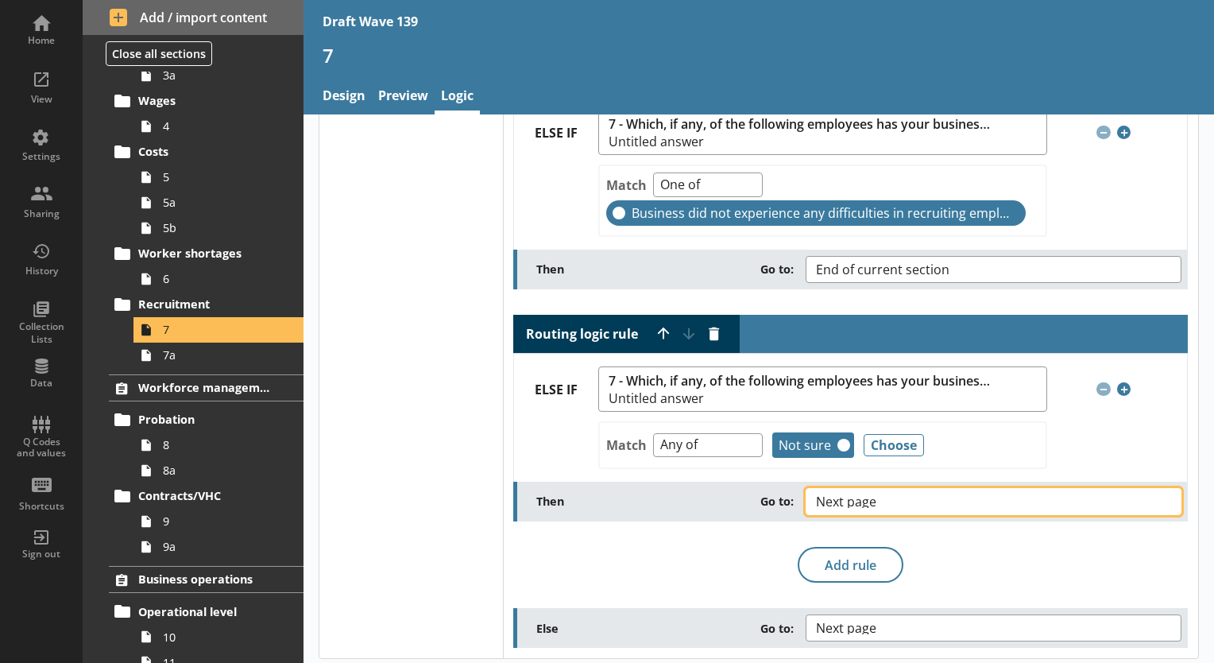
click at [1152, 497] on button "Next page" at bounding box center [994, 501] width 376 height 27
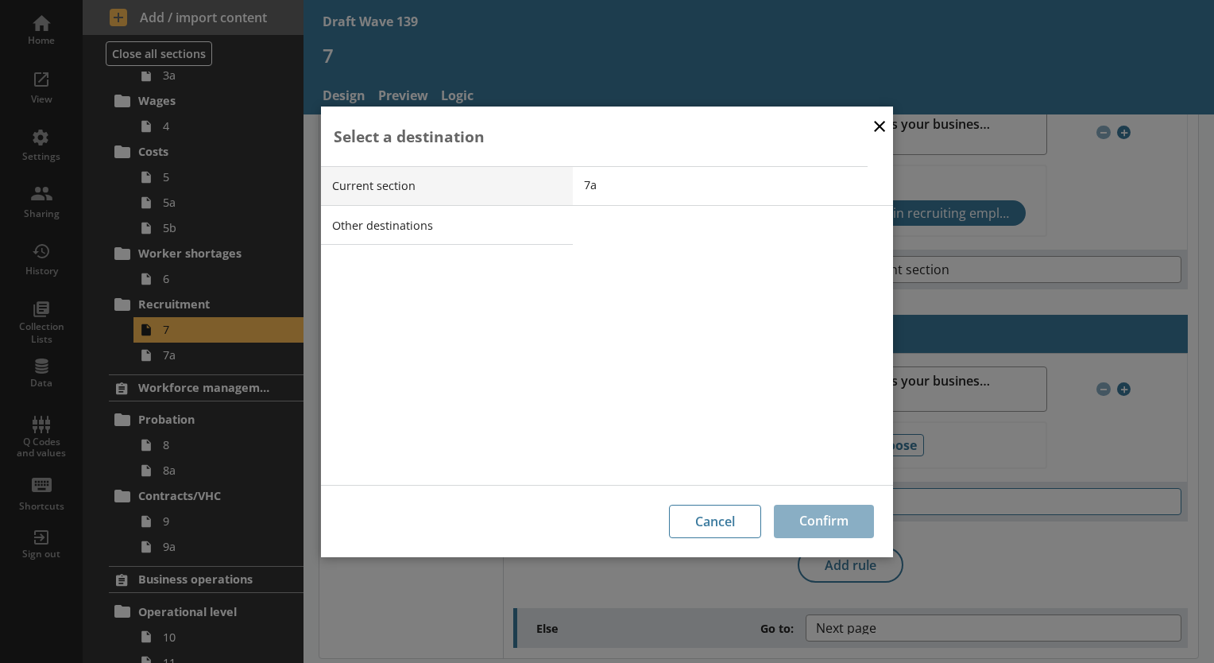
click at [1152, 497] on div "× Select a destination Current section Other destinations 7a Cancel Confirm" at bounding box center [607, 331] width 1214 height 663
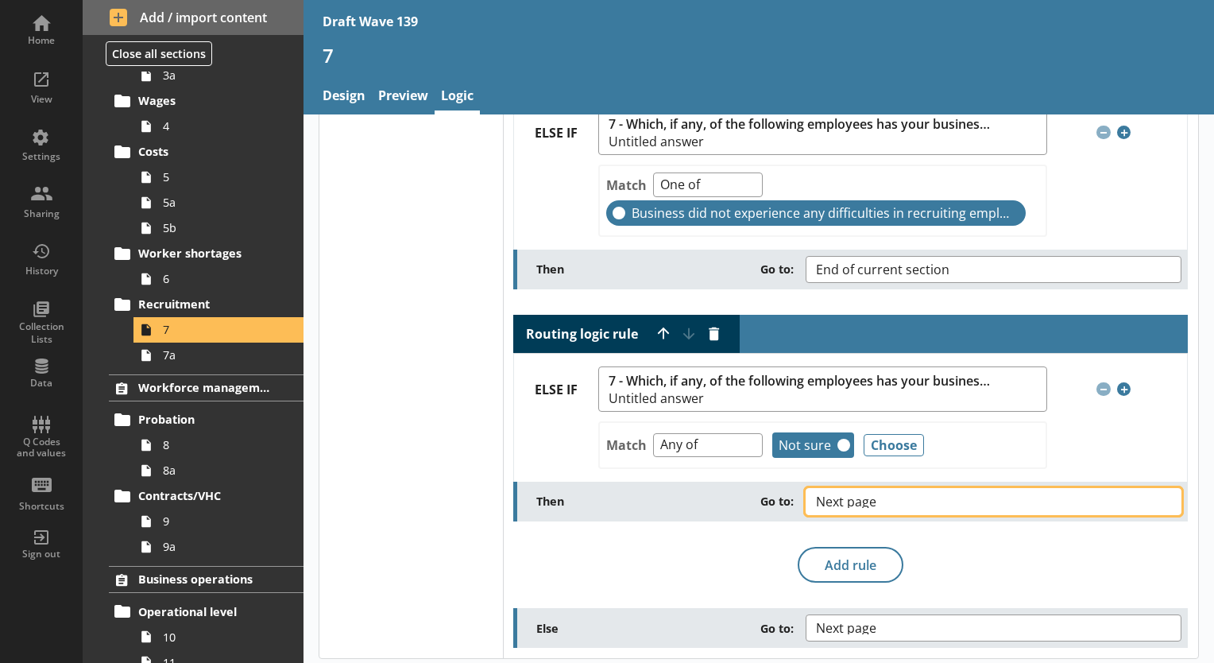
click at [1151, 497] on button "Next page" at bounding box center [994, 501] width 376 height 27
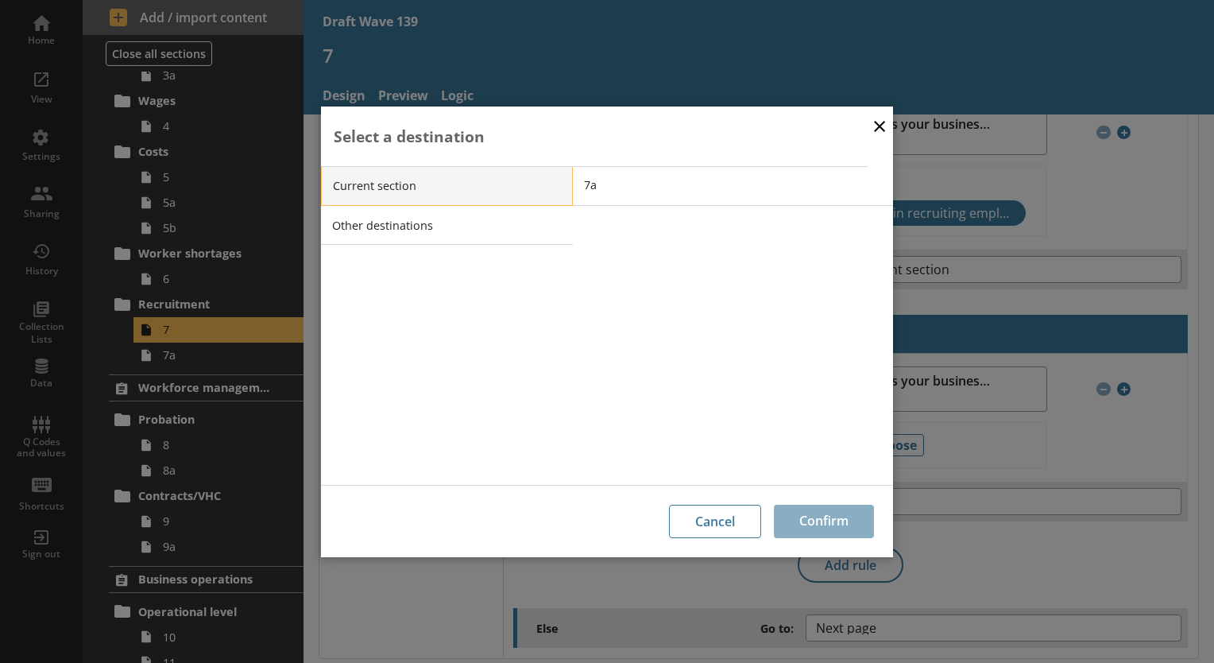
click at [551, 188] on li "Current section" at bounding box center [447, 186] width 252 height 40
click at [556, 225] on li "Other destinations" at bounding box center [447, 225] width 252 height 40
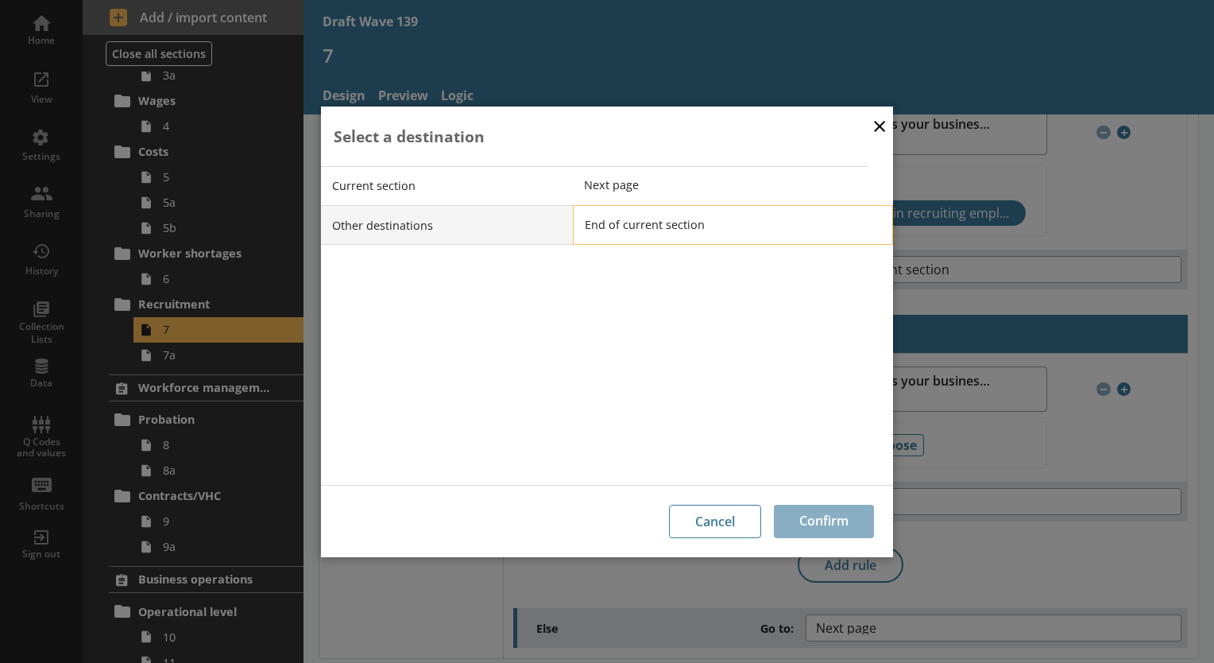
click at [634, 229] on span "End of current section" at bounding box center [745, 224] width 320 height 15
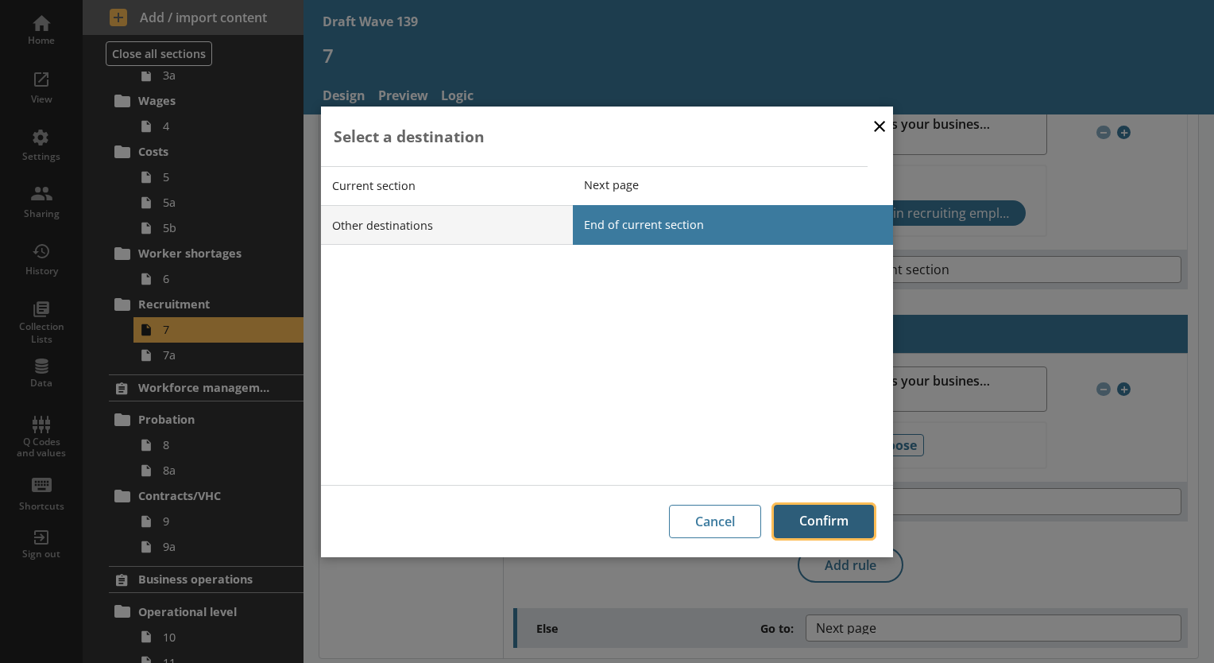
click at [825, 523] on button "Confirm" at bounding box center [824, 521] width 100 height 33
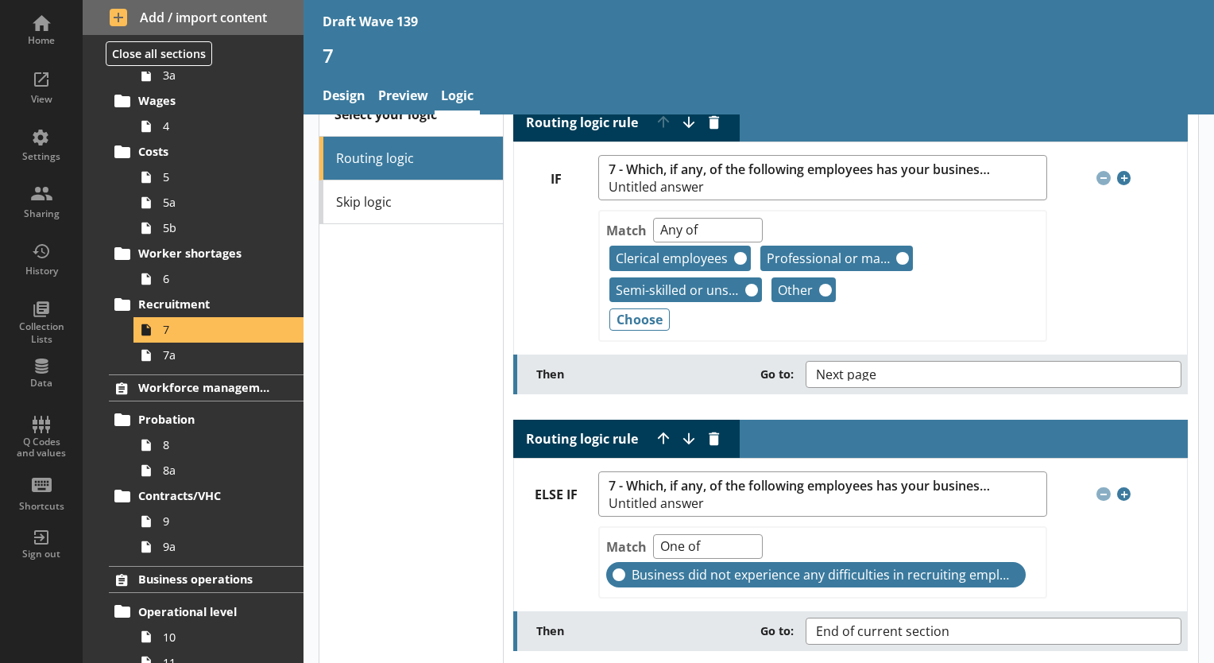
scroll to position [0, 0]
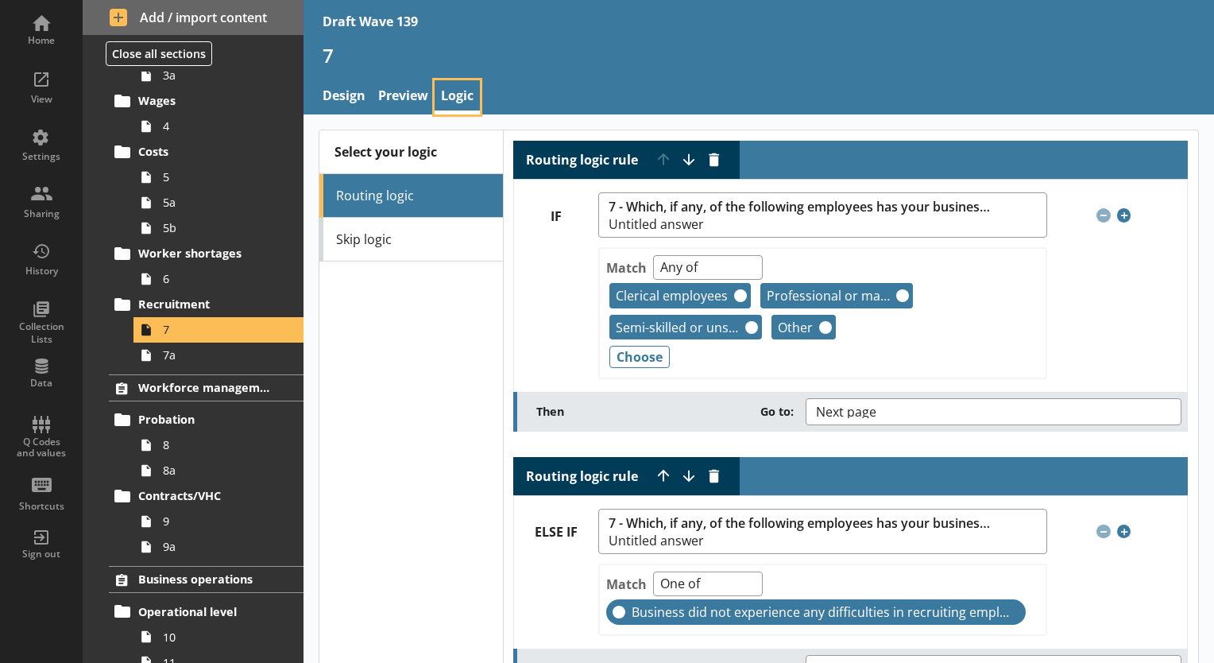
click at [450, 97] on link "Logic" at bounding box center [457, 97] width 45 height 34
click at [27, 91] on div "View" at bounding box center [42, 86] width 56 height 56
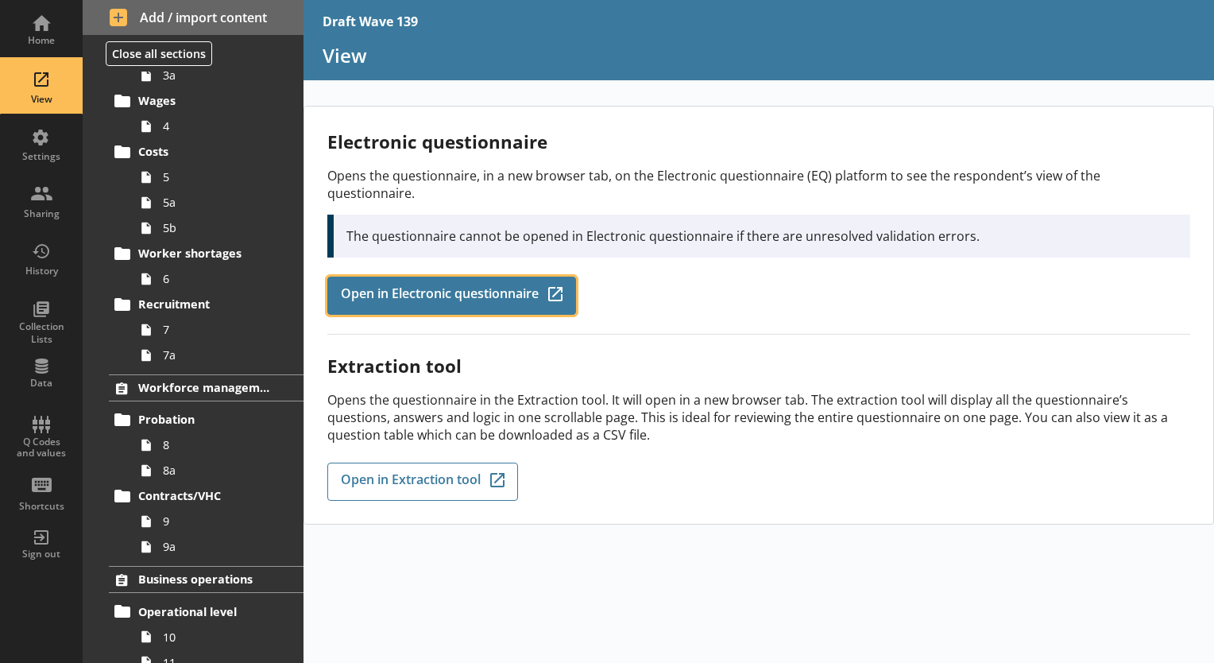
click at [456, 287] on span "Open in Electronic questionnaire" at bounding box center [440, 295] width 198 height 17
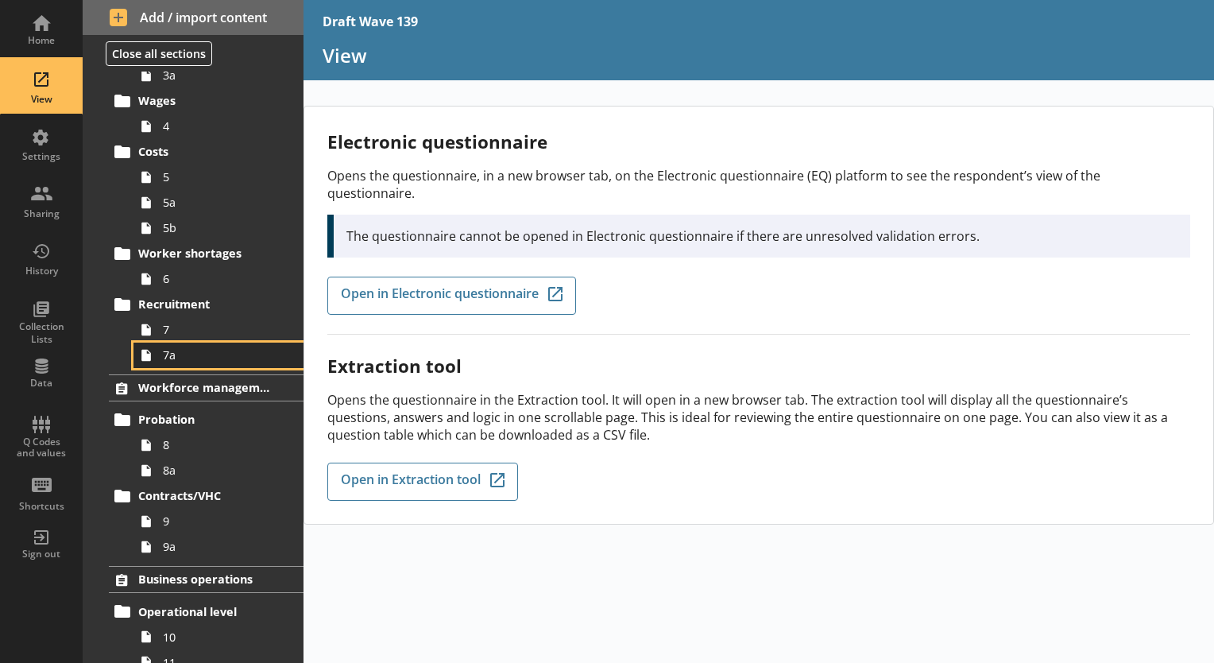
click at [165, 354] on span "7a" at bounding box center [222, 354] width 119 height 15
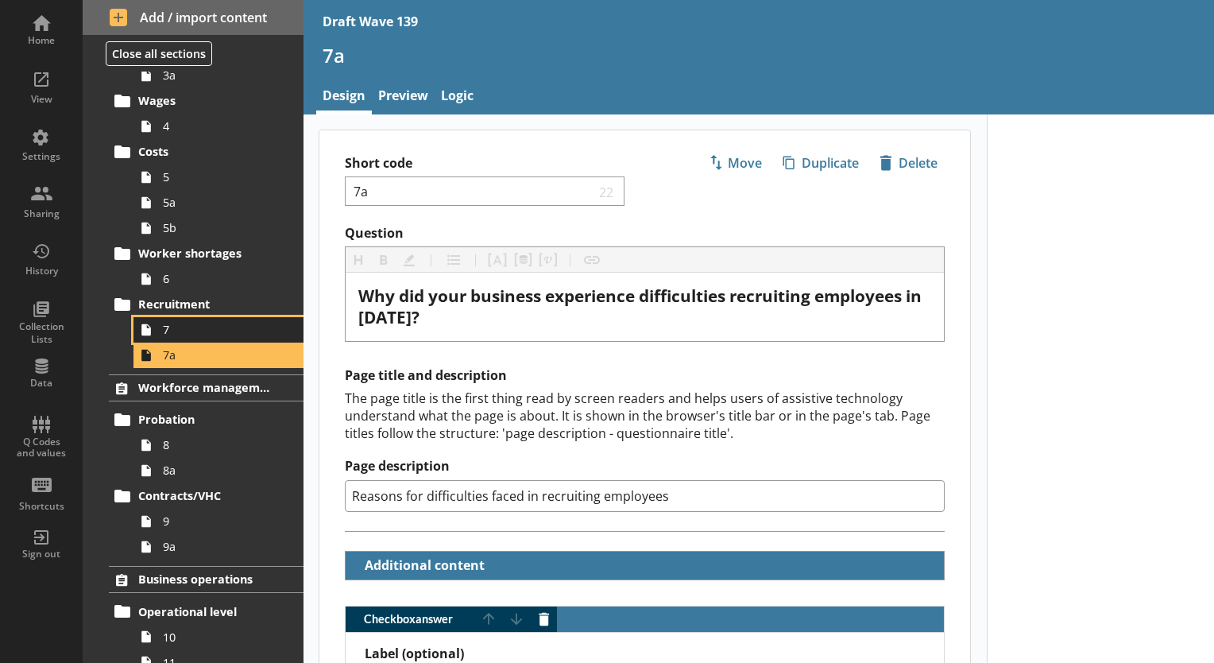
click at [164, 335] on span "7" at bounding box center [222, 329] width 119 height 15
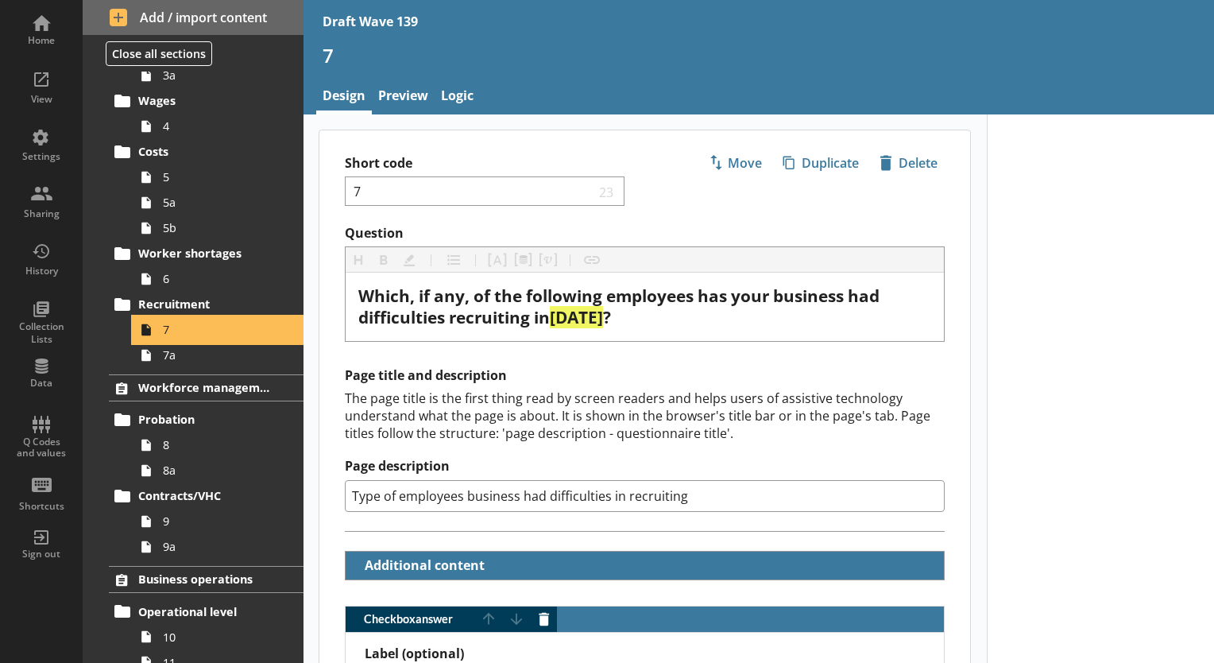
type textarea "x"
click at [448, 94] on link "Logic" at bounding box center [457, 97] width 45 height 34
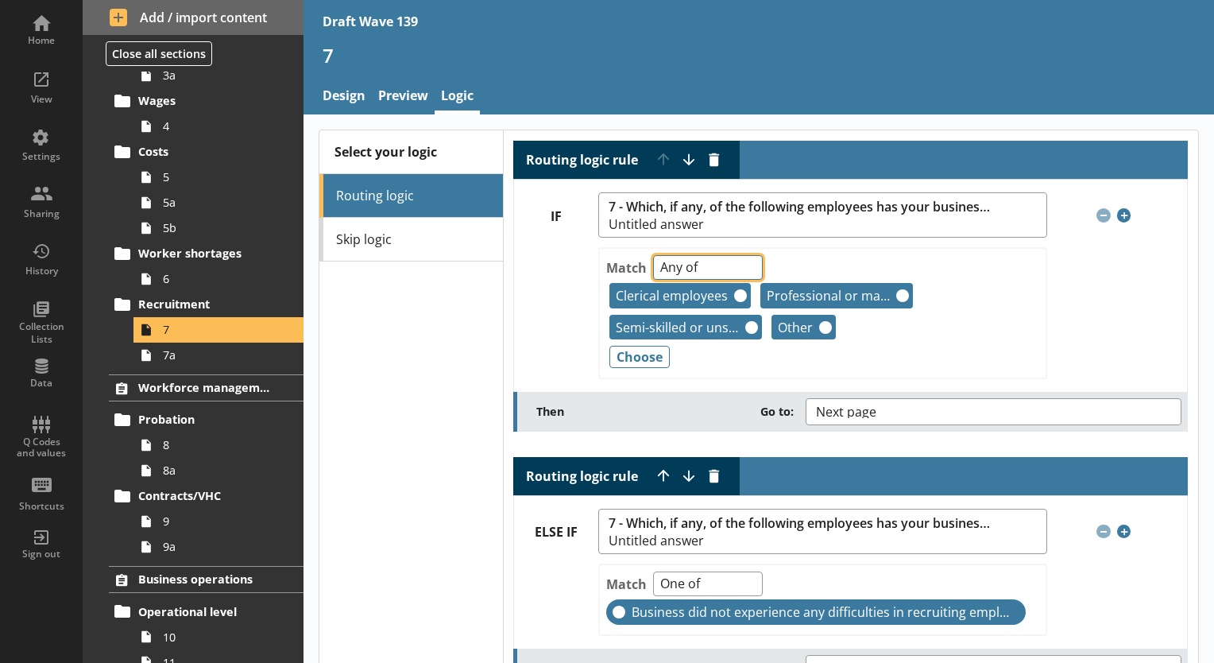
click at [745, 262] on select "Any of Not any of All of Count of Unanswered" at bounding box center [708, 267] width 110 height 25
select select "AllOf"
click at [653, 255] on select "Any of Not any of All of Count of Unanswered" at bounding box center [708, 267] width 110 height 25
click at [749, 361] on div "Match Any of Not any of All of Count of Unanswered Clerical employees Remove Pr…" at bounding box center [822, 313] width 448 height 132
click at [619, 351] on button "Choose" at bounding box center [640, 357] width 60 height 22
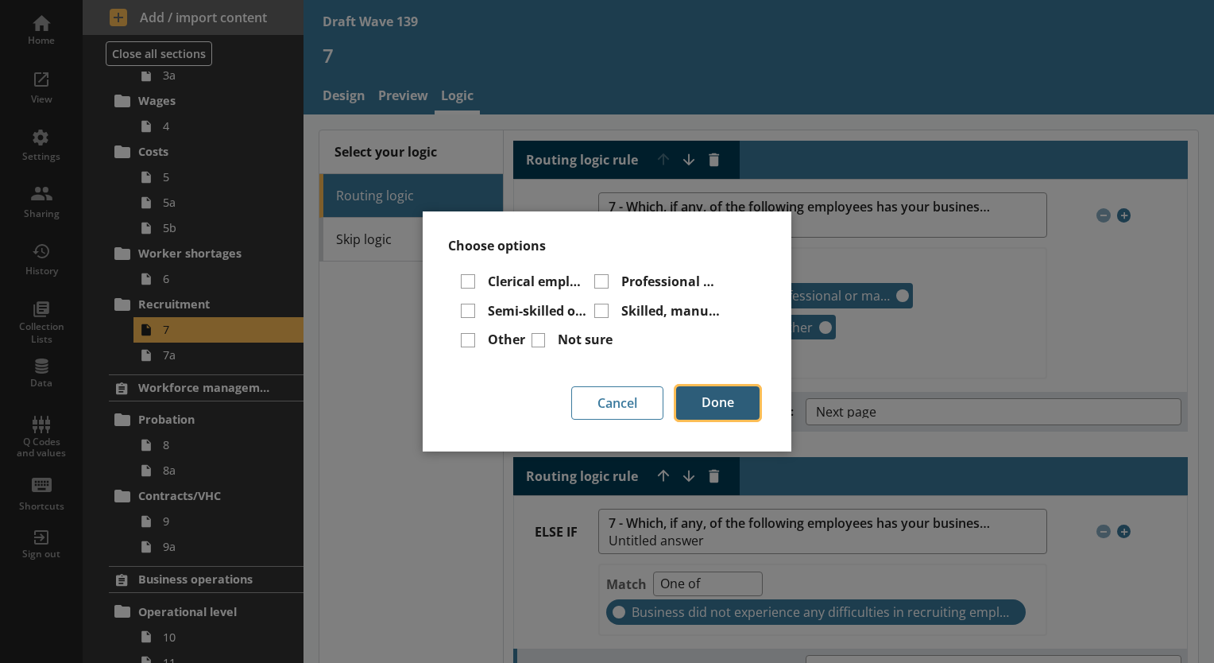
click at [722, 400] on button "Done" at bounding box center [717, 402] width 83 height 33
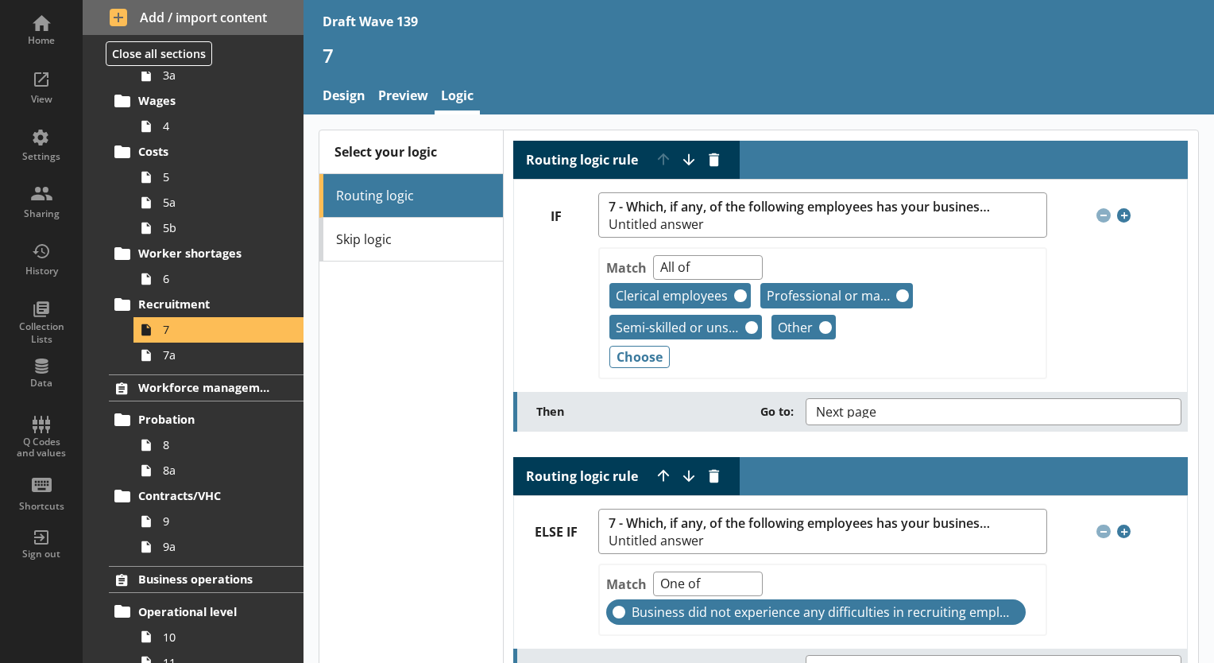
click at [946, 324] on div "Clerical employees Remove Professional or managerial employees Remove Semi-skil…" at bounding box center [822, 311] width 432 height 63
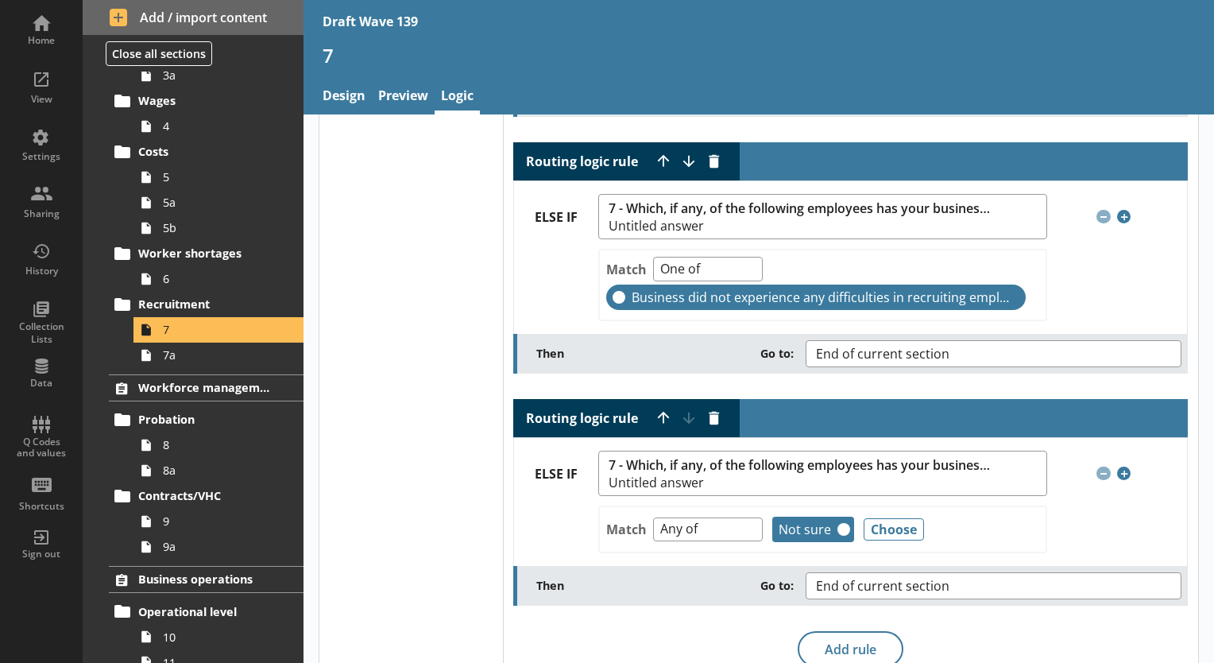
scroll to position [399, 0]
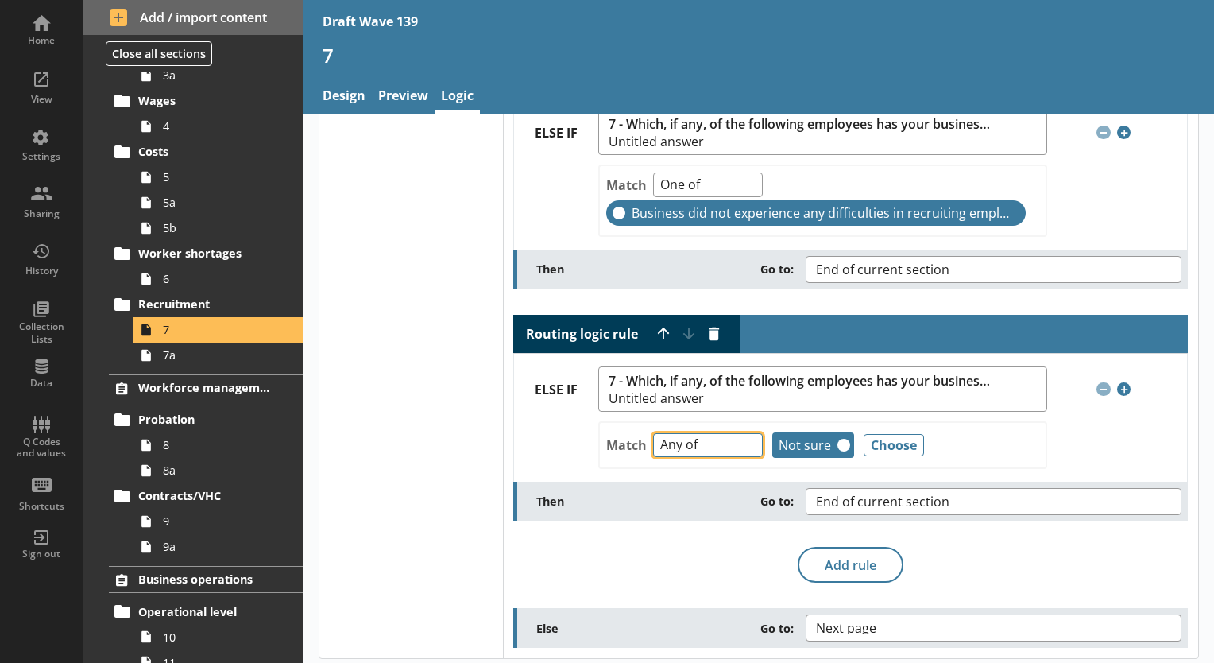
click at [741, 440] on select "Any of Not any of All of Count of Unanswered" at bounding box center [708, 445] width 110 height 25
click at [743, 440] on select "Any of Not any of All of Count of Unanswered" at bounding box center [708, 445] width 110 height 25
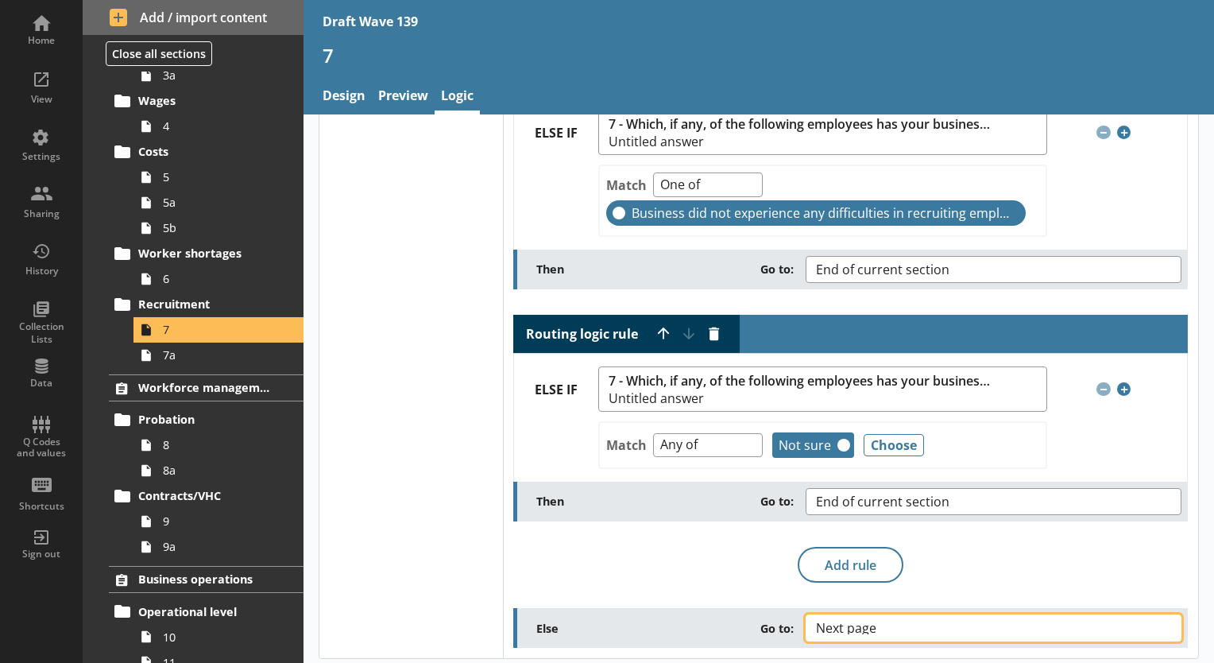
click at [1149, 623] on button "Next page" at bounding box center [994, 627] width 376 height 27
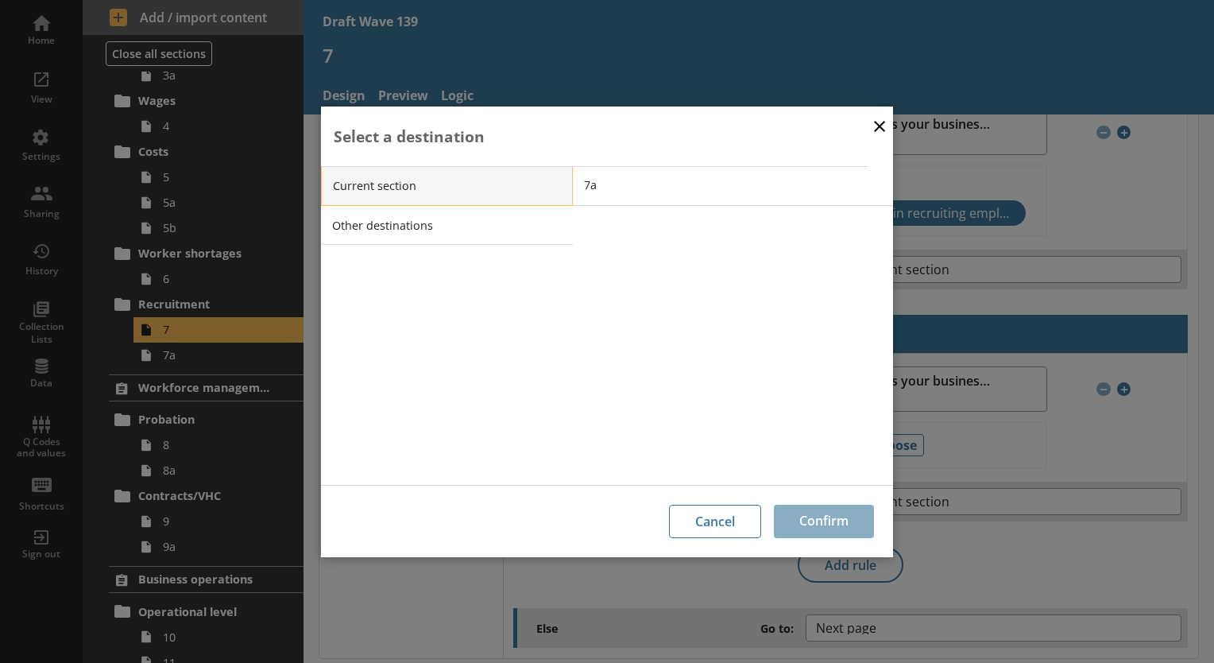
click at [407, 191] on li "Current section" at bounding box center [447, 186] width 252 height 40
click at [463, 189] on li "Current section" at bounding box center [447, 186] width 252 height 40
click at [466, 222] on li "Other destinations" at bounding box center [447, 225] width 252 height 40
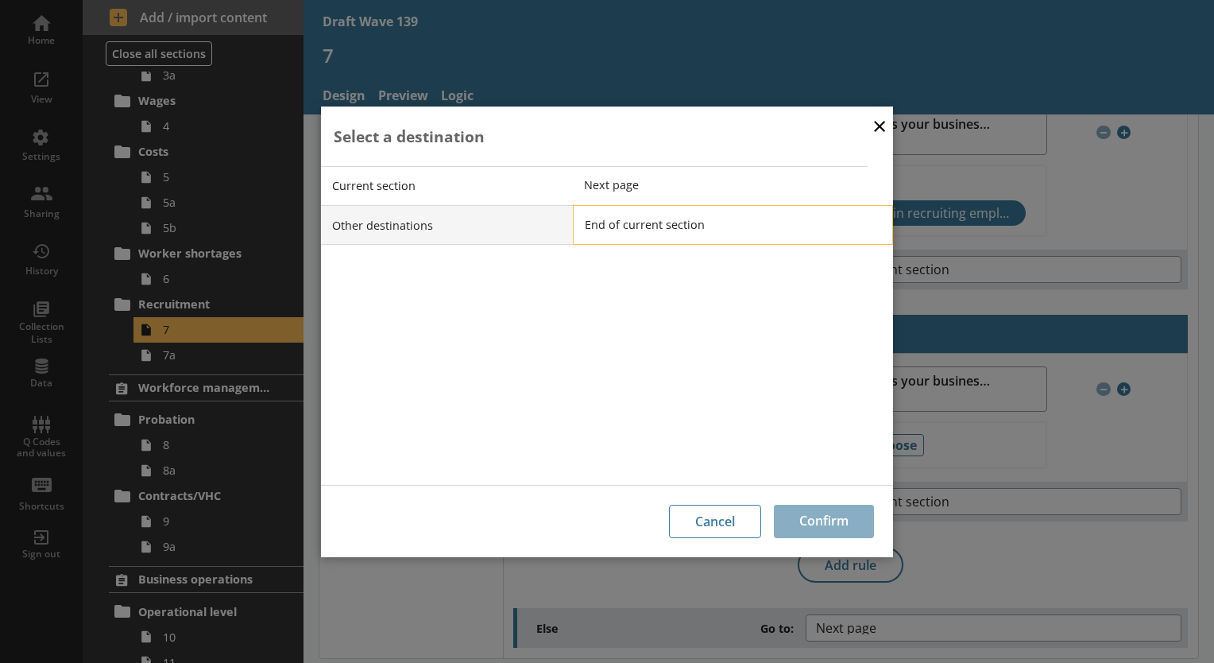
click at [626, 231] on span "End of current section" at bounding box center [745, 224] width 320 height 15
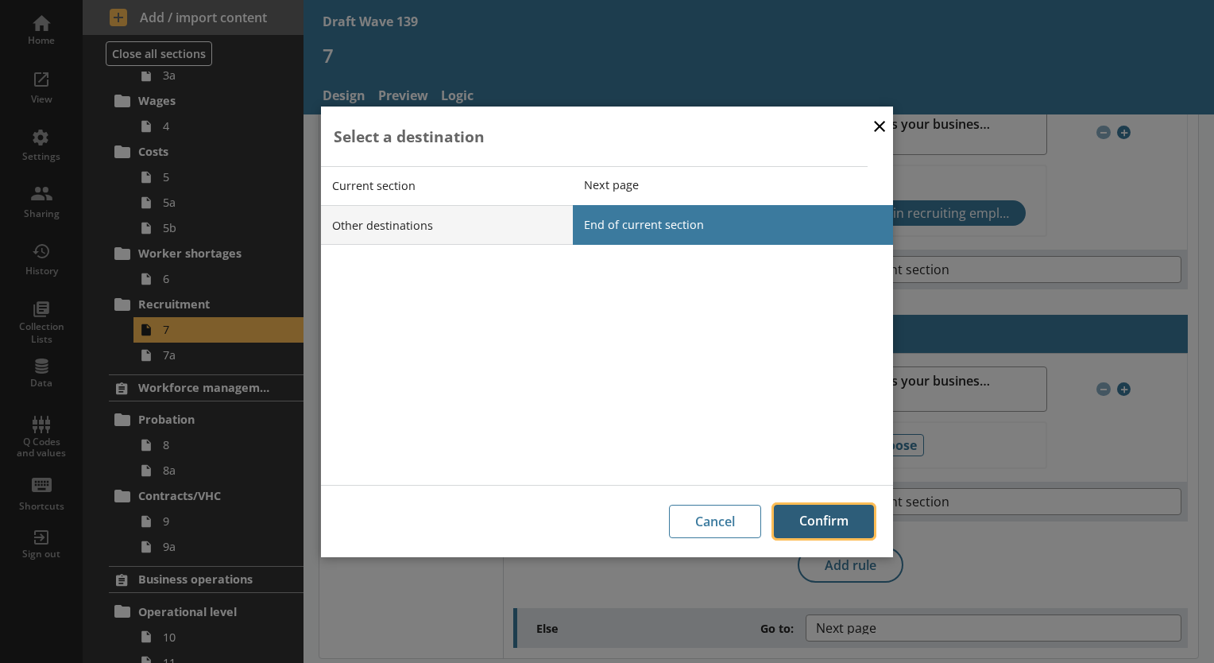
click at [811, 511] on button "Confirm" at bounding box center [824, 521] width 100 height 33
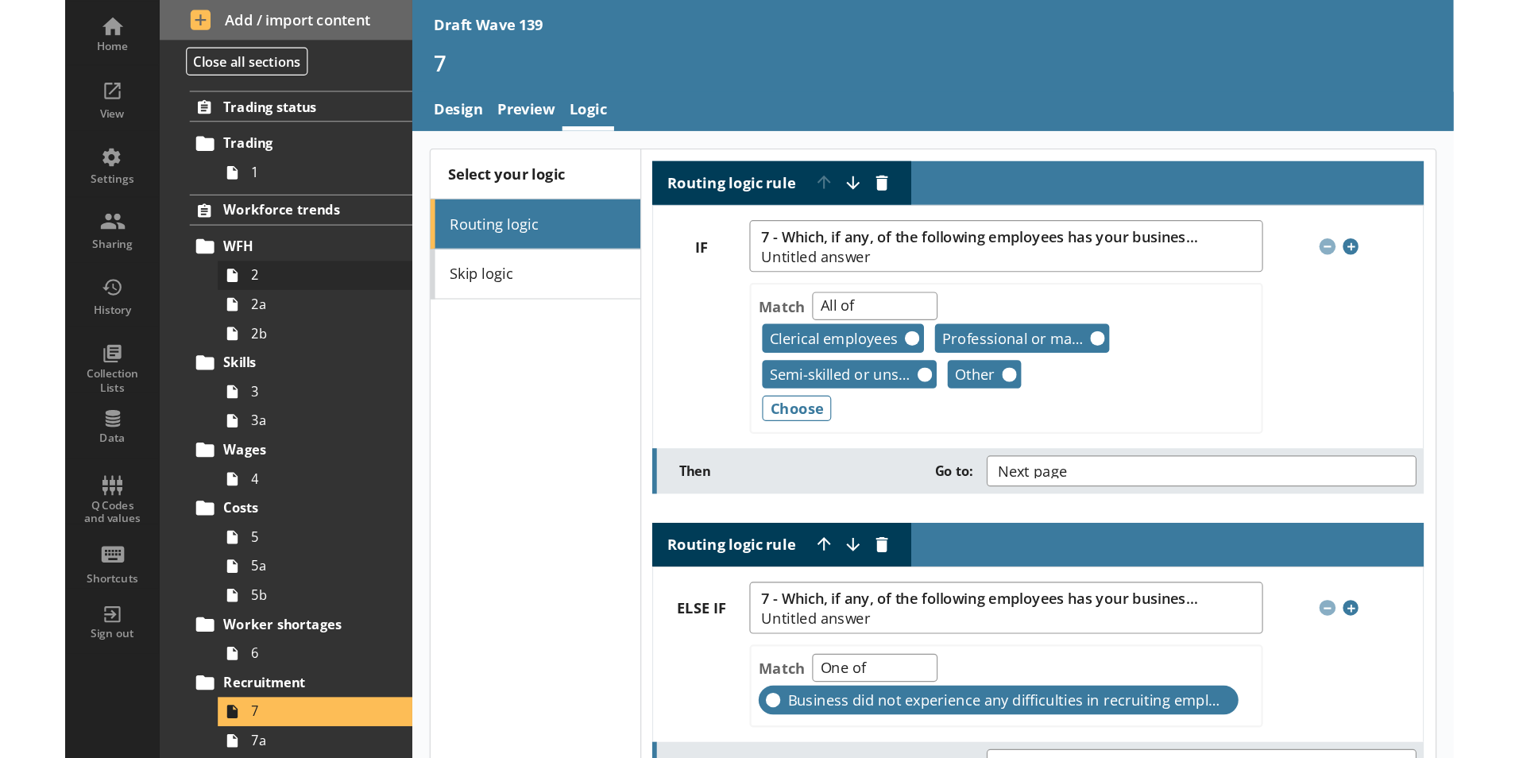
scroll to position [0, 0]
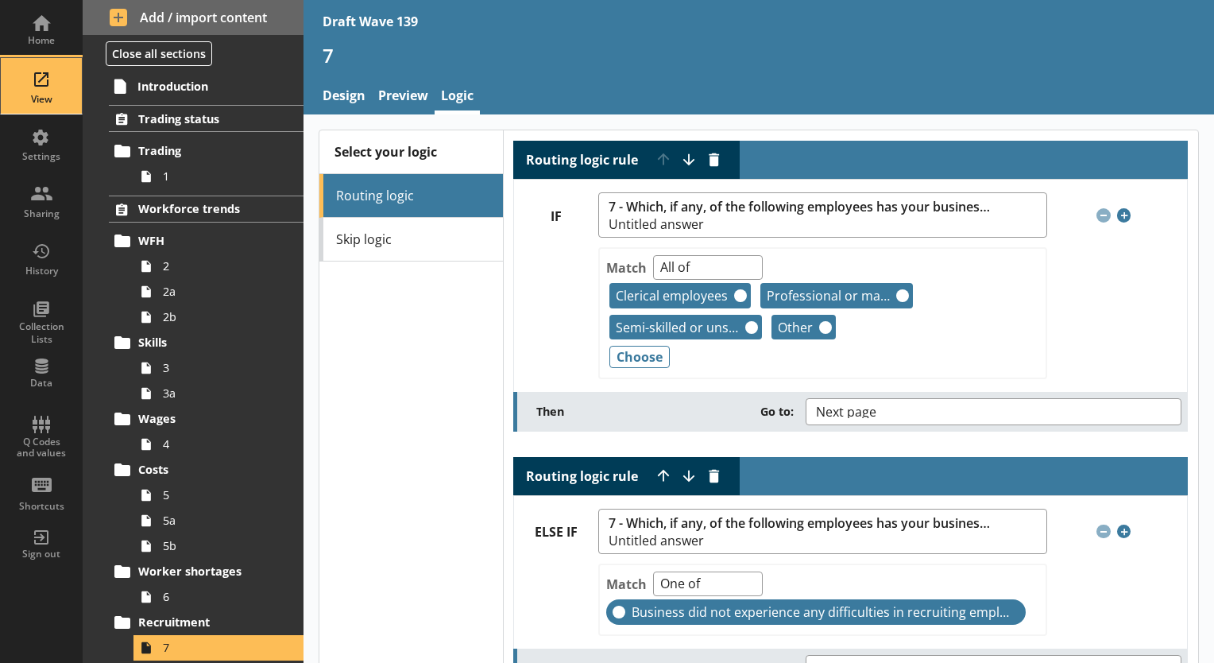
click at [42, 85] on div "View" at bounding box center [42, 86] width 56 height 56
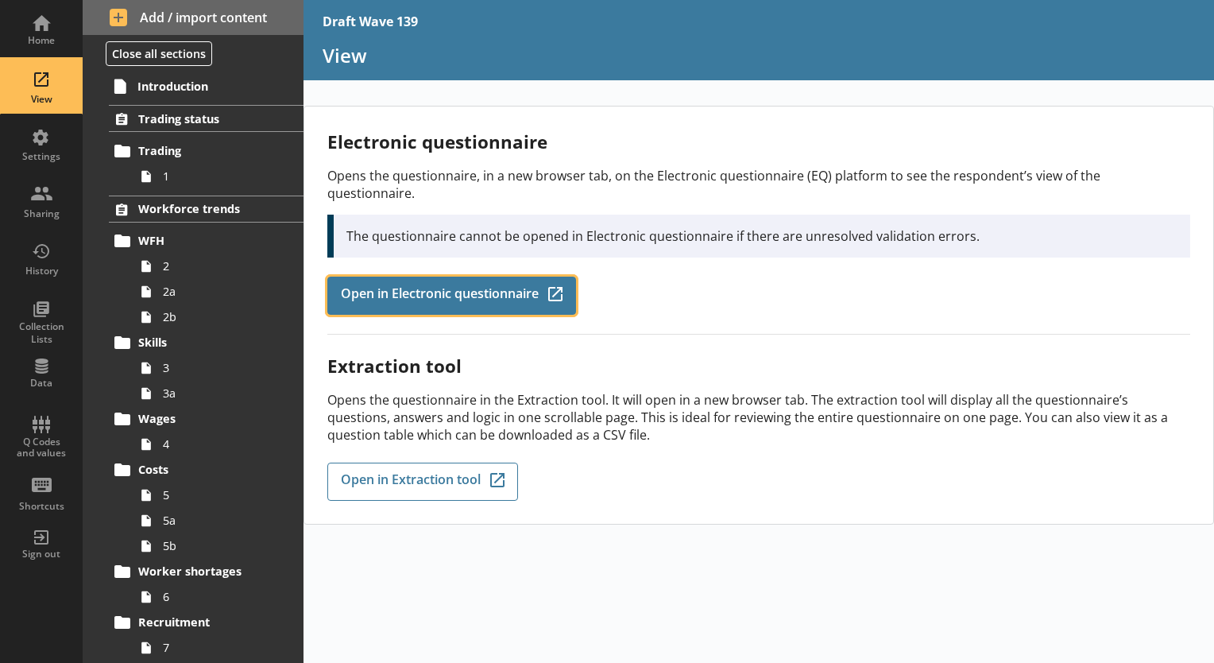
click at [519, 287] on span "Open in Electronic questionnaire" at bounding box center [440, 295] width 198 height 17
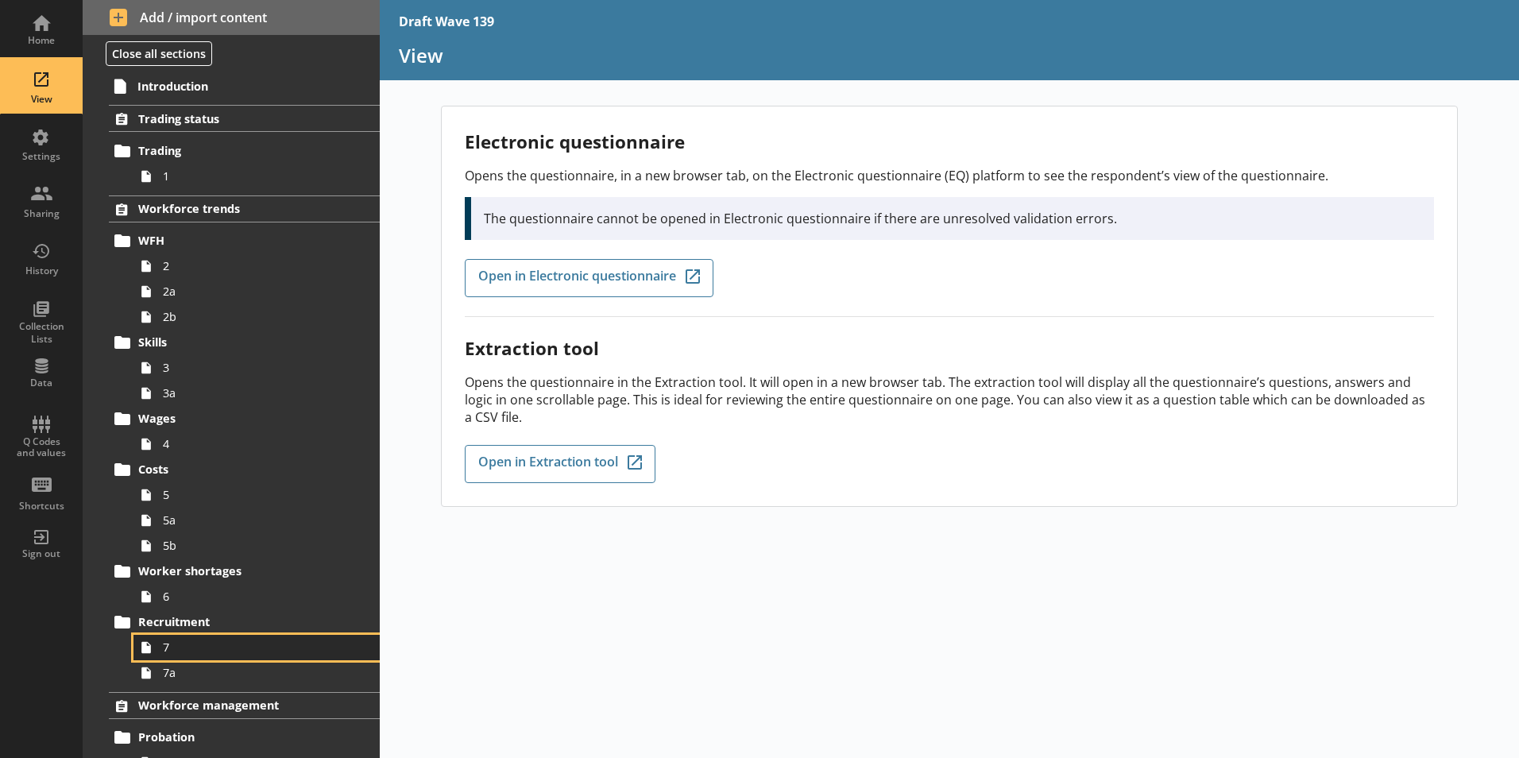
click at [180, 650] on span "7" at bounding box center [251, 647] width 176 height 15
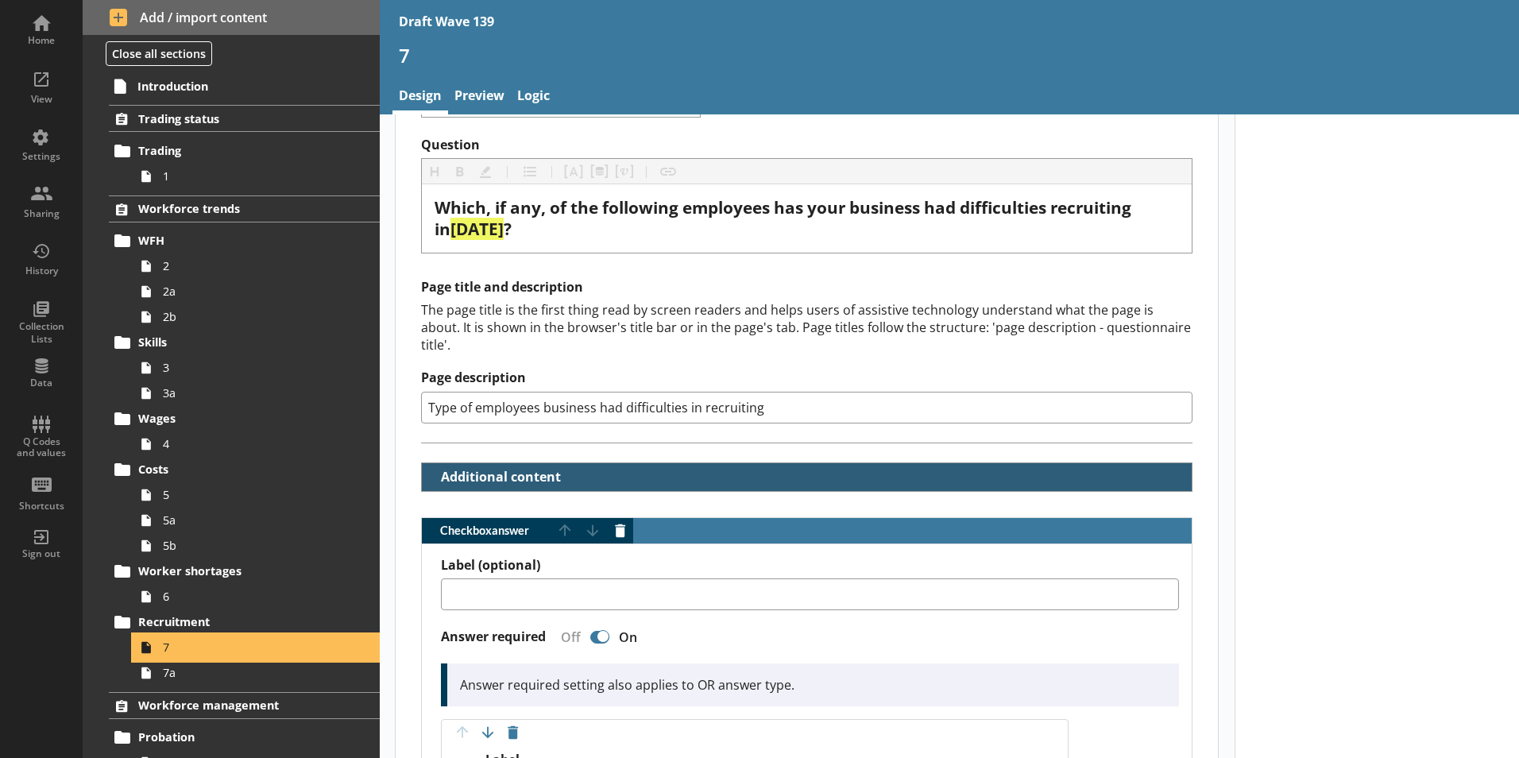
type textarea "x"
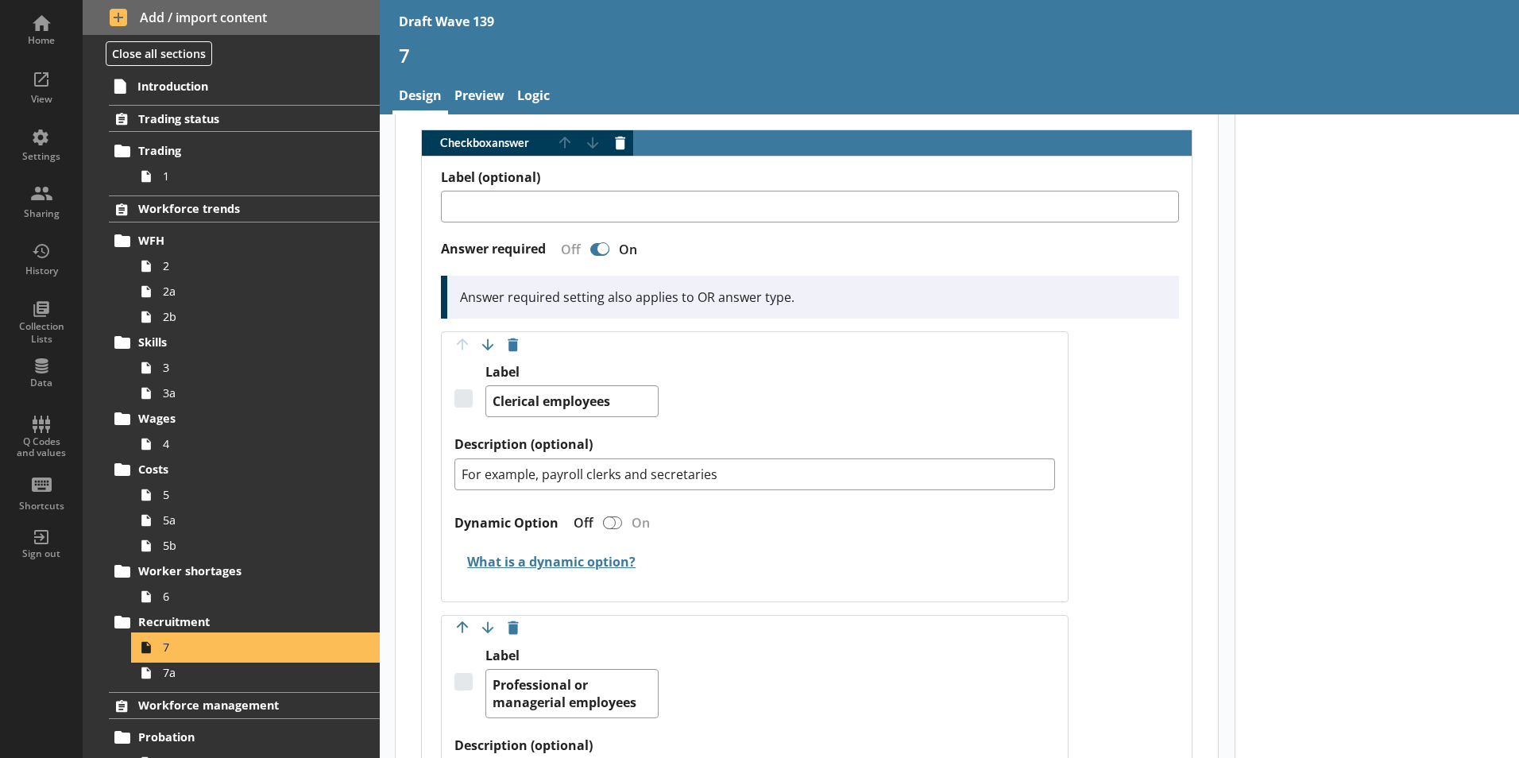
scroll to position [477, 0]
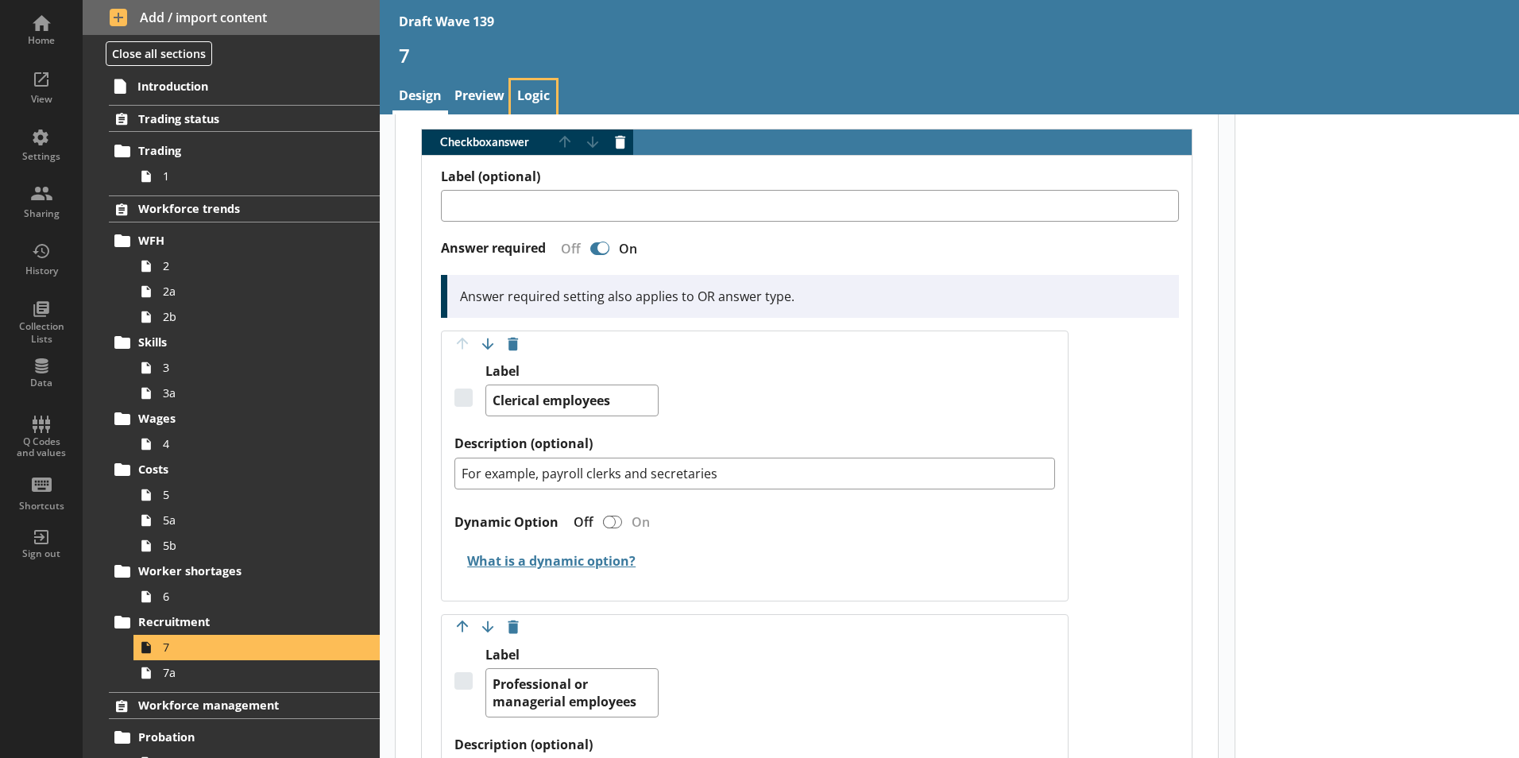
click at [532, 90] on link "Logic" at bounding box center [533, 97] width 45 height 34
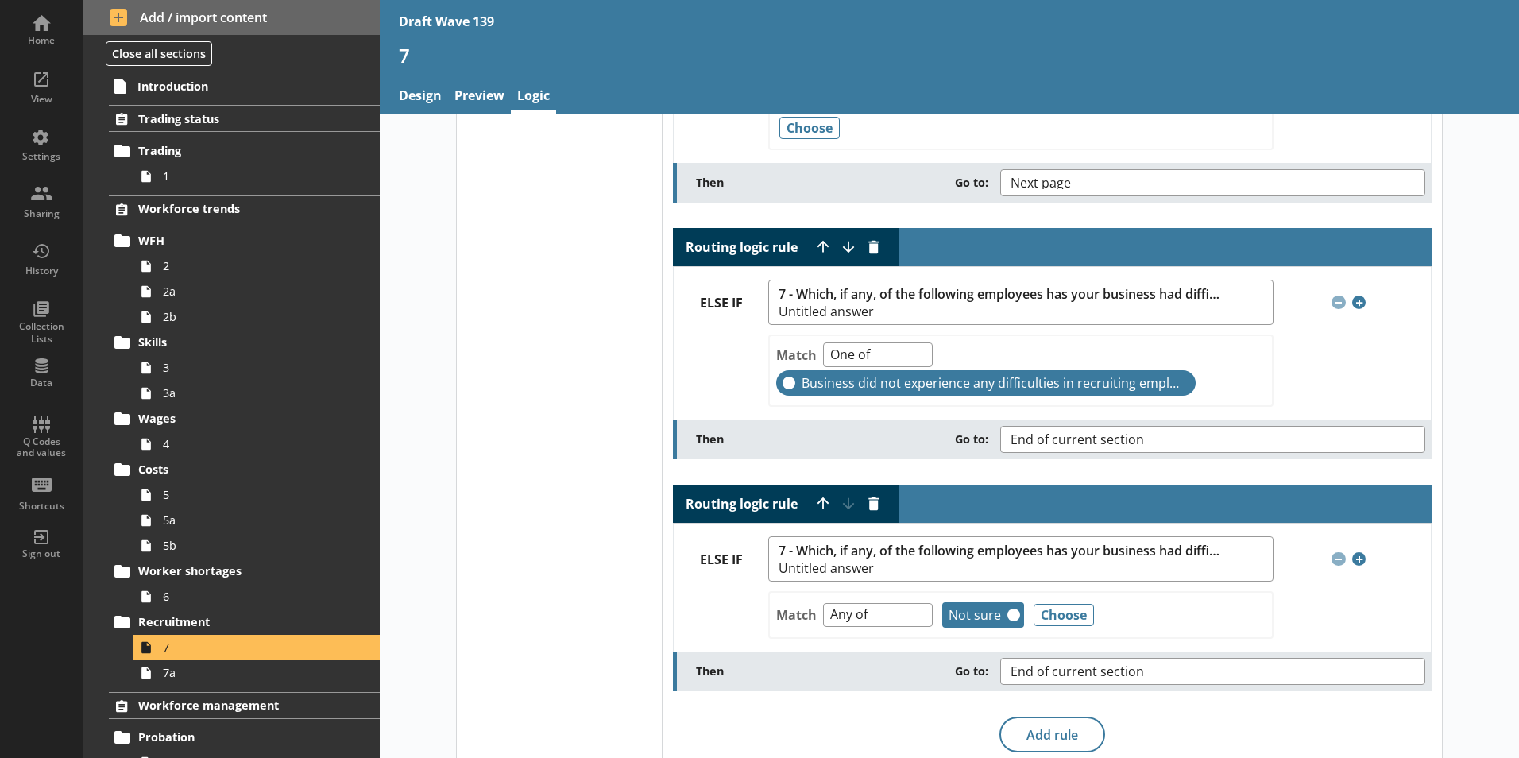
scroll to position [238, 0]
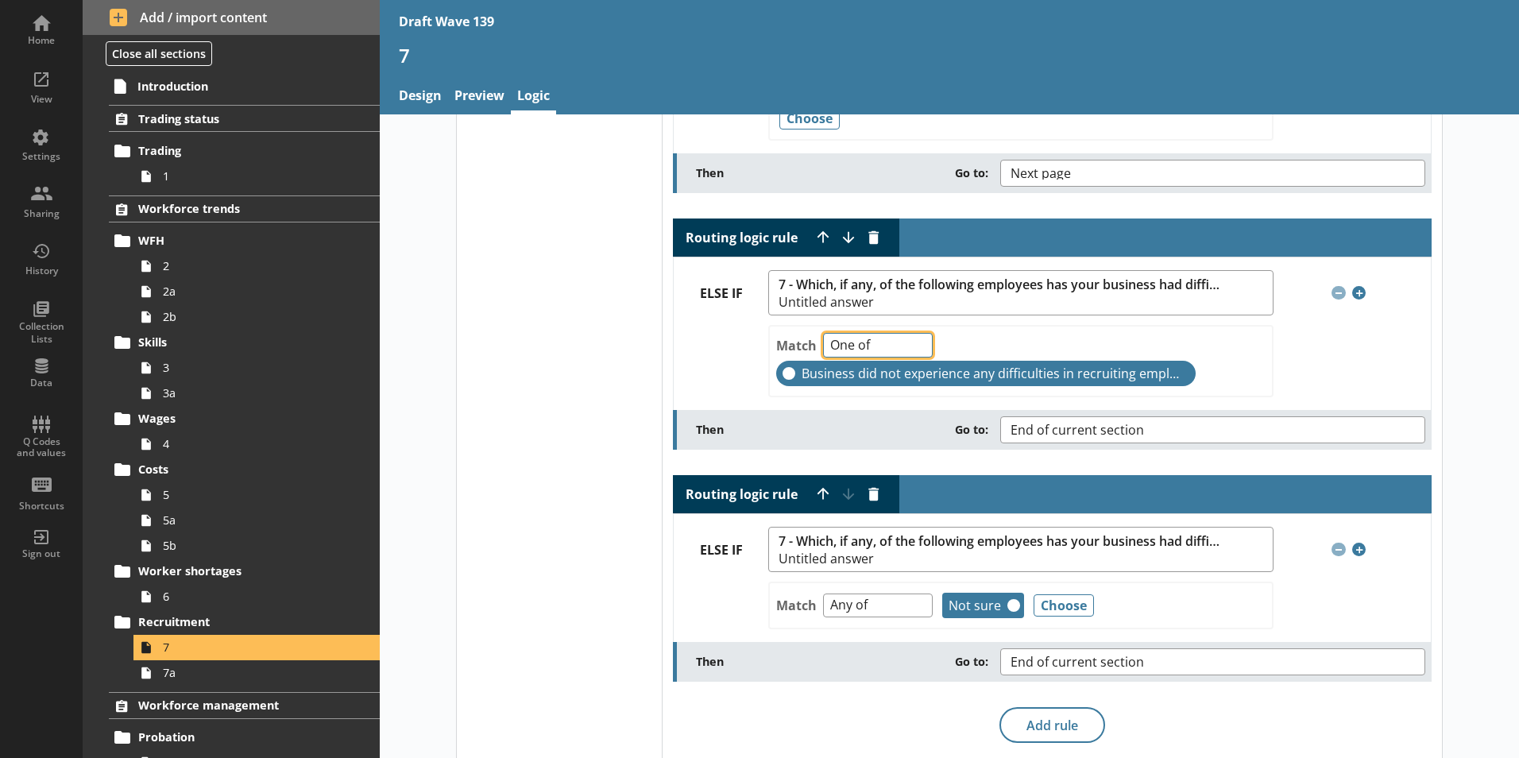
click at [911, 346] on select "One of Unanswered" at bounding box center [878, 345] width 110 height 25
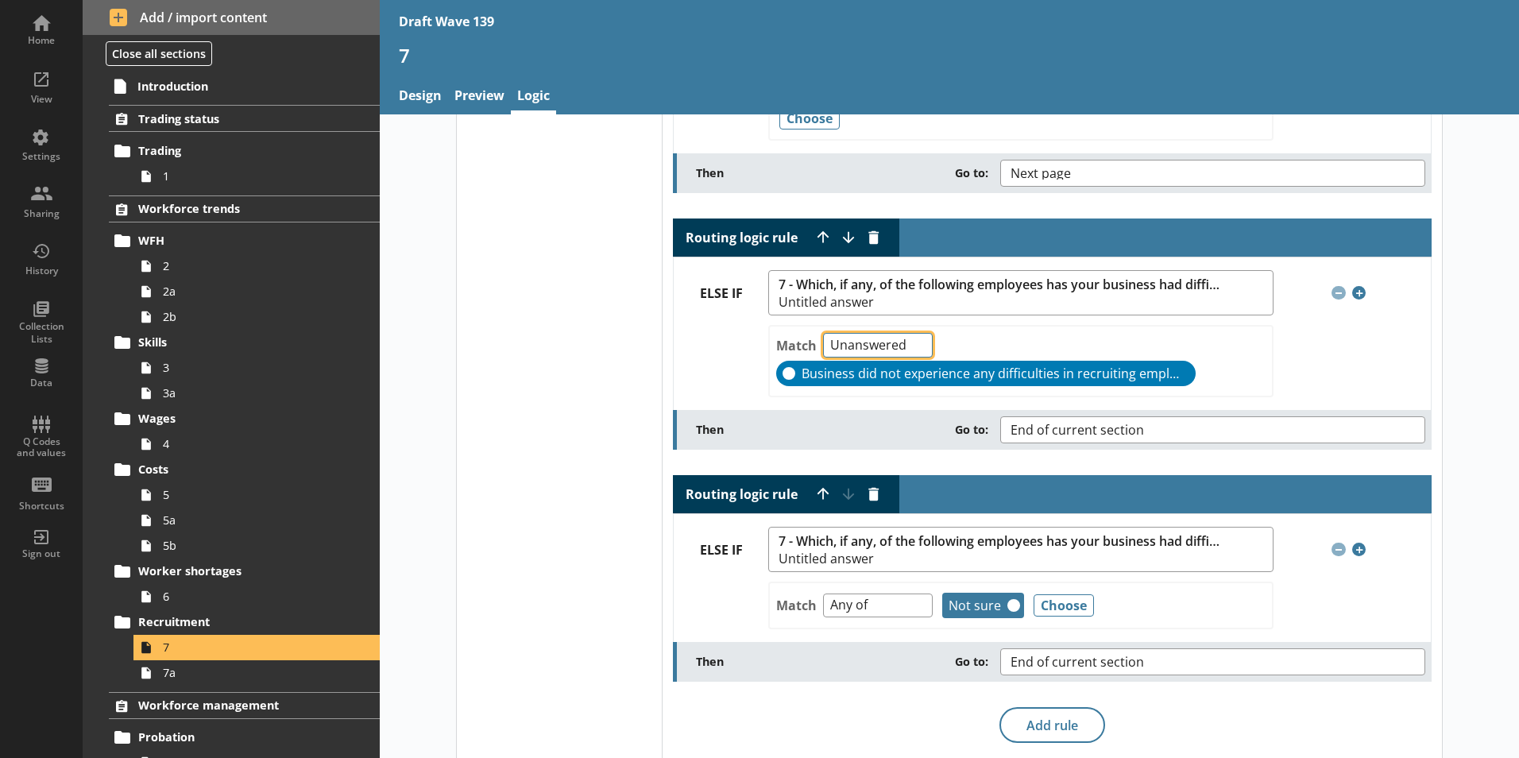
click at [823, 333] on select "One of Unanswered" at bounding box center [878, 345] width 110 height 25
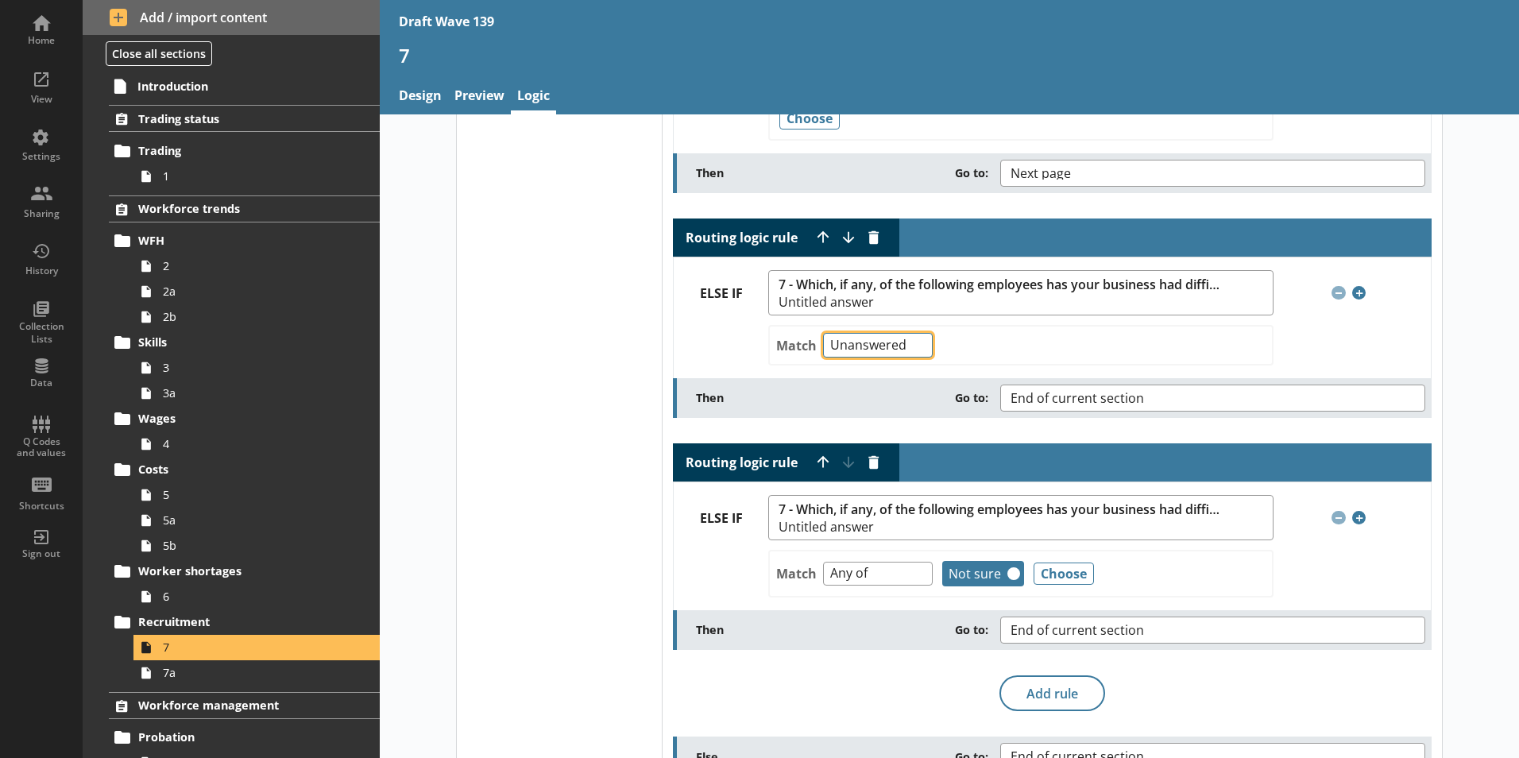
click at [909, 347] on select "One of Unanswered" at bounding box center [878, 345] width 110 height 25
select select "OneOf"
click at [823, 333] on select "One of Unanswered" at bounding box center [878, 345] width 110 height 25
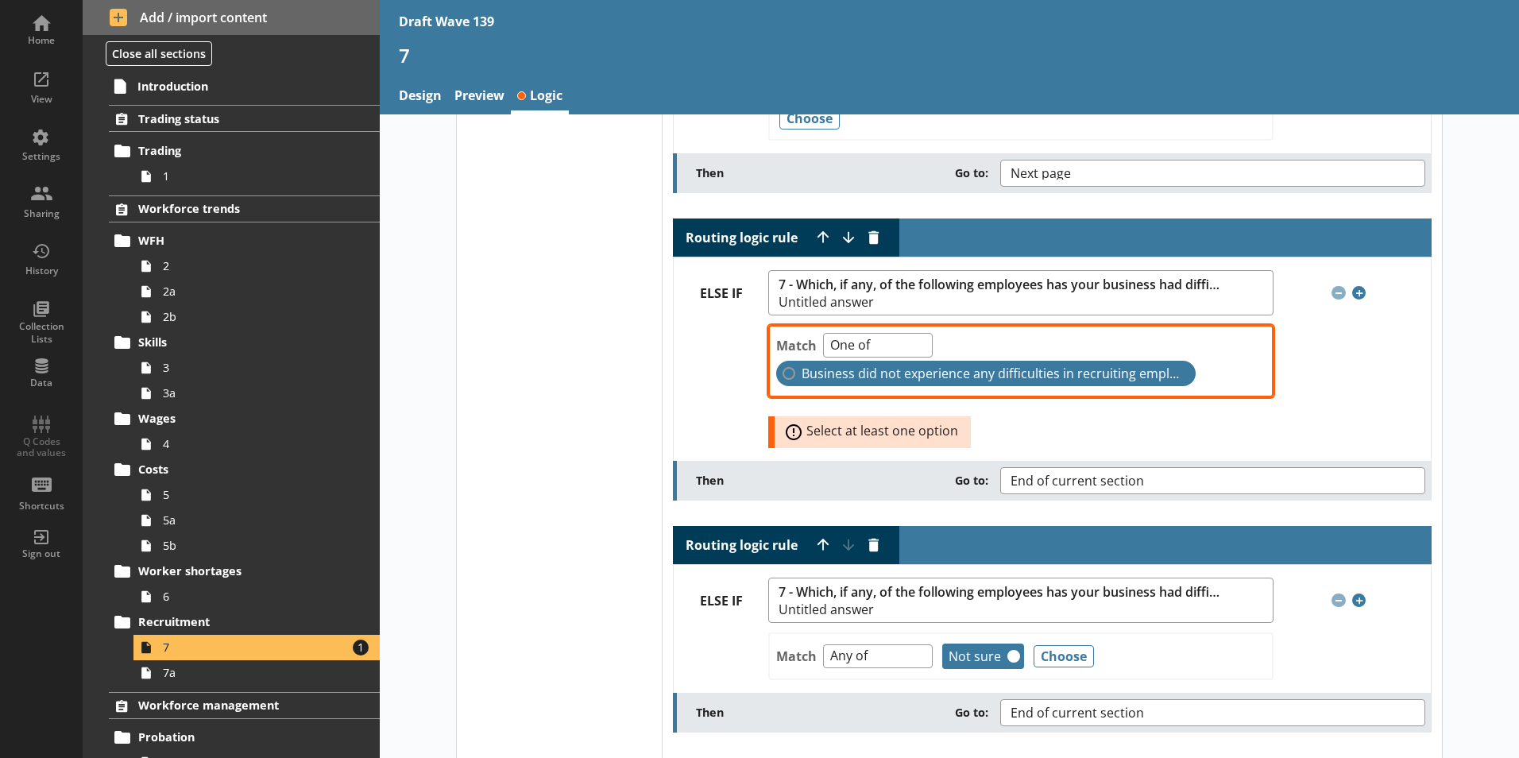
click at [784, 373] on label "Business did not experience any difficulties in recruiting employees" at bounding box center [986, 373] width 420 height 25
click at [784, 373] on input "Business did not experience any difficulties in recruiting employees" at bounding box center [789, 373] width 13 height 13
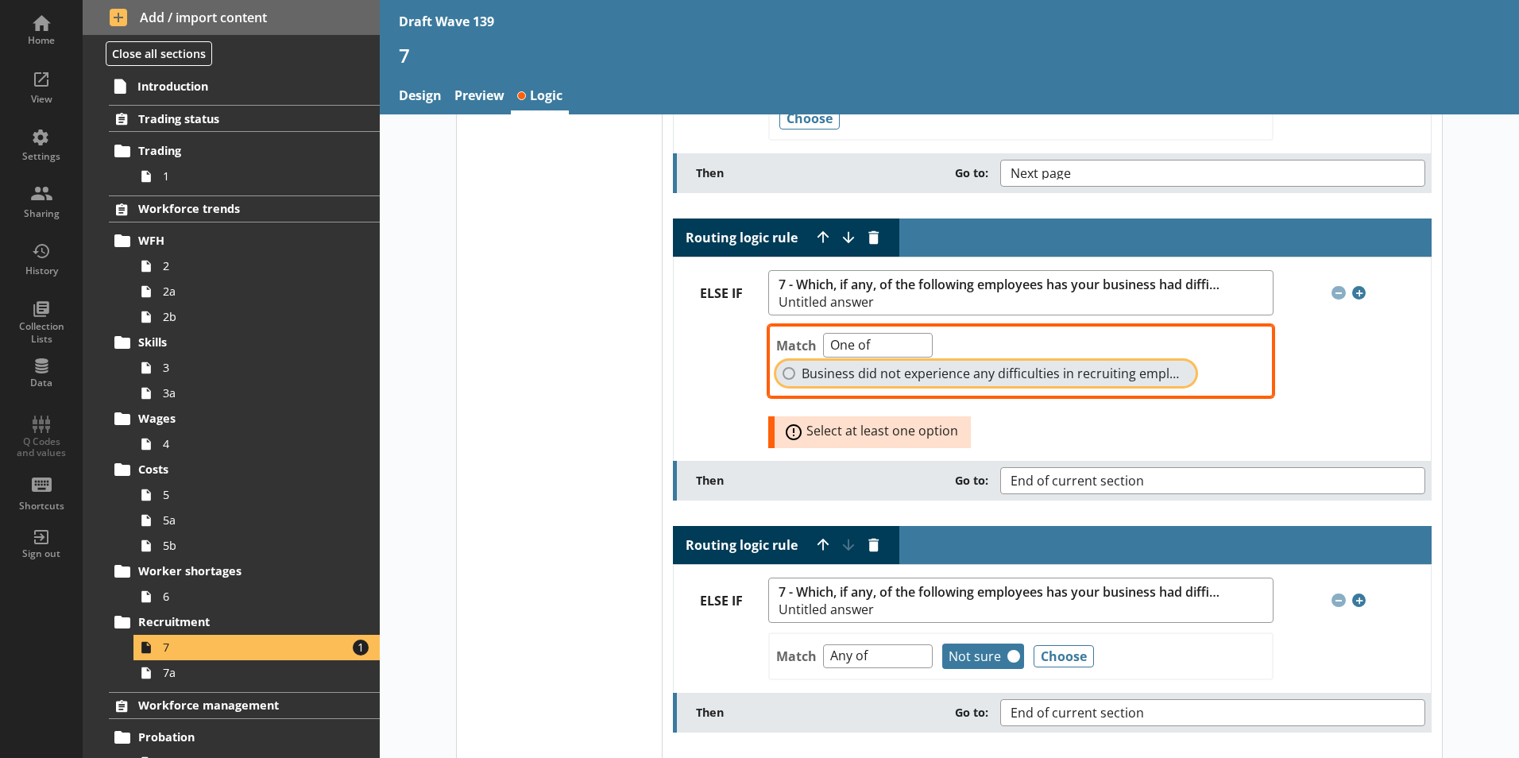
checkbox input "true"
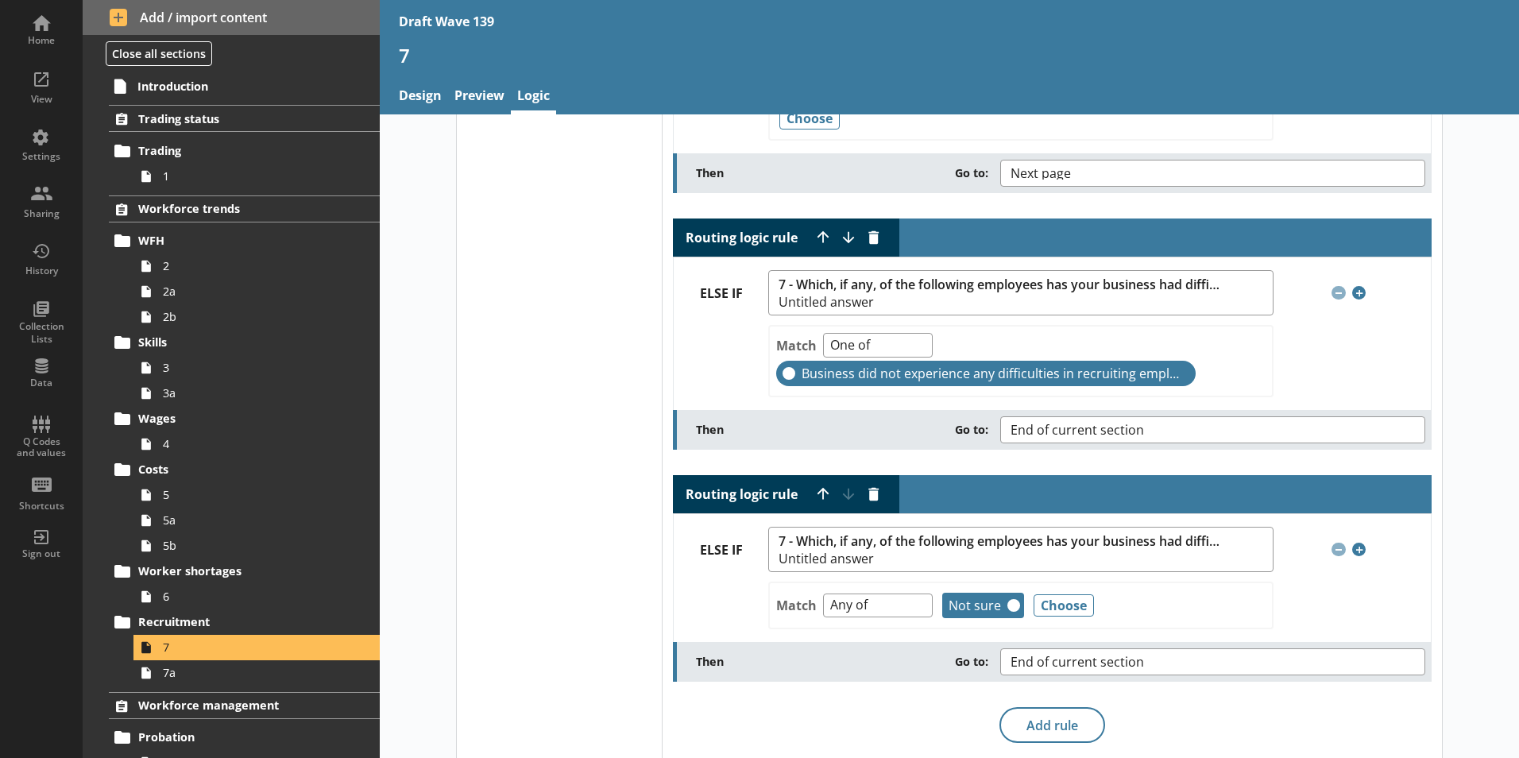
click at [1213, 378] on div "Match One of Unanswered Business did not experience any difficulties in recruit…" at bounding box center [1020, 361] width 505 height 72
click at [1213, 434] on button "End of current section" at bounding box center [1213, 429] width 425 height 27
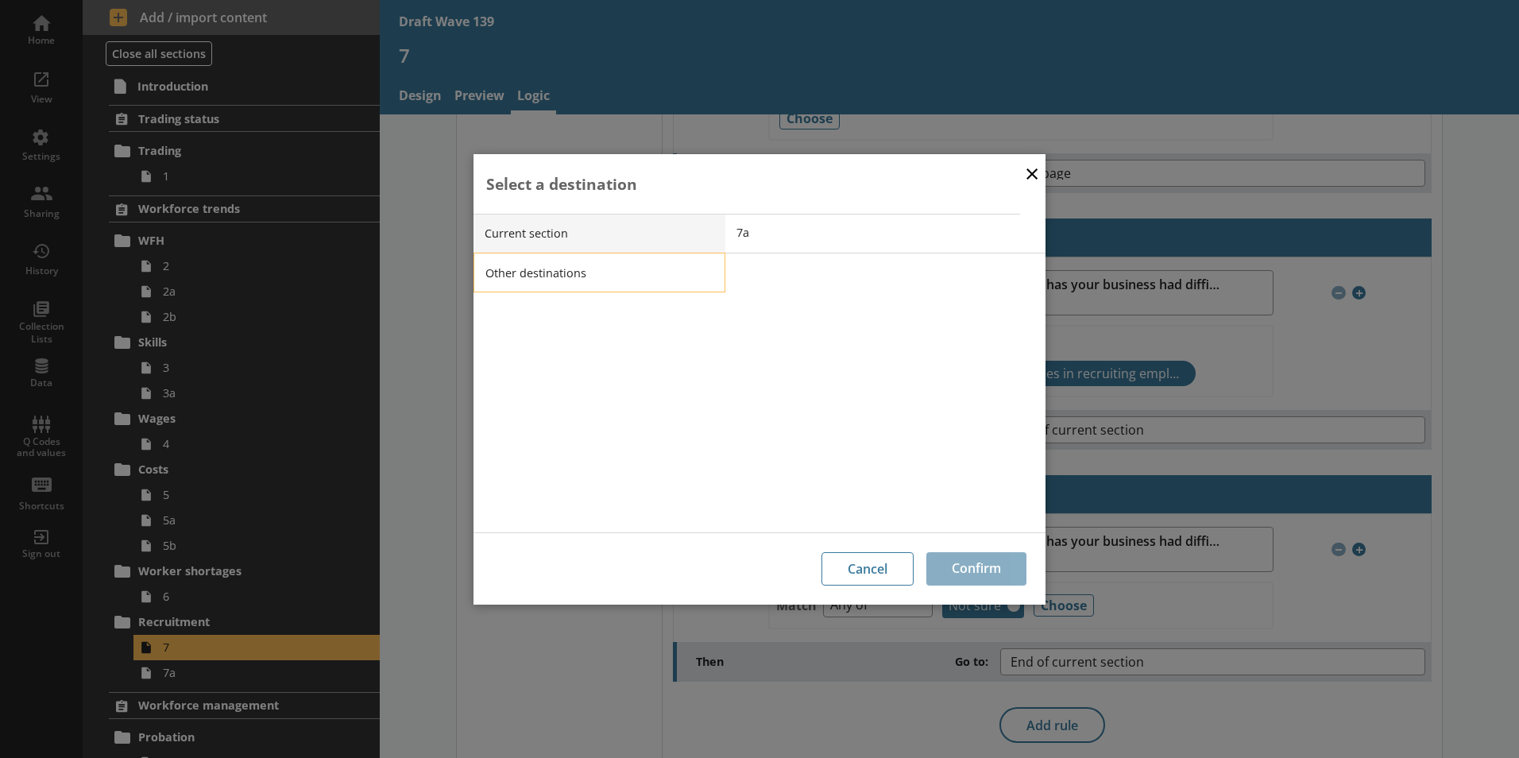
click at [564, 273] on li "Other destinations" at bounding box center [600, 273] width 252 height 40
click at [792, 276] on span "End of current section" at bounding box center [897, 272] width 320 height 15
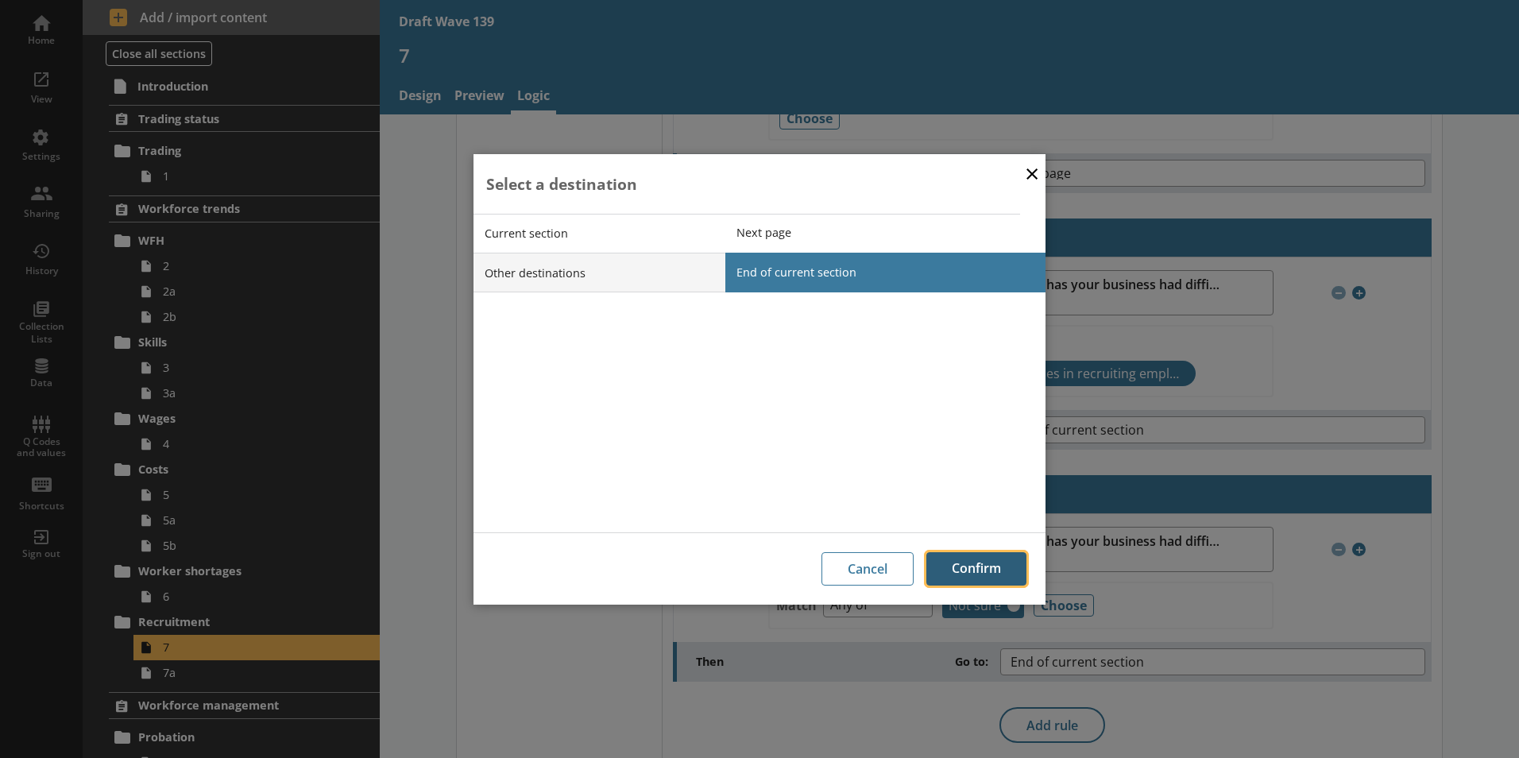
click at [968, 571] on button "Confirm" at bounding box center [977, 568] width 100 height 33
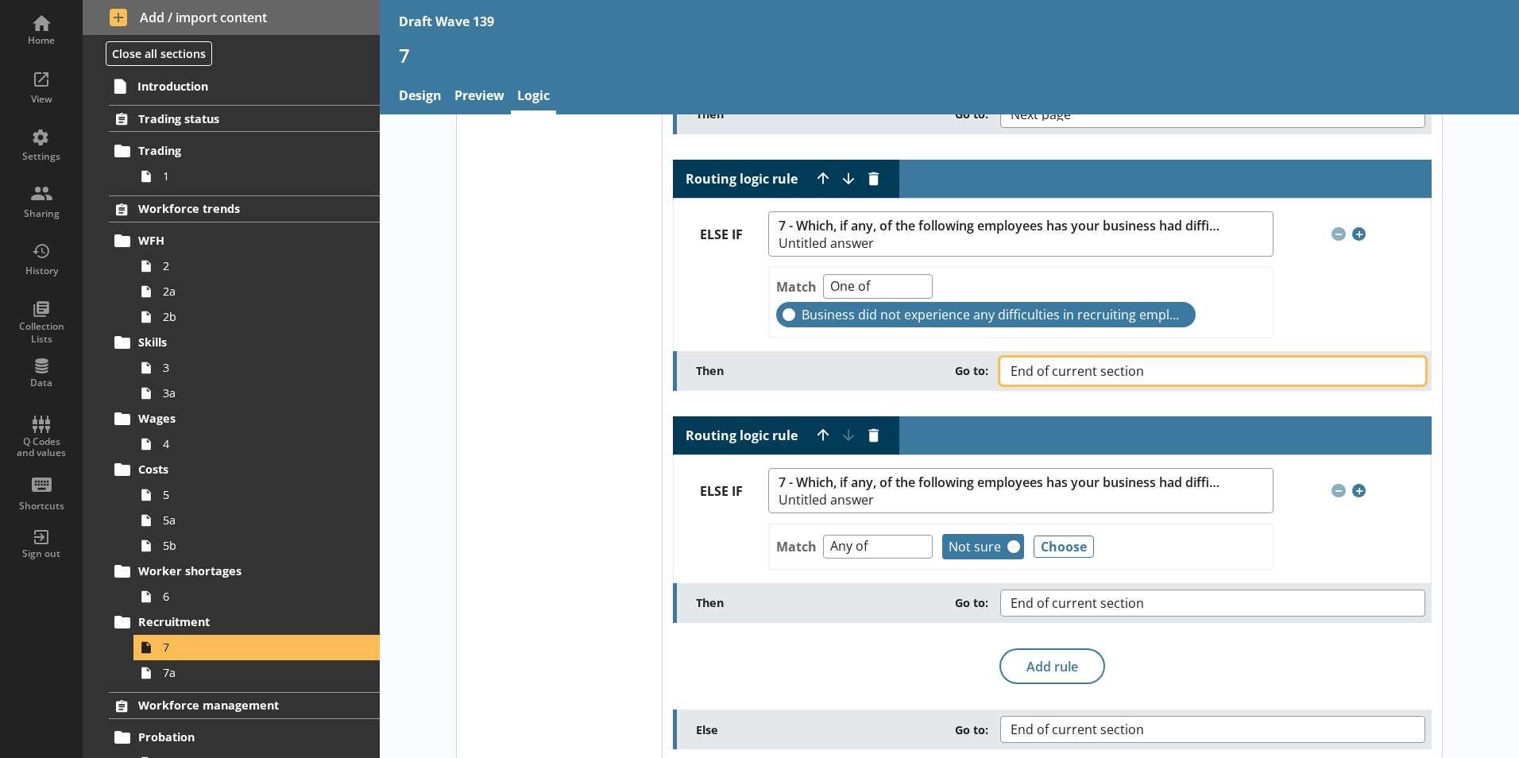
scroll to position [312, 0]
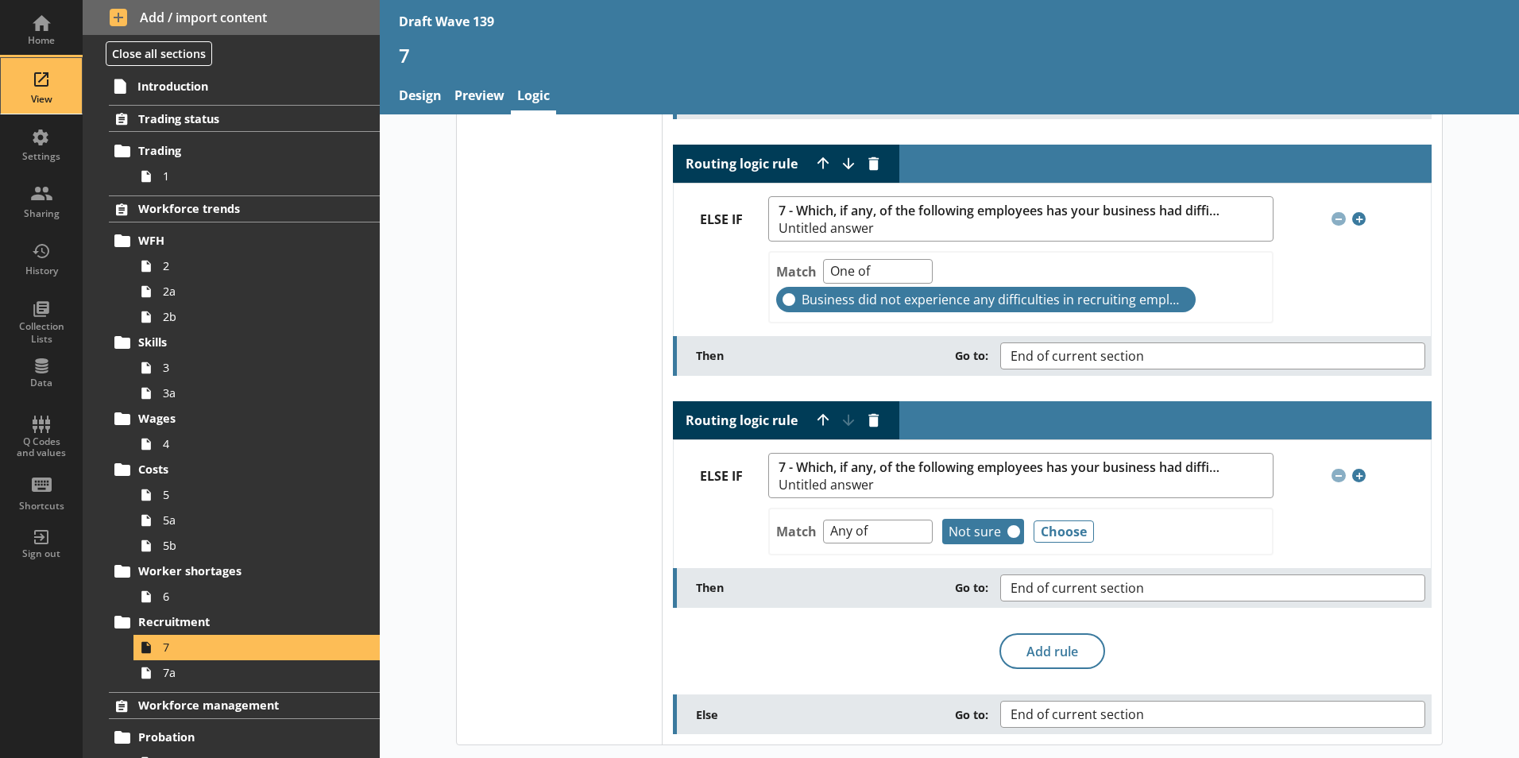
click at [38, 95] on div "View" at bounding box center [42, 99] width 56 height 13
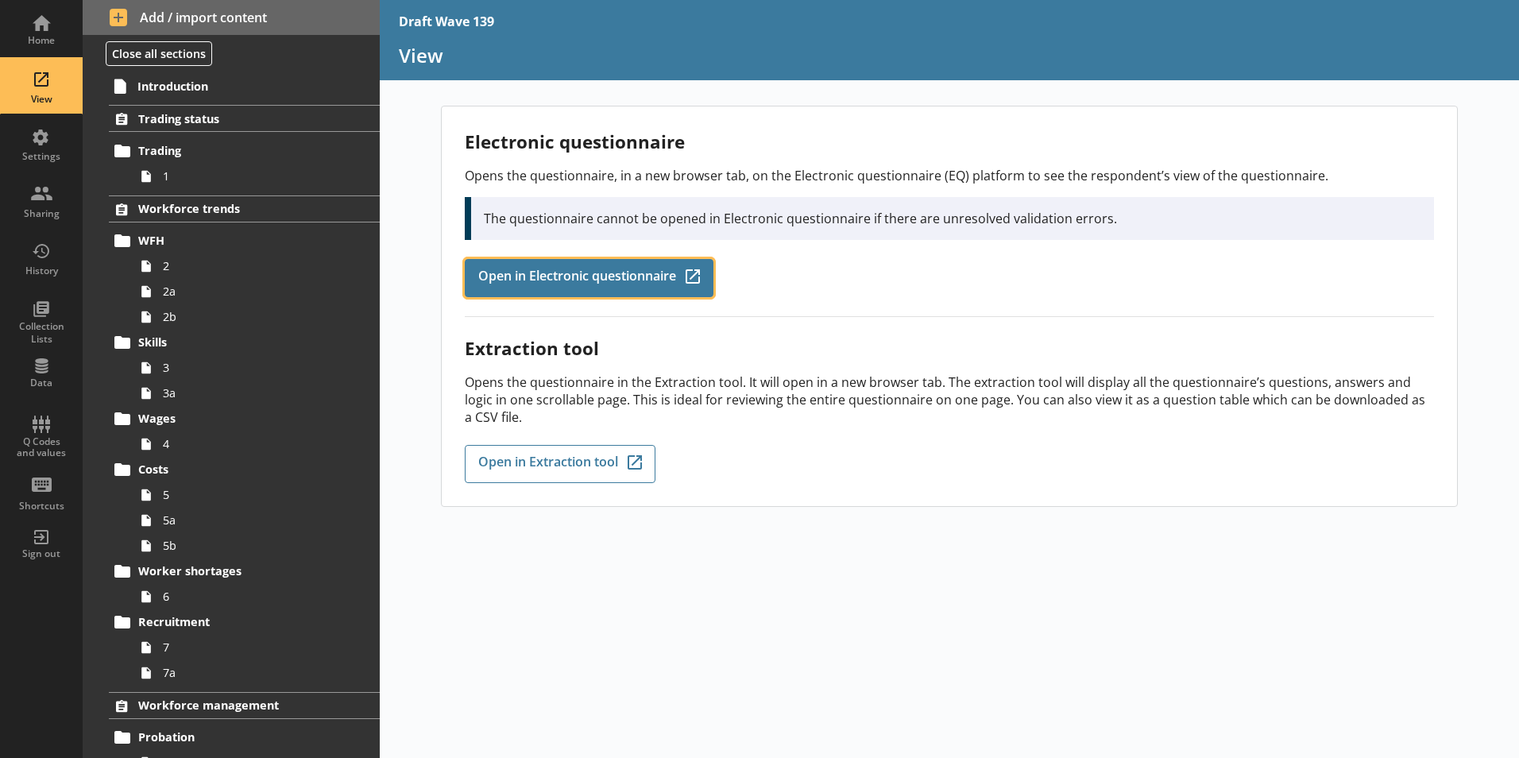
click at [497, 280] on span "Open in Electronic questionnaire" at bounding box center [577, 277] width 198 height 17
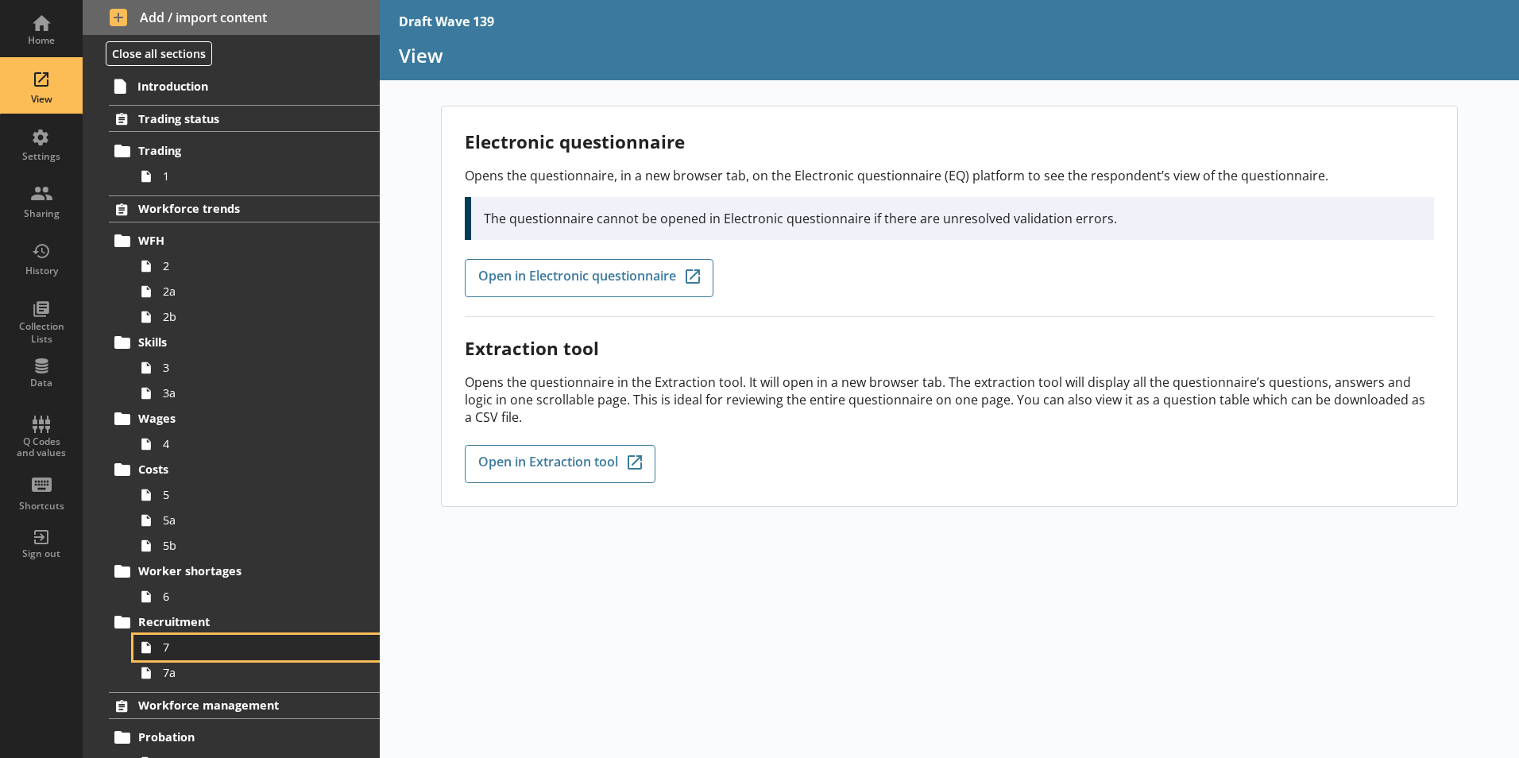
click at [169, 652] on span "7" at bounding box center [251, 647] width 176 height 15
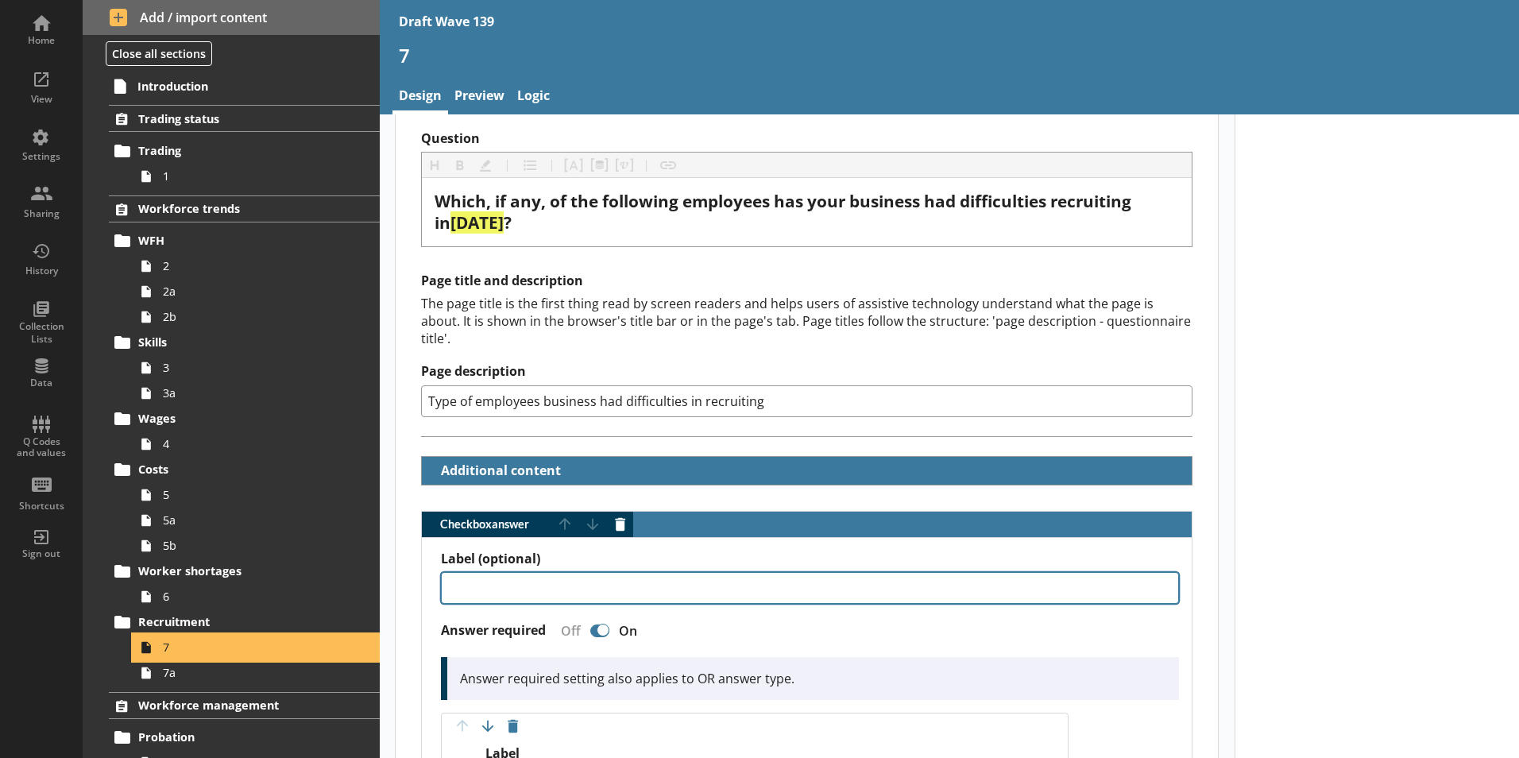
scroll to position [238, 0]
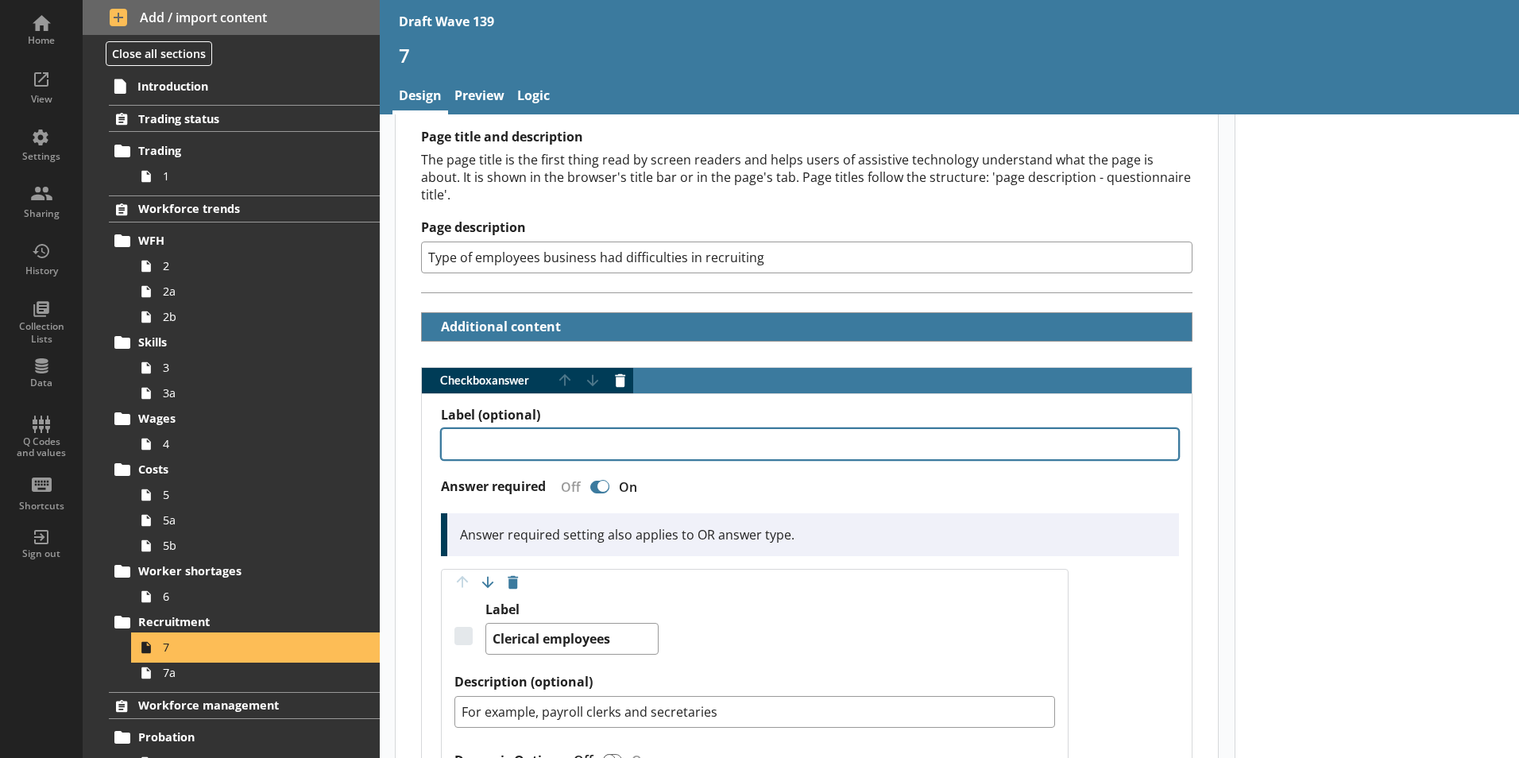
type textarea "x"
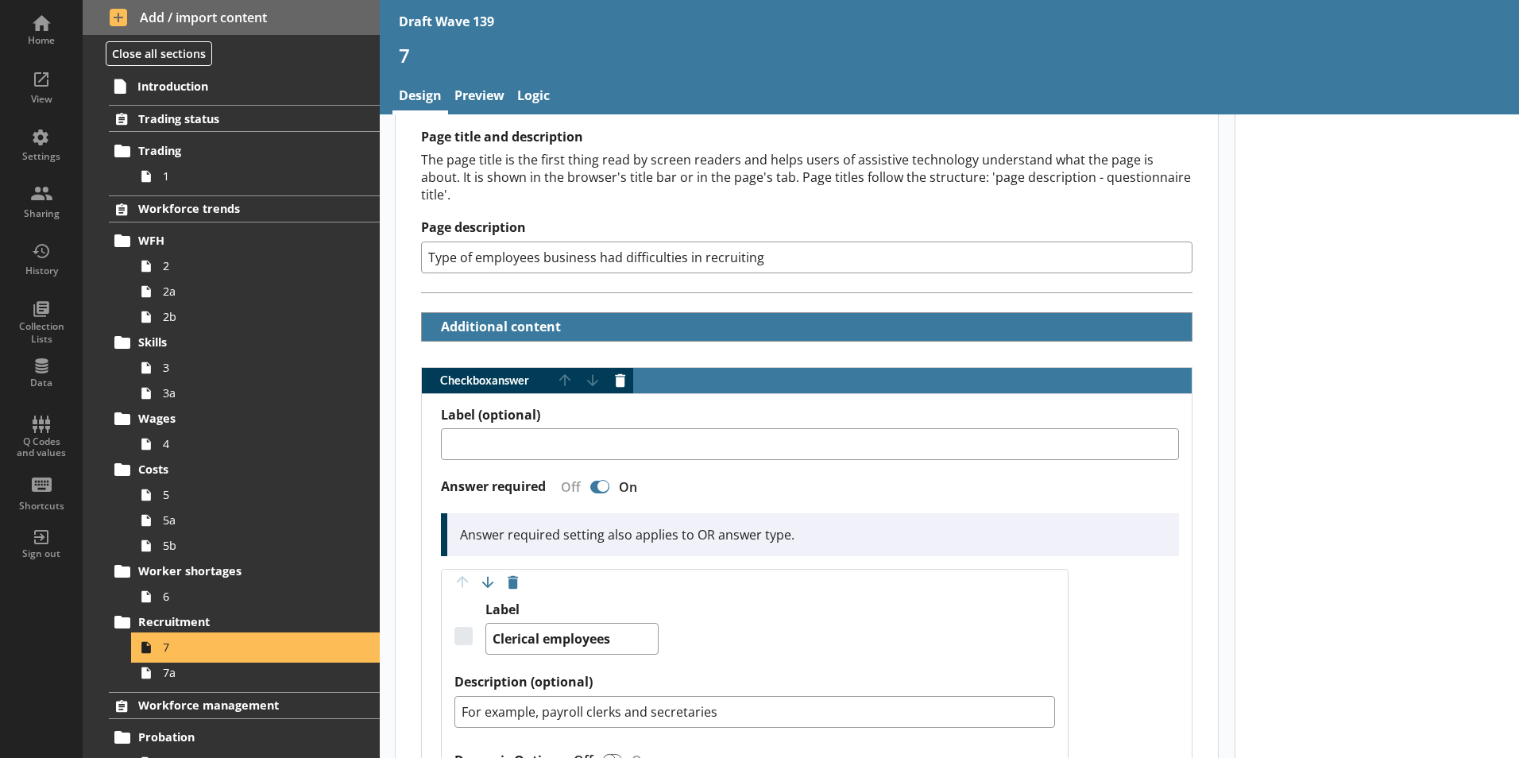
scroll to position [0, 0]
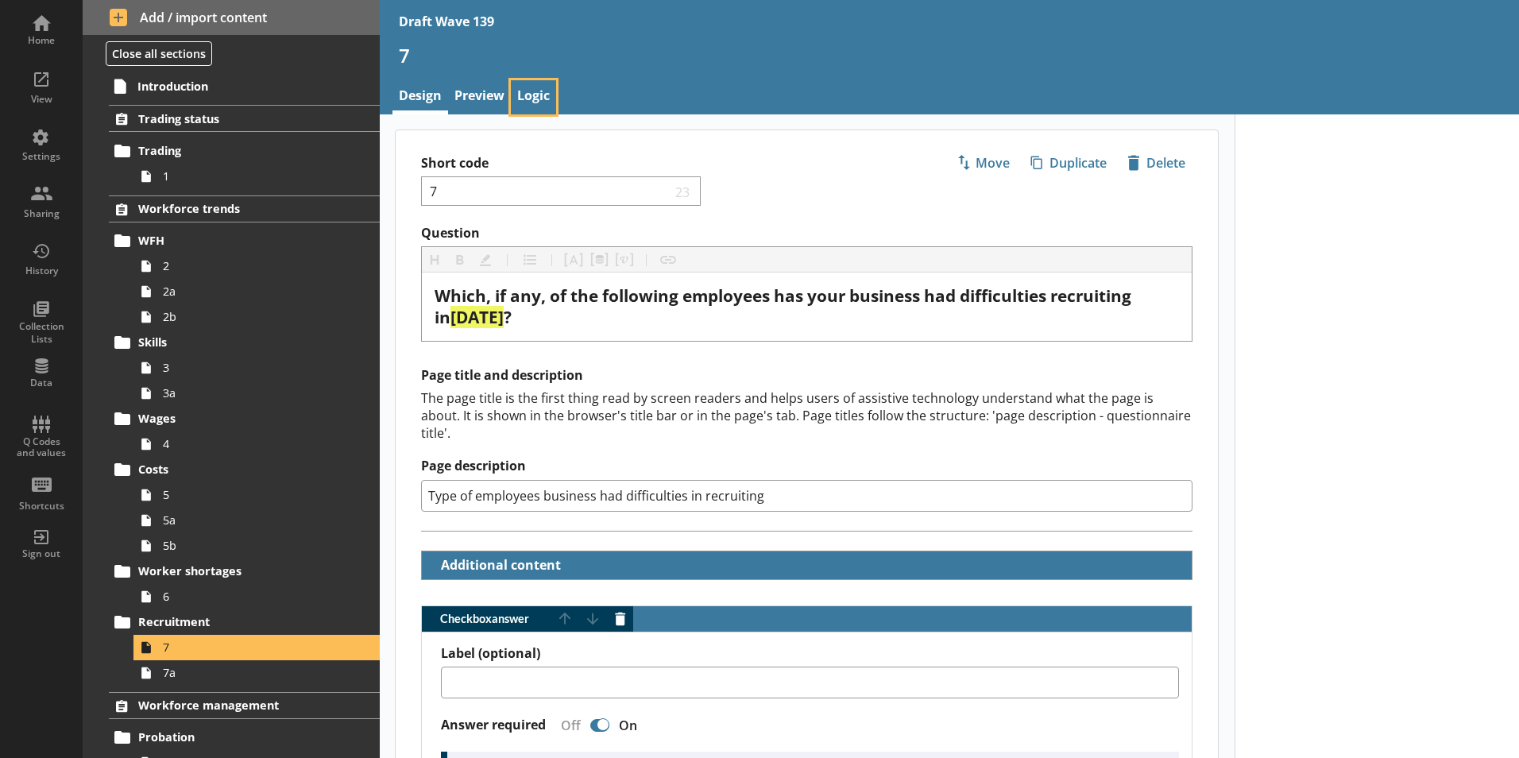
click at [533, 95] on link "Logic" at bounding box center [533, 97] width 45 height 34
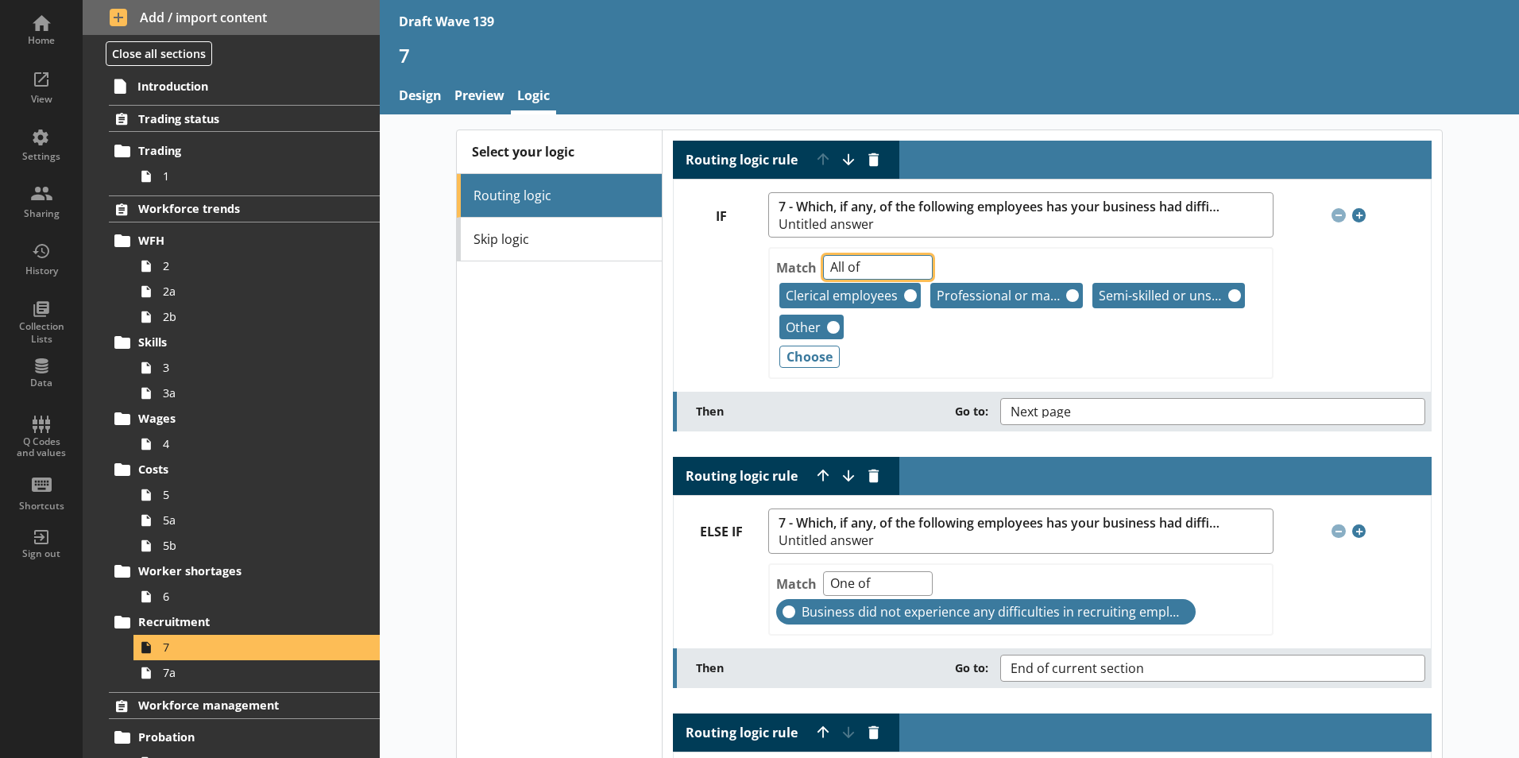
click at [854, 265] on select "Any of Not any of All of Count of Unanswered" at bounding box center [878, 267] width 110 height 25
click at [823, 255] on select "Any of Not any of All of Count of Unanswered" at bounding box center [878, 267] width 110 height 25
click at [1213, 299] on div "Semi-skilled or unskilled employees Remove" at bounding box center [1169, 295] width 153 height 25
click at [1213, 293] on button "Remove" at bounding box center [1235, 295] width 13 height 13
click at [1066, 294] on button "Remove" at bounding box center [1072, 295] width 13 height 13
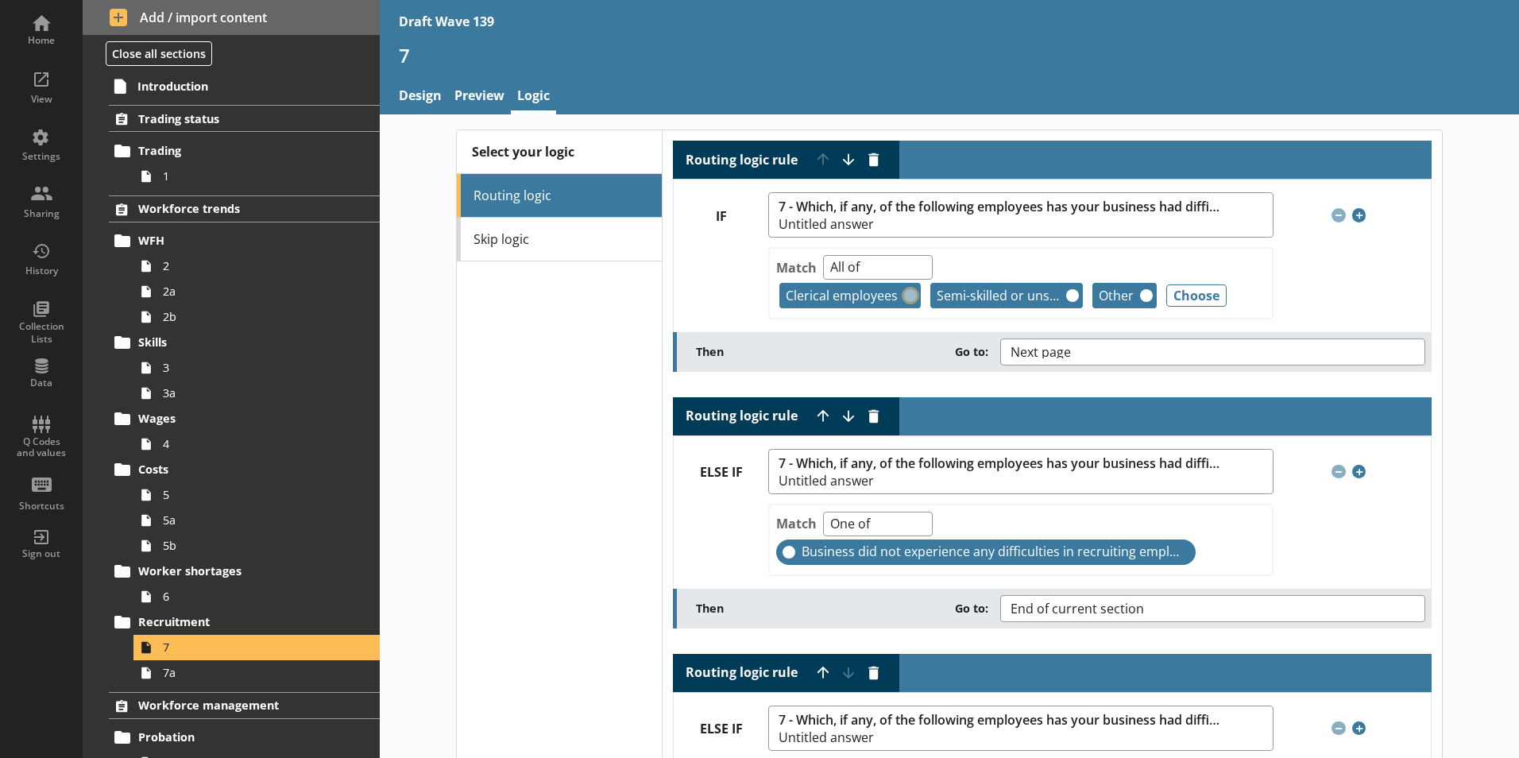
click at [904, 295] on button "Remove" at bounding box center [910, 295] width 13 height 13
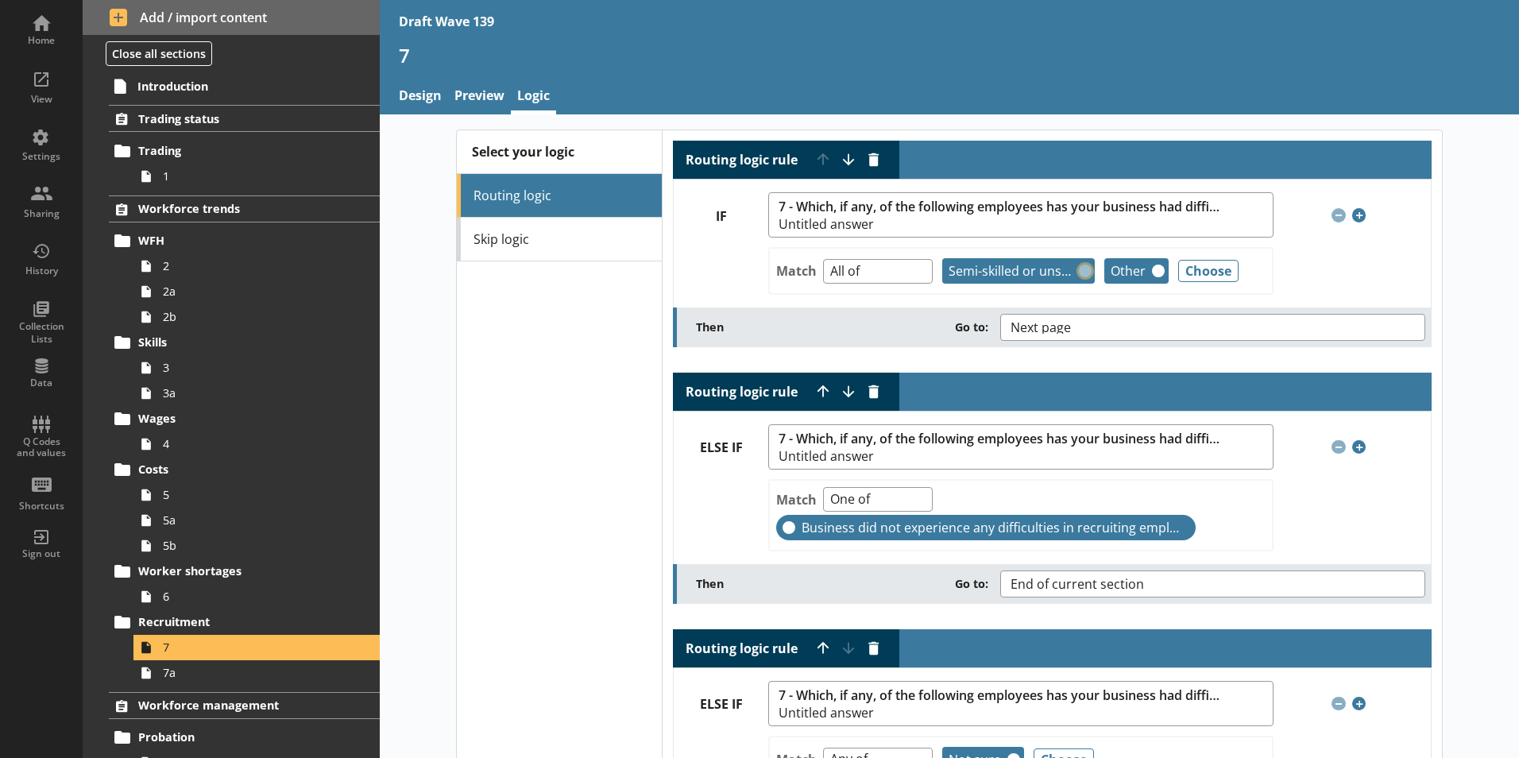
click at [1081, 273] on button "Remove" at bounding box center [1085, 271] width 13 height 13
click at [990, 269] on button "Remove" at bounding box center [996, 271] width 13 height 13
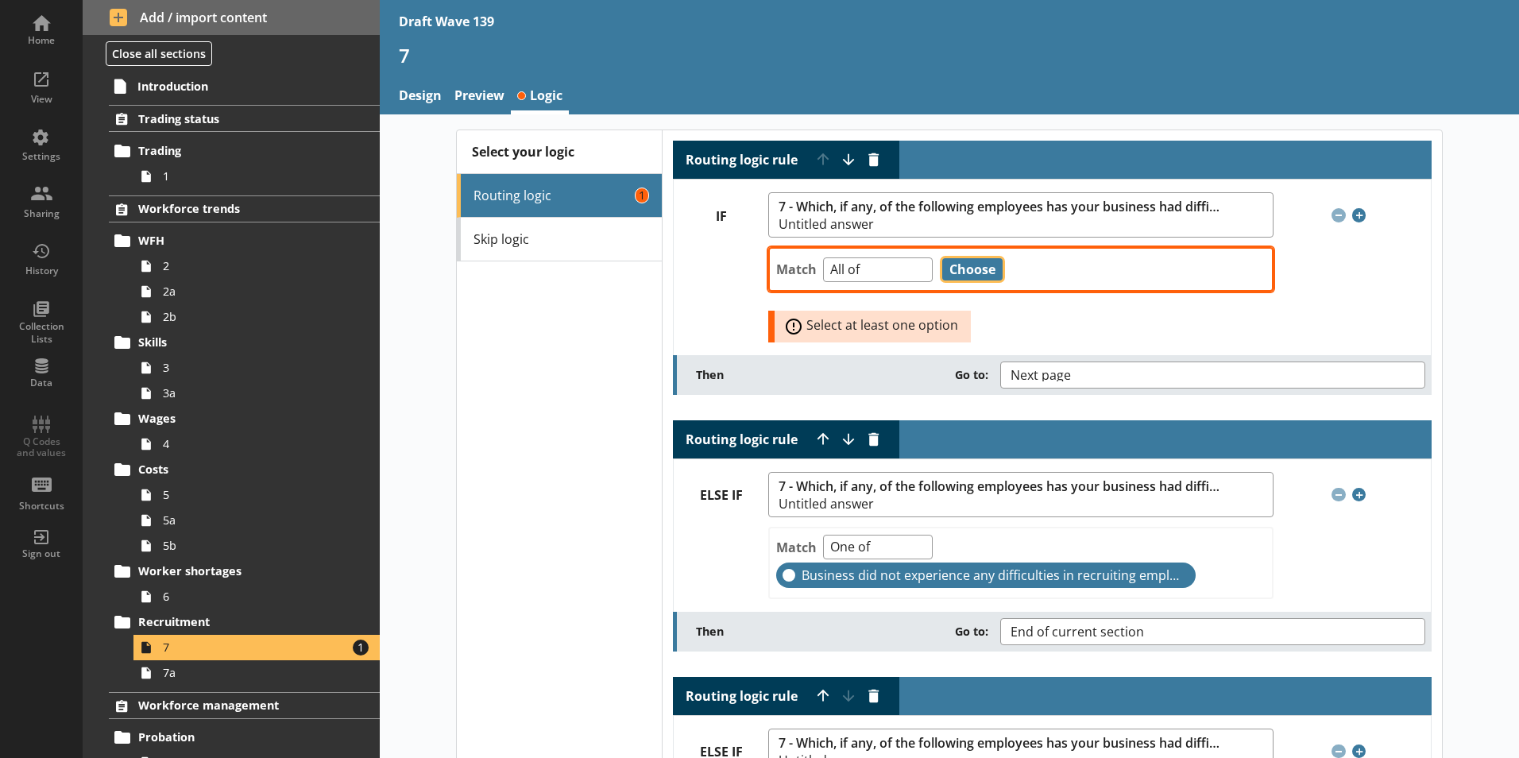
click at [981, 272] on button "Choose" at bounding box center [972, 269] width 60 height 22
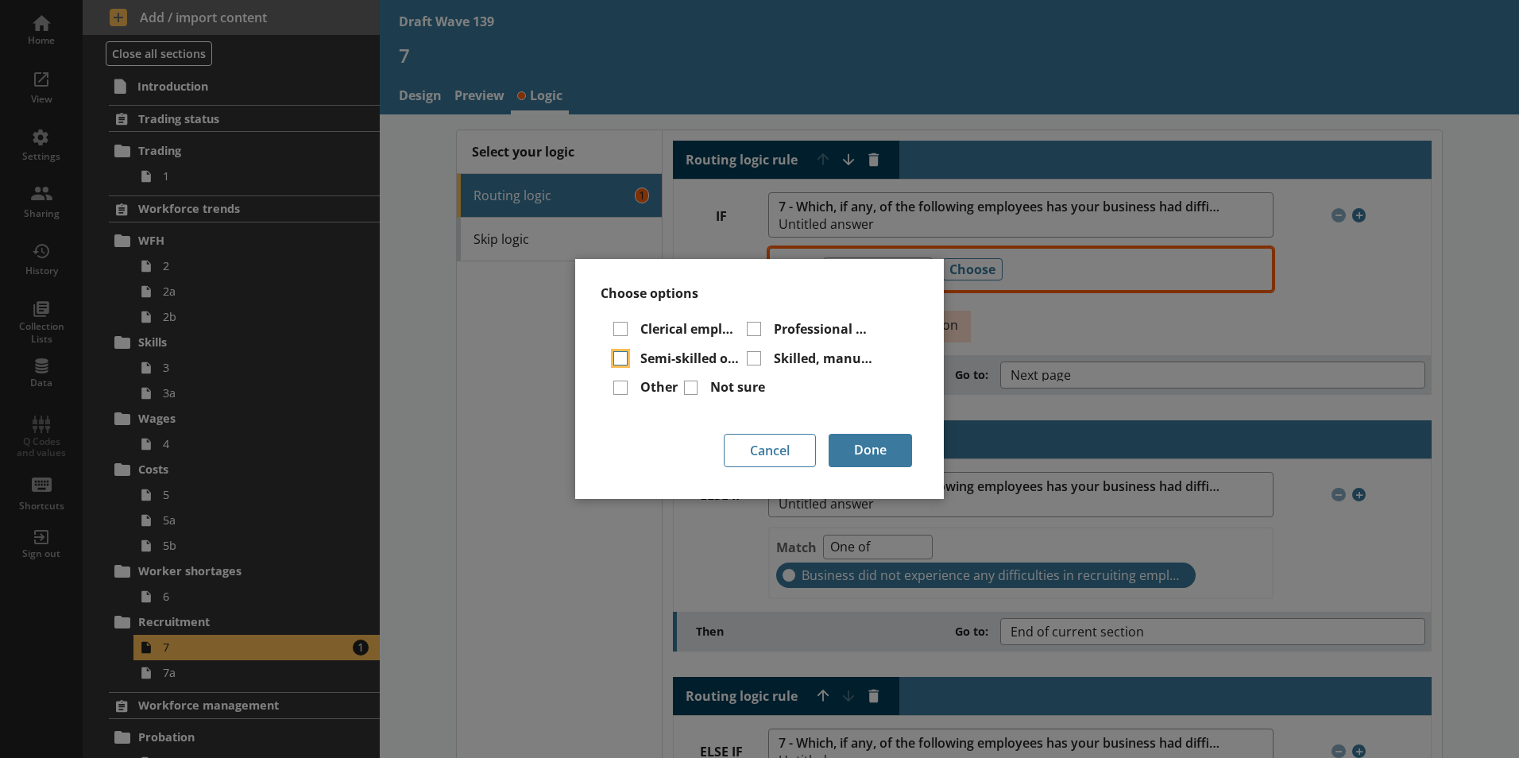
click at [625, 358] on input "Semi-skilled or unskilled employees" at bounding box center [620, 358] width 14 height 14
checkbox input "true"
click at [759, 355] on input "Skilled, manual or technical employees" at bounding box center [754, 358] width 14 height 14
checkbox input "true"
click at [756, 328] on input "Professional or managerial employees" at bounding box center [754, 329] width 14 height 14
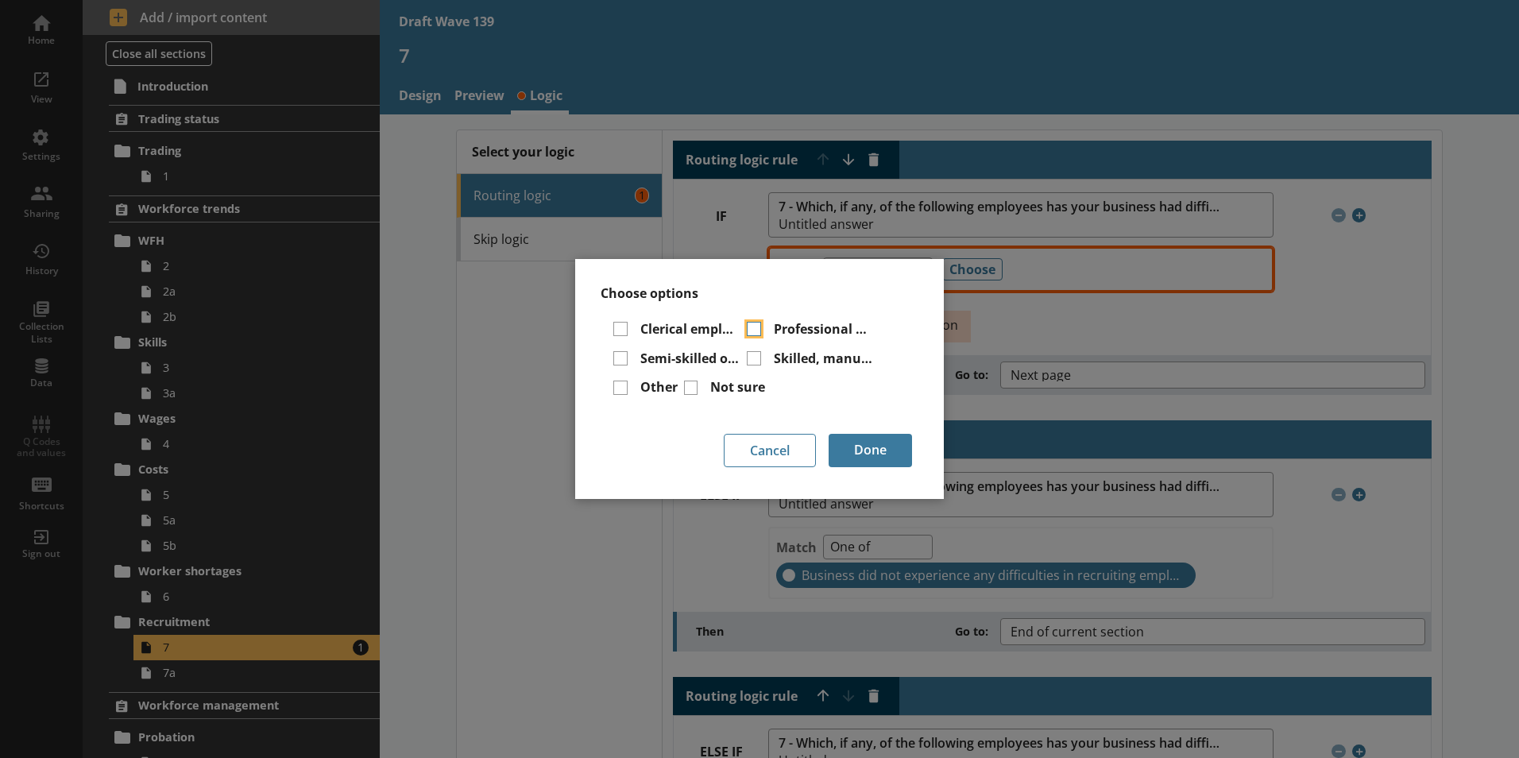
checkbox input "true"
click at [619, 329] on input "Clerical employees" at bounding box center [620, 329] width 14 height 14
checkbox input "true"
click at [618, 388] on input "Other" at bounding box center [620, 388] width 14 height 14
checkbox input "true"
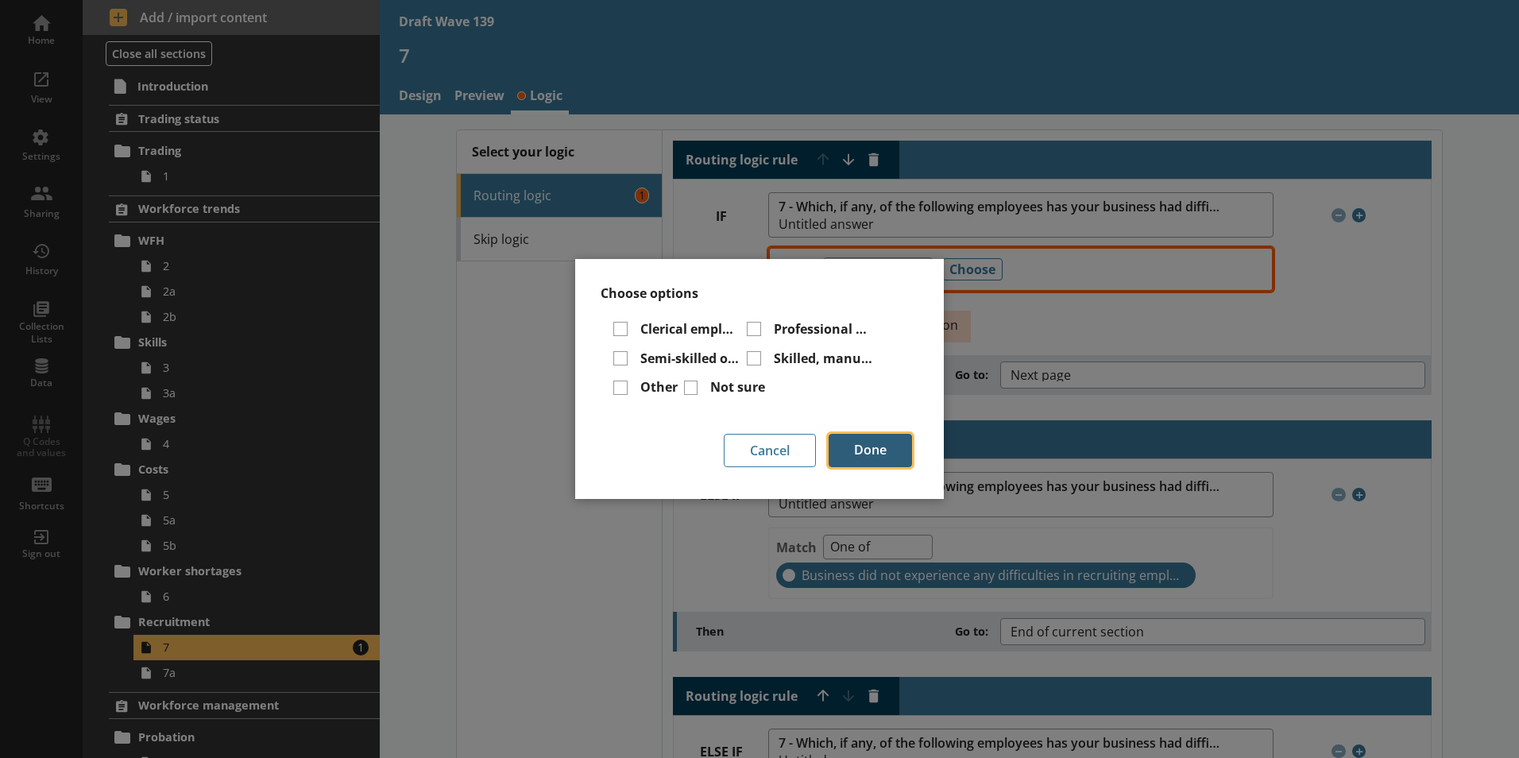
click at [865, 457] on button "Done" at bounding box center [870, 450] width 83 height 33
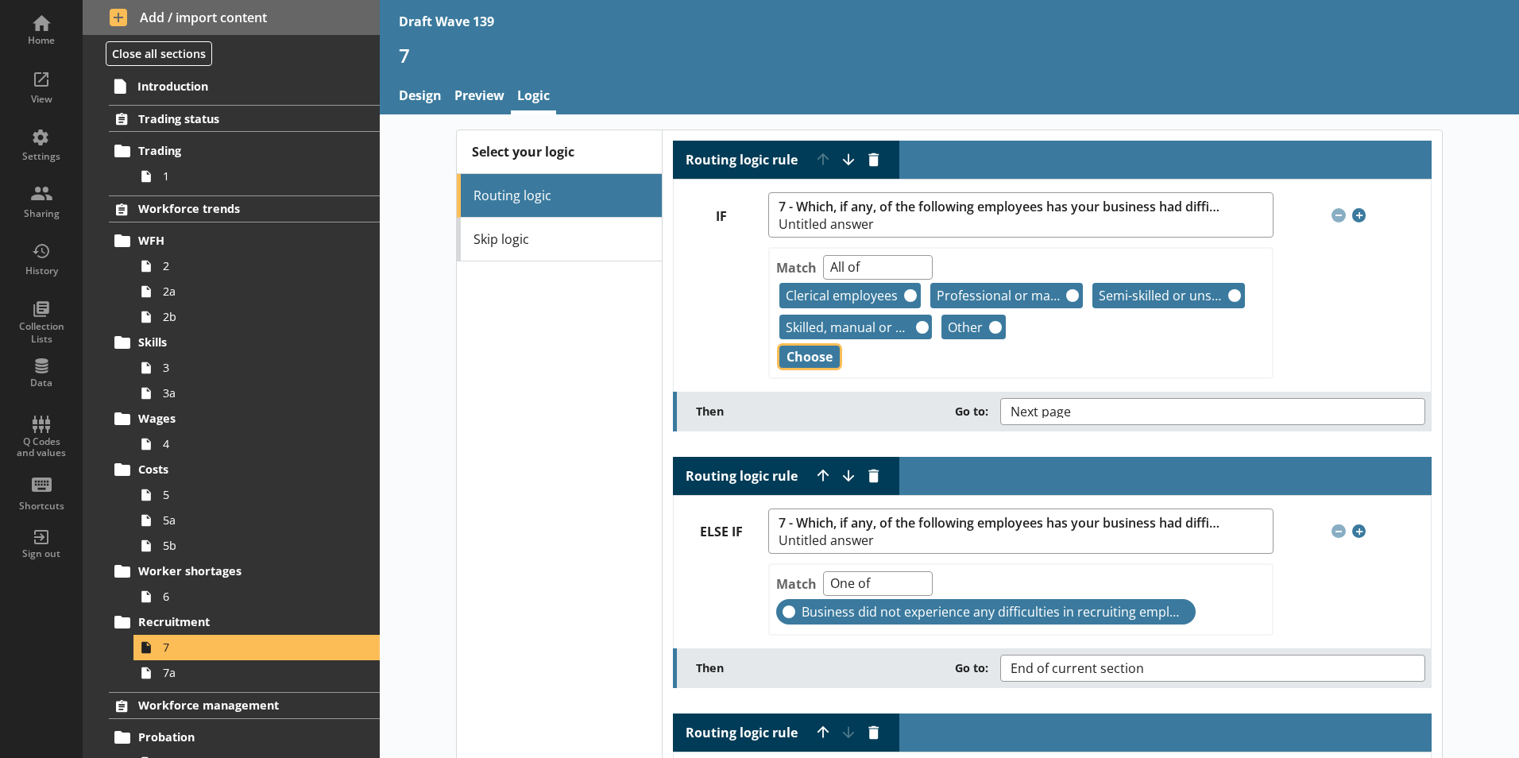
click at [822, 353] on button "Choose" at bounding box center [810, 357] width 60 height 22
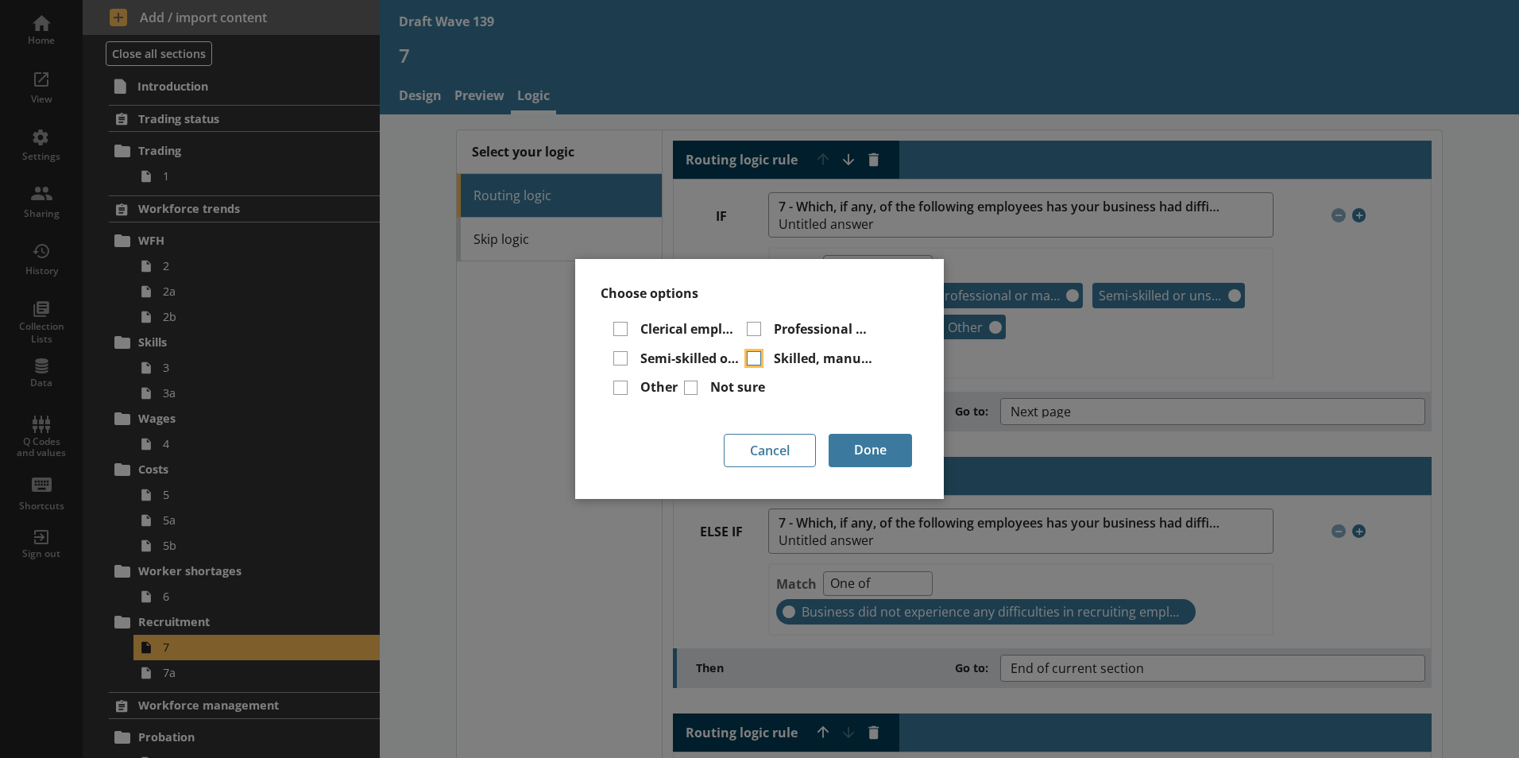
click at [752, 356] on input "Skilled, manual or technical employees" at bounding box center [754, 358] width 14 height 14
checkbox input "false"
click at [752, 328] on input "Professional or managerial employees" at bounding box center [754, 329] width 14 height 14
checkbox input "false"
click at [619, 331] on input "Clerical employees" at bounding box center [620, 329] width 14 height 14
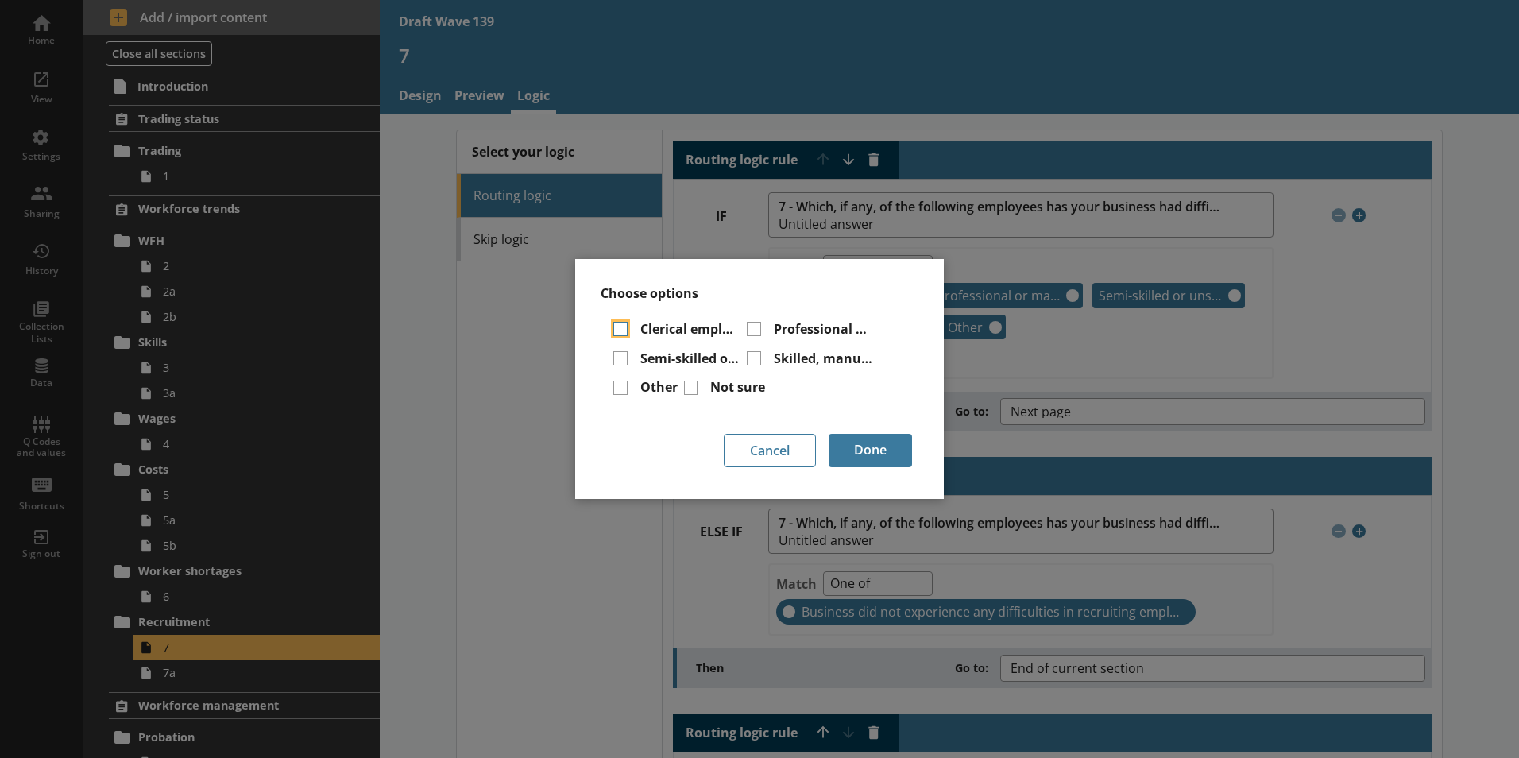
checkbox input "false"
click at [615, 356] on input "Semi-skilled or unskilled employees" at bounding box center [620, 358] width 14 height 14
checkbox input "false"
click at [615, 388] on input "Other" at bounding box center [620, 388] width 14 height 14
checkbox input "false"
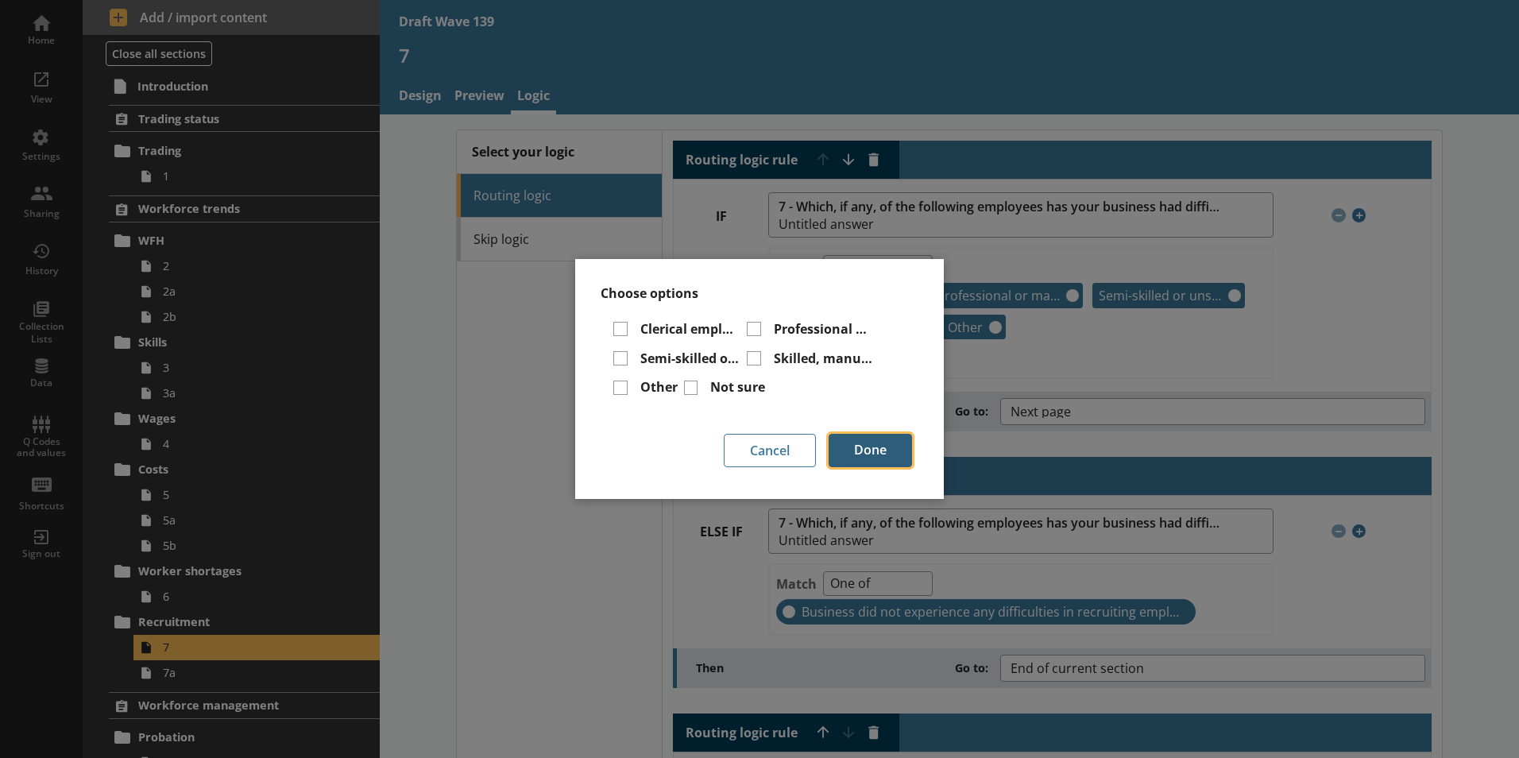
click at [863, 453] on button "Done" at bounding box center [870, 450] width 83 height 33
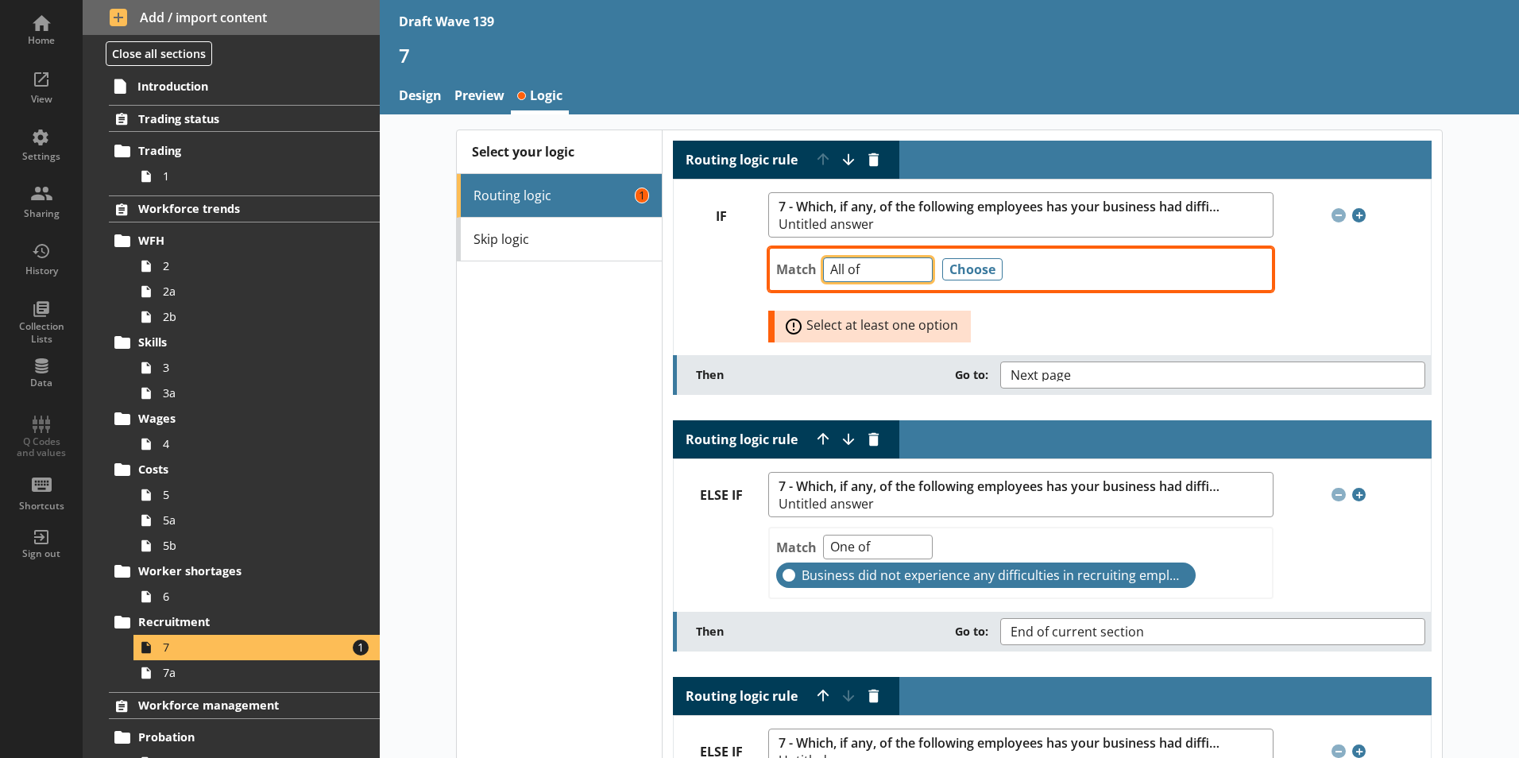
click at [914, 279] on select "Any of Not any of All of Count of Unanswered" at bounding box center [878, 269] width 110 height 25
click at [944, 266] on button "Choose" at bounding box center [972, 269] width 60 height 22
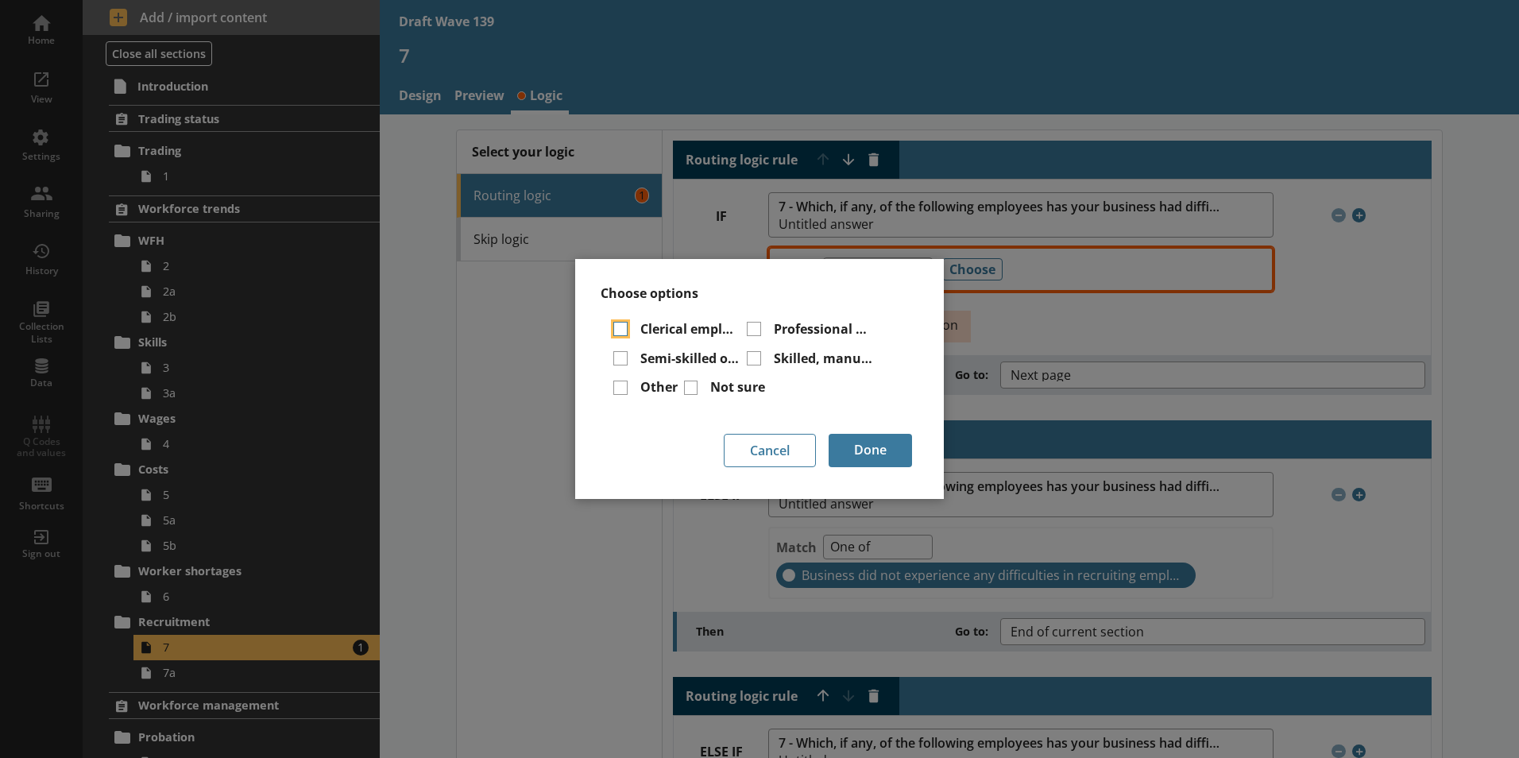
click at [622, 333] on input "Clerical employees" at bounding box center [620, 329] width 14 height 14
checkbox input "true"
click at [622, 354] on input "Semi-skilled or unskilled employees" at bounding box center [620, 358] width 14 height 14
checkbox input "true"
click at [618, 385] on input "Other" at bounding box center [620, 388] width 14 height 14
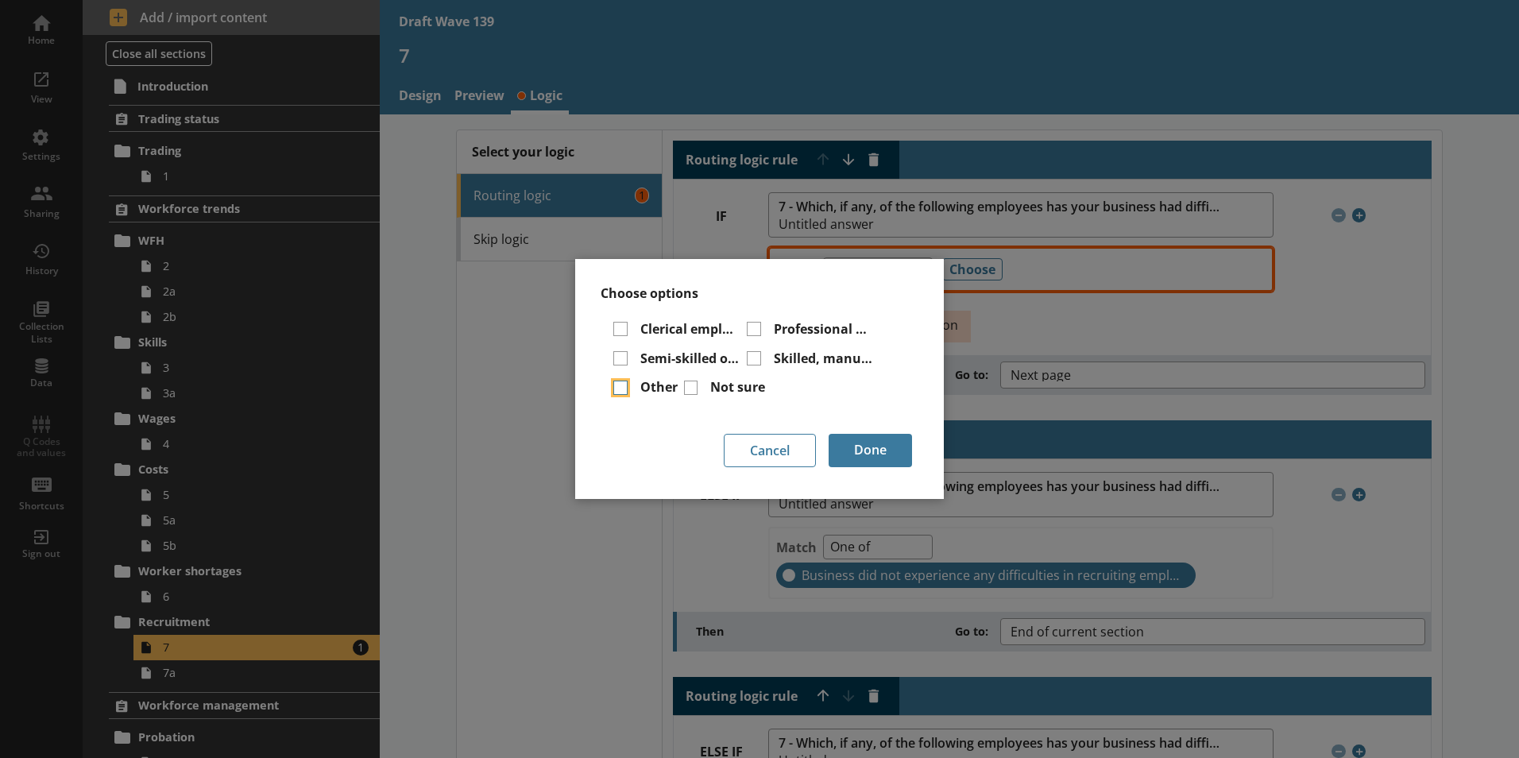
checkbox input "true"
click at [760, 322] on input "Professional or managerial employees" at bounding box center [754, 329] width 14 height 14
checkbox input "true"
click at [751, 355] on input "Skilled, manual or technical employees" at bounding box center [754, 358] width 14 height 14
checkbox input "true"
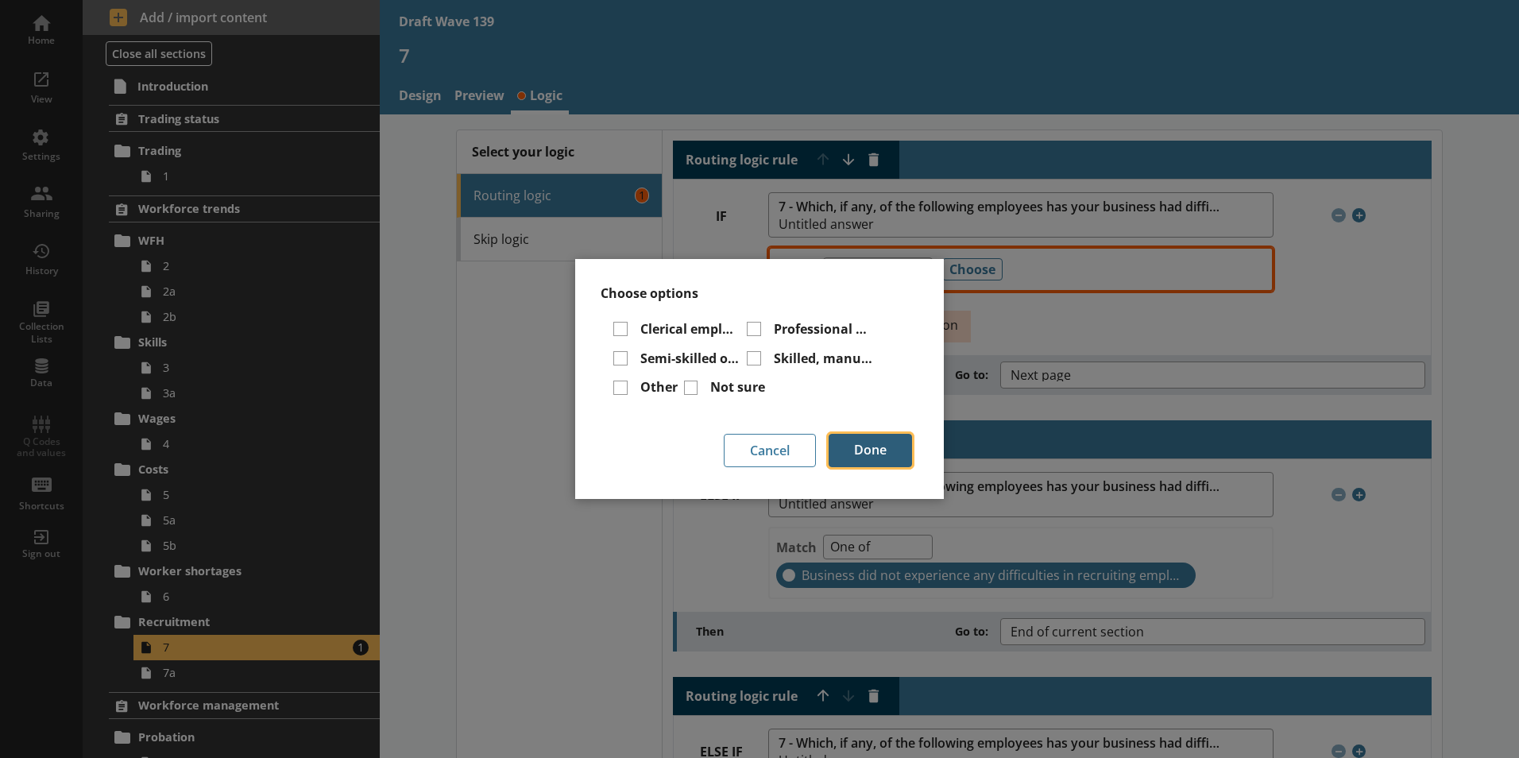
click at [862, 451] on button "Done" at bounding box center [870, 450] width 83 height 33
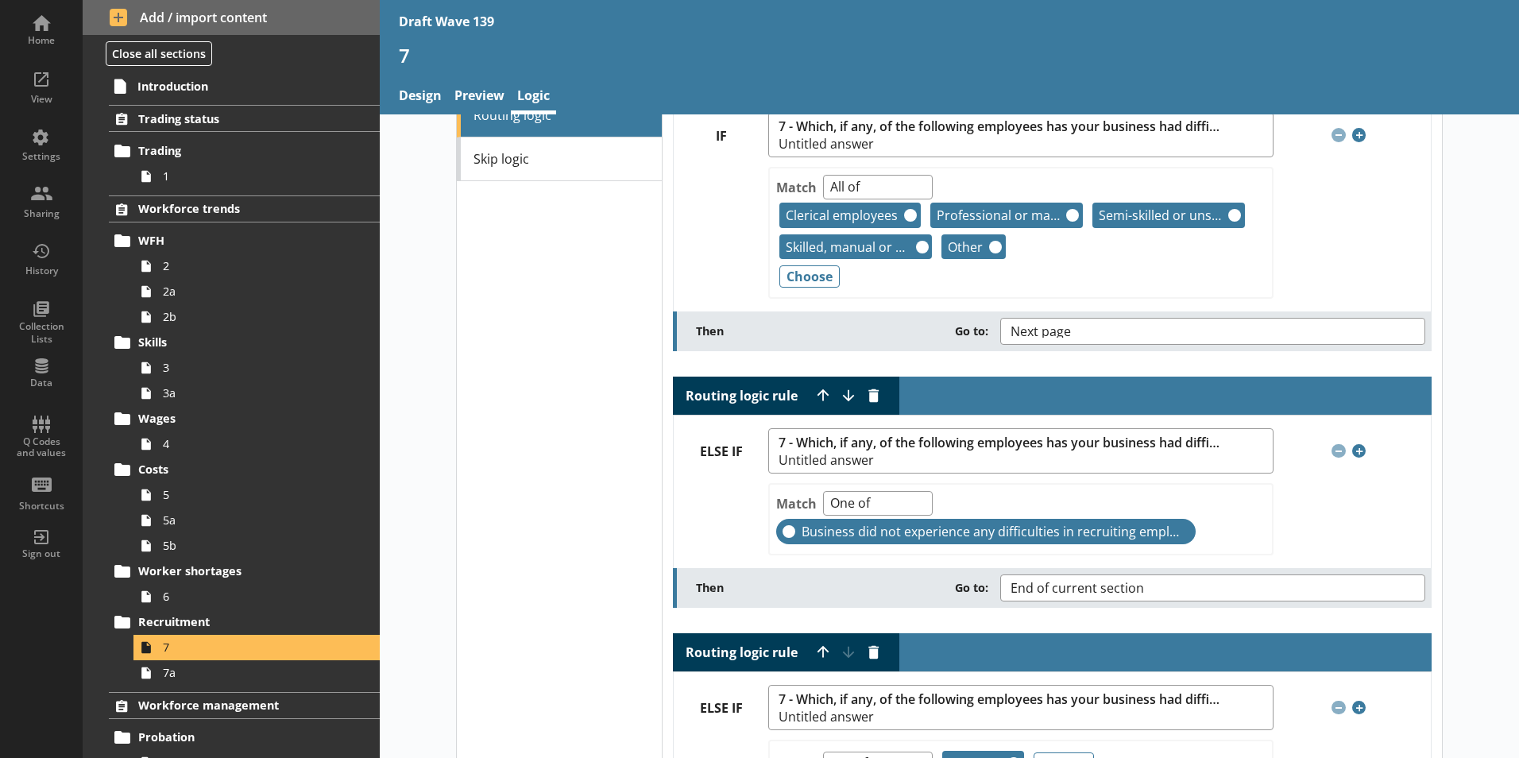
scroll to position [79, 0]
click at [836, 397] on button "Move rule down" at bounding box center [848, 396] width 25 height 25
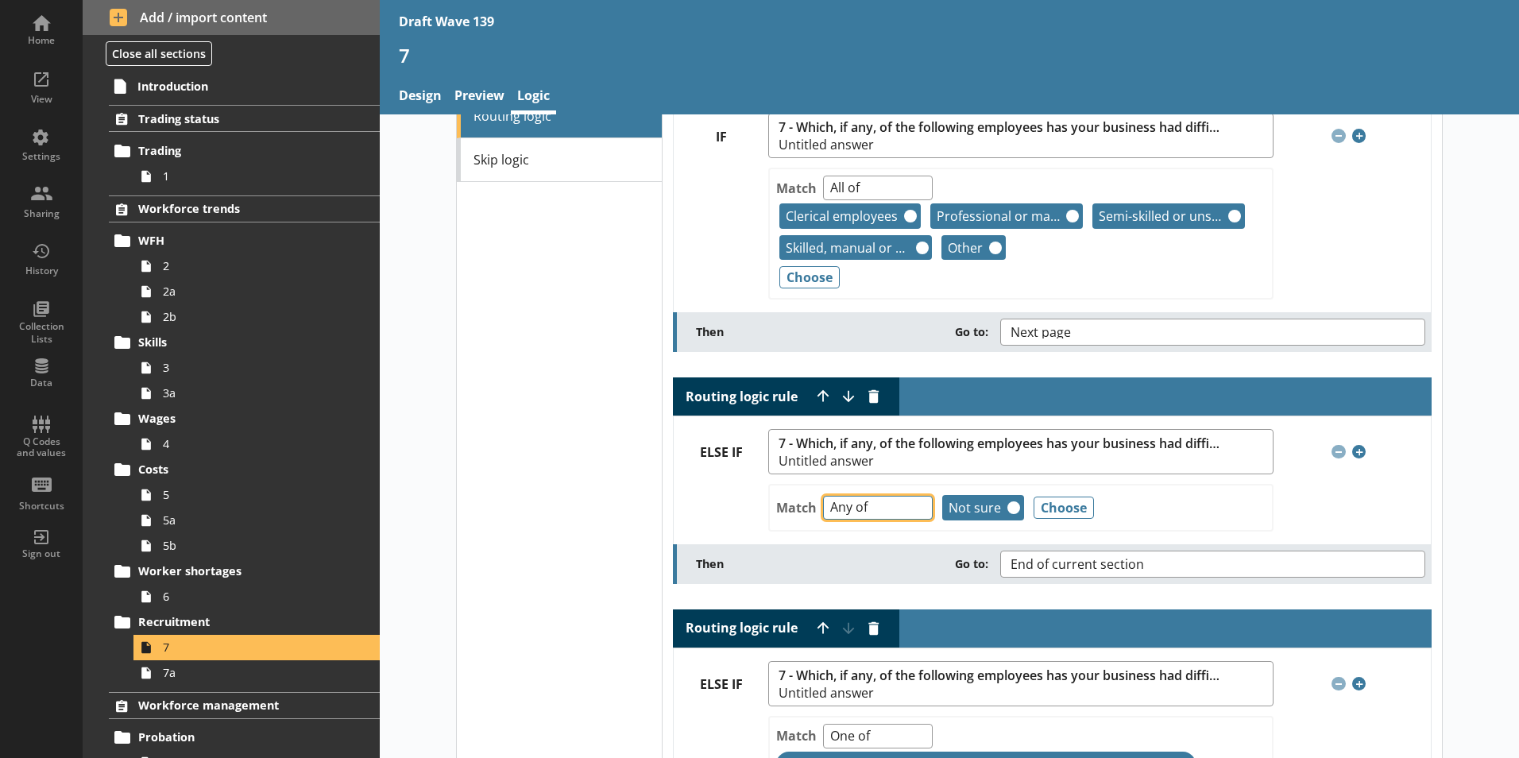
click at [912, 514] on select "Any of Not any of All of Count of Unanswered" at bounding box center [878, 508] width 110 height 25
select select "NotAnyOf"
click at [823, 496] on select "Any of Not any of All of Count of Unanswered" at bounding box center [878, 508] width 110 height 25
click at [1008, 510] on button "Remove" at bounding box center [1014, 507] width 13 height 13
click at [1039, 508] on button "Choose" at bounding box center [1064, 508] width 60 height 22
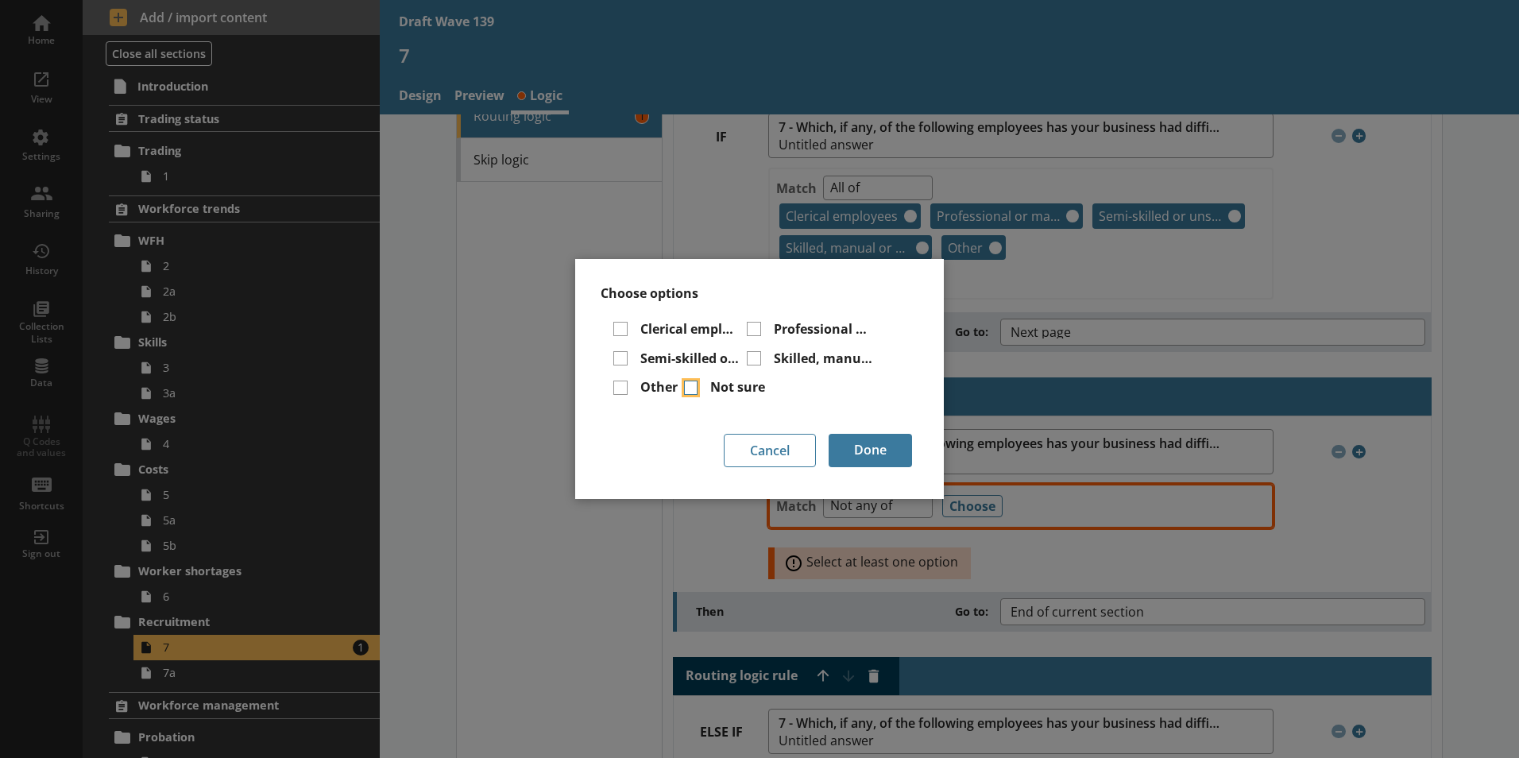
click at [688, 391] on input "Not sure" at bounding box center [691, 388] width 14 height 14
checkbox input "false"
click at [619, 327] on input "Clerical employees" at bounding box center [620, 329] width 14 height 14
checkbox input "true"
click at [621, 355] on input "Semi-skilled or unskilled employees" at bounding box center [620, 358] width 14 height 14
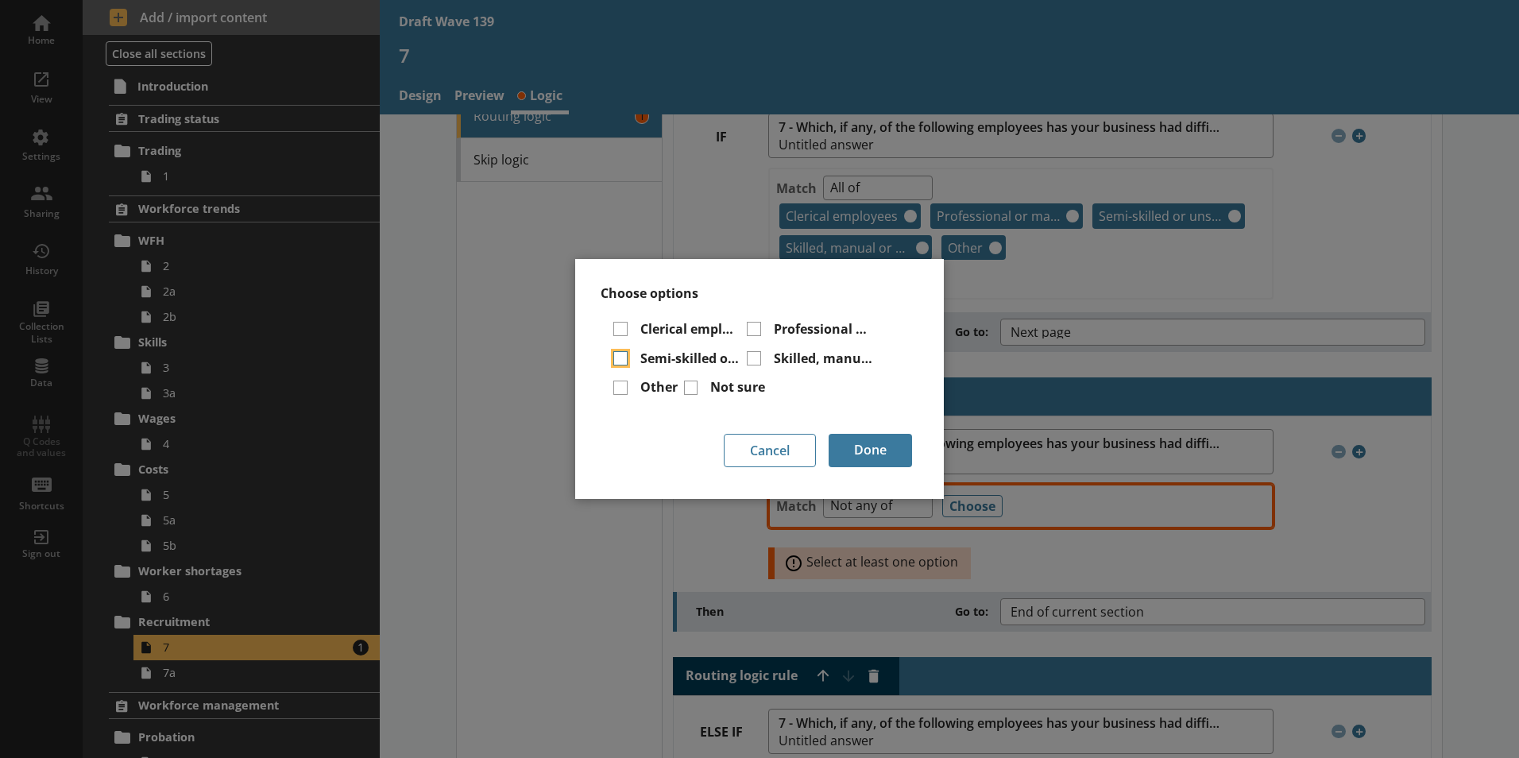
checkbox input "true"
click at [617, 386] on input "Other" at bounding box center [620, 388] width 14 height 14
checkbox input "true"
click at [758, 329] on input "Professional or managerial employees" at bounding box center [754, 329] width 14 height 14
checkbox input "true"
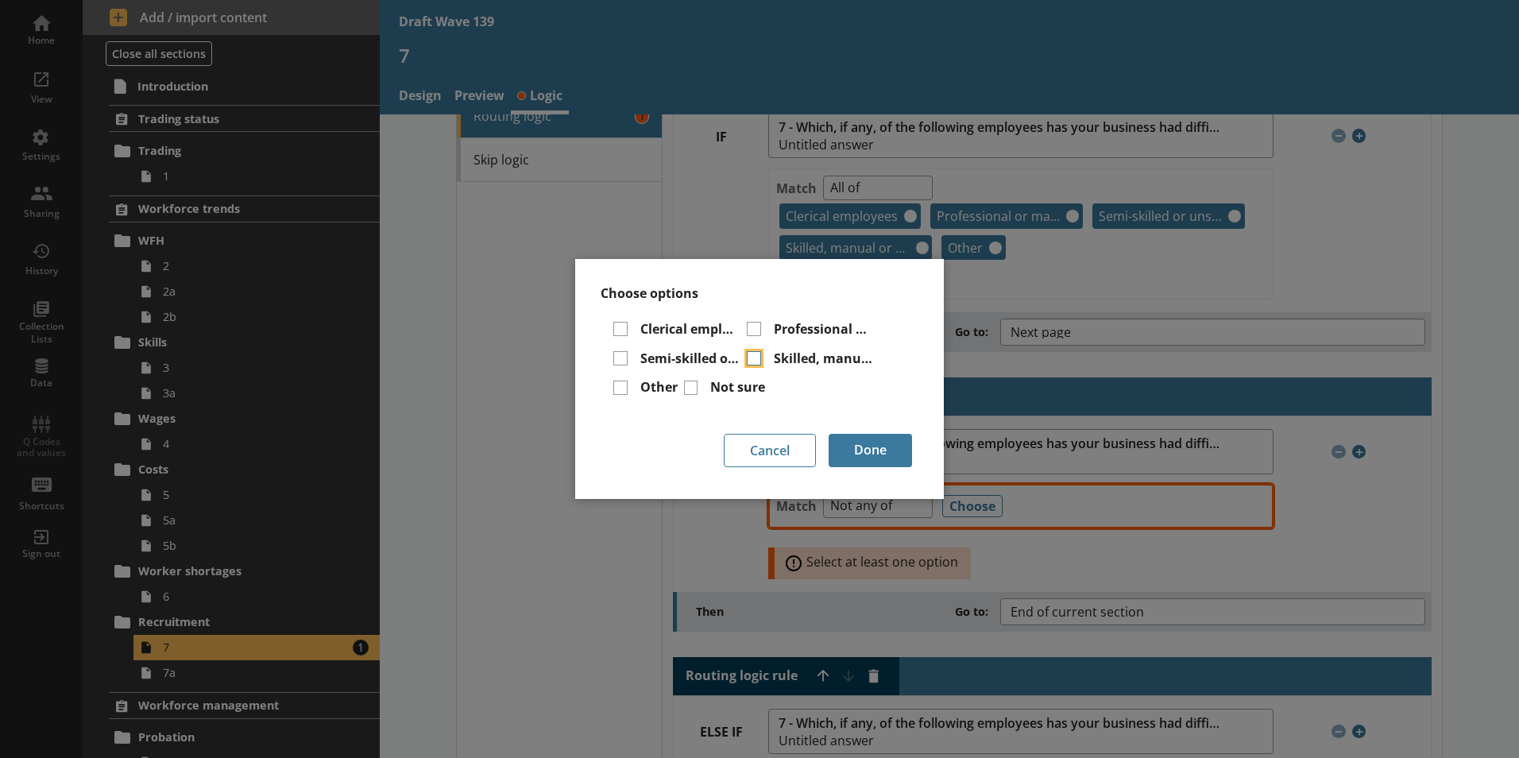
click at [757, 356] on input "Skilled, manual or technical employees" at bounding box center [754, 358] width 14 height 14
checkbox input "true"
click at [873, 454] on button "Done" at bounding box center [870, 450] width 83 height 33
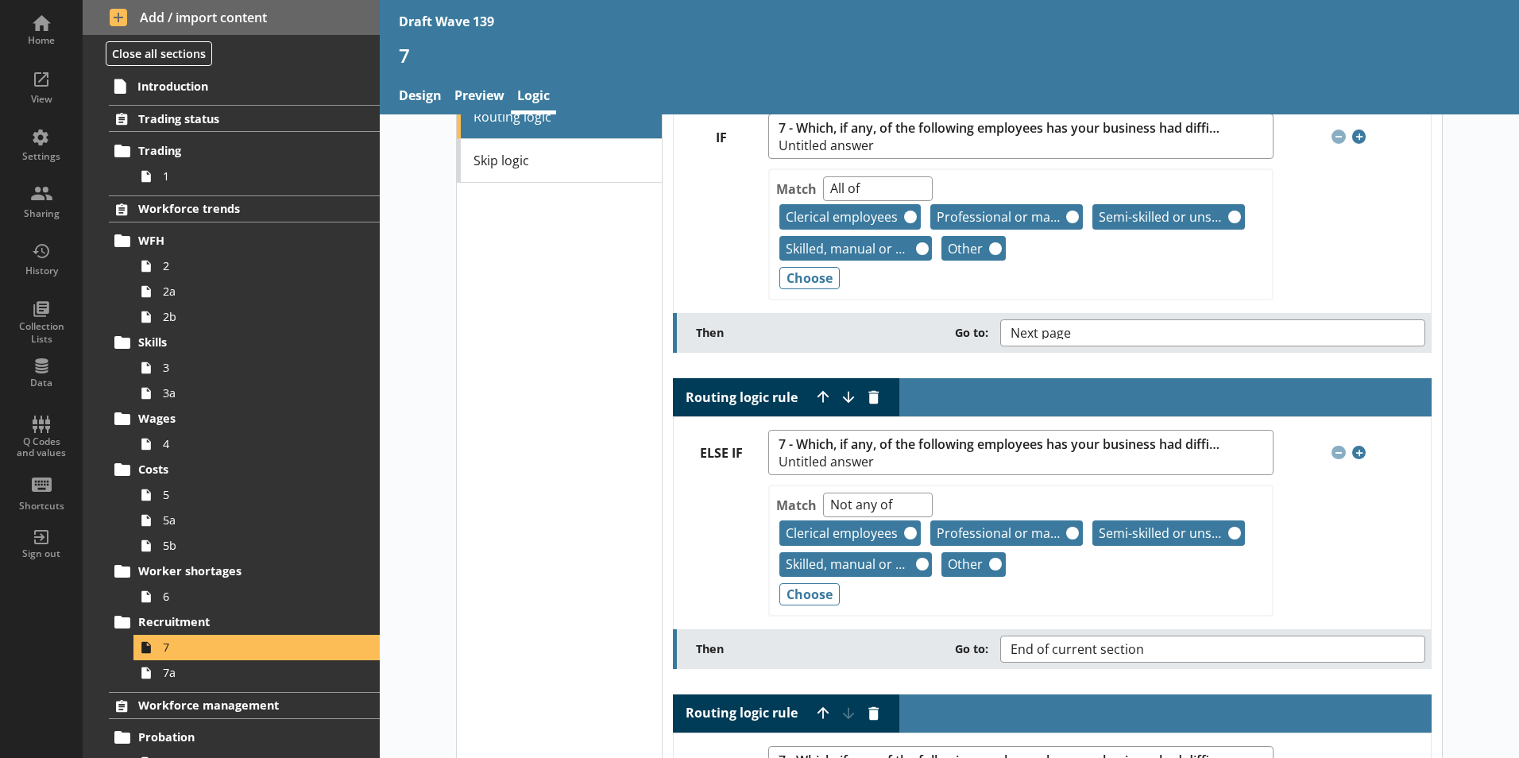
scroll to position [0, 0]
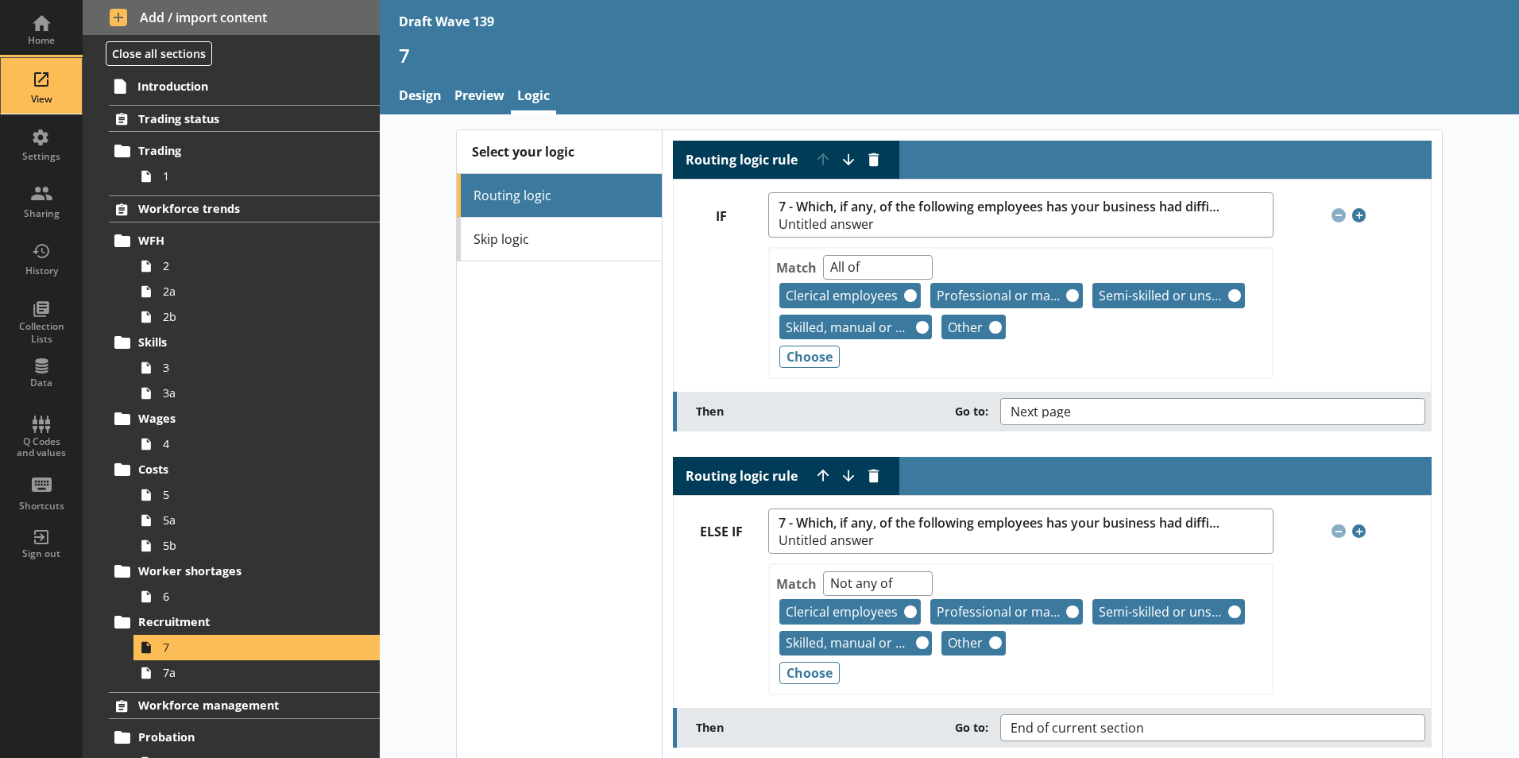
click at [34, 104] on div "View" at bounding box center [42, 99] width 56 height 13
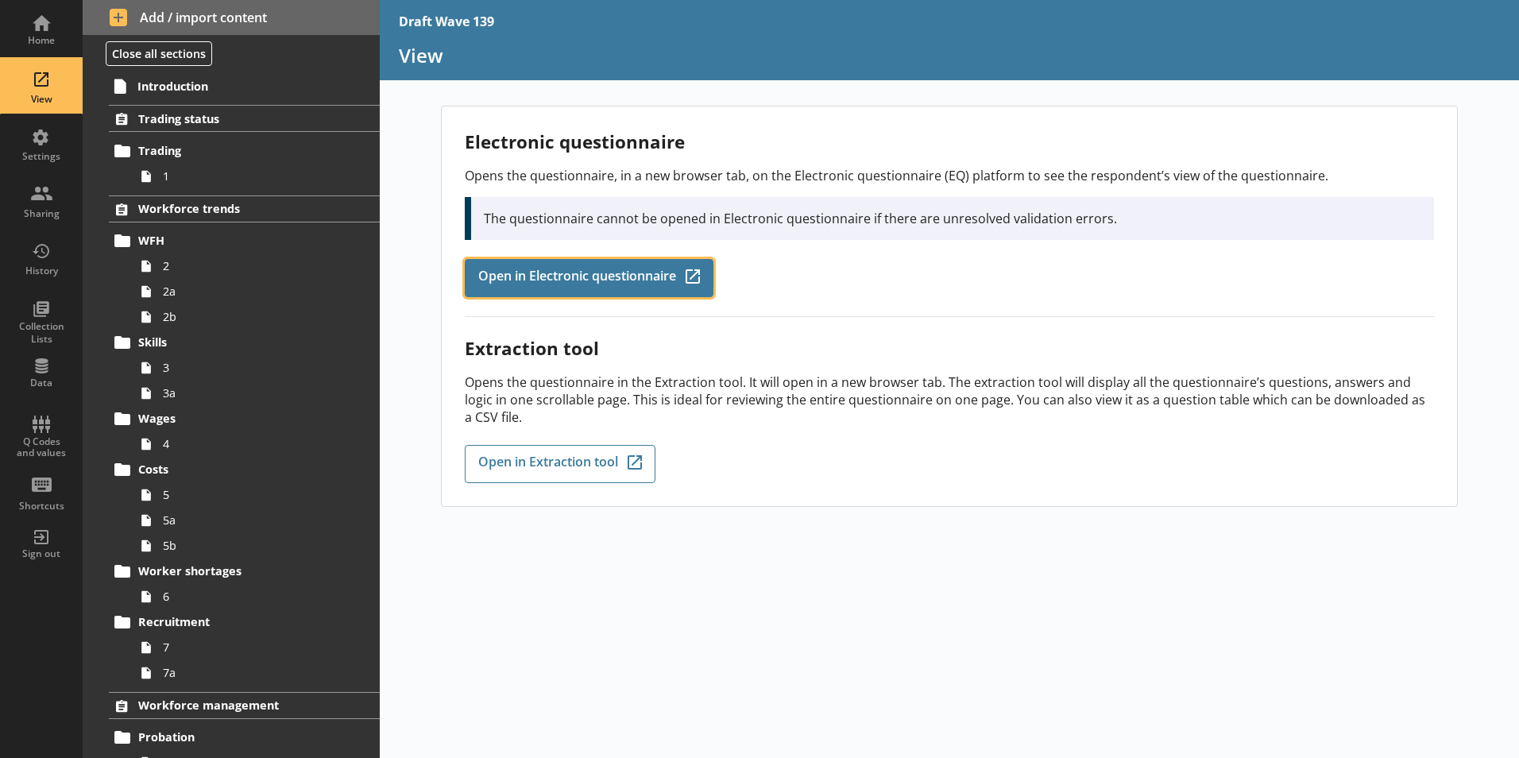
click at [578, 286] on span "Open in Electronic questionnaire" at bounding box center [577, 277] width 198 height 17
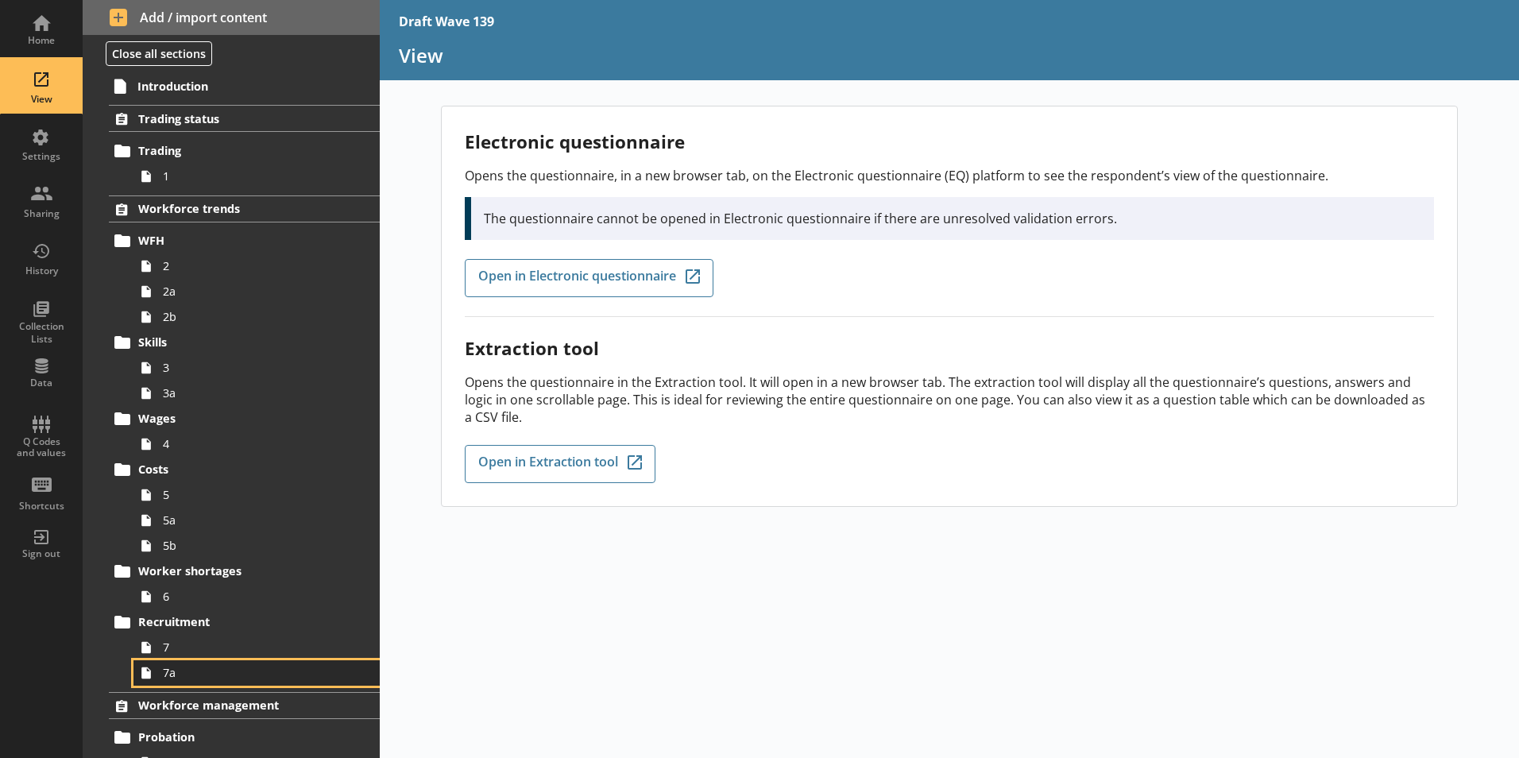
click at [181, 660] on link "7a" at bounding box center [257, 672] width 246 height 25
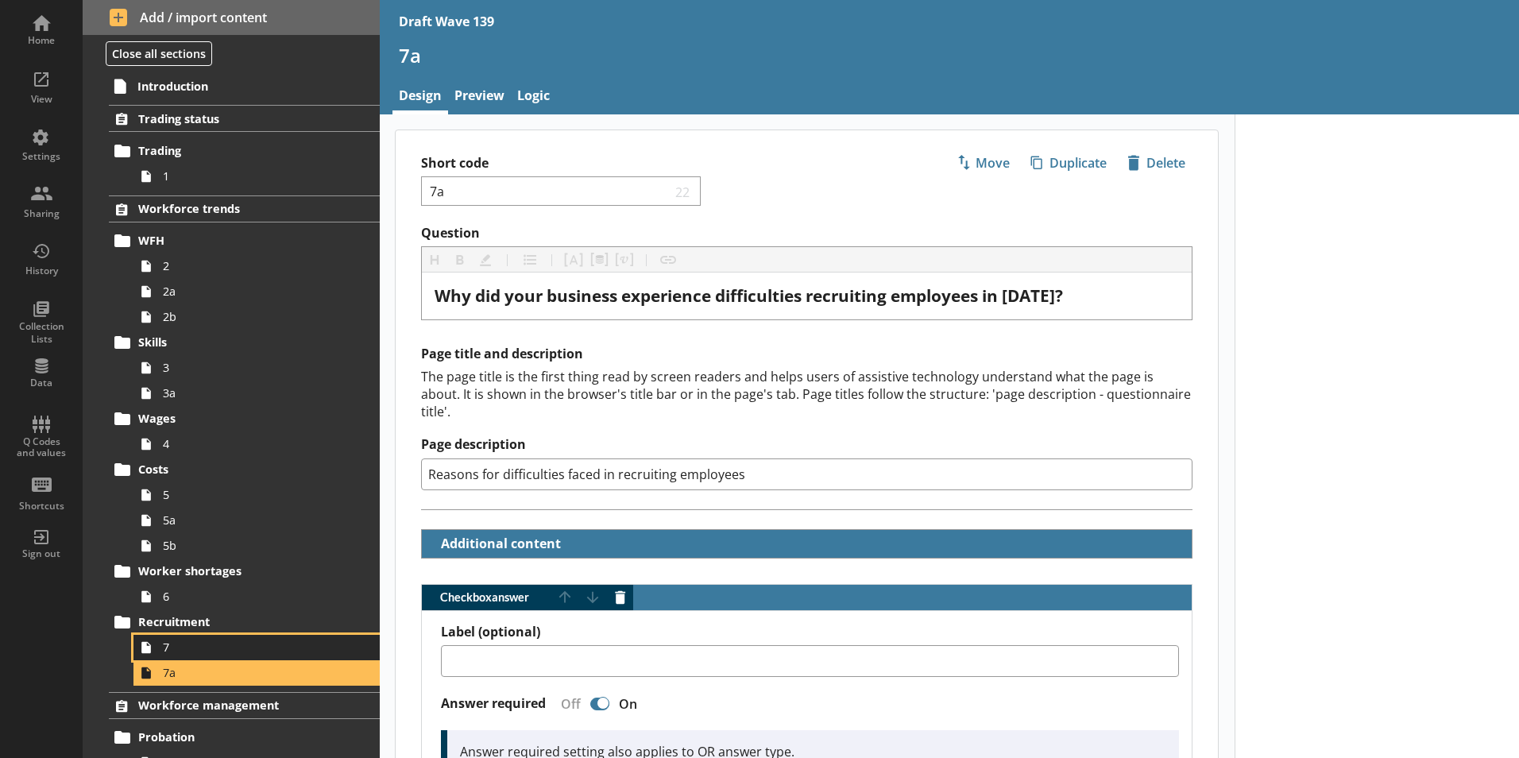
click at [183, 653] on span "7" at bounding box center [251, 647] width 176 height 15
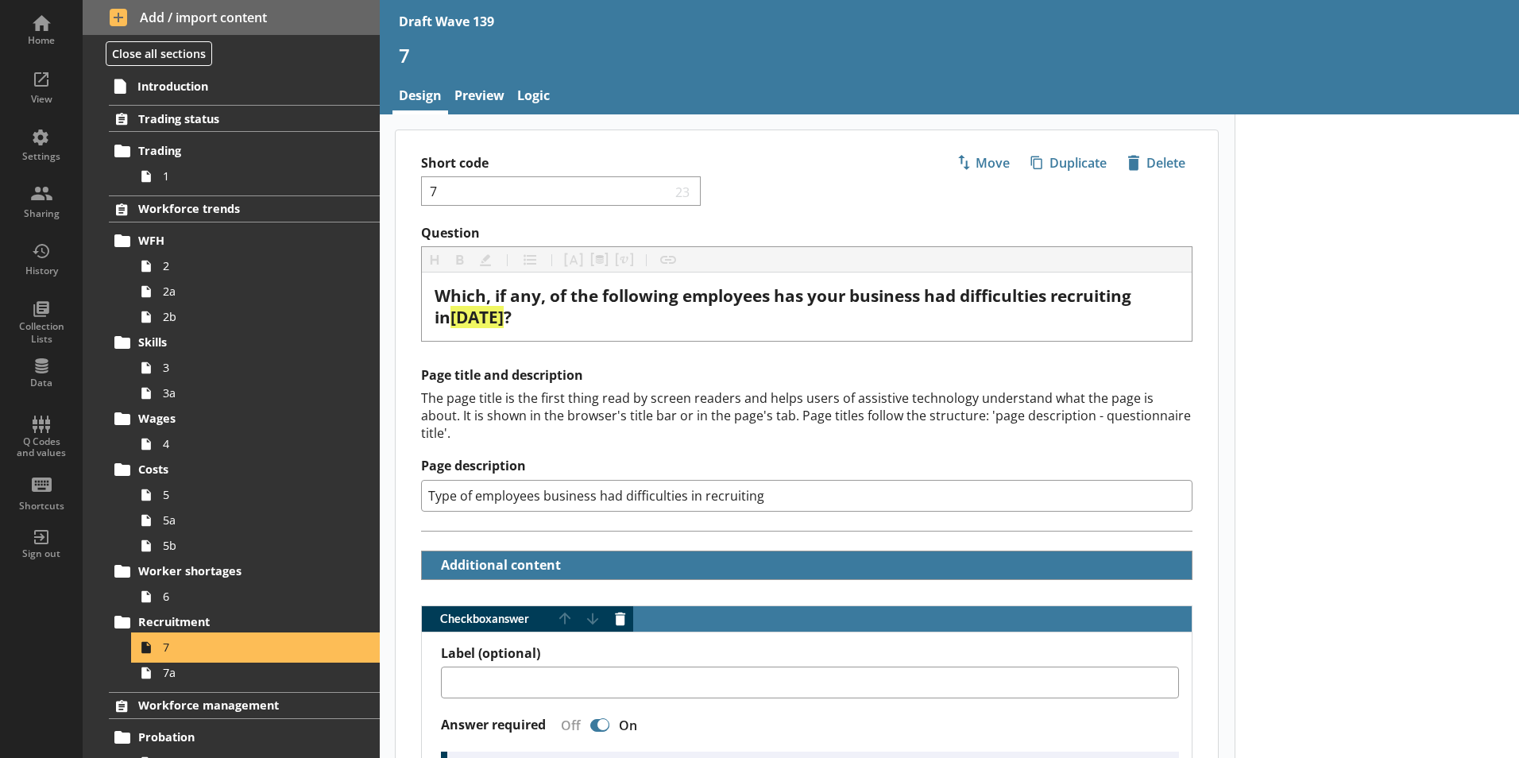
type textarea "x"
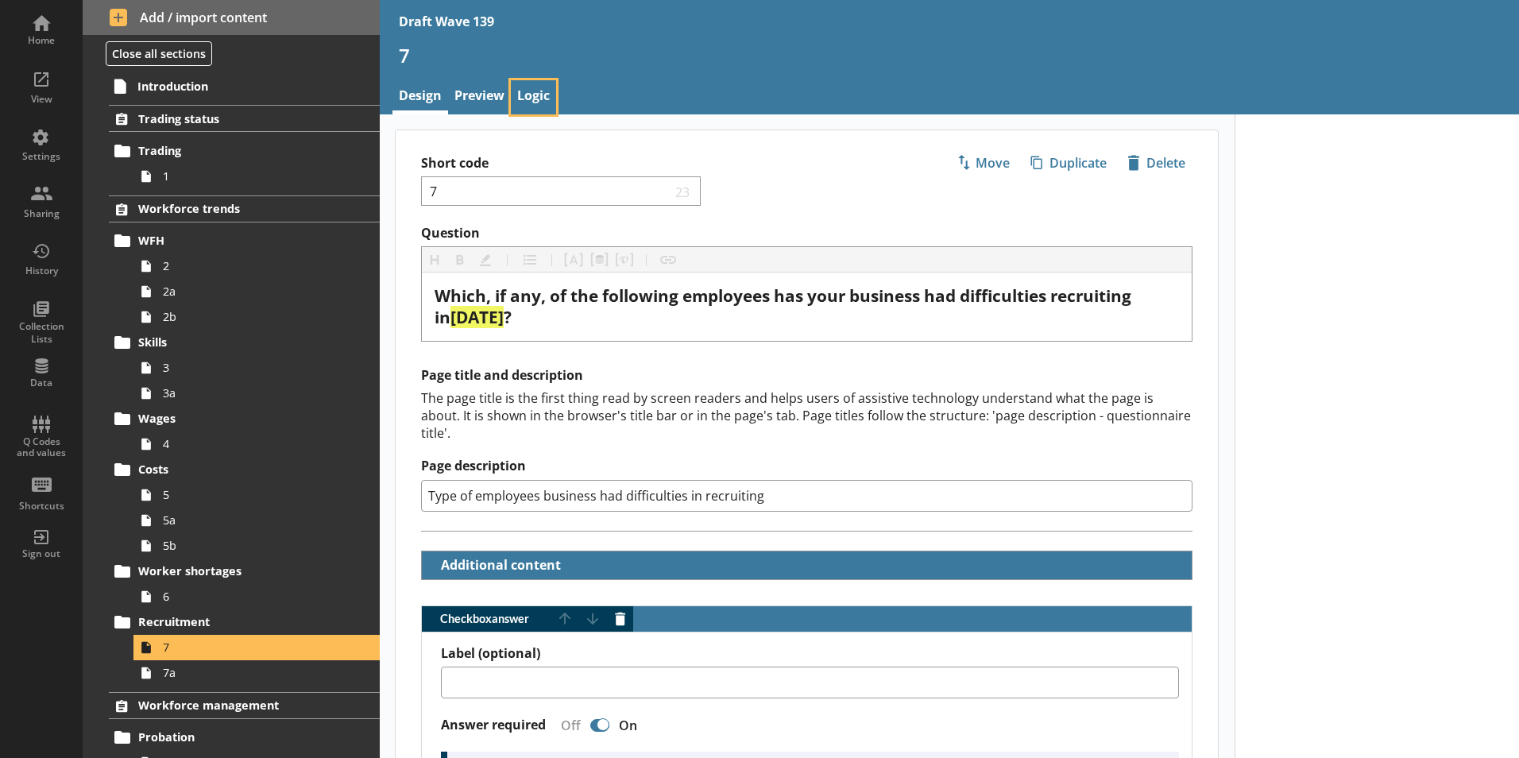
click at [541, 89] on link "Logic" at bounding box center [533, 97] width 45 height 34
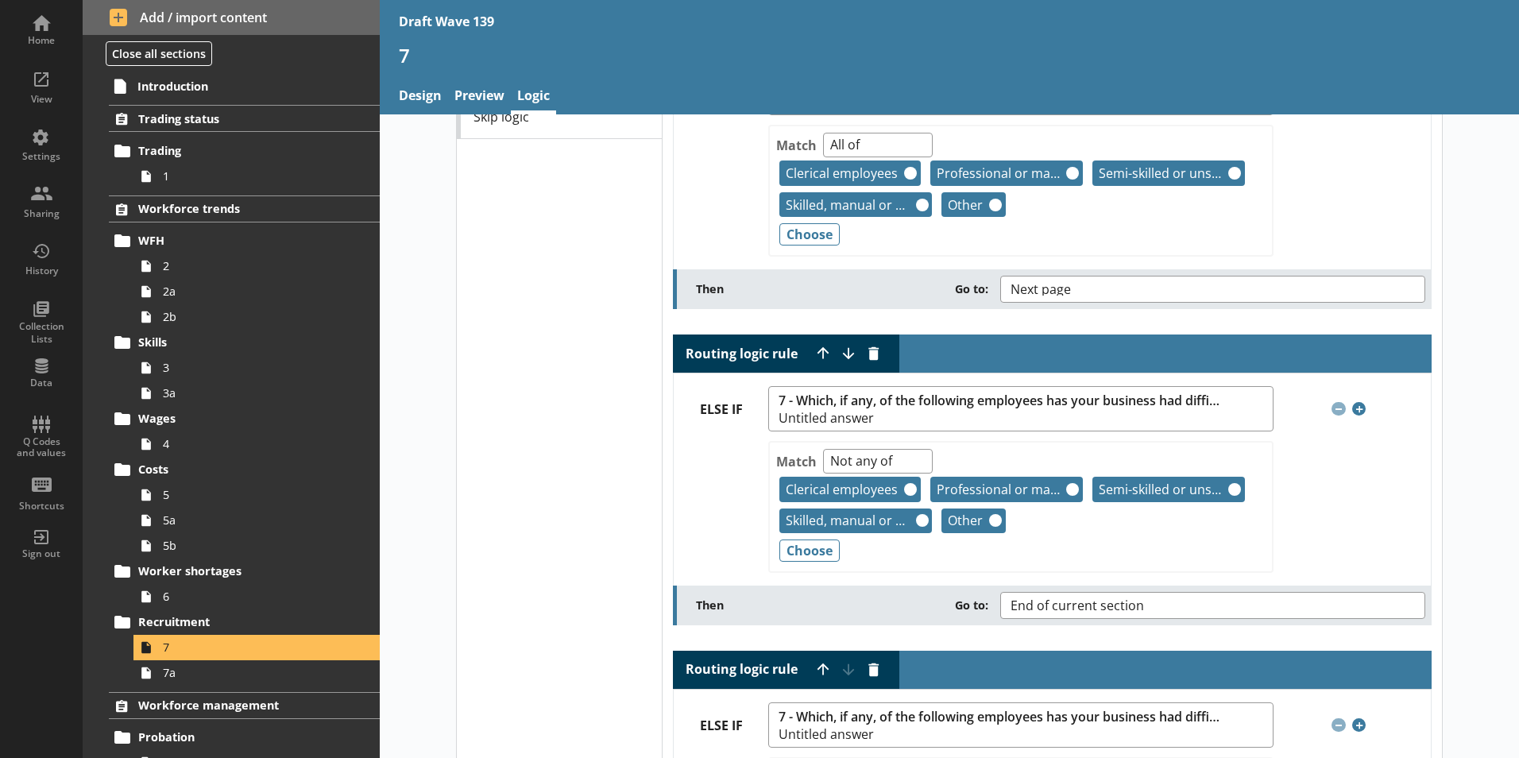
scroll to position [159, 0]
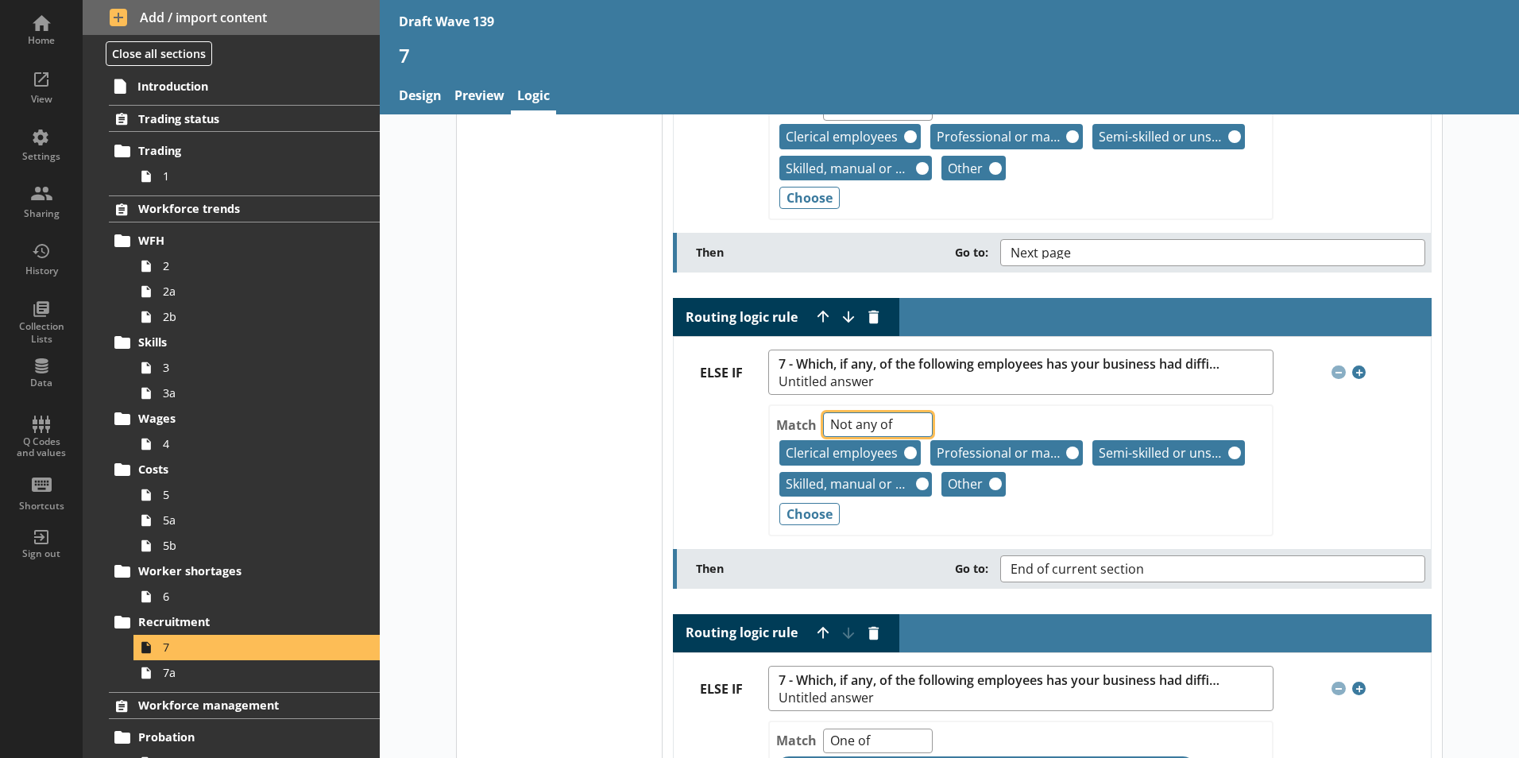
click at [915, 425] on select "Any of Not any of All of Count of Unanswered" at bounding box center [878, 424] width 110 height 25
select select "AllOf"
click at [823, 412] on select "Any of Not any of All of Count of Unanswered" at bounding box center [878, 424] width 110 height 25
click at [904, 455] on button "Remove" at bounding box center [910, 453] width 13 height 13
click at [916, 482] on button "Remove" at bounding box center [922, 484] width 13 height 13
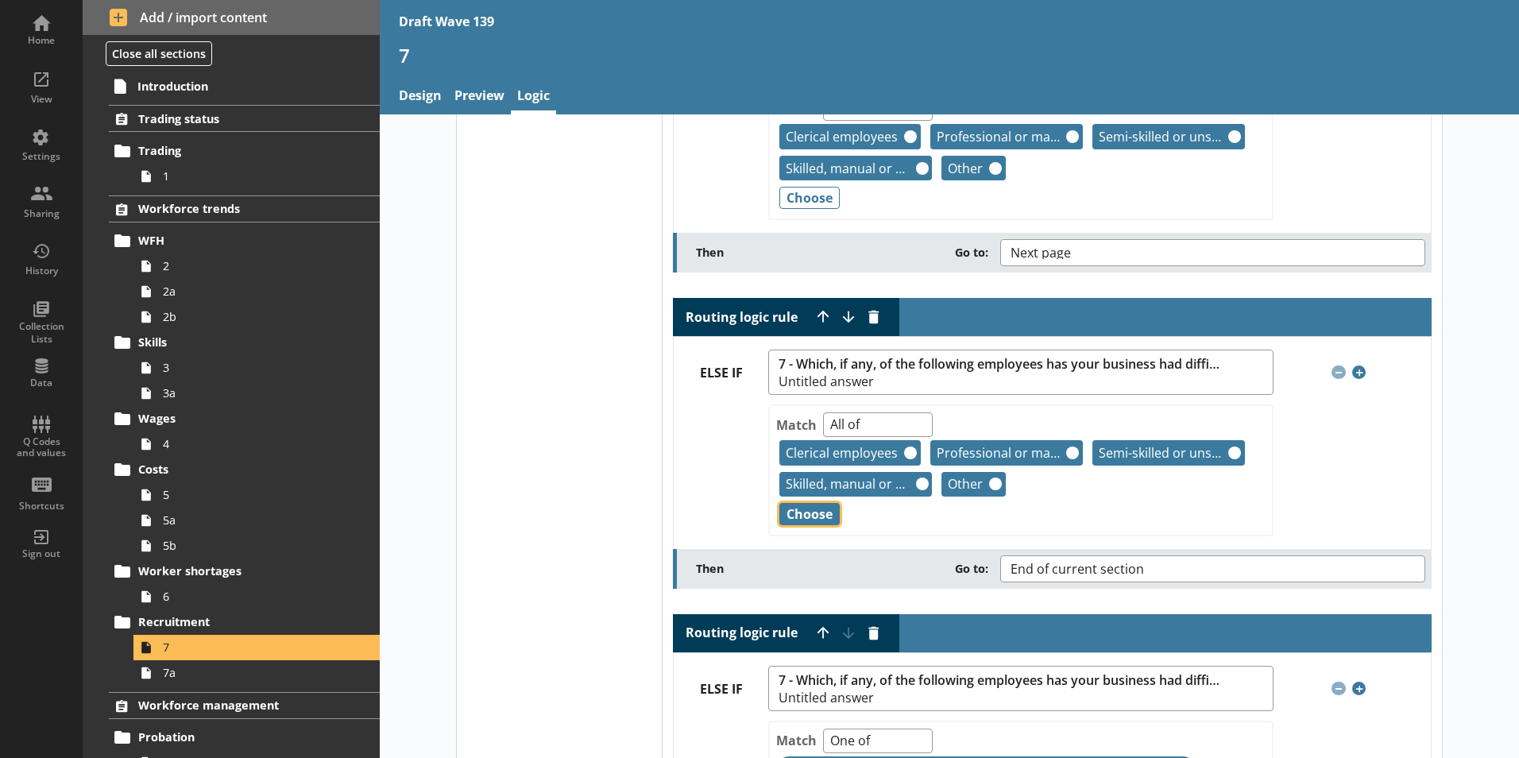
click at [819, 520] on button "Choose" at bounding box center [810, 514] width 60 height 22
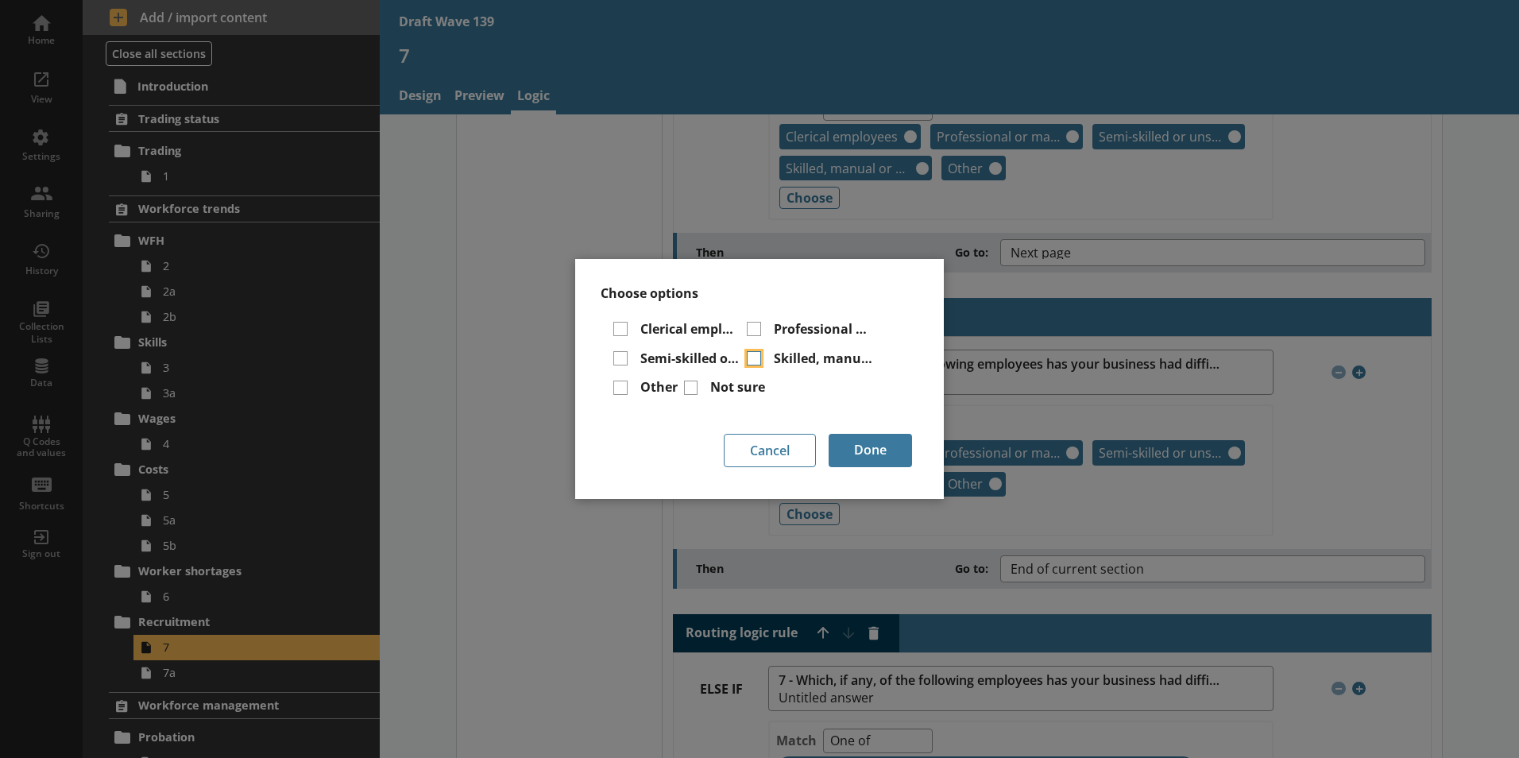
click at [759, 351] on input "Skilled, manual or technical employees" at bounding box center [754, 358] width 14 height 14
checkbox input "false"
click at [757, 327] on input "Professional or managerial employees" at bounding box center [754, 329] width 14 height 14
checkbox input "false"
drag, startPoint x: 618, startPoint y: 329, endPoint x: 619, endPoint y: 361, distance: 31.8
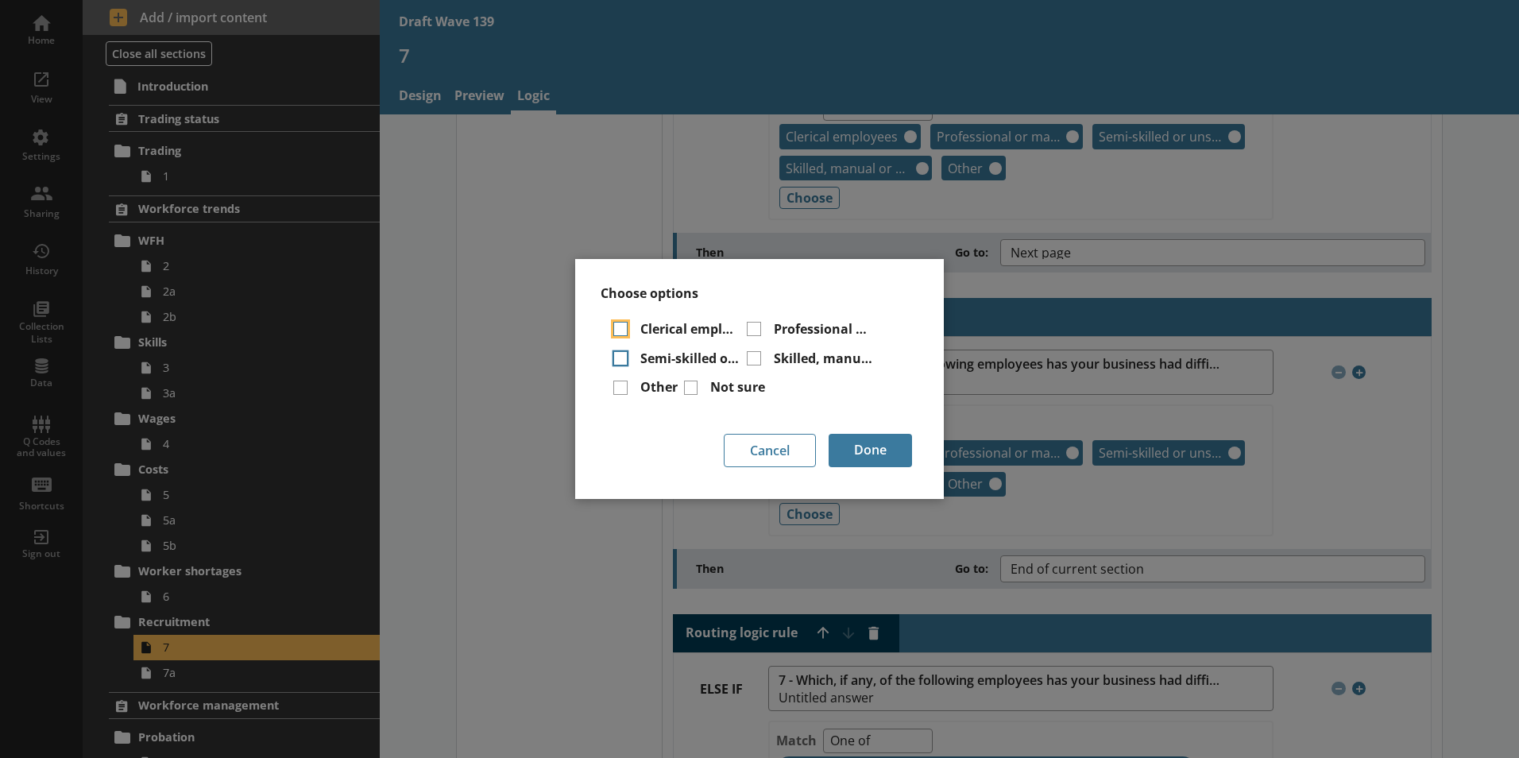
click at [619, 332] on input "Clerical employees" at bounding box center [620, 329] width 14 height 14
checkbox input "false"
click at [620, 363] on input "Semi-skilled or unskilled employees" at bounding box center [620, 358] width 14 height 14
checkbox input "false"
click at [621, 388] on input "Other" at bounding box center [620, 388] width 14 height 14
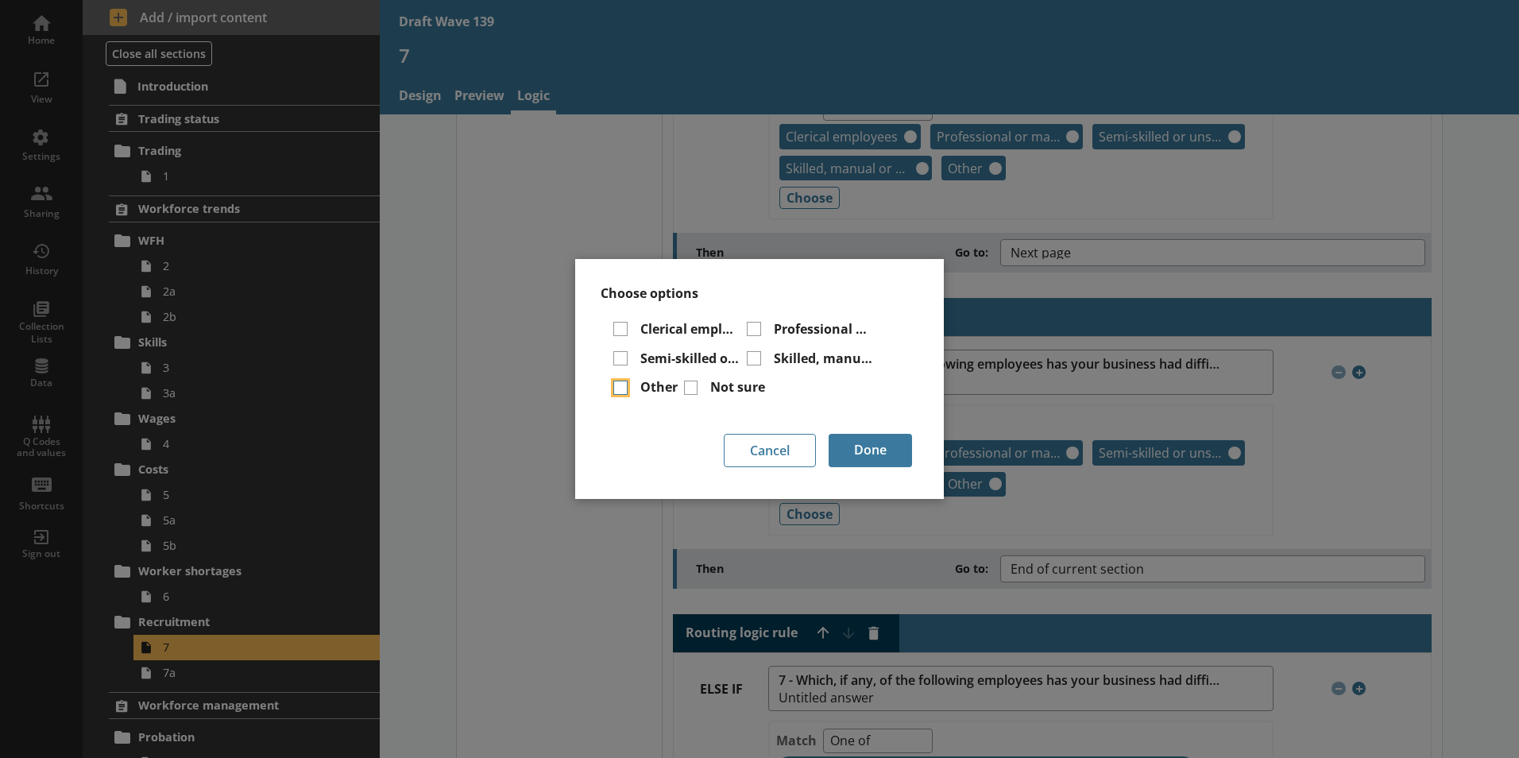
checkbox input "false"
click at [692, 389] on input "Not sure" at bounding box center [691, 388] width 14 height 14
checkbox input "true"
click at [878, 454] on button "Done" at bounding box center [870, 450] width 83 height 33
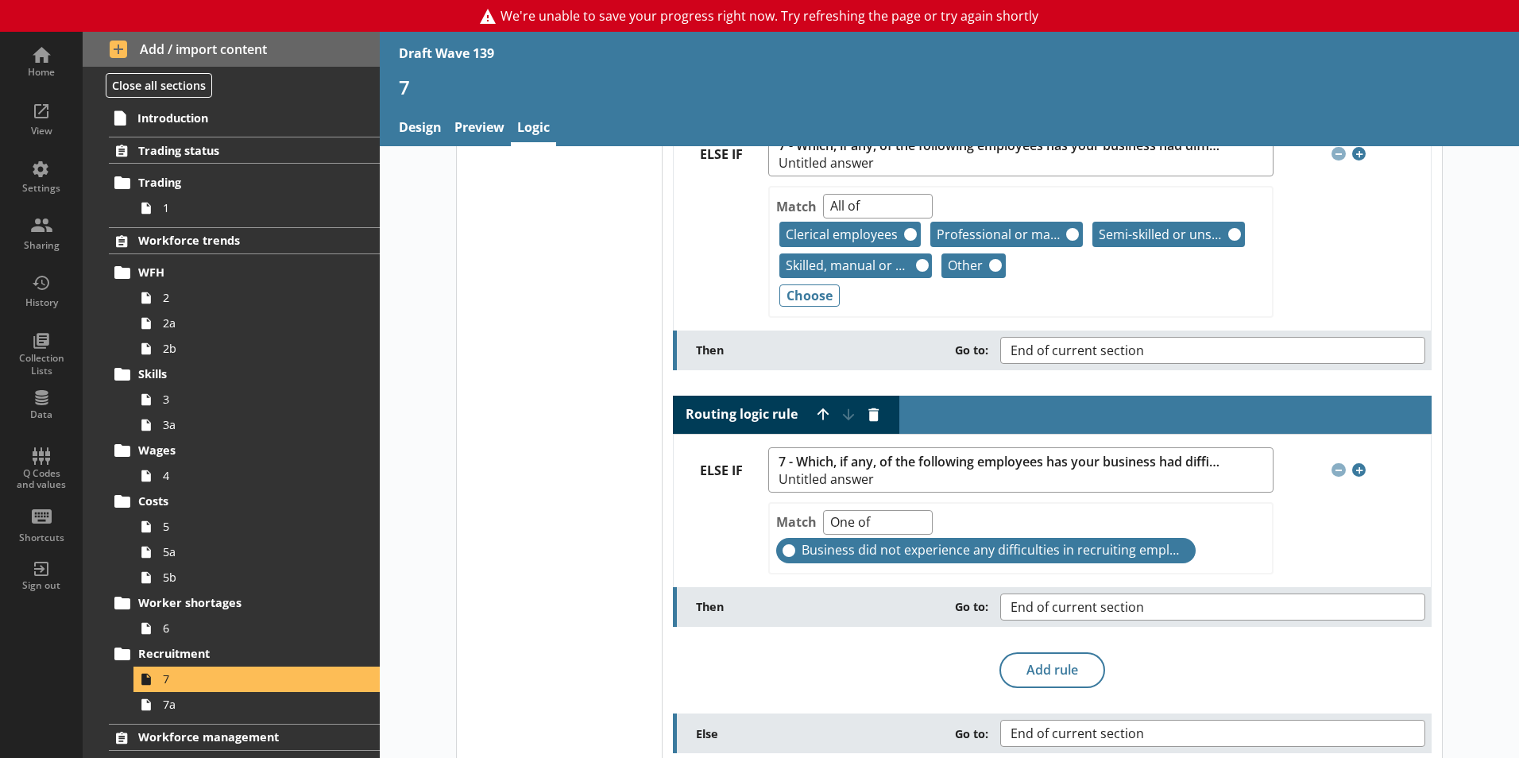
scroll to position [428, 0]
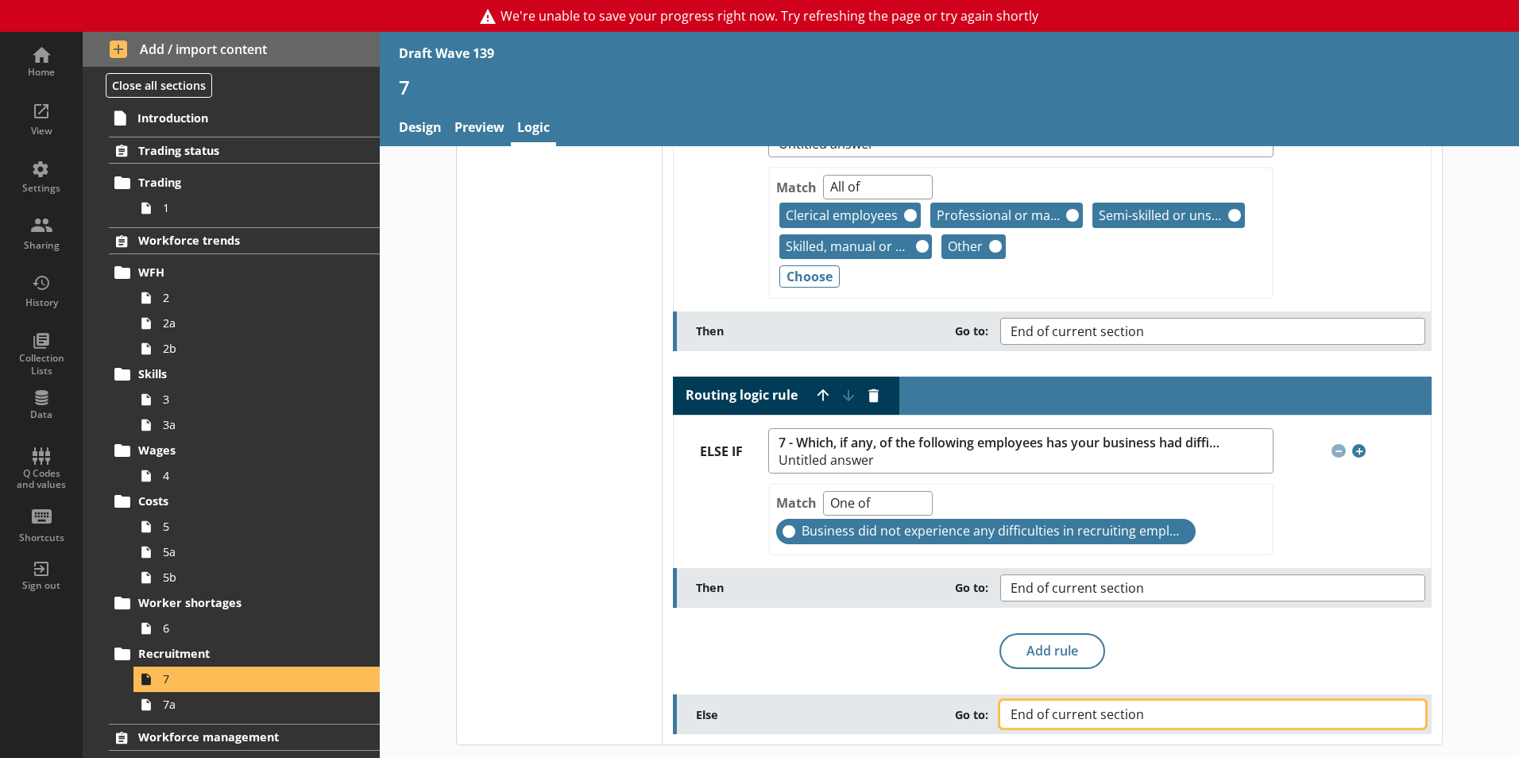
click at [1213, 662] on button "End of current section" at bounding box center [1213, 714] width 425 height 27
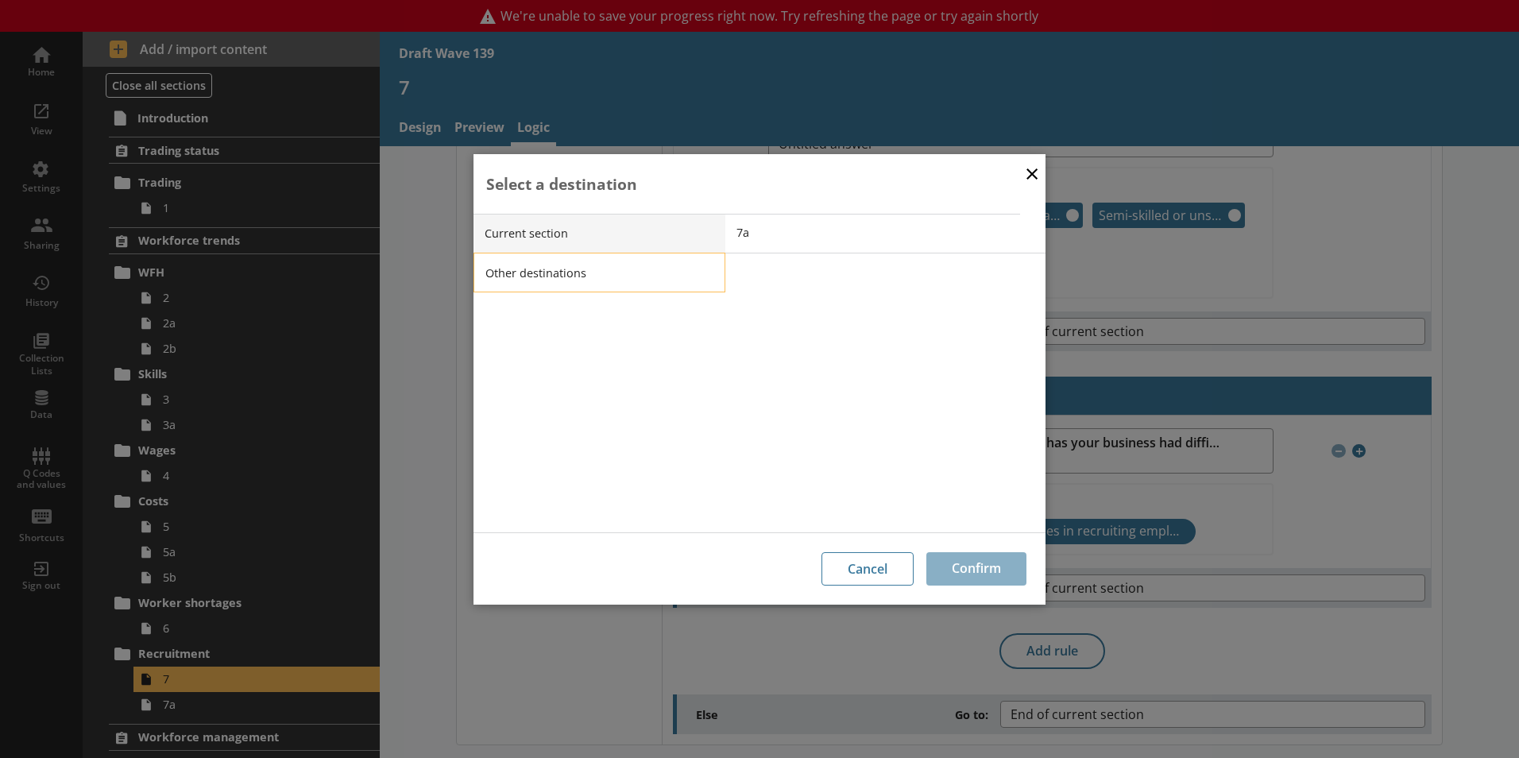
click at [555, 275] on li "Other destinations" at bounding box center [600, 273] width 252 height 40
click at [691, 230] on li "Current section" at bounding box center [600, 234] width 252 height 40
click at [686, 230] on li "Current section" at bounding box center [600, 234] width 252 height 40
click at [729, 238] on li "7a" at bounding box center [886, 234] width 320 height 40
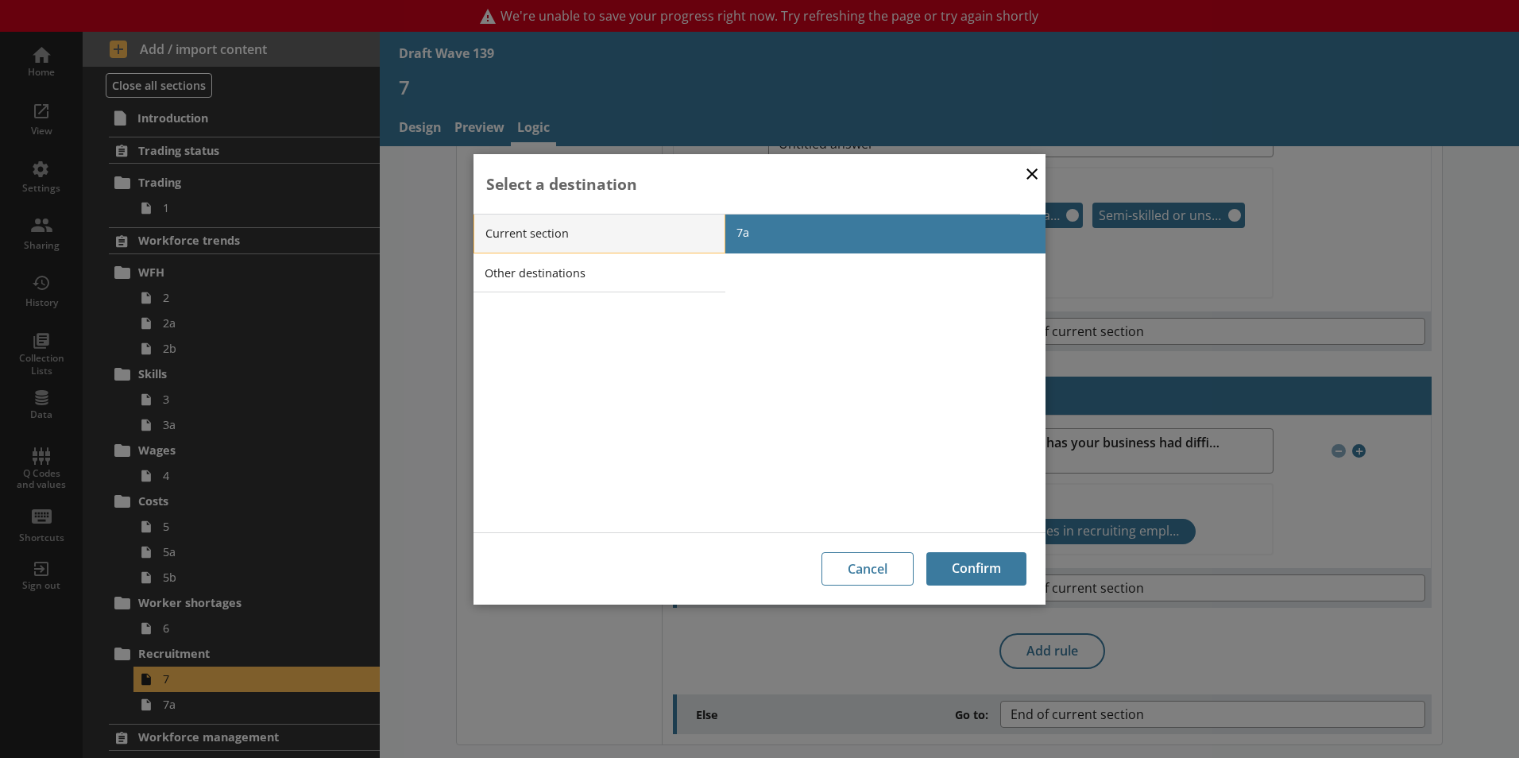
click at [651, 229] on li "Current section" at bounding box center [600, 234] width 252 height 40
click at [1030, 174] on button "×" at bounding box center [1032, 173] width 24 height 36
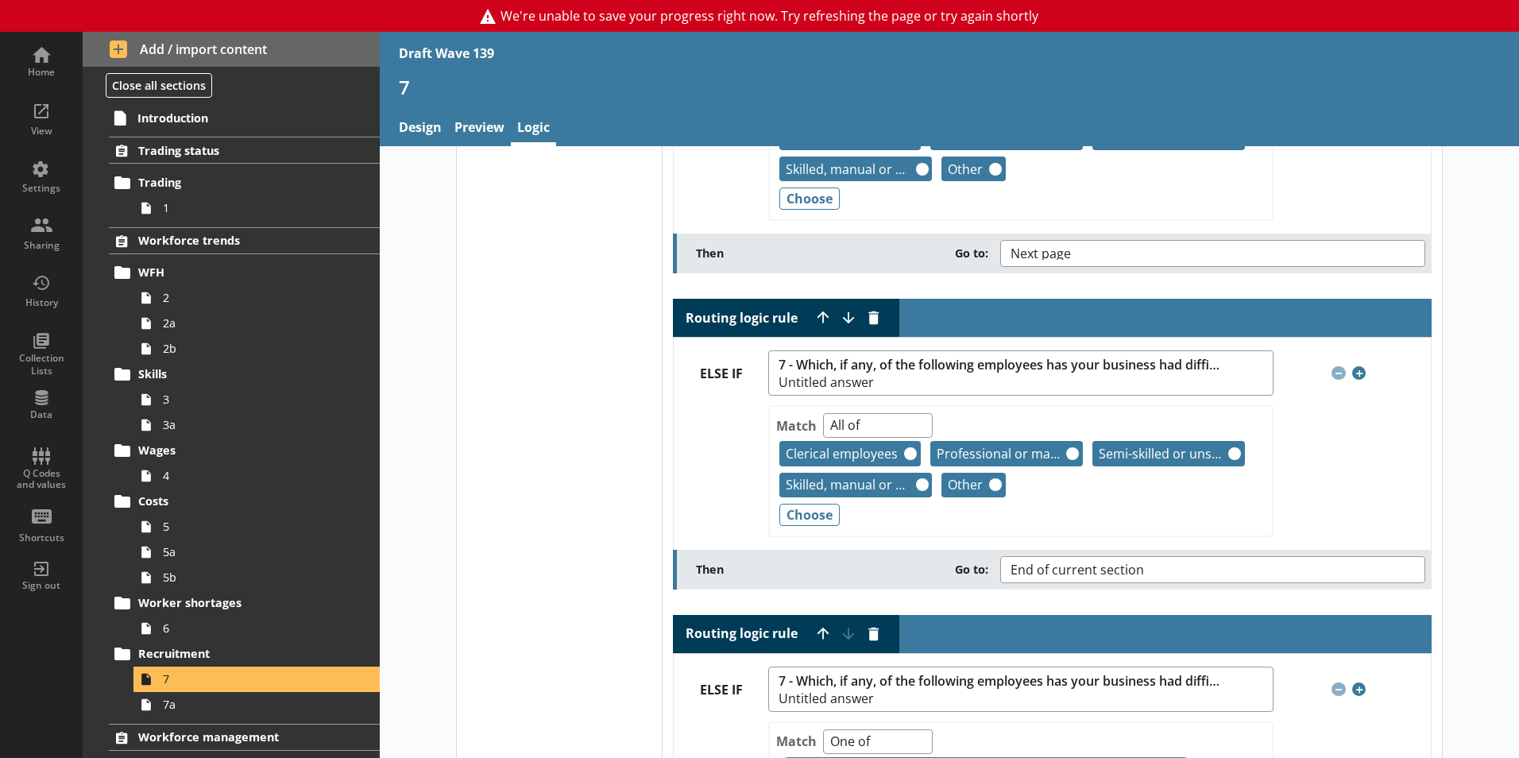
scroll to position [0, 0]
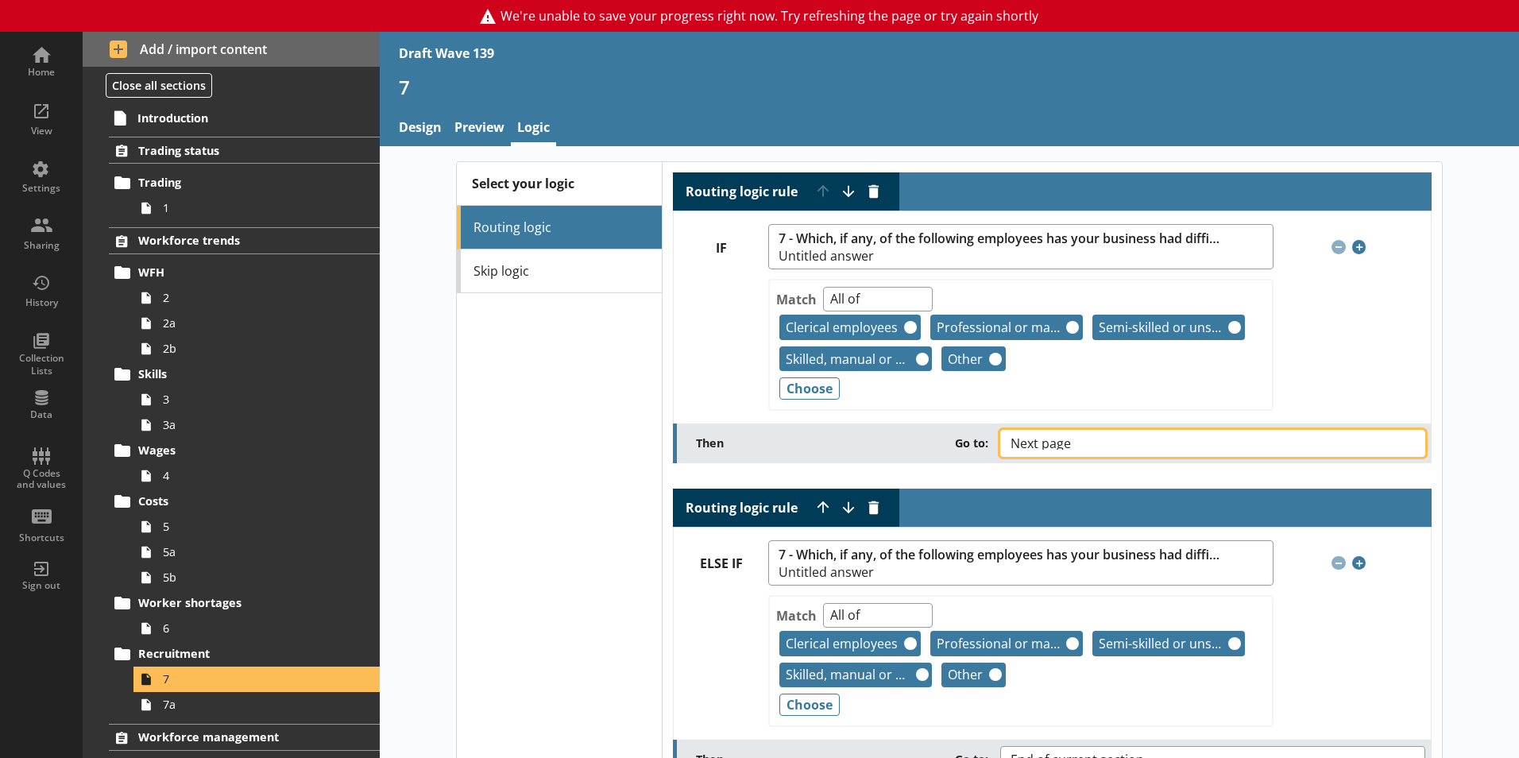
click at [1213, 439] on button "Next page" at bounding box center [1213, 443] width 425 height 27
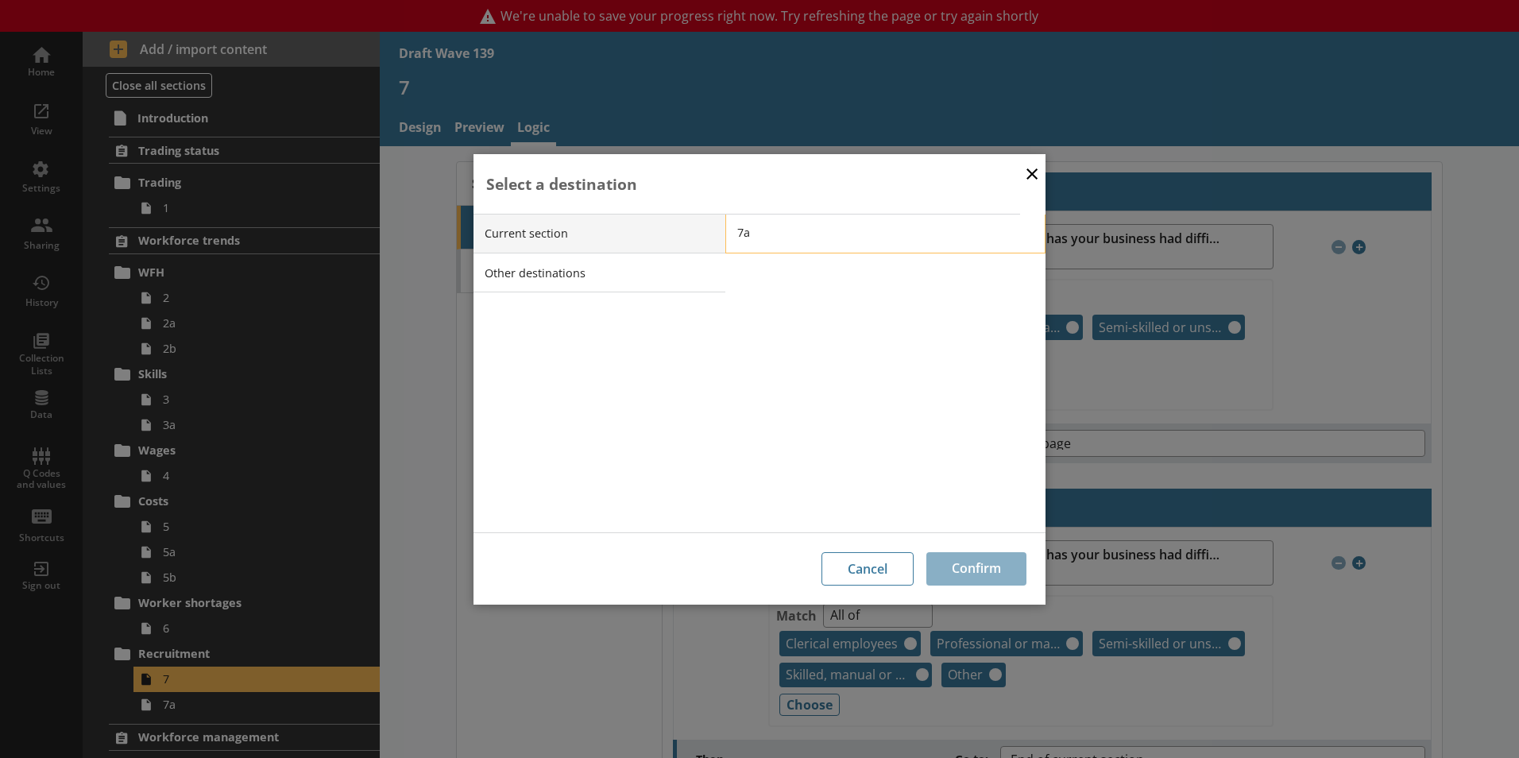
click at [752, 236] on span "7a" at bounding box center [897, 232] width 320 height 15
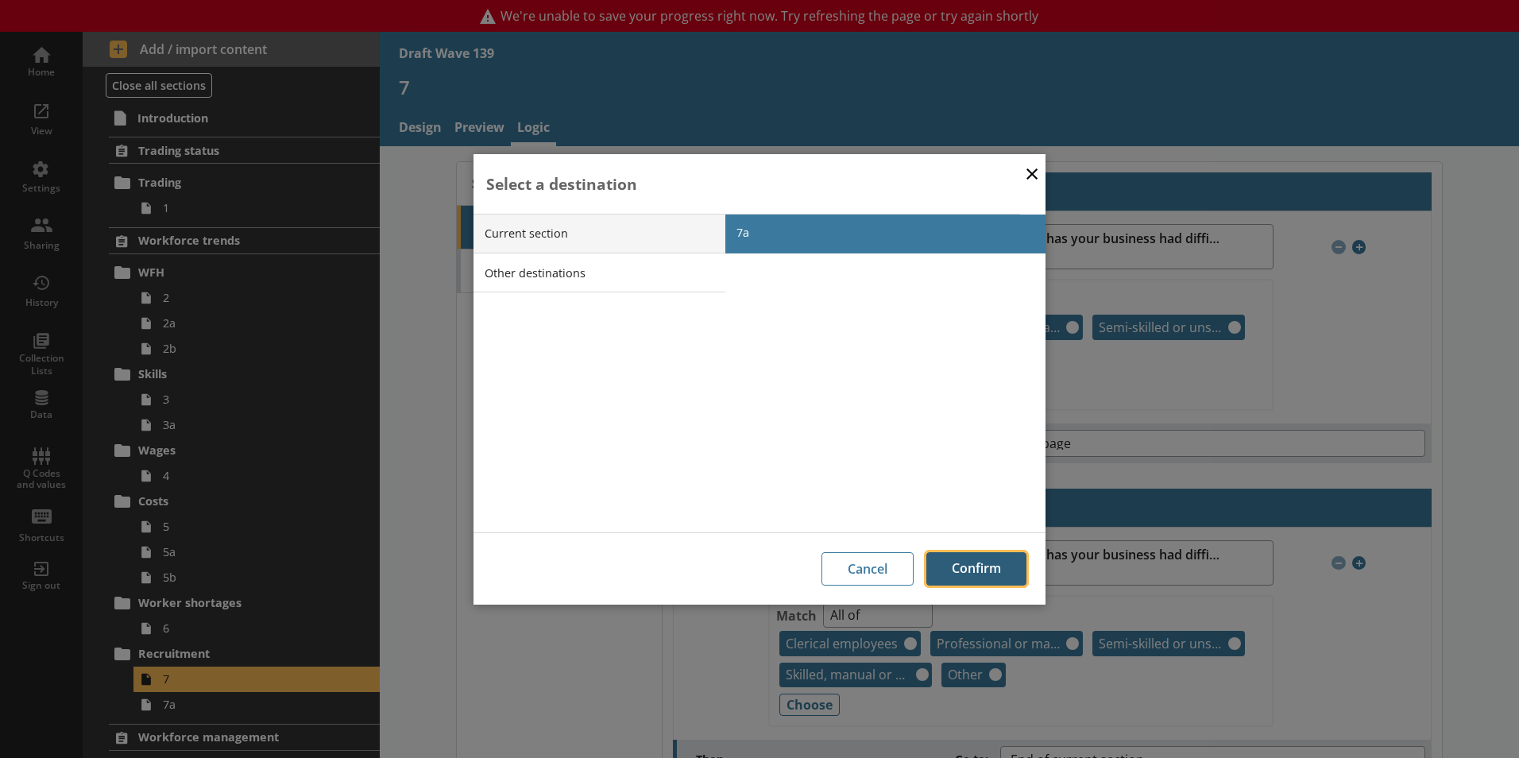
click at [954, 563] on button "Confirm" at bounding box center [977, 568] width 100 height 33
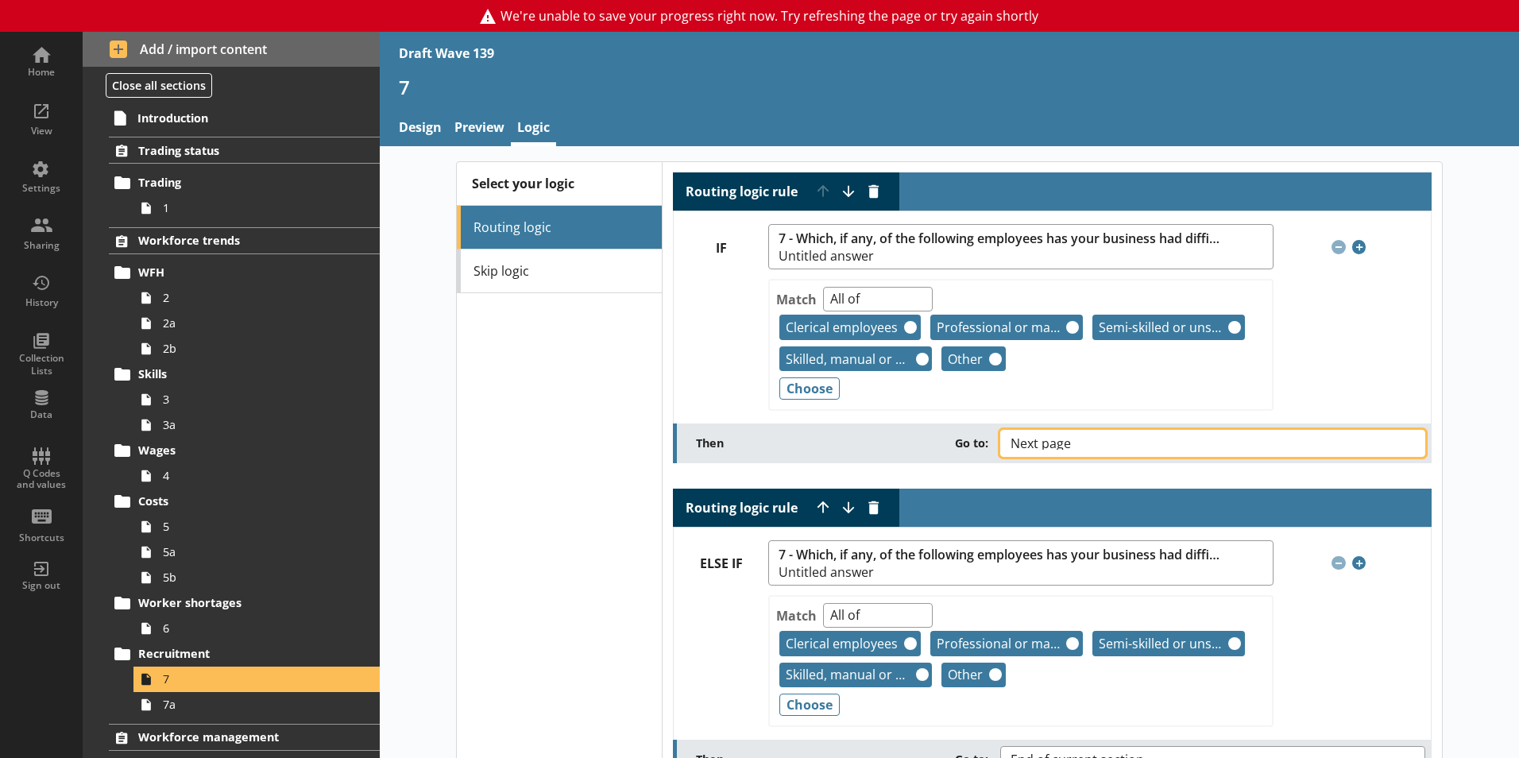
click at [1162, 447] on button "Next page" at bounding box center [1213, 443] width 425 height 27
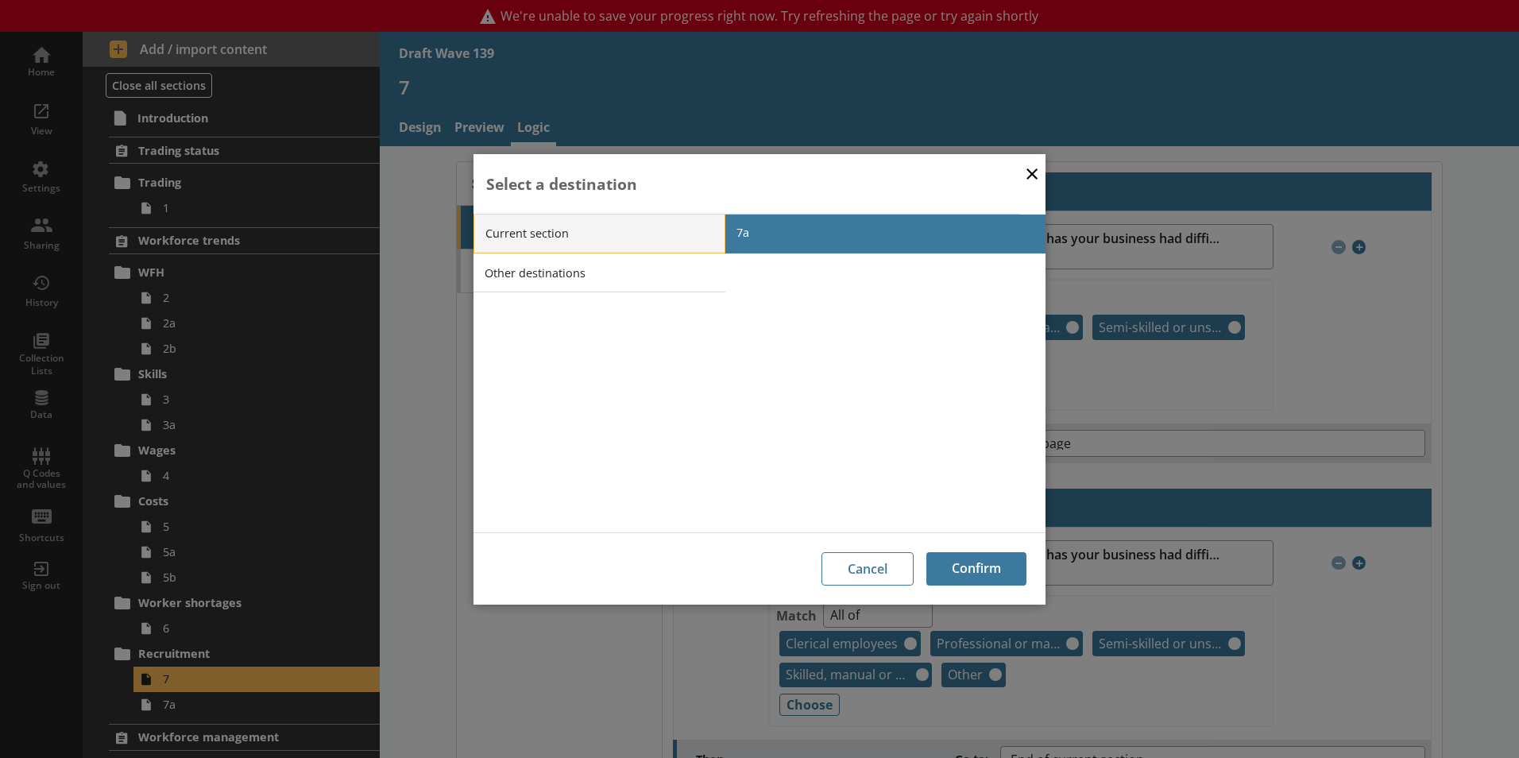
click at [721, 230] on li "Current section" at bounding box center [600, 234] width 252 height 40
click at [749, 231] on span "7a" at bounding box center [897, 232] width 320 height 15
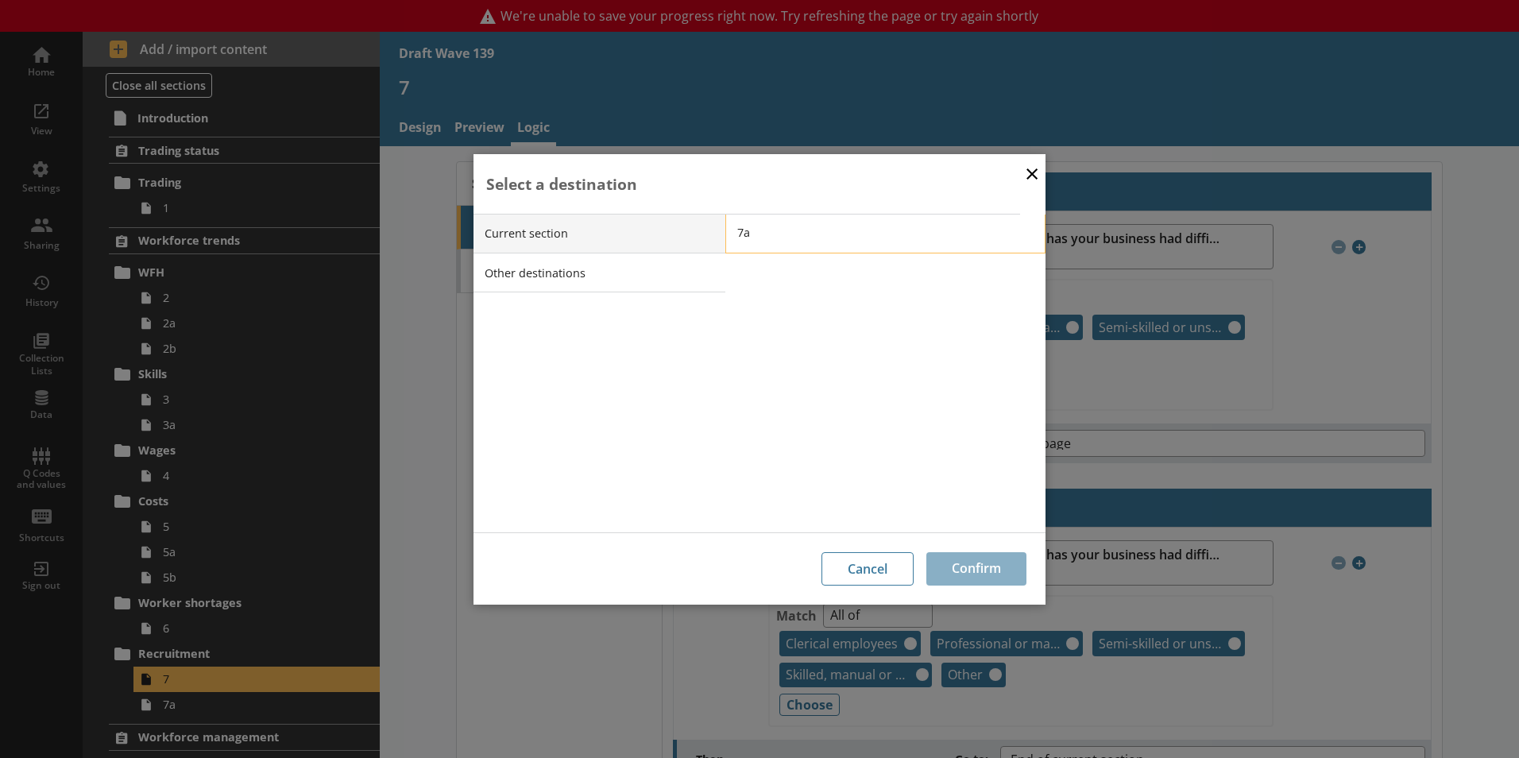
click at [749, 231] on span "7a" at bounding box center [897, 232] width 320 height 15
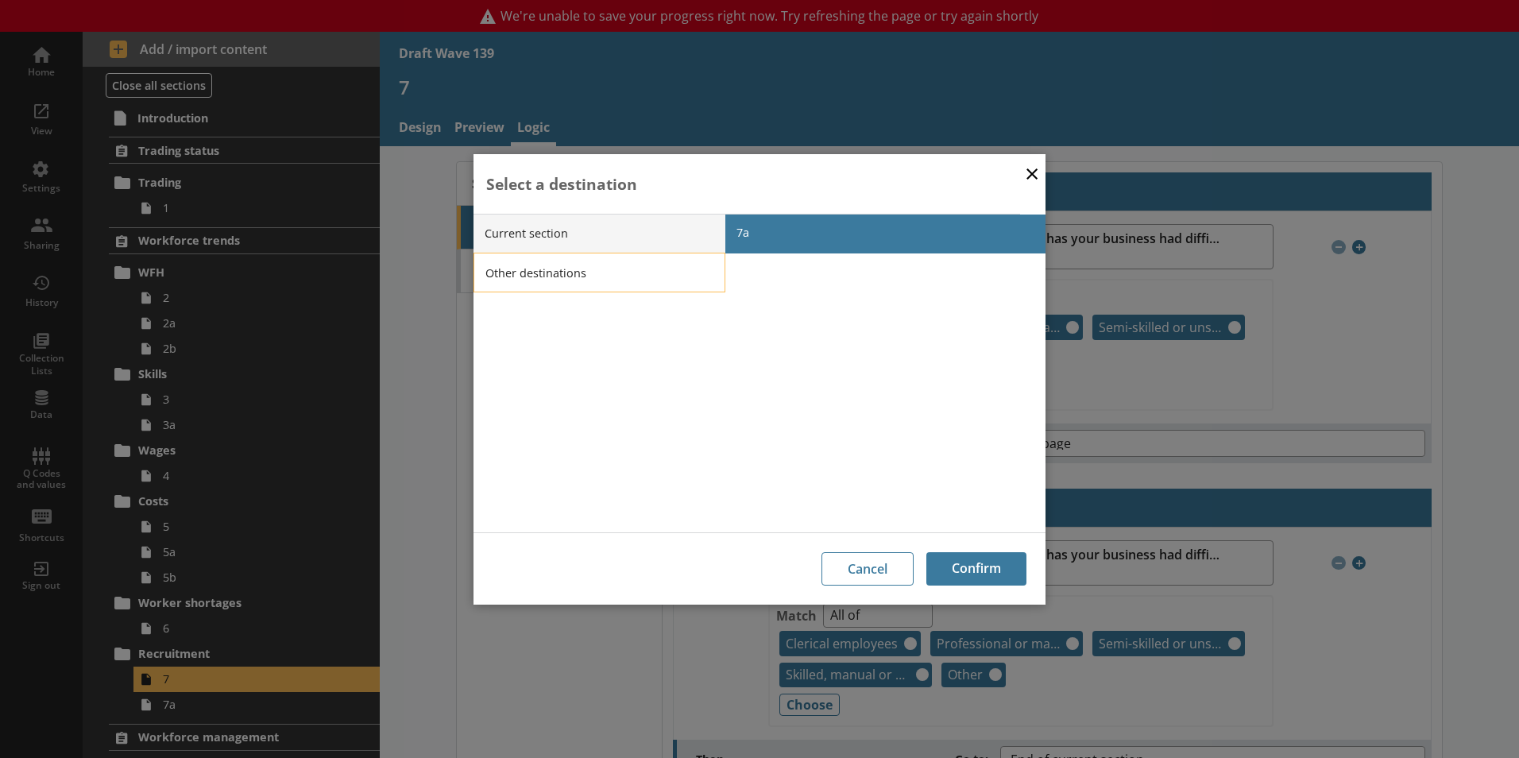
click at [719, 271] on li "Other destinations" at bounding box center [600, 273] width 252 height 40
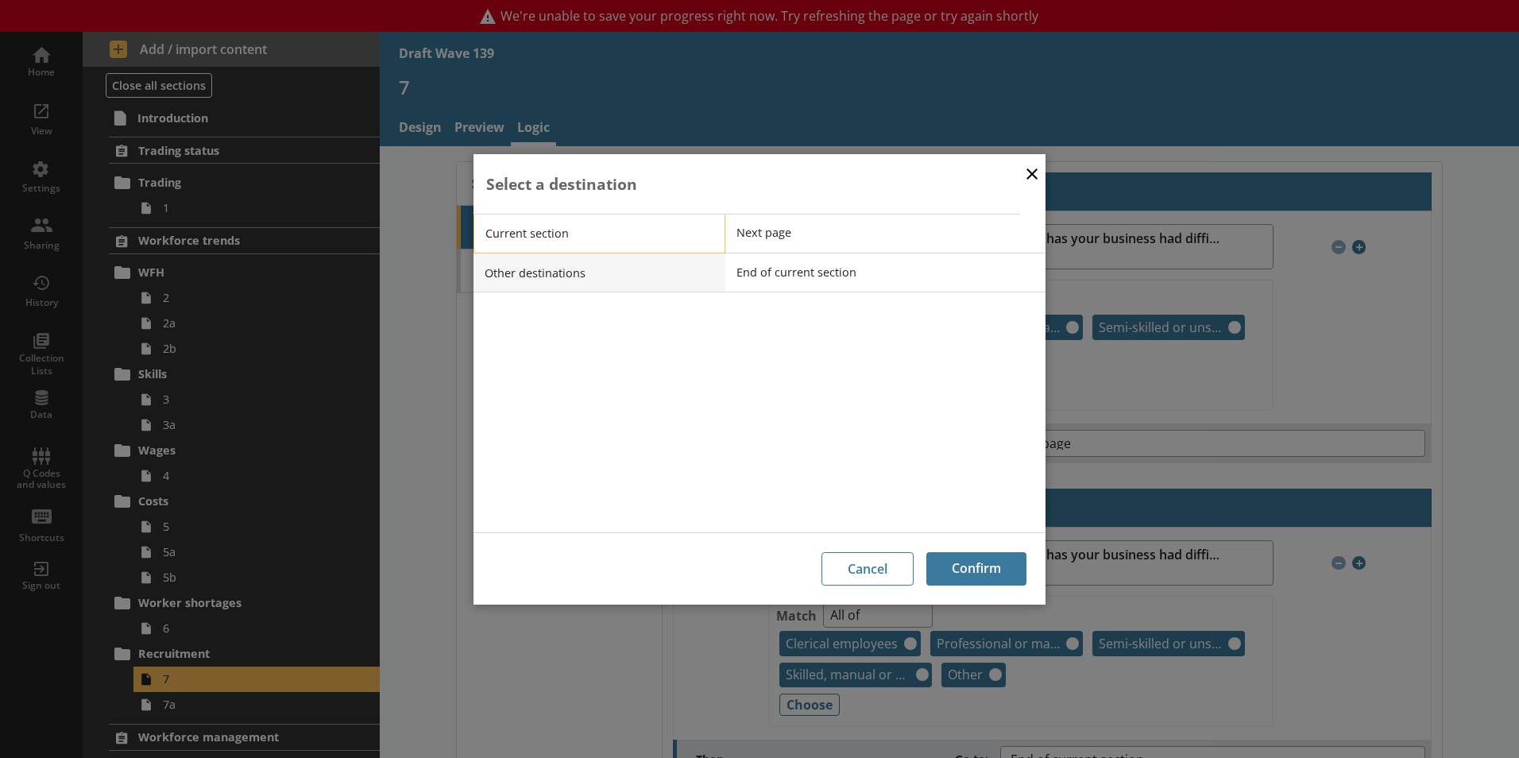
click at [715, 234] on li "Current section" at bounding box center [600, 234] width 252 height 40
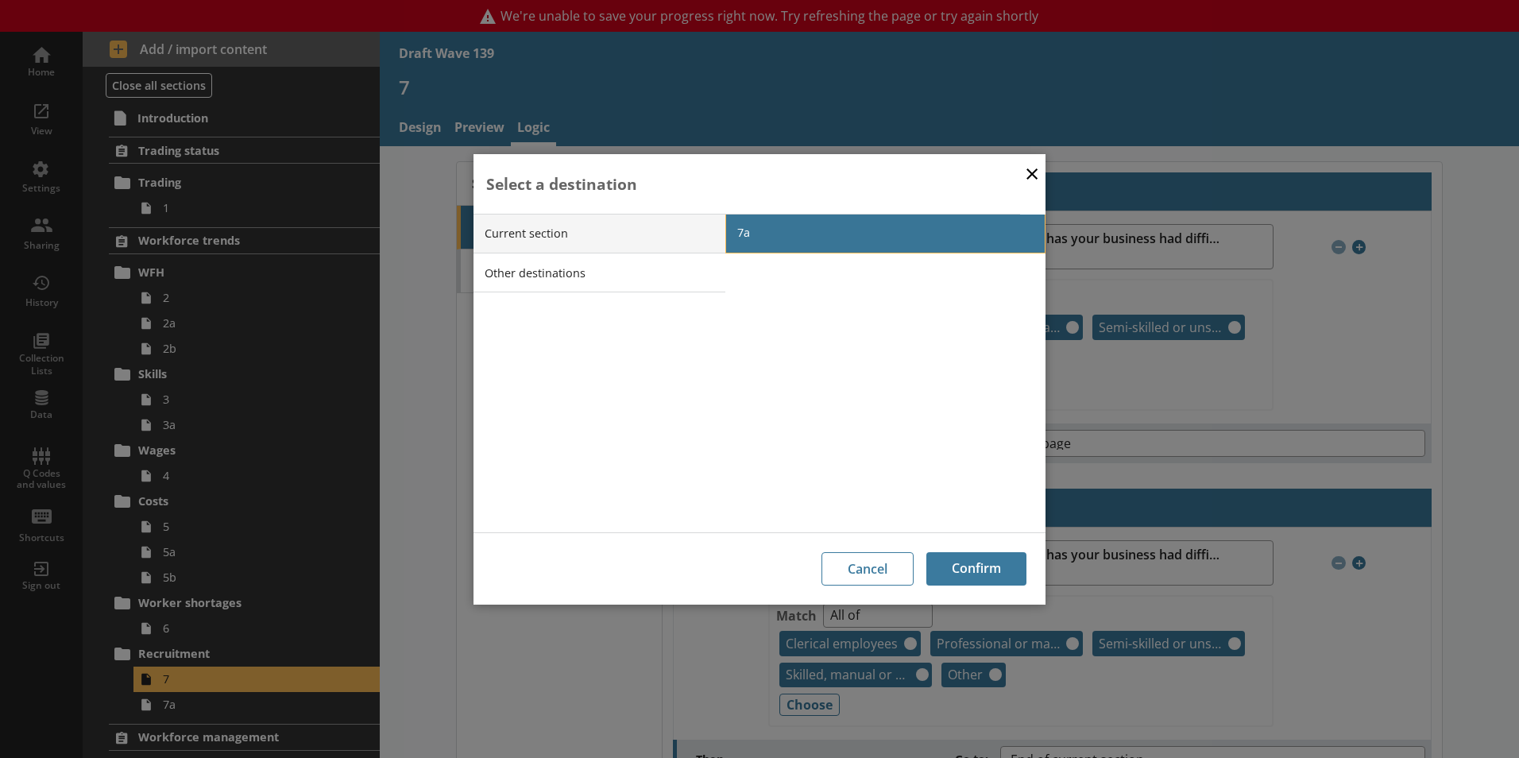
click at [738, 234] on span "7a" at bounding box center [897, 232] width 320 height 15
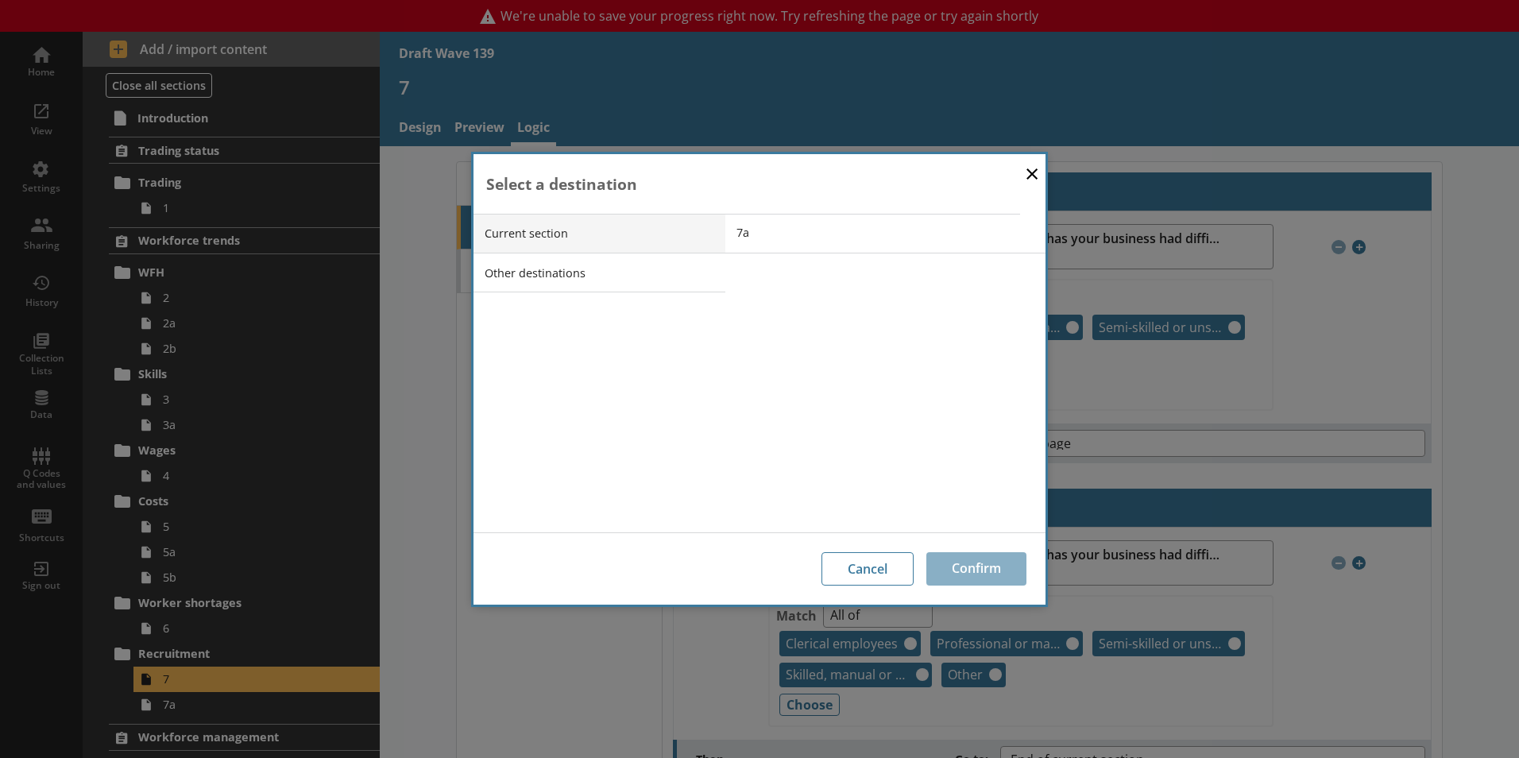
click at [972, 577] on div "Cancel Confirm" at bounding box center [760, 568] width 534 height 33
click at [973, 563] on div "Cancel Confirm" at bounding box center [760, 568] width 534 height 33
click at [805, 231] on span "7a" at bounding box center [897, 232] width 320 height 15
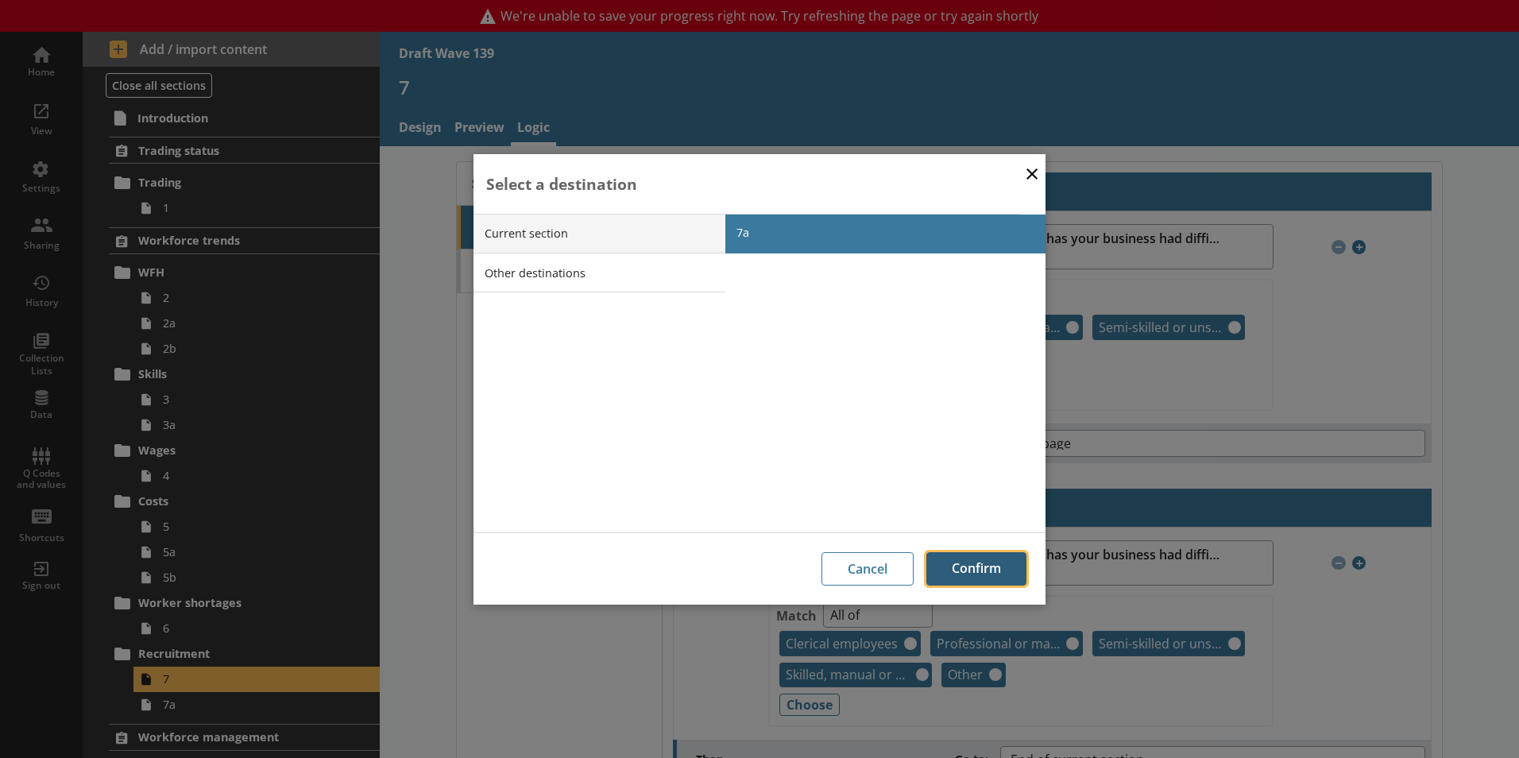
click at [947, 571] on button "Confirm" at bounding box center [977, 568] width 100 height 33
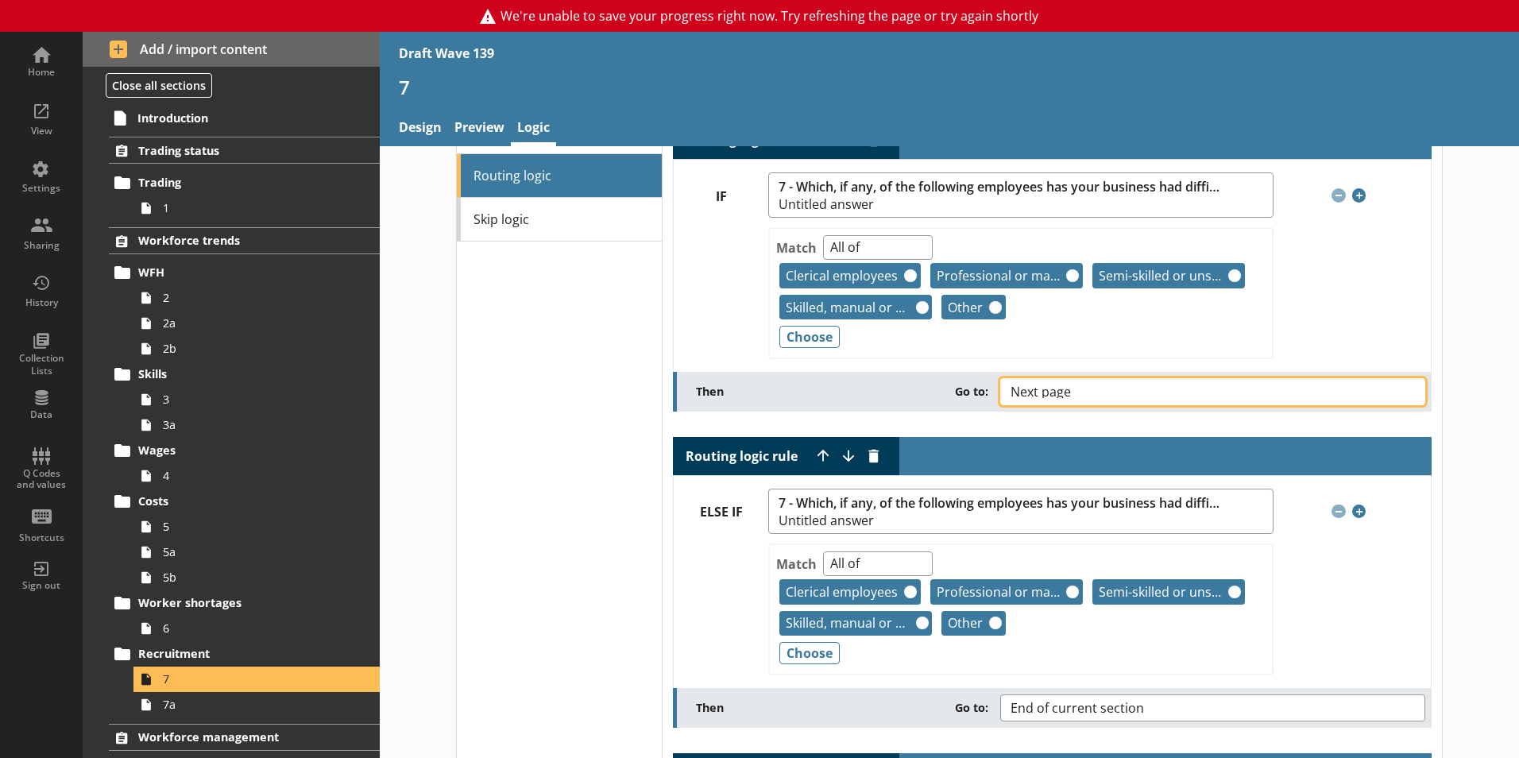
scroll to position [79, 0]
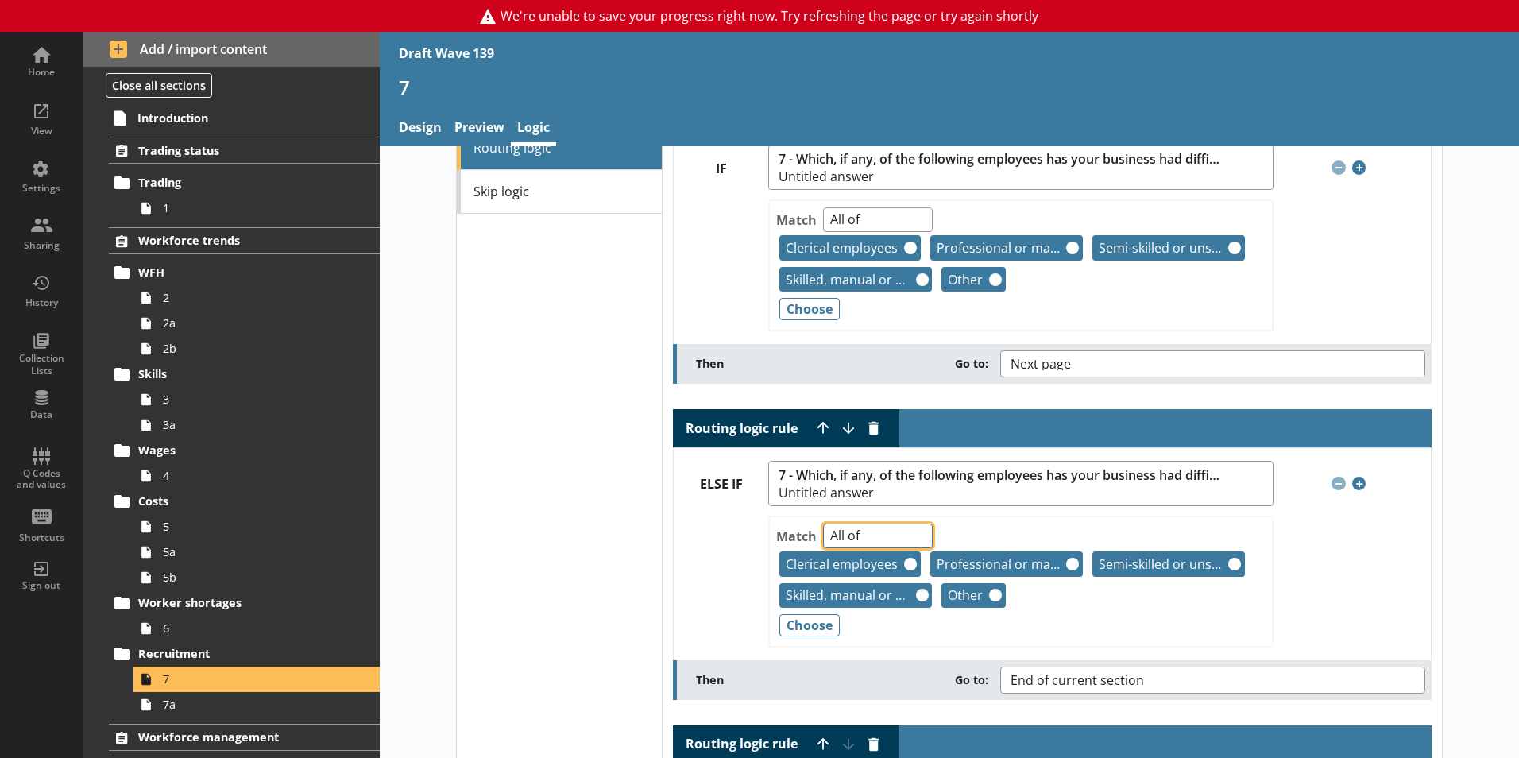
click at [913, 529] on select "Any of Not any of All of Count of Unanswered" at bounding box center [878, 536] width 110 height 25
click at [912, 535] on select "Any of Not any of All of Count of Unanswered" at bounding box center [878, 536] width 110 height 25
select select "NotAnyOf"
click at [823, 524] on select "Any of Not any of All of Count of Unanswered" at bounding box center [878, 536] width 110 height 25
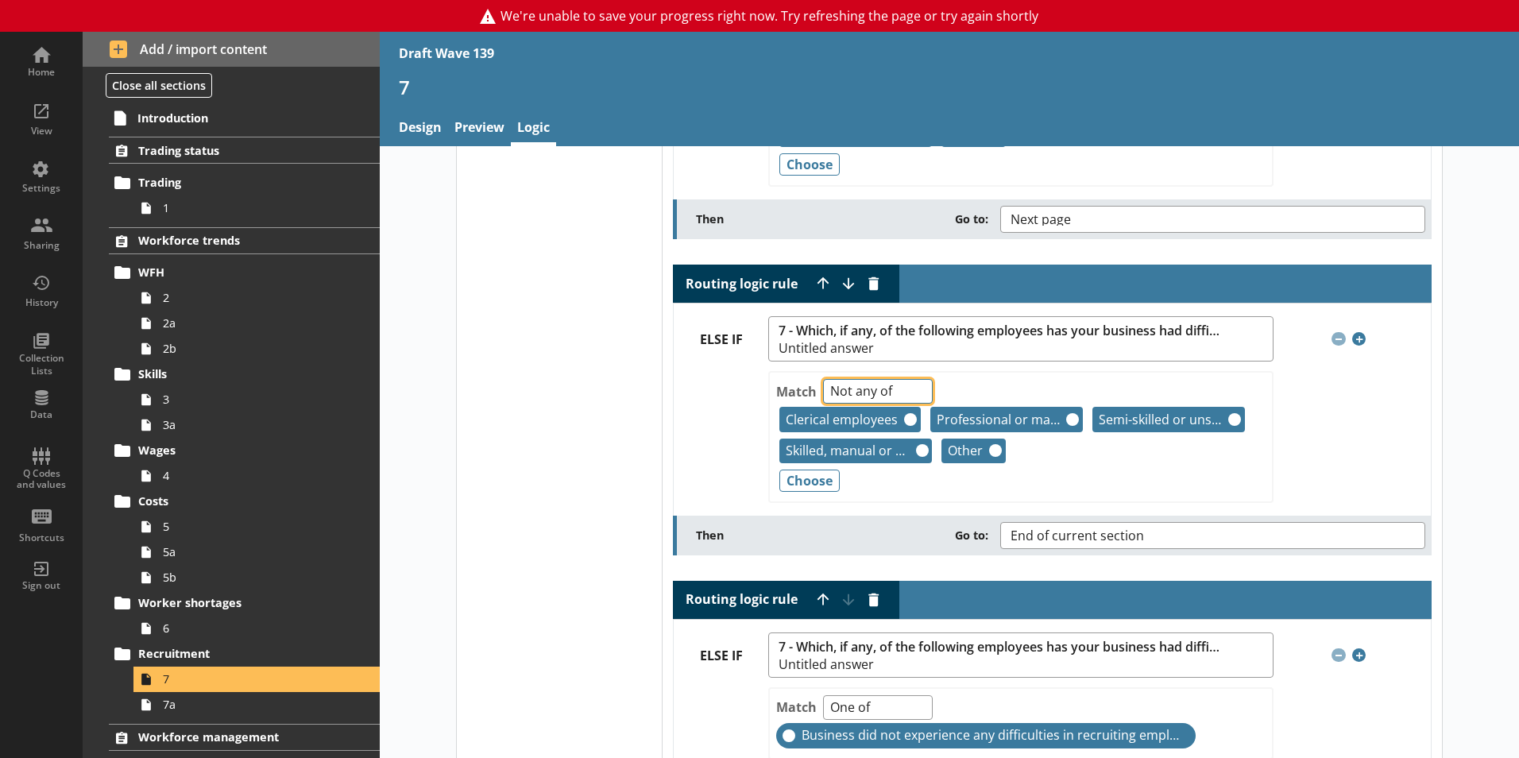
scroll to position [238, 0]
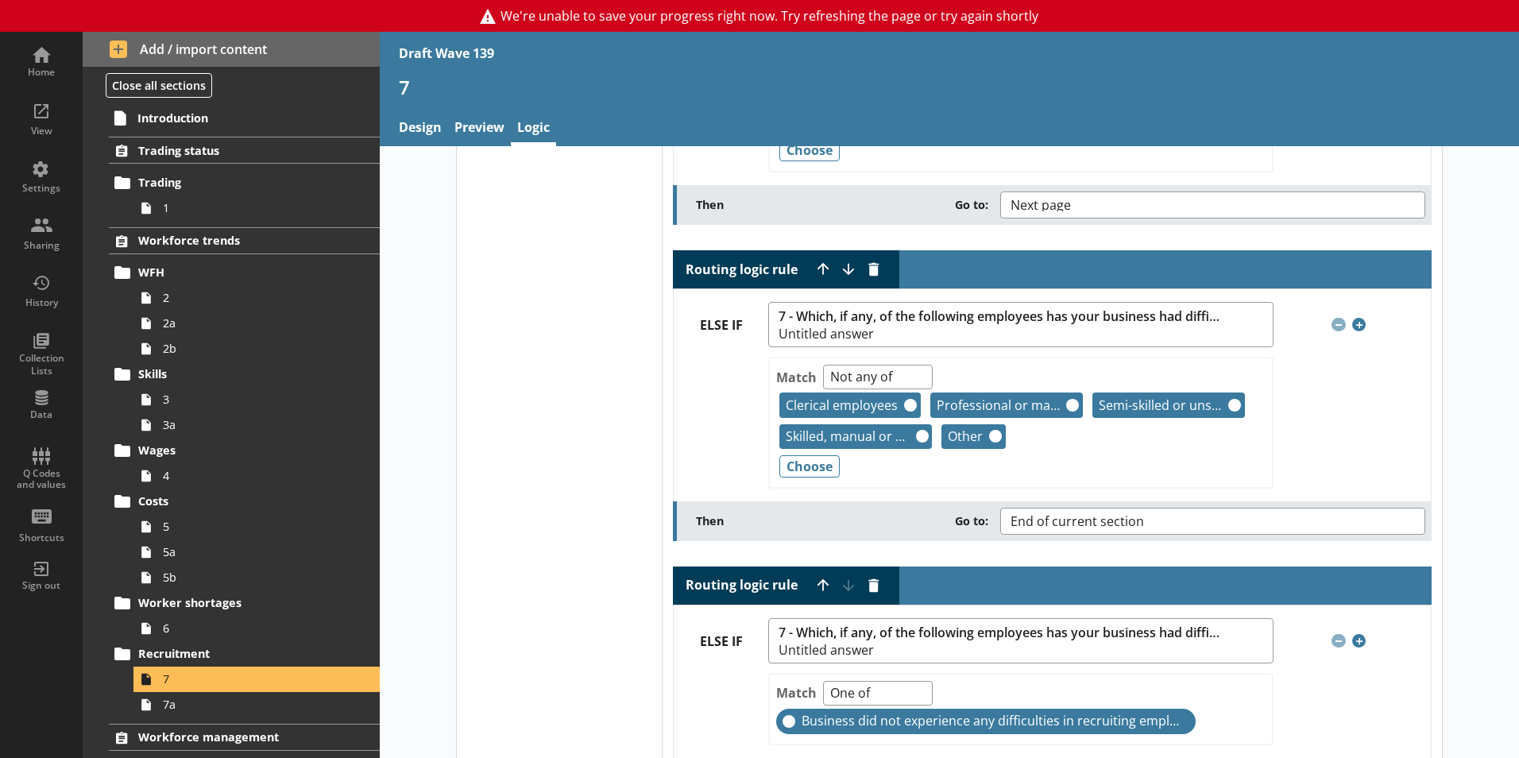
click at [931, 508] on div "Then Go to: End of current section" at bounding box center [1061, 521] width 730 height 27
click at [1190, 521] on button "End of current section" at bounding box center [1213, 521] width 425 height 27
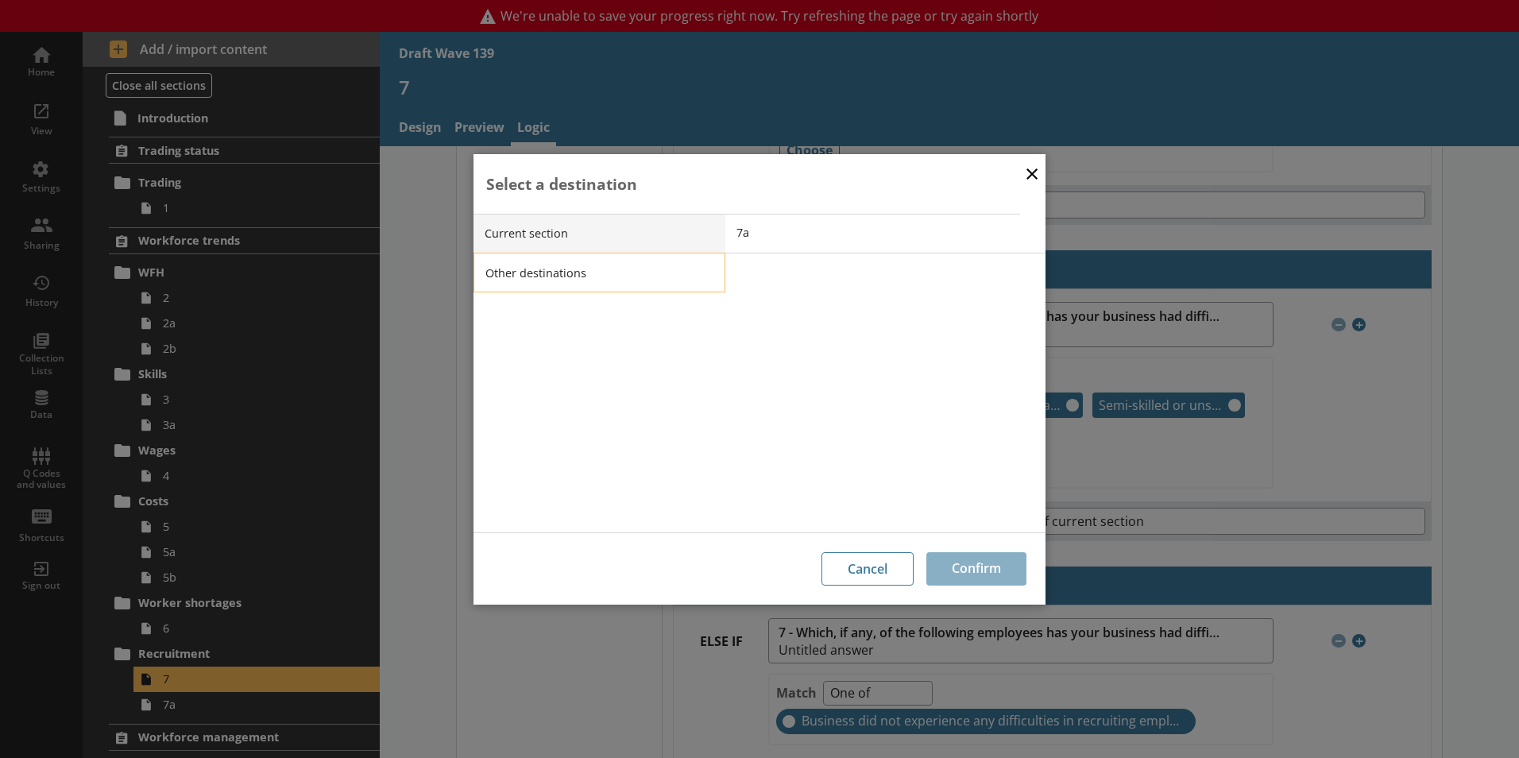
click at [689, 274] on li "Other destinations" at bounding box center [600, 273] width 252 height 40
click at [807, 279] on span "End of current section" at bounding box center [897, 272] width 320 height 15
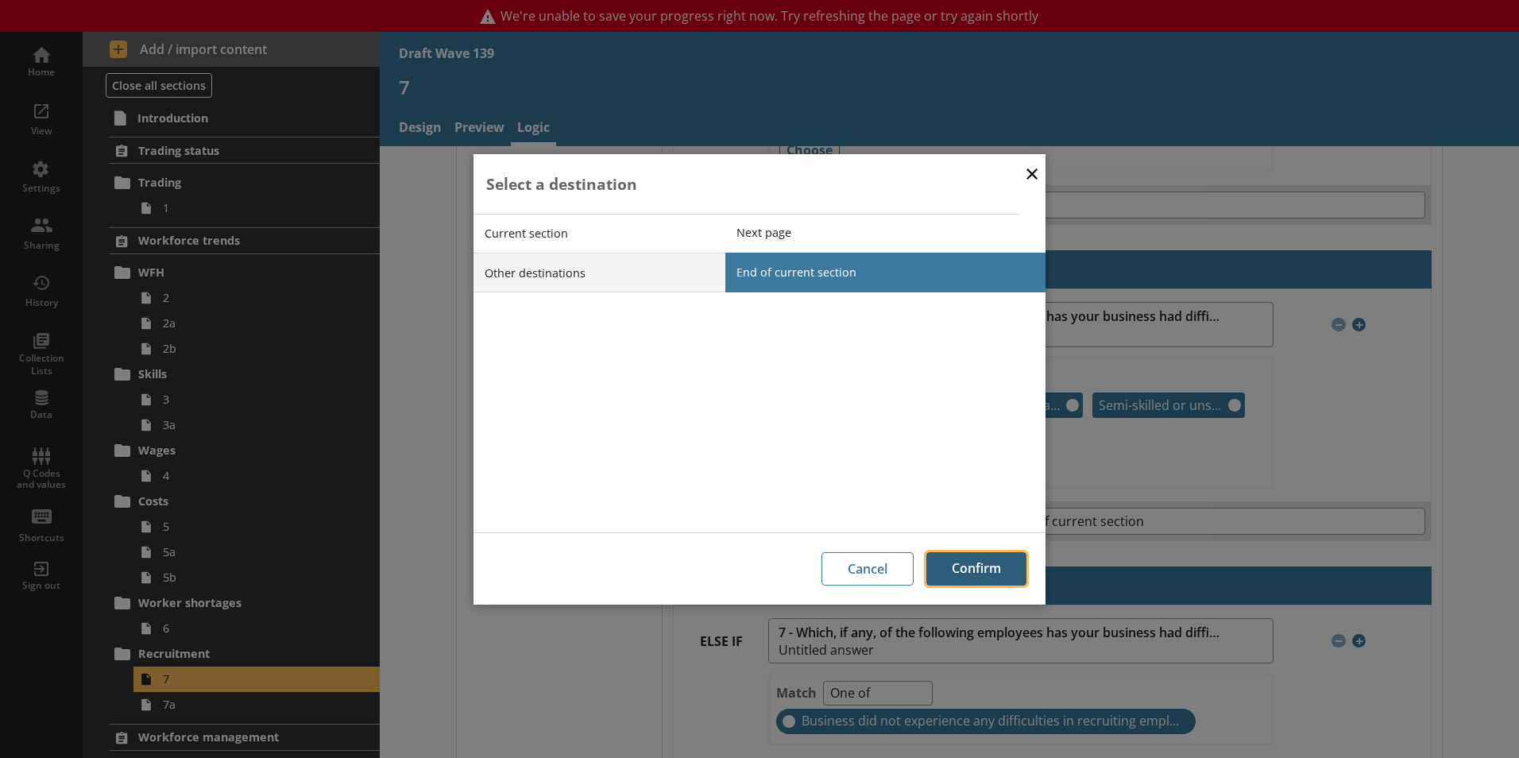
click at [982, 572] on button "Confirm" at bounding box center [977, 568] width 100 height 33
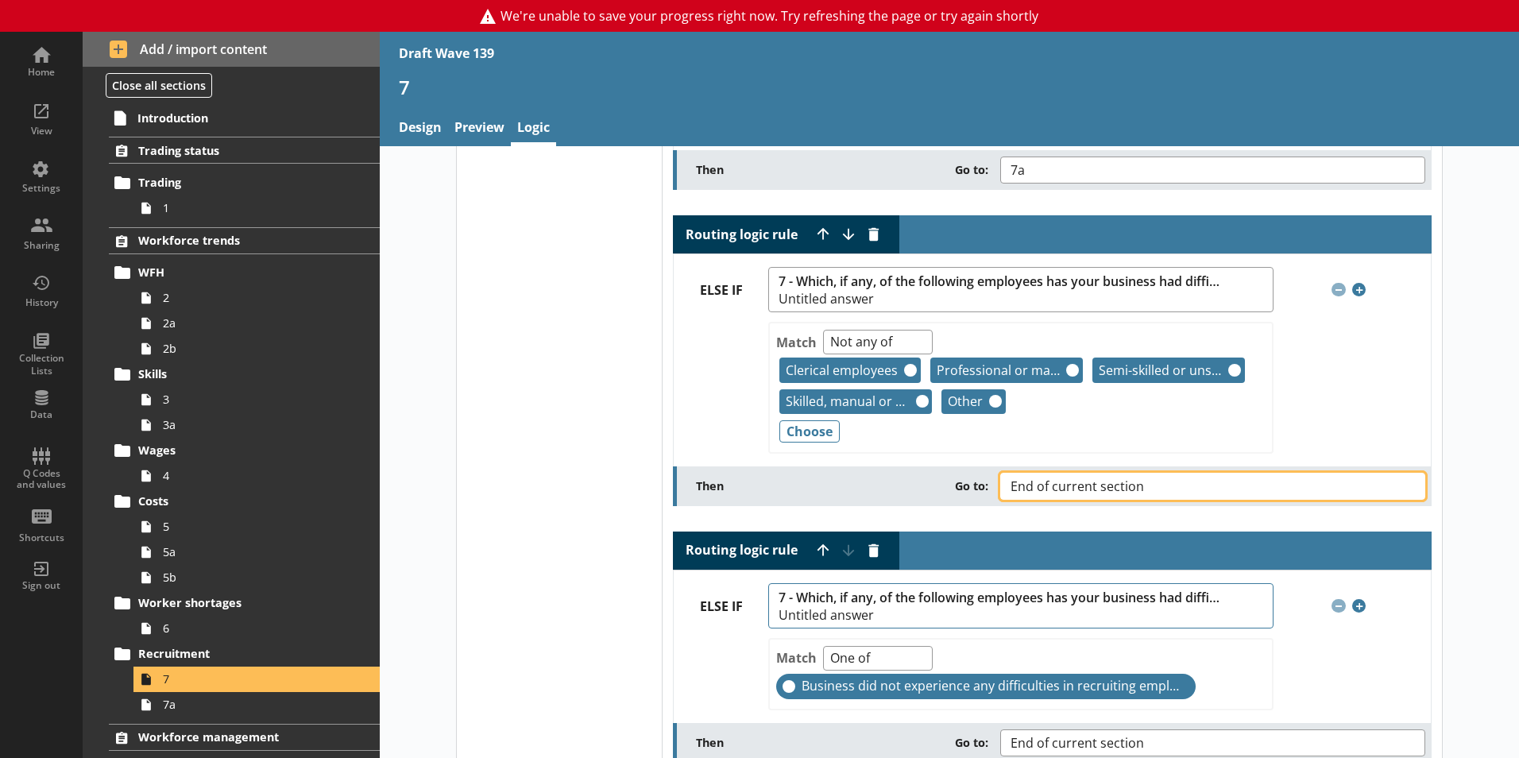
scroll to position [269, 0]
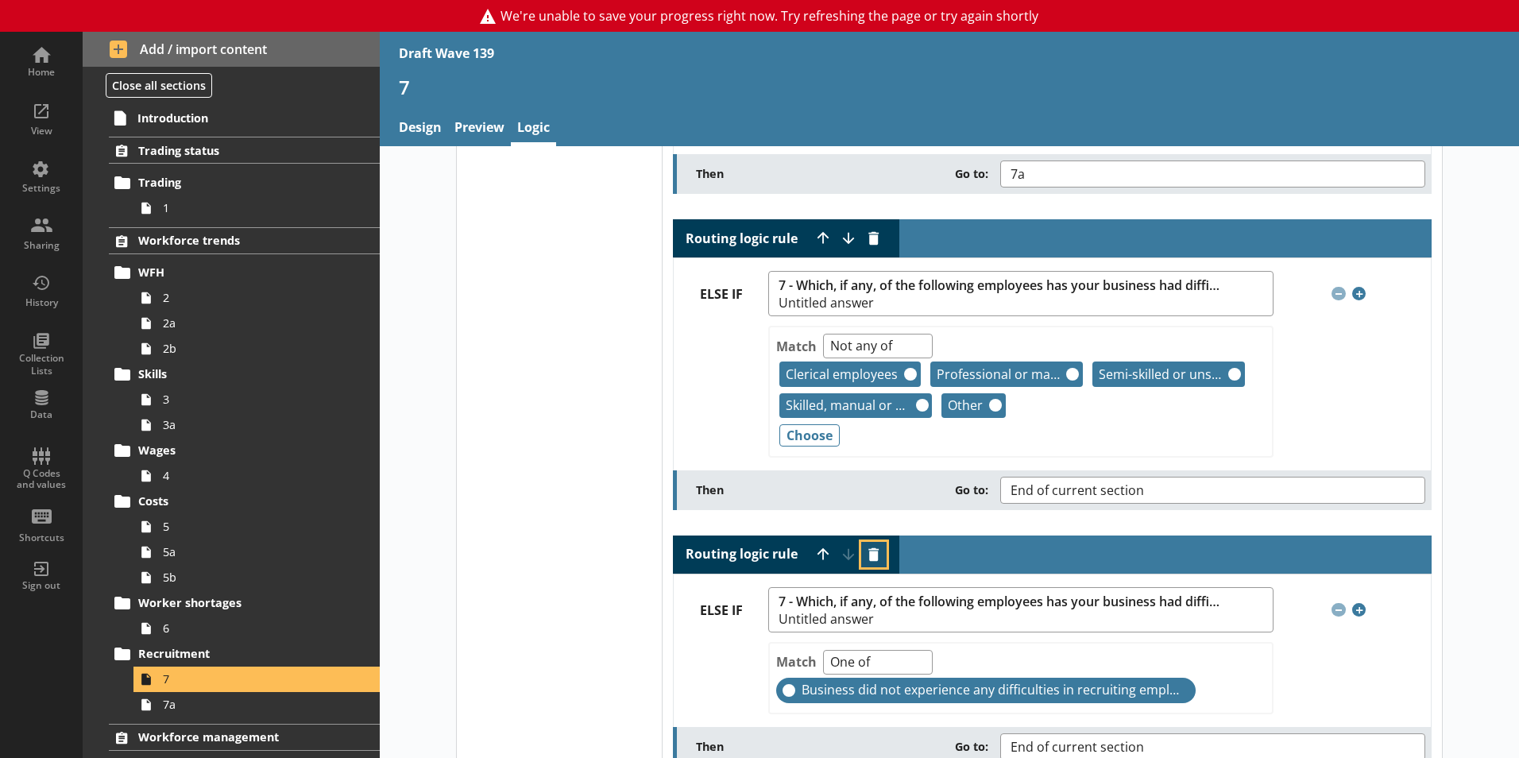
click at [862, 555] on button "Delete routing rule" at bounding box center [873, 554] width 25 height 25
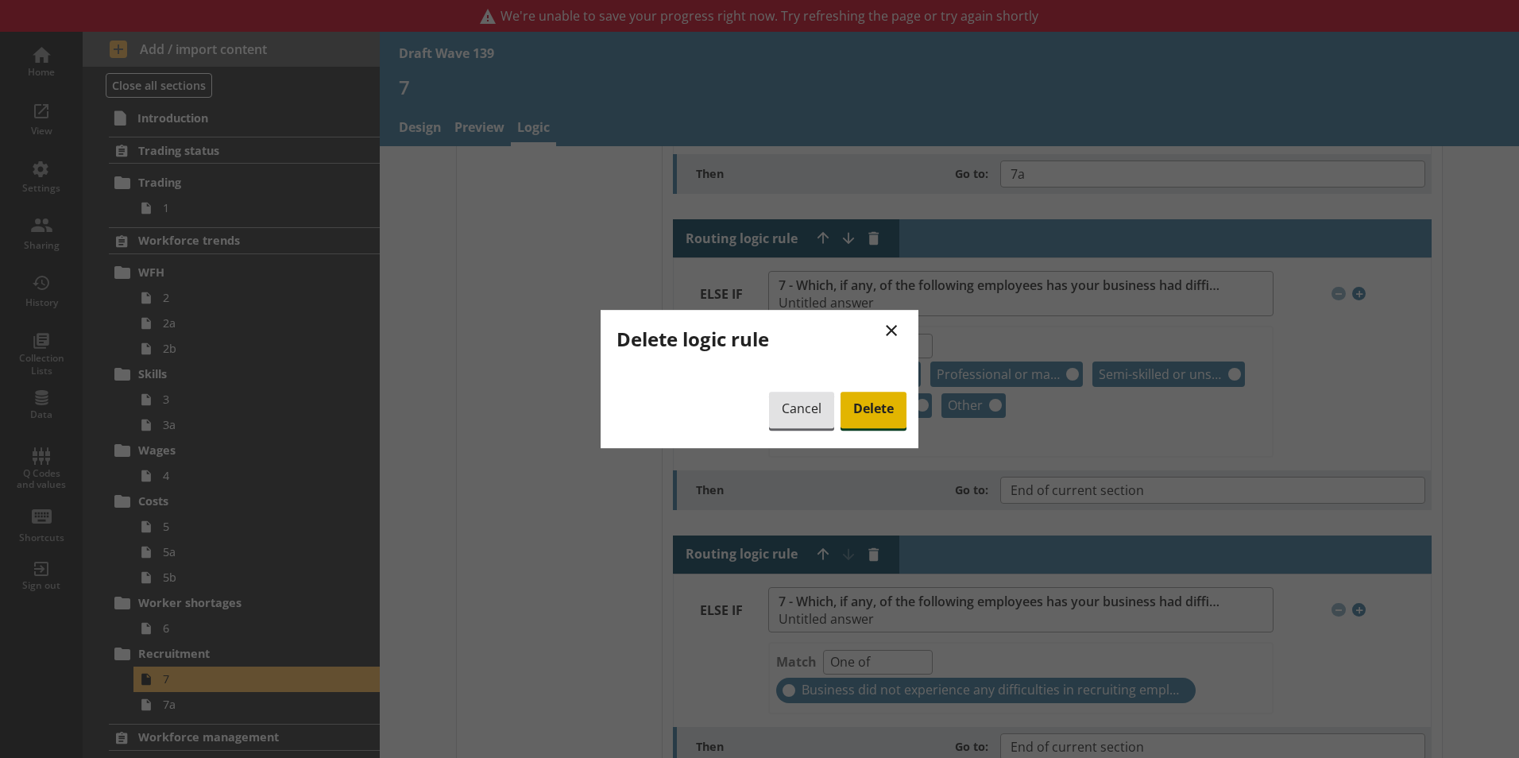
click at [878, 402] on span "Delete" at bounding box center [874, 410] width 66 height 37
click at [881, 411] on span "Delete" at bounding box center [874, 410] width 66 height 37
click at [889, 337] on button "×" at bounding box center [891, 330] width 29 height 36
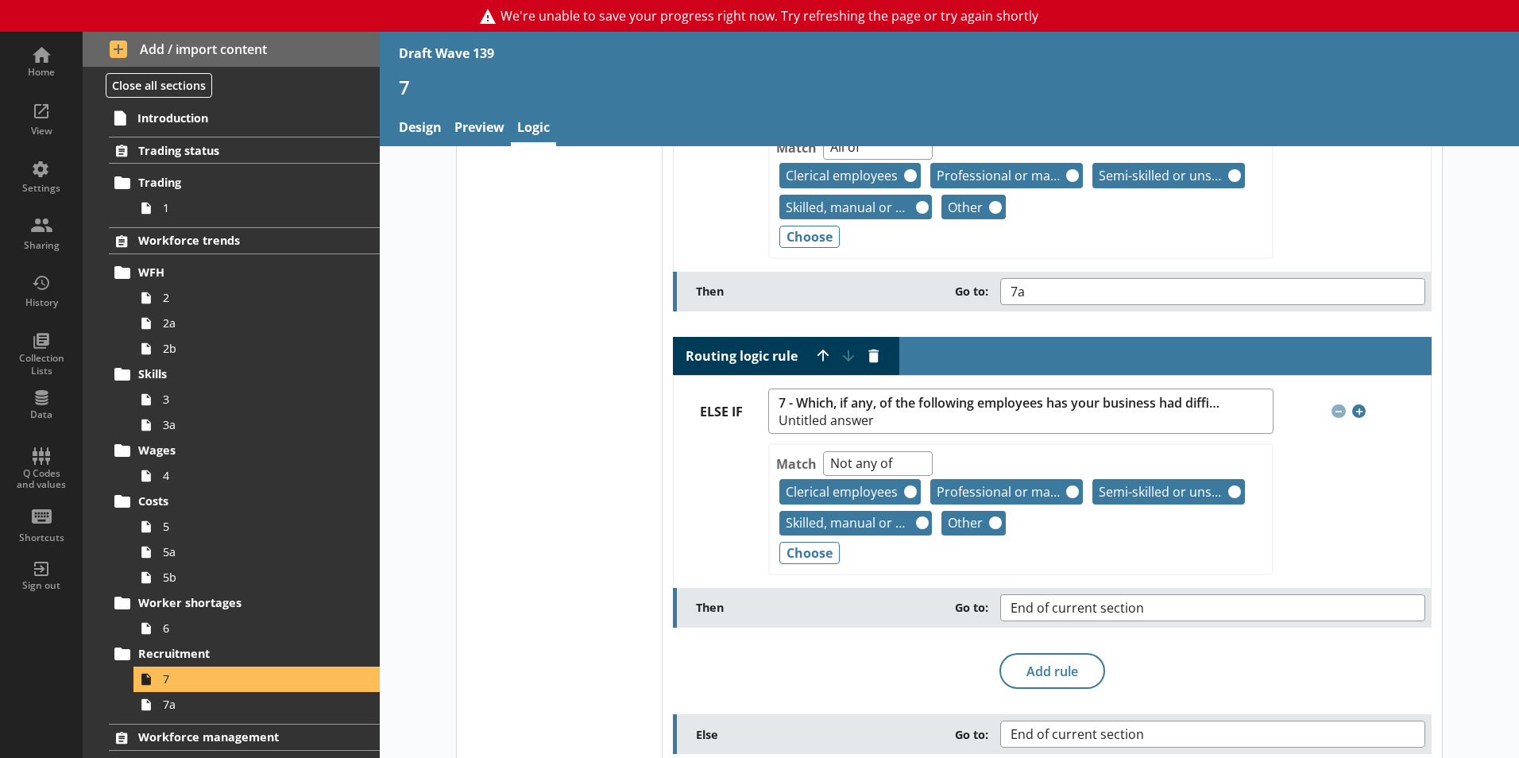
scroll to position [172, 0]
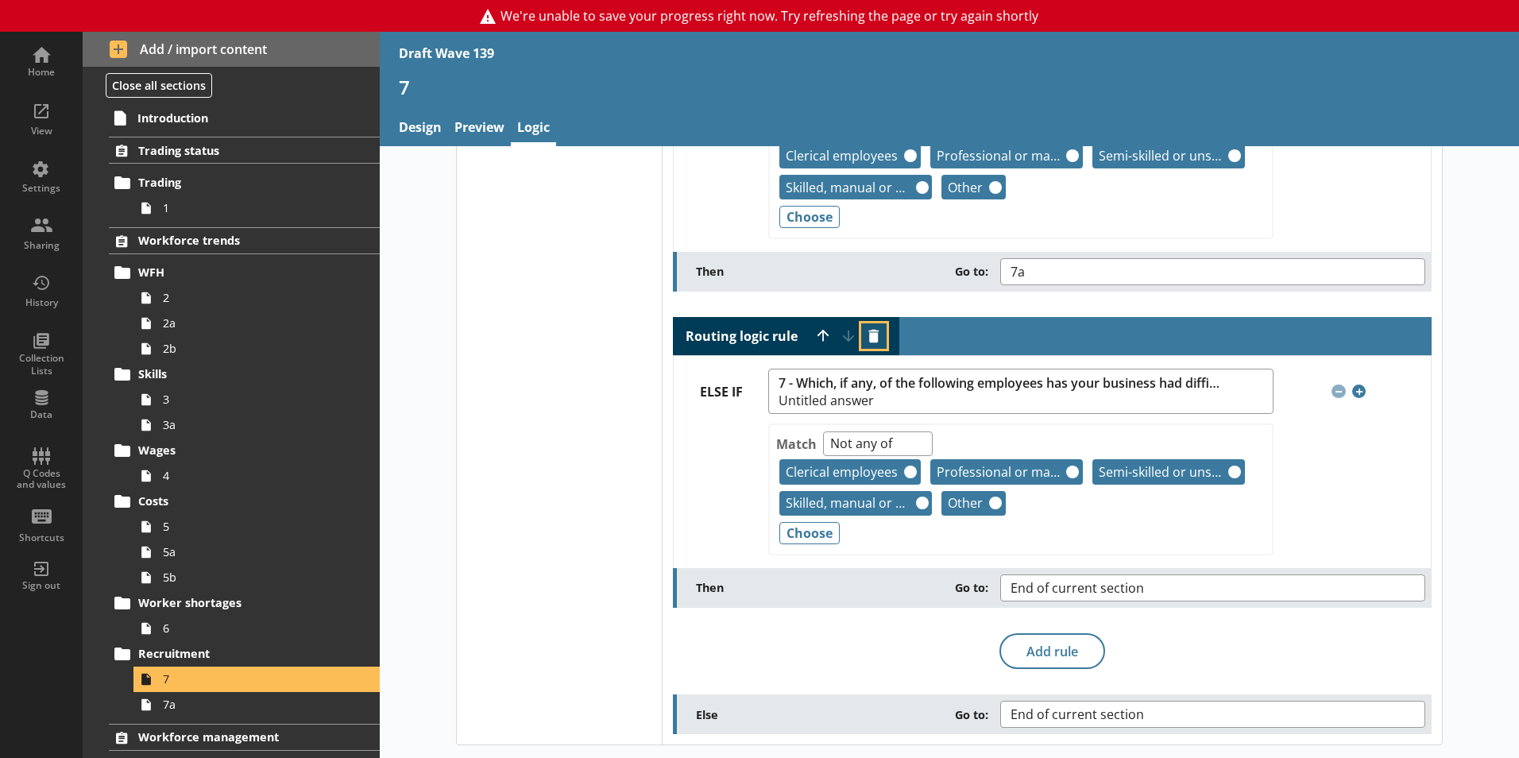
click at [864, 328] on button "Delete routing rule" at bounding box center [873, 335] width 25 height 25
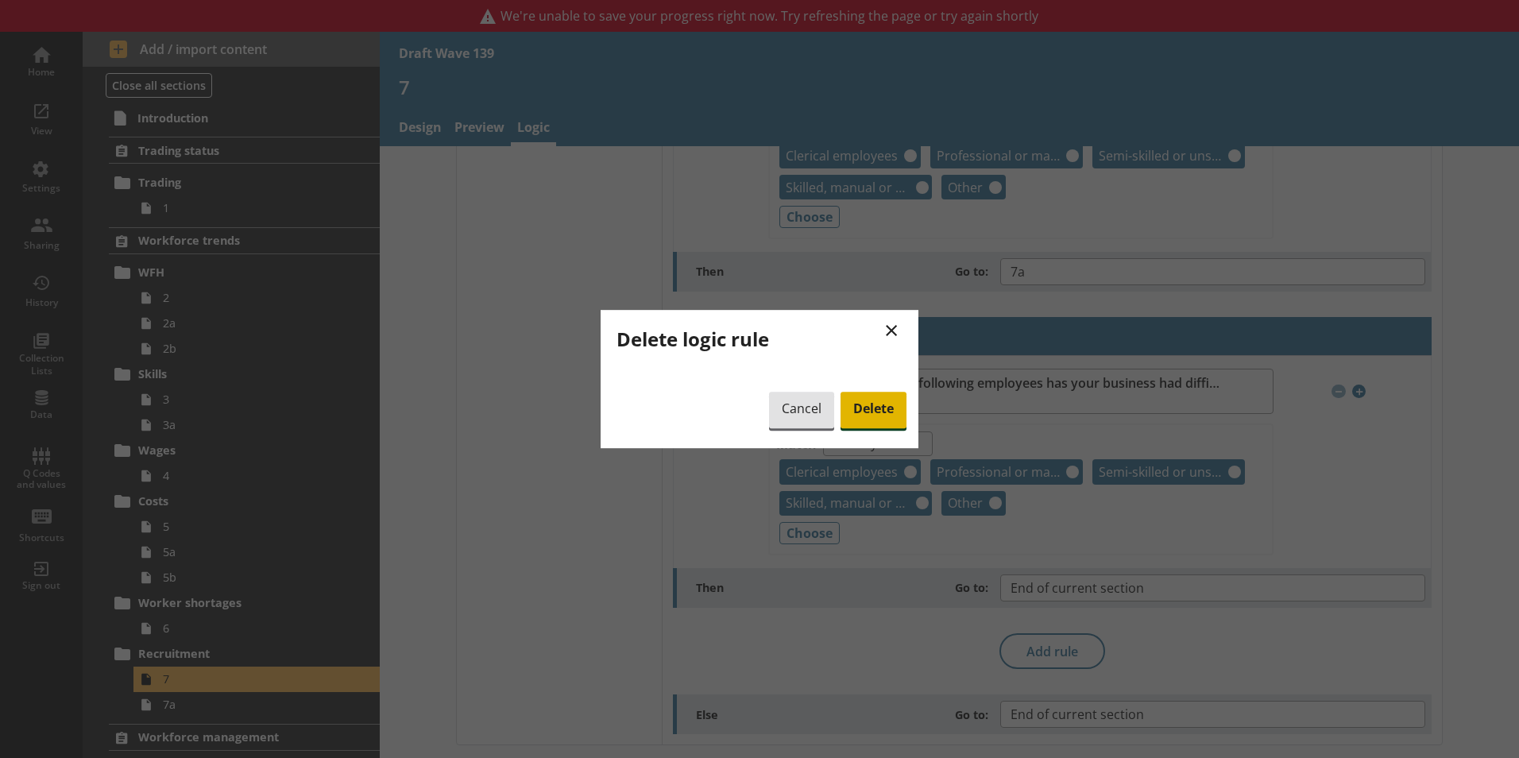
click at [869, 404] on span "Delete" at bounding box center [874, 410] width 66 height 37
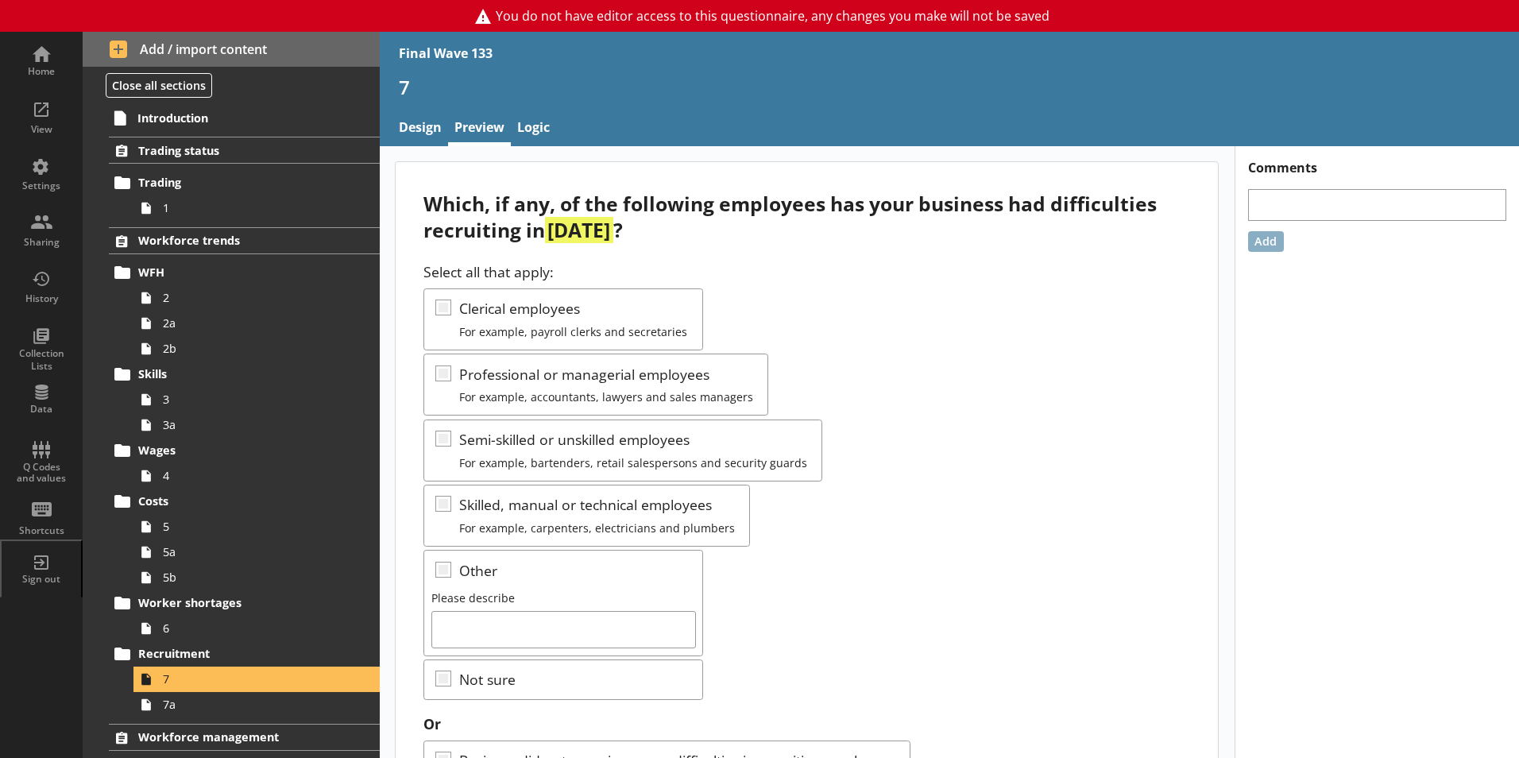
scroll to position [79, 0]
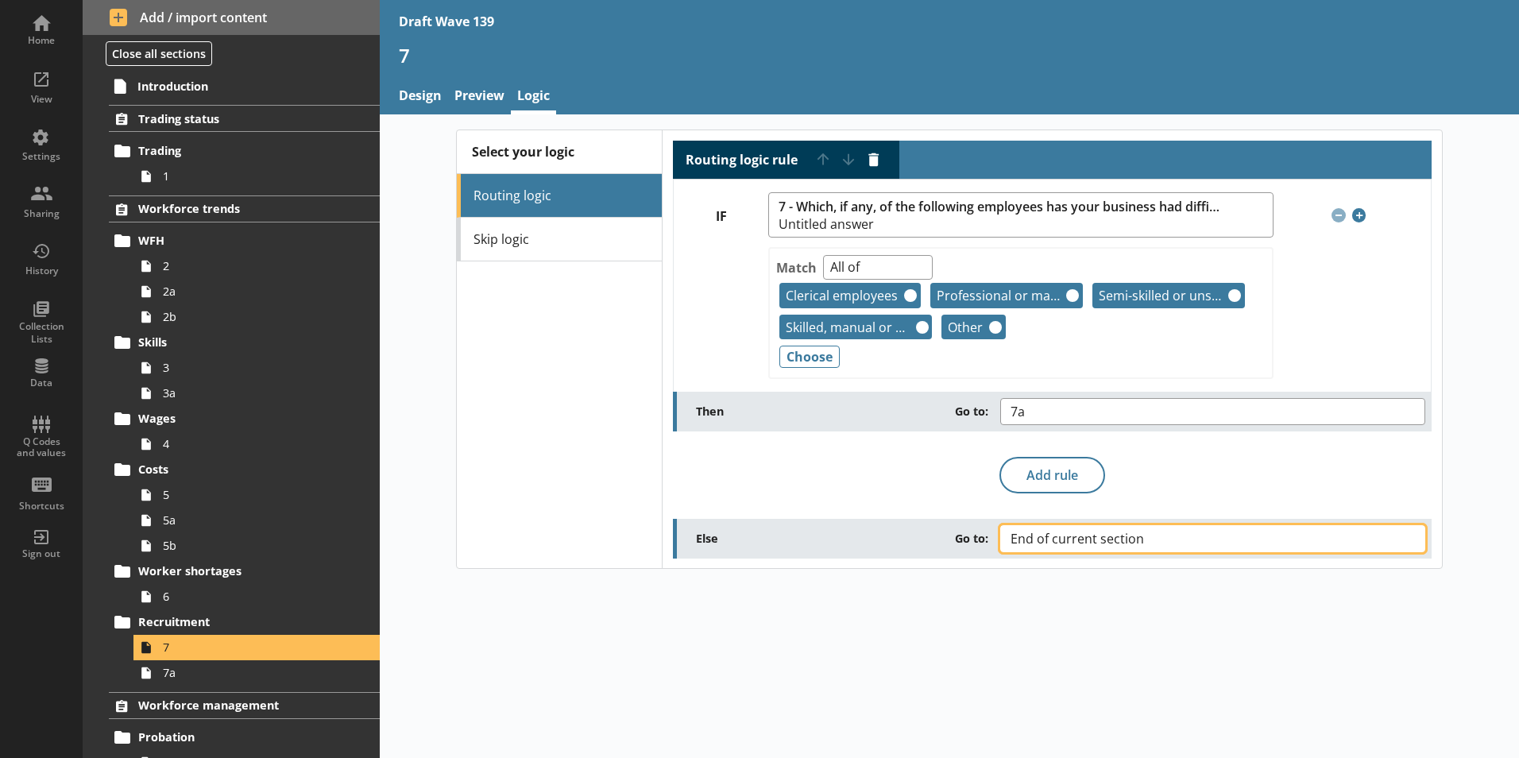
click at [1415, 538] on button "End of current section" at bounding box center [1213, 538] width 425 height 27
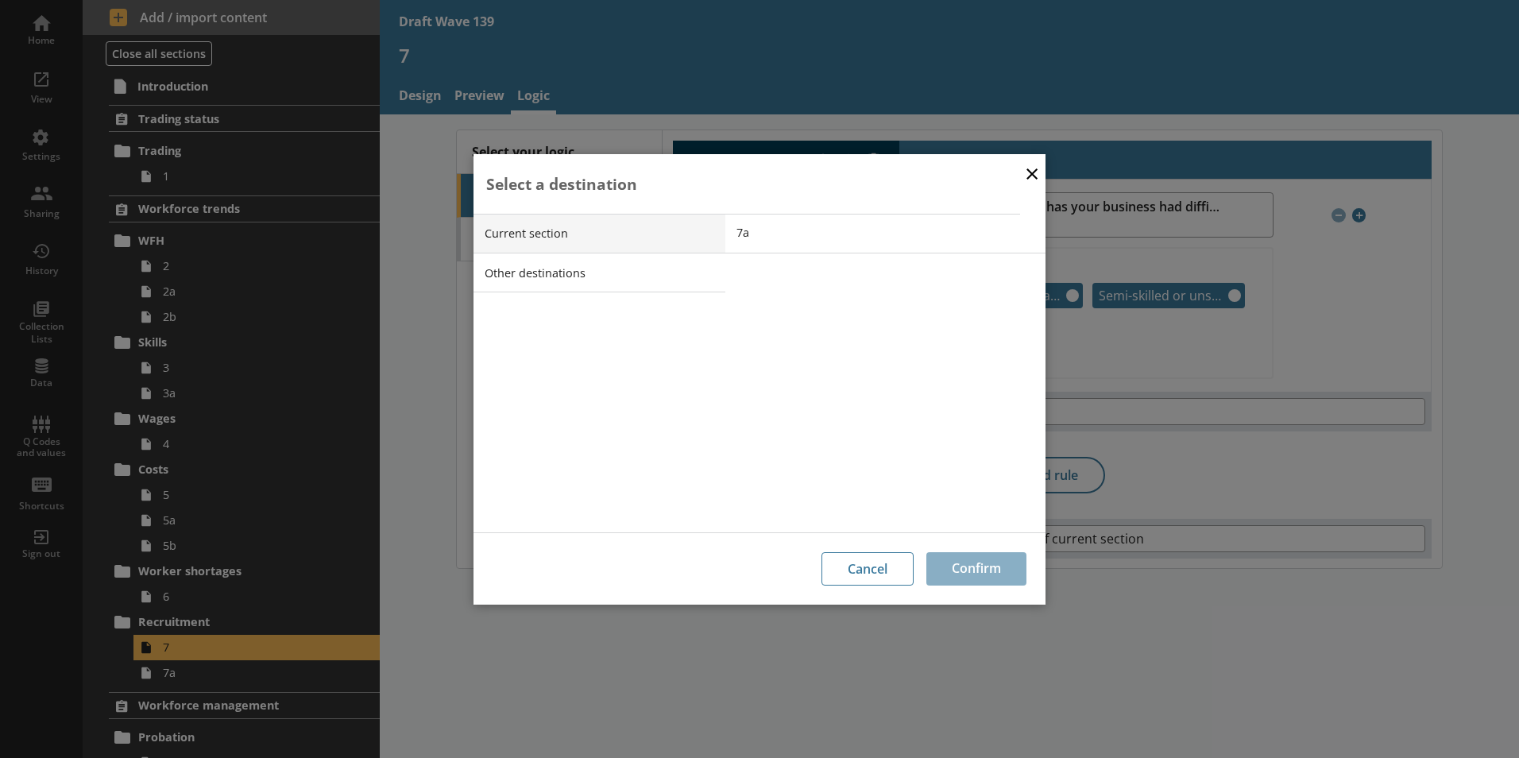
click at [1413, 536] on div "× Select a destination Current section Other destinations 7a Cancel Confirm" at bounding box center [759, 379] width 1519 height 758
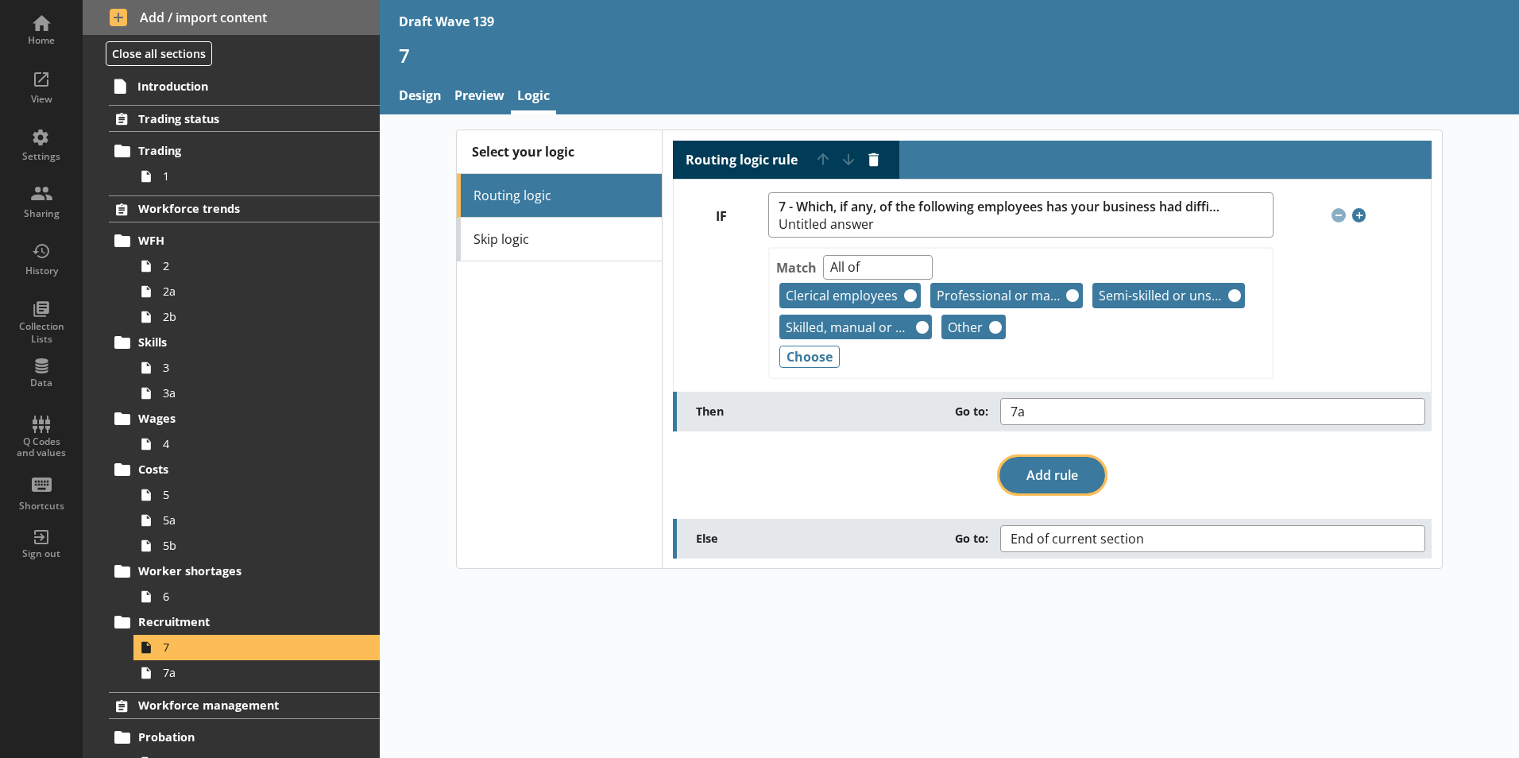
click at [1049, 471] on button "Add rule" at bounding box center [1053, 475] width 106 height 37
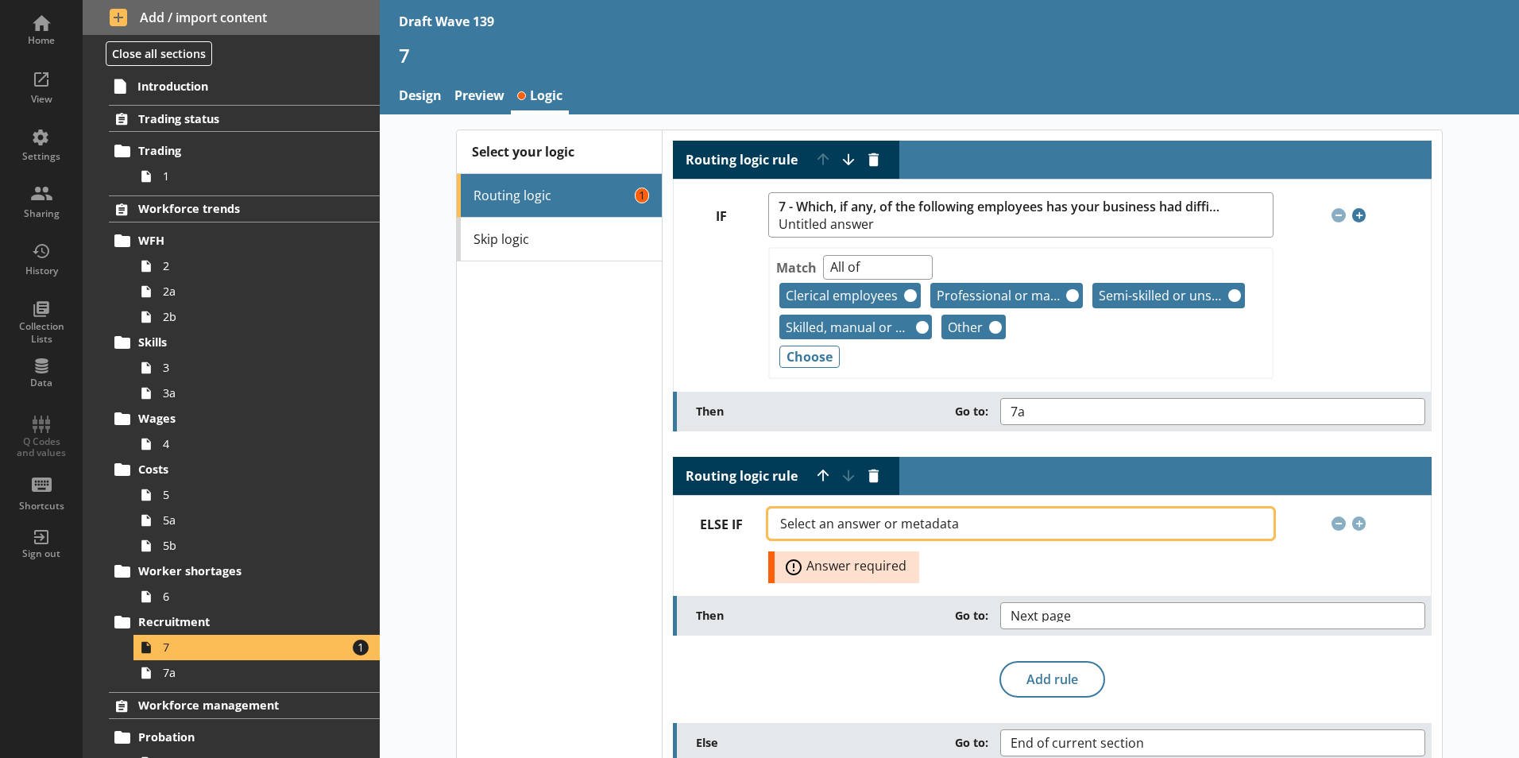
click at [1245, 522] on button "Select an answer or metadata" at bounding box center [1020, 524] width 505 height 30
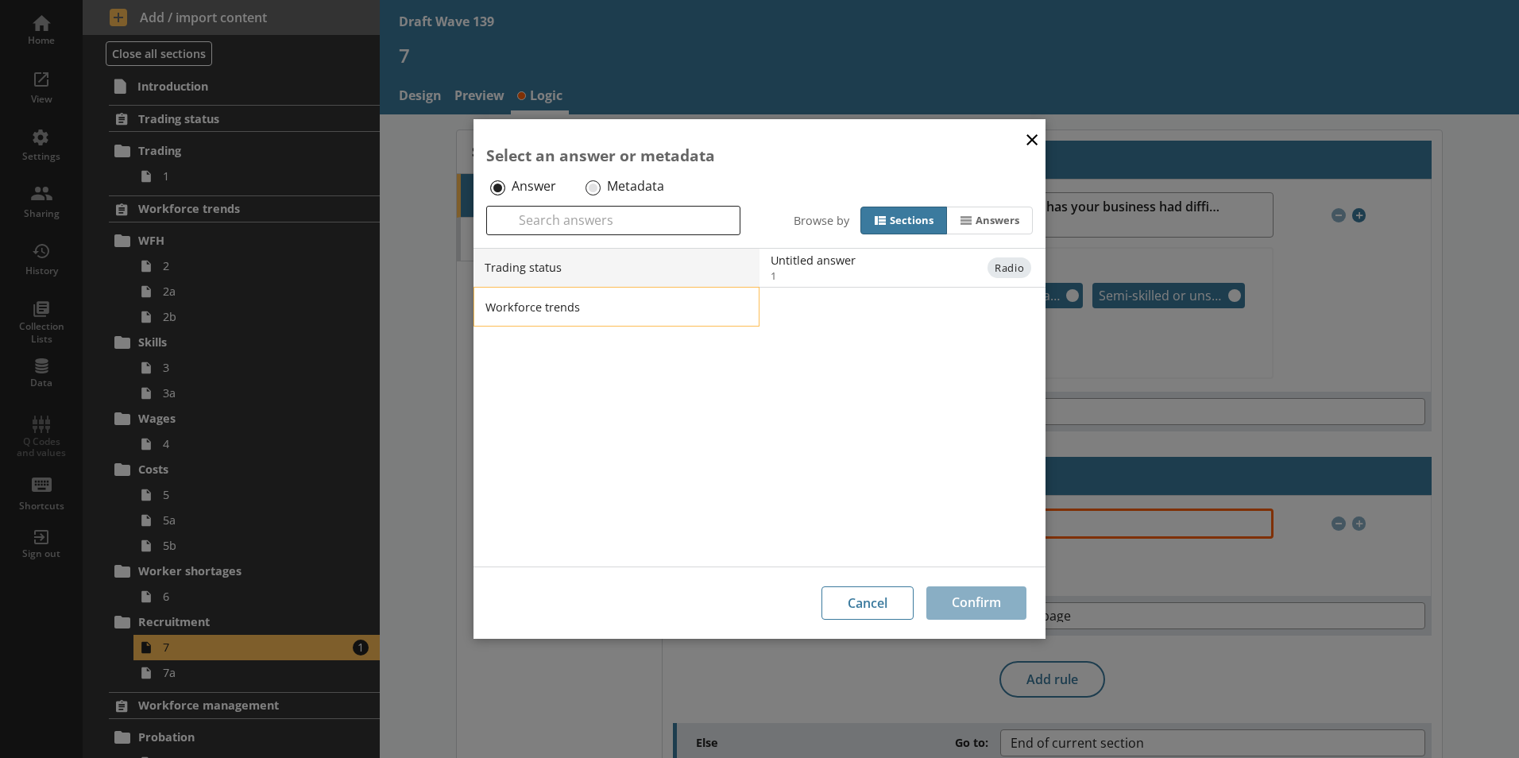
click at [520, 304] on li "Workforce trends" at bounding box center [617, 307] width 286 height 40
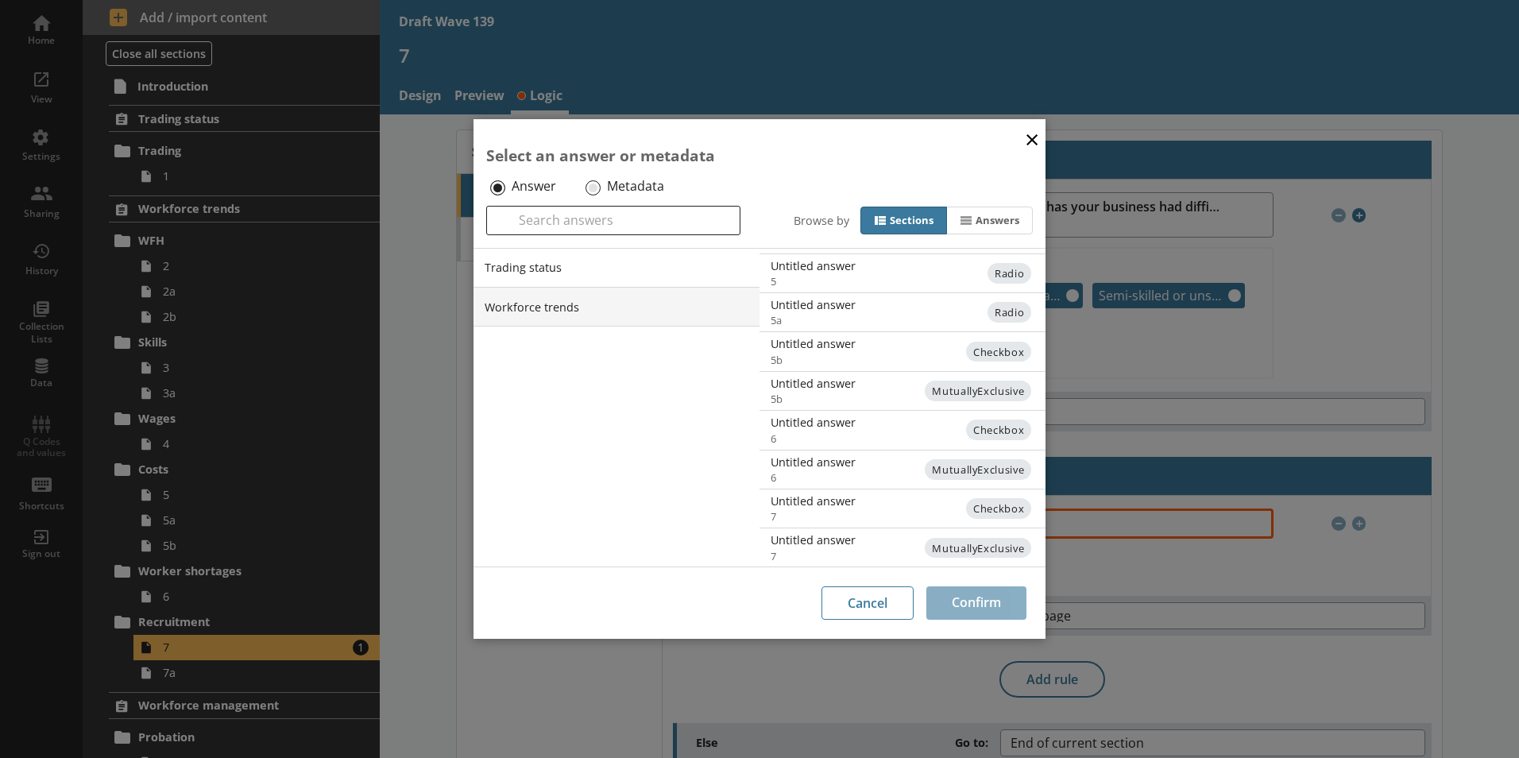
scroll to position [389, 0]
click at [968, 541] on span "MutuallyExclusive" at bounding box center [977, 546] width 106 height 21
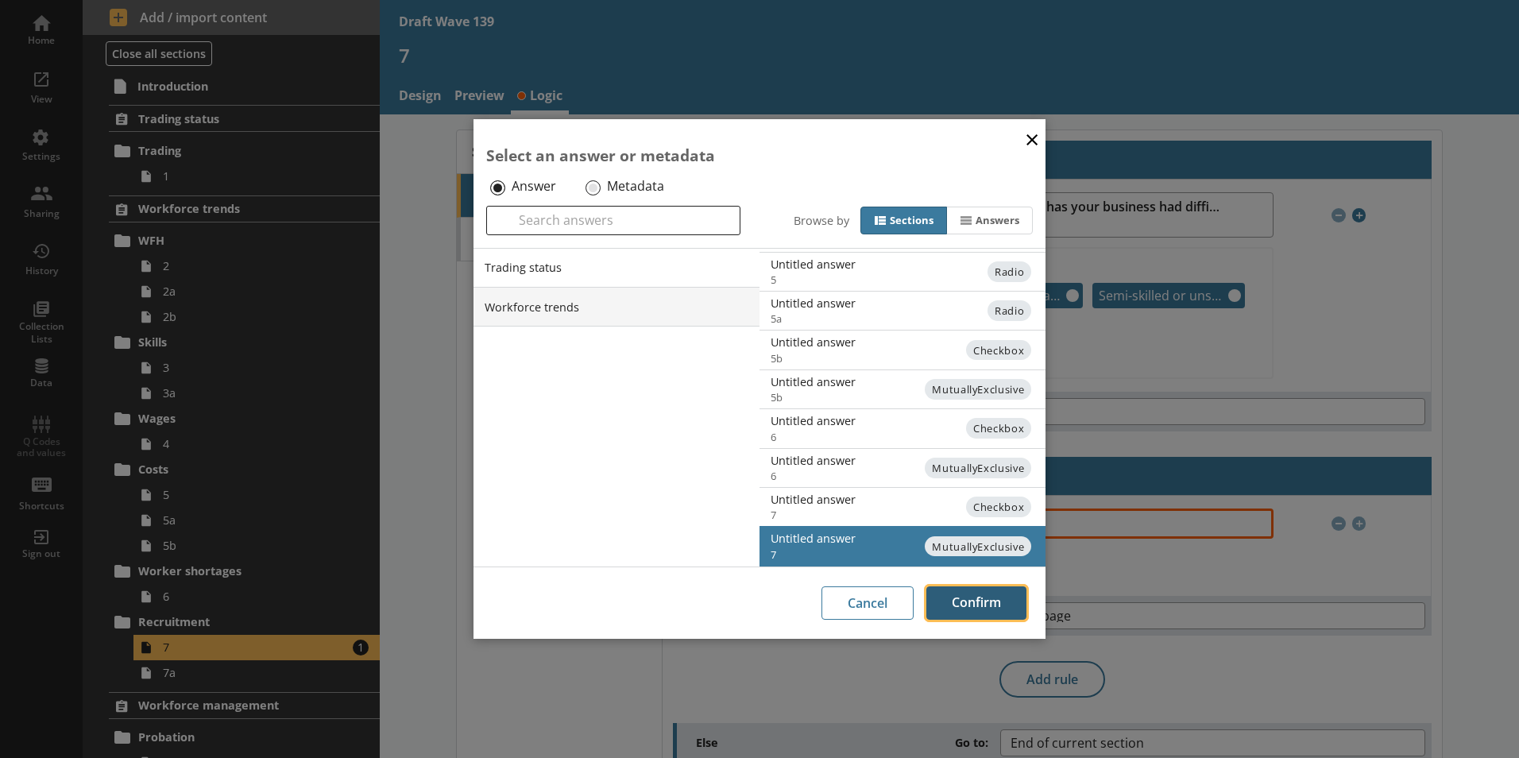
click at [997, 608] on button "Confirm" at bounding box center [977, 602] width 100 height 33
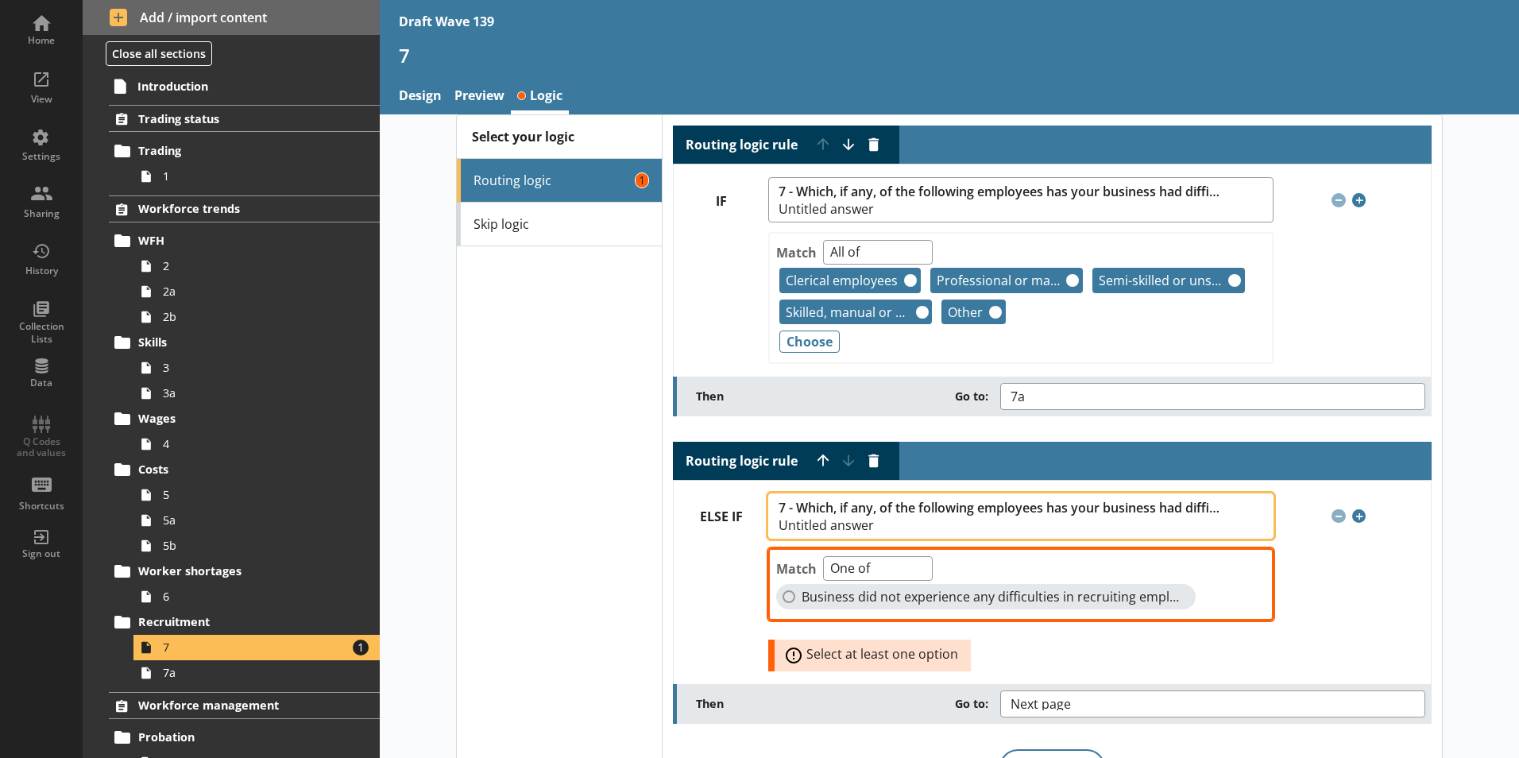
scroll to position [28, 0]
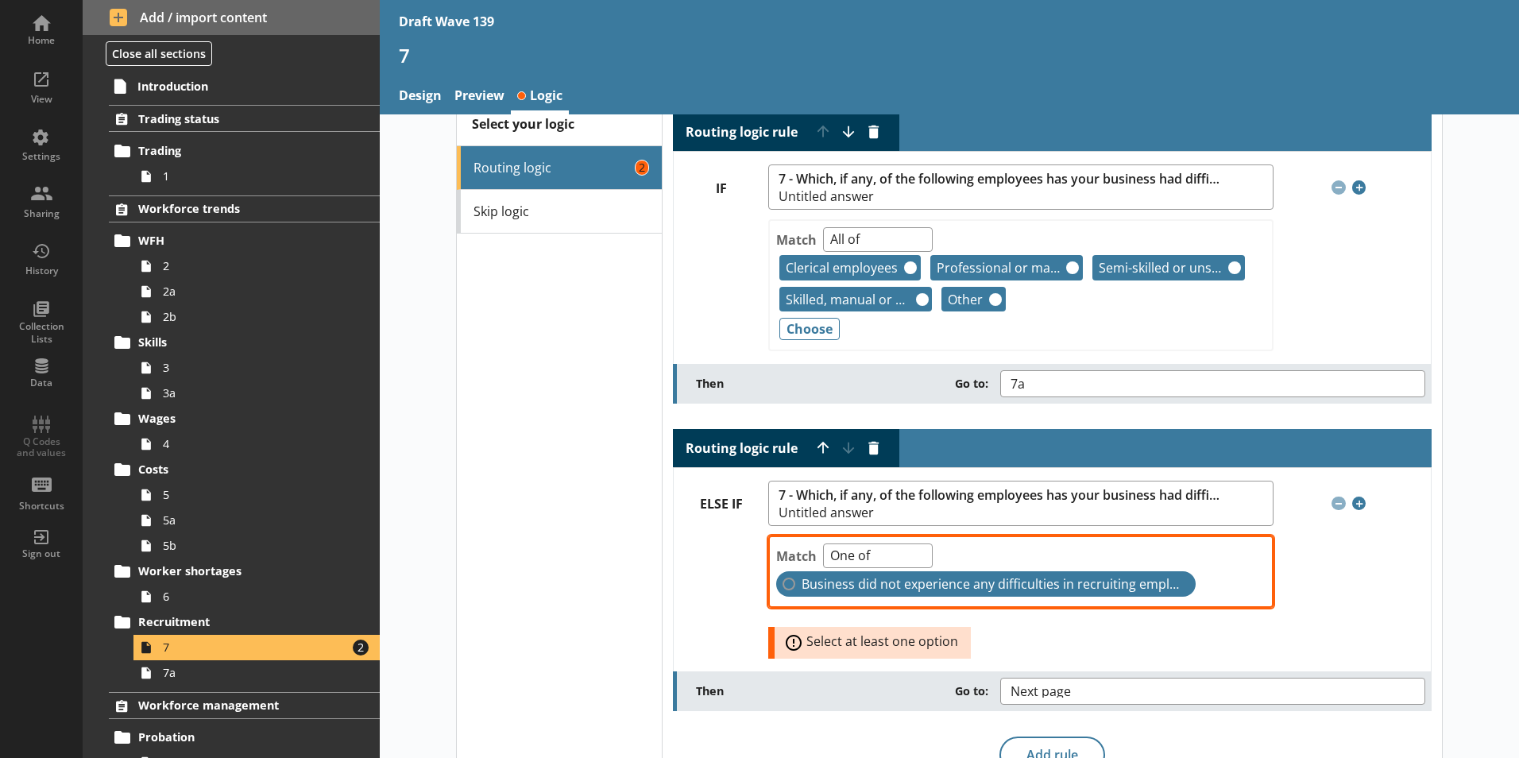
click at [781, 583] on label "Business did not experience any difficulties in recruiting employees" at bounding box center [986, 583] width 420 height 25
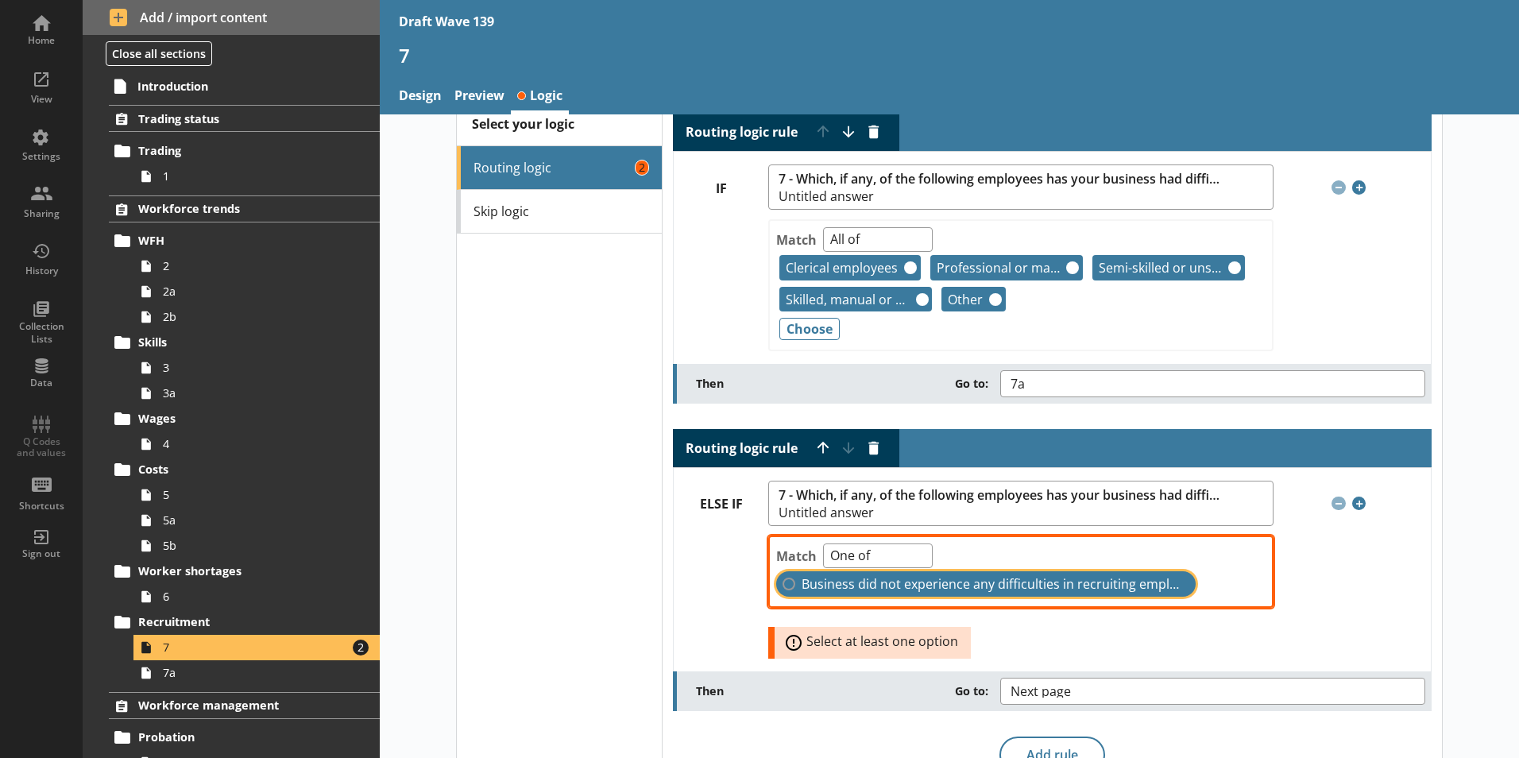
click at [783, 583] on input "Business did not experience any difficulties in recruiting employees" at bounding box center [789, 584] width 13 height 13
checkbox input "true"
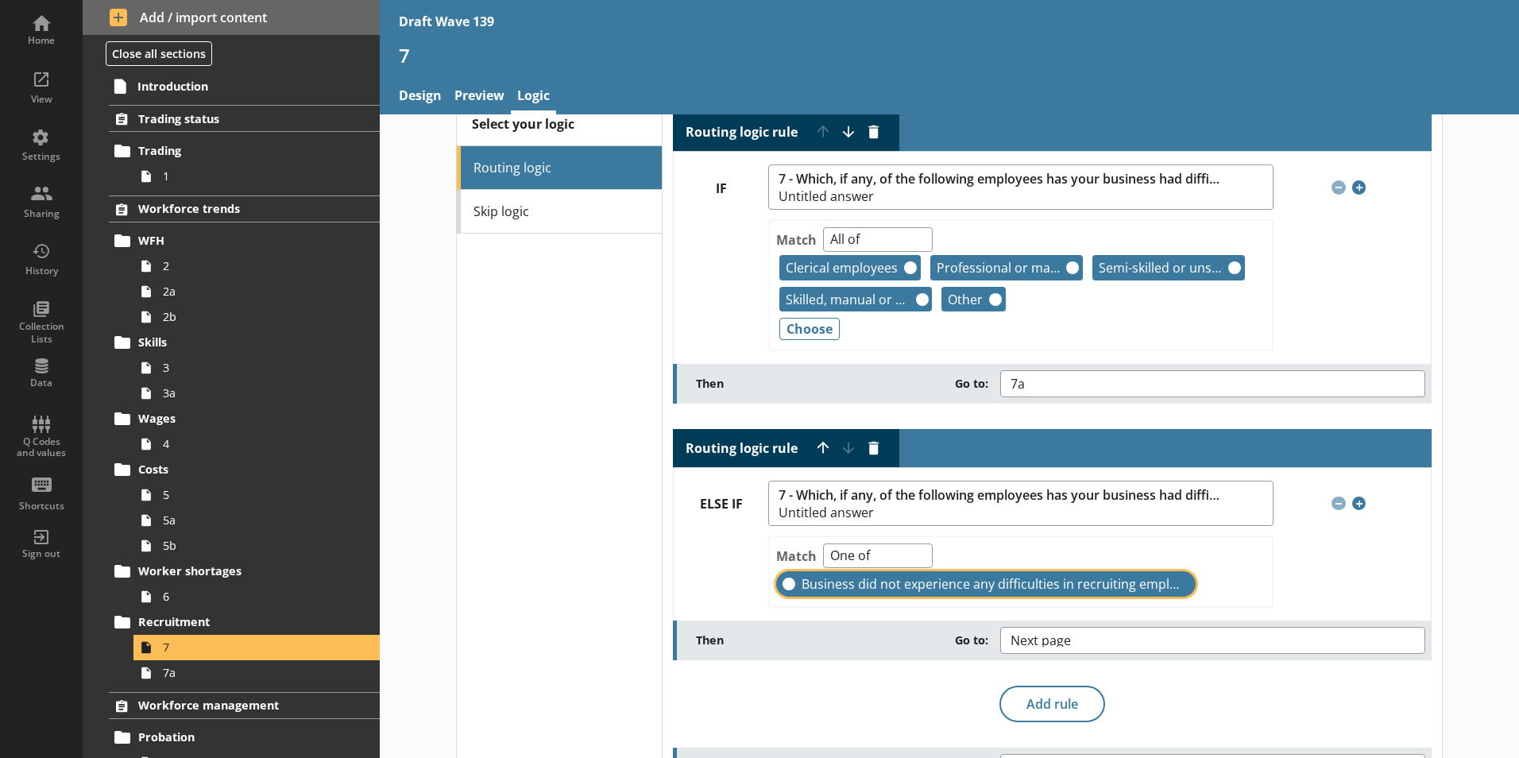
scroll to position [80, 0]
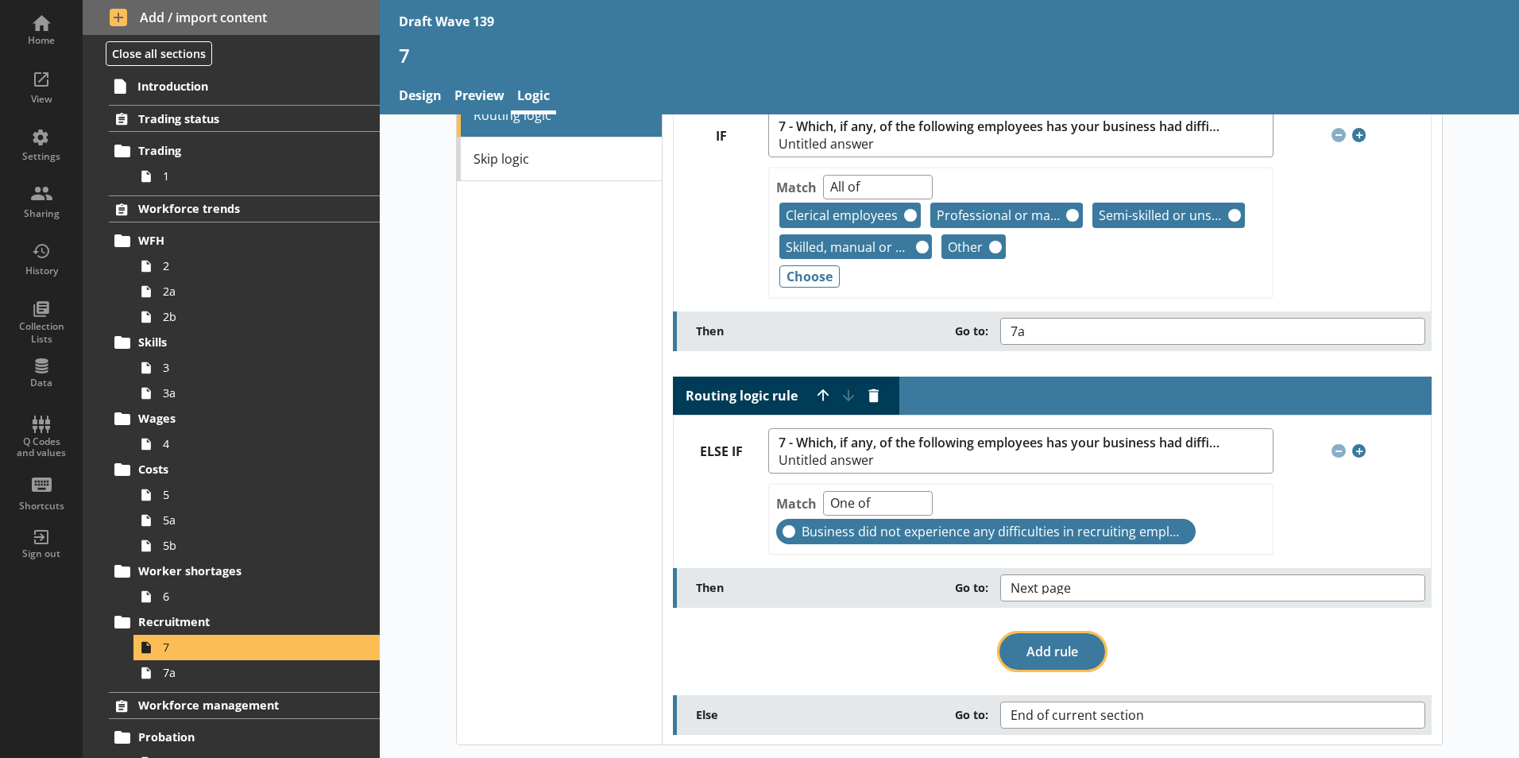
click at [1034, 653] on button "Add rule" at bounding box center [1053, 651] width 106 height 37
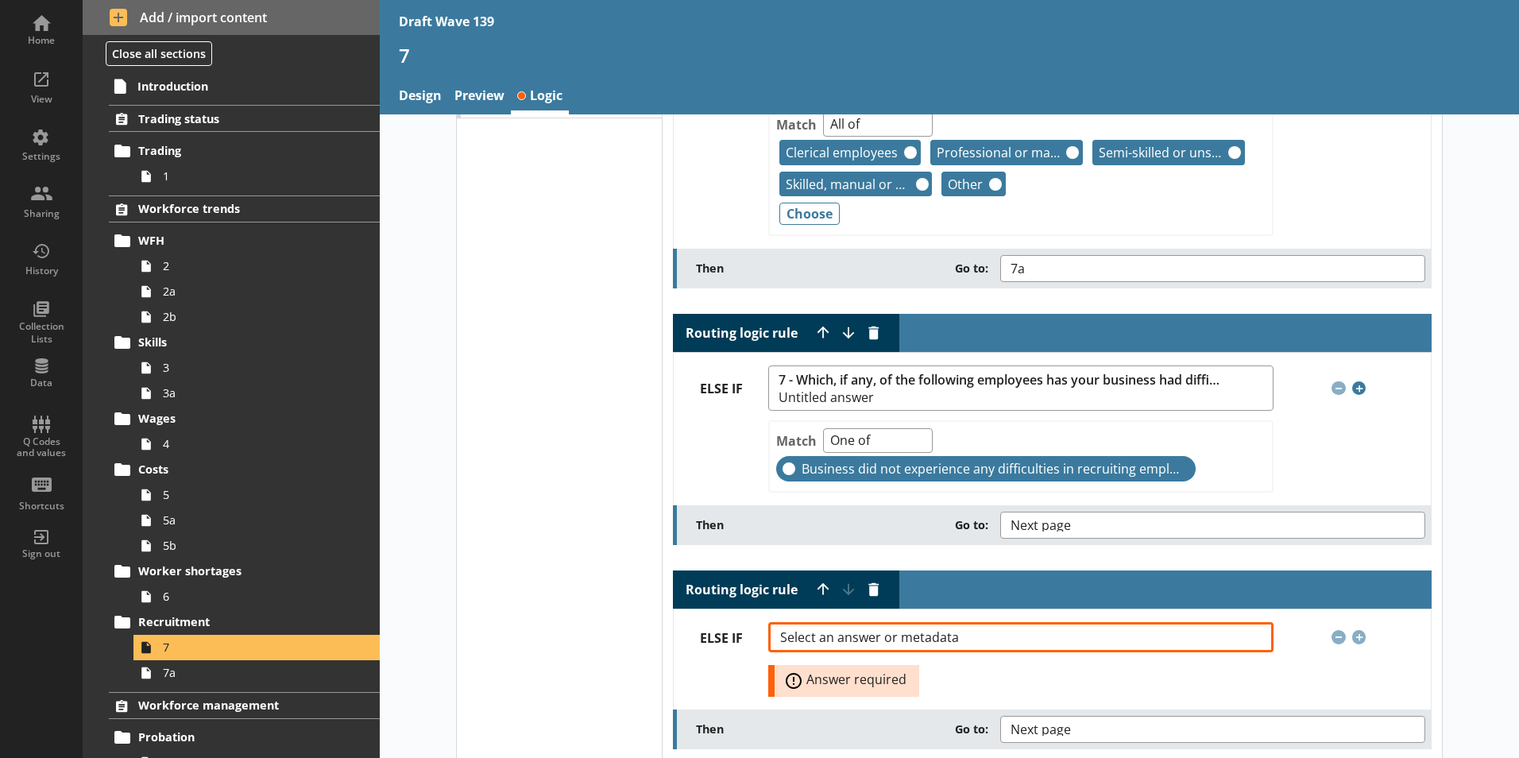
scroll to position [239, 0]
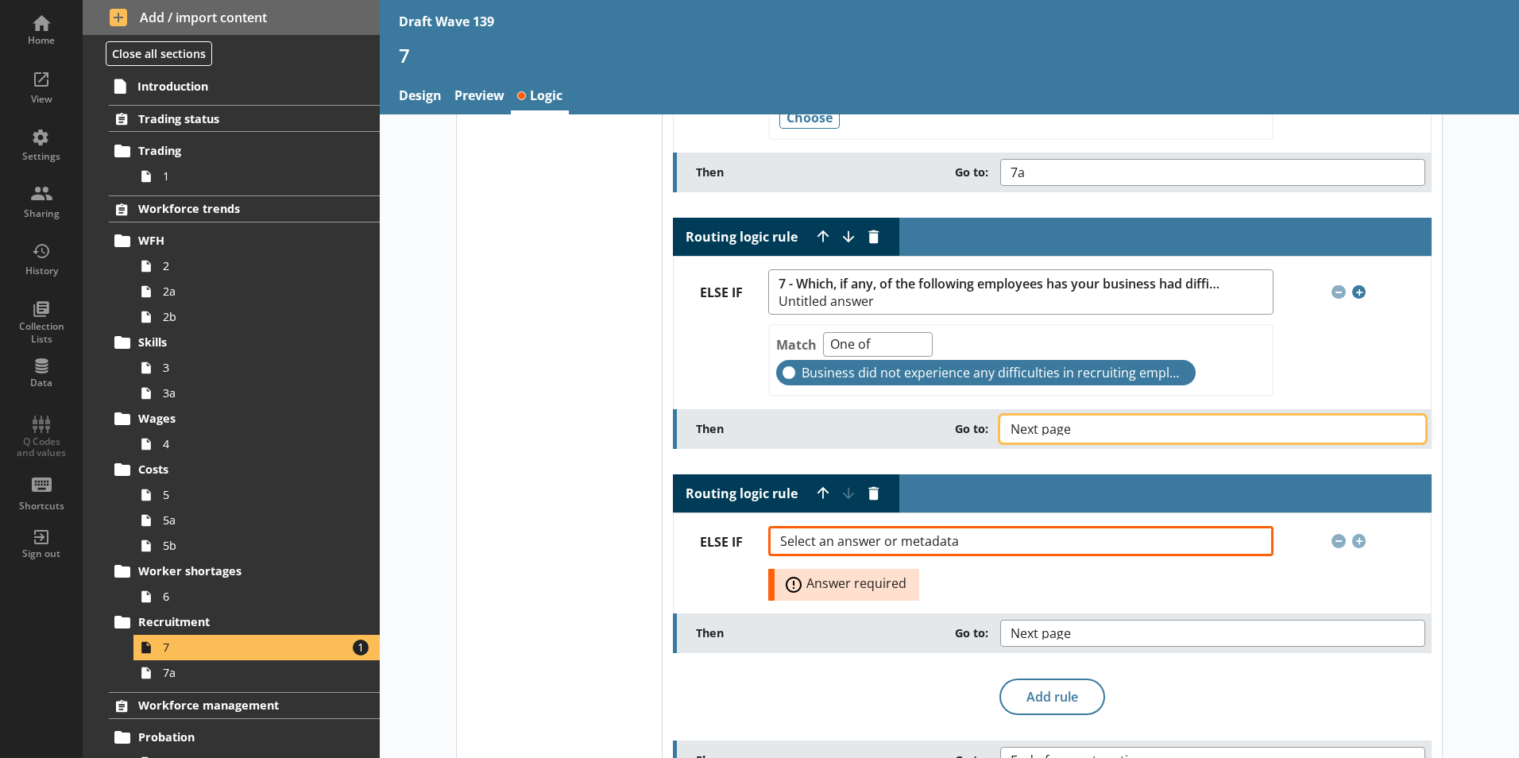
click at [1411, 429] on button "Next page" at bounding box center [1213, 429] width 425 height 27
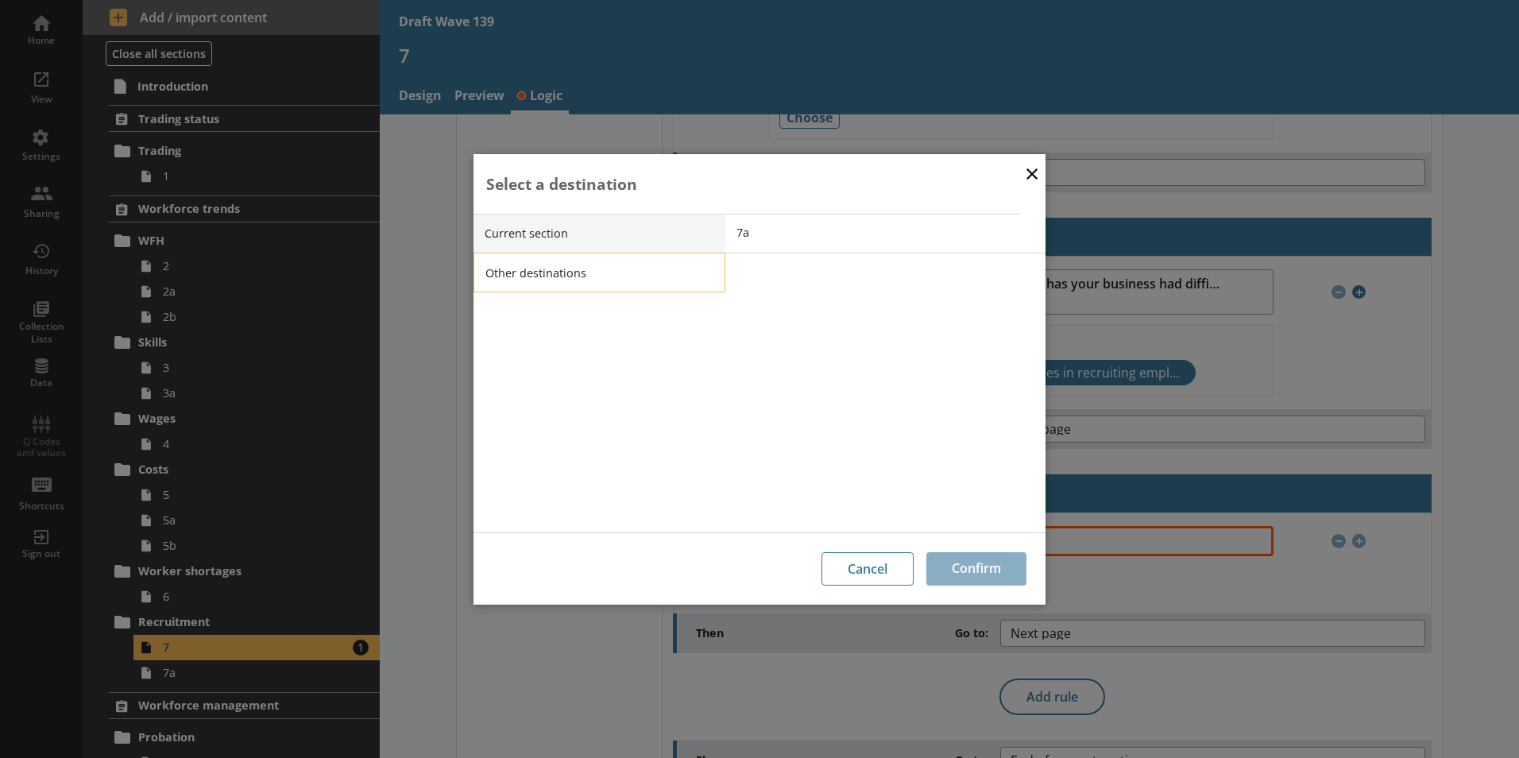
click at [583, 272] on li "Other destinations" at bounding box center [600, 273] width 252 height 40
click at [766, 281] on div "End of current section" at bounding box center [882, 273] width 290 height 16
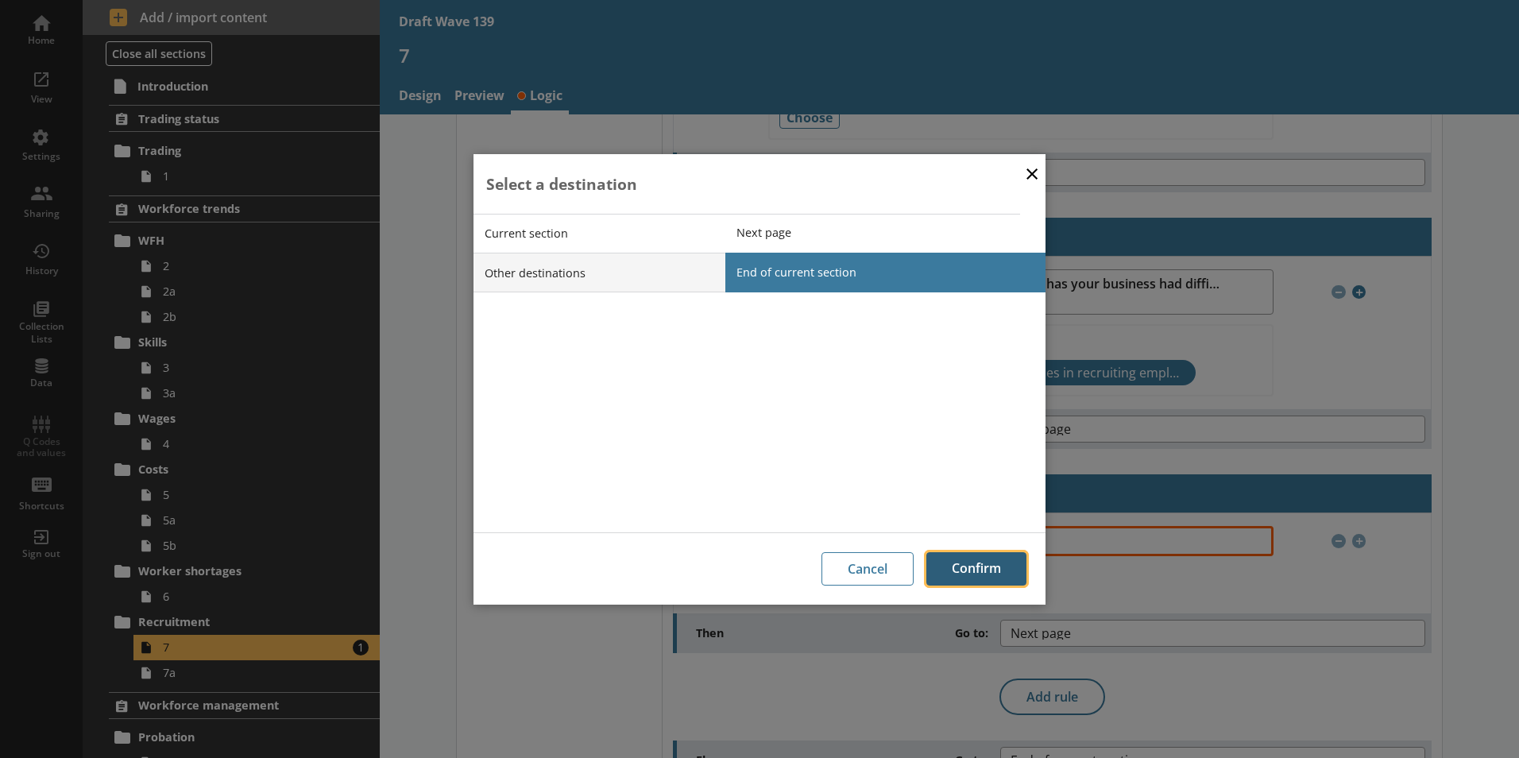
click at [965, 561] on button "Confirm" at bounding box center [977, 568] width 100 height 33
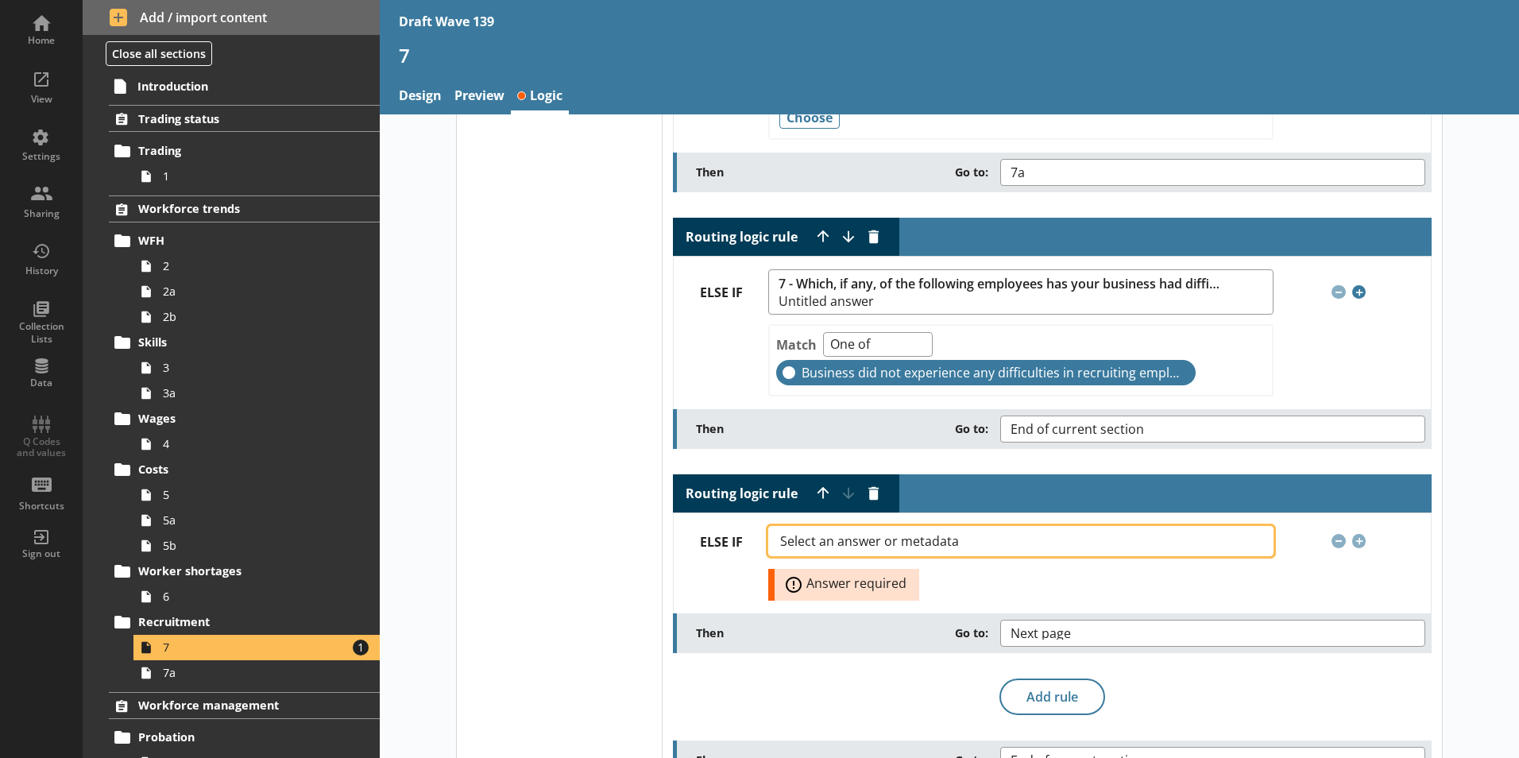
click at [882, 544] on span "Select an answer or metadata" at bounding box center [882, 541] width 204 height 13
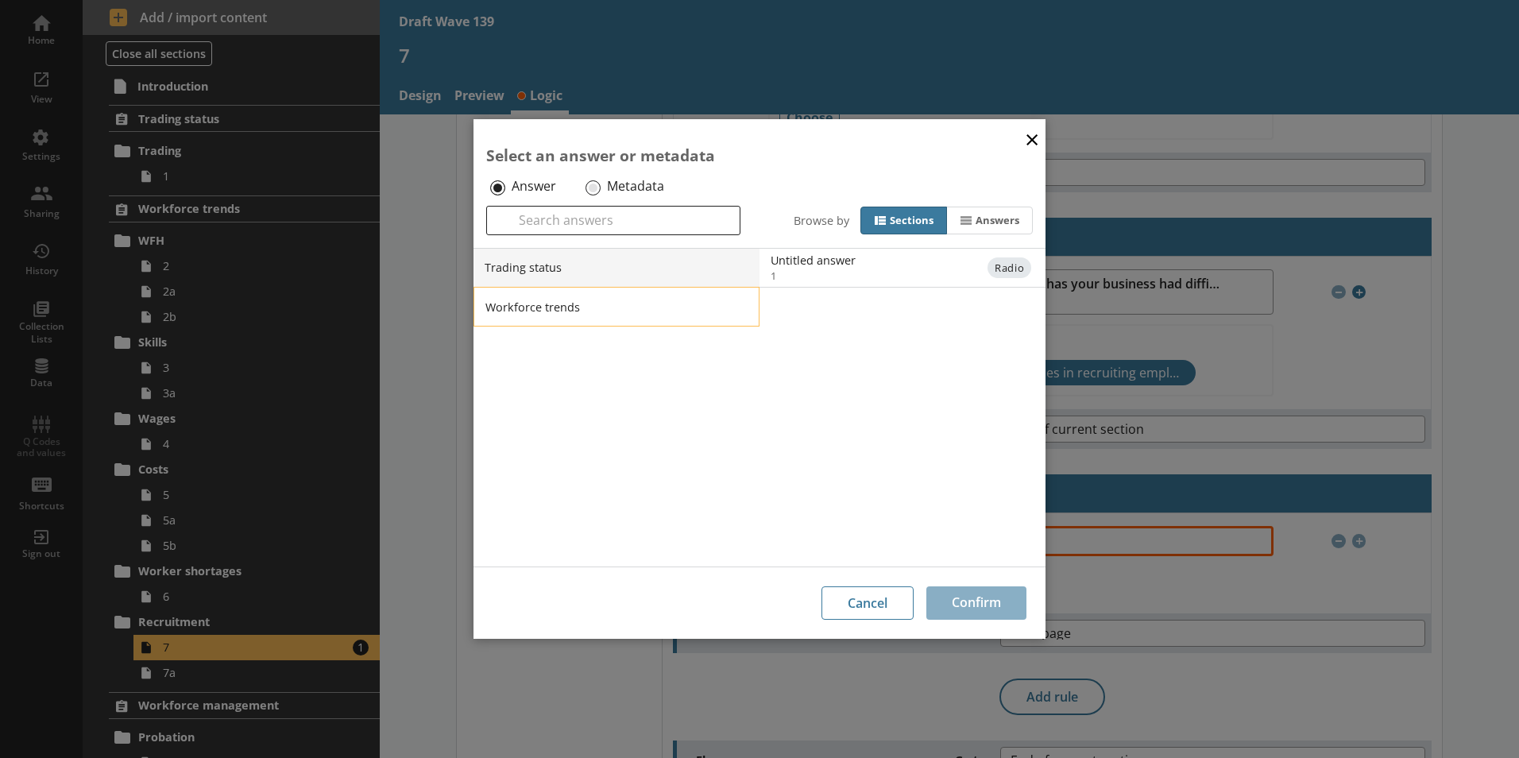
click at [508, 317] on li "Workforce trends" at bounding box center [617, 307] width 286 height 40
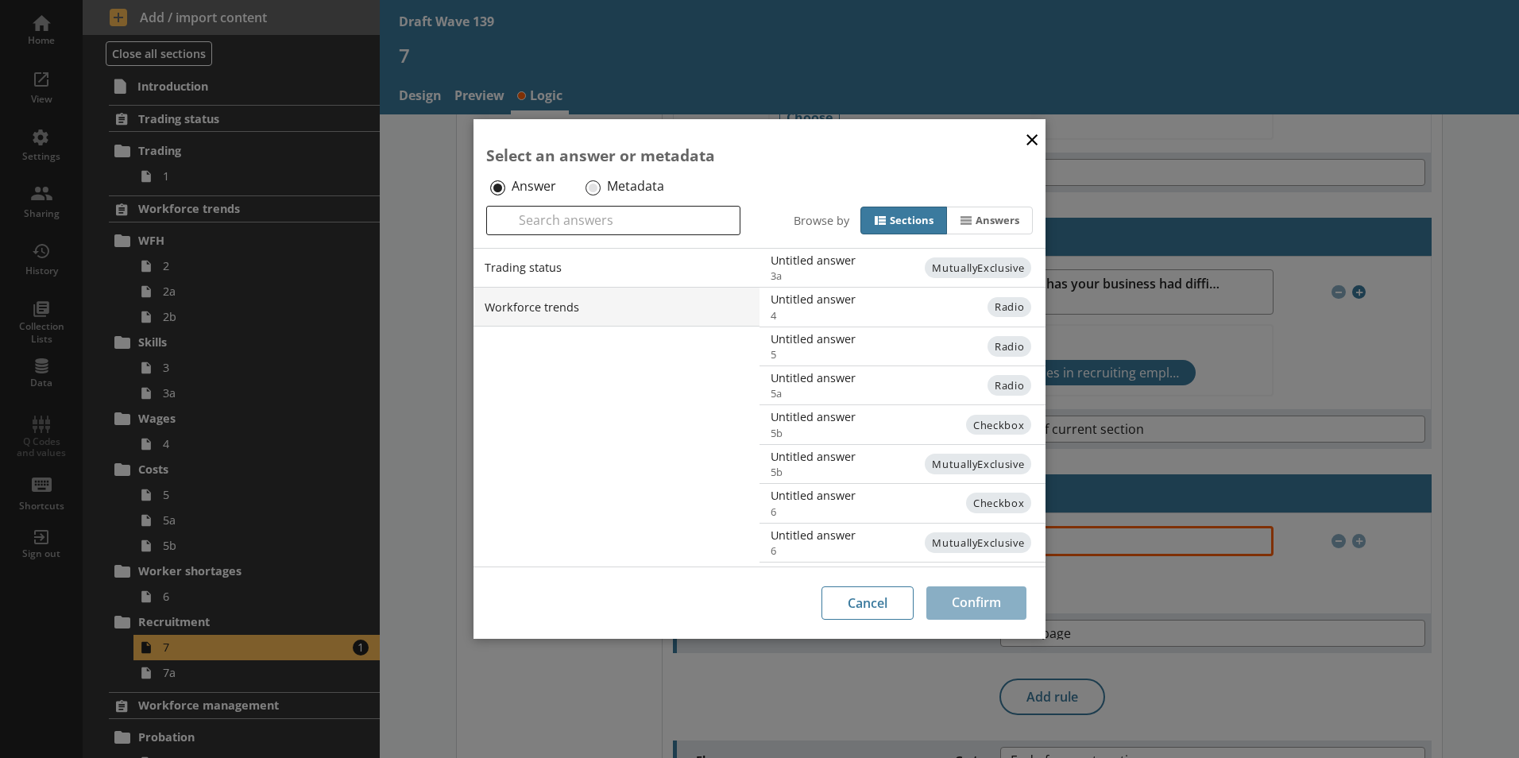
scroll to position [389, 0]
click at [935, 546] on span "MutuallyExclusive" at bounding box center [977, 546] width 106 height 21
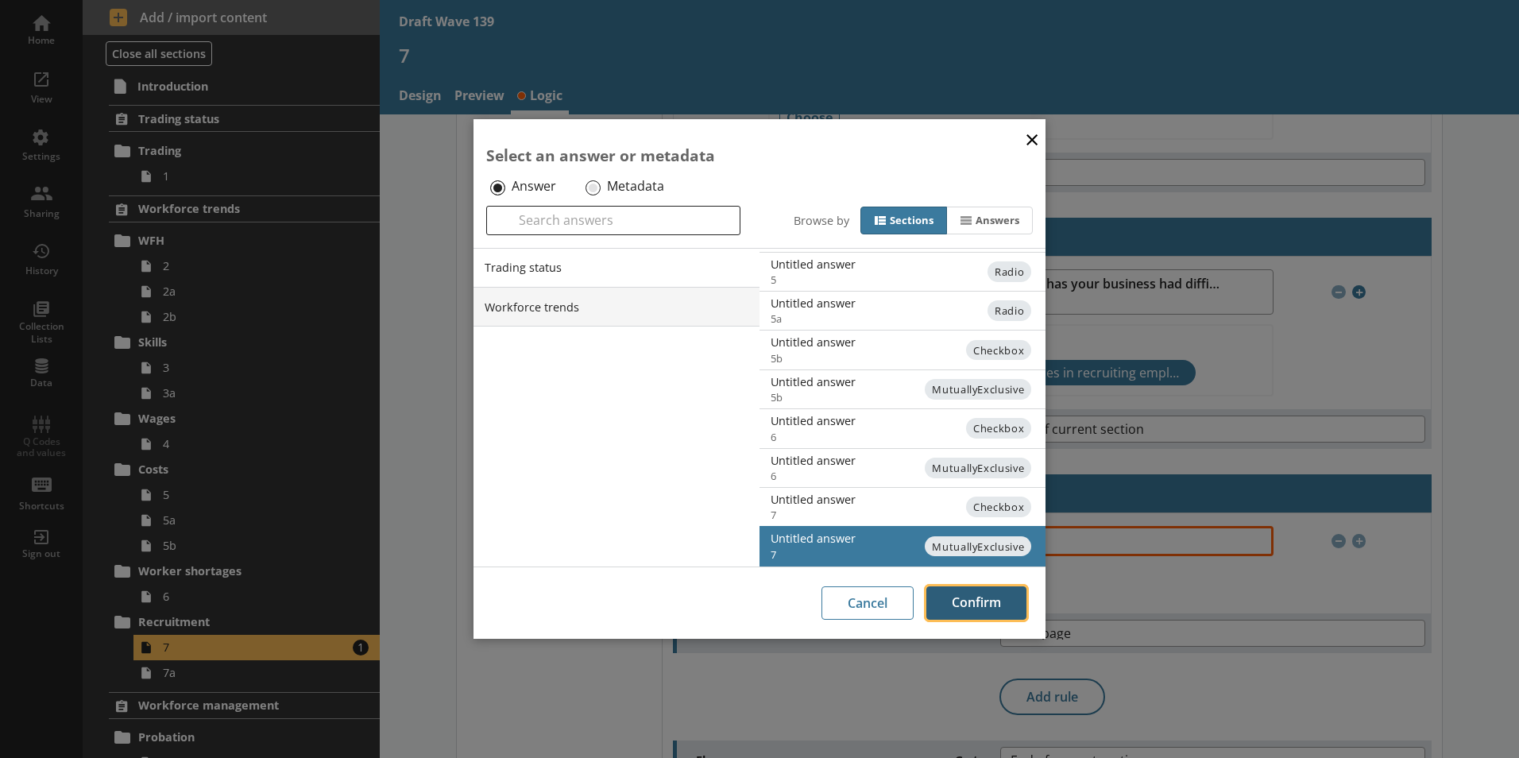
click at [950, 600] on button "Confirm" at bounding box center [977, 602] width 100 height 33
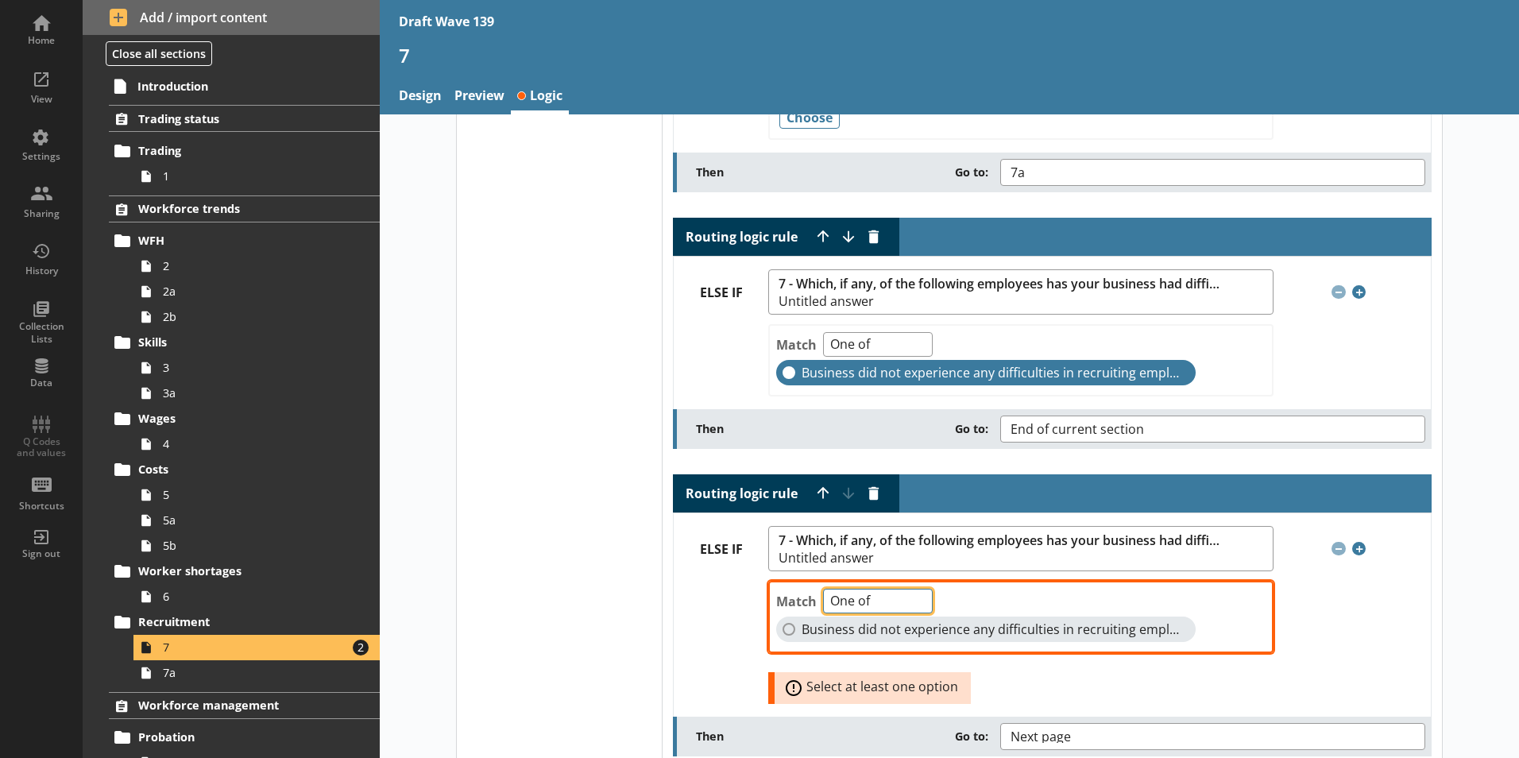
click at [915, 597] on select "One of Unanswered" at bounding box center [878, 601] width 110 height 25
click at [964, 598] on div "Match One of Unanswered Business did not experience any difficulties in recruit…" at bounding box center [1020, 617] width 505 height 72
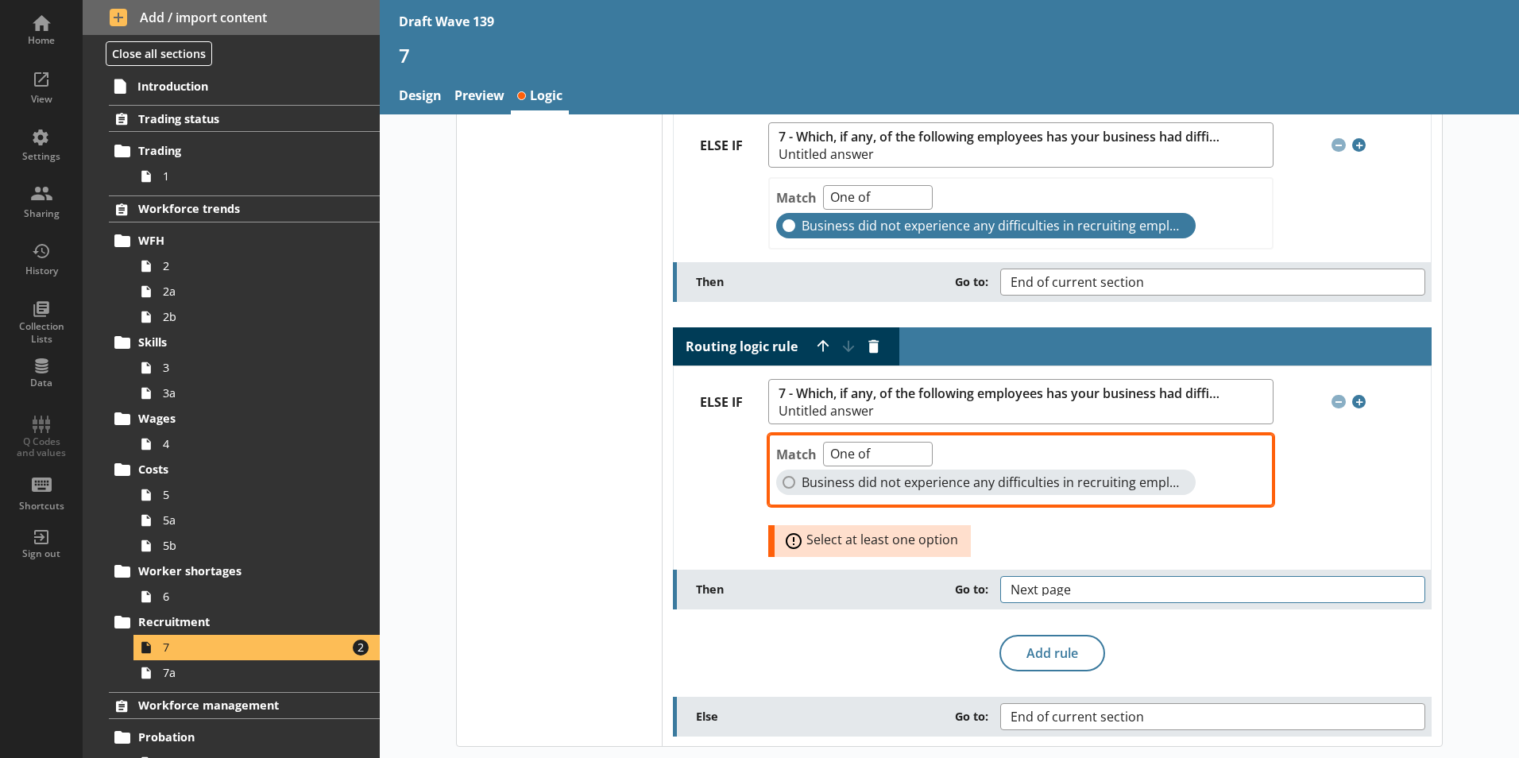
scroll to position [388, 0]
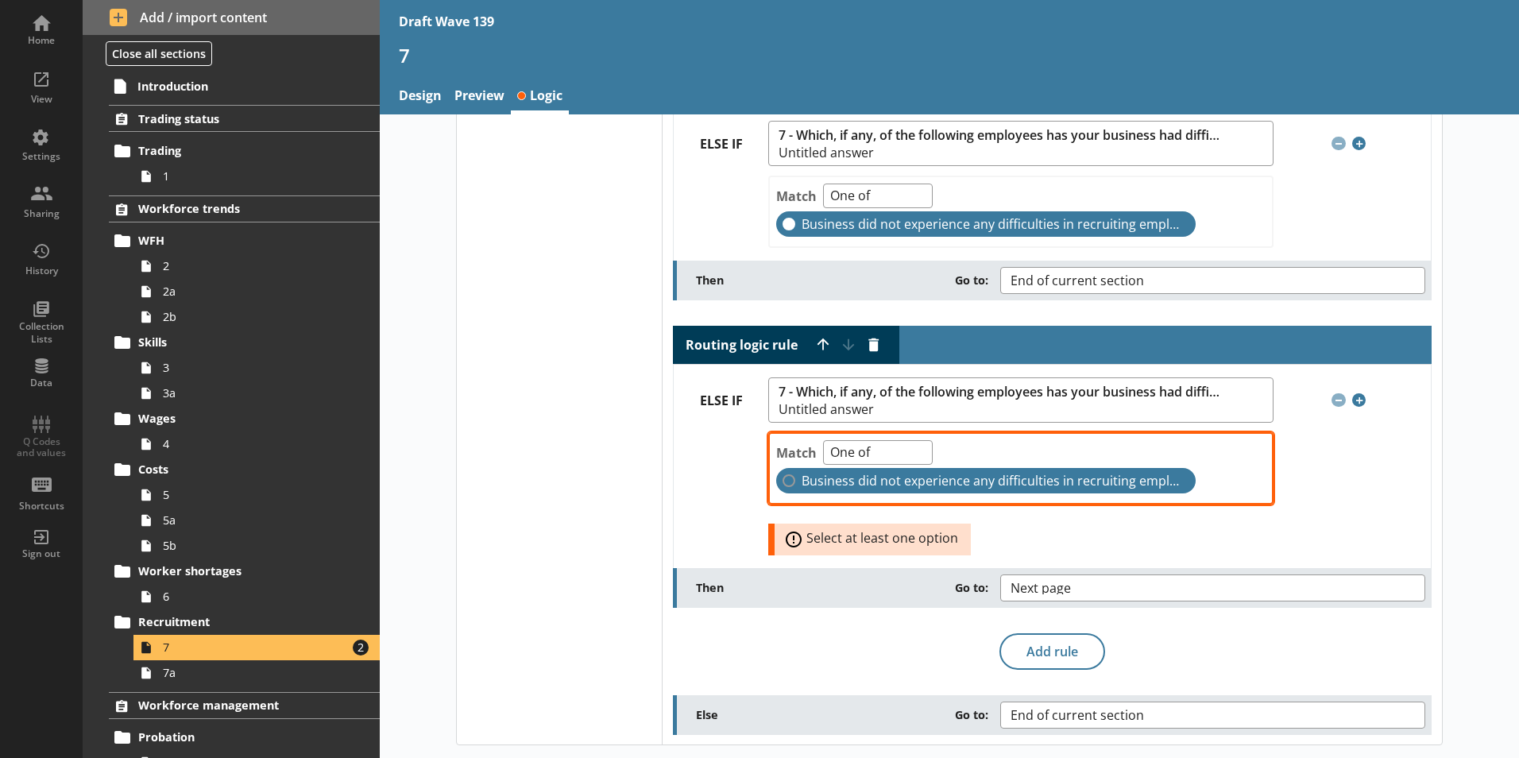
click at [780, 478] on label "Business did not experience any difficulties in recruiting employees" at bounding box center [986, 480] width 420 height 25
click at [783, 478] on input "Business did not experience any difficulties in recruiting employees" at bounding box center [789, 480] width 13 height 13
checkbox input "true"
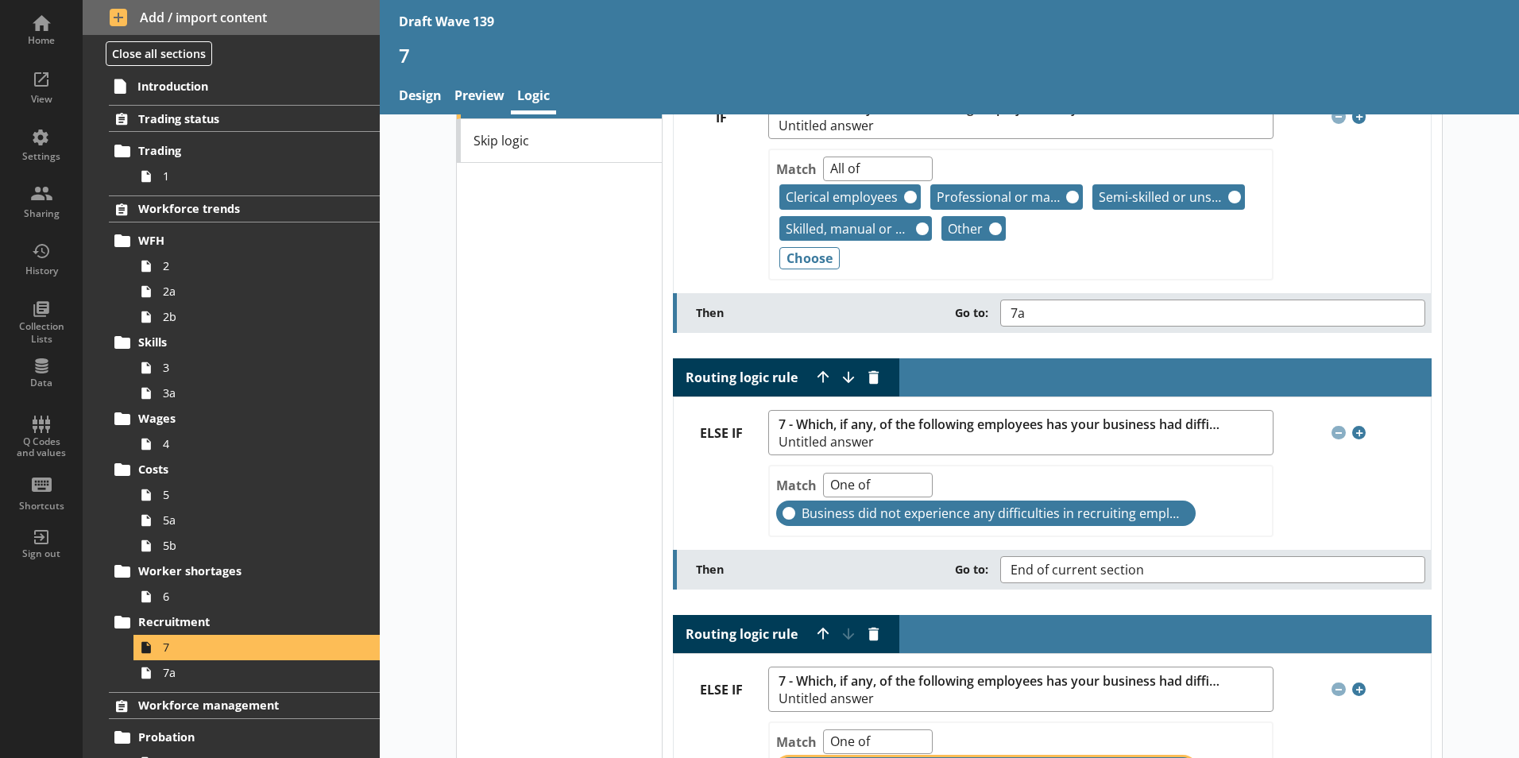
scroll to position [178, 0]
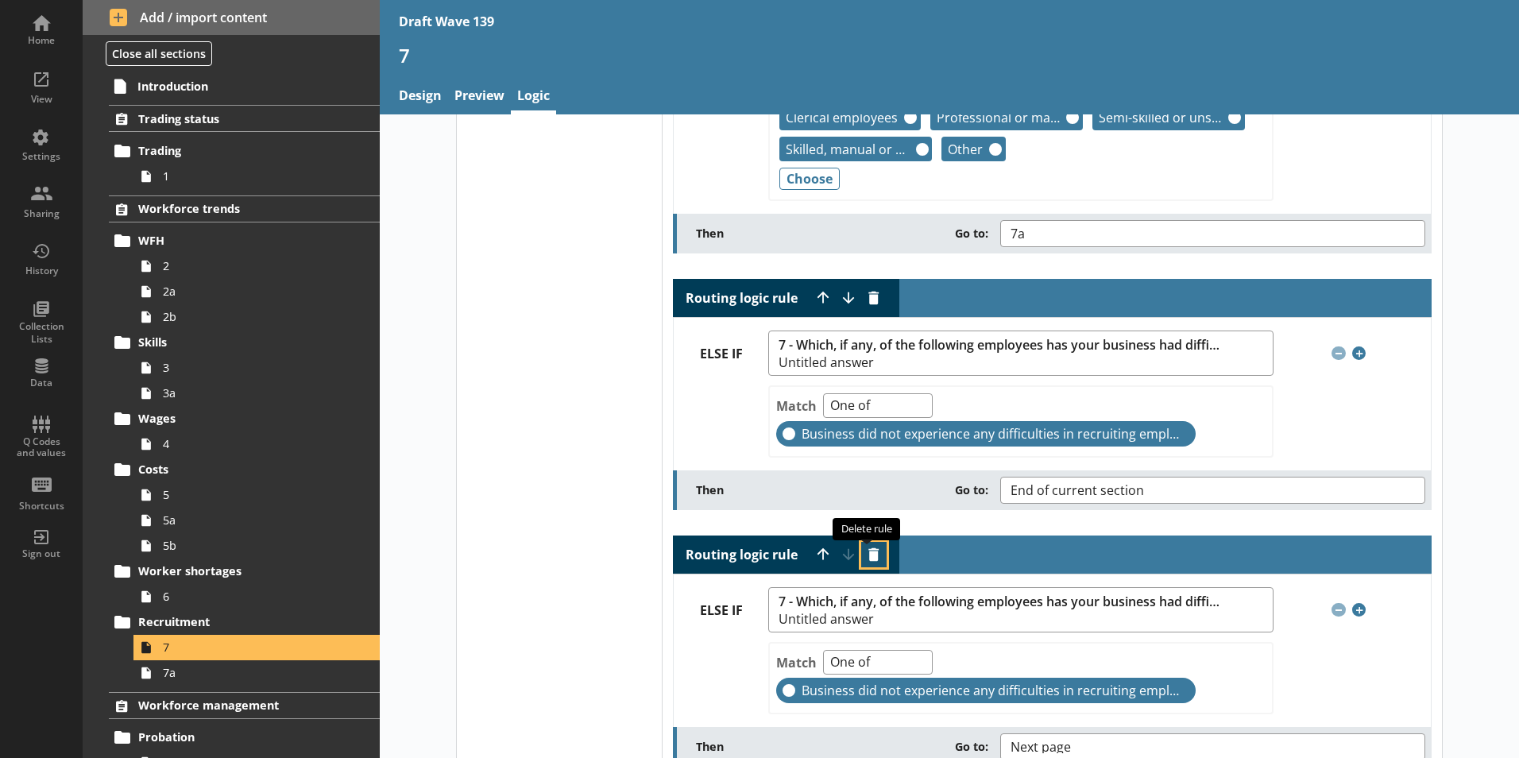
click at [864, 553] on button "Delete routing rule" at bounding box center [873, 554] width 25 height 25
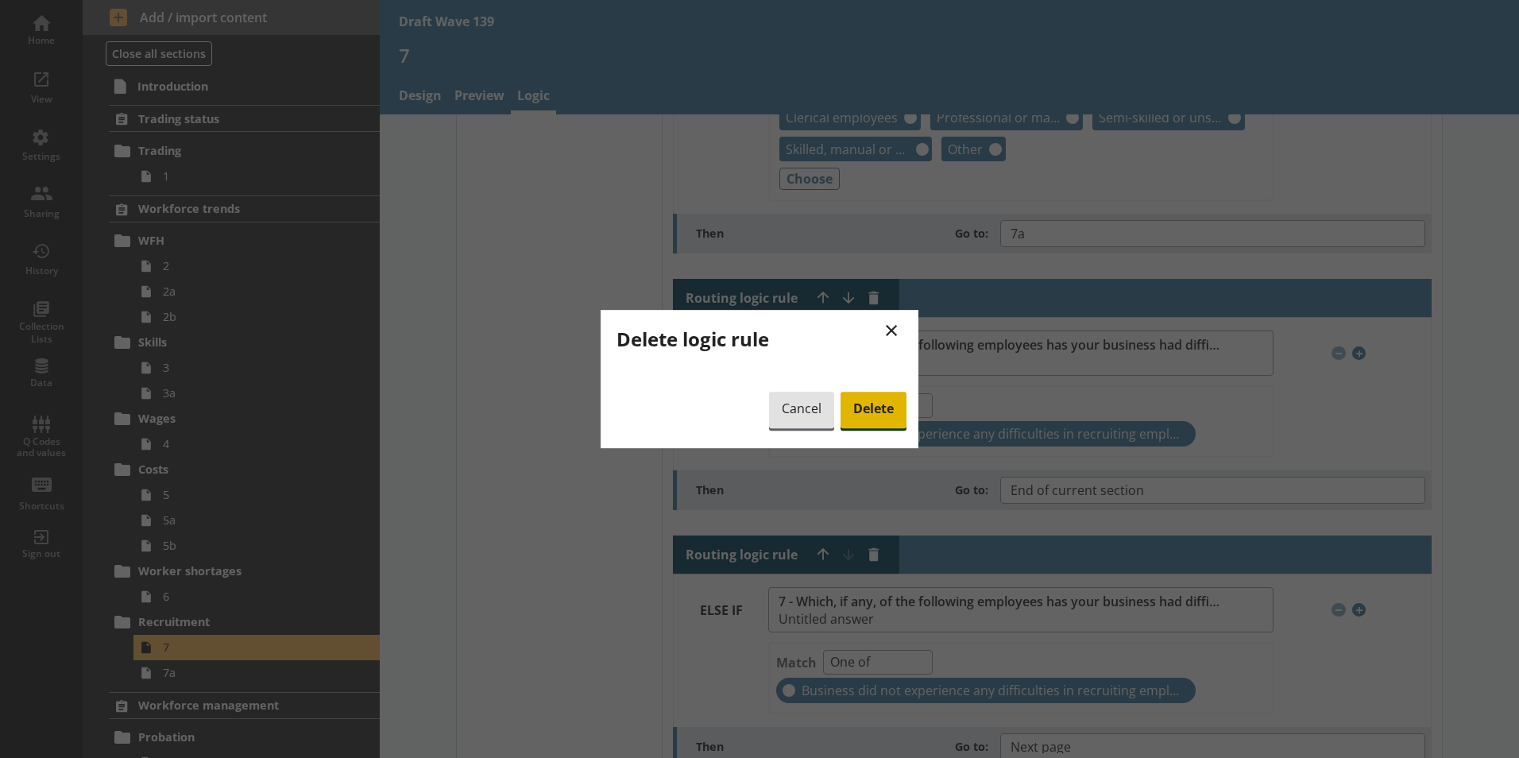
click at [861, 423] on span "Delete" at bounding box center [874, 410] width 66 height 37
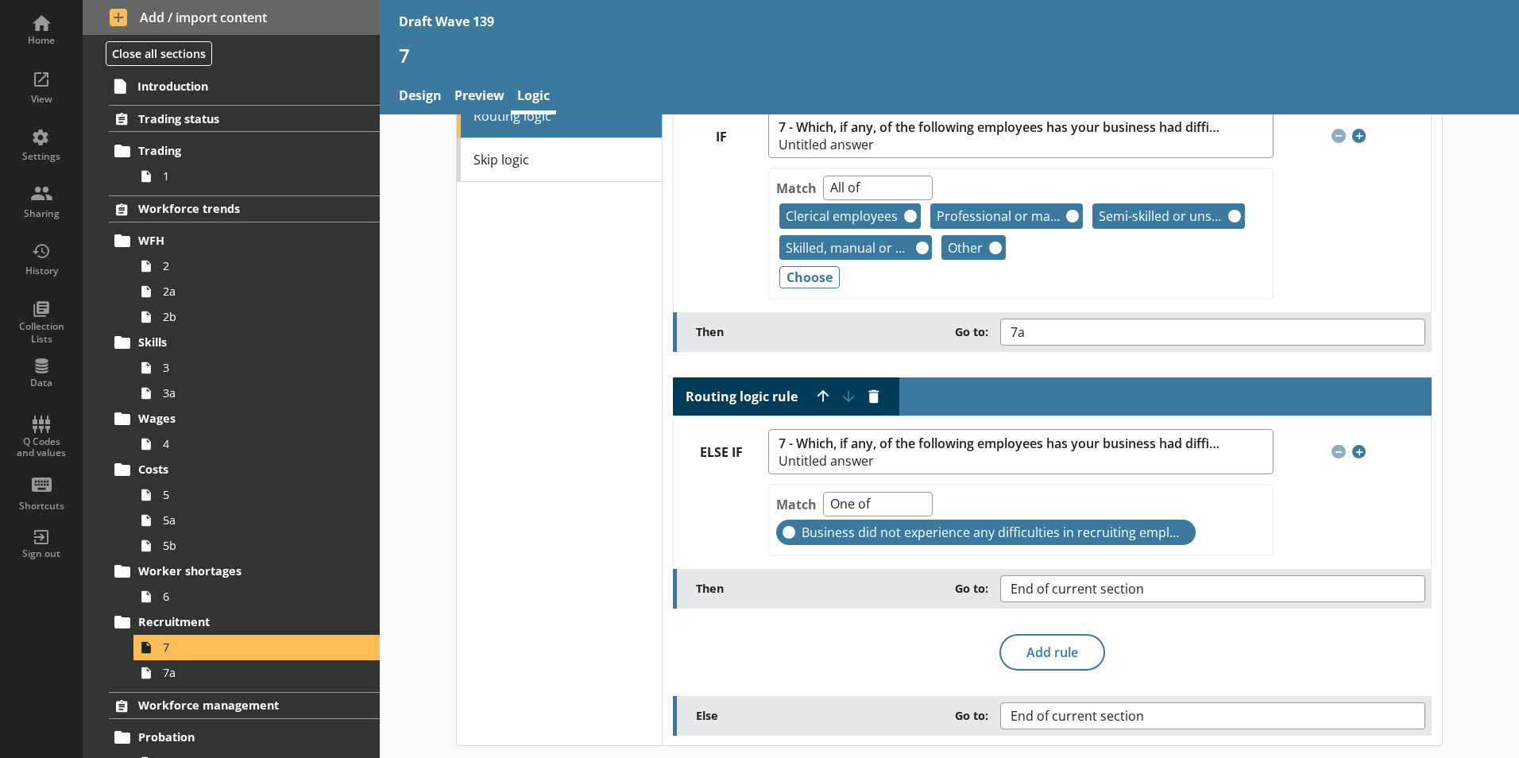
scroll to position [80, 0]
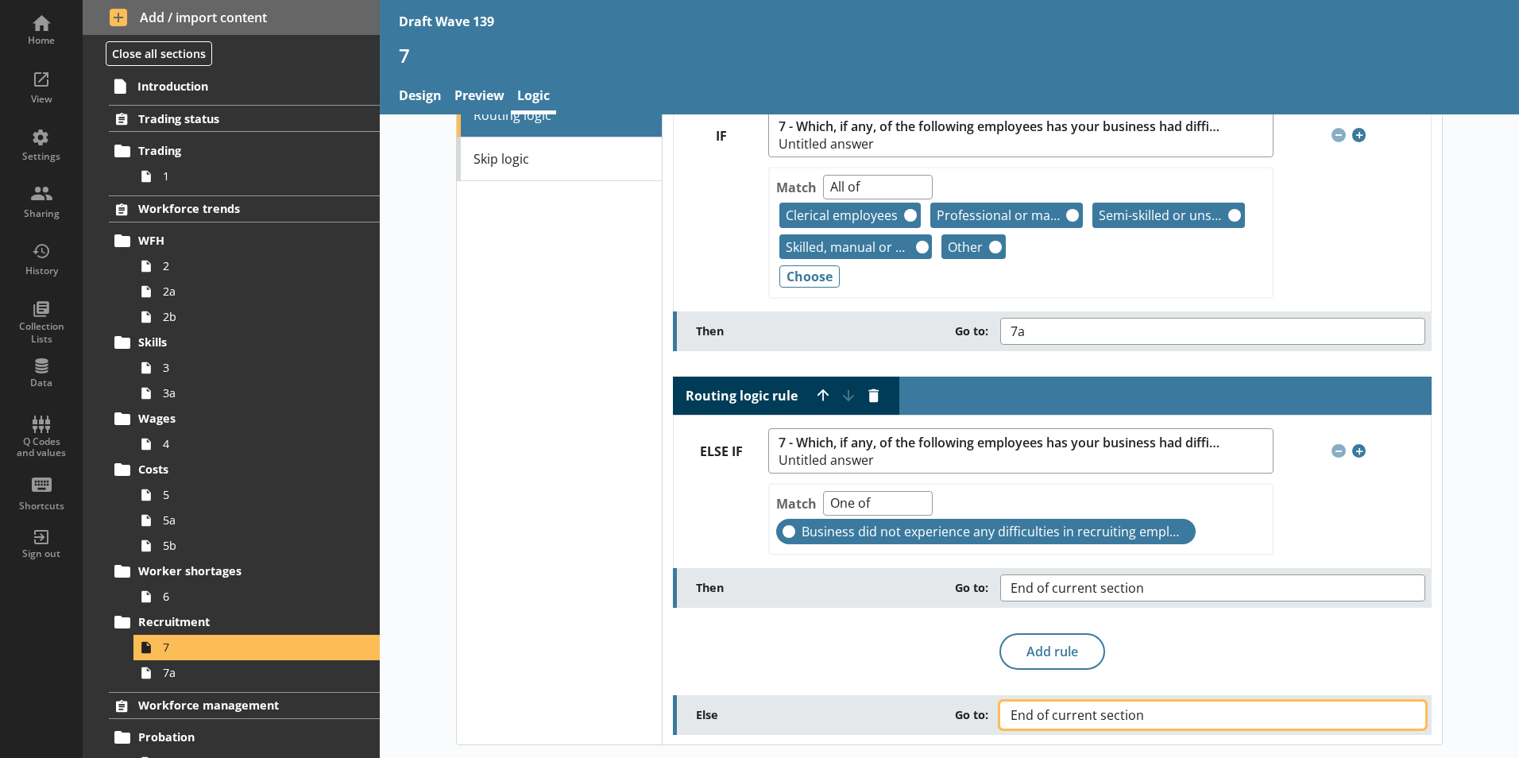
click at [1407, 709] on button "End of current section" at bounding box center [1213, 715] width 425 height 27
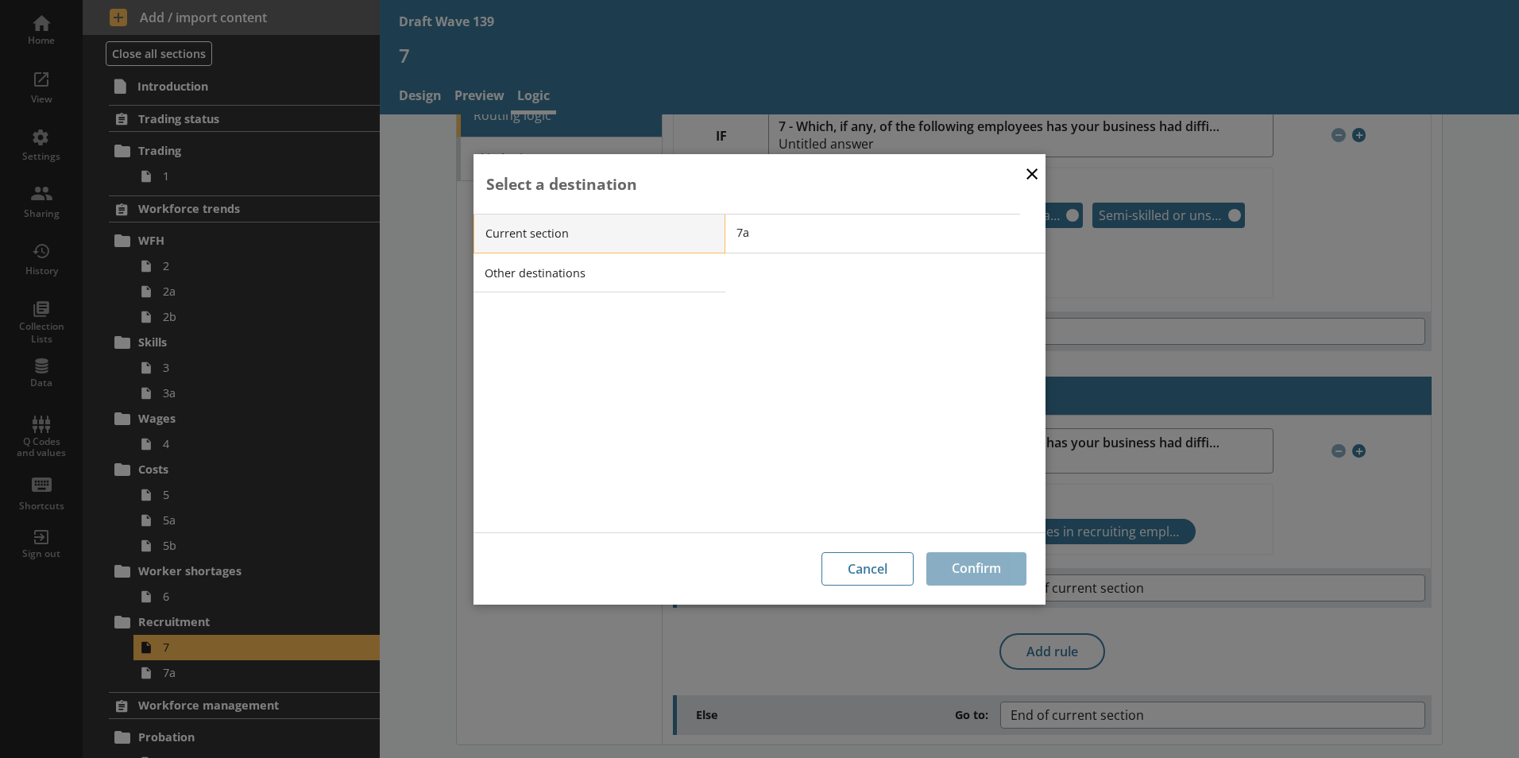
click at [648, 227] on li "Current section" at bounding box center [600, 234] width 252 height 40
click at [691, 241] on li "Current section" at bounding box center [600, 234] width 252 height 40
click at [764, 235] on span "7a" at bounding box center [897, 232] width 320 height 15
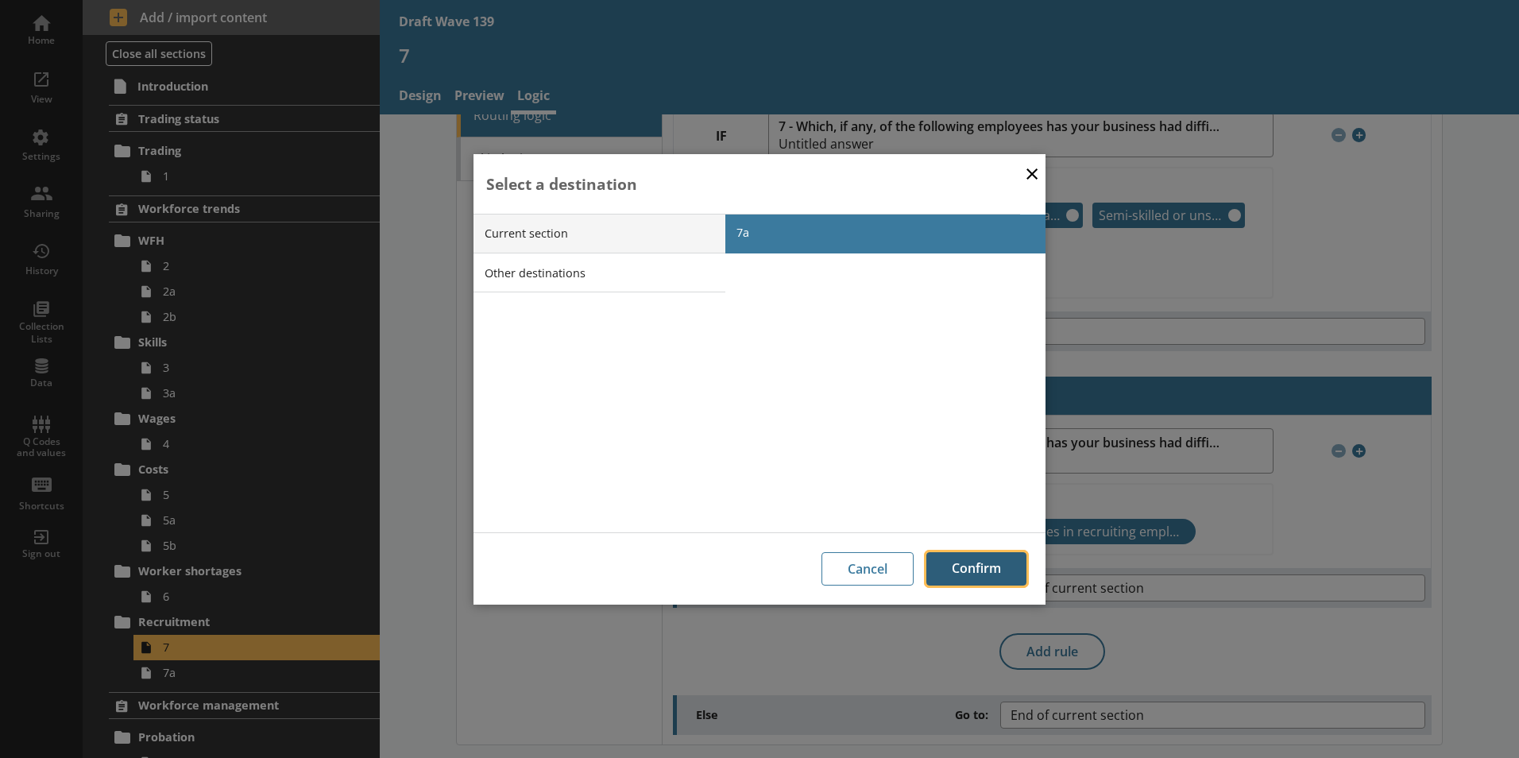
click at [989, 571] on button "Confirm" at bounding box center [977, 568] width 100 height 33
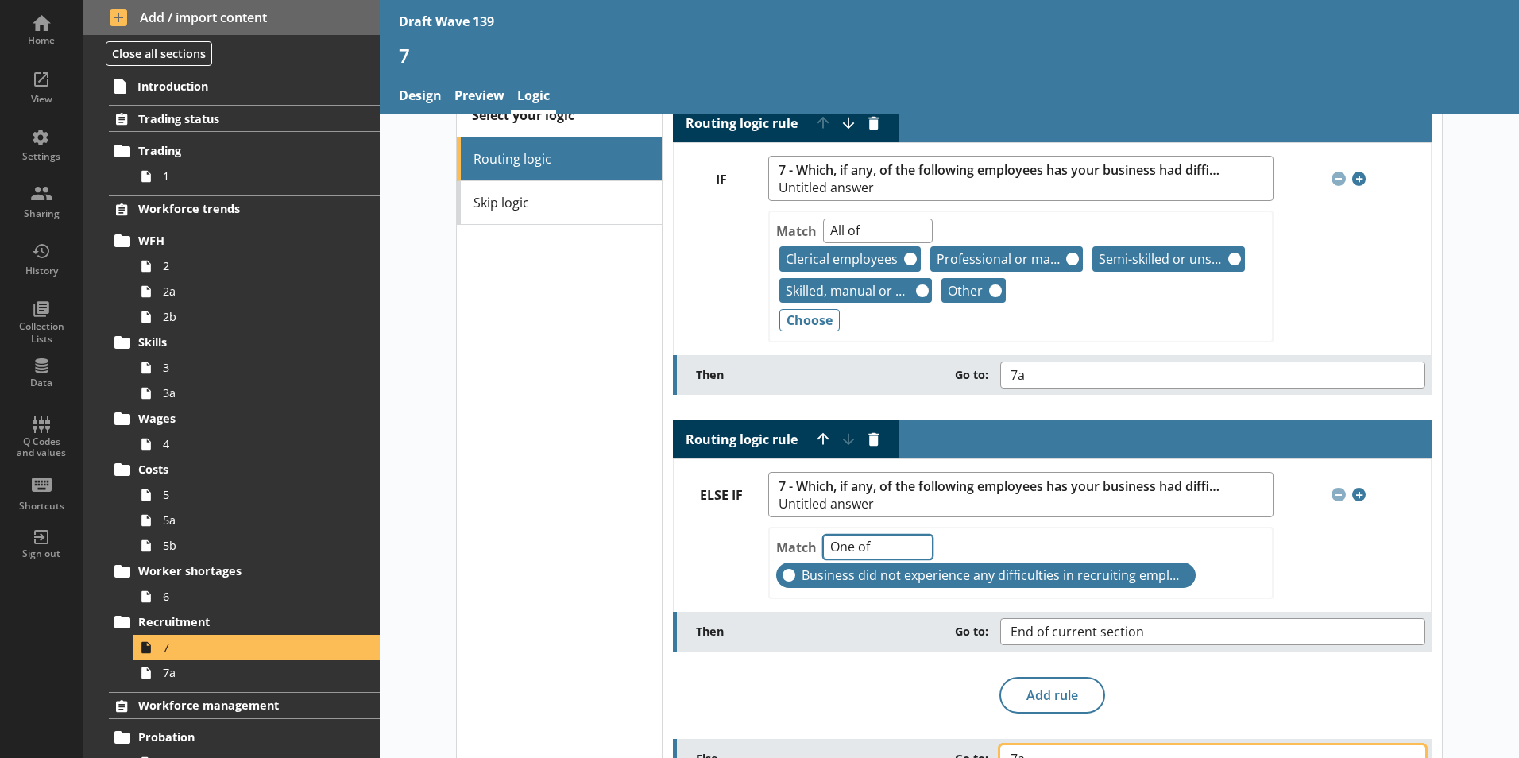
scroll to position [0, 0]
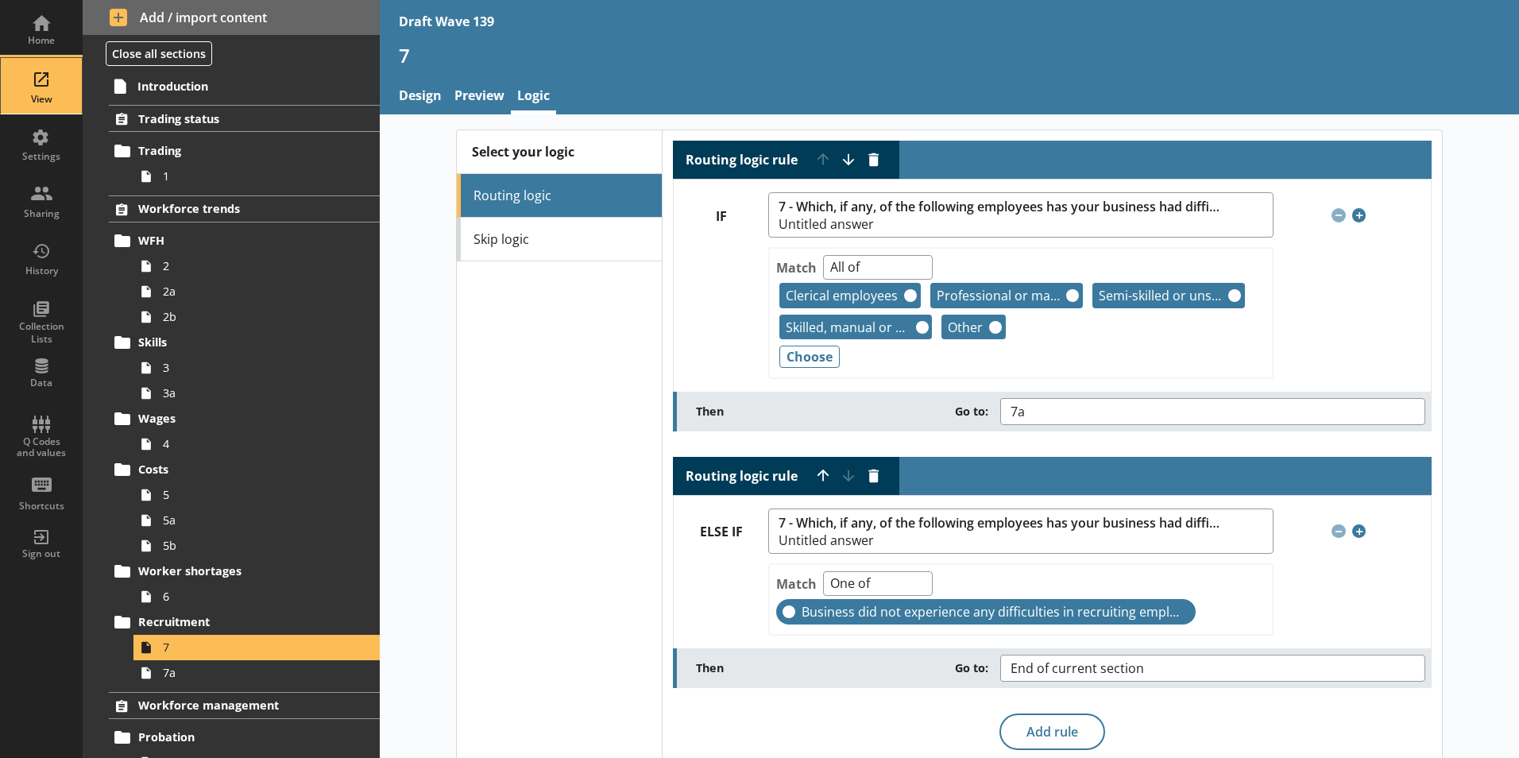
click at [46, 93] on div "View" at bounding box center [42, 99] width 56 height 13
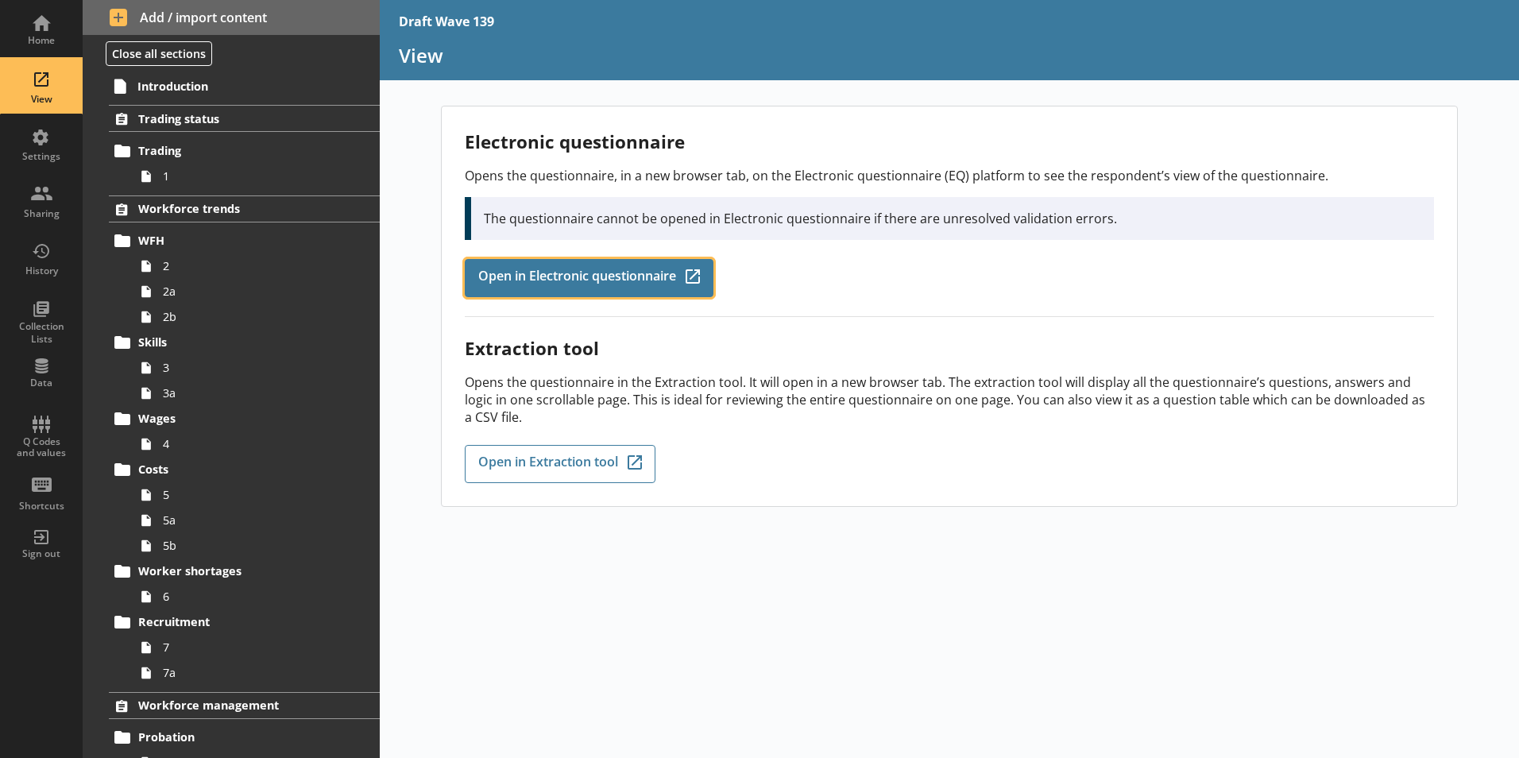
click at [545, 283] on span "Open in Electronic questionnaire" at bounding box center [577, 277] width 198 height 17
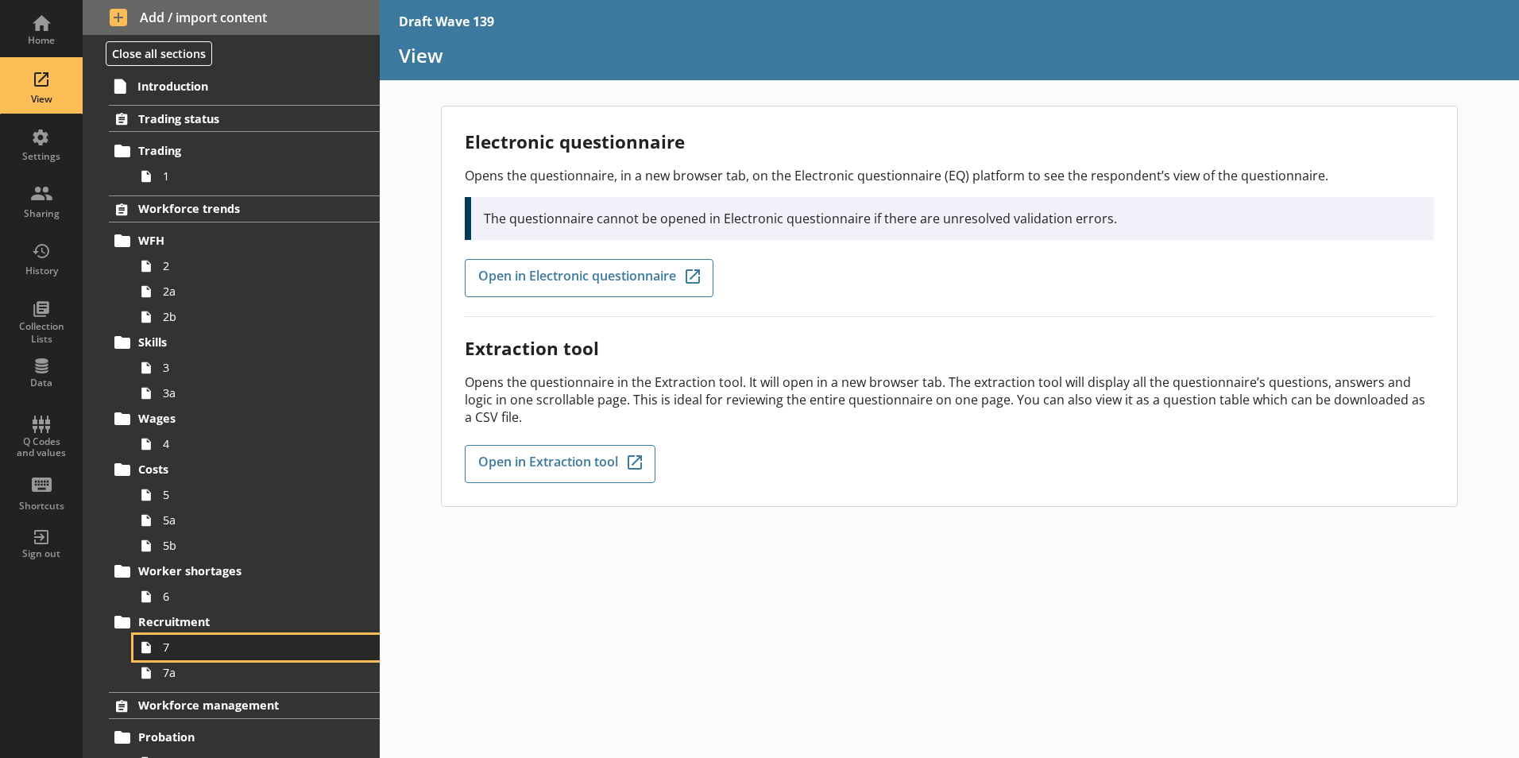
click at [171, 648] on span "7" at bounding box center [251, 647] width 176 height 15
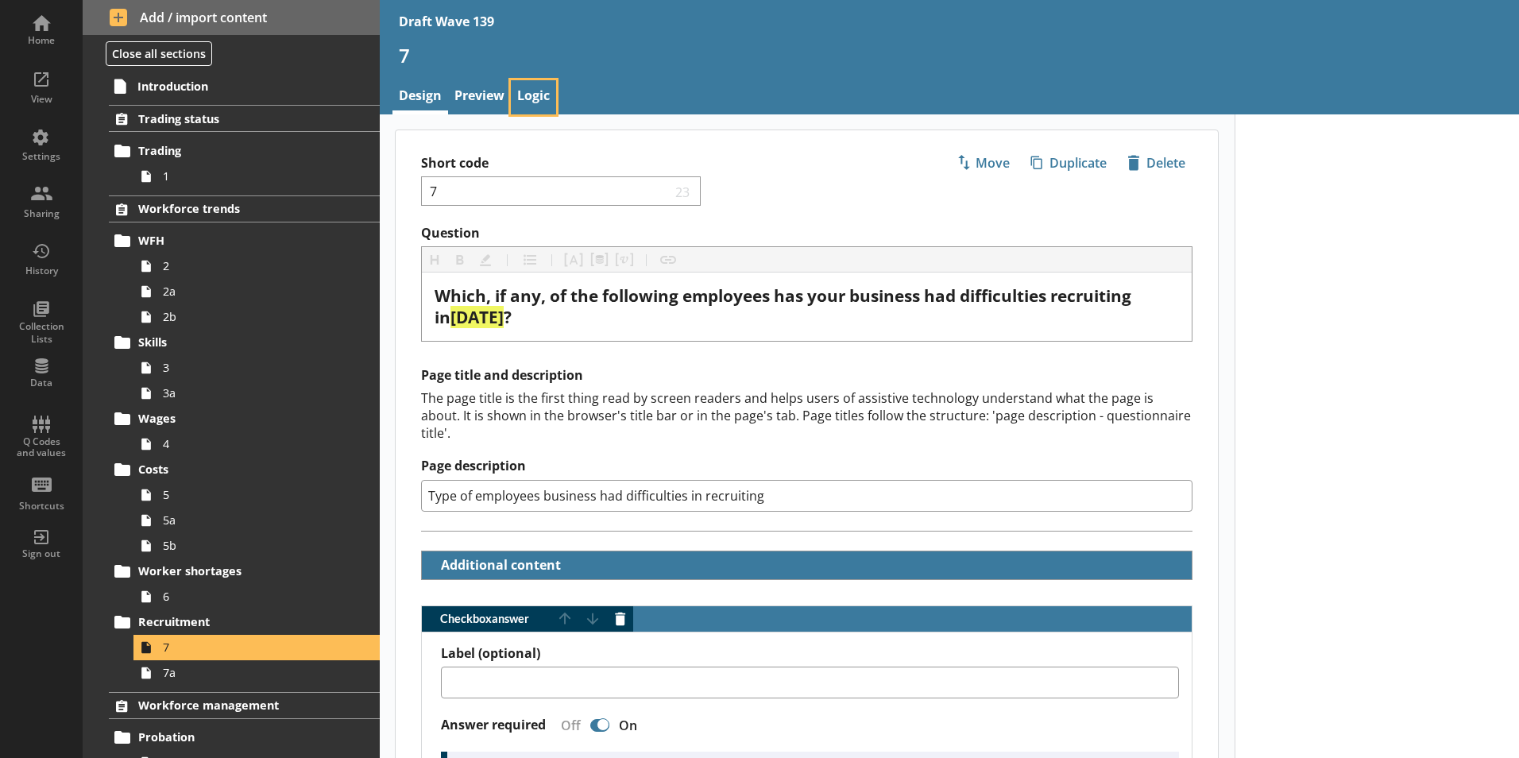
click at [544, 91] on link "Logic" at bounding box center [533, 97] width 45 height 34
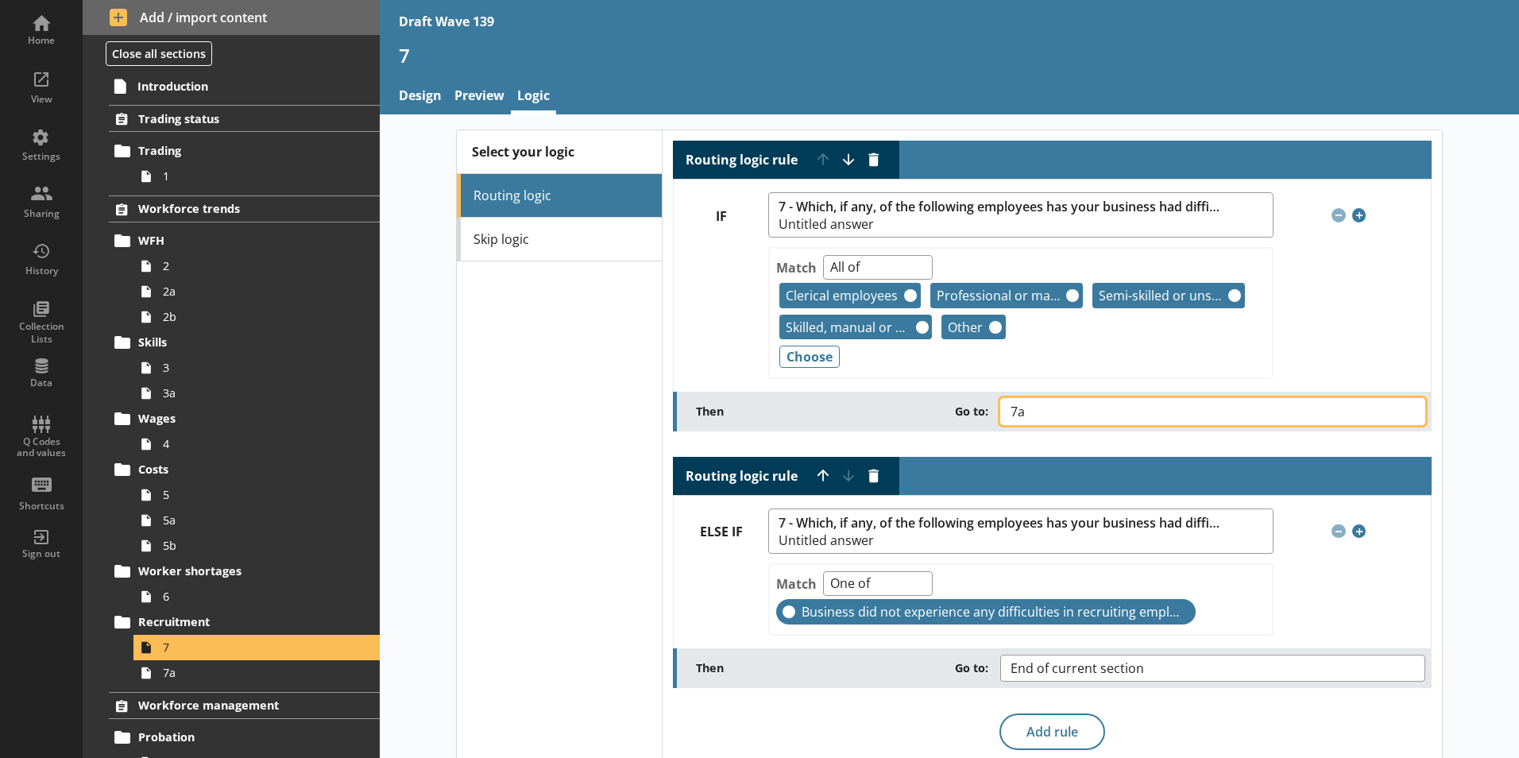
click at [1403, 416] on button "7a" at bounding box center [1213, 411] width 425 height 27
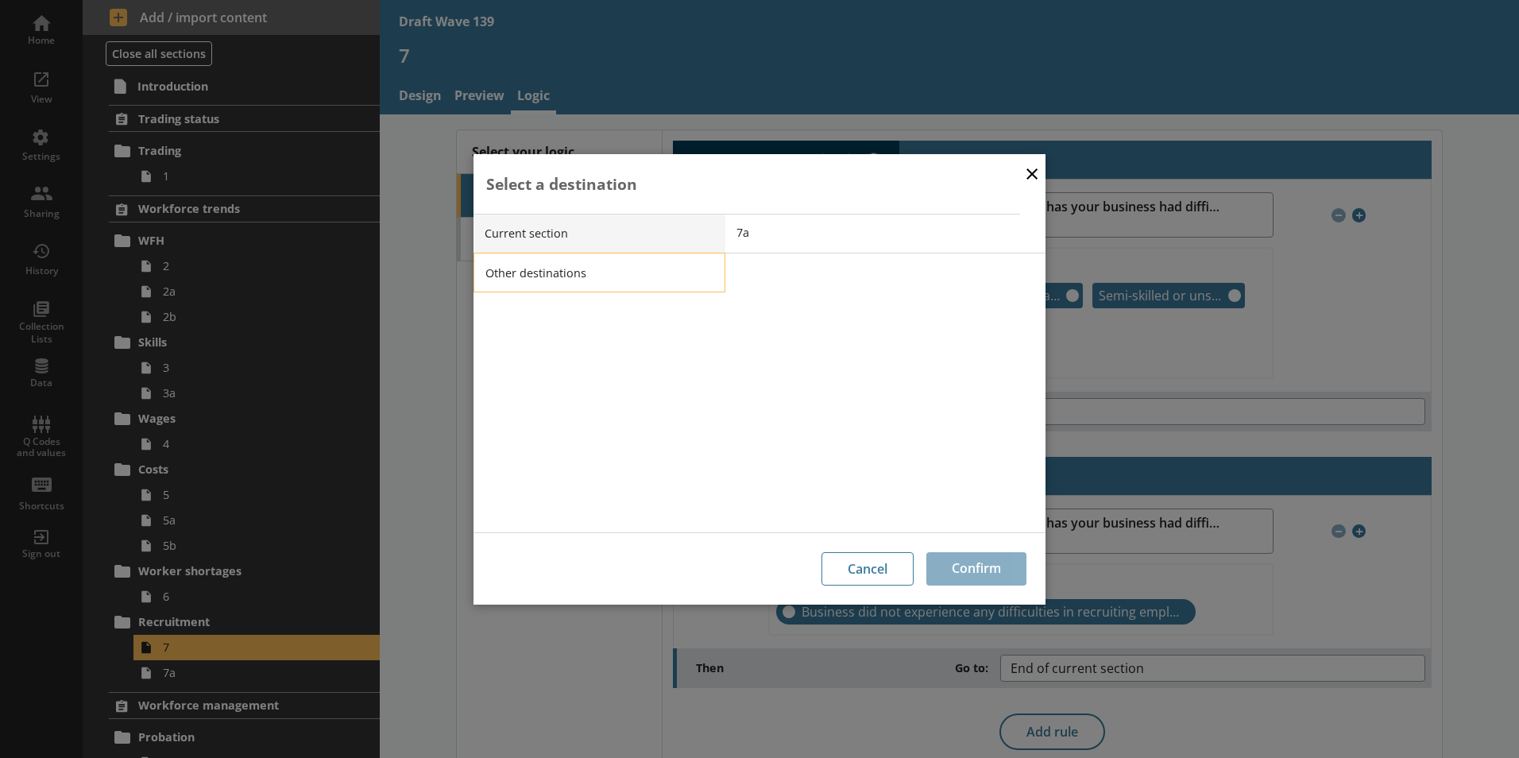
click at [518, 265] on li "Other destinations" at bounding box center [600, 273] width 252 height 40
click at [784, 279] on span "End of current section" at bounding box center [897, 272] width 320 height 15
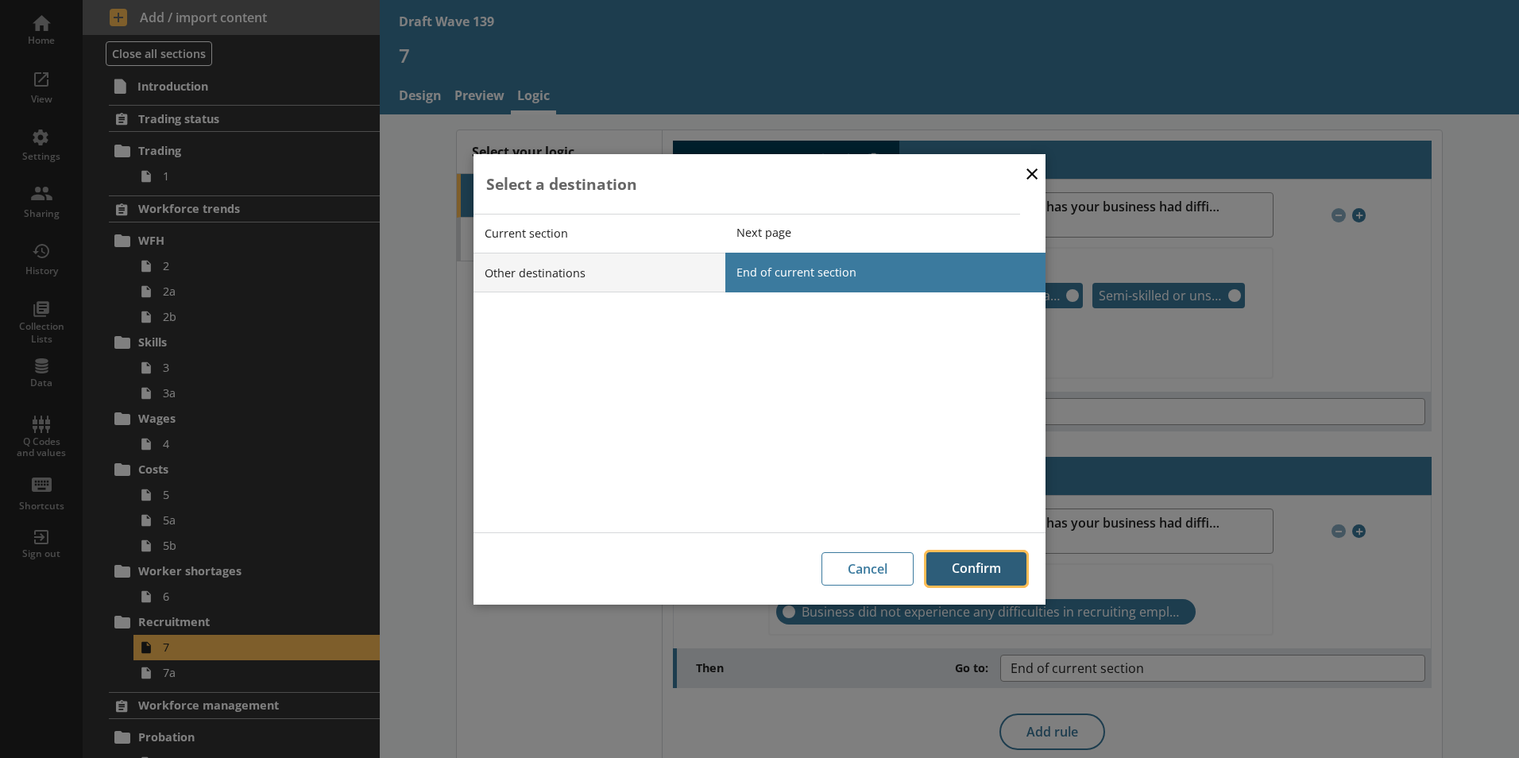
click at [977, 573] on button "Confirm" at bounding box center [977, 568] width 100 height 33
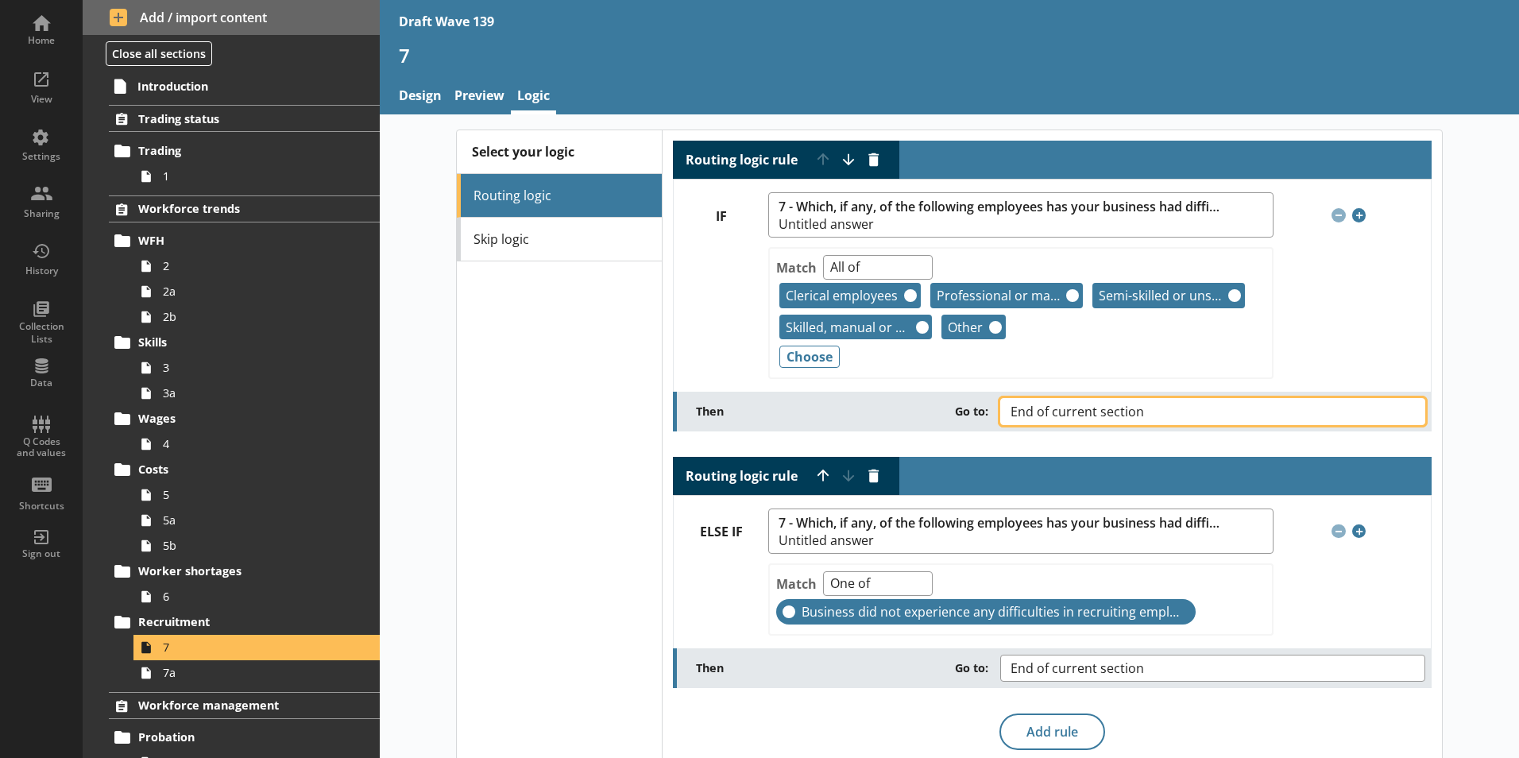
click at [1398, 407] on button "End of current section" at bounding box center [1213, 411] width 425 height 27
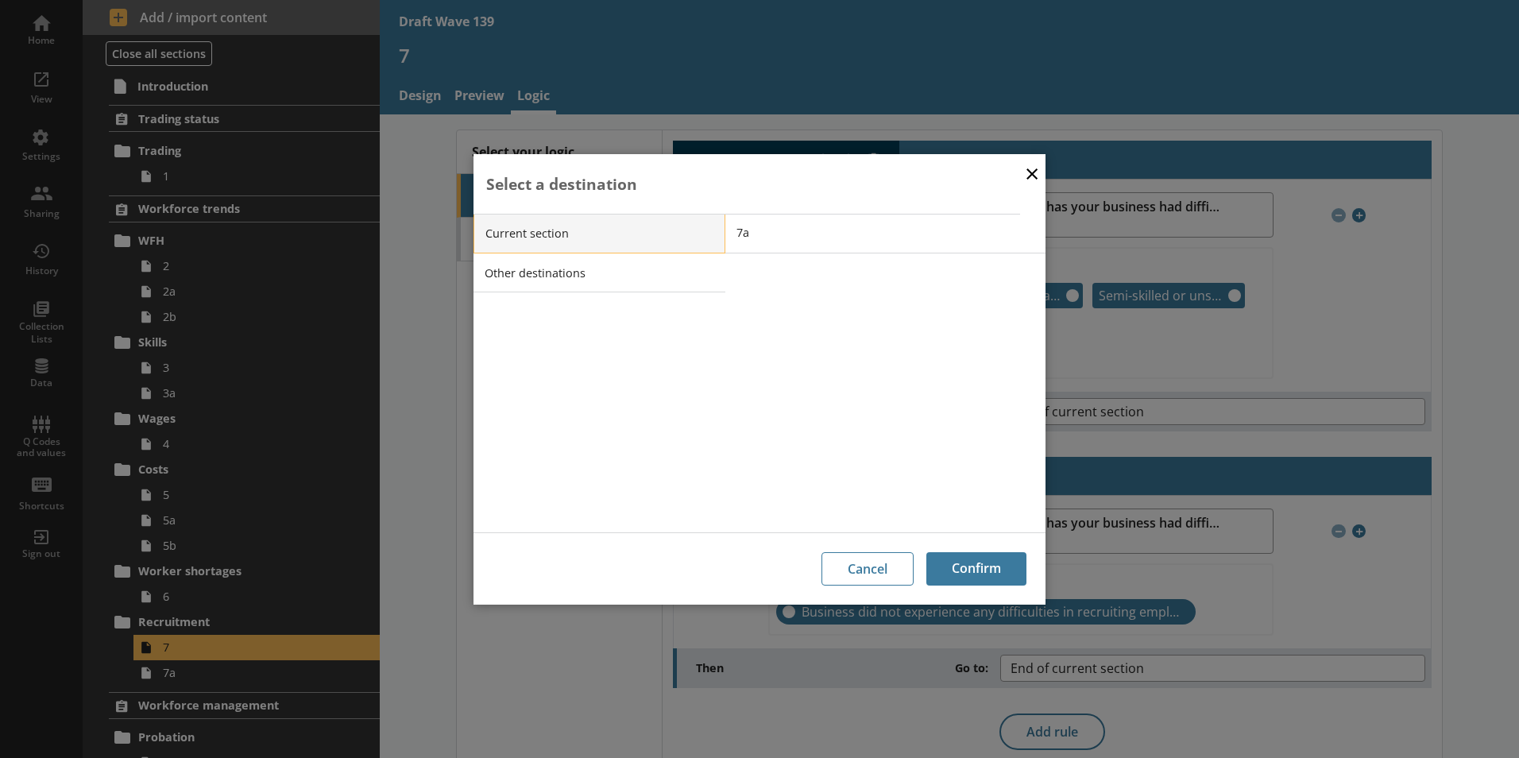
click at [542, 226] on li "Current section" at bounding box center [600, 234] width 252 height 40
click at [703, 237] on li "Current section" at bounding box center [600, 234] width 252 height 40
click at [755, 238] on span "7a" at bounding box center [897, 232] width 320 height 15
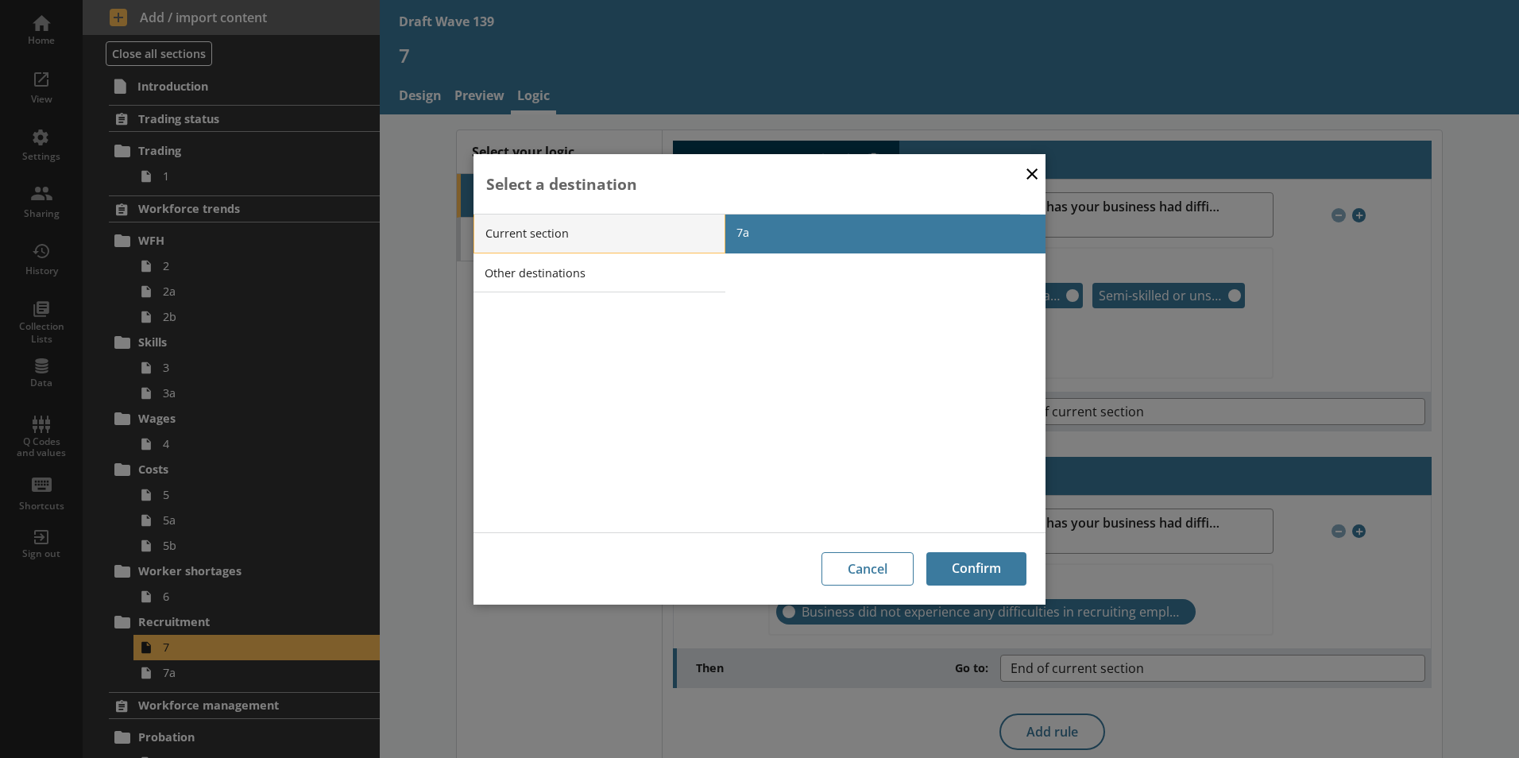
click at [710, 232] on li "Current section" at bounding box center [600, 234] width 252 height 40
click at [748, 231] on span "7a" at bounding box center [897, 232] width 320 height 15
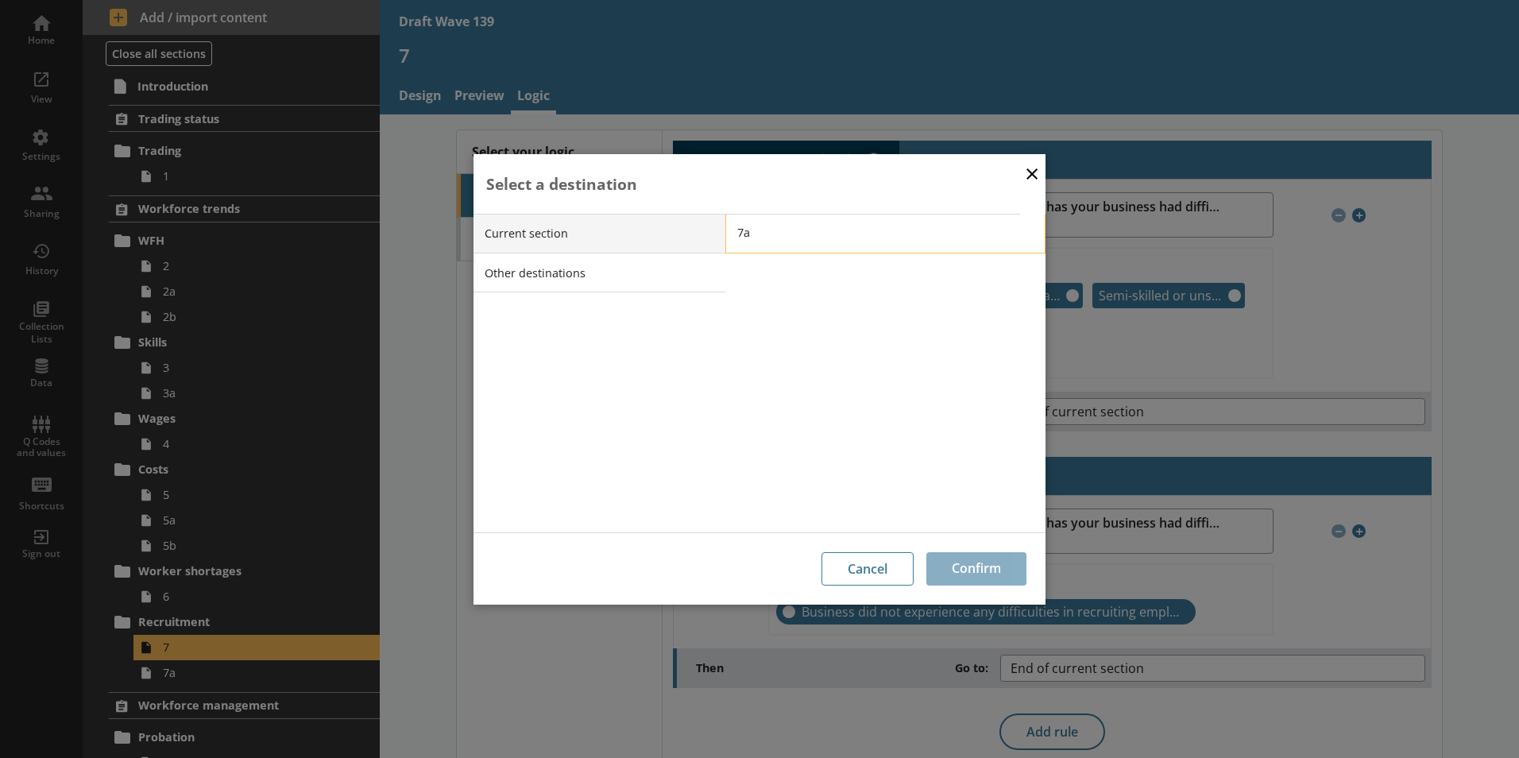
click at [749, 231] on span "7a" at bounding box center [897, 232] width 320 height 15
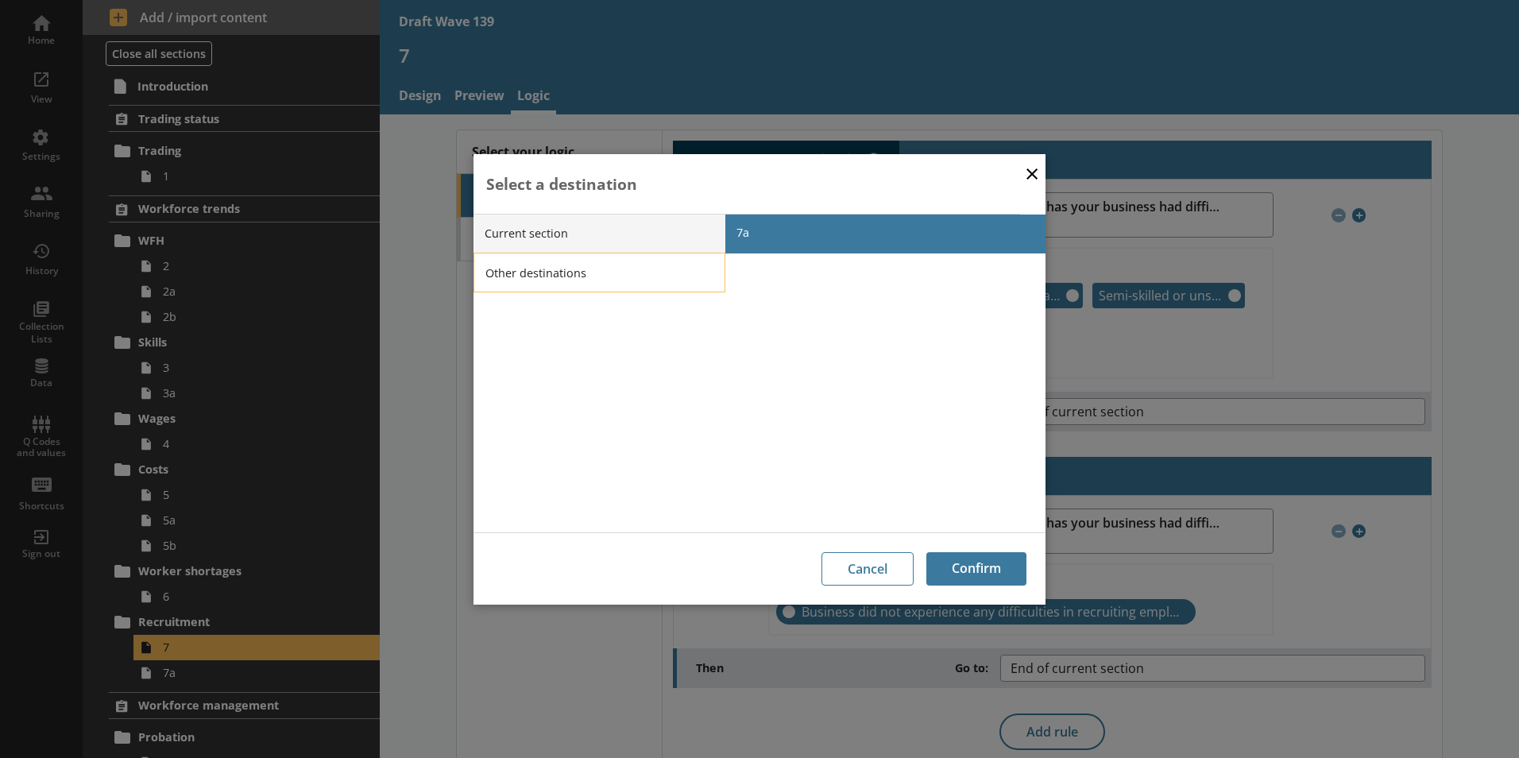
click at [662, 280] on li "Other destinations" at bounding box center [600, 273] width 252 height 40
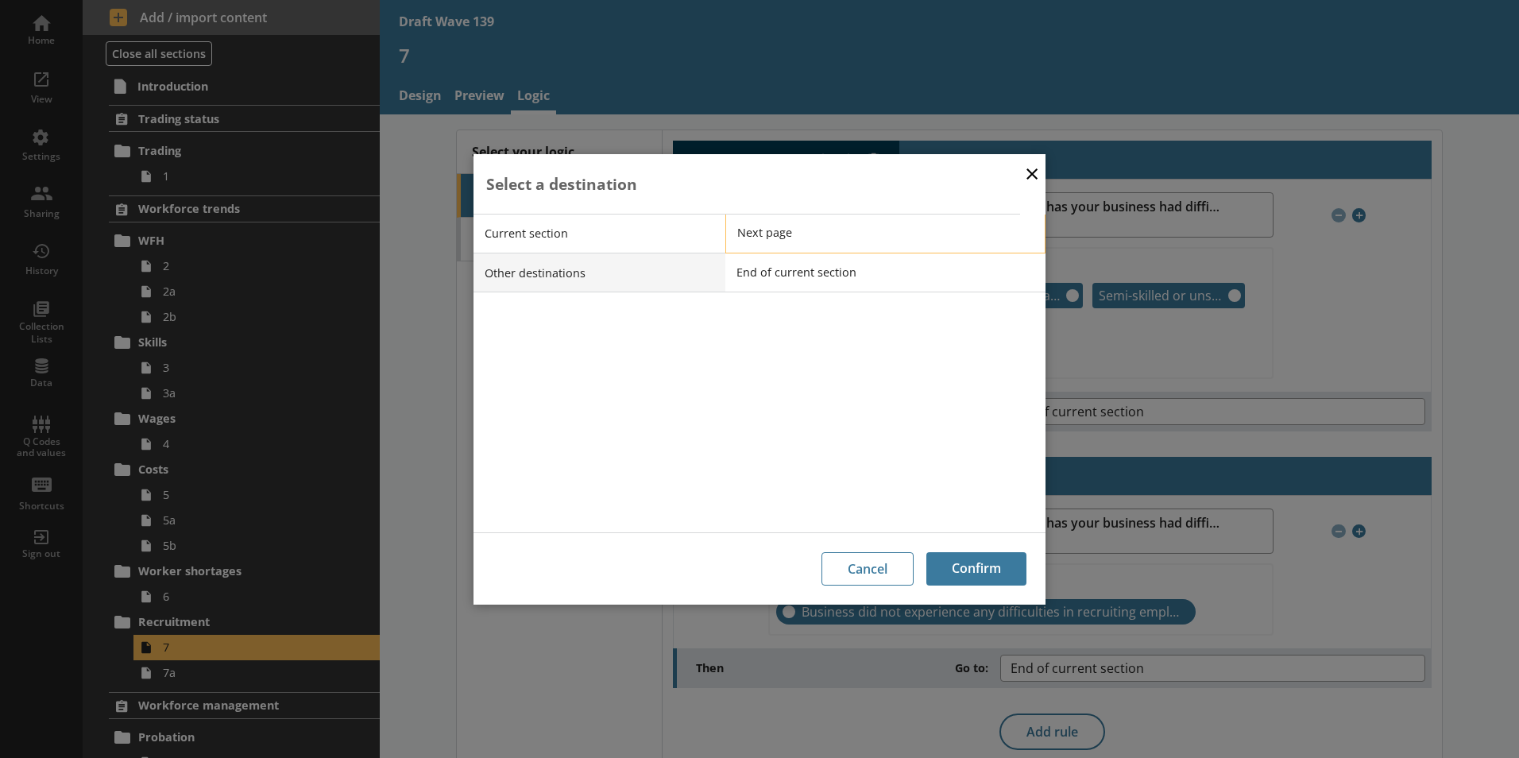
click at [760, 234] on span "Next page" at bounding box center [897, 232] width 320 height 15
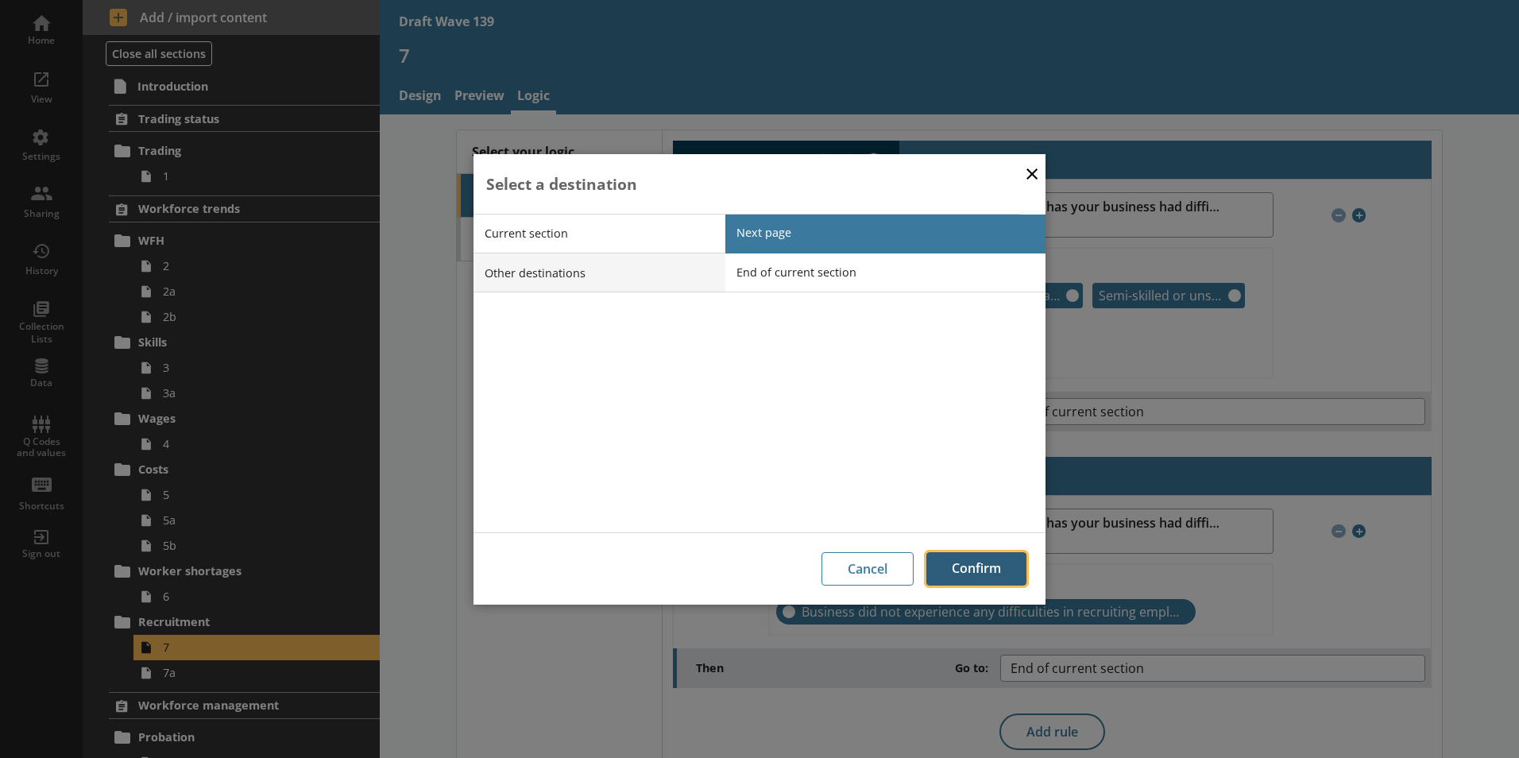
click at [982, 563] on button "Confirm" at bounding box center [977, 568] width 100 height 33
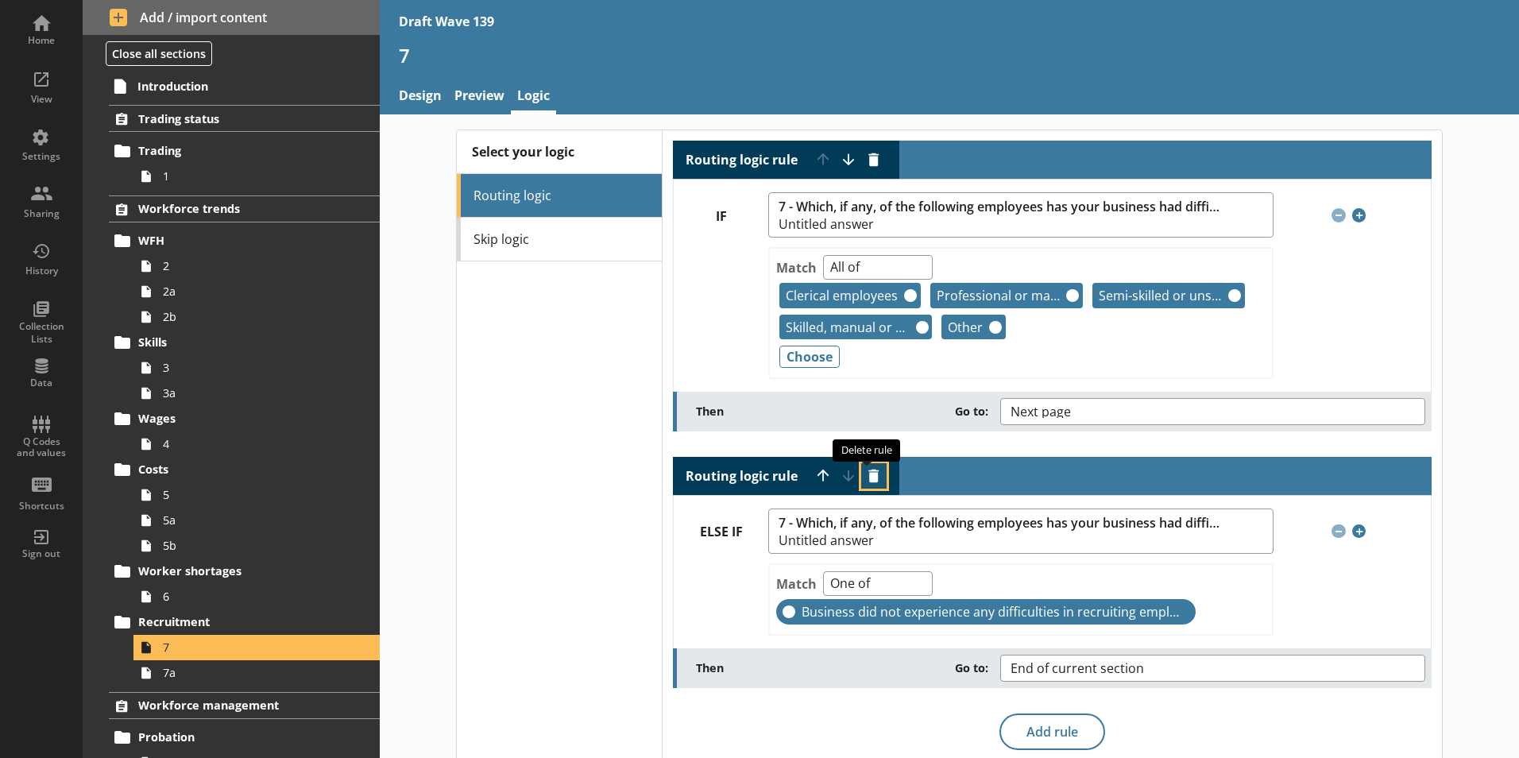
click at [865, 467] on button "Delete routing rule" at bounding box center [873, 475] width 25 height 25
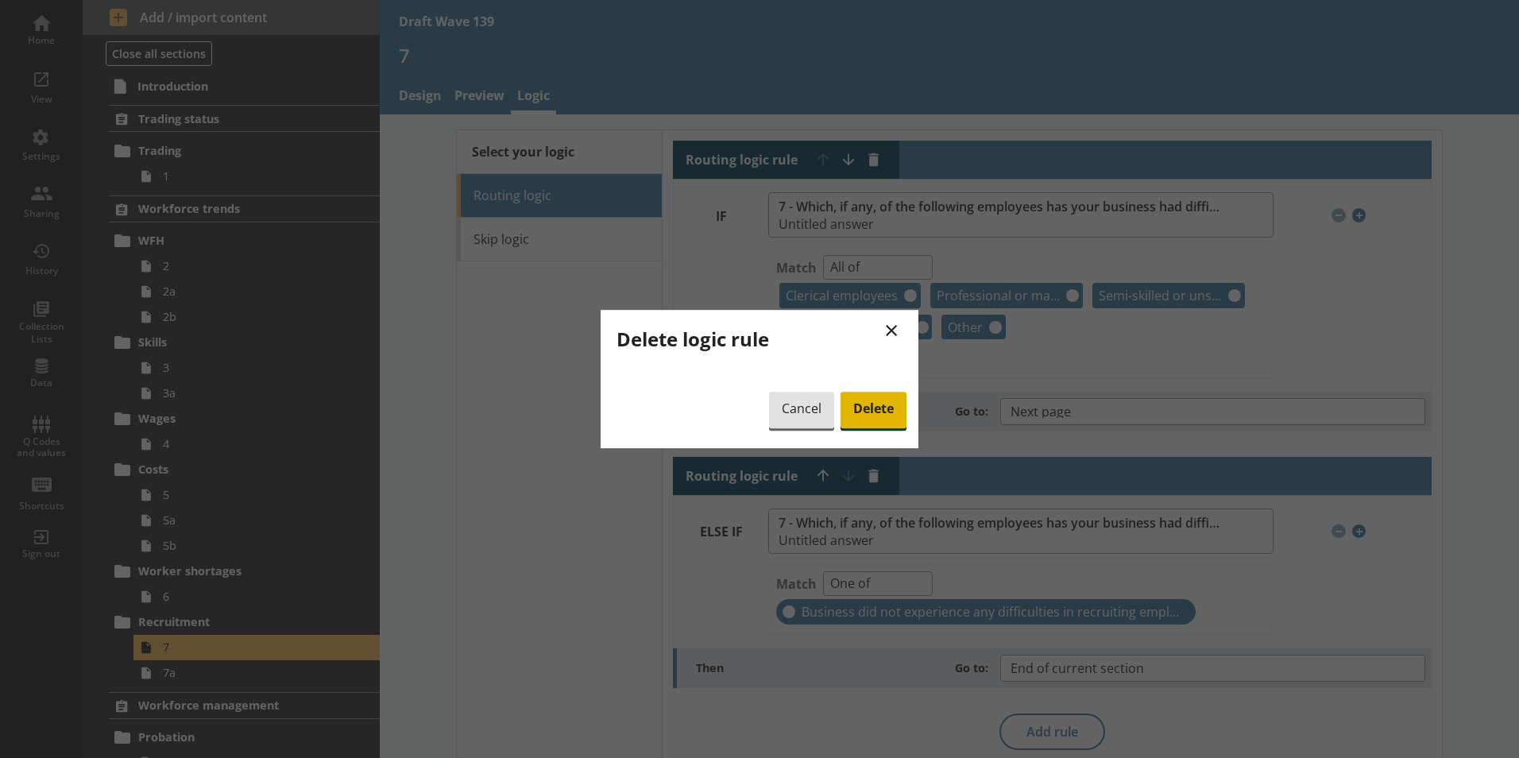
click at [877, 410] on span "Delete" at bounding box center [874, 410] width 66 height 37
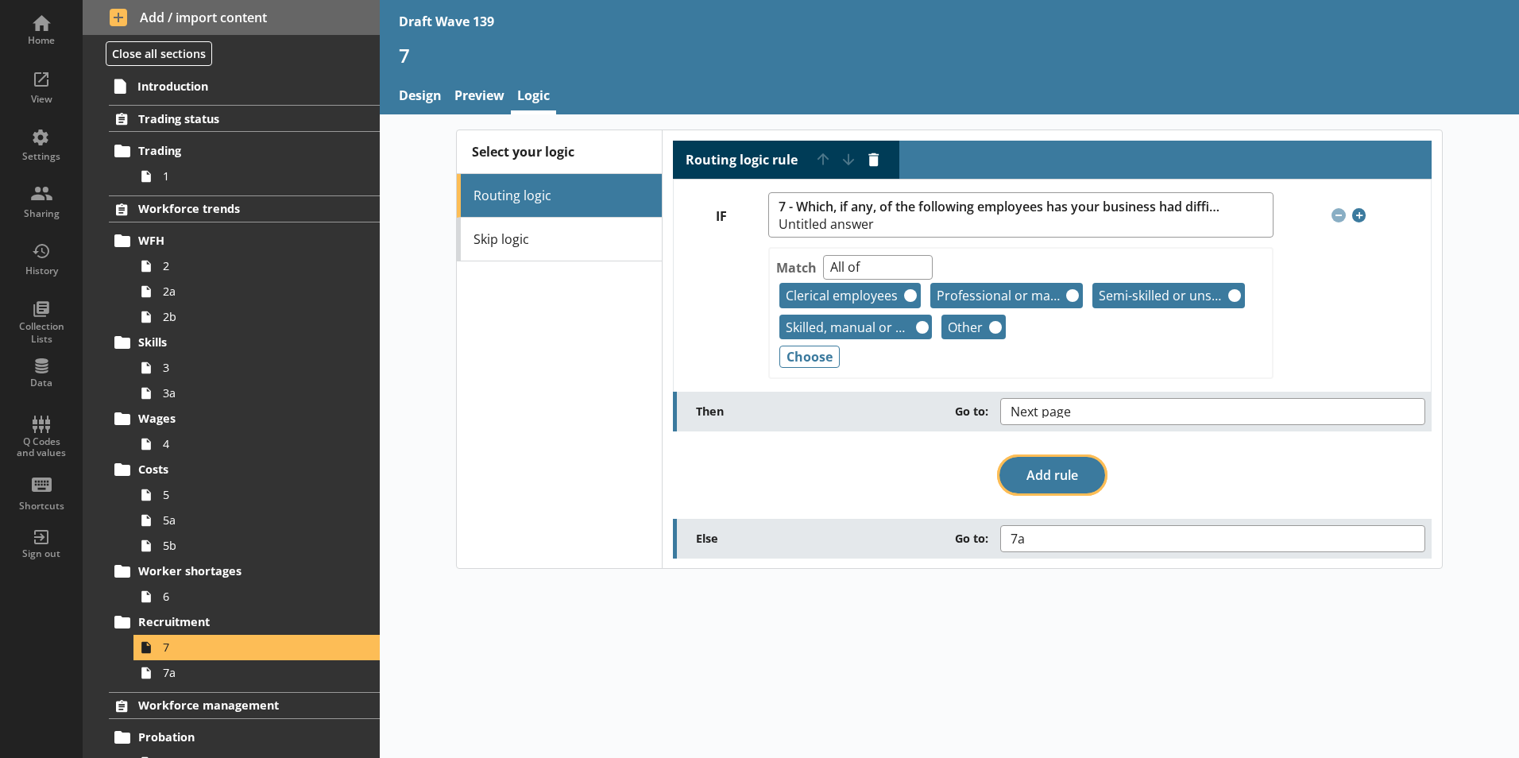
click at [1068, 473] on button "Add rule" at bounding box center [1053, 475] width 106 height 37
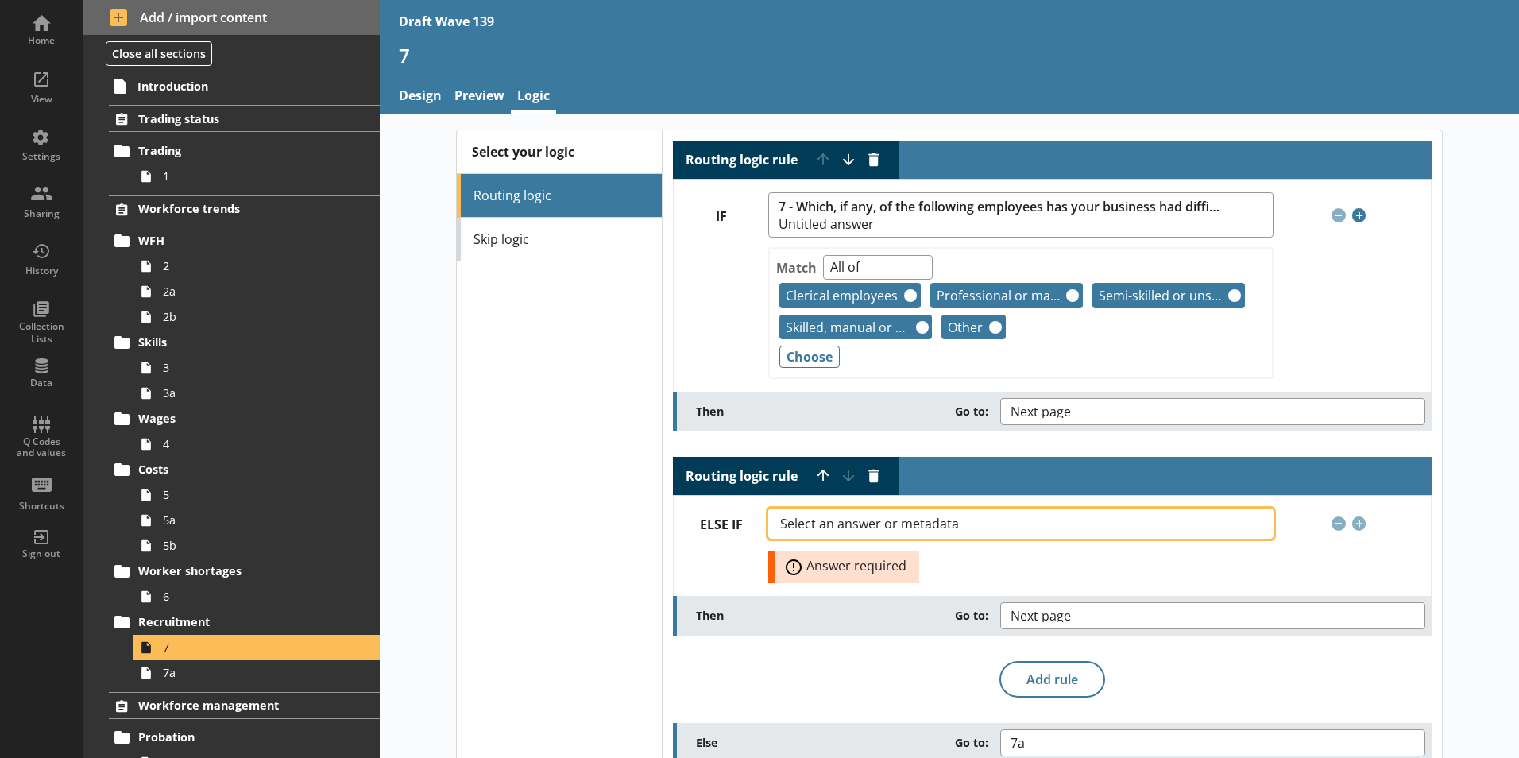
click at [1251, 517] on button "Select an answer or metadata" at bounding box center [1020, 524] width 505 height 30
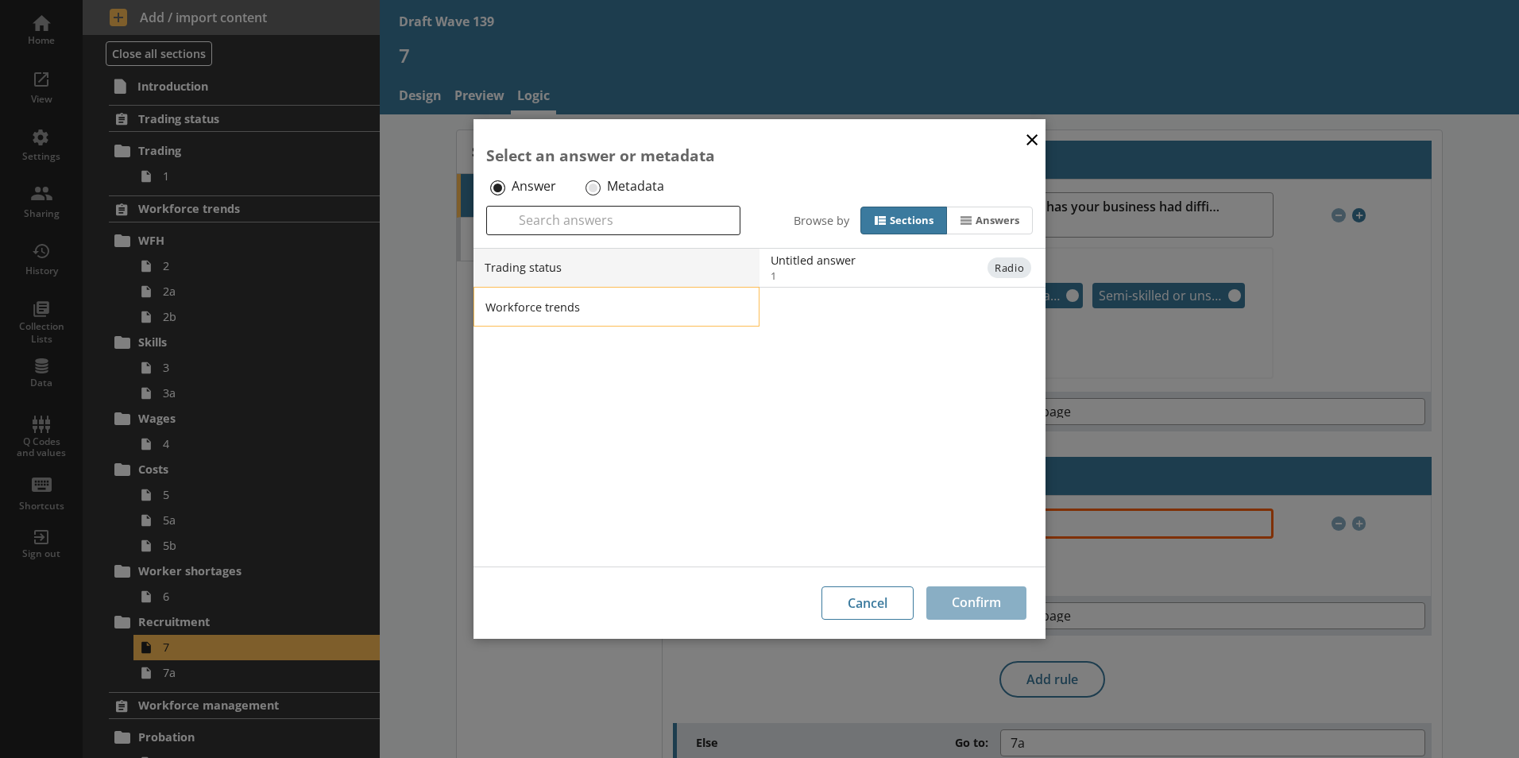
click at [649, 299] on li "Workforce trends" at bounding box center [617, 307] width 286 height 40
click at [571, 308] on li "Workforce trends" at bounding box center [617, 307] width 286 height 40
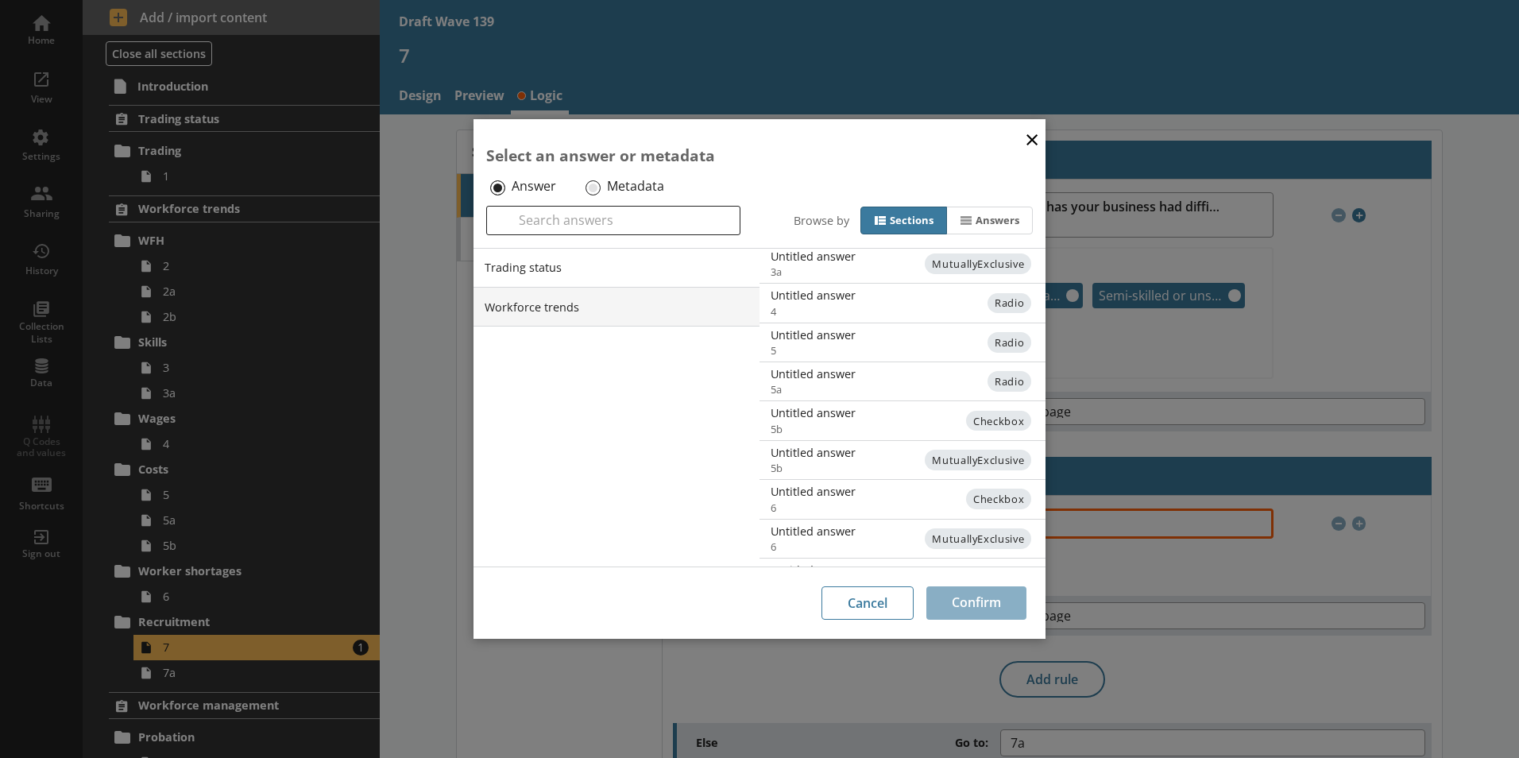
scroll to position [389, 0]
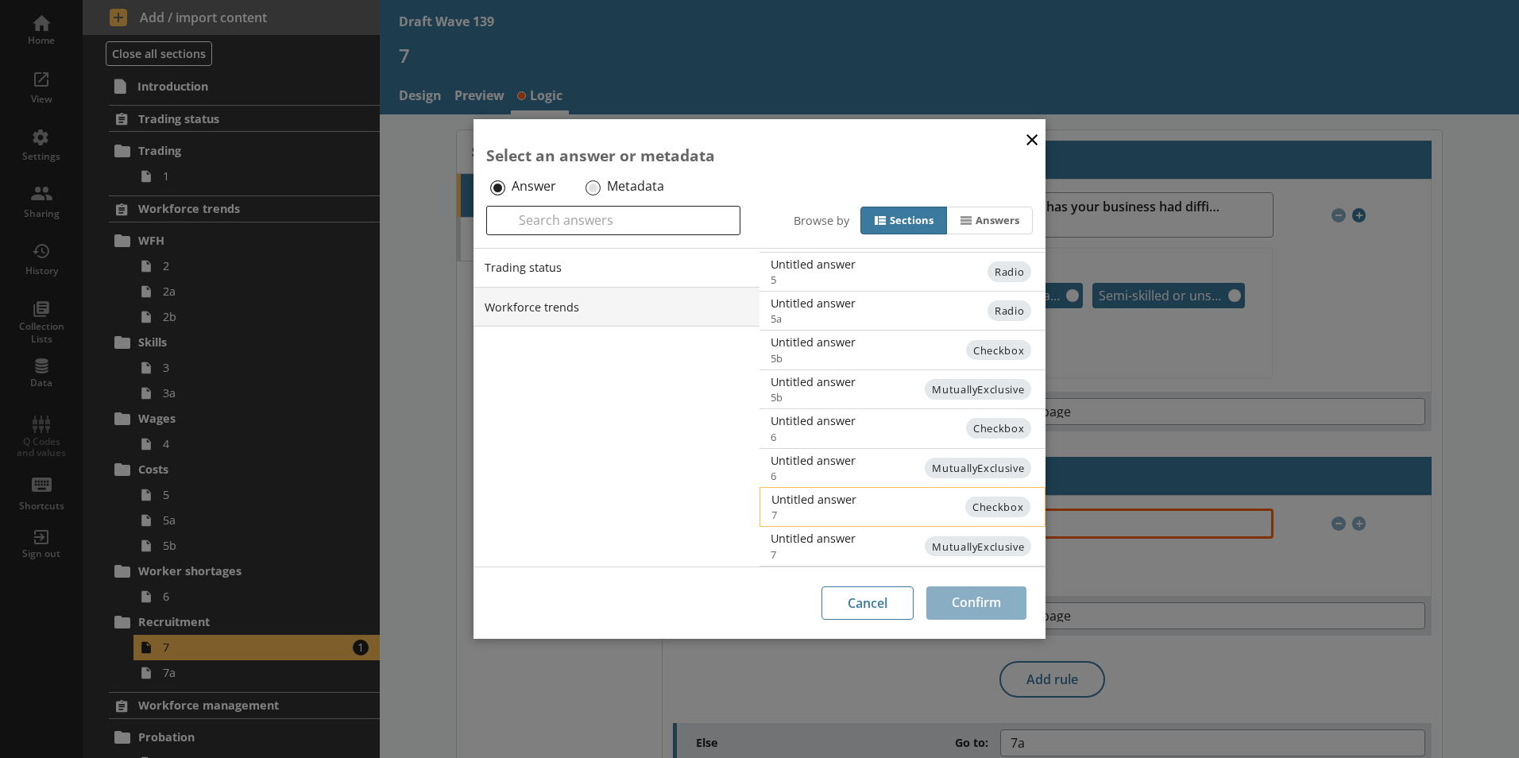
click at [923, 507] on div "Untitled answer 7" at bounding box center [864, 507] width 185 height 30
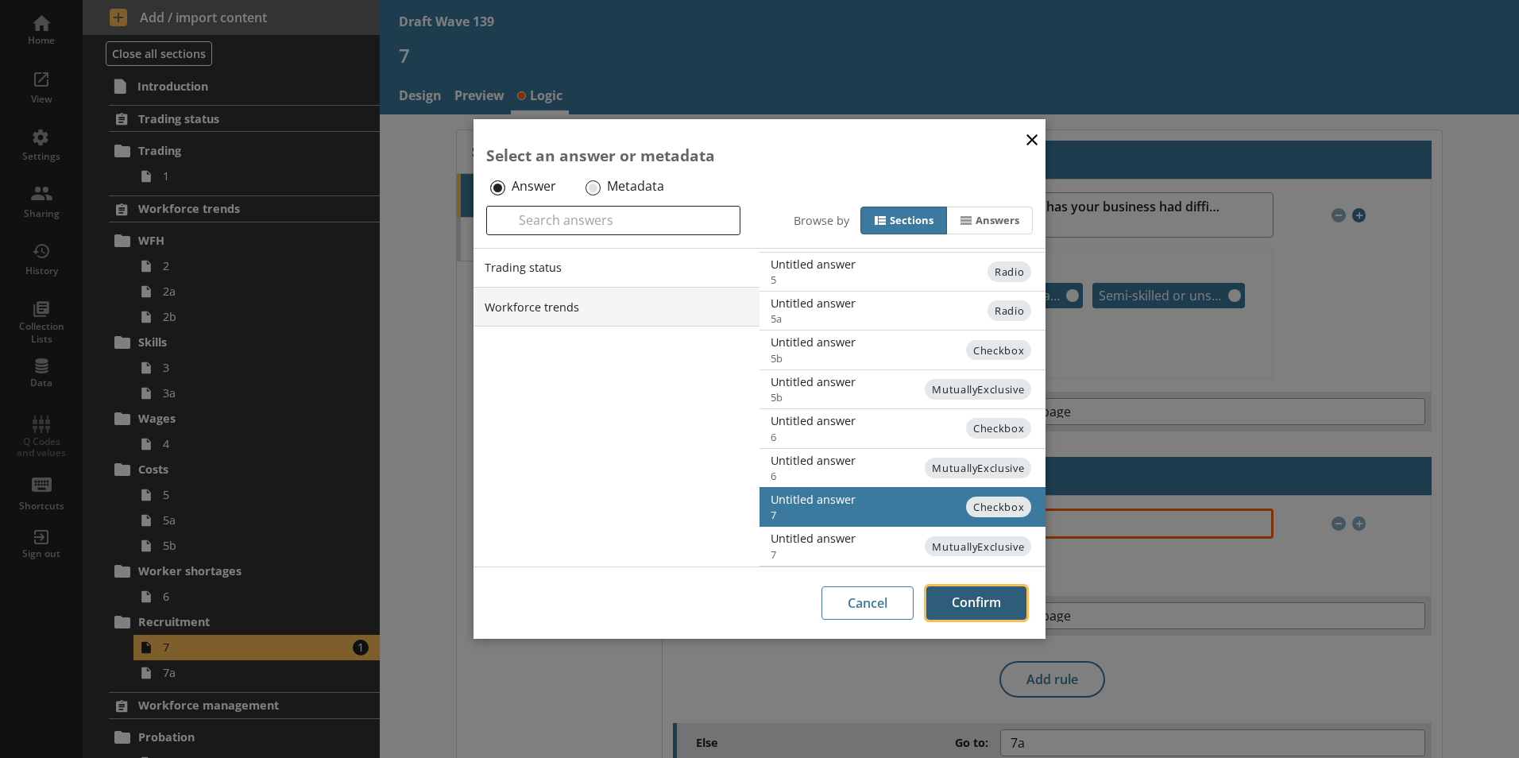
click at [958, 609] on button "Confirm" at bounding box center [977, 602] width 100 height 33
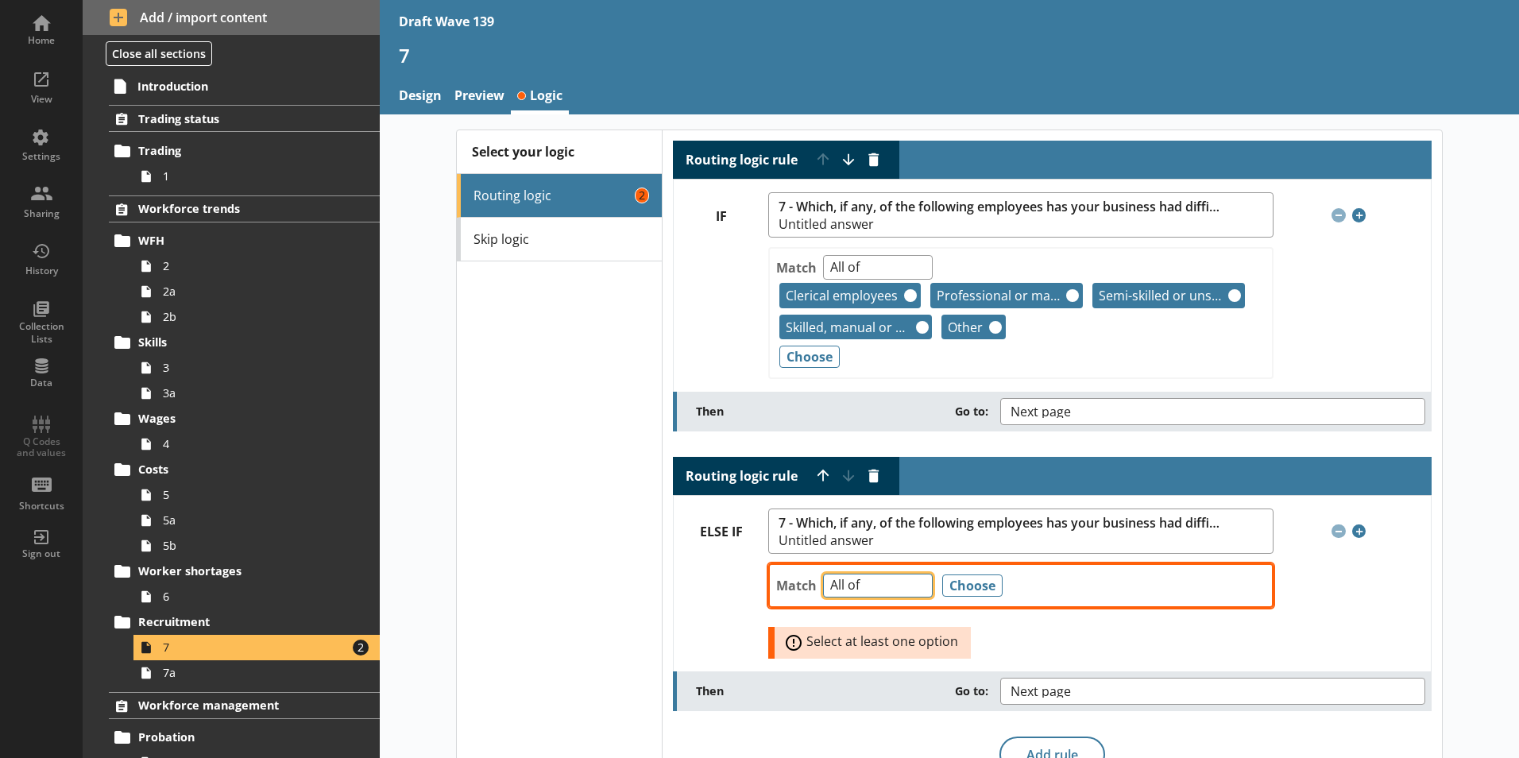
click at [913, 587] on select "Any of Not any of All of Count of Unanswered" at bounding box center [878, 586] width 110 height 25
click at [873, 476] on button "Delete routing rule" at bounding box center [873, 475] width 25 height 25
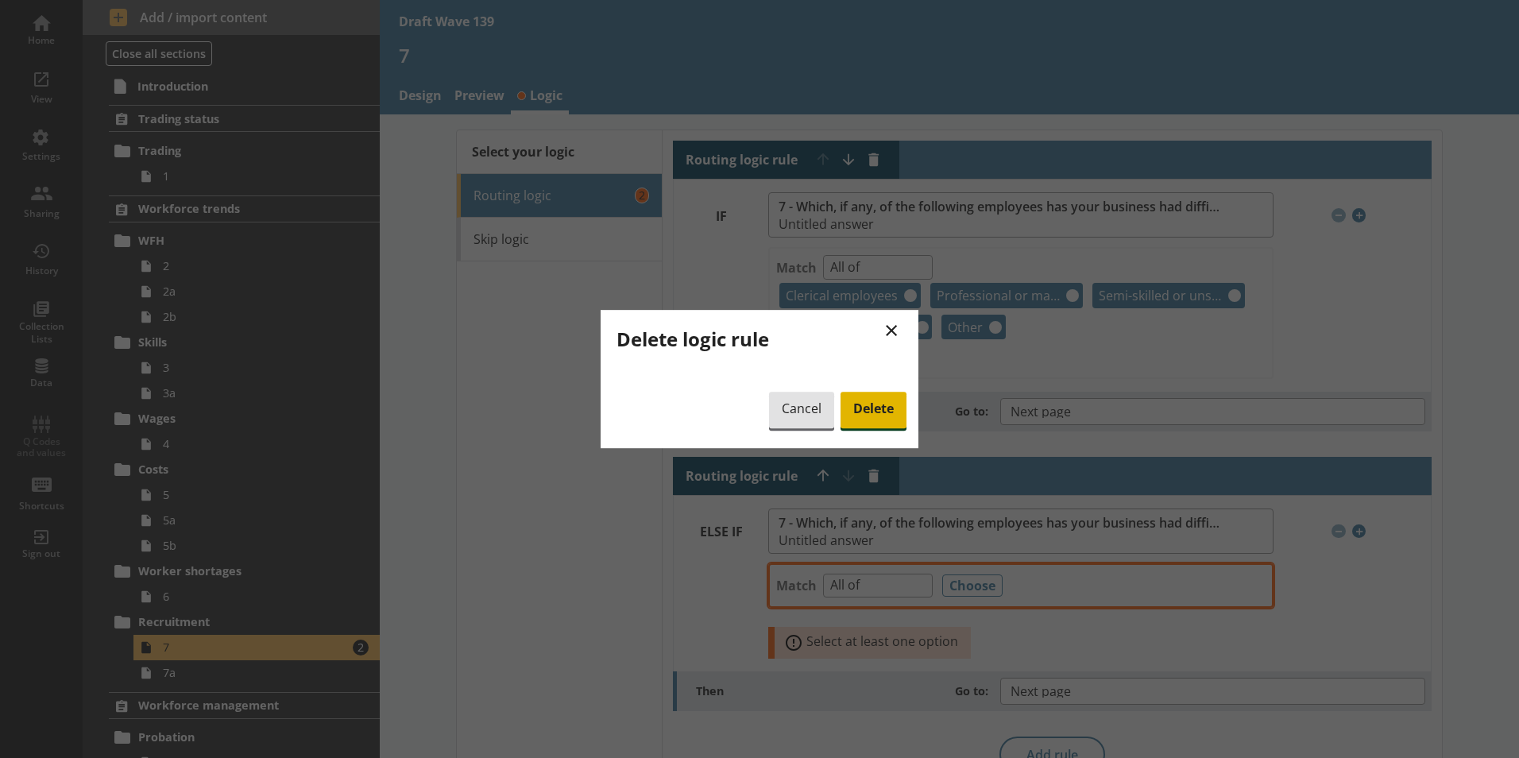
click at [865, 424] on span "Delete" at bounding box center [874, 410] width 66 height 37
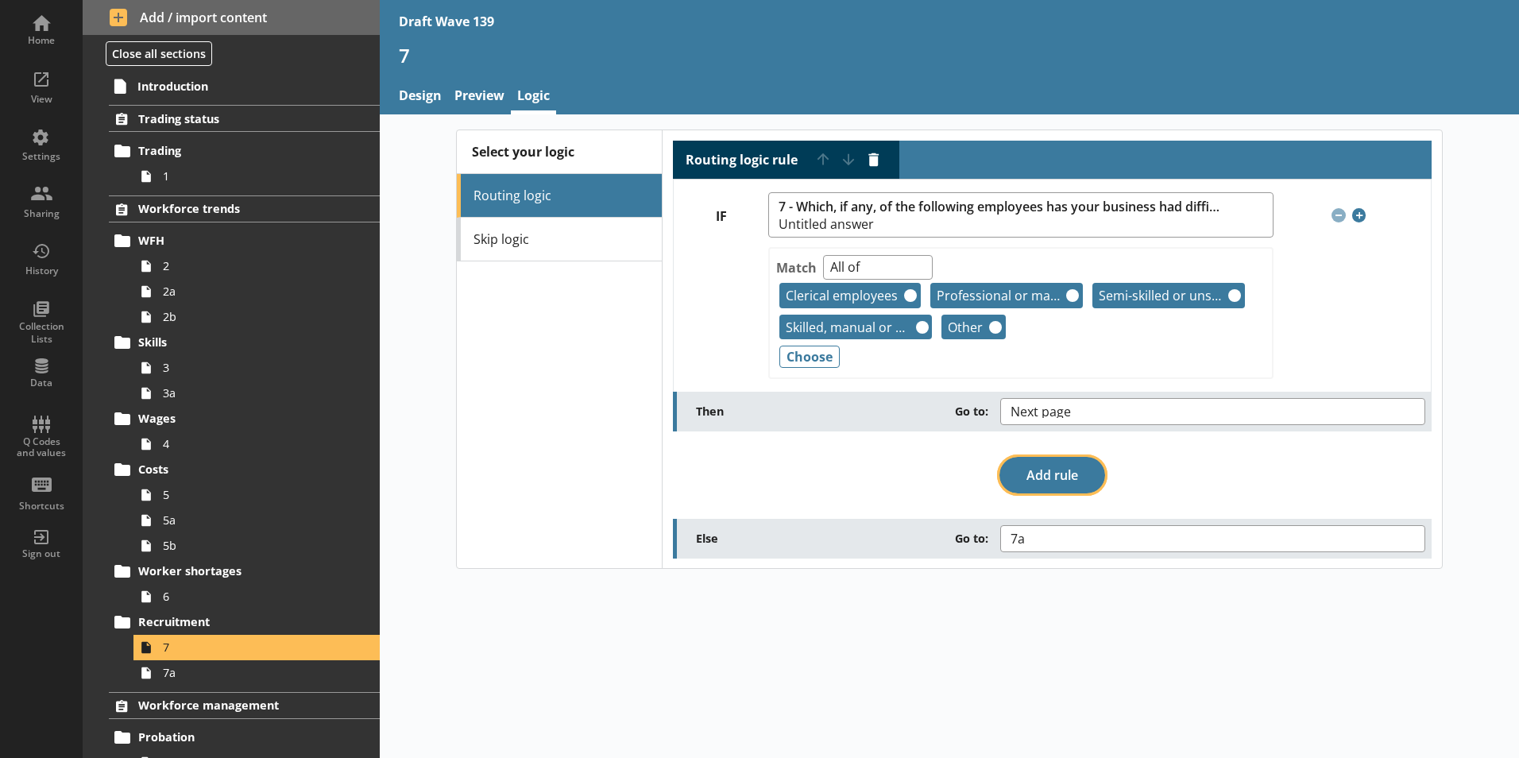
click at [1050, 474] on button "Add rule" at bounding box center [1053, 475] width 106 height 37
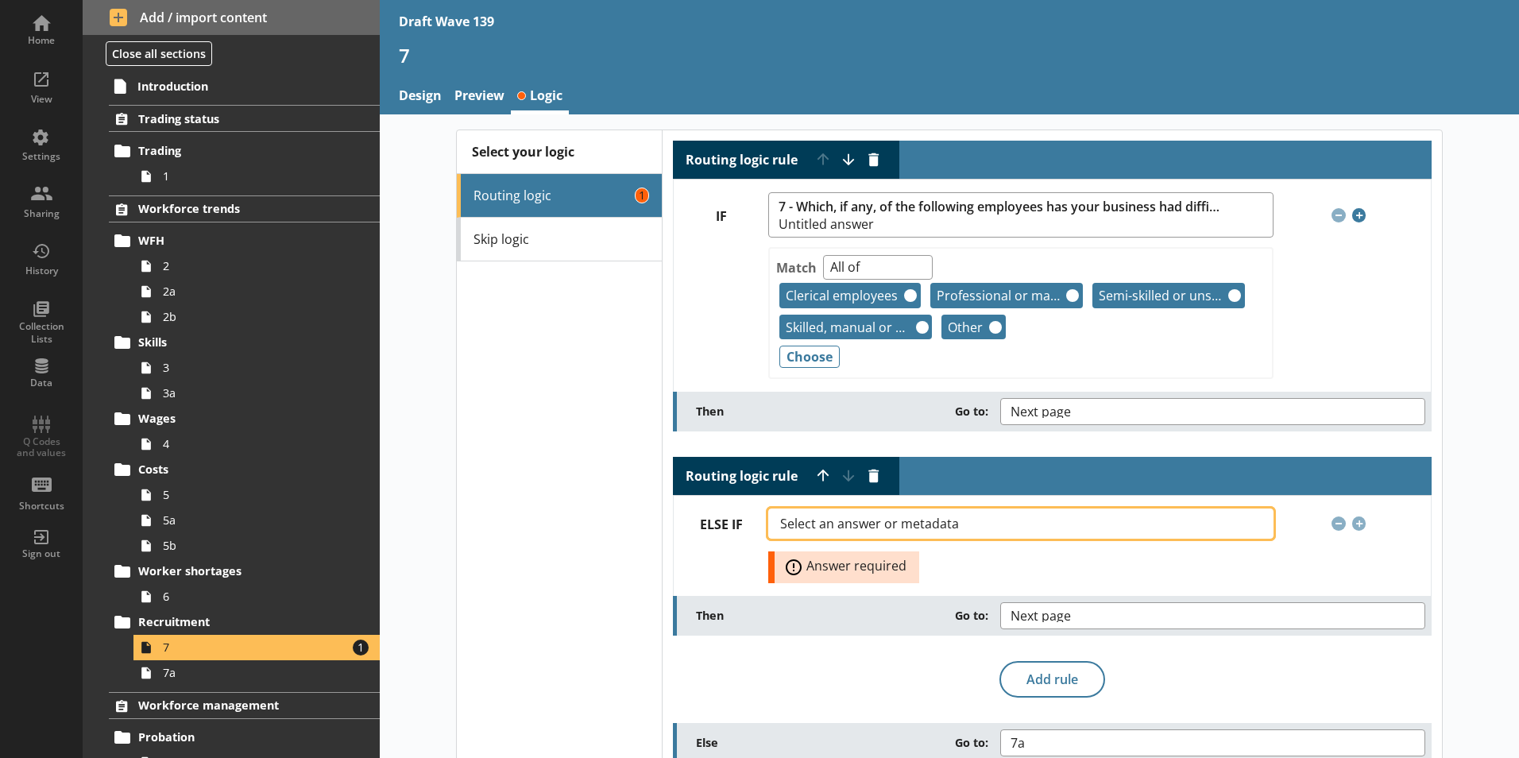
click at [1245, 528] on button "Select an answer or metadata" at bounding box center [1020, 524] width 505 height 30
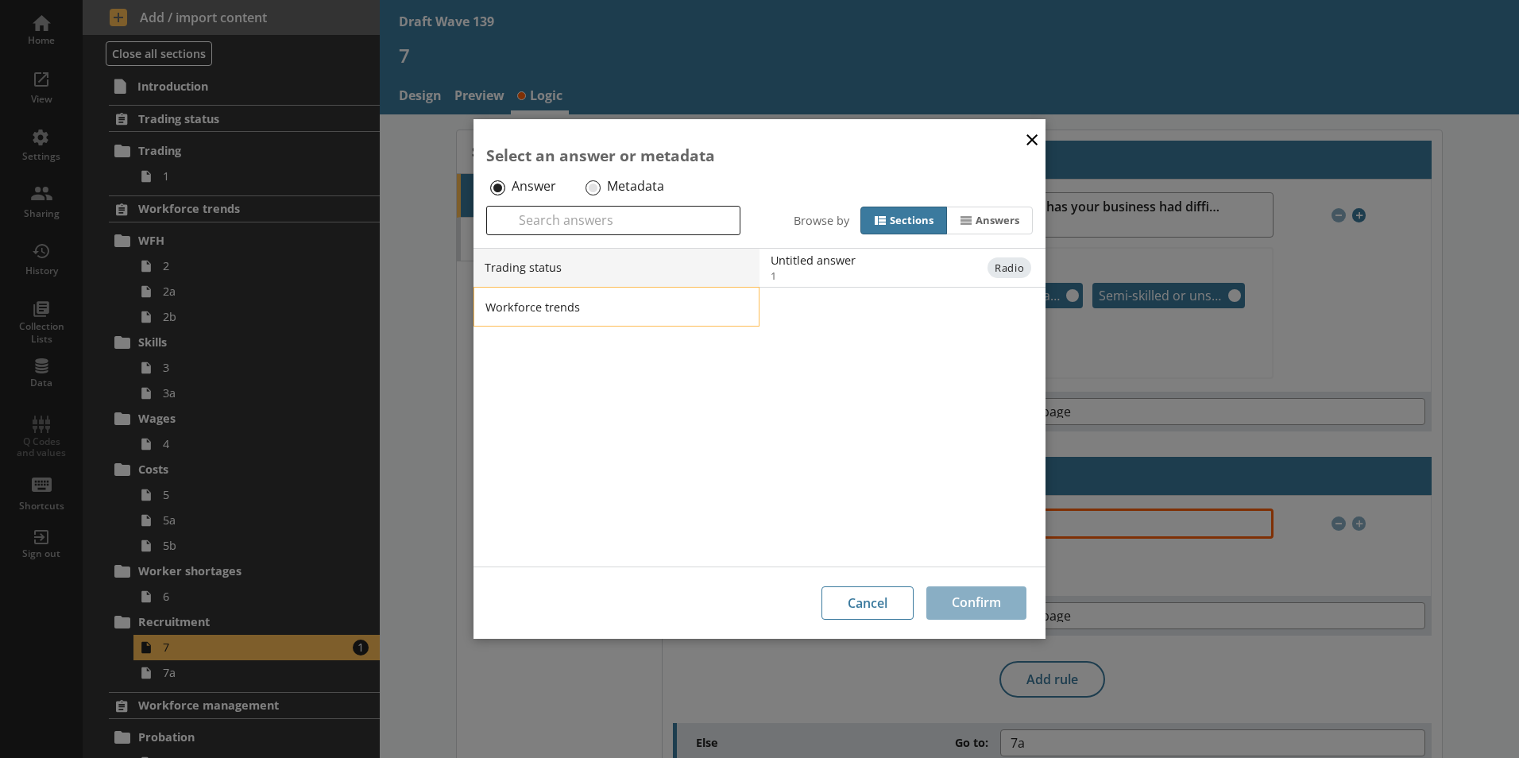
click at [556, 312] on li "Workforce trends" at bounding box center [617, 307] width 286 height 40
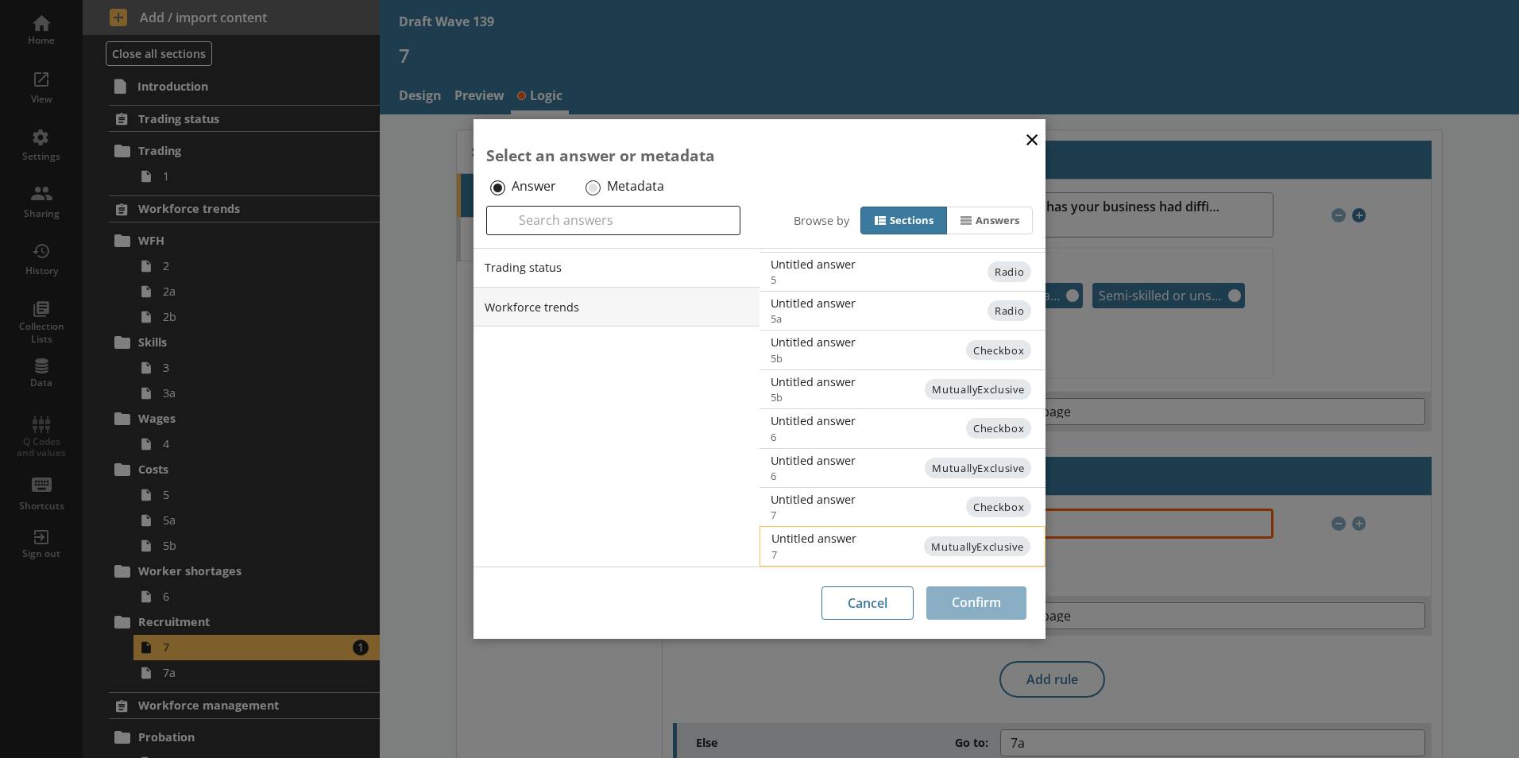
click at [942, 546] on span "MutuallyExclusive" at bounding box center [977, 546] width 106 height 21
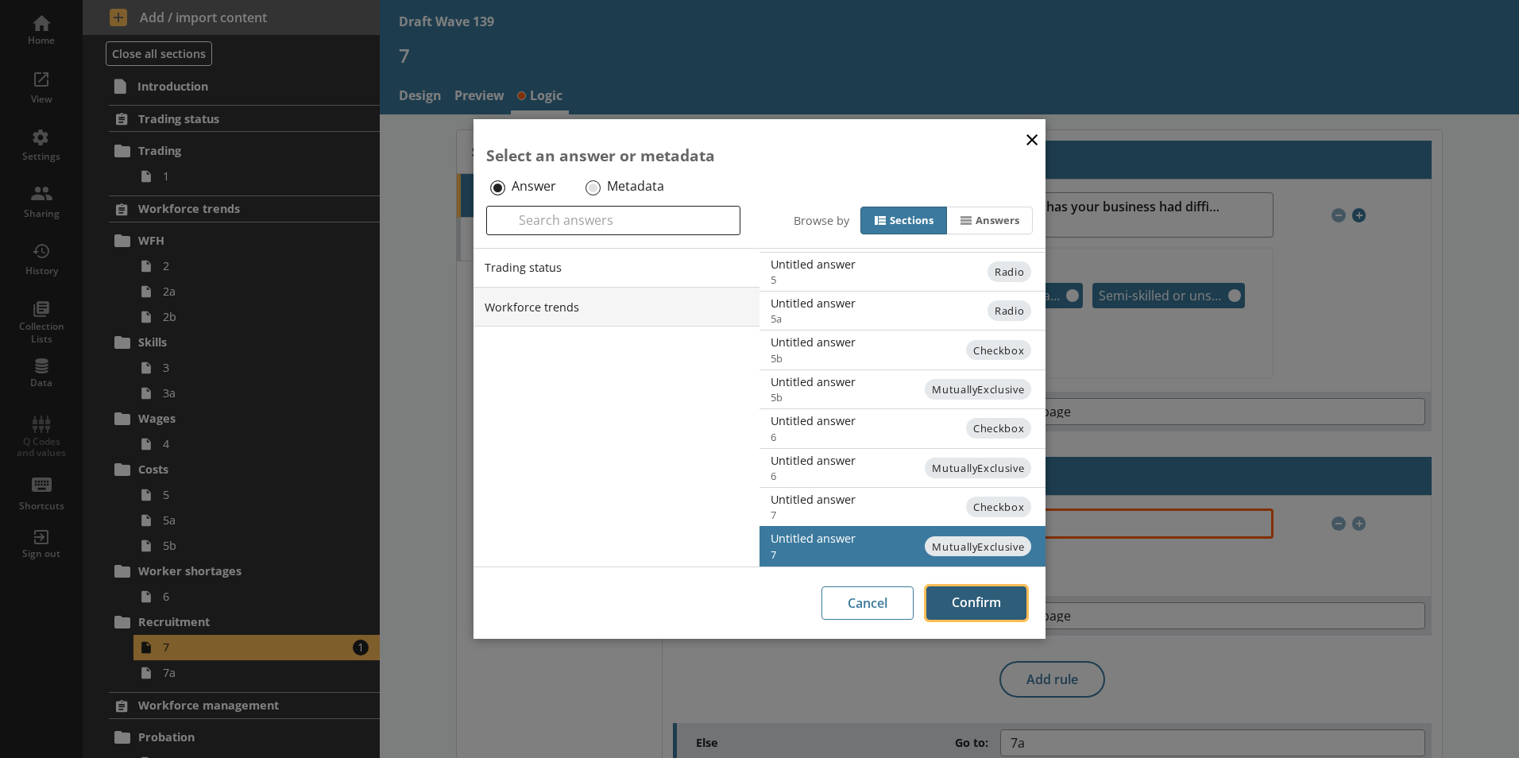
click at [966, 599] on button "Confirm" at bounding box center [977, 602] width 100 height 33
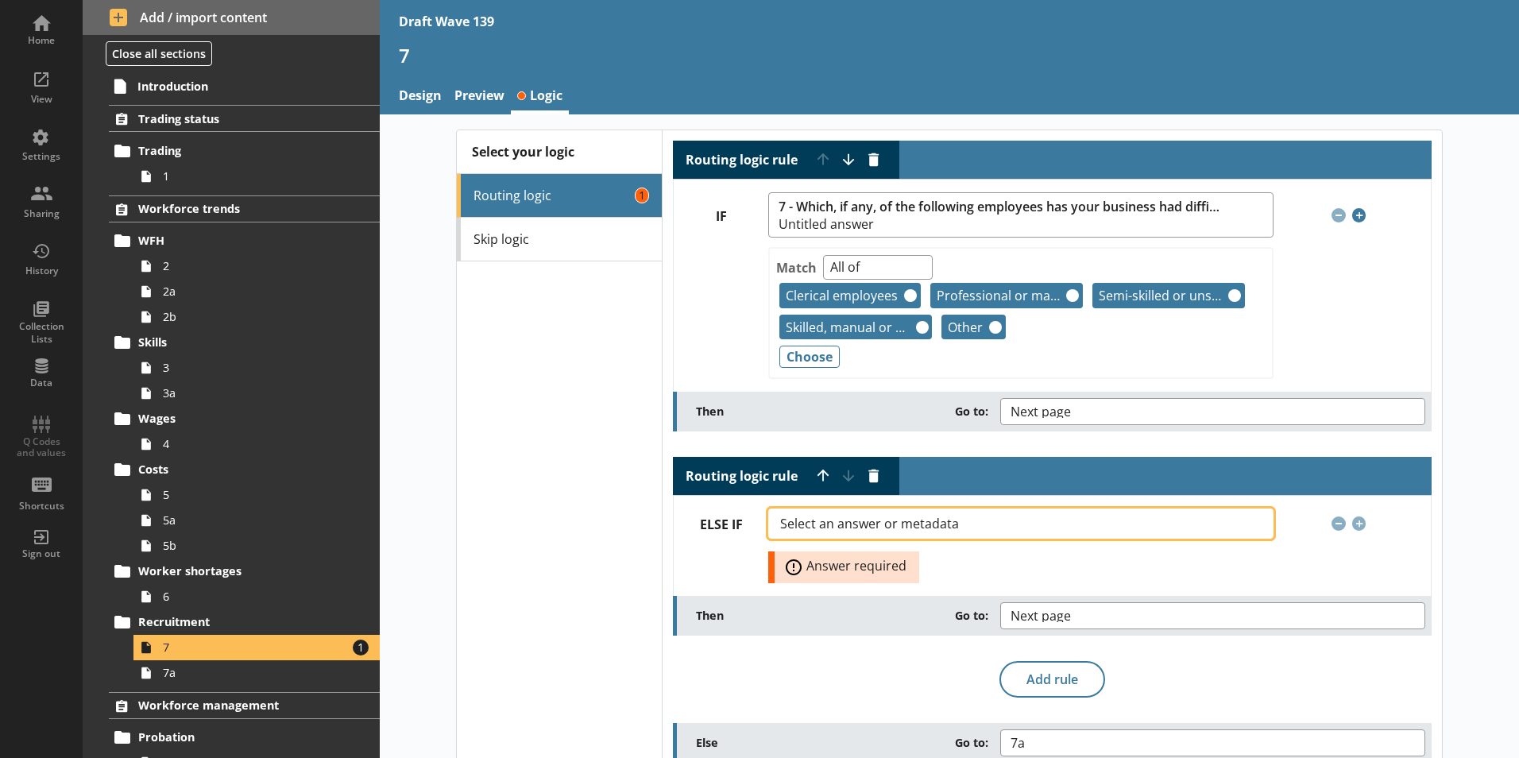
click at [1243, 525] on button "Select an answer or metadata" at bounding box center [1020, 524] width 505 height 30
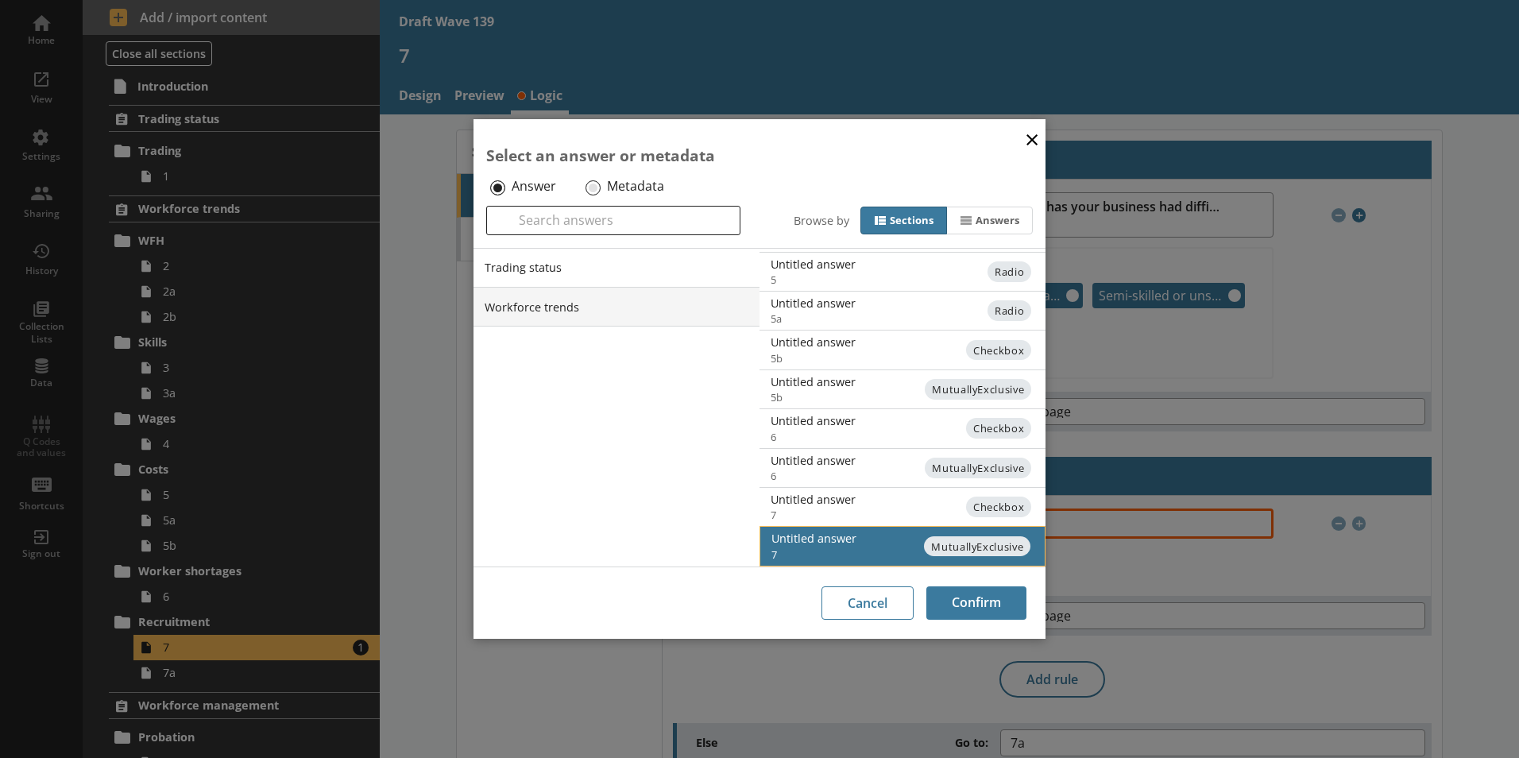
click at [962, 544] on span "MutuallyExclusive" at bounding box center [977, 546] width 106 height 21
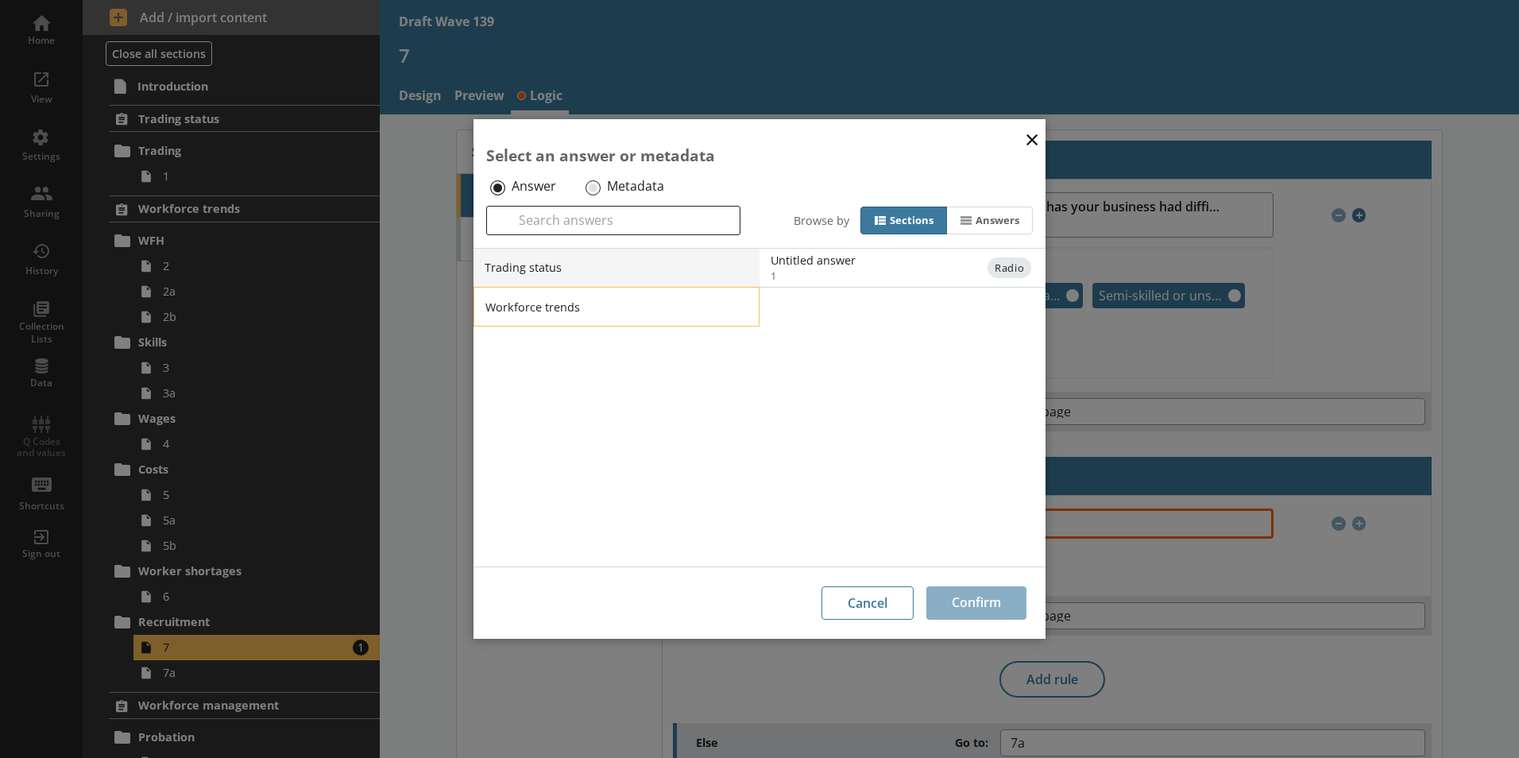
click at [599, 305] on li "Workforce trends" at bounding box center [617, 307] width 286 height 40
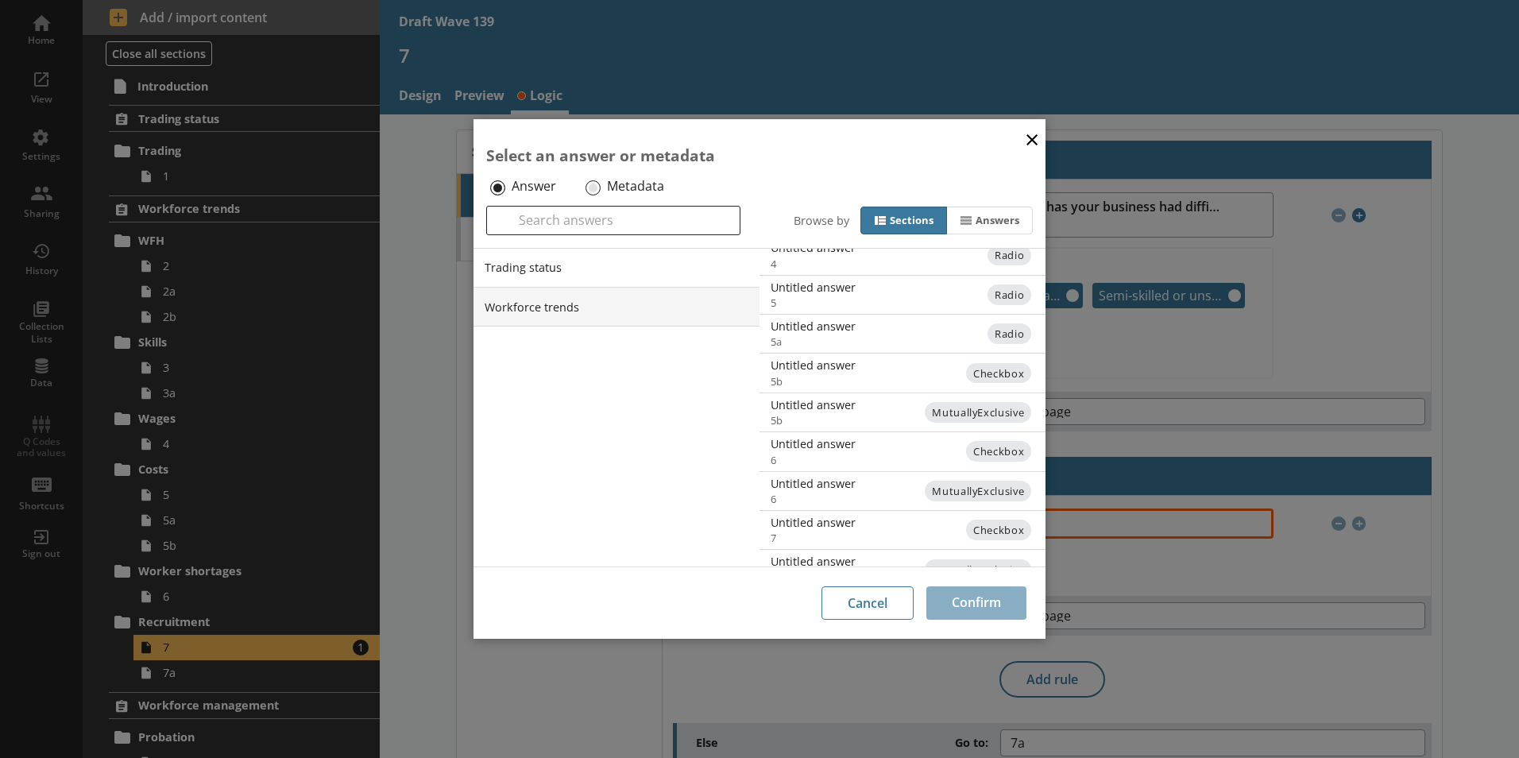
scroll to position [389, 0]
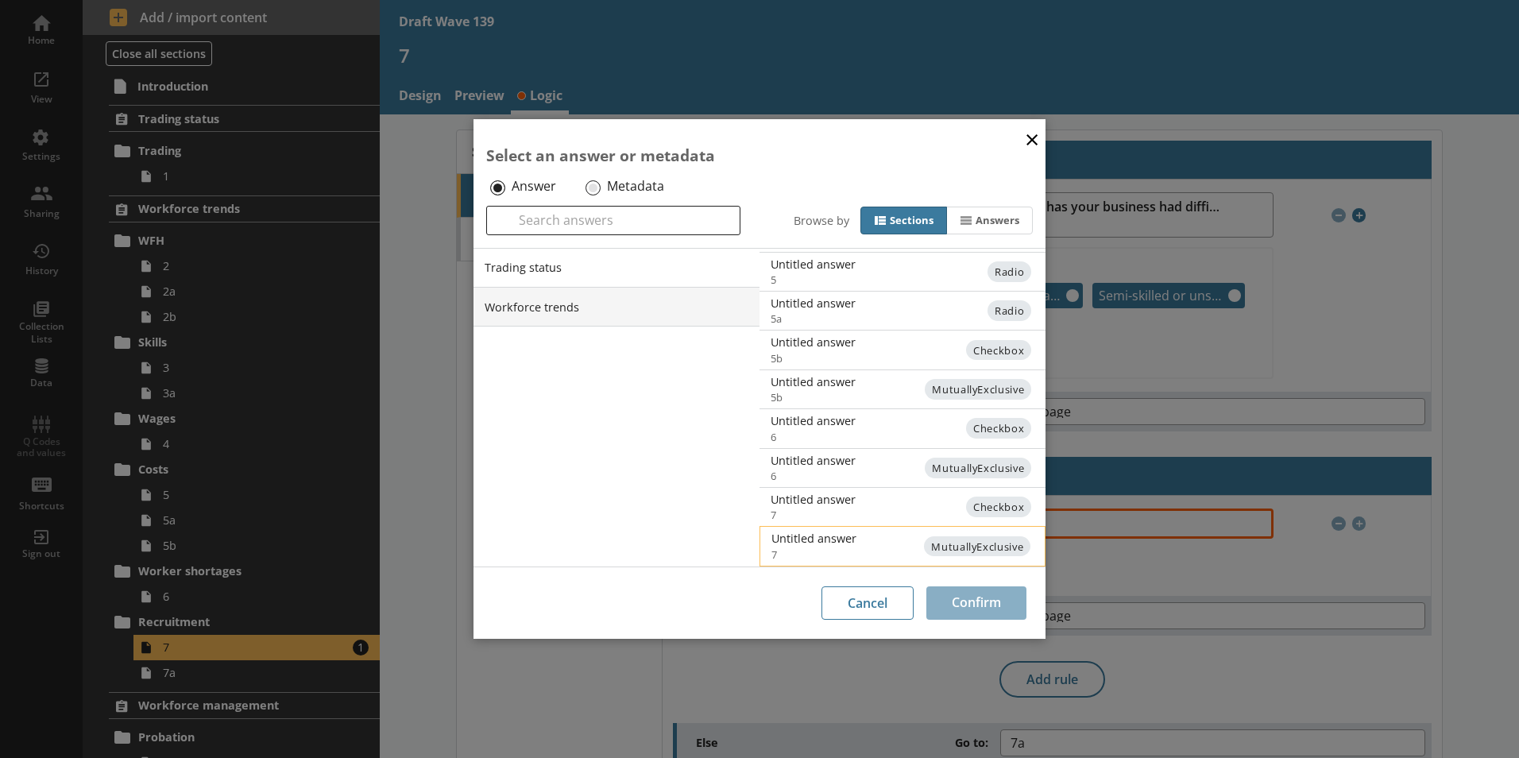
click at [986, 536] on span "MutuallyExclusive" at bounding box center [977, 546] width 106 height 21
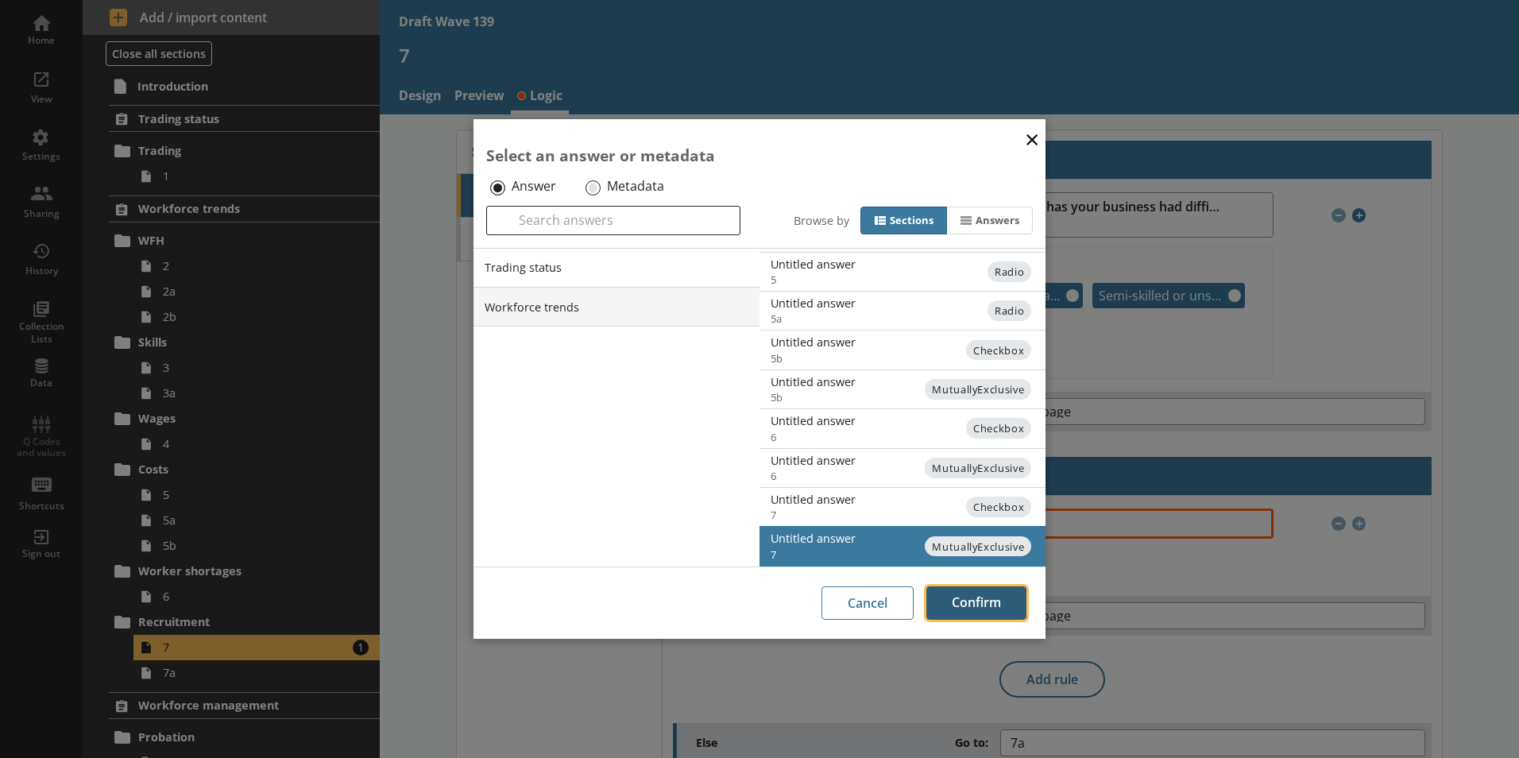
click at [994, 601] on button "Confirm" at bounding box center [977, 602] width 100 height 33
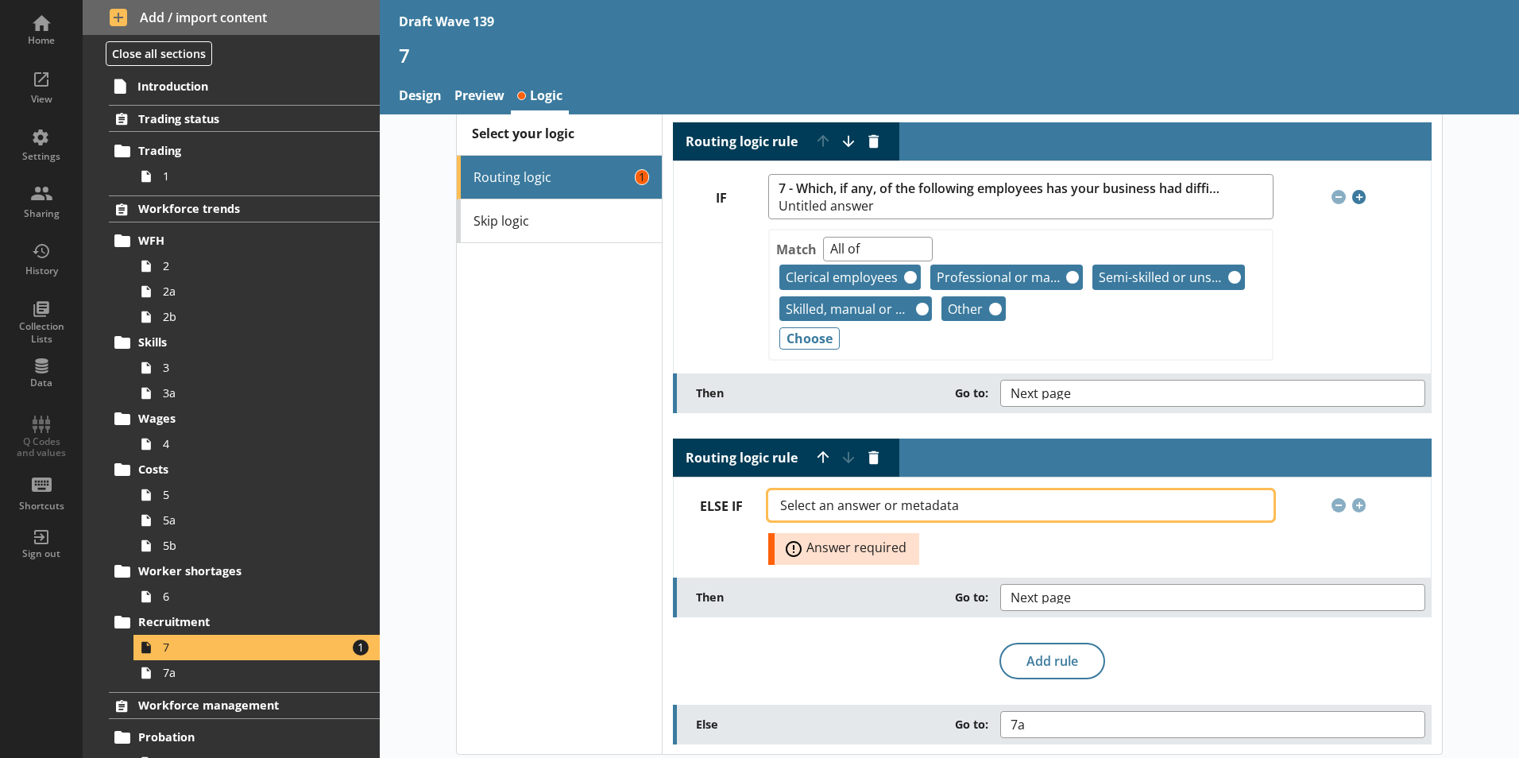
scroll to position [28, 0]
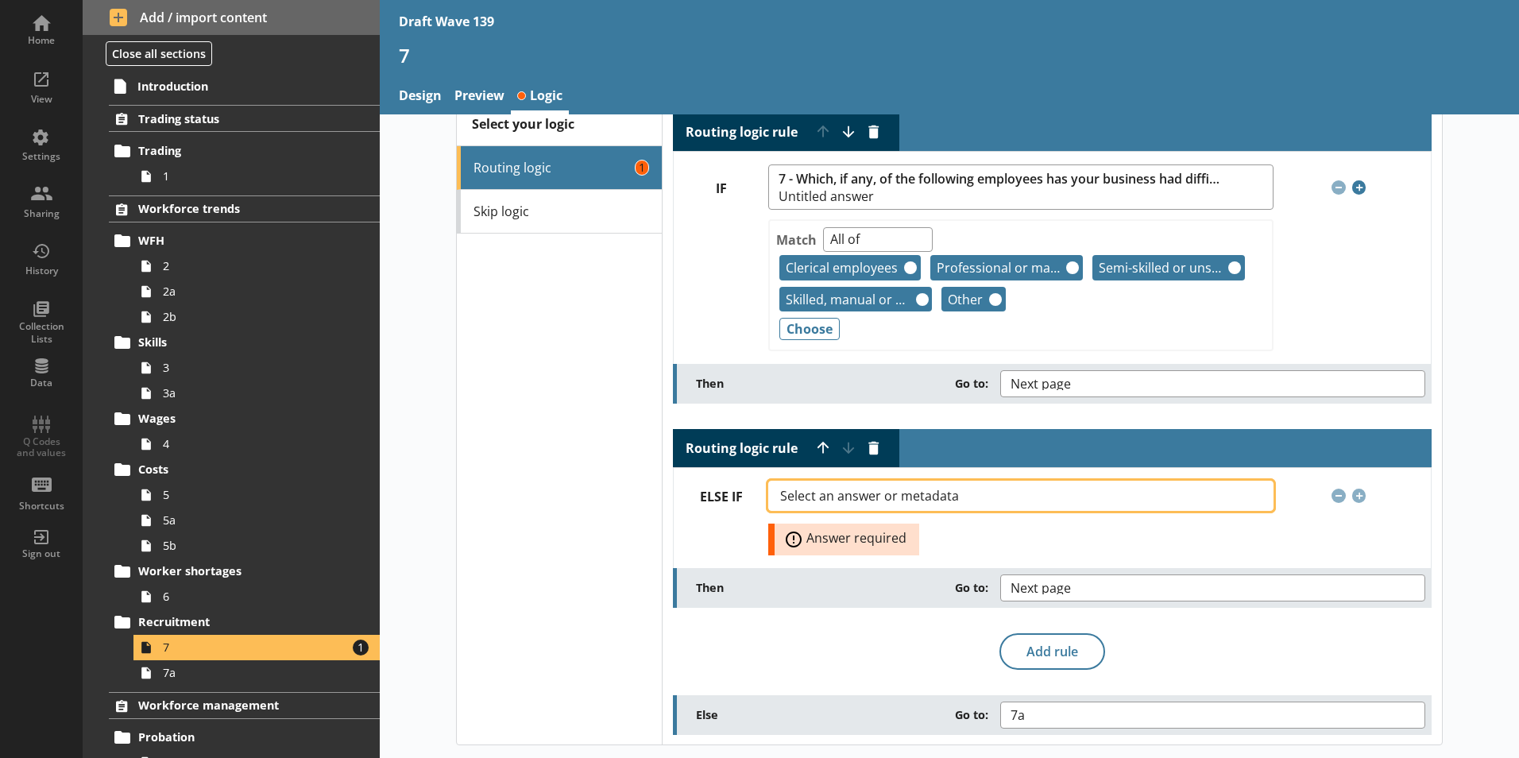
click at [919, 497] on span "Select an answer or metadata" at bounding box center [882, 496] width 204 height 13
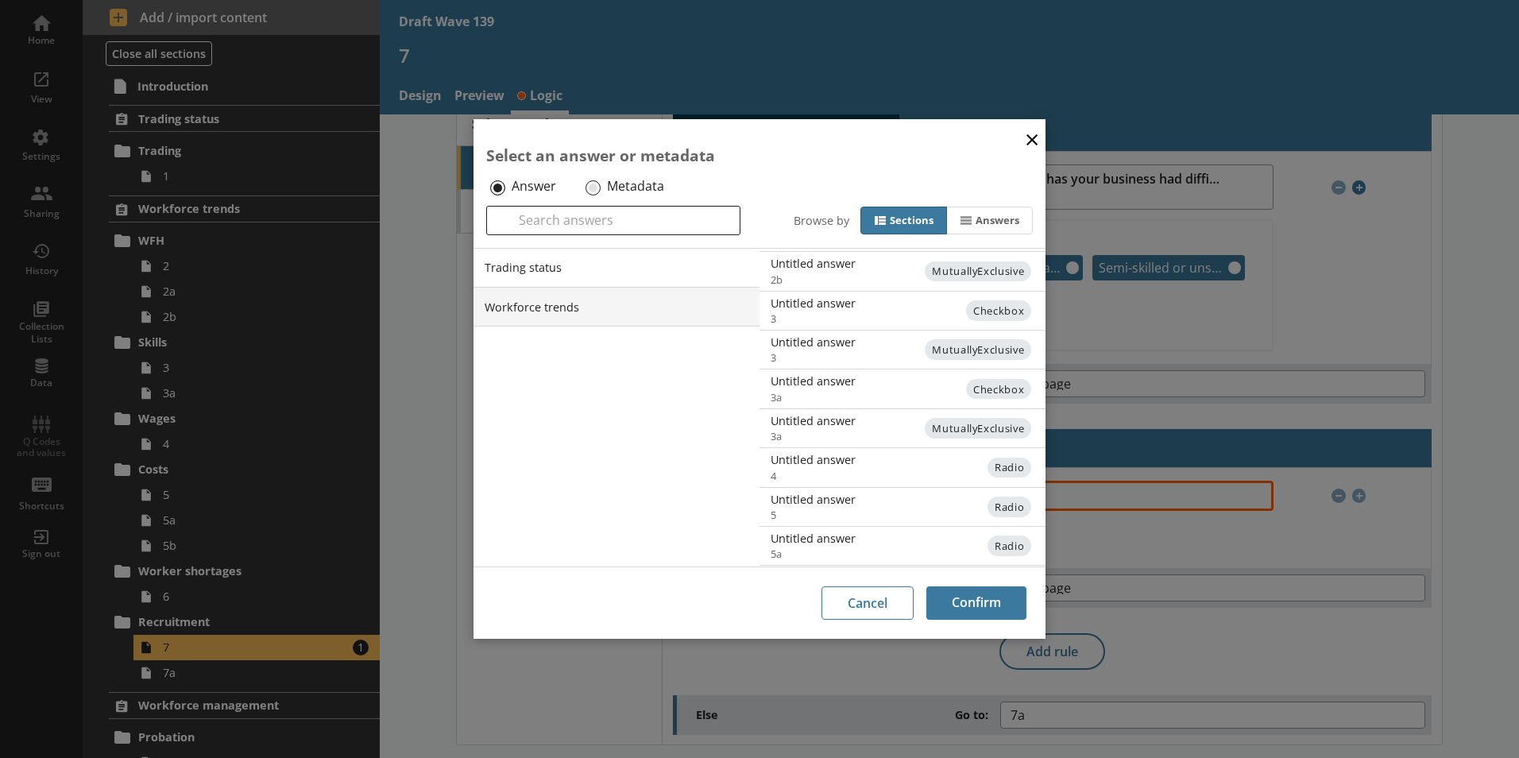
scroll to position [238, 0]
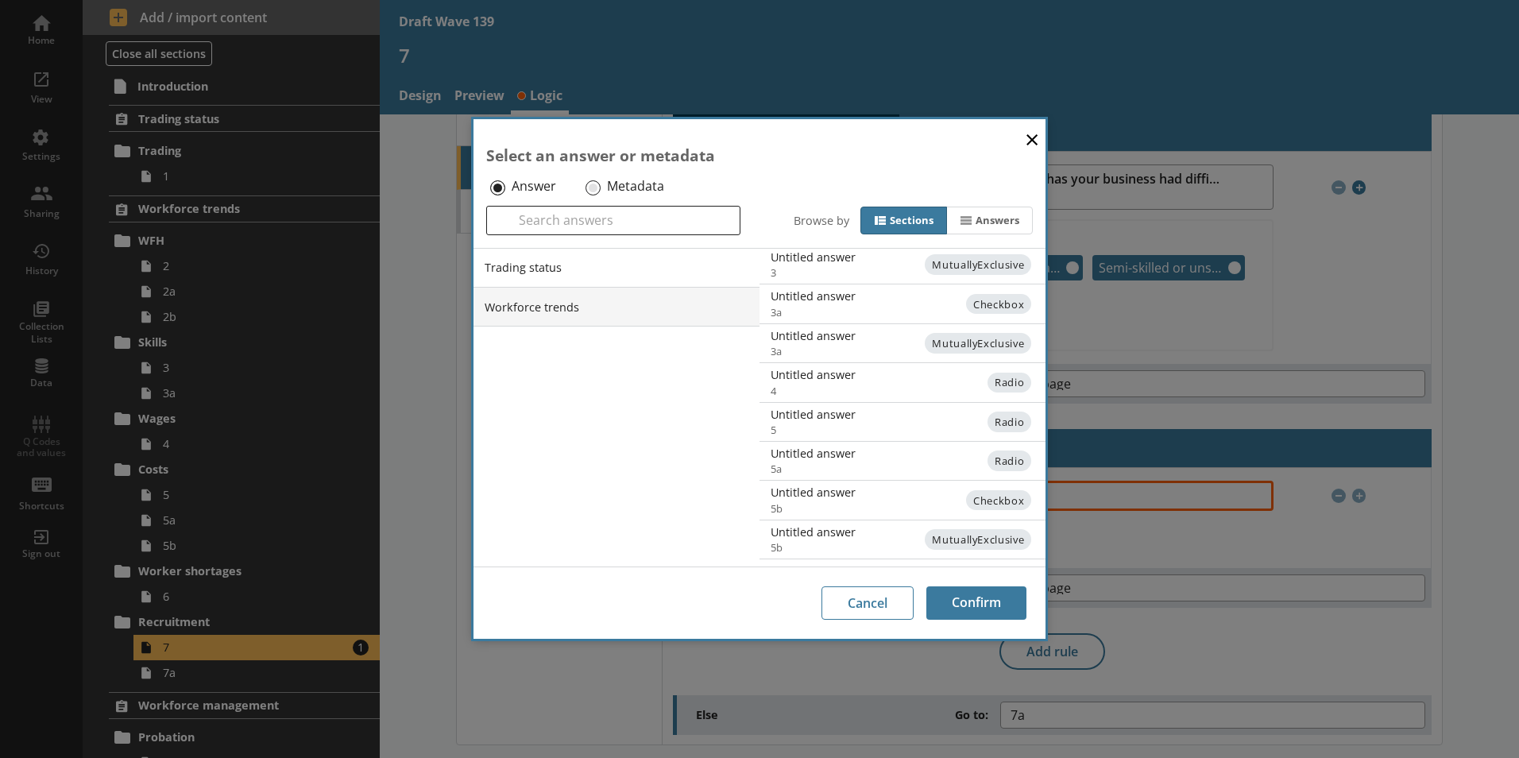
click at [624, 310] on li "Workforce trends" at bounding box center [617, 307] width 286 height 40
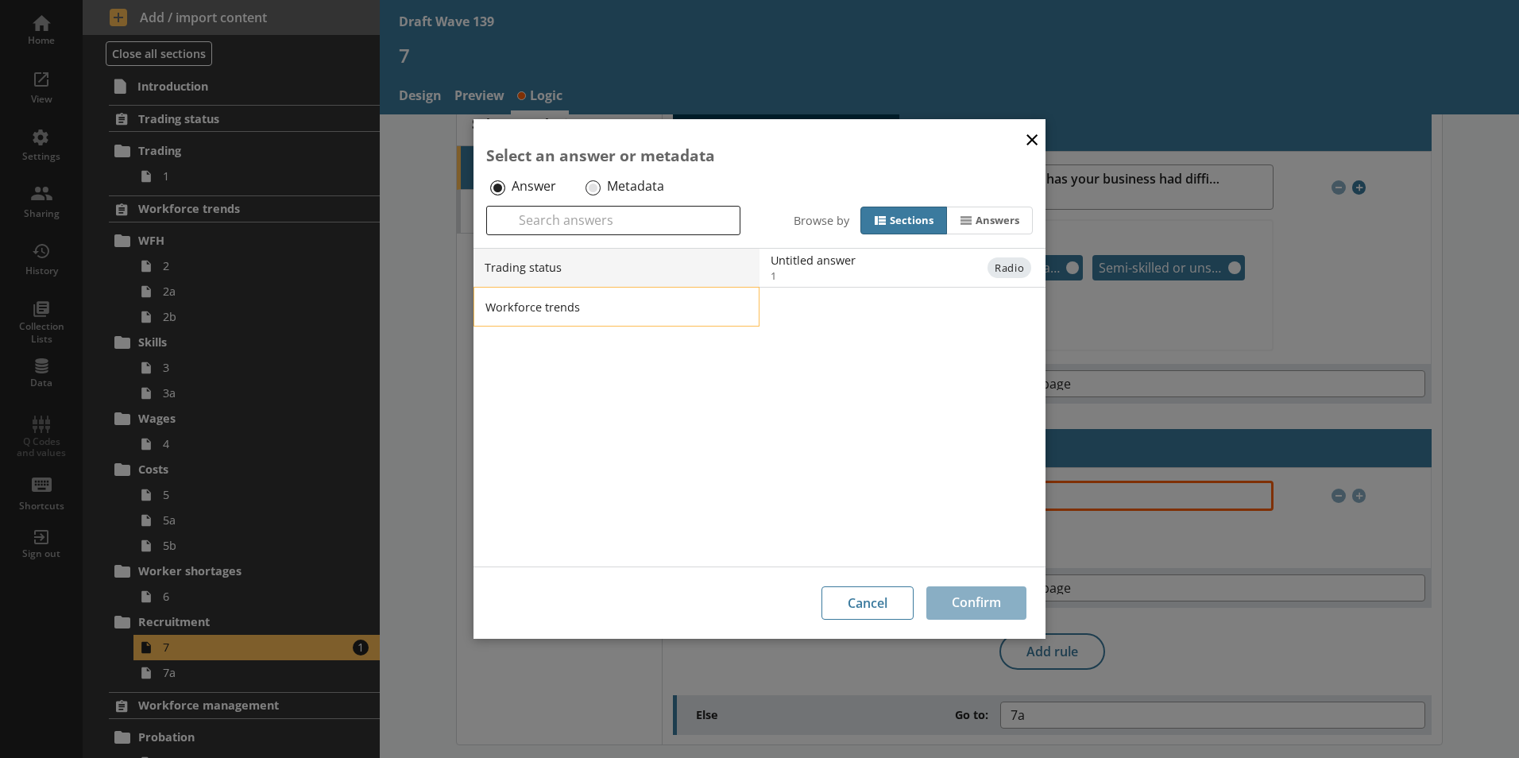
drag, startPoint x: 664, startPoint y: 321, endPoint x: 675, endPoint y: 319, distance: 10.5
click at [672, 320] on li "Workforce trends" at bounding box center [617, 307] width 286 height 40
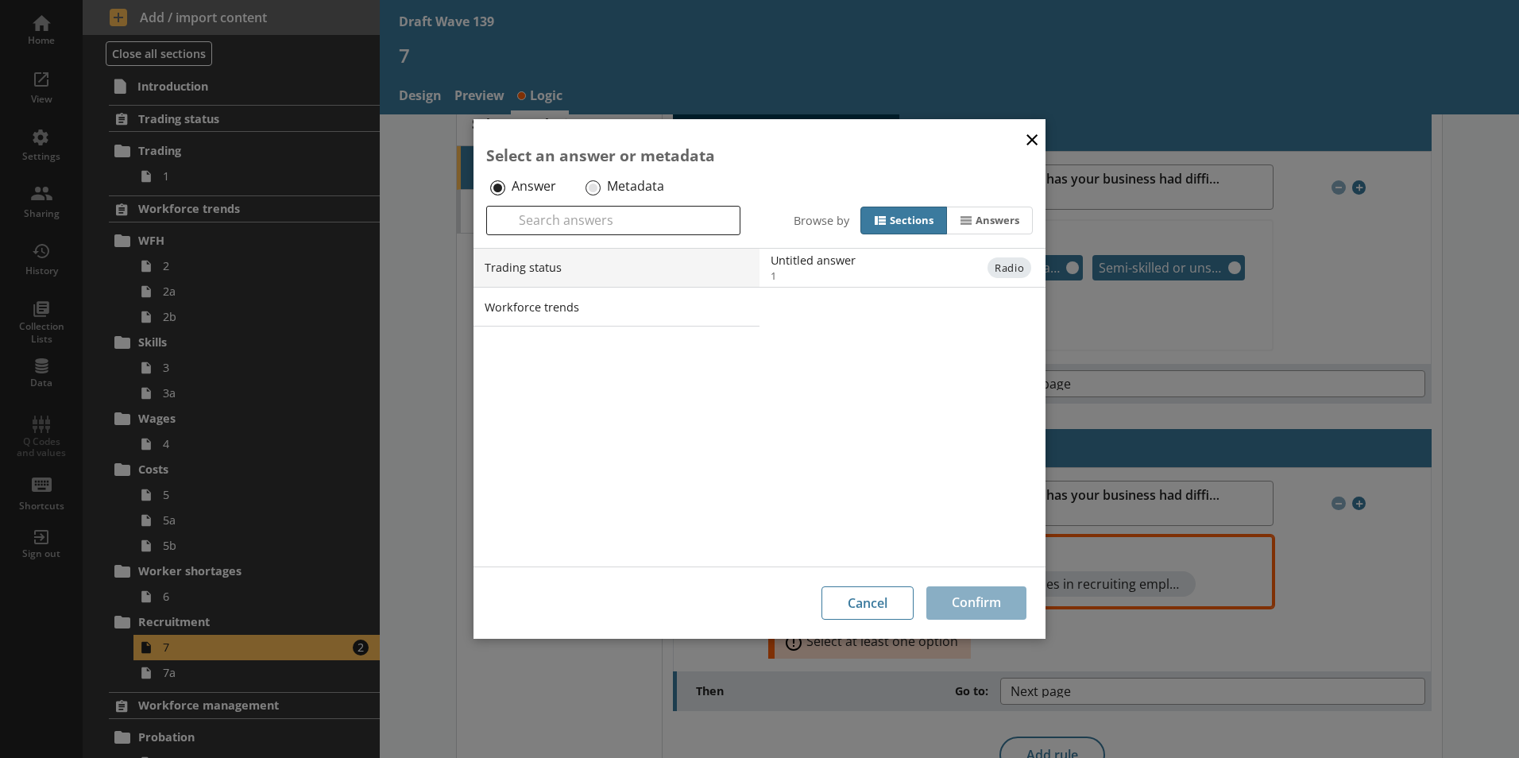
click at [1027, 135] on button "×" at bounding box center [1032, 139] width 24 height 36
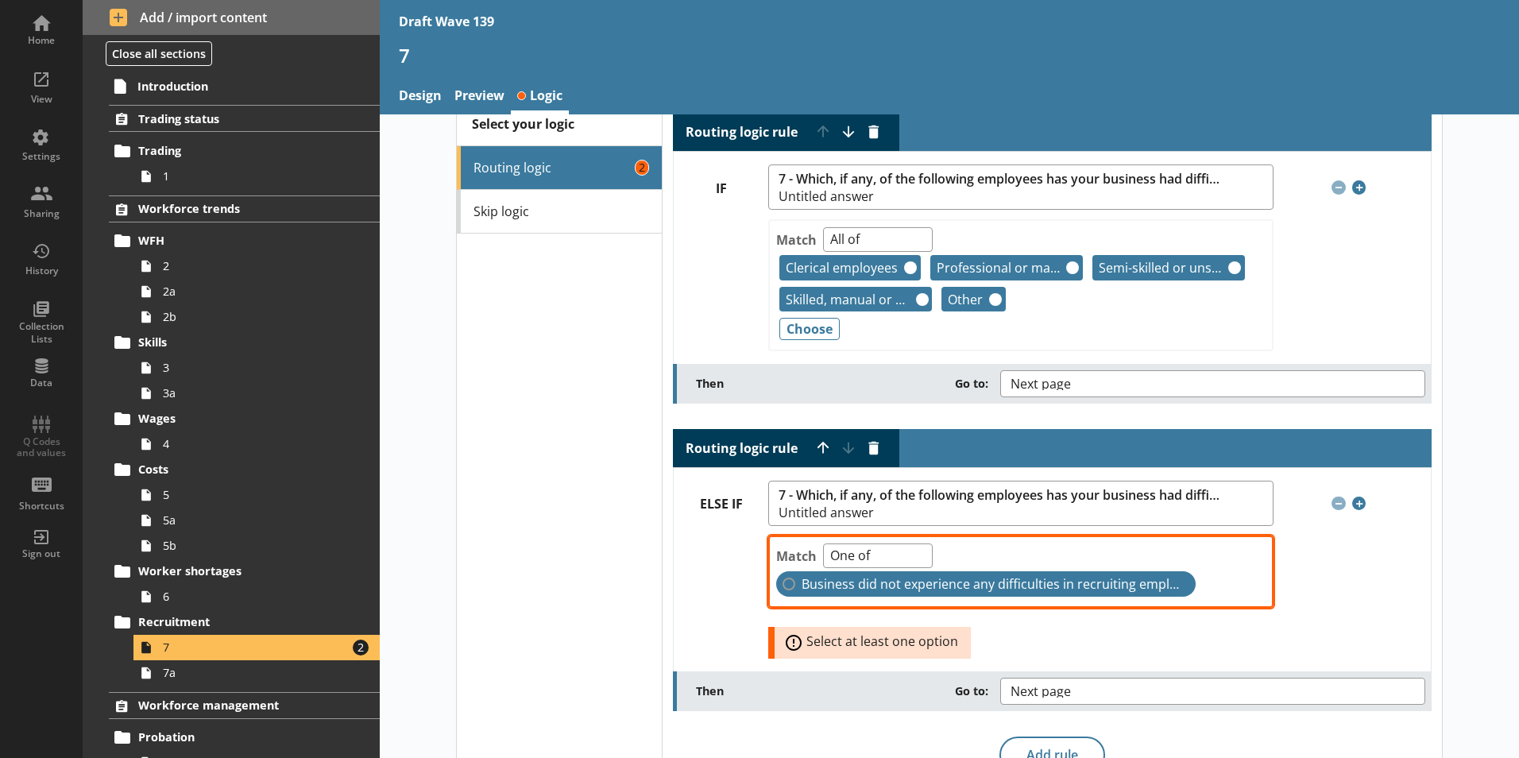
click at [784, 588] on label "Business did not experience any difficulties in recruiting employees" at bounding box center [986, 583] width 420 height 25
click at [784, 588] on input "Business did not experience any difficulties in recruiting employees" at bounding box center [789, 584] width 13 height 13
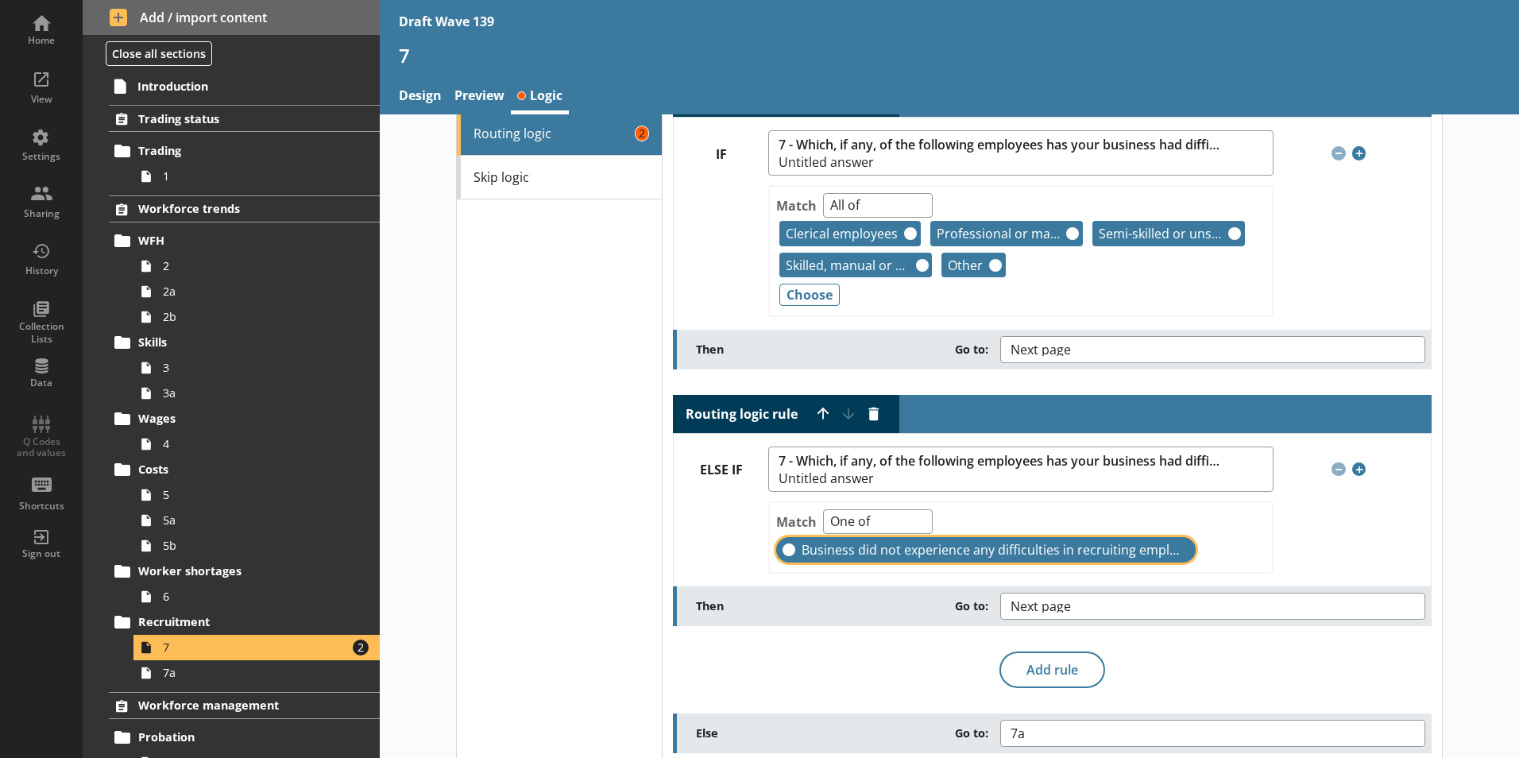
scroll to position [80, 0]
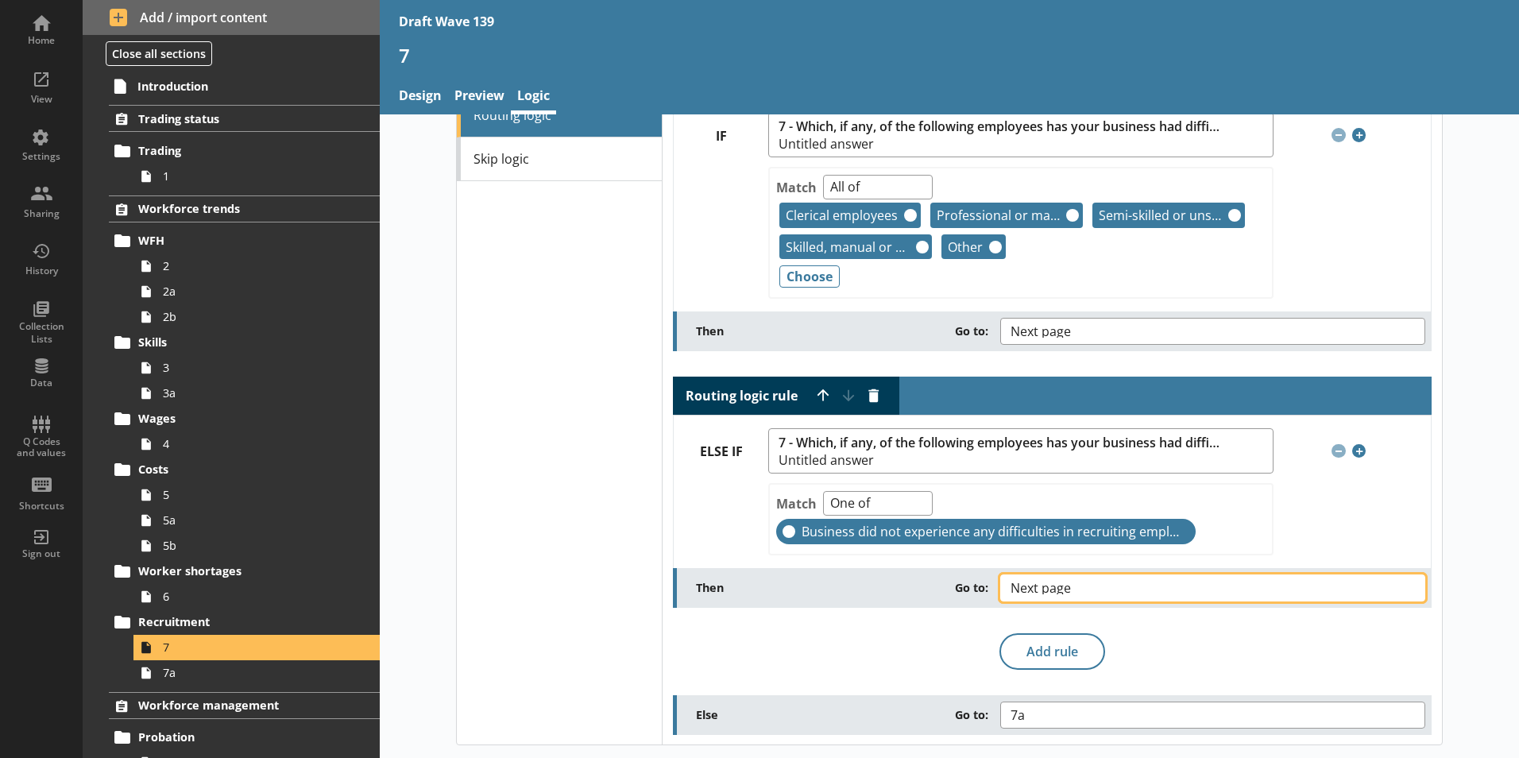
click at [1399, 585] on button "Next page" at bounding box center [1213, 588] width 425 height 27
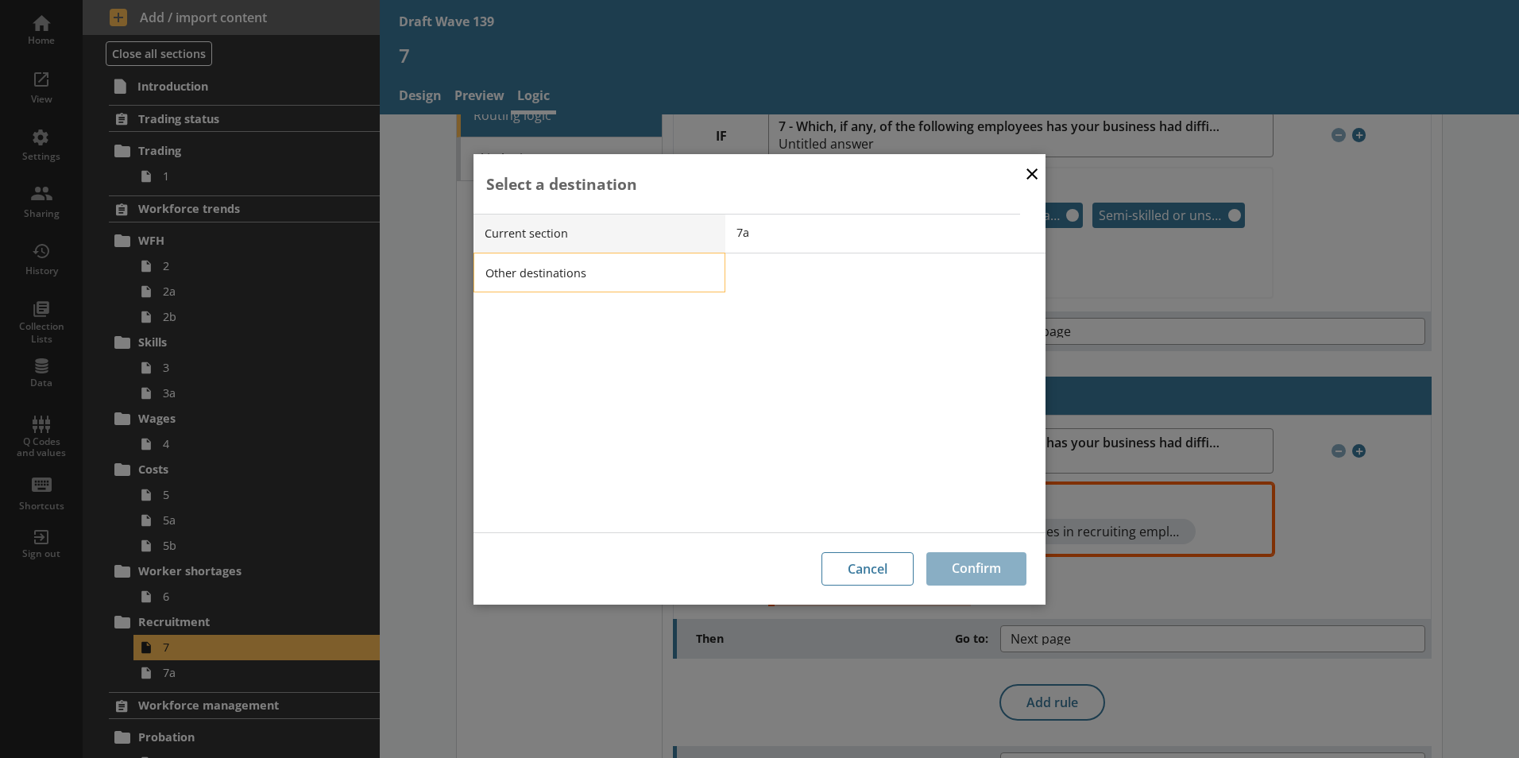
click at [543, 271] on li "Other destinations" at bounding box center [600, 273] width 252 height 40
click at [774, 270] on span "End of current section" at bounding box center [897, 272] width 320 height 15
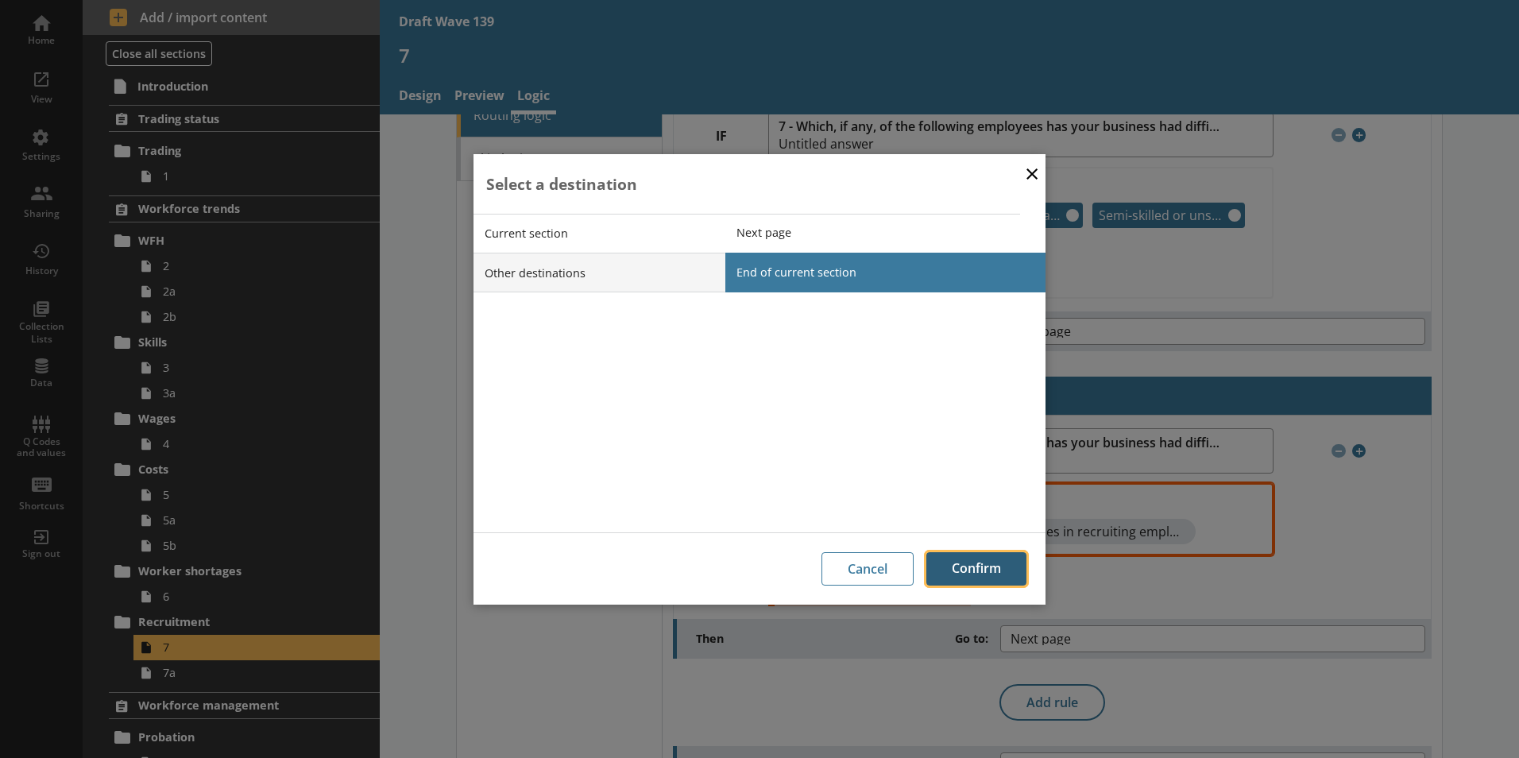
click at [950, 567] on button "Confirm" at bounding box center [977, 568] width 100 height 33
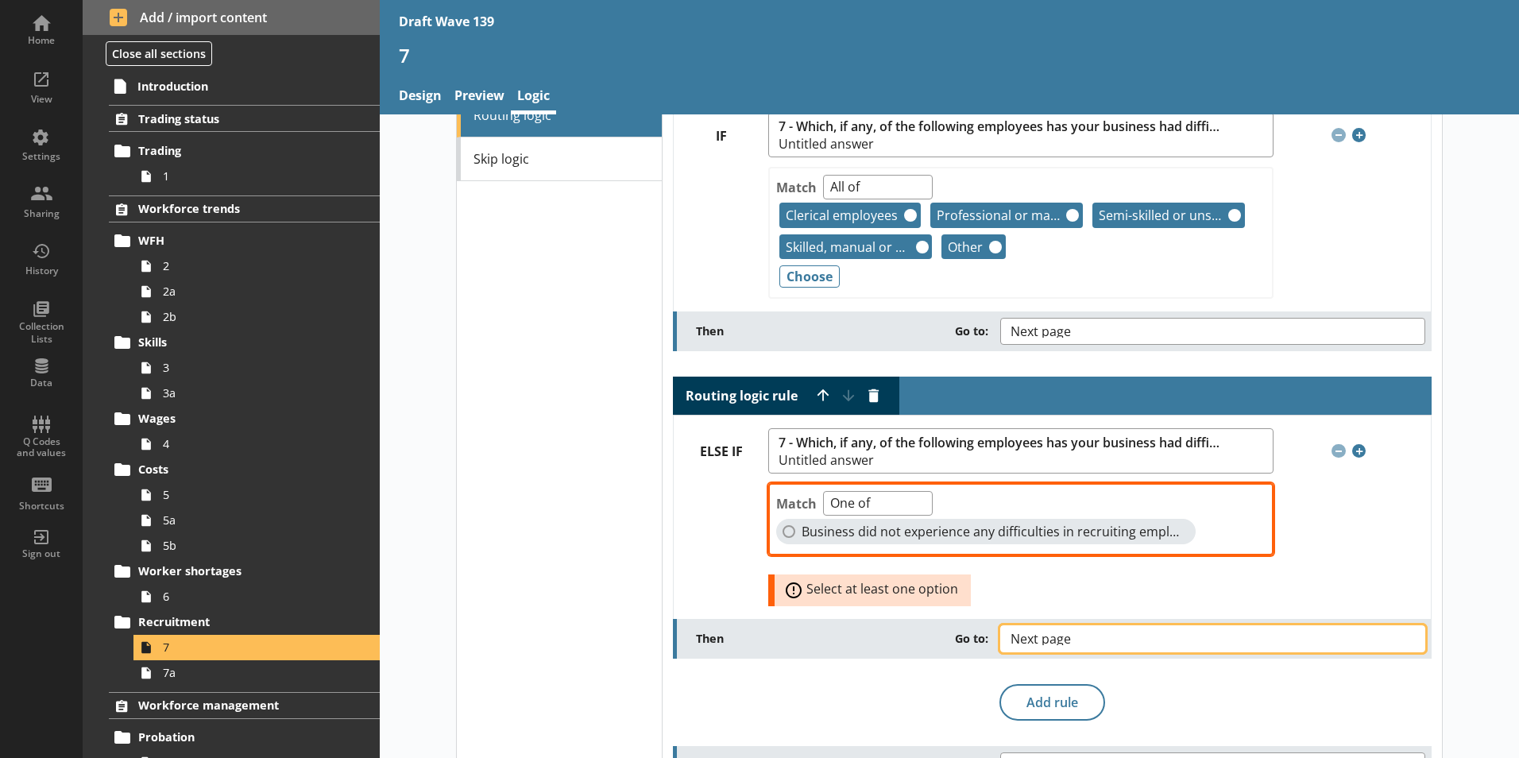
checkbox input "true"
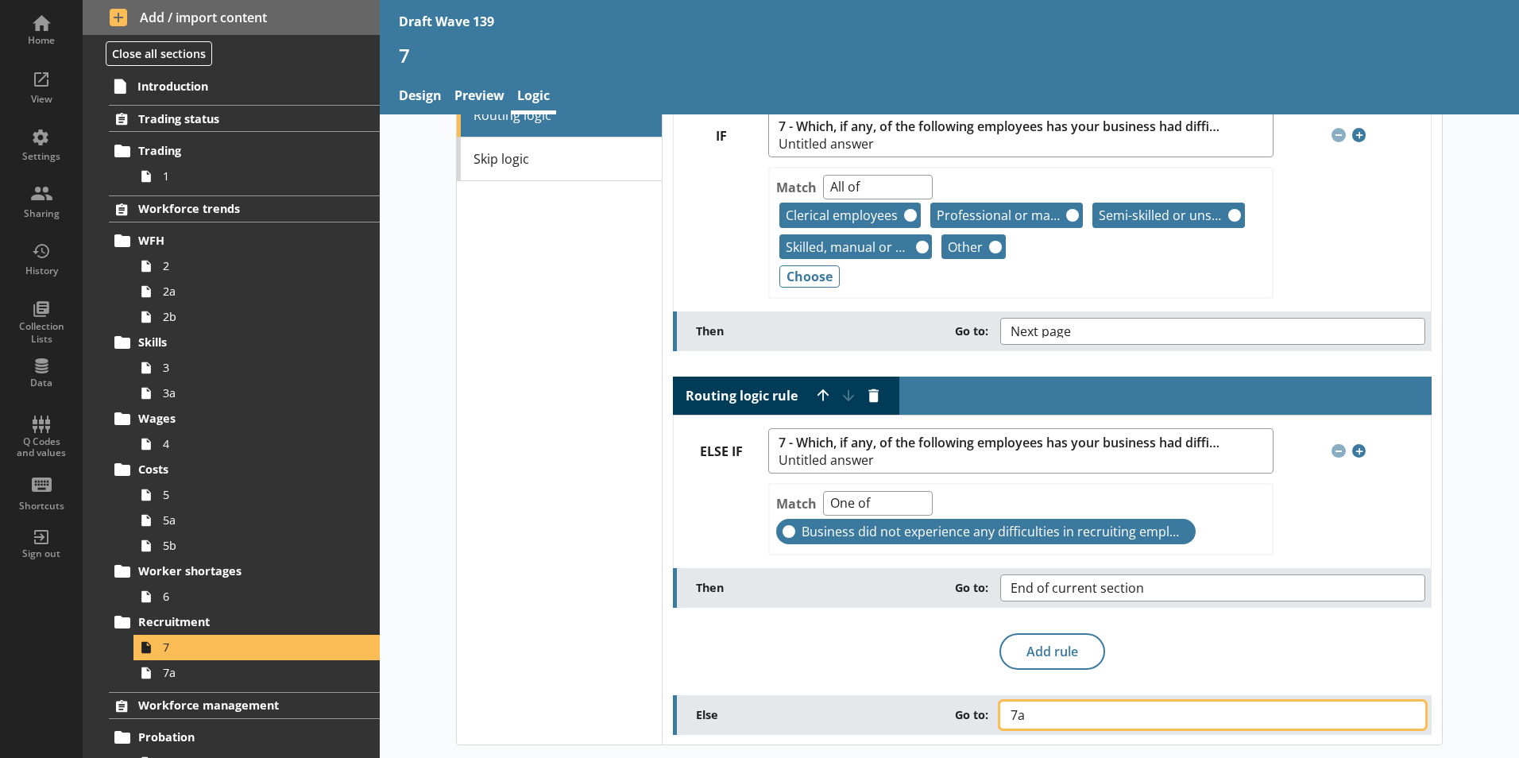
click at [1407, 716] on button "7a" at bounding box center [1213, 715] width 425 height 27
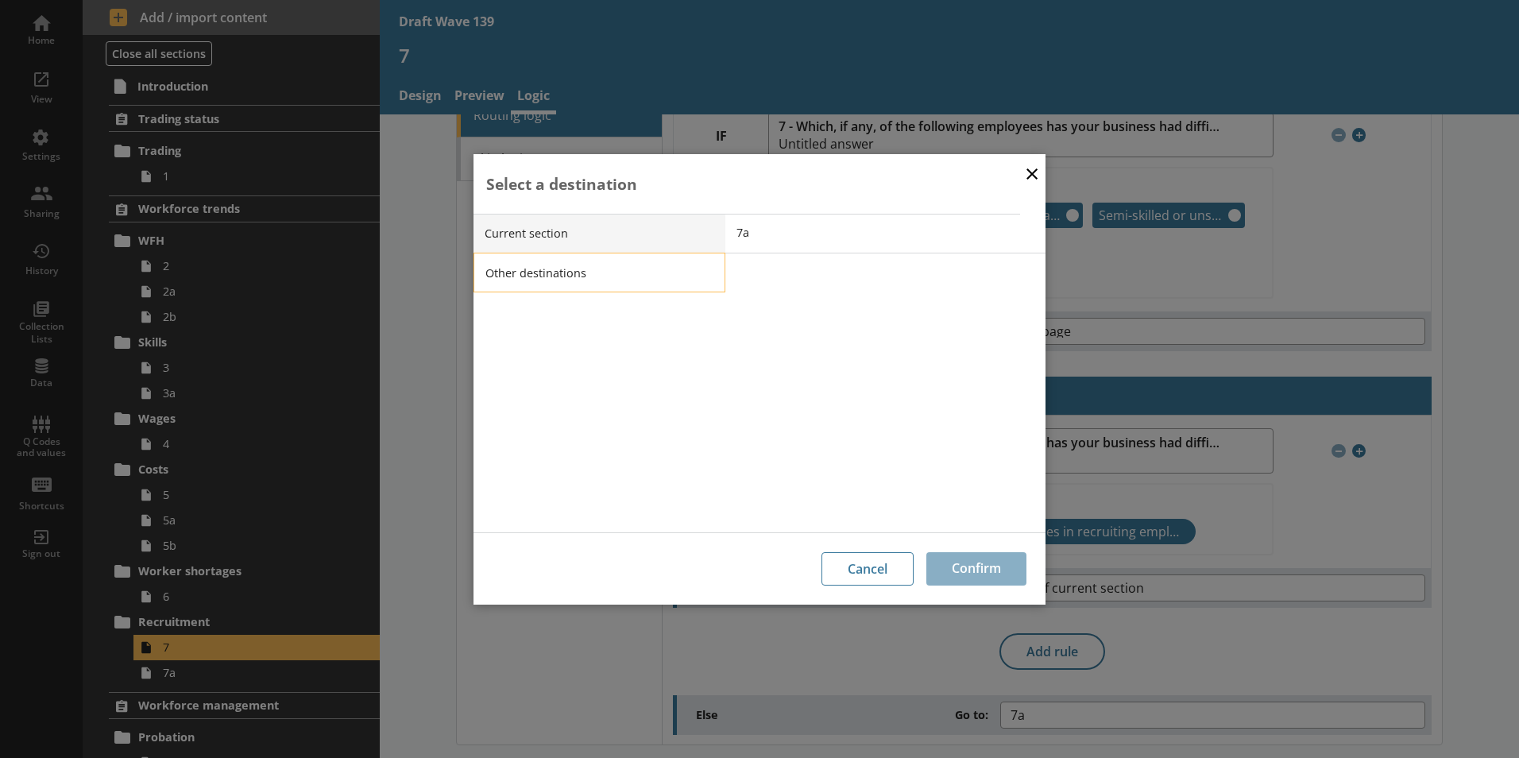
click at [568, 272] on li "Other destinations" at bounding box center [600, 273] width 252 height 40
click at [790, 235] on span "Next page" at bounding box center [897, 232] width 320 height 15
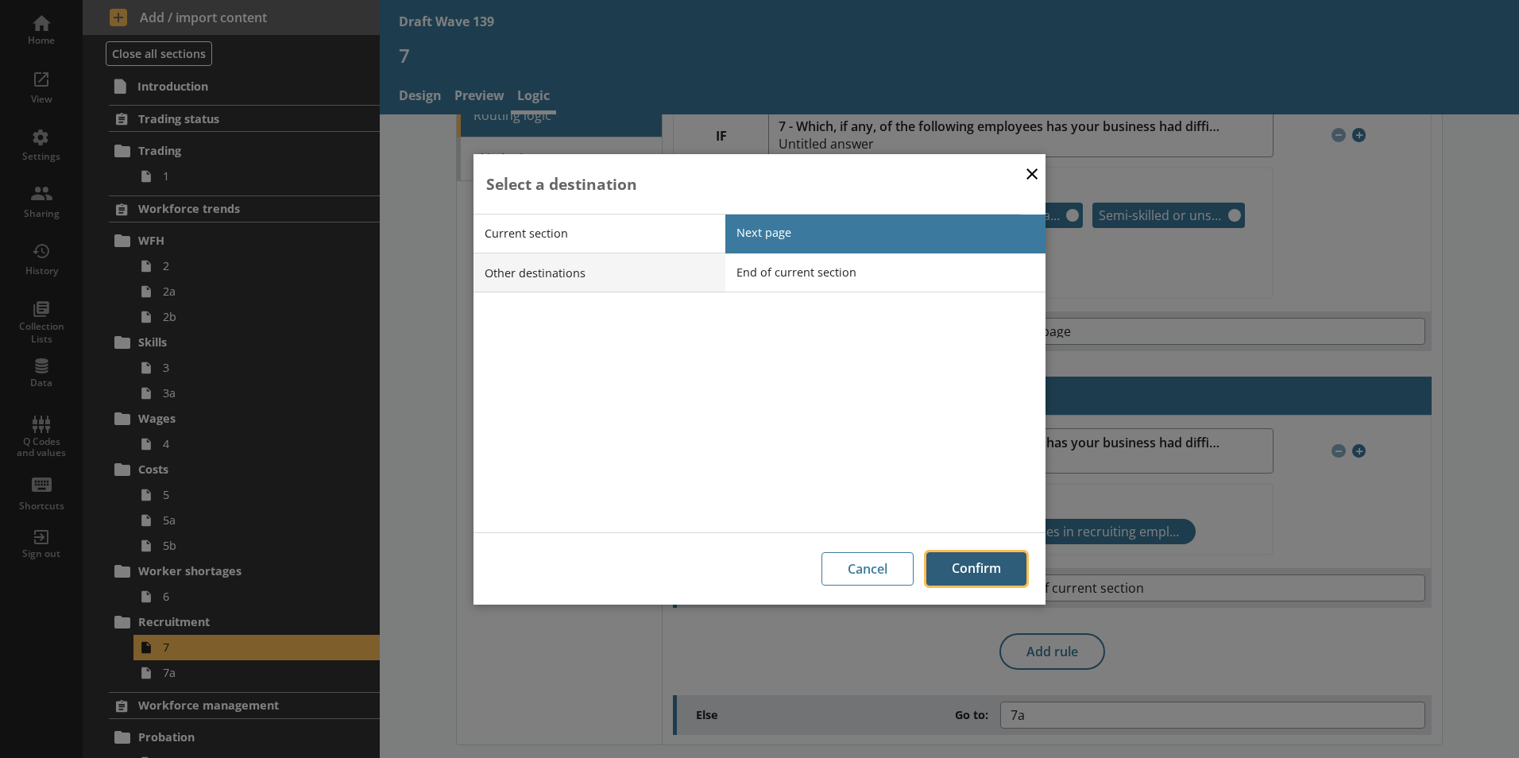
click at [992, 559] on button "Confirm" at bounding box center [977, 568] width 100 height 33
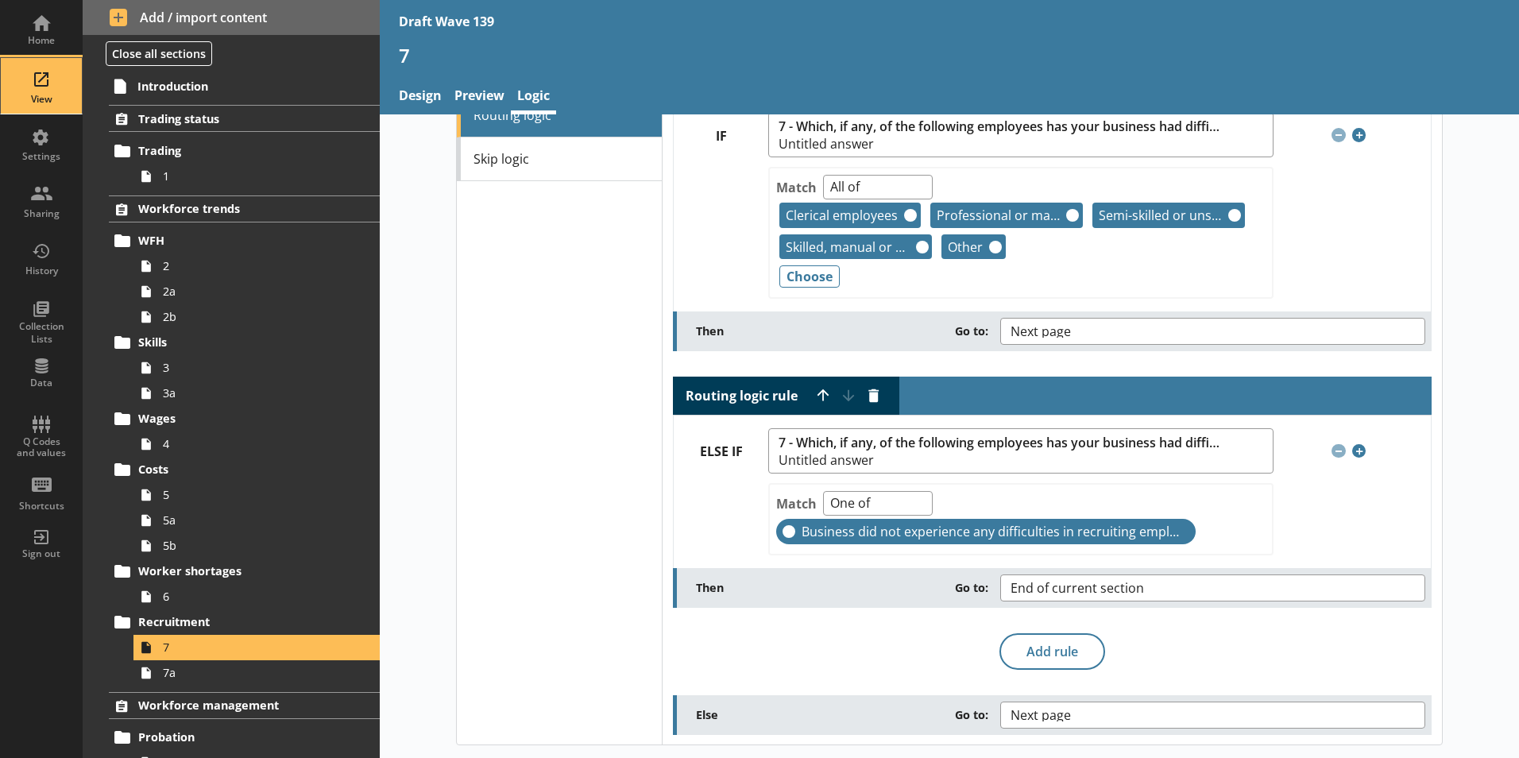
click at [31, 87] on div "View" at bounding box center [42, 86] width 56 height 56
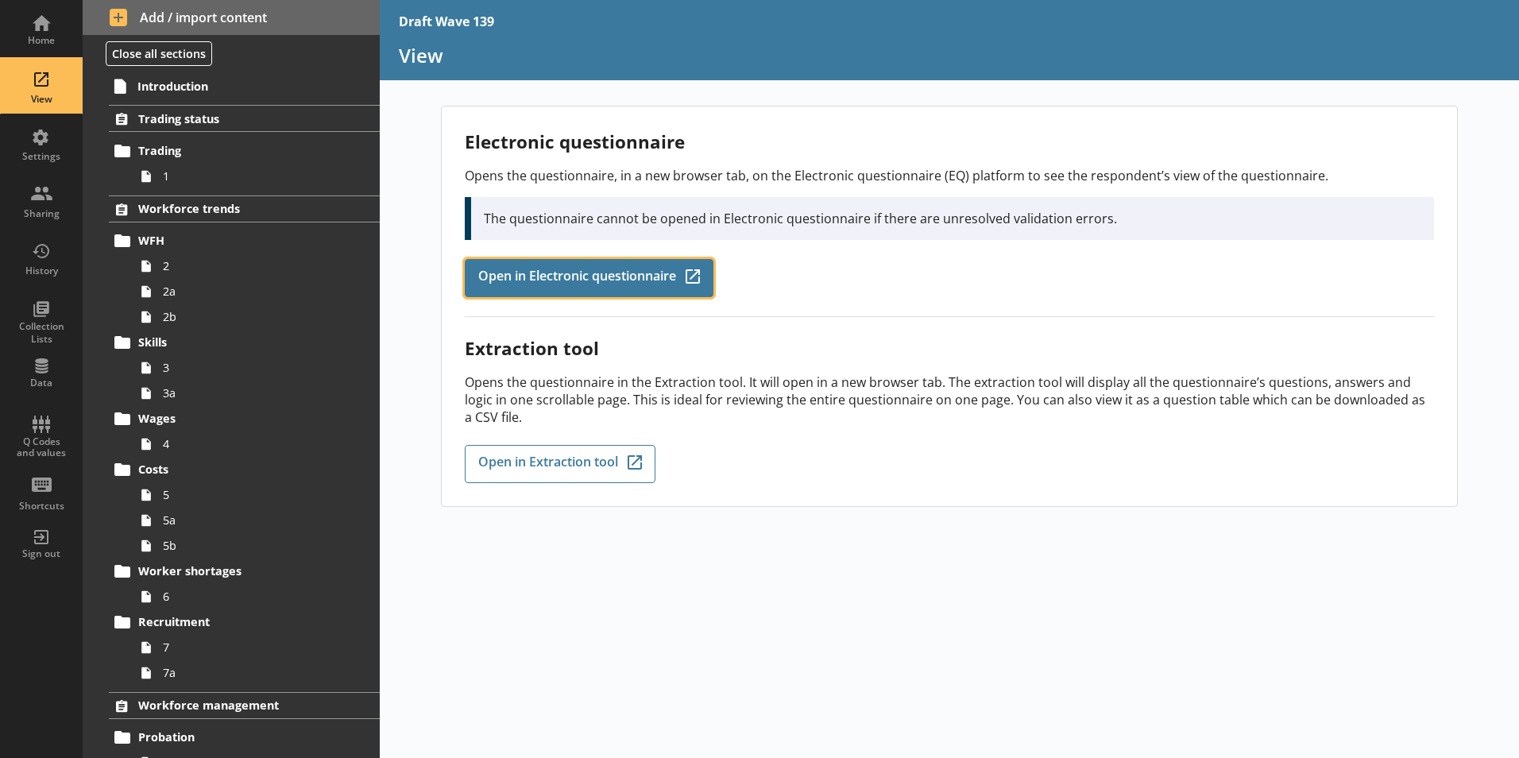
click at [528, 284] on span "Open in Electronic questionnaire" at bounding box center [577, 277] width 198 height 17
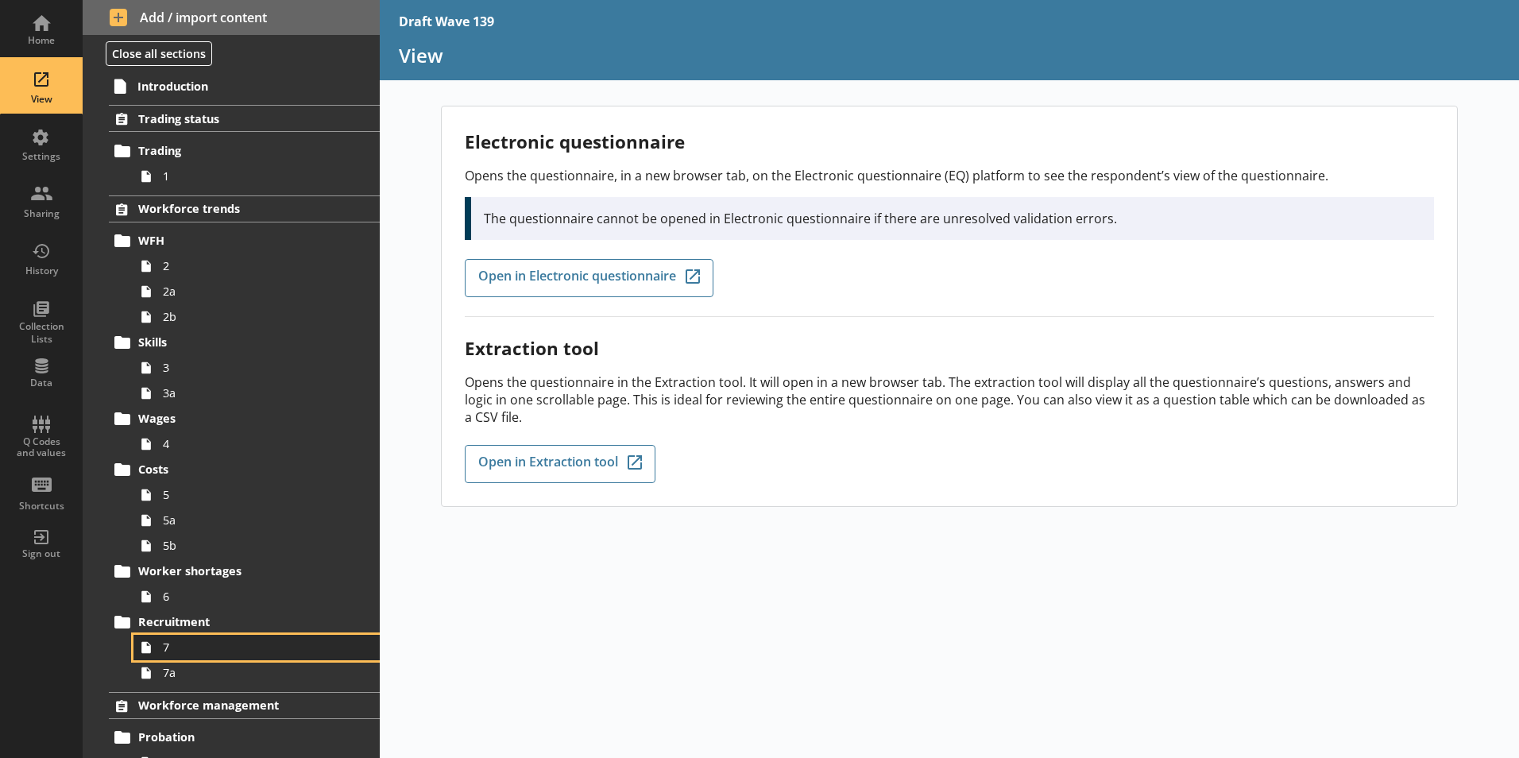
click at [172, 654] on span "7" at bounding box center [251, 647] width 176 height 15
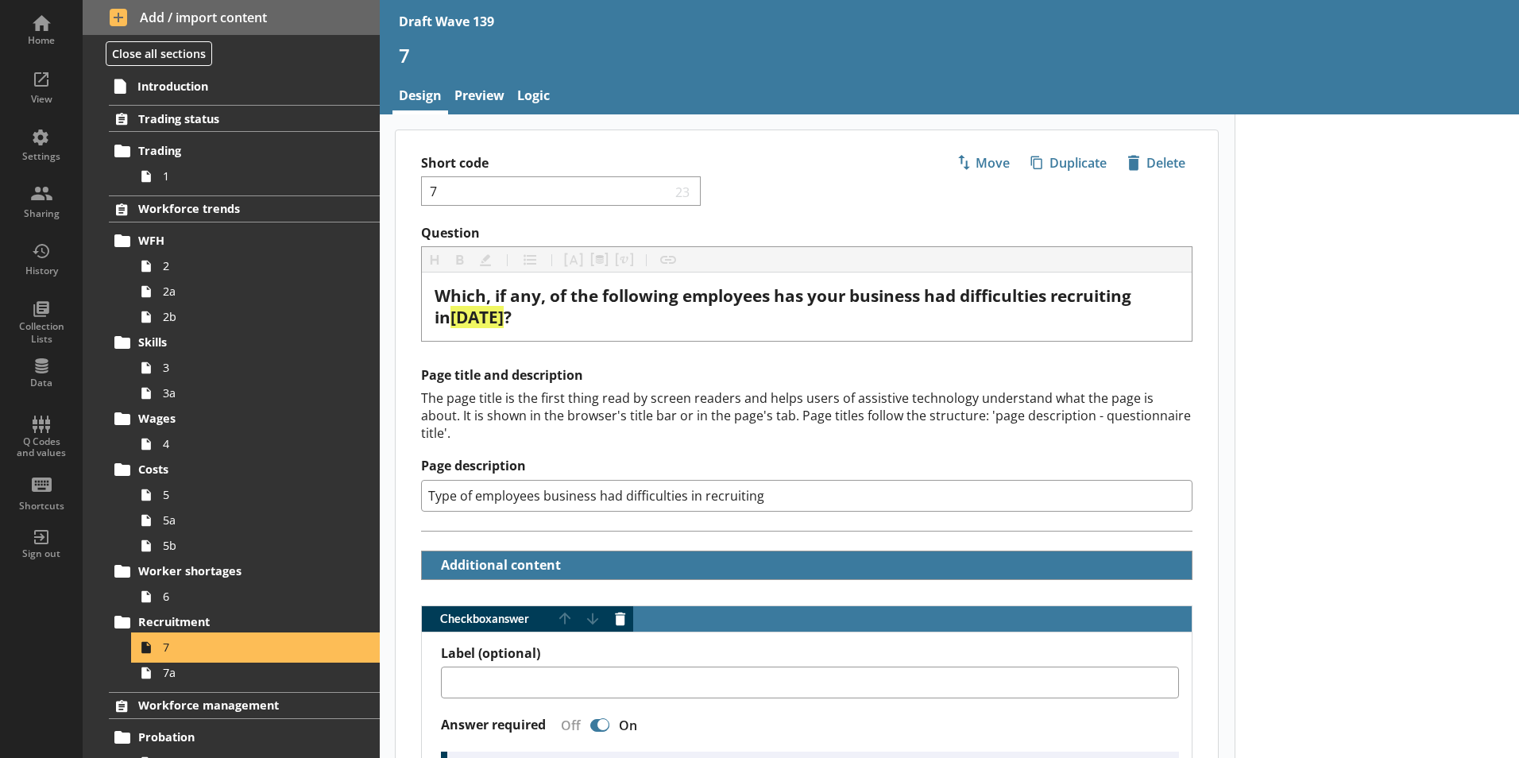
type textarea "x"
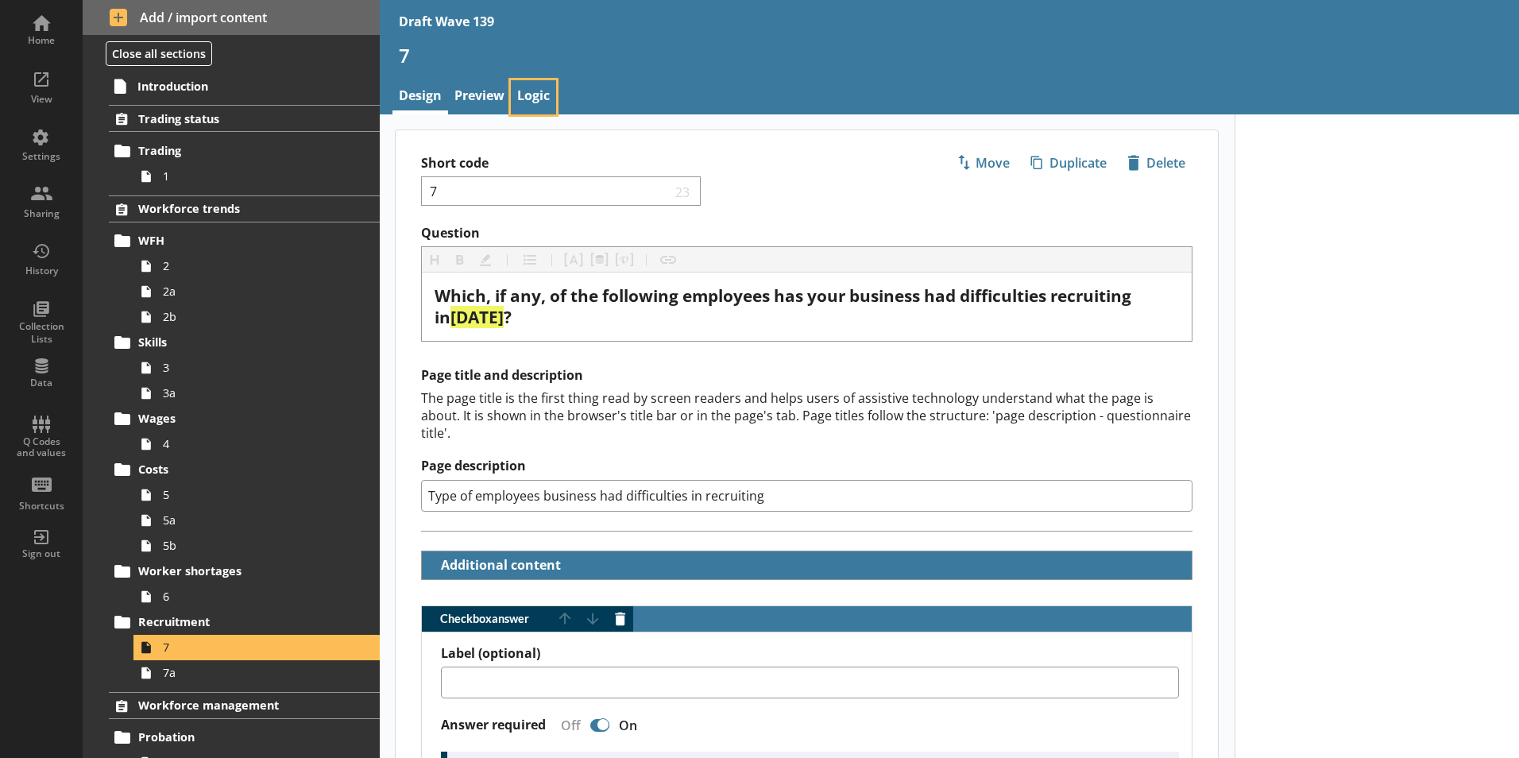
click at [525, 86] on link "Logic" at bounding box center [533, 97] width 45 height 34
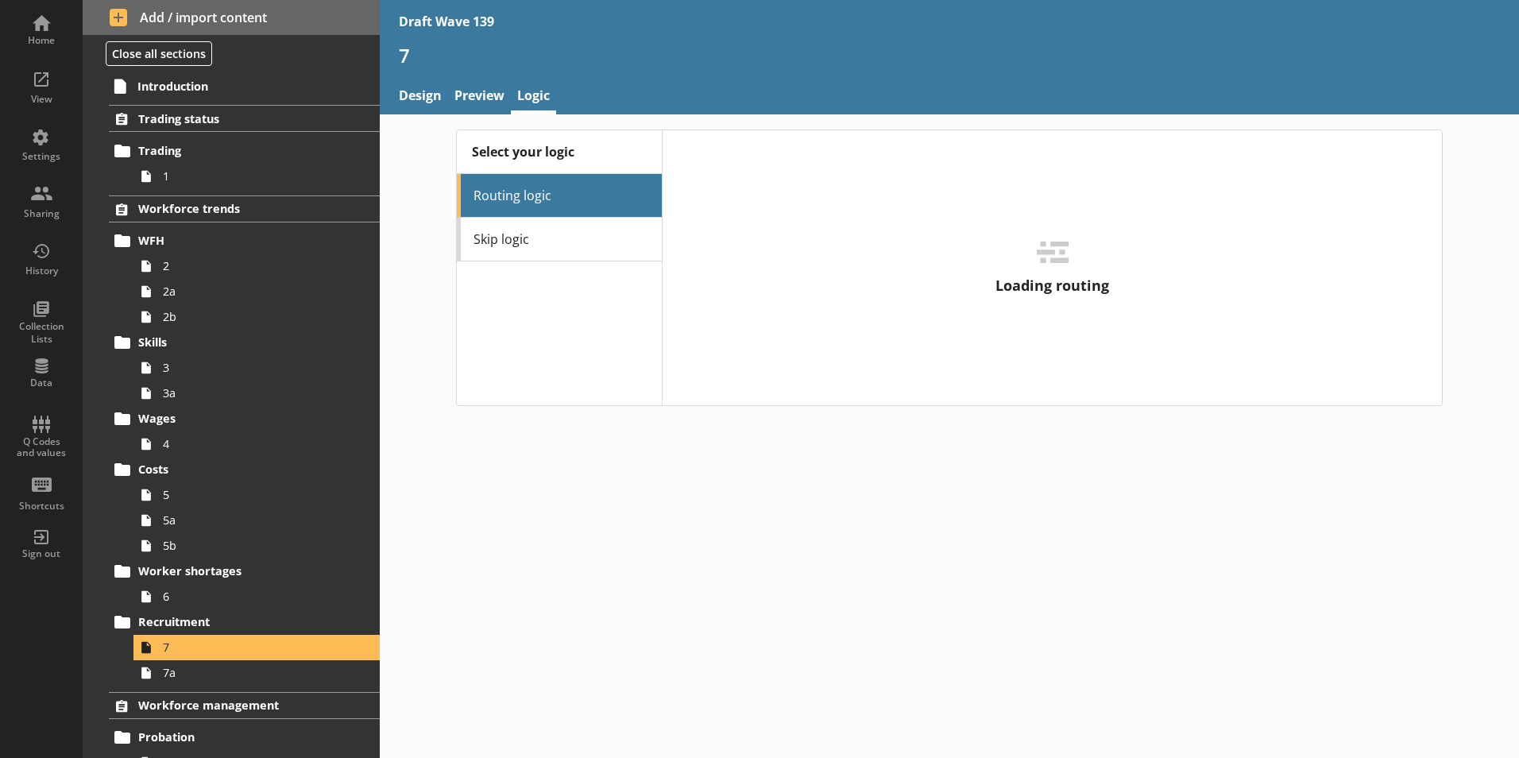
click at [590, 196] on li "Routing logic" at bounding box center [559, 196] width 205 height 44
click at [172, 679] on span "7a" at bounding box center [251, 672] width 176 height 15
click at [187, 648] on span "7" at bounding box center [251, 647] width 176 height 15
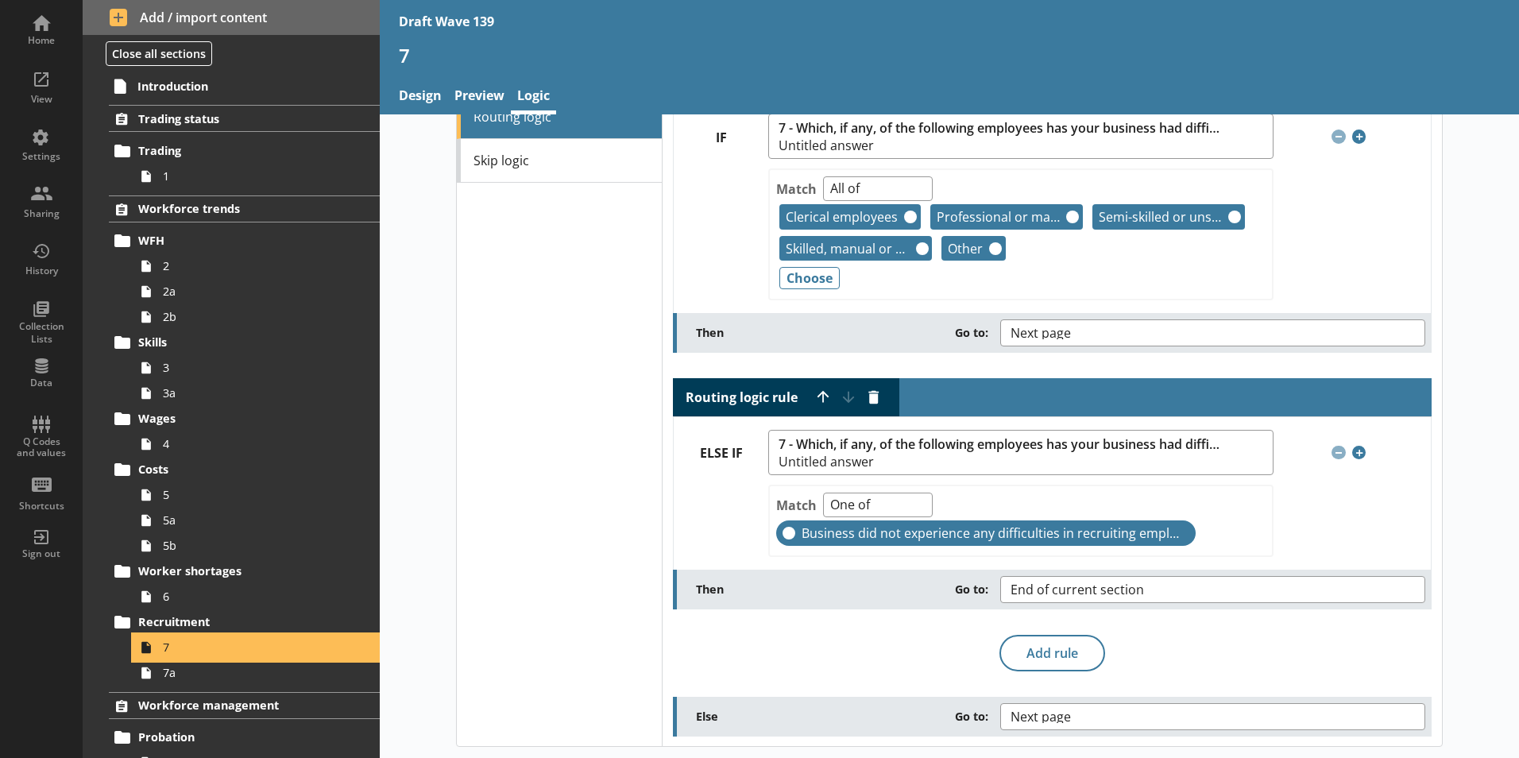
scroll to position [80, 0]
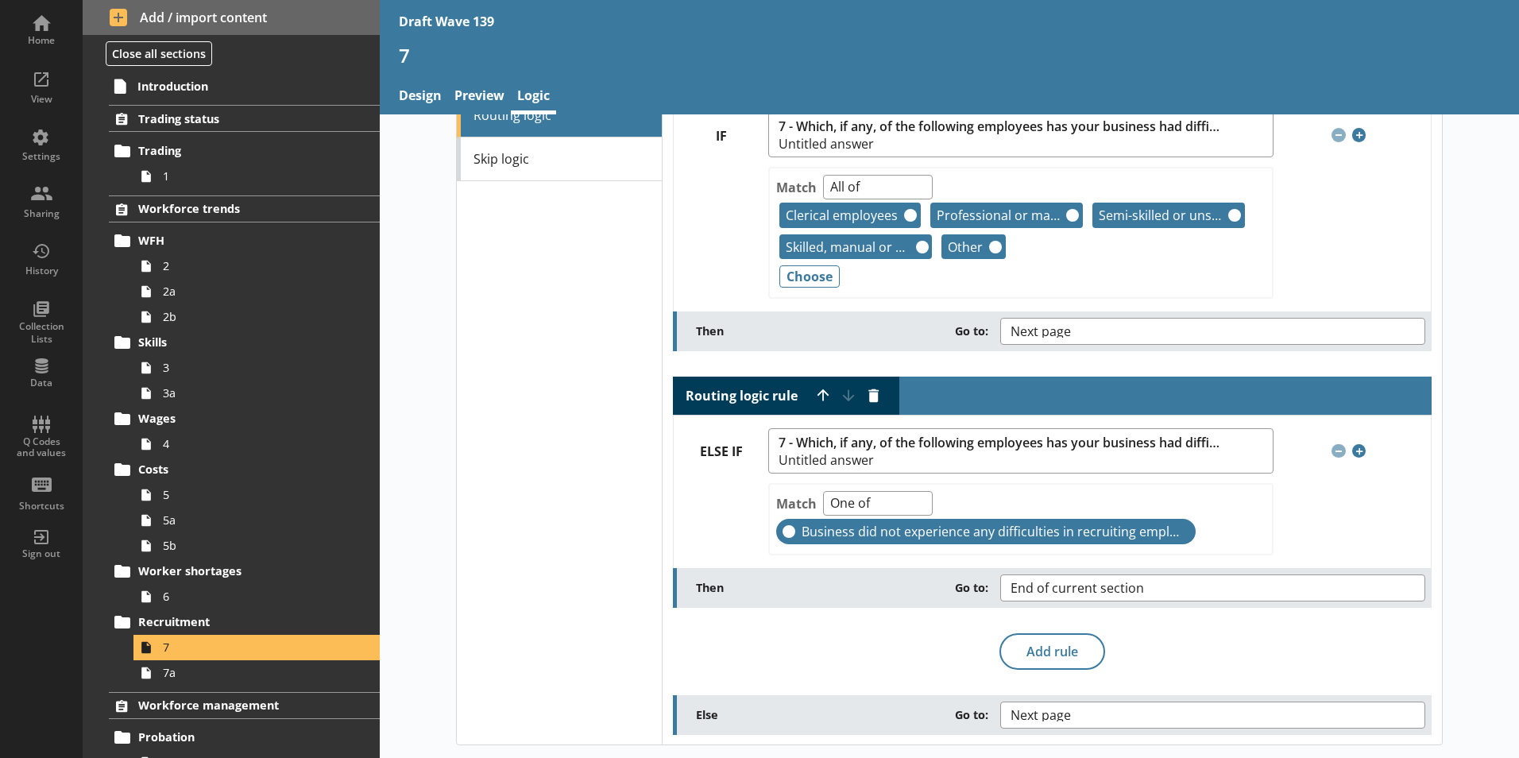
click at [1333, 452] on div "Remove condition Remove condition Add condition Add condition" at bounding box center [1352, 451] width 157 height 14
click at [1356, 454] on span "Add condition" at bounding box center [1360, 451] width 14 height 14
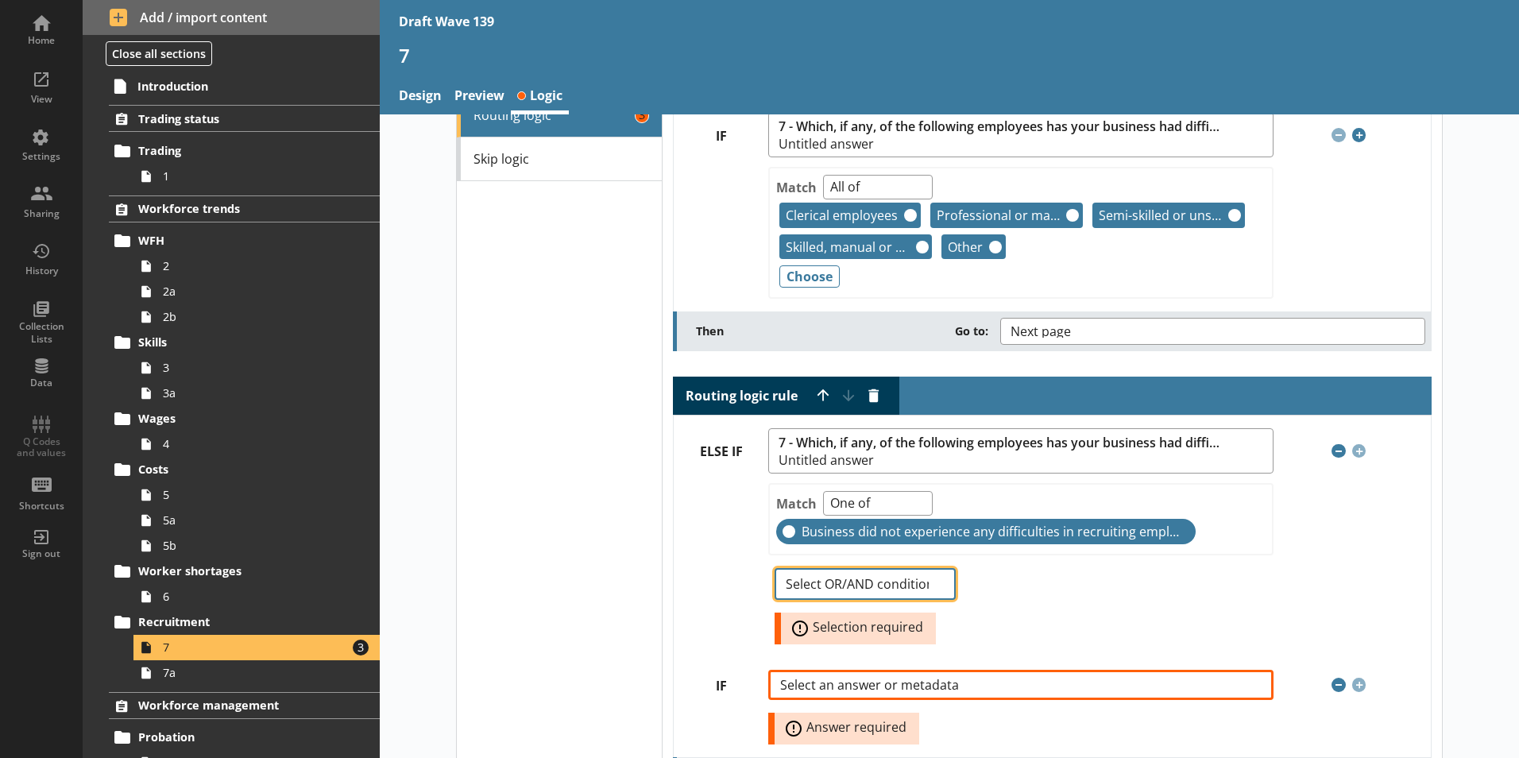
click at [934, 585] on select "Select OR/AND condition OR AND" at bounding box center [865, 584] width 180 height 32
select select "Or"
click at [775, 568] on select "Select OR/AND condition OR AND" at bounding box center [865, 584] width 180 height 32
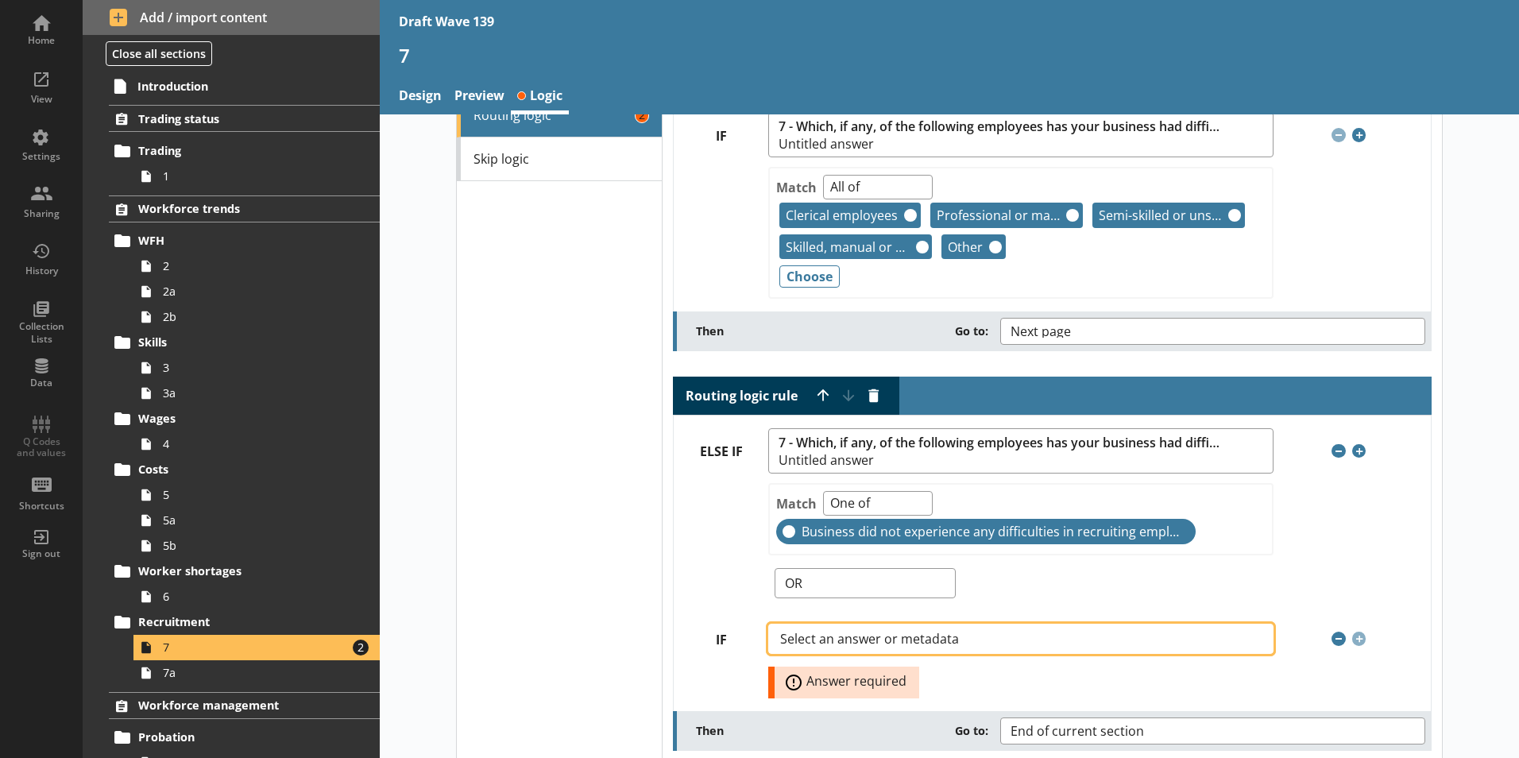
click at [1242, 641] on button "Select an answer or metadata" at bounding box center [1020, 639] width 505 height 30
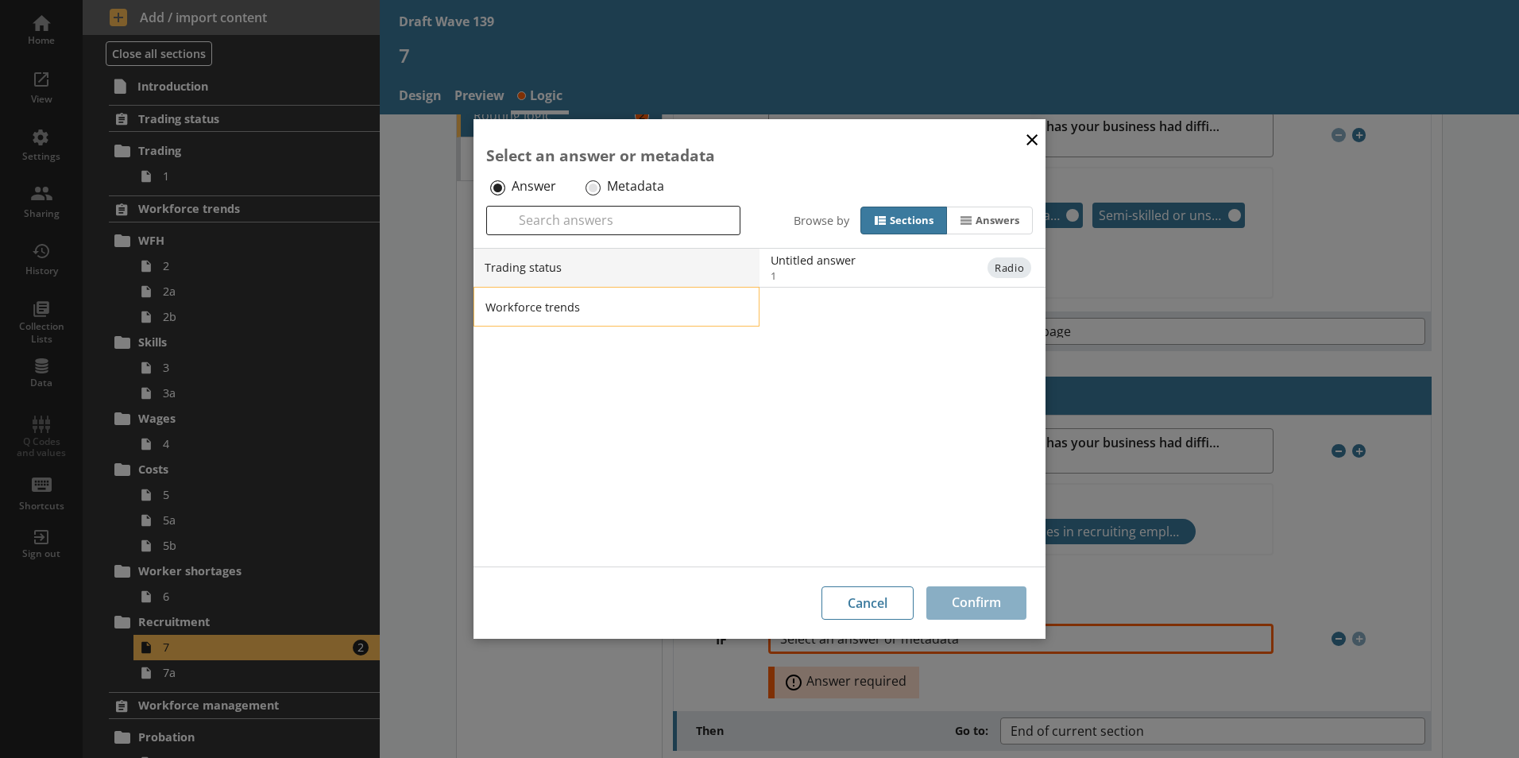
click at [511, 308] on li "Workforce trends" at bounding box center [617, 307] width 286 height 40
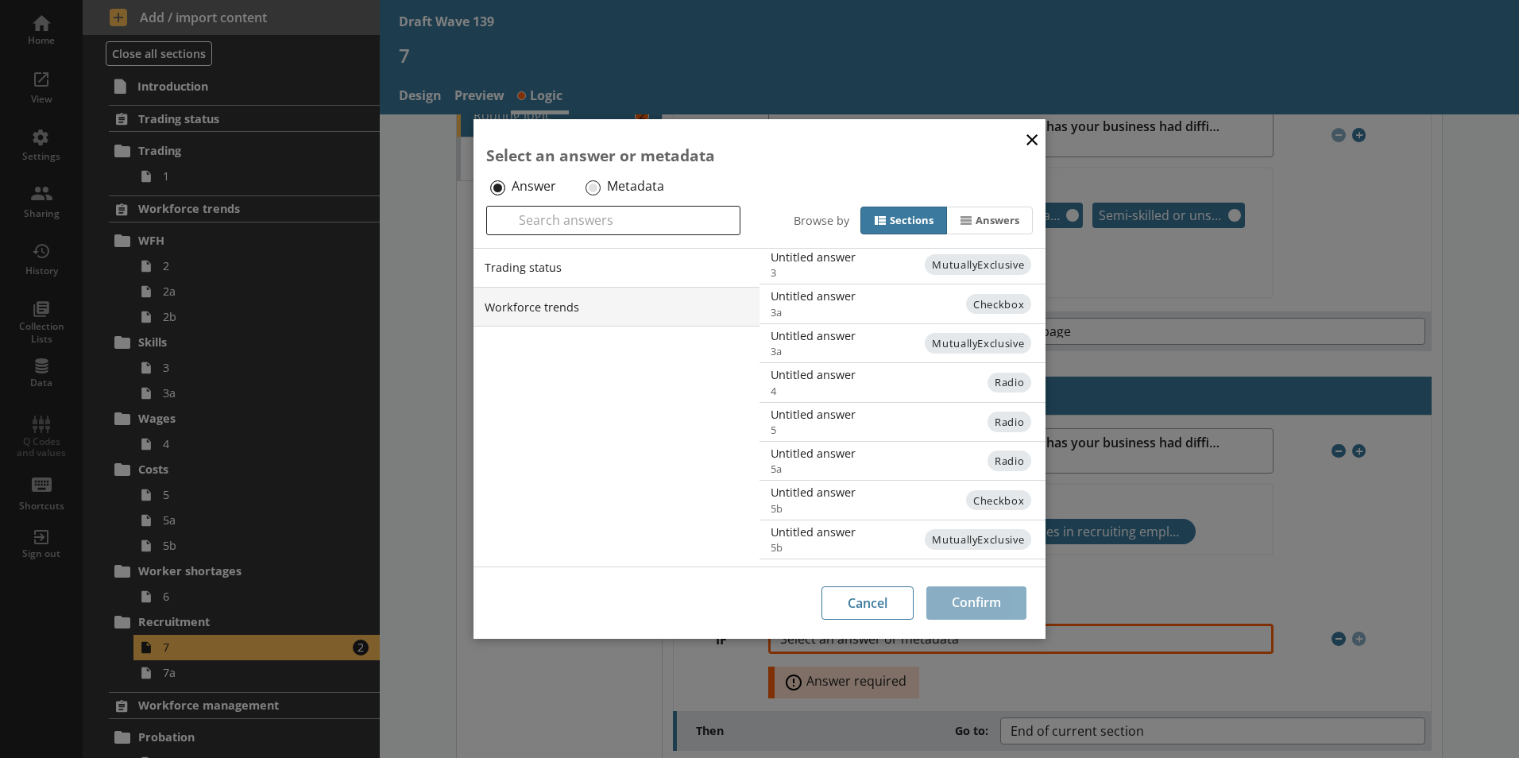
scroll to position [389, 0]
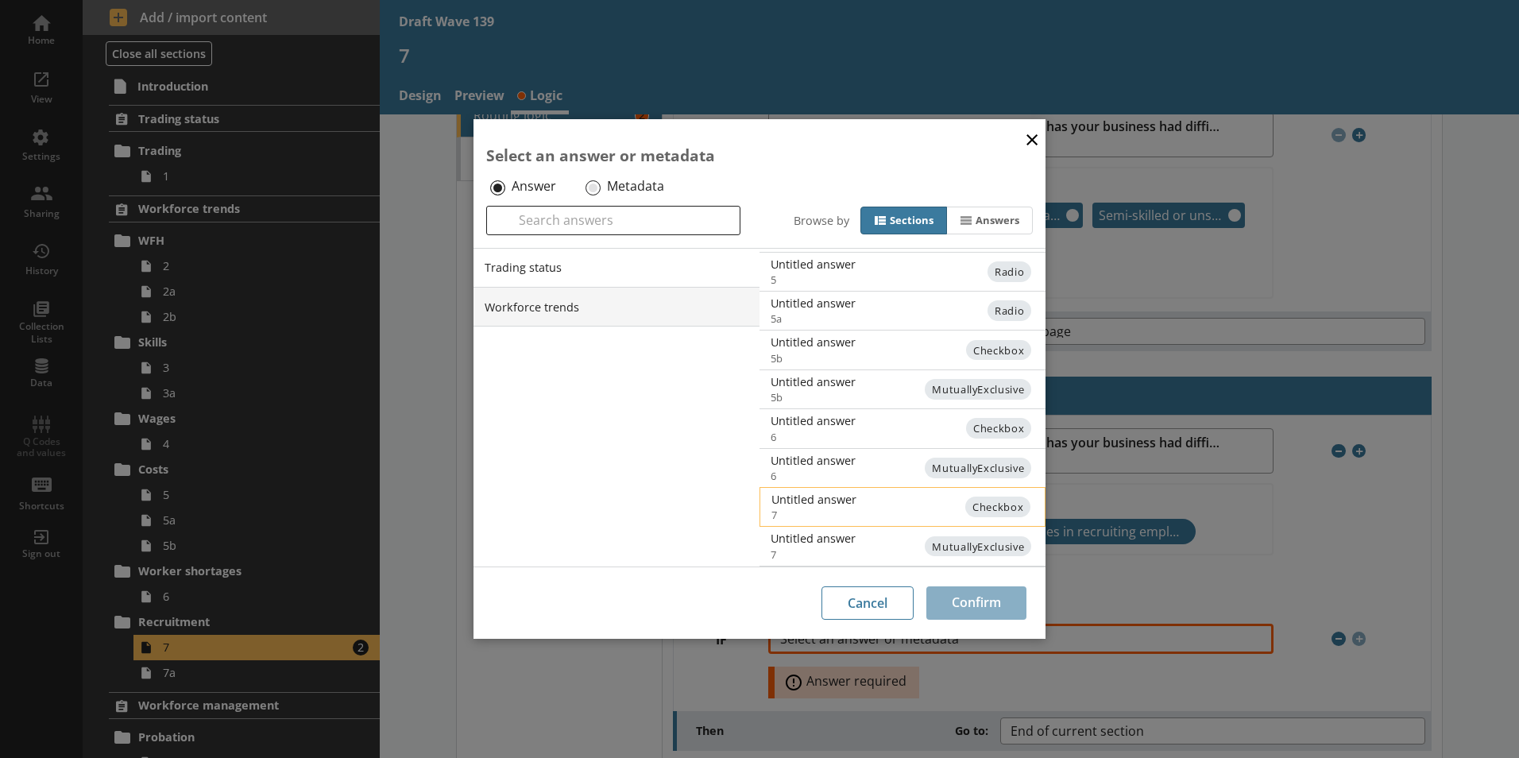
click at [981, 505] on span "Checkbox" at bounding box center [998, 507] width 65 height 21
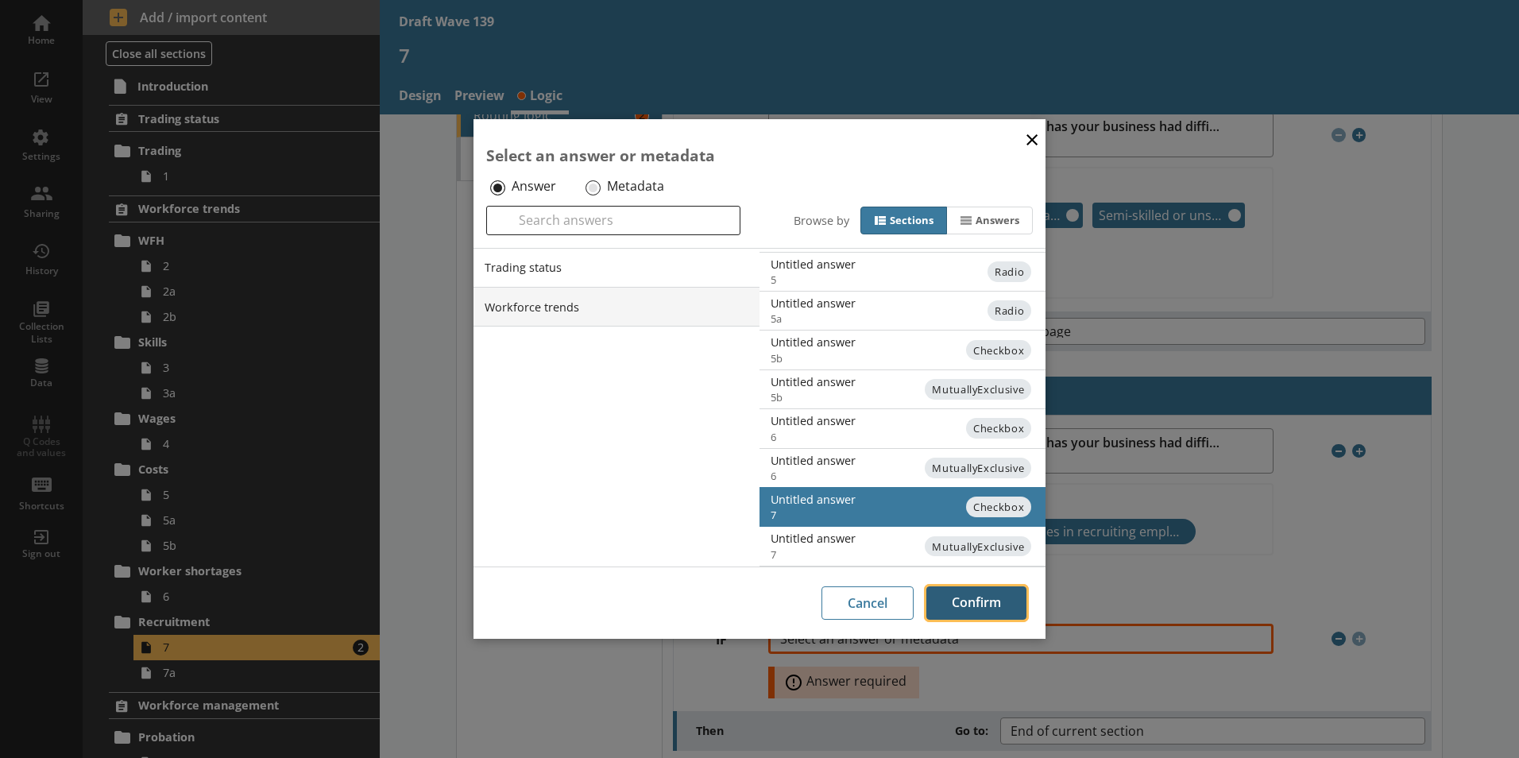
click at [966, 598] on button "Confirm" at bounding box center [977, 602] width 100 height 33
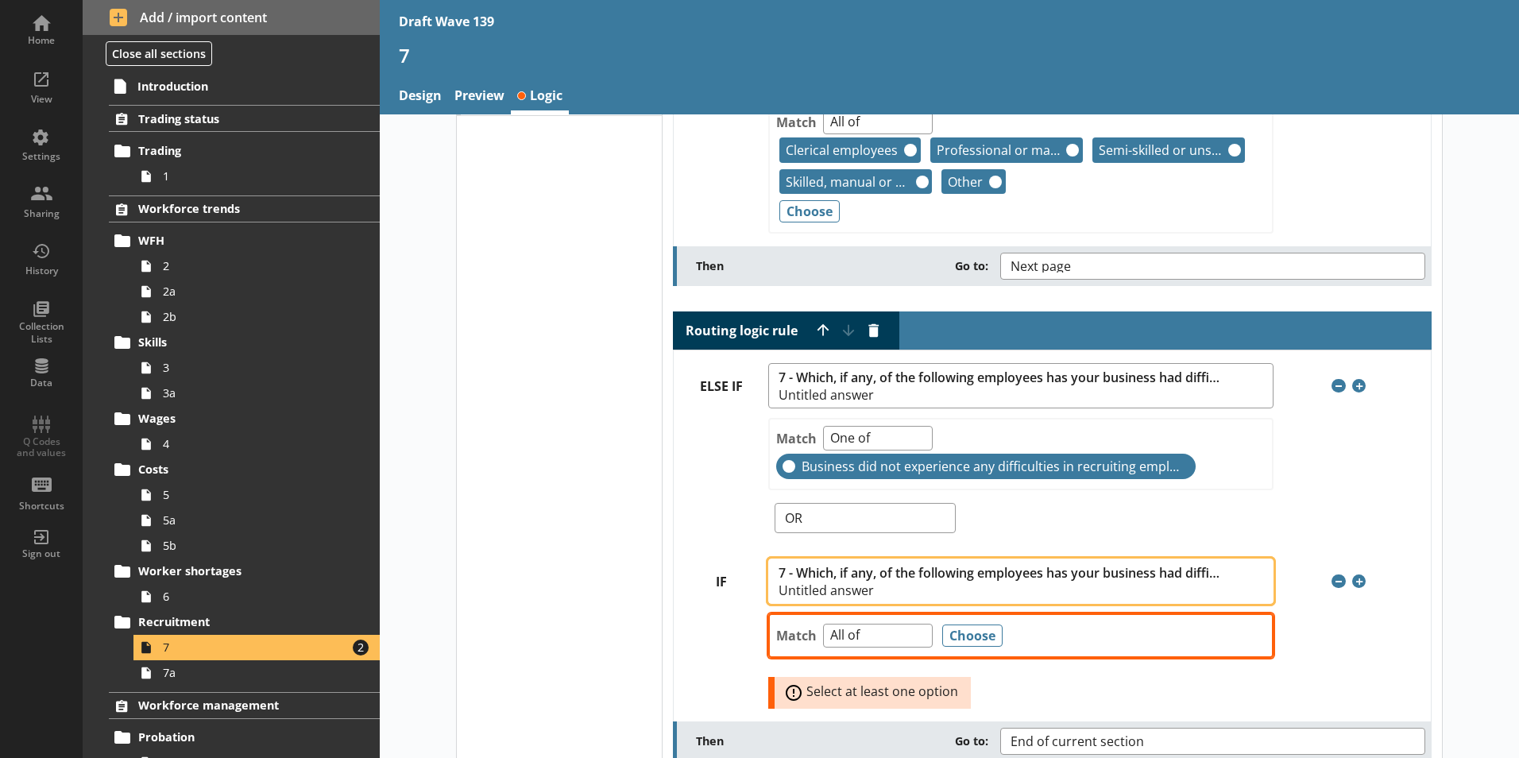
scroll to position [239, 0]
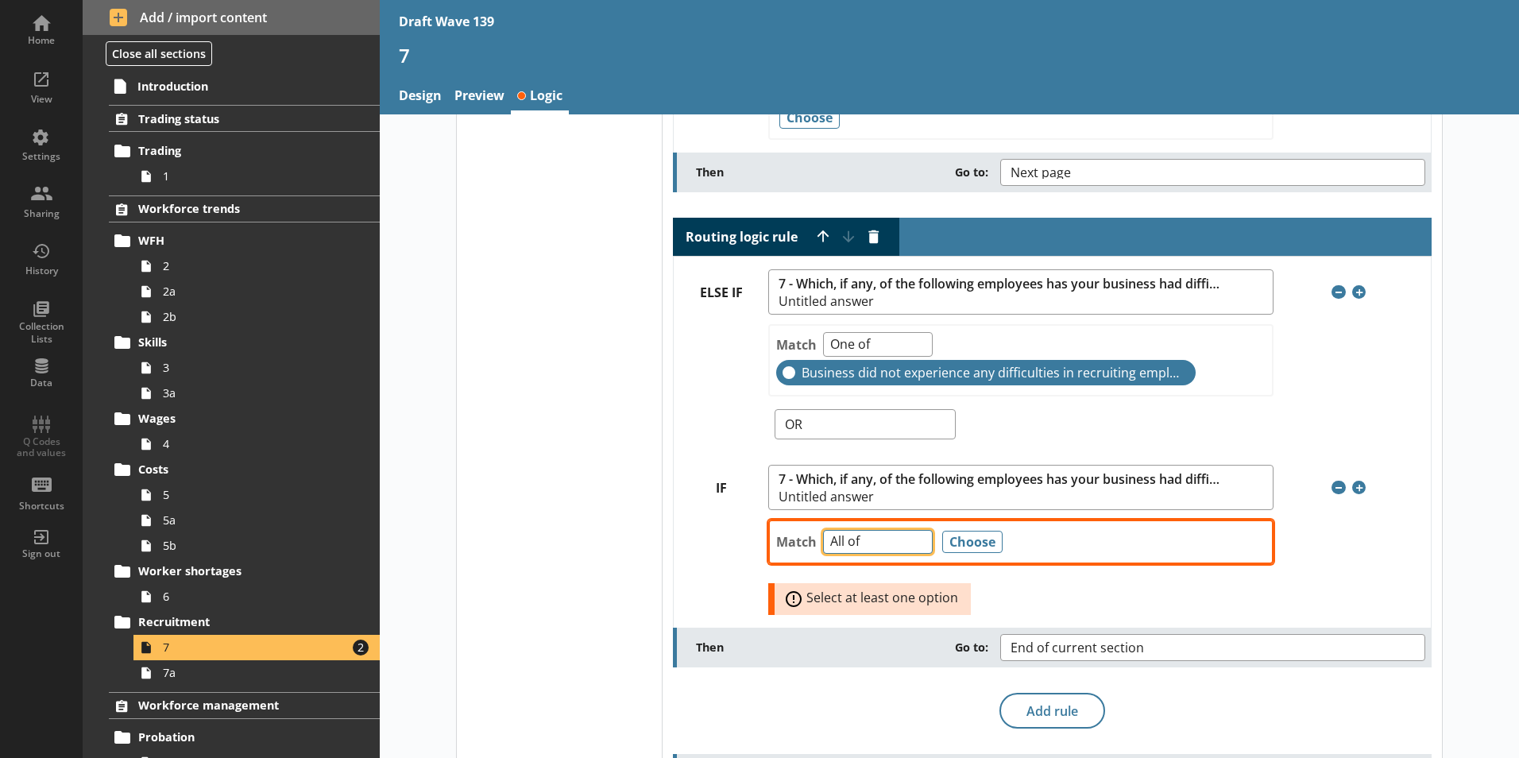
click at [912, 544] on select "Any of Not any of All of Count of Unanswered" at bounding box center [878, 542] width 110 height 25
click at [961, 537] on button "Choose" at bounding box center [972, 542] width 60 height 22
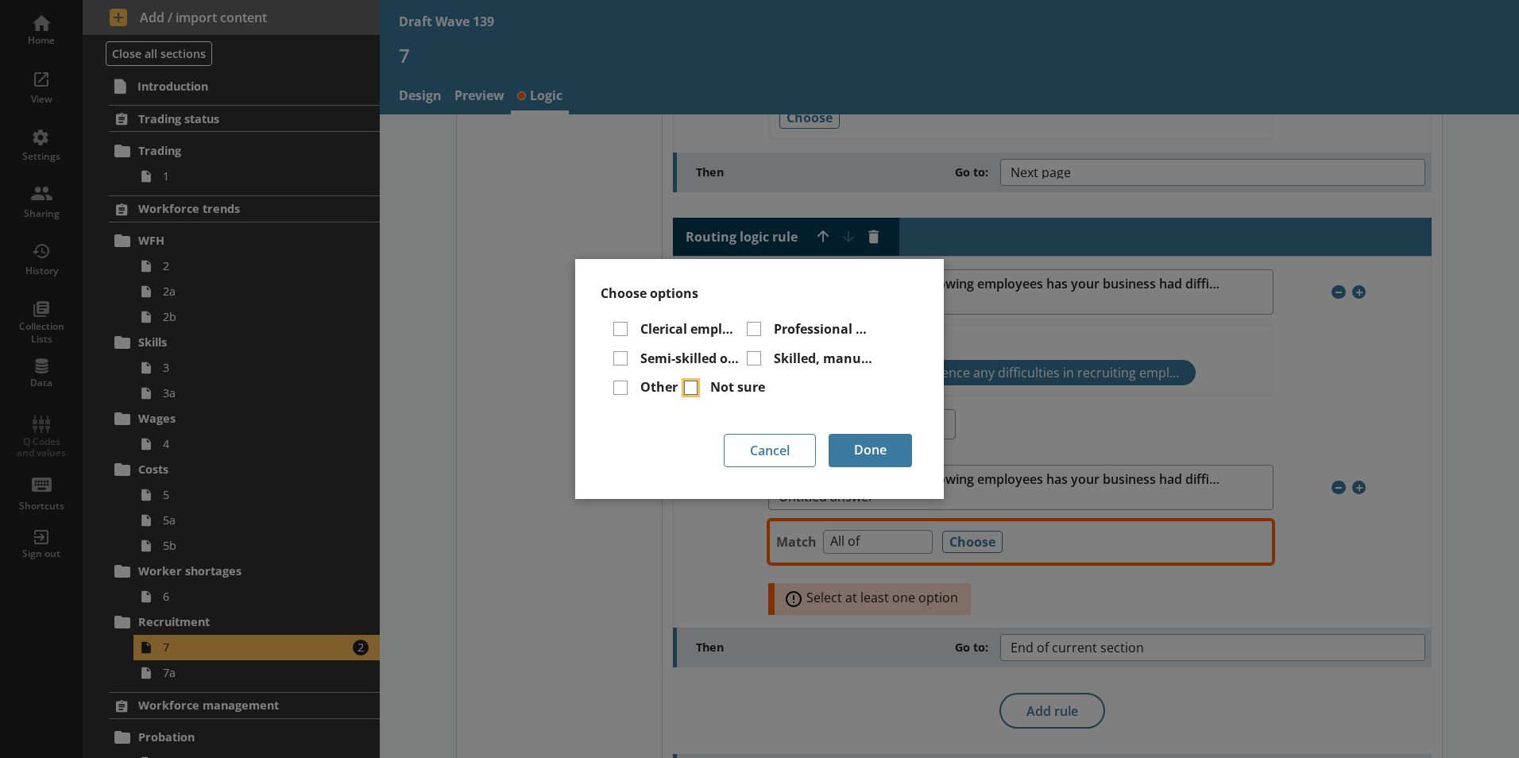
click at [684, 381] on input "Not sure" at bounding box center [691, 388] width 14 height 14
checkbox input "true"
click at [877, 450] on button "Done" at bounding box center [870, 450] width 83 height 33
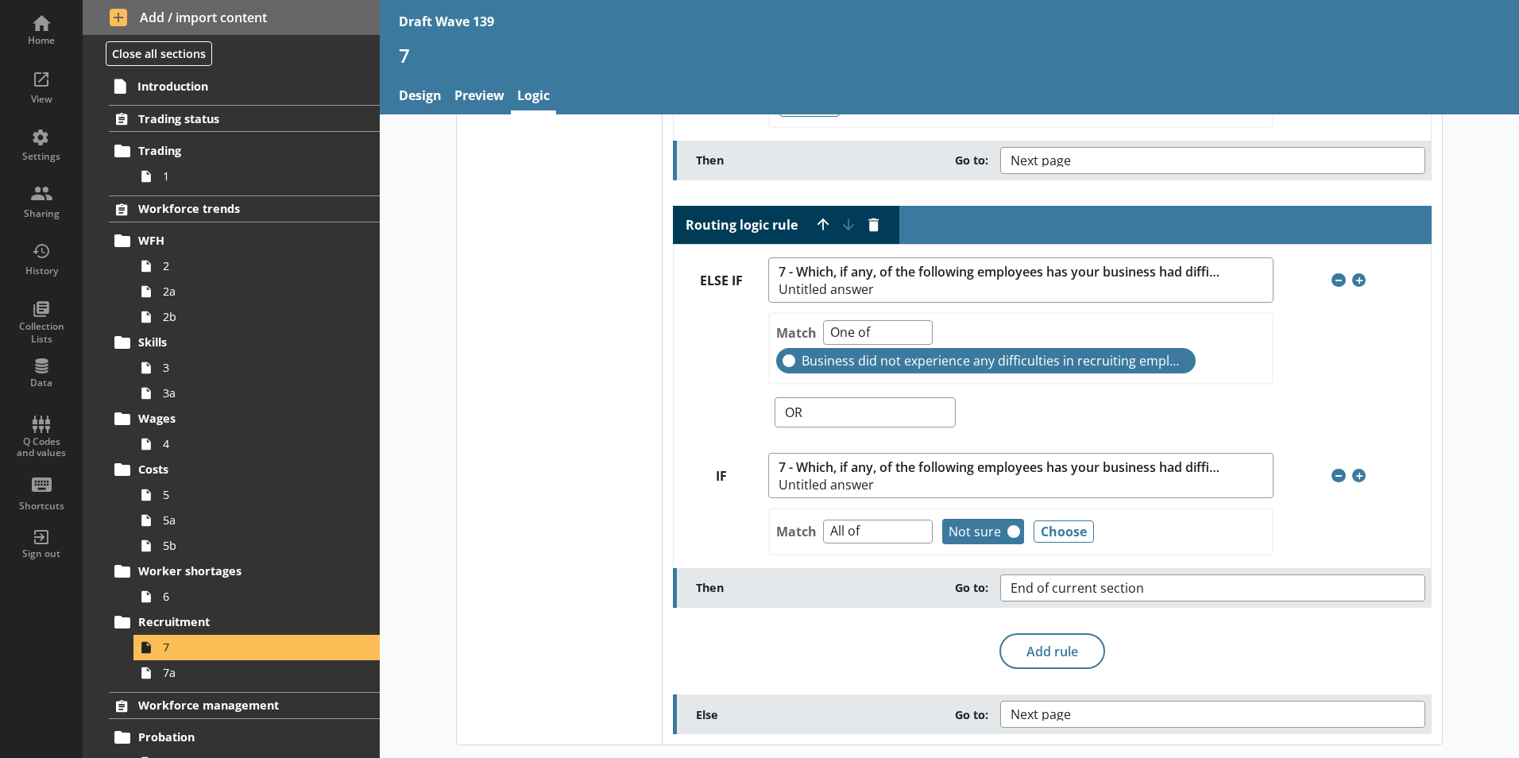
scroll to position [0, 0]
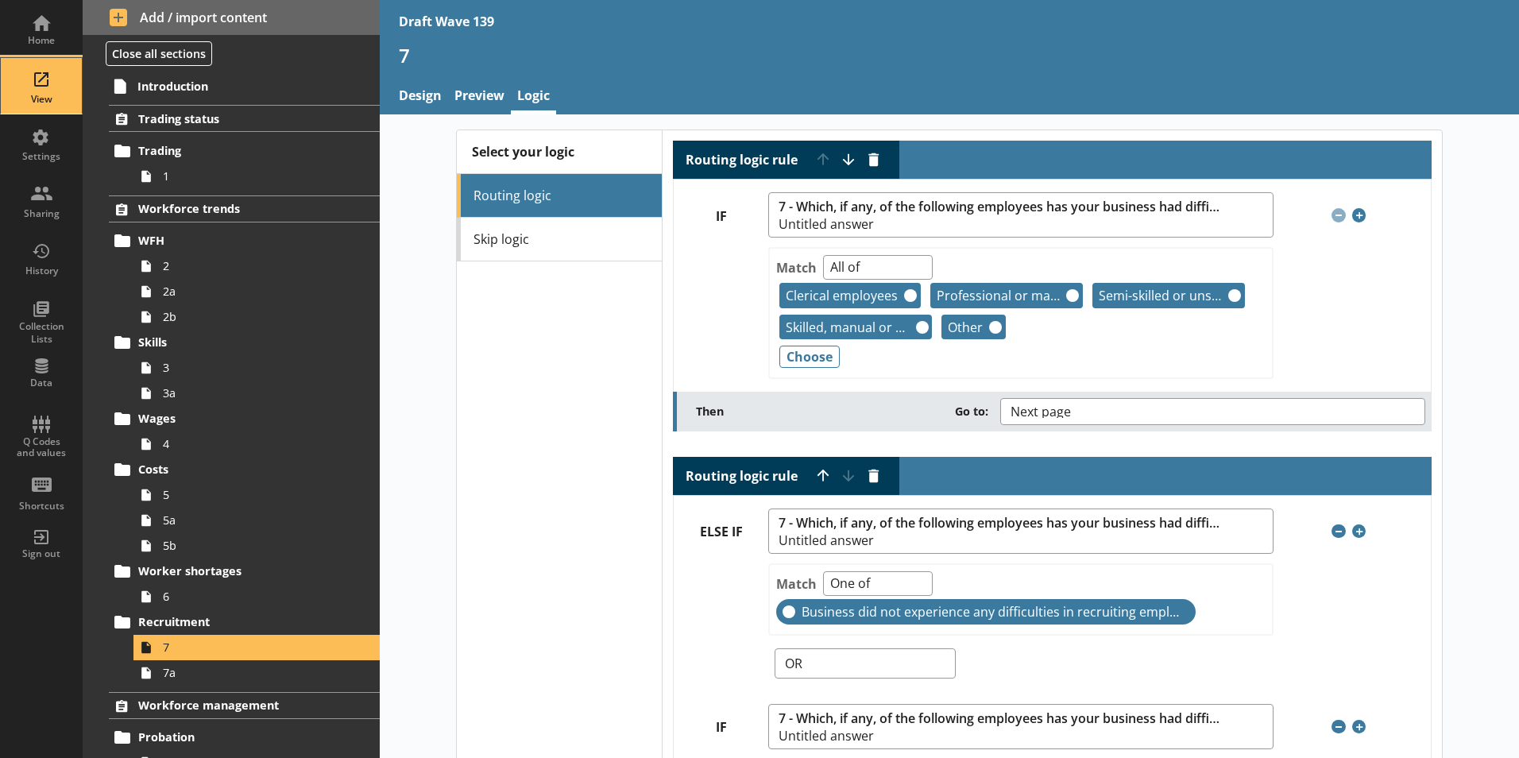
click at [45, 91] on div "View" at bounding box center [42, 86] width 56 height 56
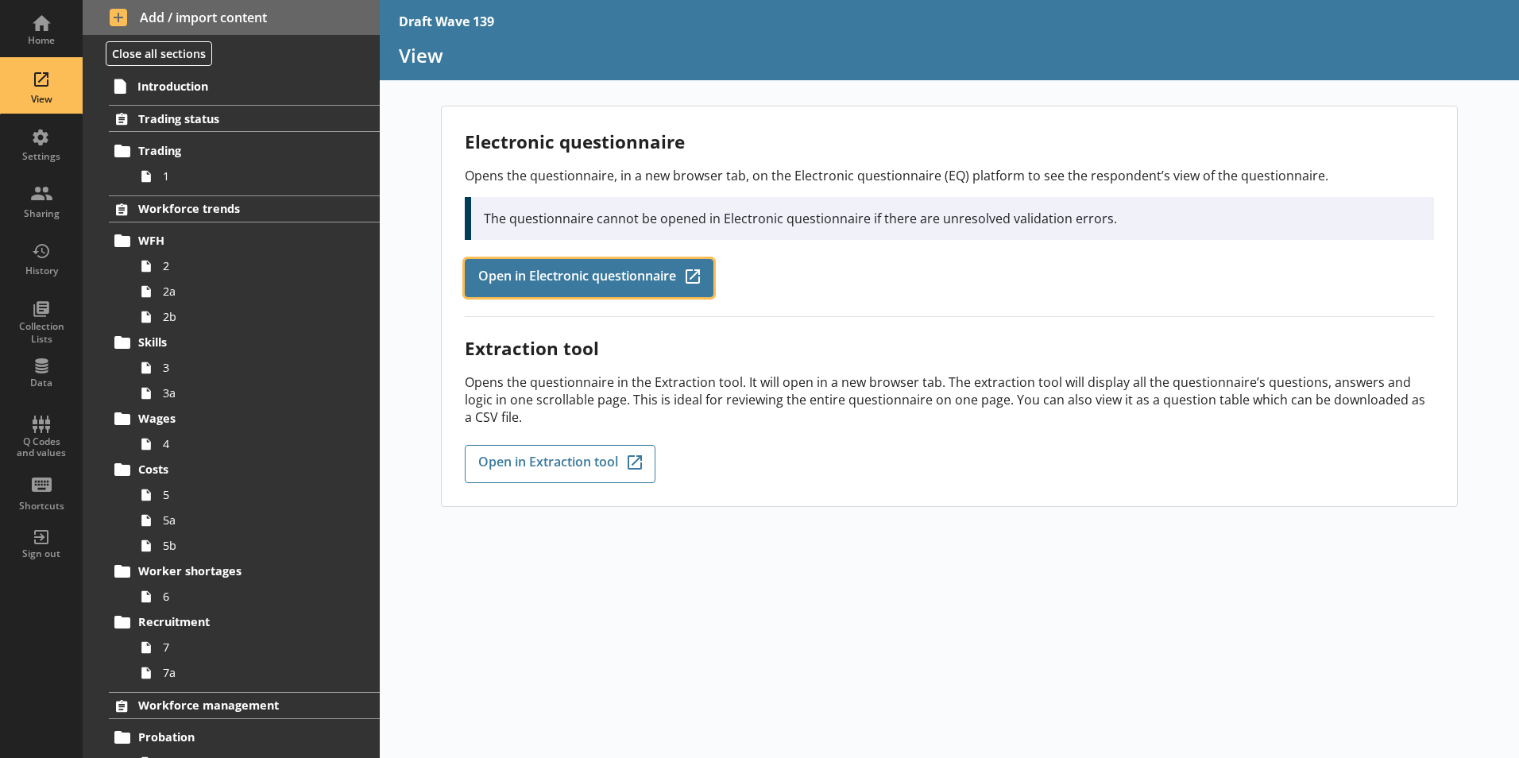
click at [544, 269] on span "Open in Electronic questionnaire" at bounding box center [577, 277] width 198 height 17
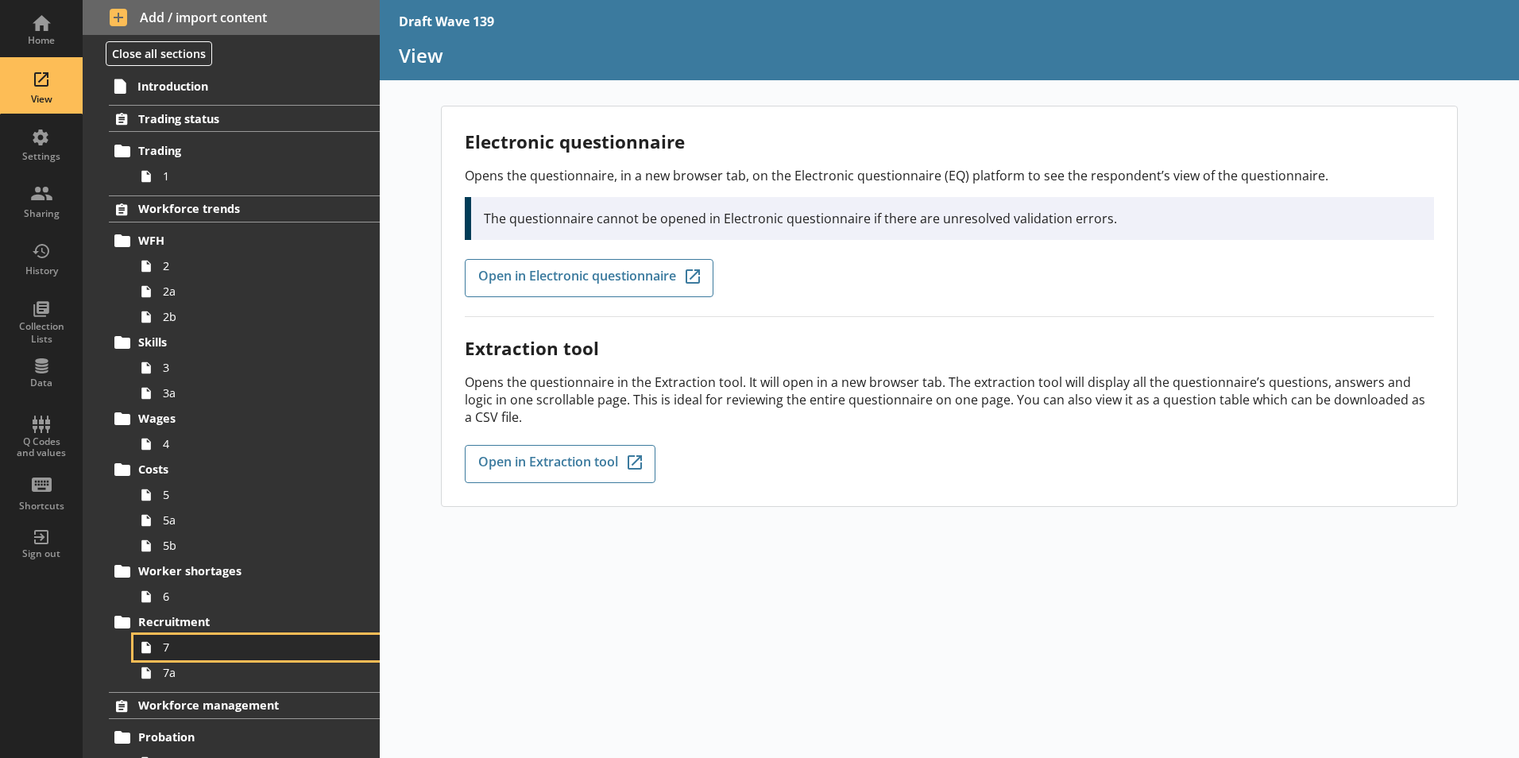
click at [172, 638] on link "7" at bounding box center [257, 647] width 246 height 25
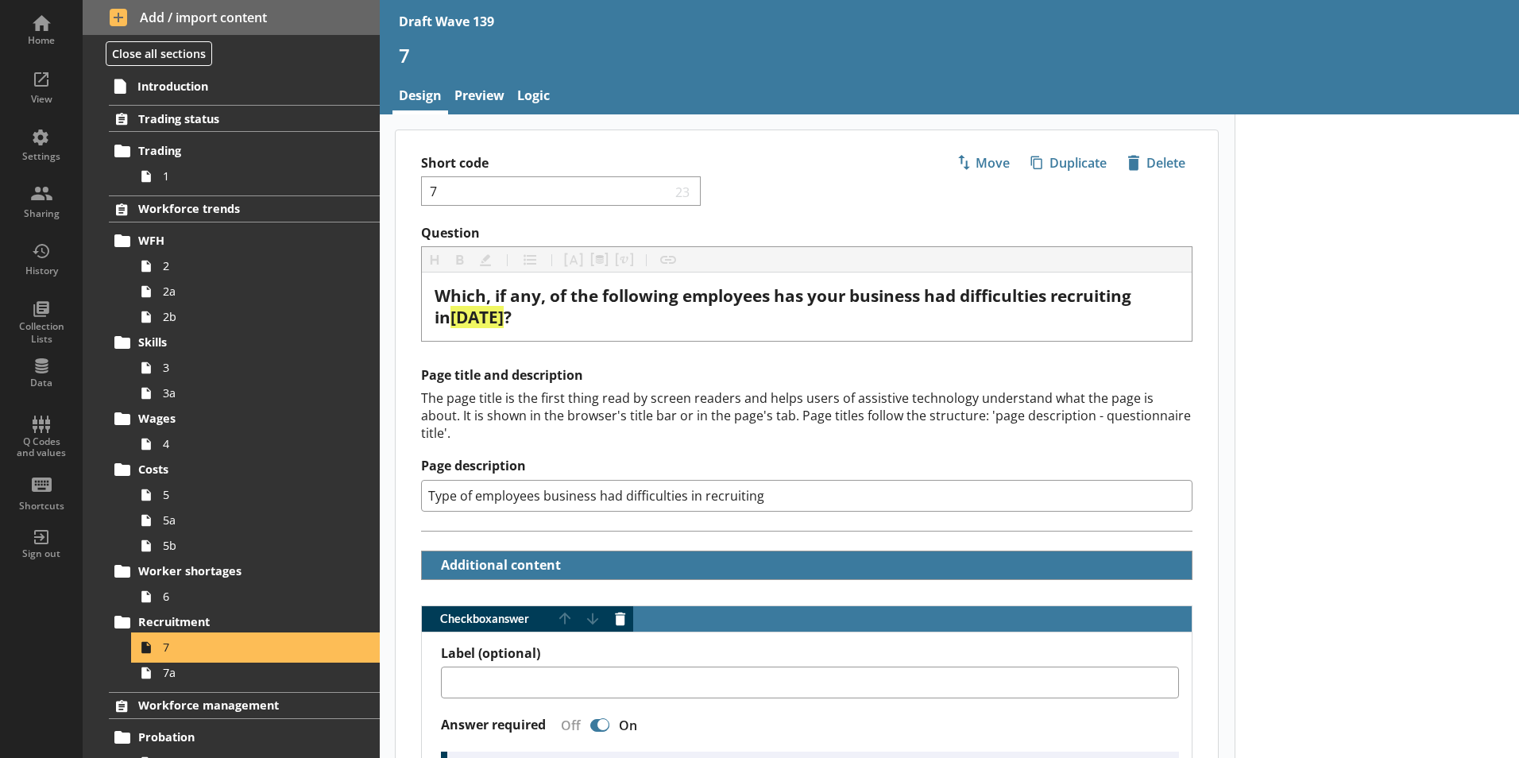
type textarea "x"
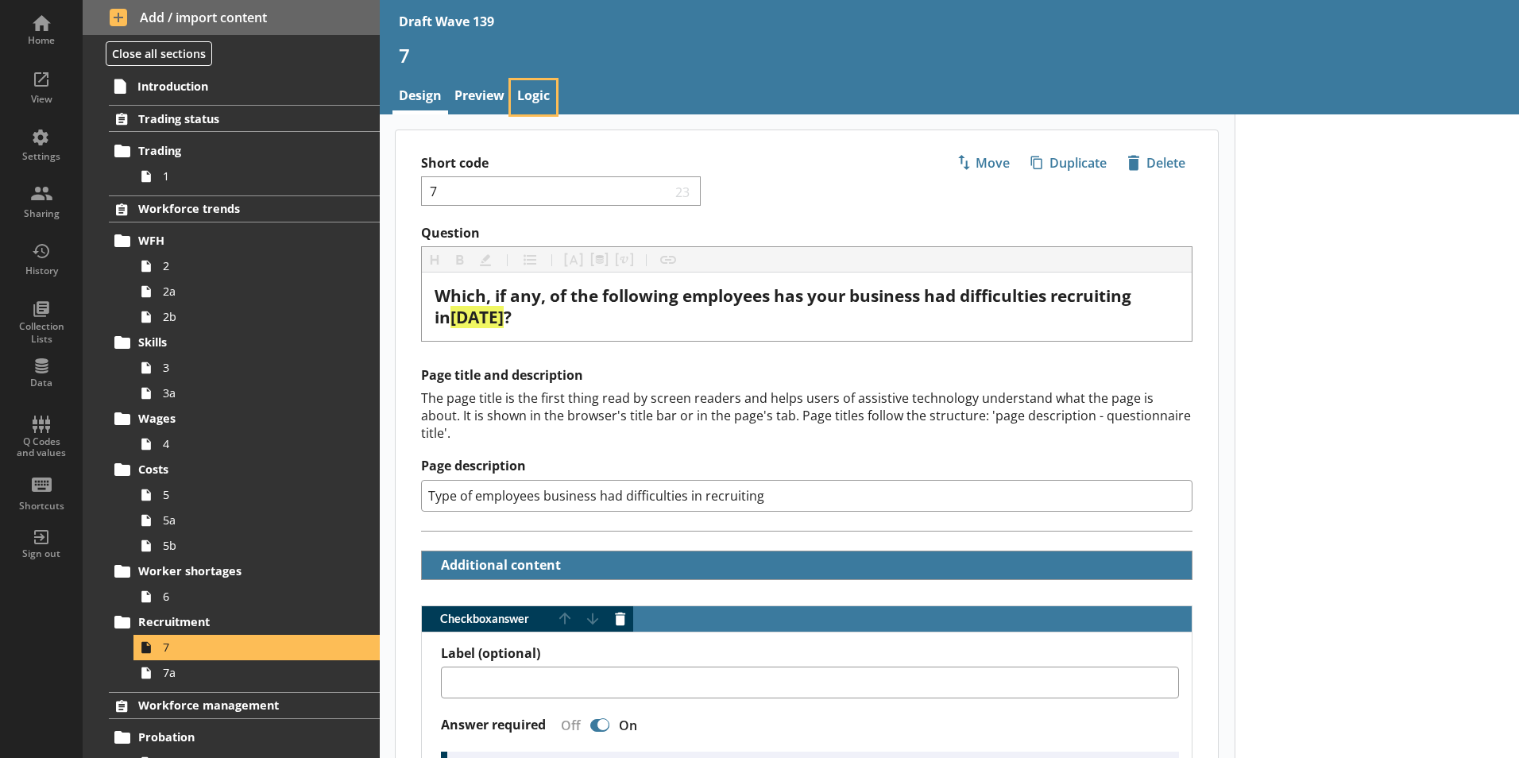
click at [521, 92] on link "Logic" at bounding box center [533, 97] width 45 height 34
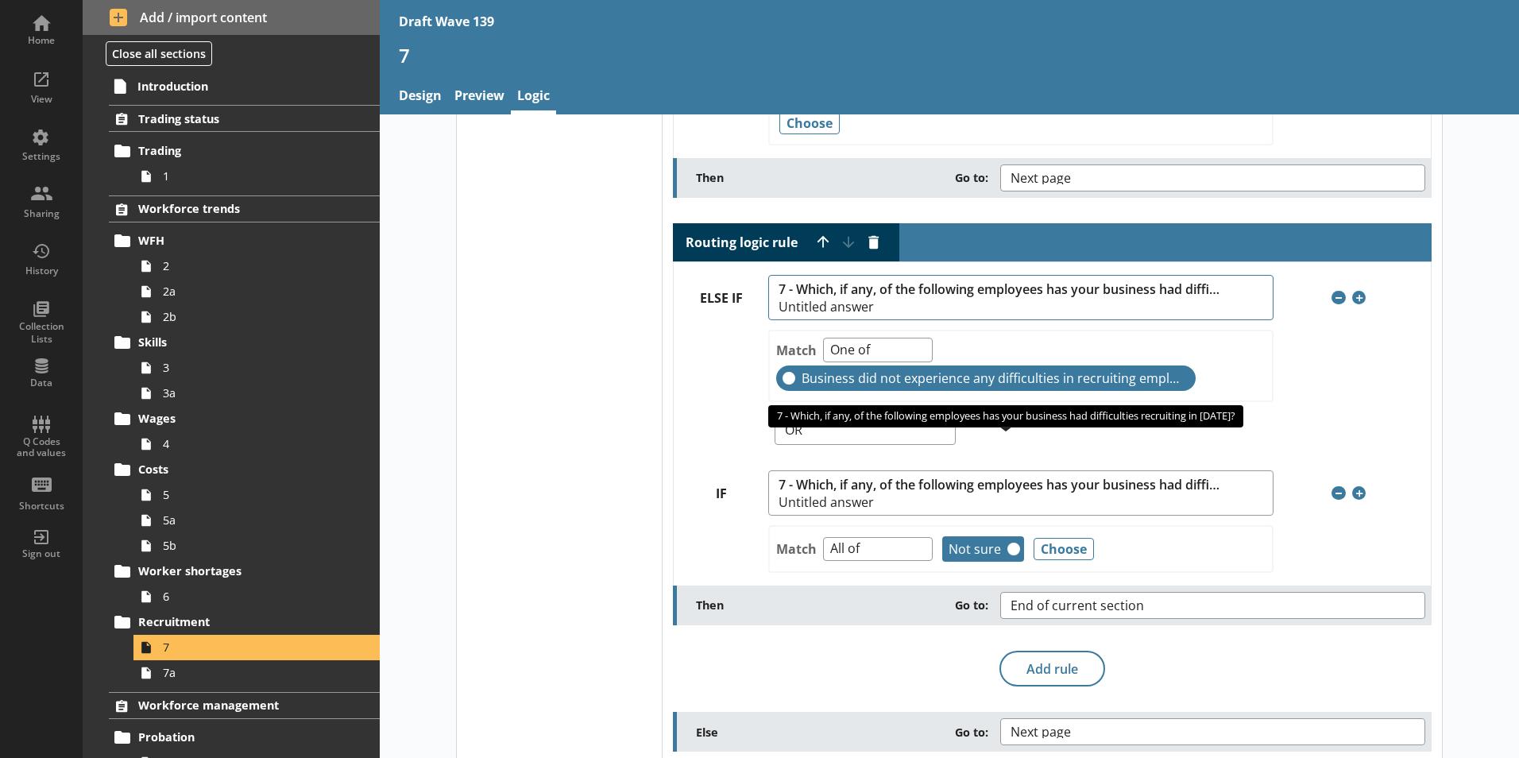
scroll to position [238, 0]
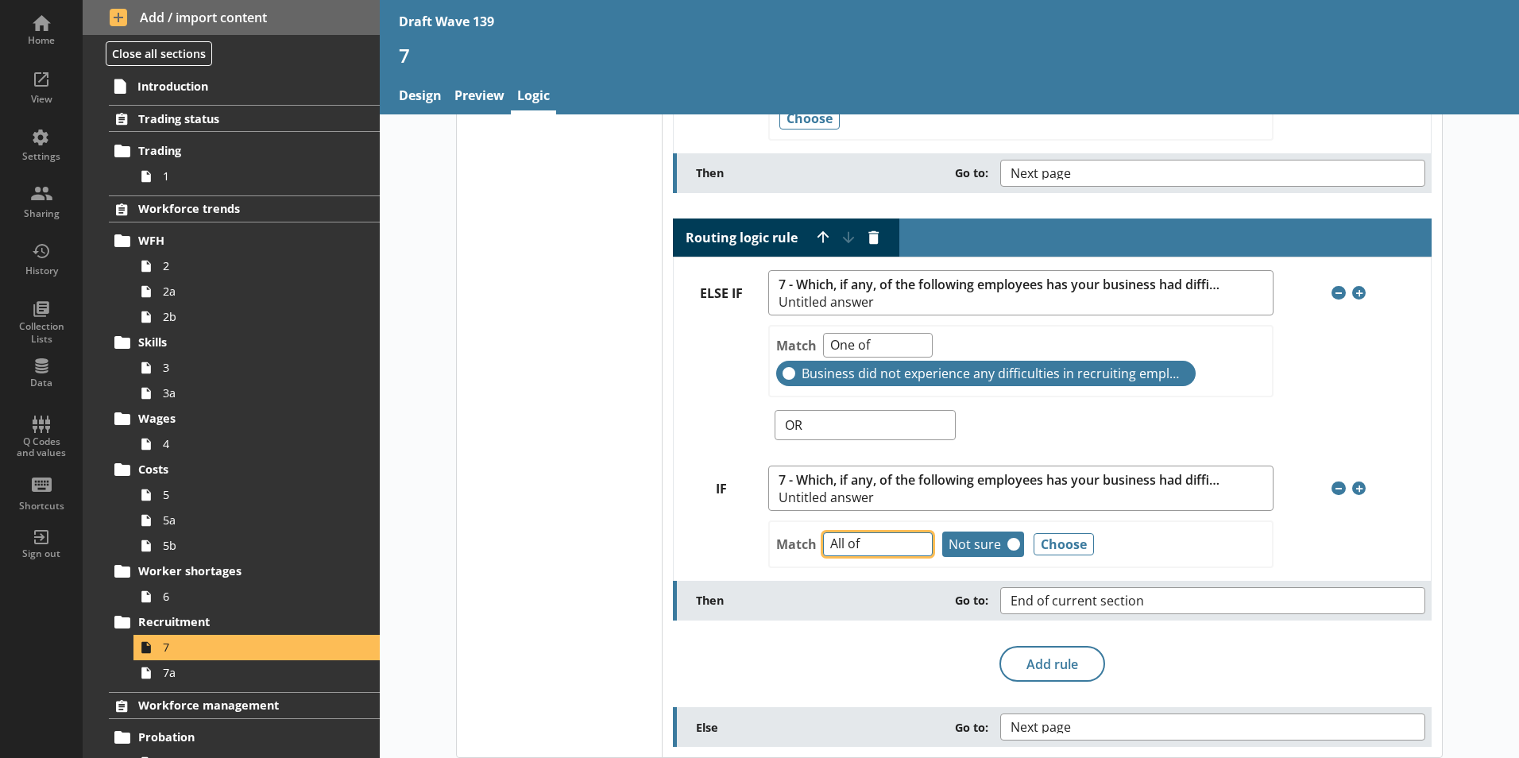
click at [912, 545] on select "Any of Not any of All of Count of Unanswered" at bounding box center [878, 544] width 110 height 25
select select "NotAnyOf"
click at [823, 532] on select "Any of Not any of All of Count of Unanswered" at bounding box center [878, 544] width 110 height 25
click at [1008, 544] on button "Remove" at bounding box center [1014, 544] width 13 height 13
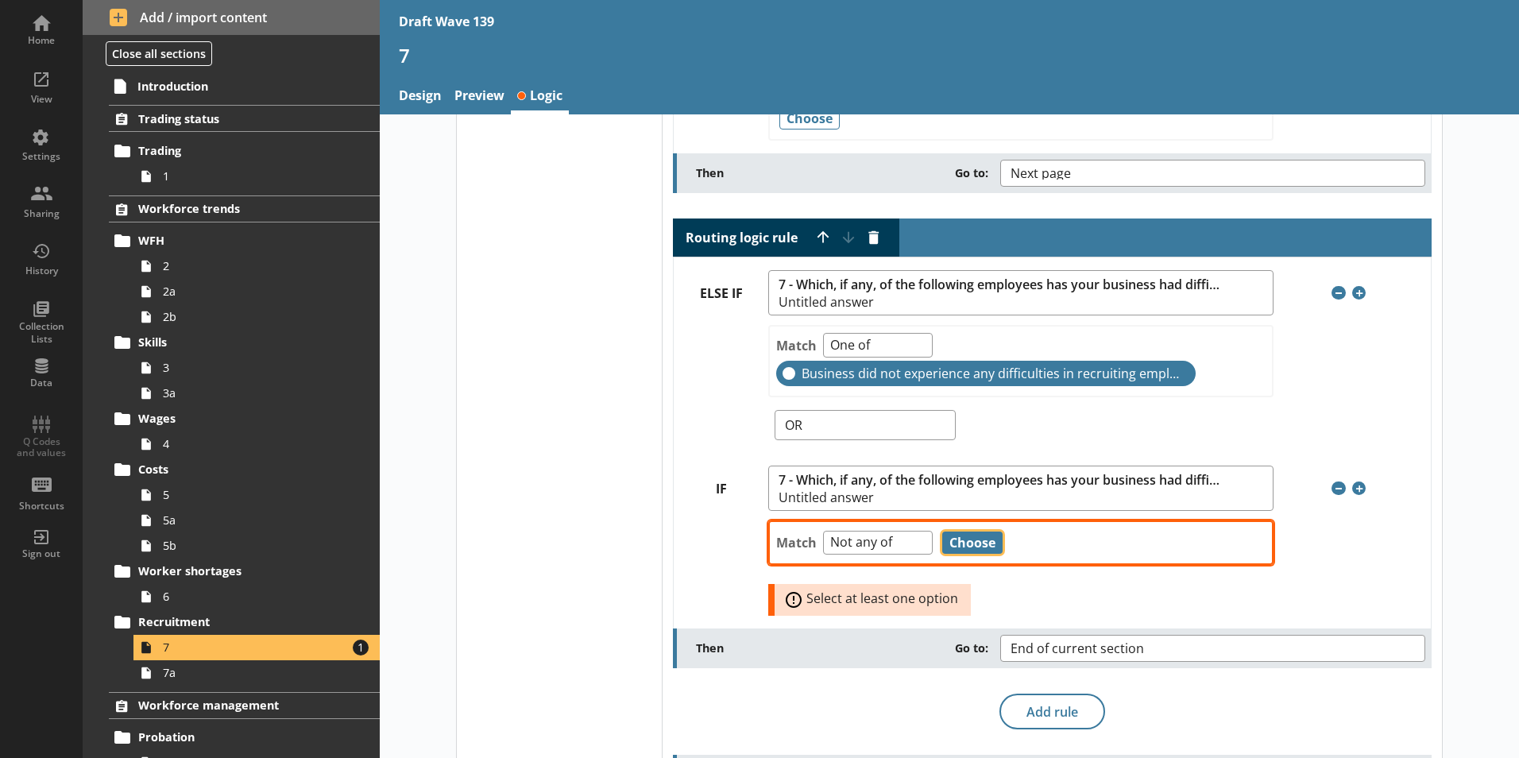
click at [961, 544] on button "Choose" at bounding box center [972, 543] width 60 height 22
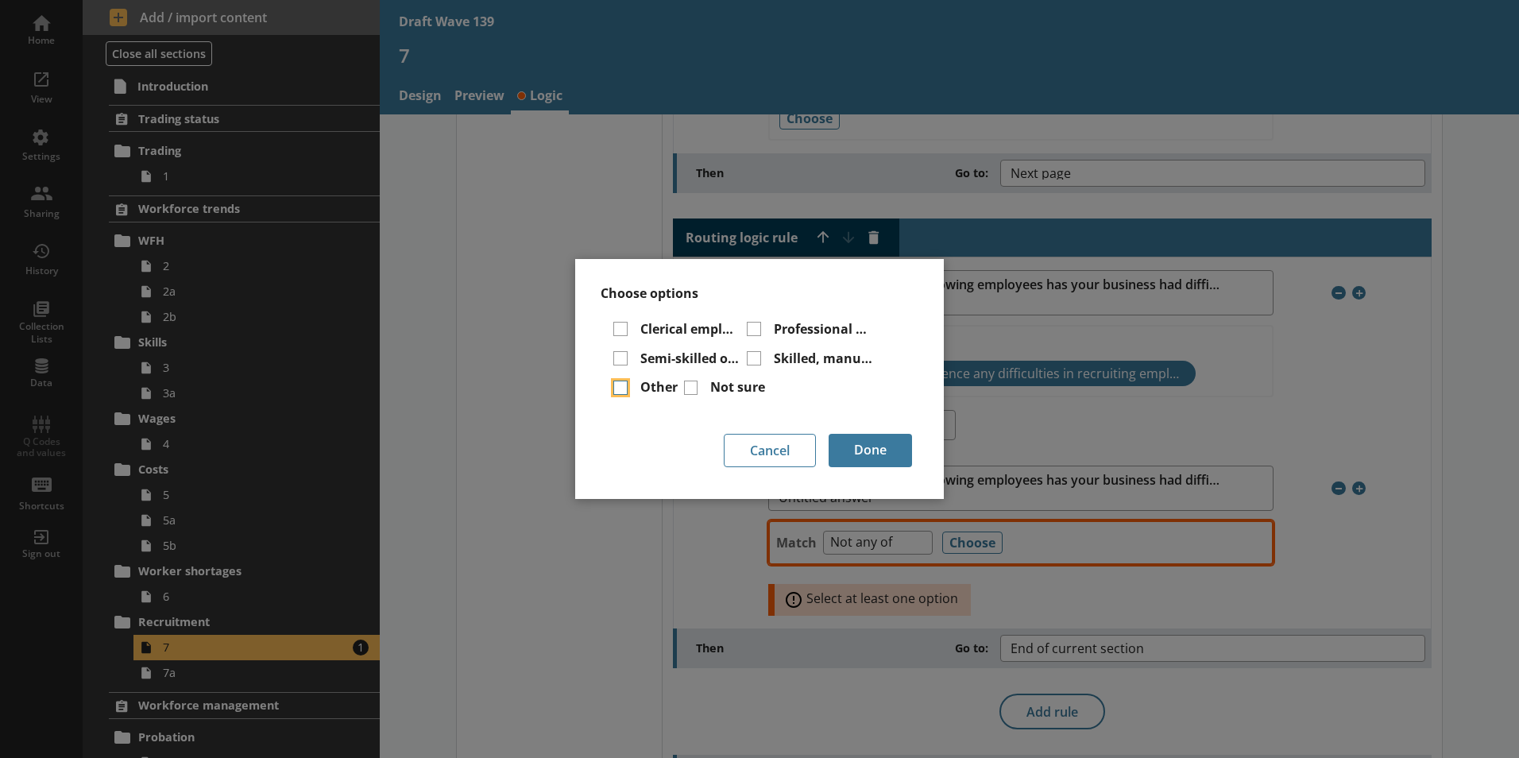
click at [621, 385] on input "Other" at bounding box center [620, 388] width 14 height 14
checkbox input "true"
click at [617, 359] on input "Semi-skilled or unskilled employees" at bounding box center [620, 358] width 14 height 14
checkbox input "true"
click at [616, 327] on input "Clerical employees" at bounding box center [620, 329] width 14 height 14
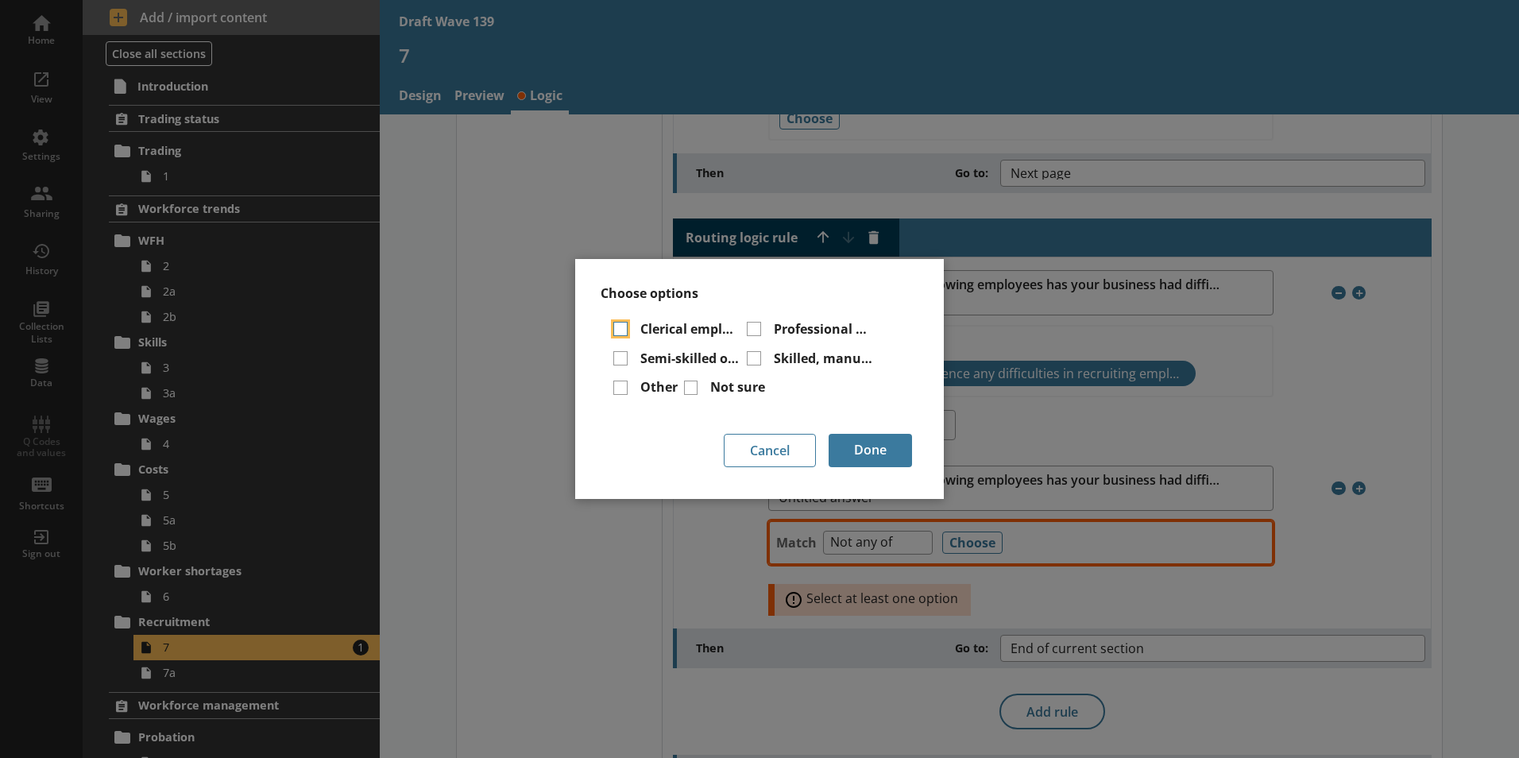
checkbox input "true"
click at [751, 327] on input "Professional or managerial employees" at bounding box center [754, 329] width 14 height 14
checkbox input "true"
click at [751, 362] on input "Skilled, manual or technical employees" at bounding box center [754, 358] width 14 height 14
checkbox input "true"
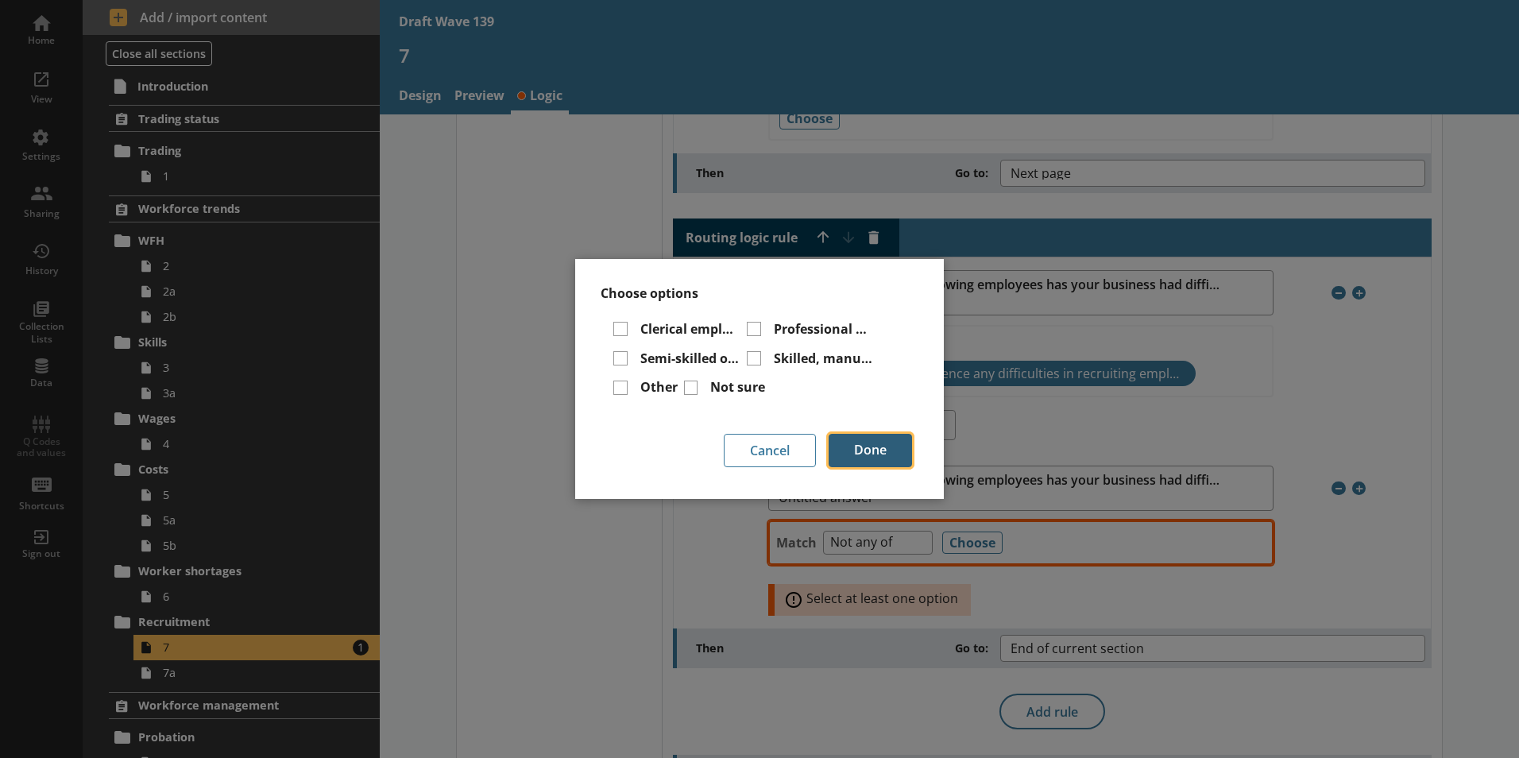
click at [869, 448] on button "Done" at bounding box center [870, 450] width 83 height 33
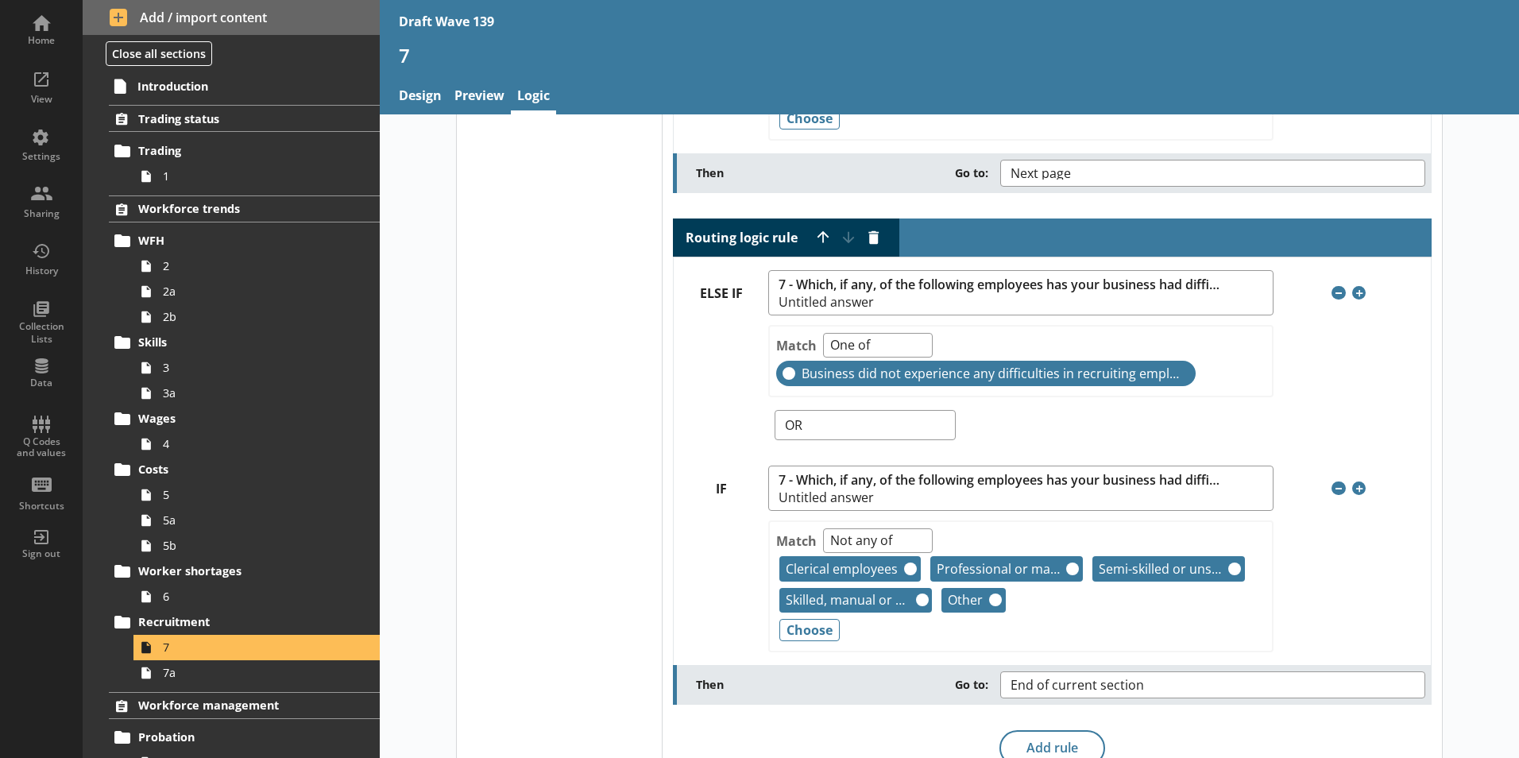
scroll to position [318, 0]
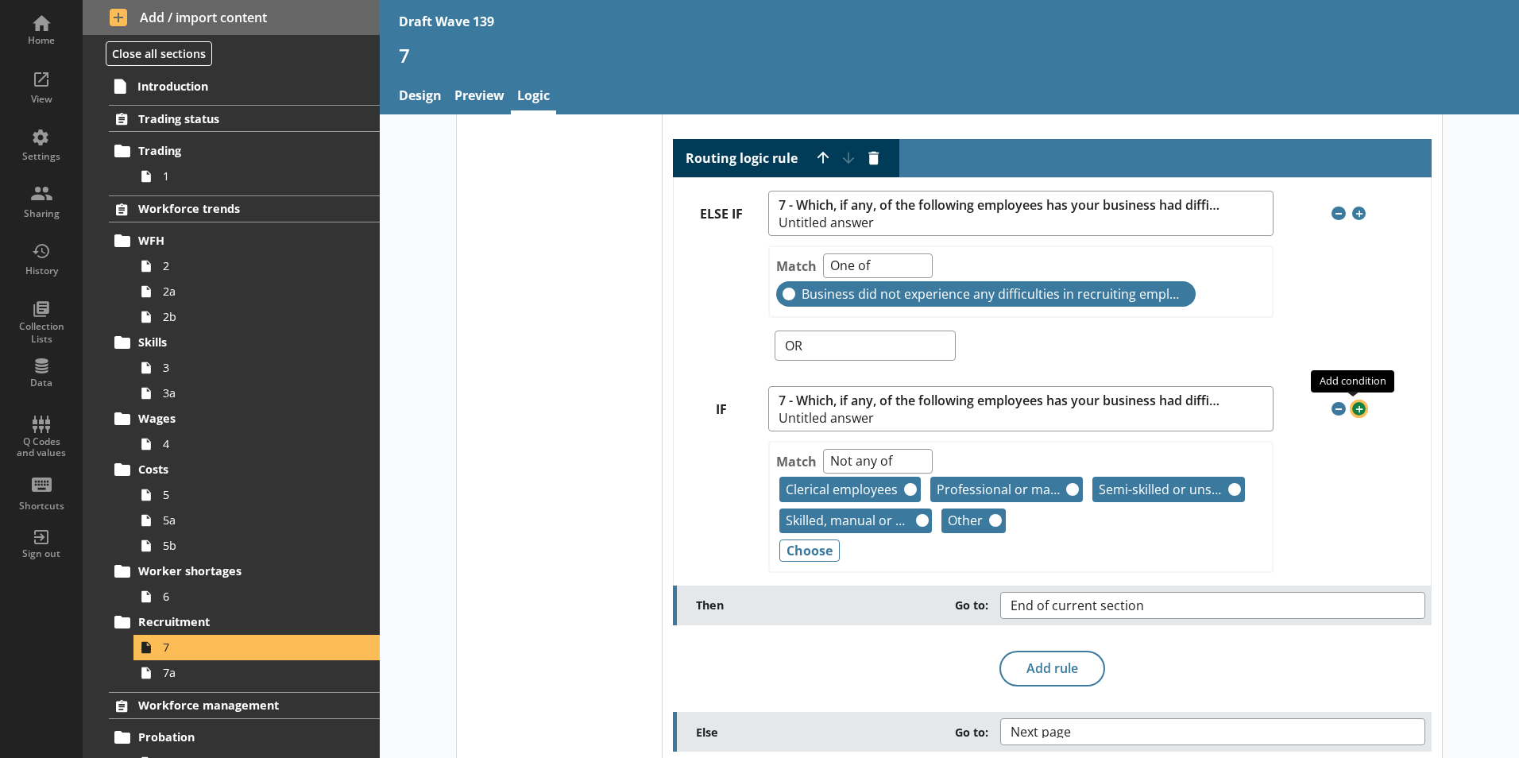
click at [1358, 409] on span "Add condition" at bounding box center [1360, 409] width 14 height 14
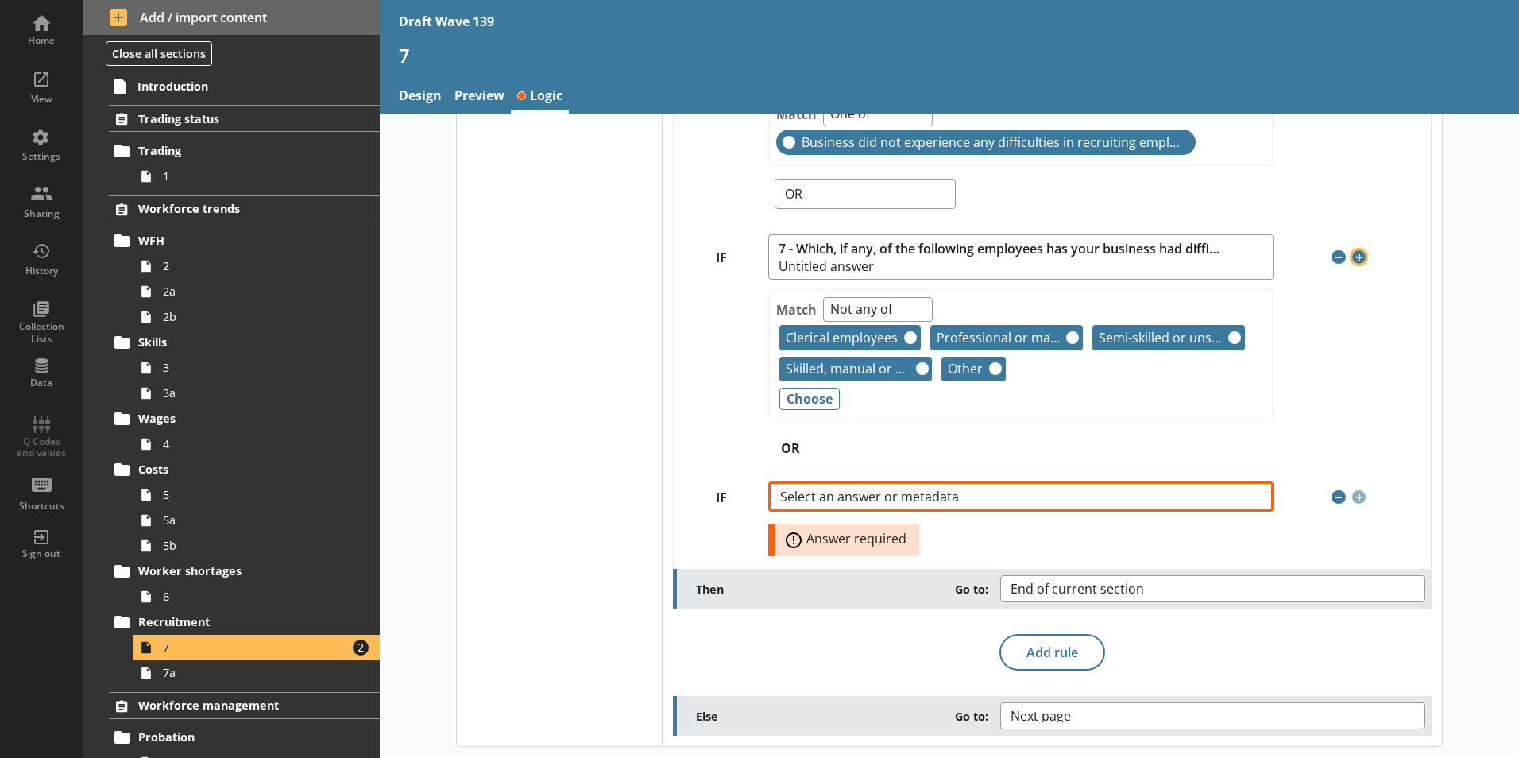
scroll to position [471, 0]
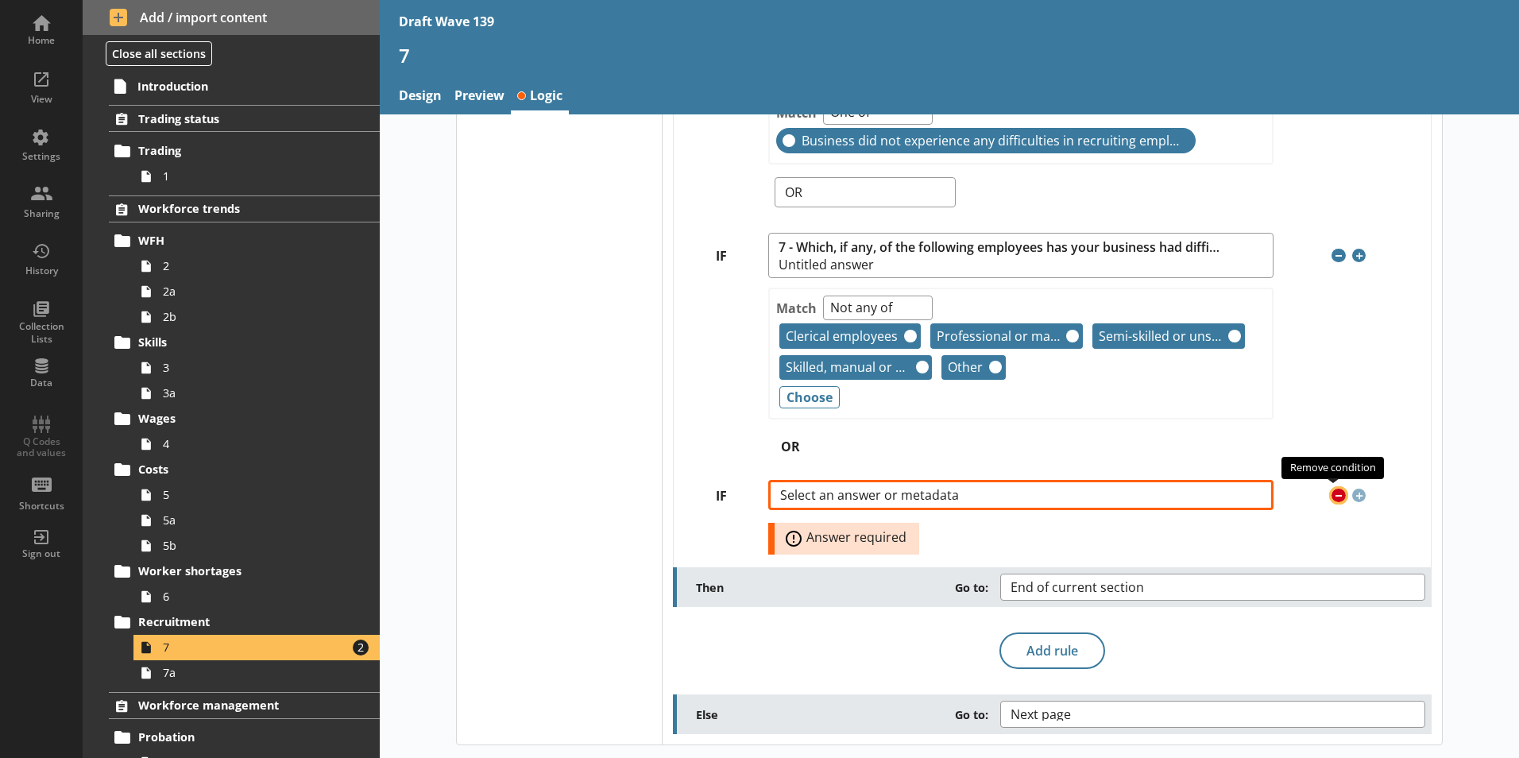
click at [1332, 495] on span "Remove condition" at bounding box center [1339, 496] width 14 height 14
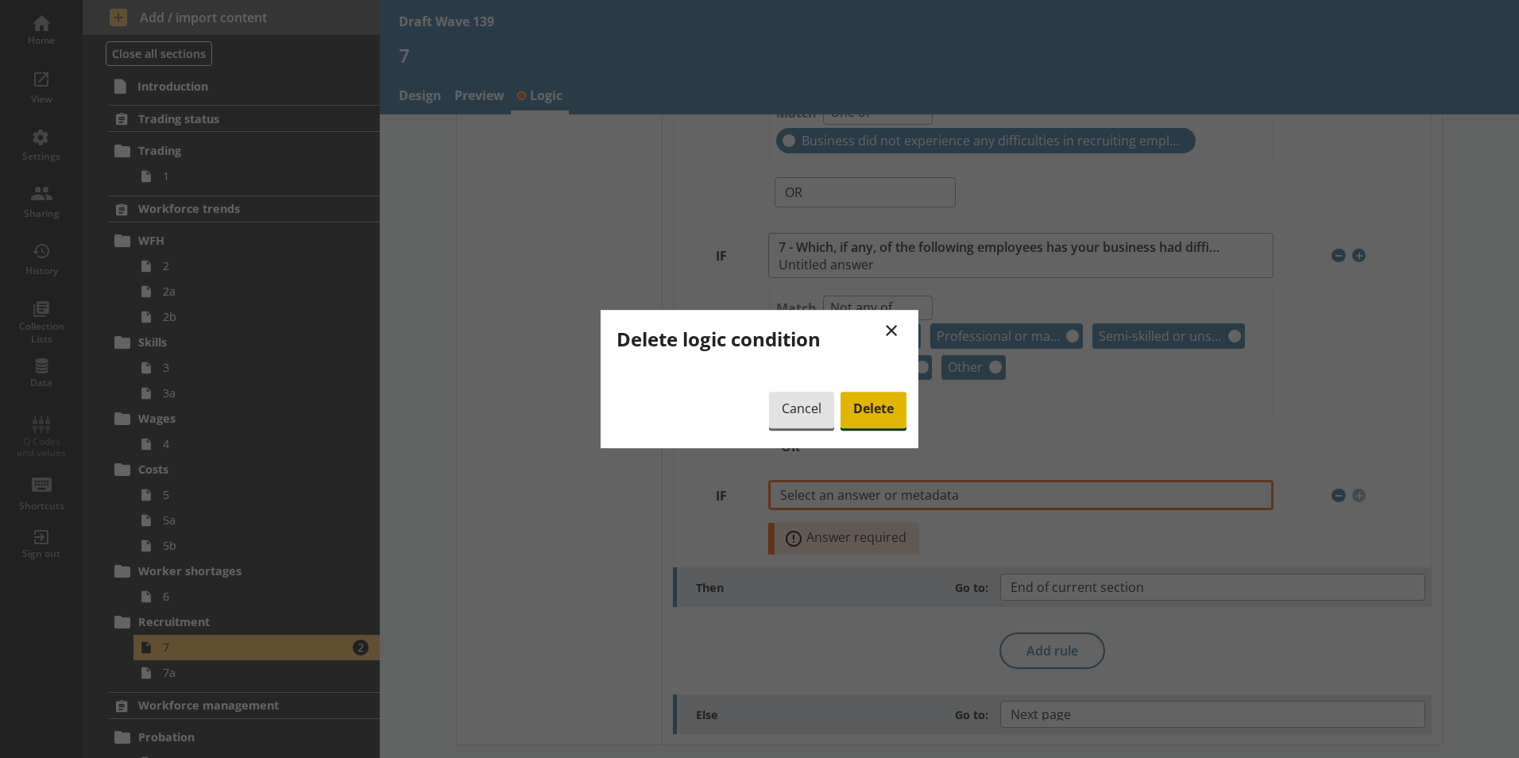
click at [857, 400] on span "Delete" at bounding box center [874, 410] width 66 height 37
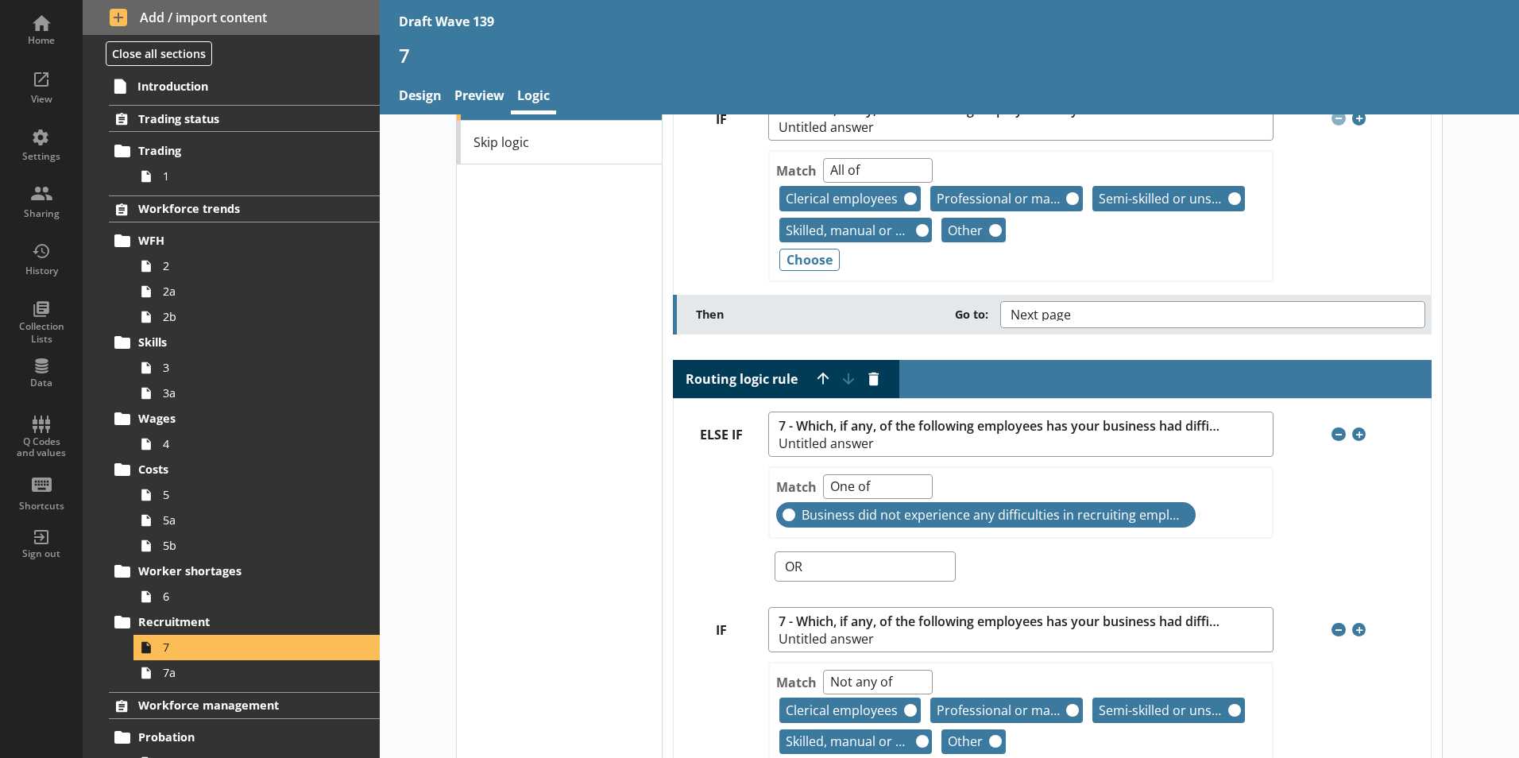
scroll to position [0, 0]
